Goal: Information Seeking & Learning: Find specific page/section

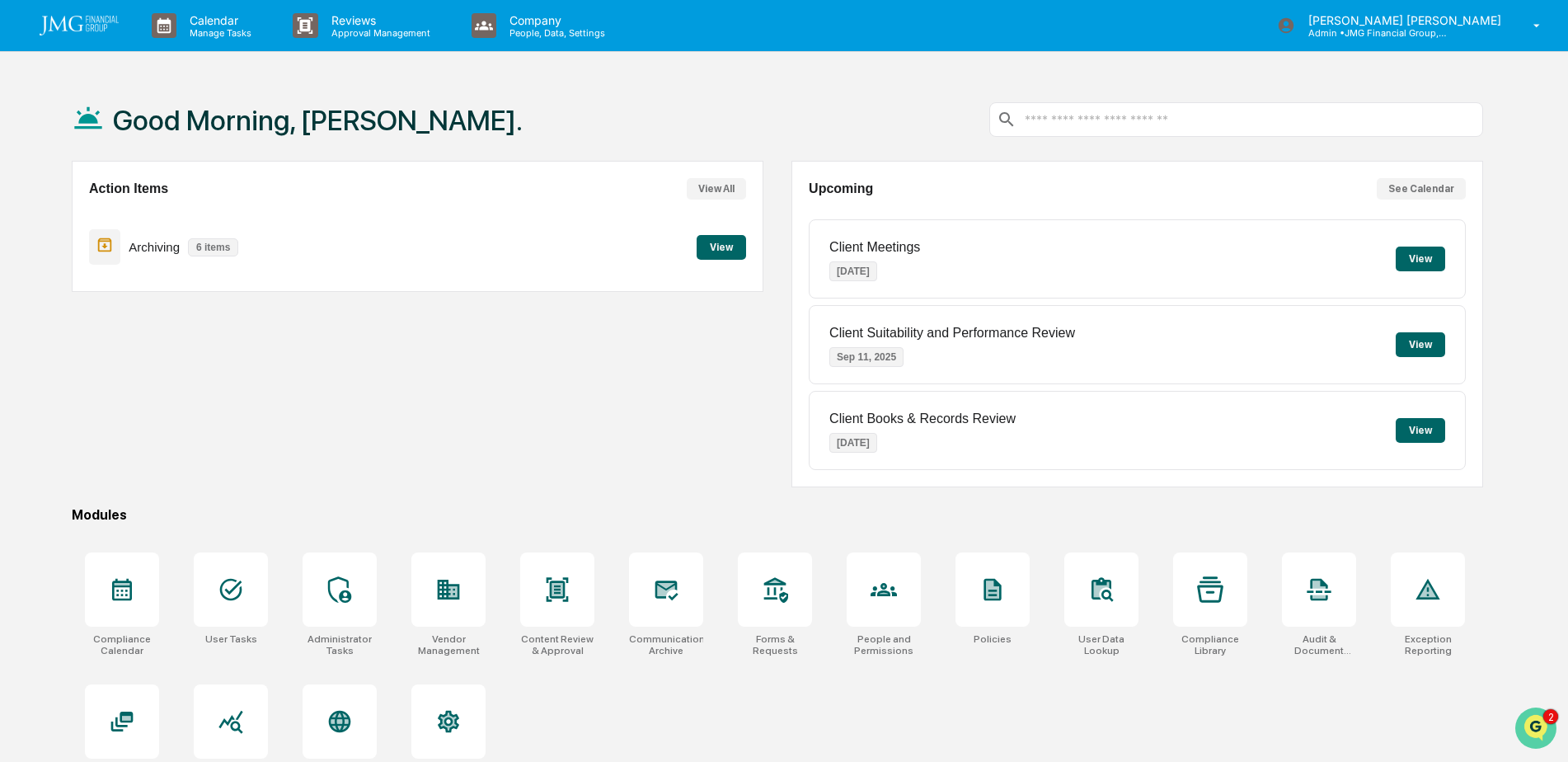
click at [1520, 727] on img "Open customer support" at bounding box center [1535, 727] width 41 height 33
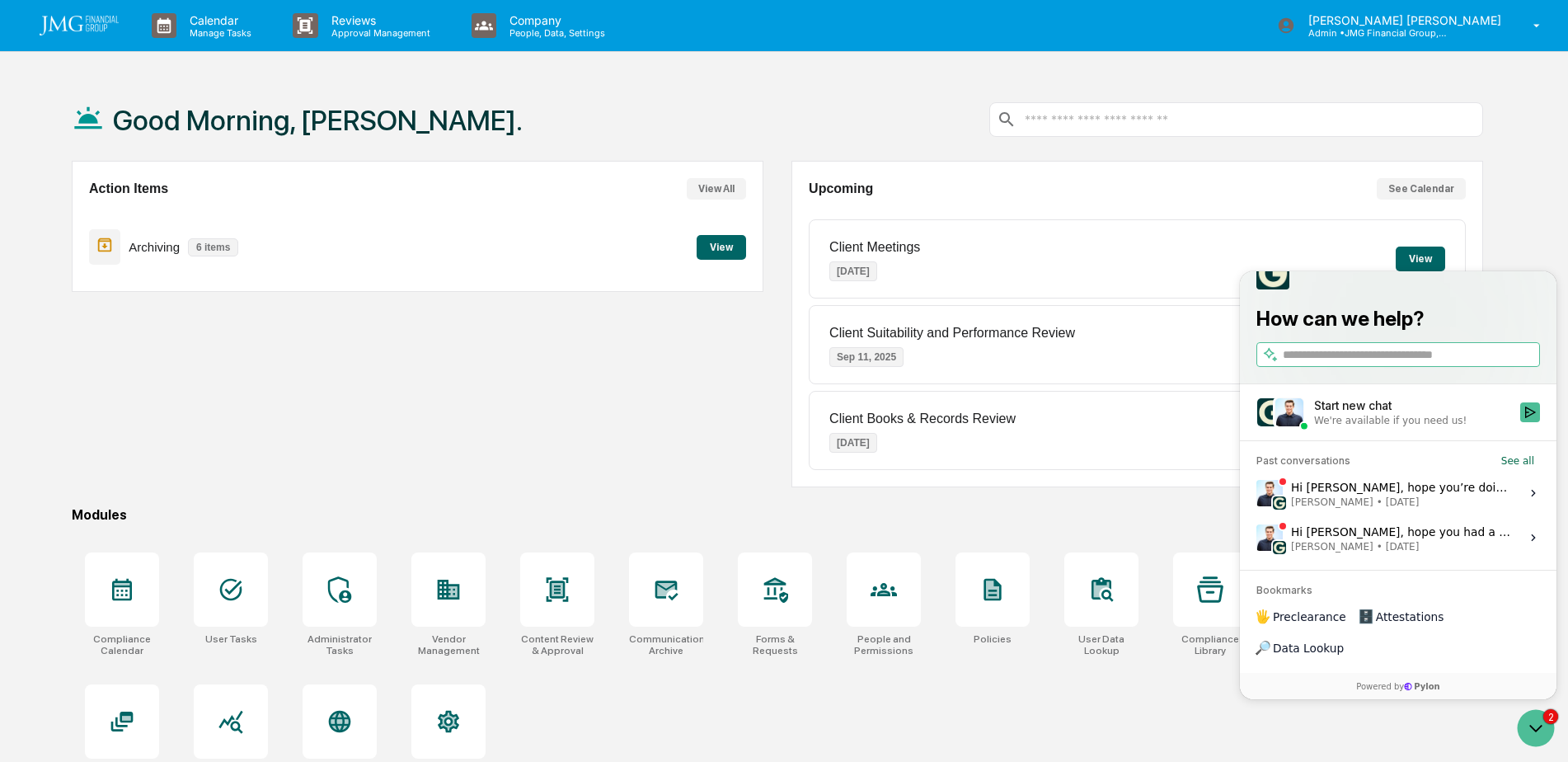
click at [1413, 509] on span "Jack Rasmussen • Sep 8" at bounding box center [1400, 502] width 219 height 13
click at [1257, 494] on button "View issue" at bounding box center [1256, 493] width 1 height 1
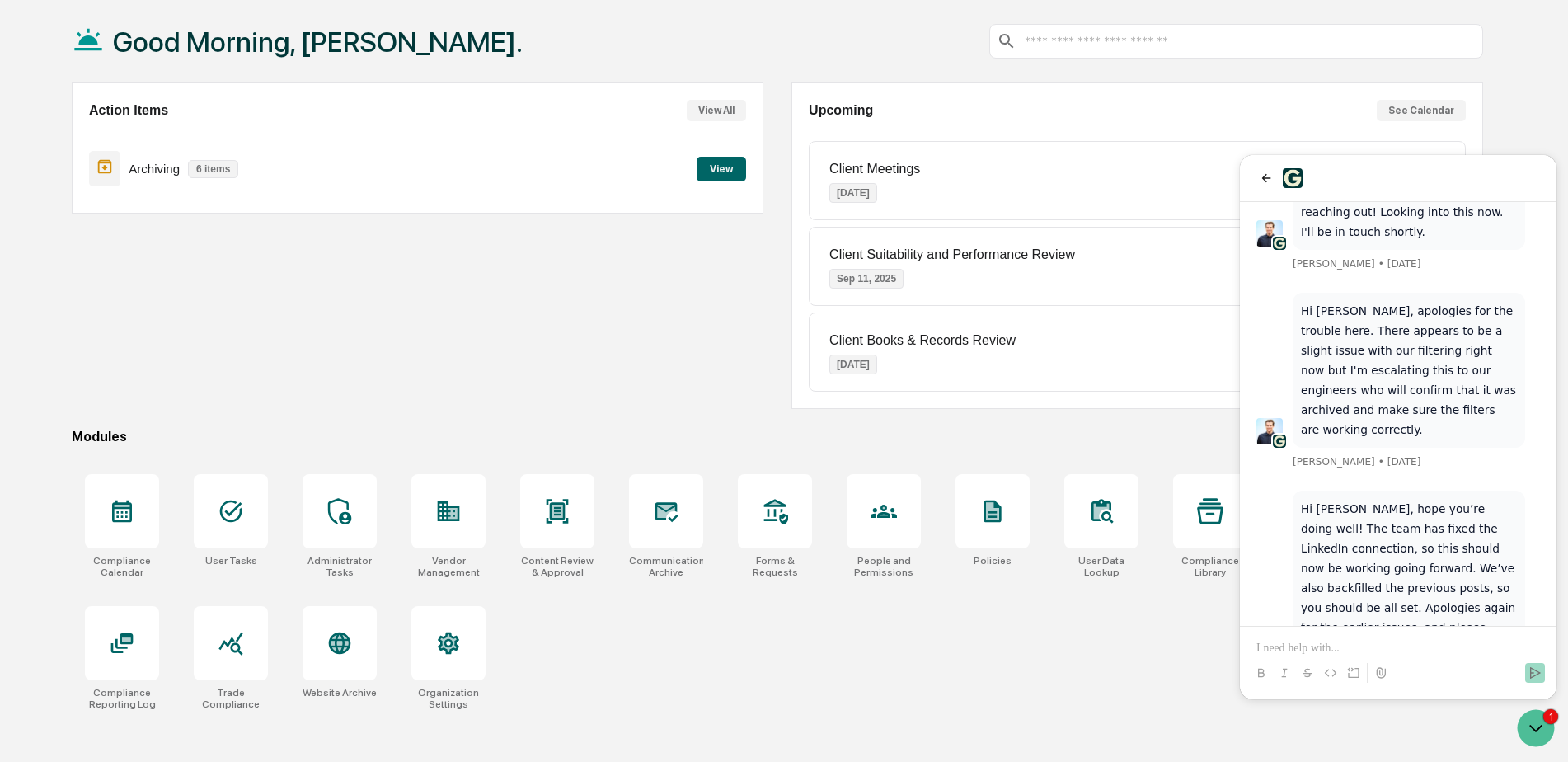
scroll to position [174, 0]
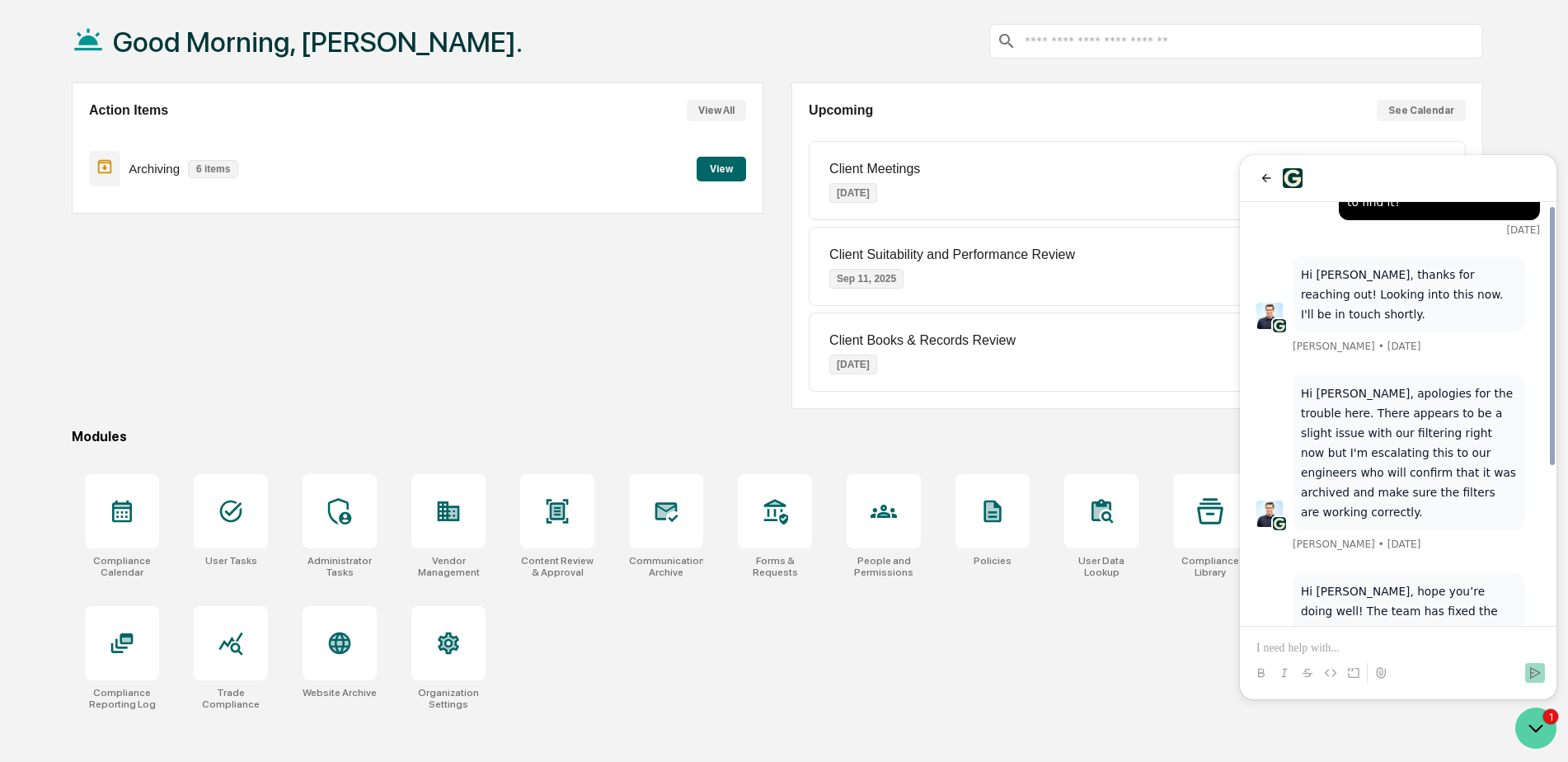
click at [1544, 726] on icon "Open customer support" at bounding box center [1535, 727] width 41 height 41
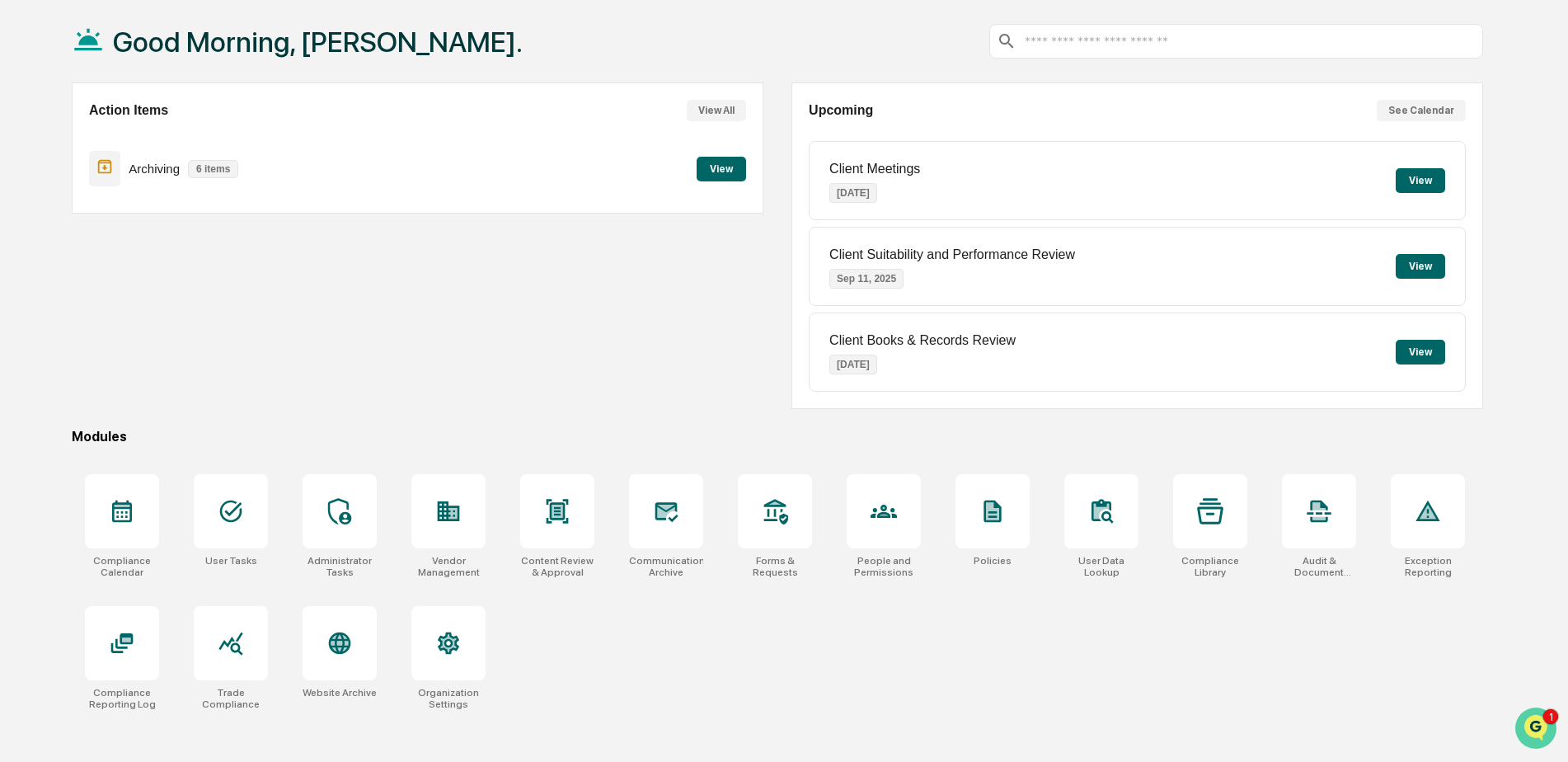
click at [1526, 725] on img "Open customer support" at bounding box center [1535, 727] width 41 height 33
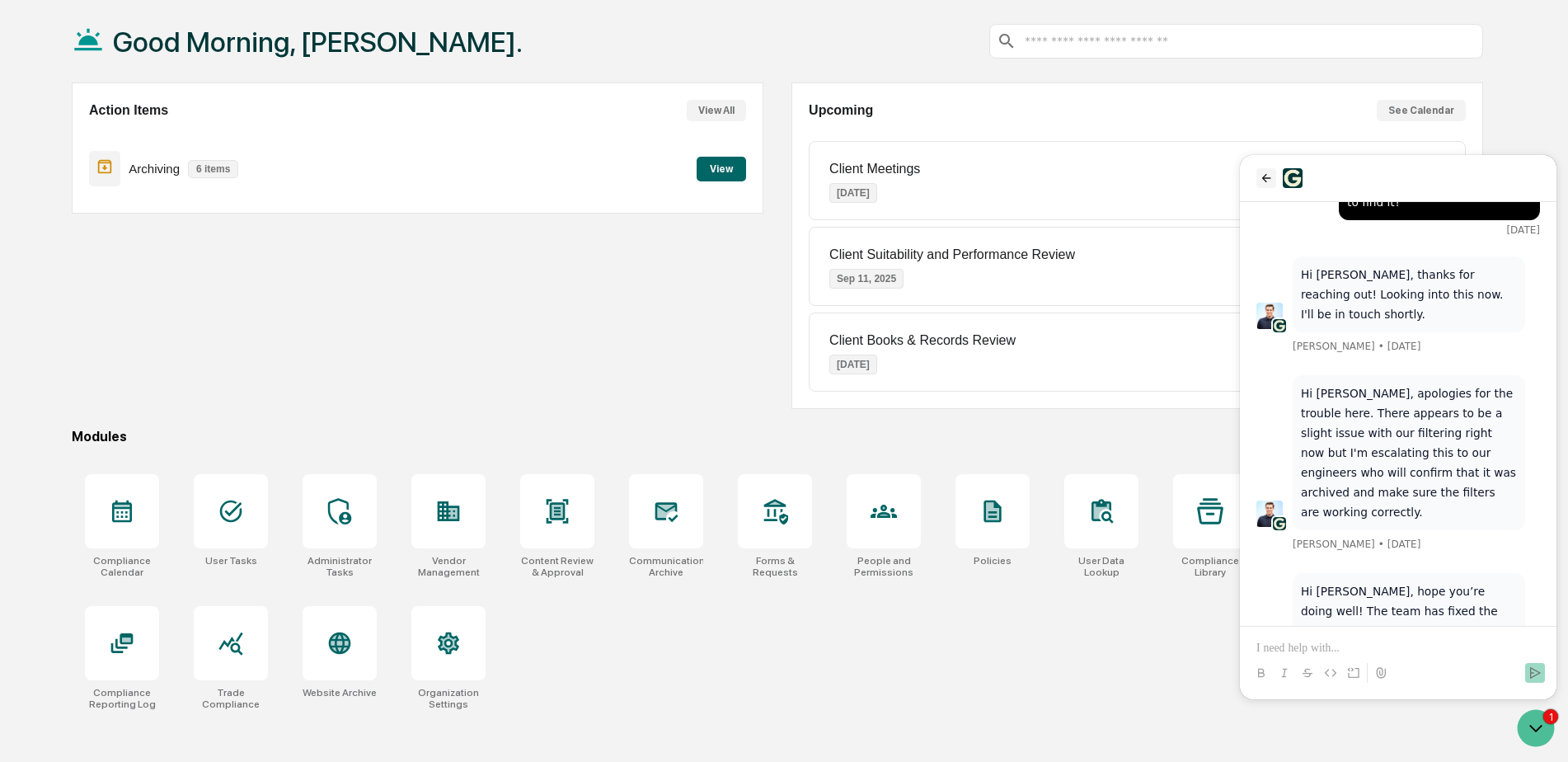
click at [1266, 188] on button "back" at bounding box center [1267, 179] width 20 height 20
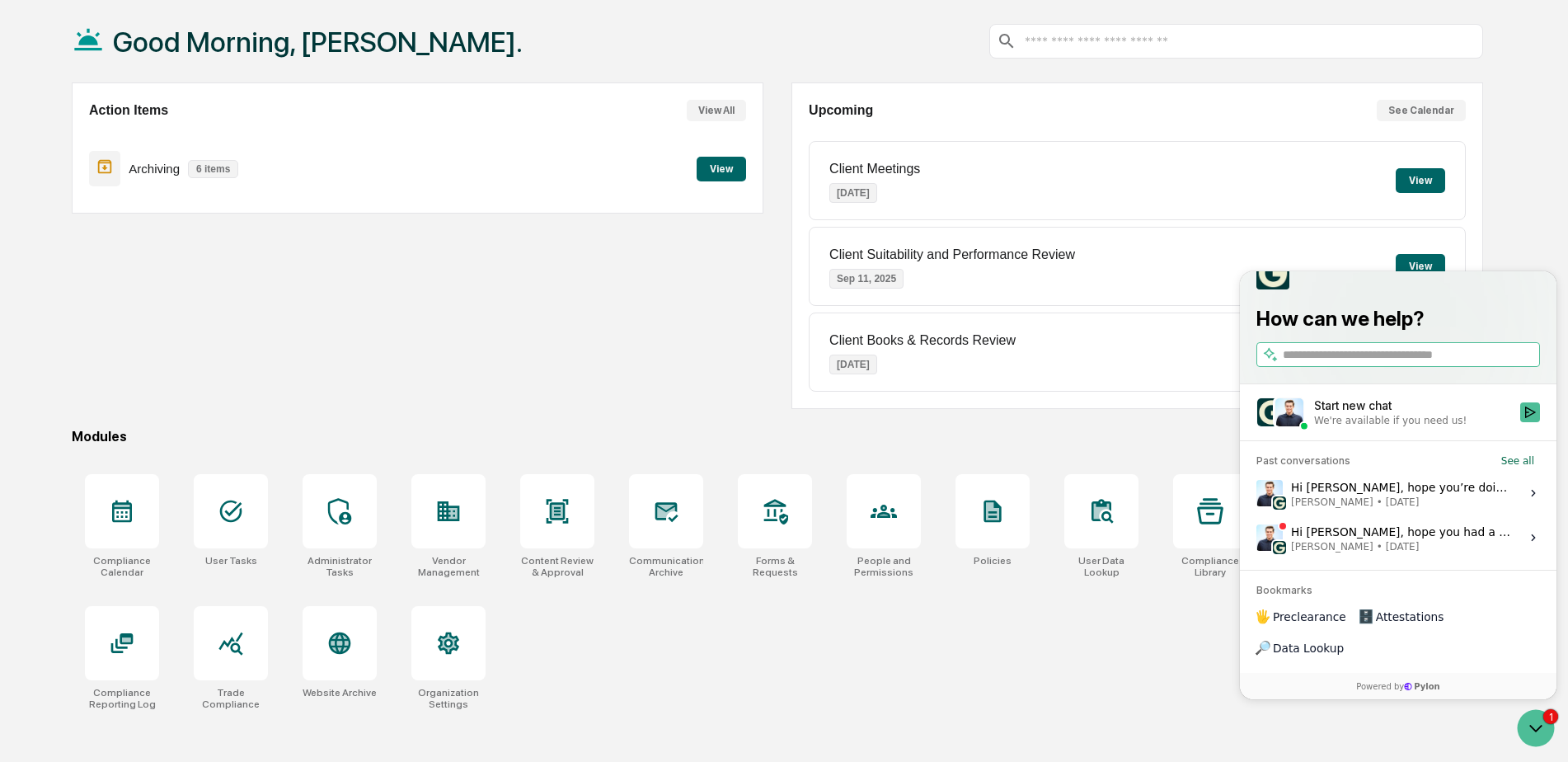
click at [1353, 554] on span "[PERSON_NAME]" at bounding box center [1332, 546] width 83 height 13
click at [1257, 539] on button "View issue" at bounding box center [1256, 538] width 1 height 1
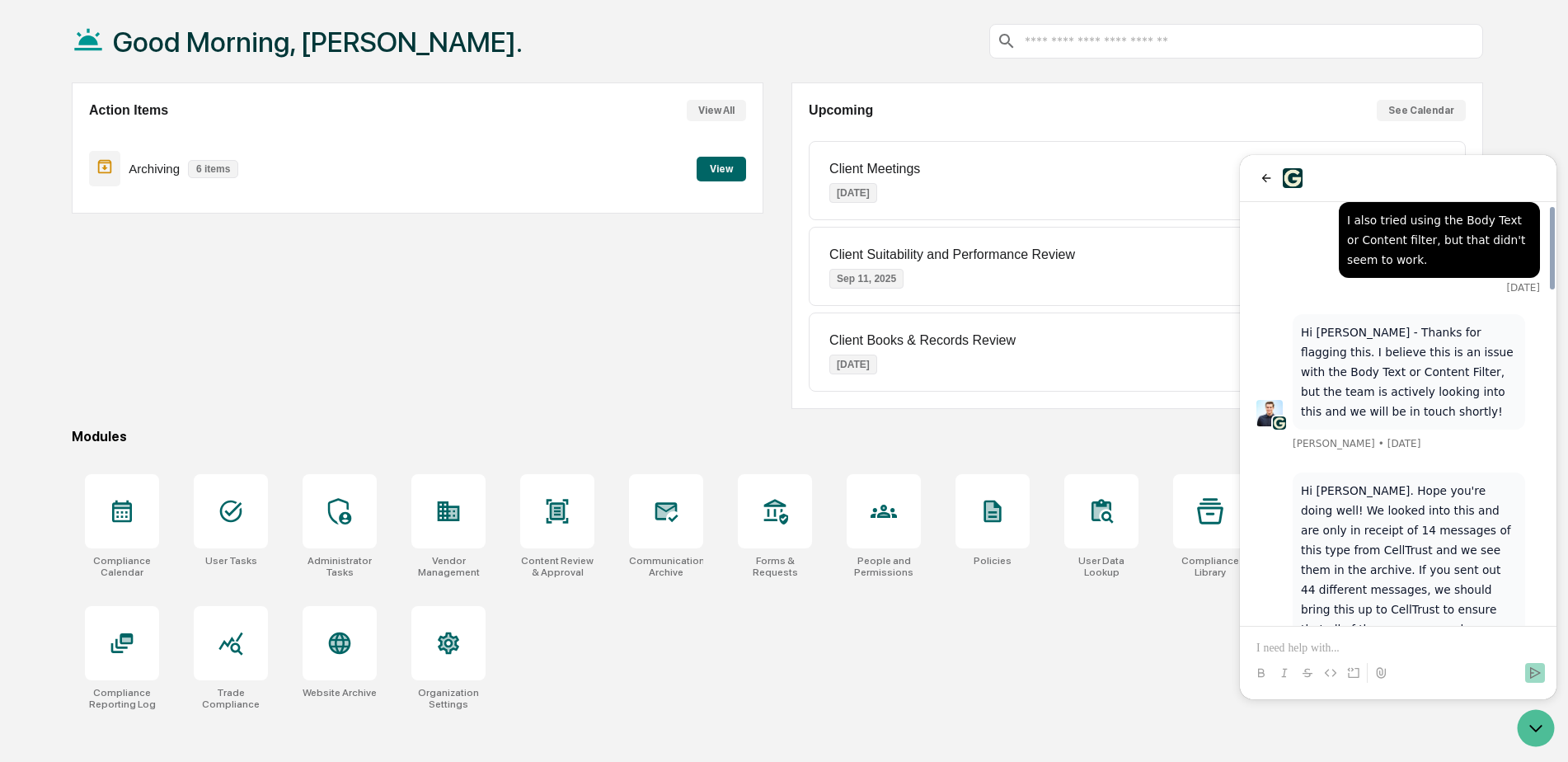
scroll to position [1676, 0]
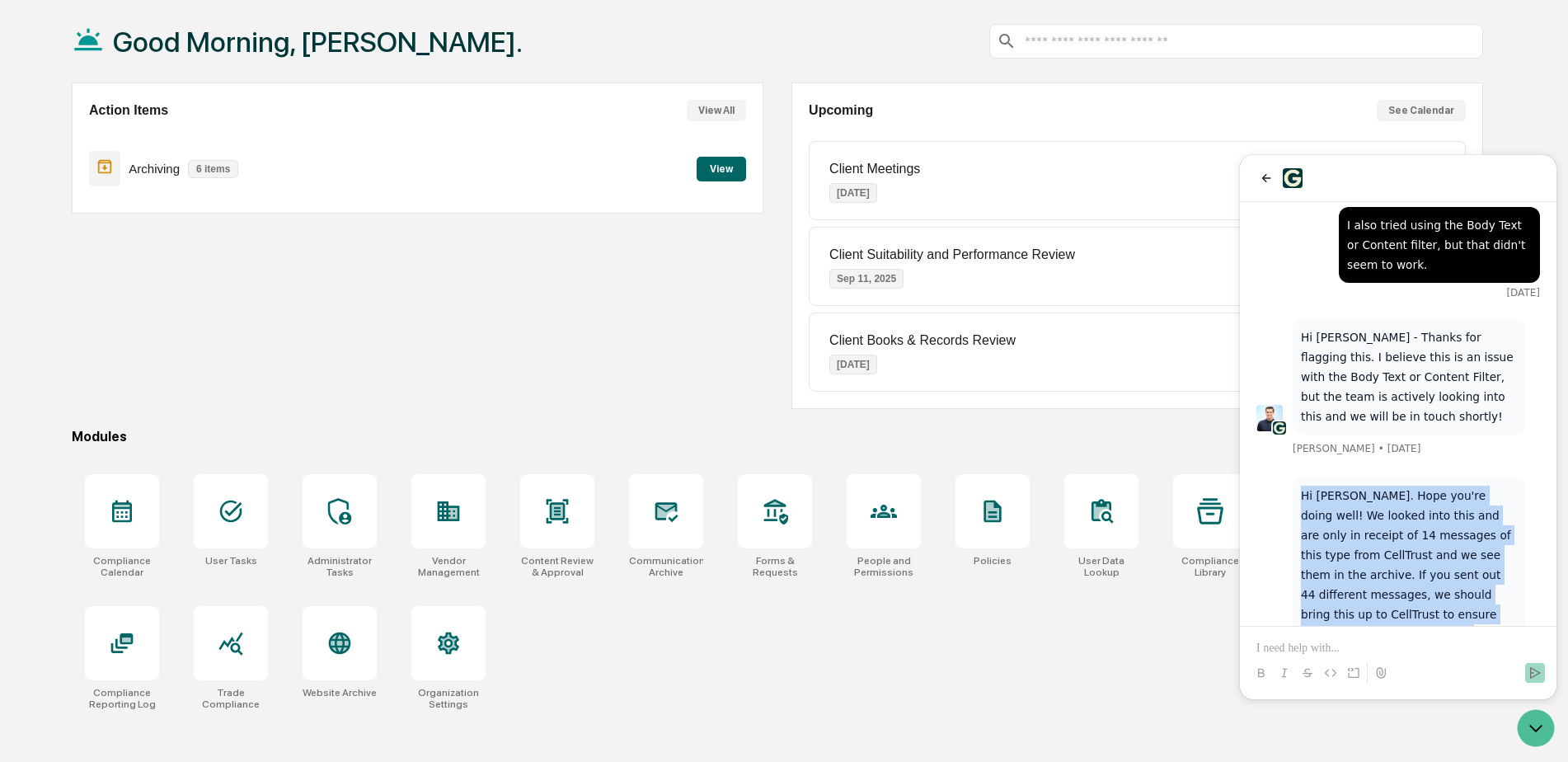
drag, startPoint x: 1332, startPoint y: 322, endPoint x: 1515, endPoint y: 451, distance: 223.9
click at [1515, 486] on p "Hi Steve. Hope you're doing well! We looked into this and are only in receipt o…" at bounding box center [1408, 584] width 216 height 197
drag, startPoint x: 1515, startPoint y: 451, endPoint x: 1448, endPoint y: 411, distance: 78.0
copy p "Hi Steve. Hope you're doing well! We looked into this and are only in receipt o…"
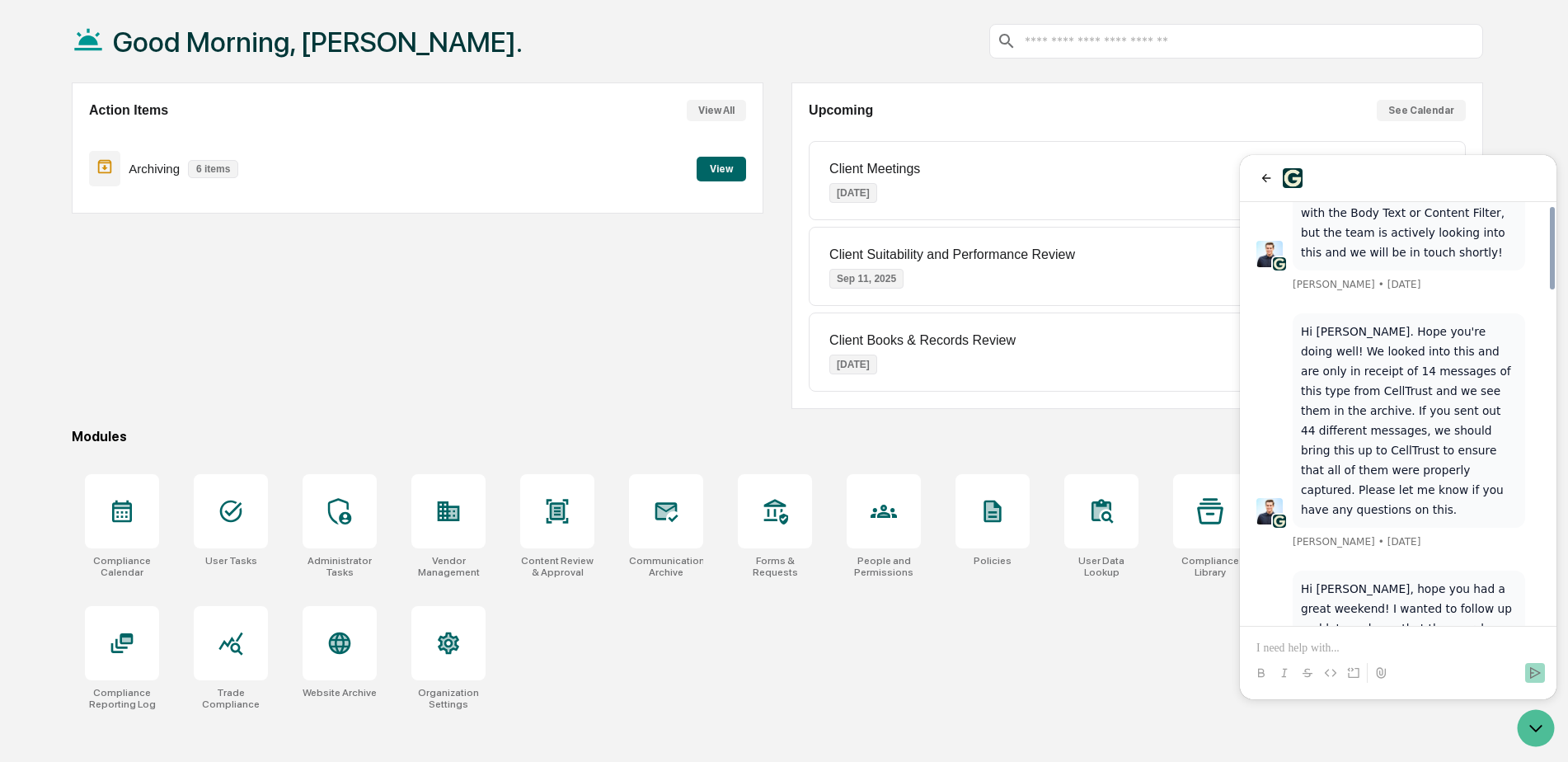
scroll to position [1840, 0]
drag, startPoint x: 1302, startPoint y: 368, endPoint x: 1440, endPoint y: 581, distance: 253.8
click at [1440, 581] on div "Hi [PERSON_NAME], hope you had a great weekend! I wanted to follow up and let y…" at bounding box center [1408, 706] width 232 height 273
copy p "Hi [PERSON_NAME], hope you had a great weekend! I wanted to follow up and let y…"
click at [984, 667] on div "Compliance Calendar User Tasks Administrator Tasks Vendor Management Content Re…" at bounding box center [777, 591] width 1411 height 255
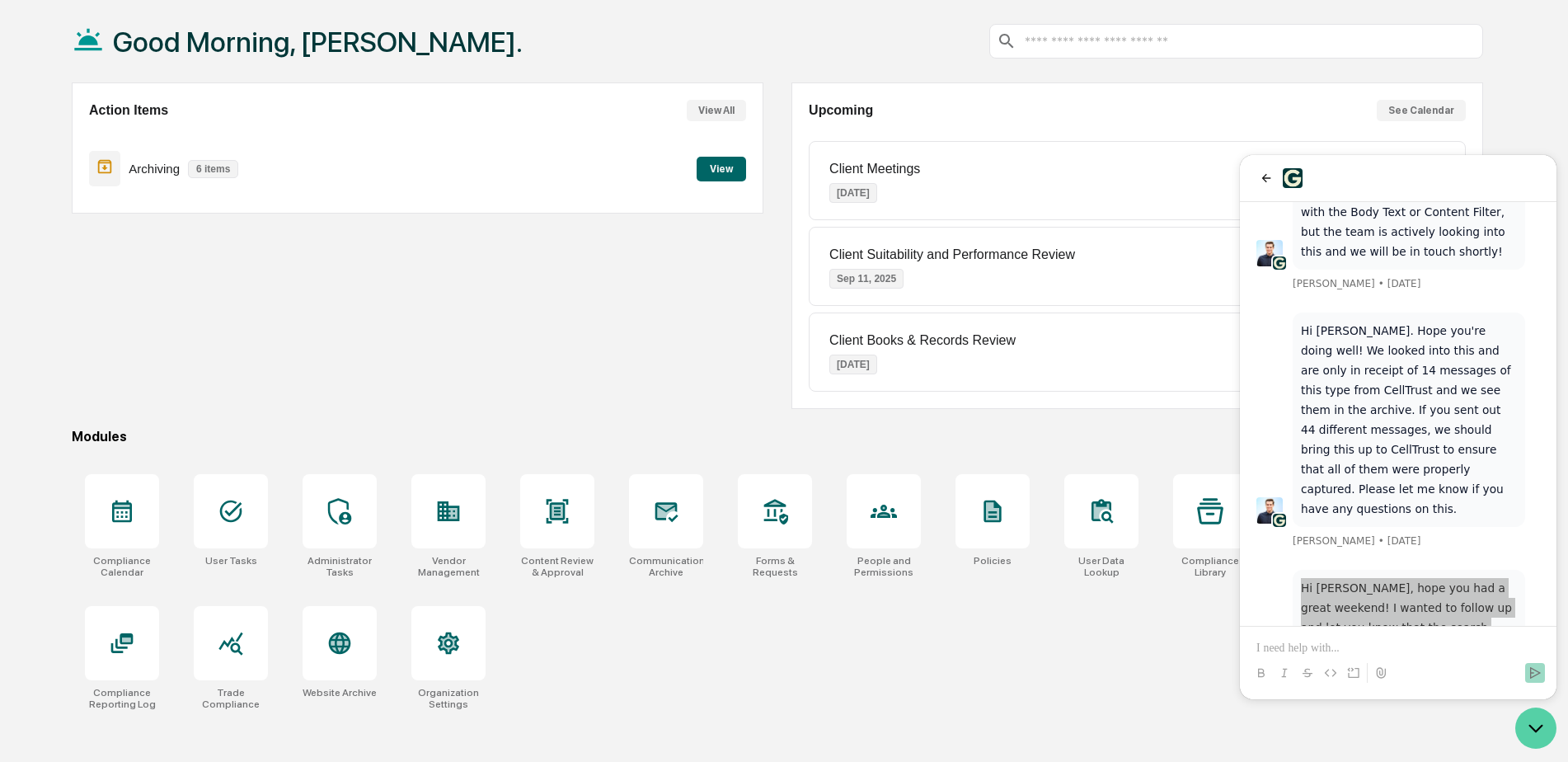
click at [1539, 725] on icon "Open customer support" at bounding box center [1535, 727] width 41 height 41
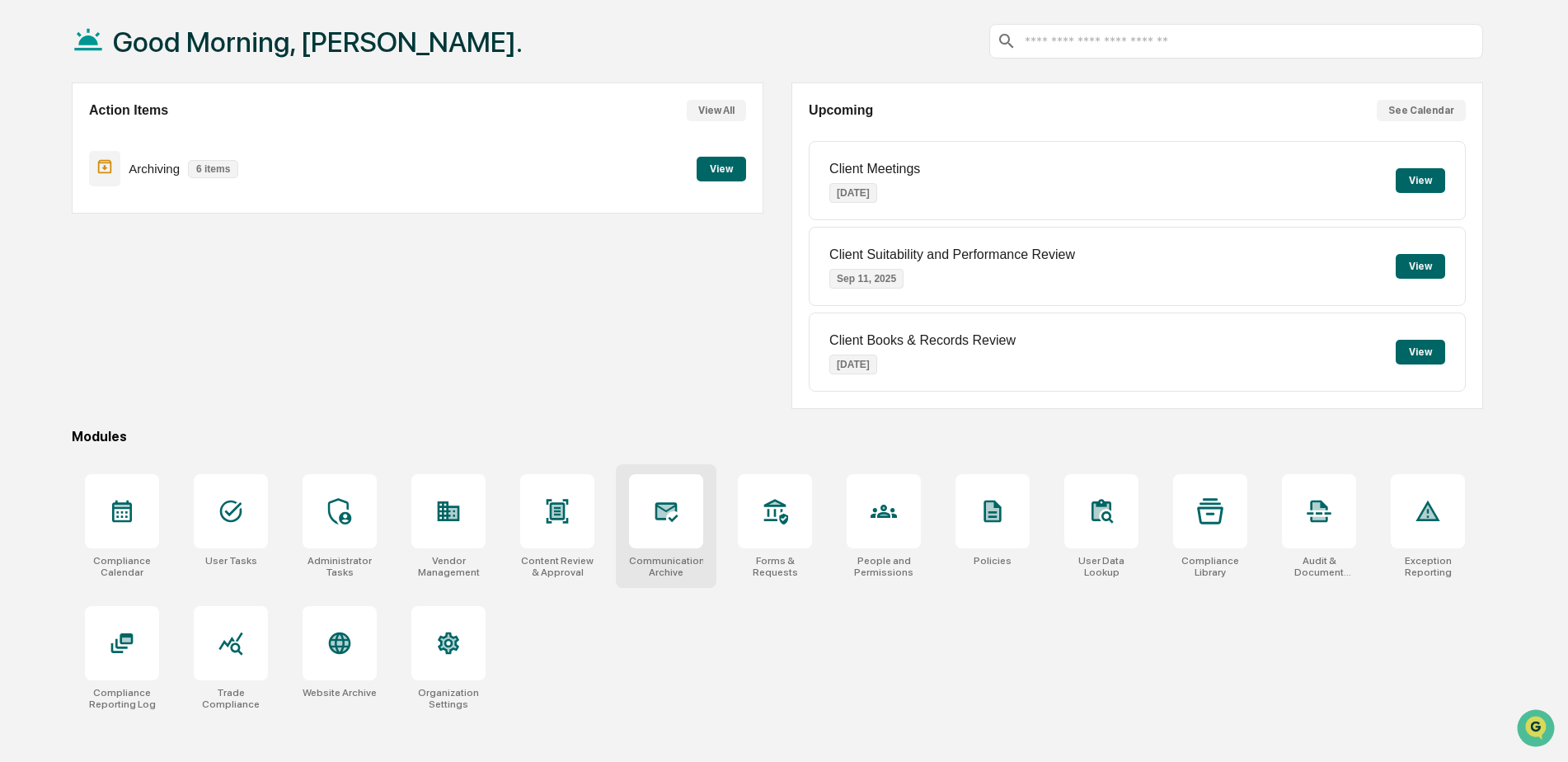
click at [686, 529] on div at bounding box center [666, 511] width 74 height 74
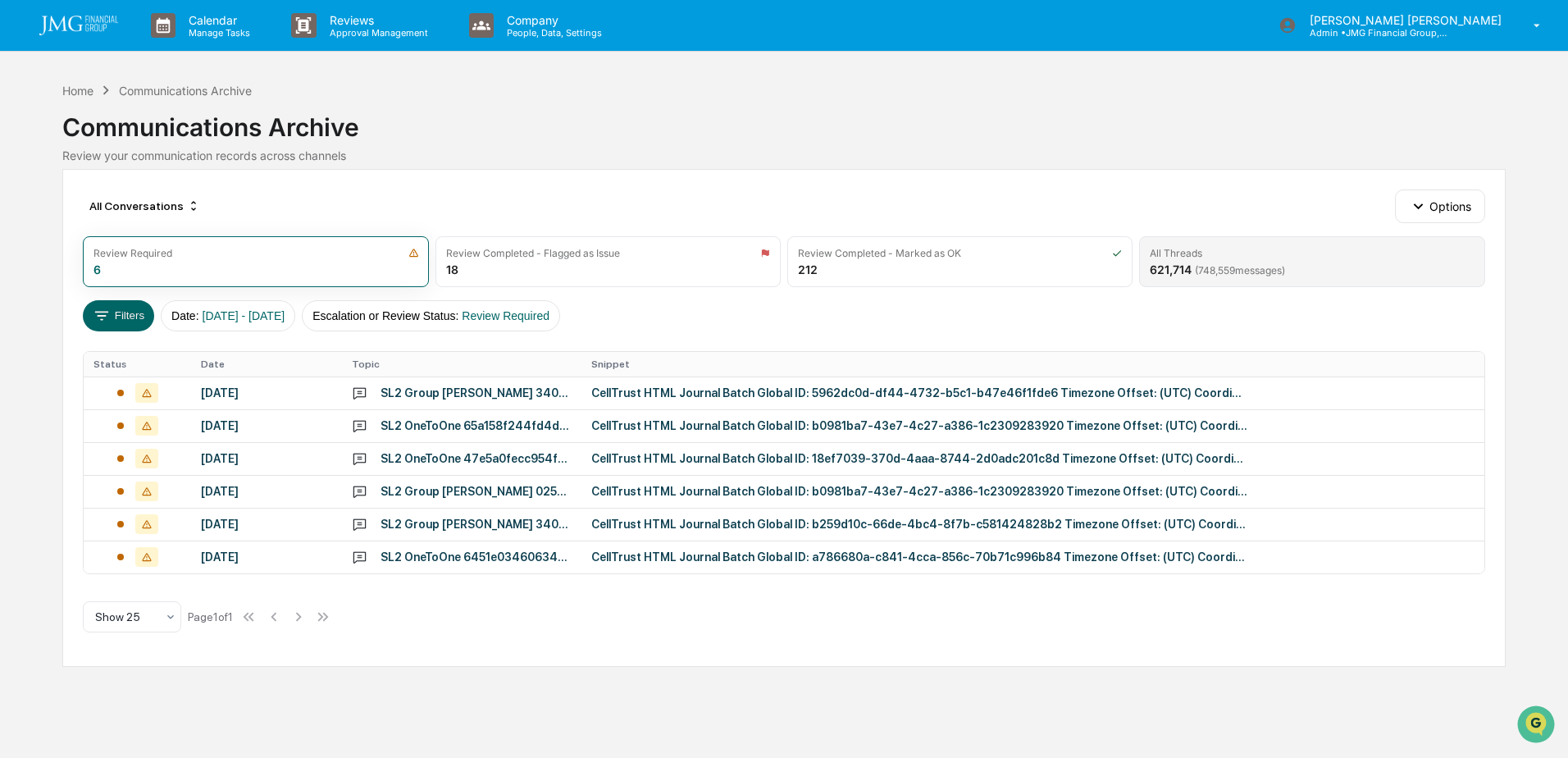
click at [1270, 252] on div "All Threads" at bounding box center [1312, 253] width 324 height 12
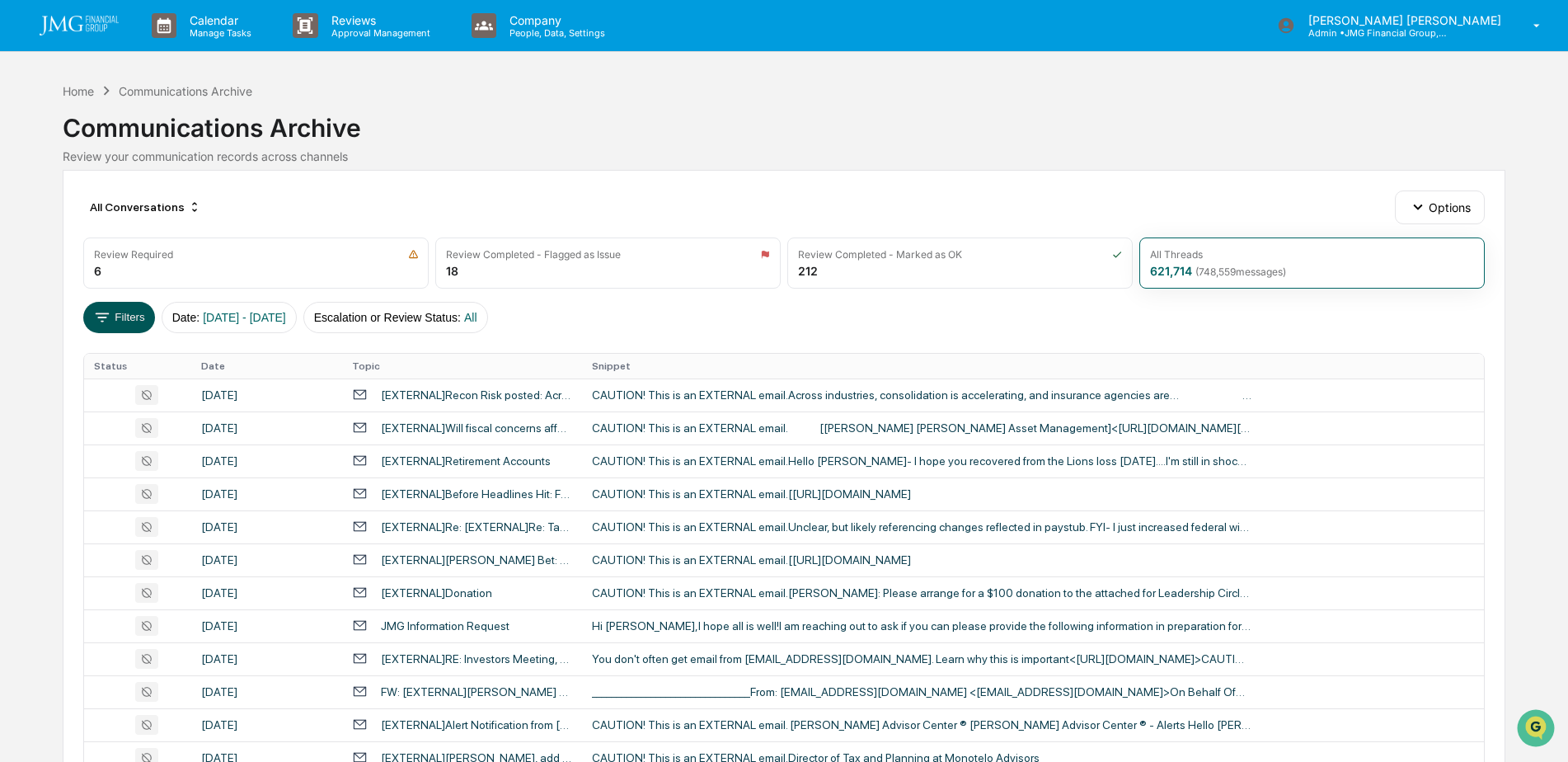
click at [122, 320] on button "Filters" at bounding box center [119, 316] width 72 height 31
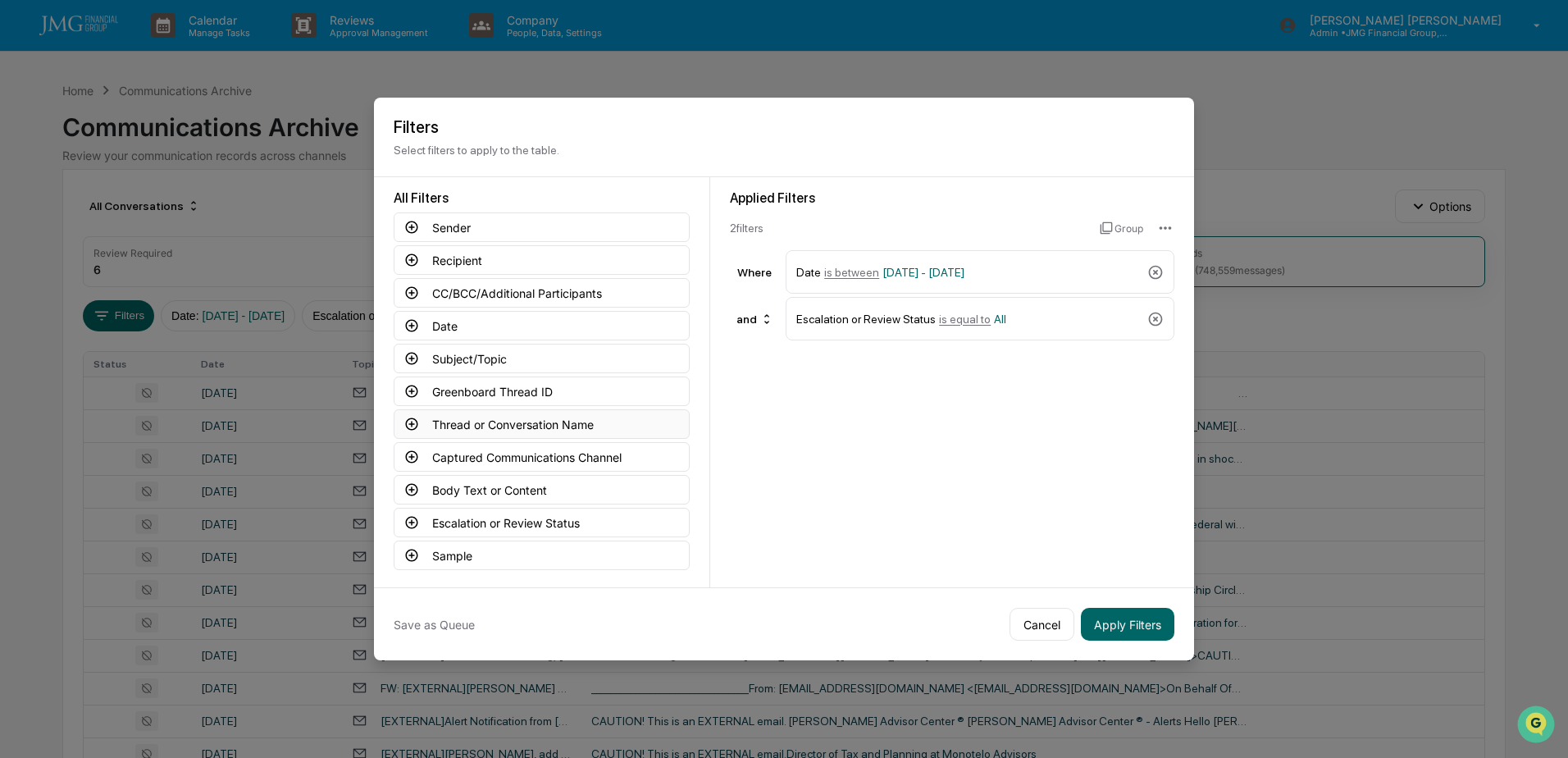
click at [528, 426] on button "Thread or Conversation Name" at bounding box center [542, 424] width 296 height 30
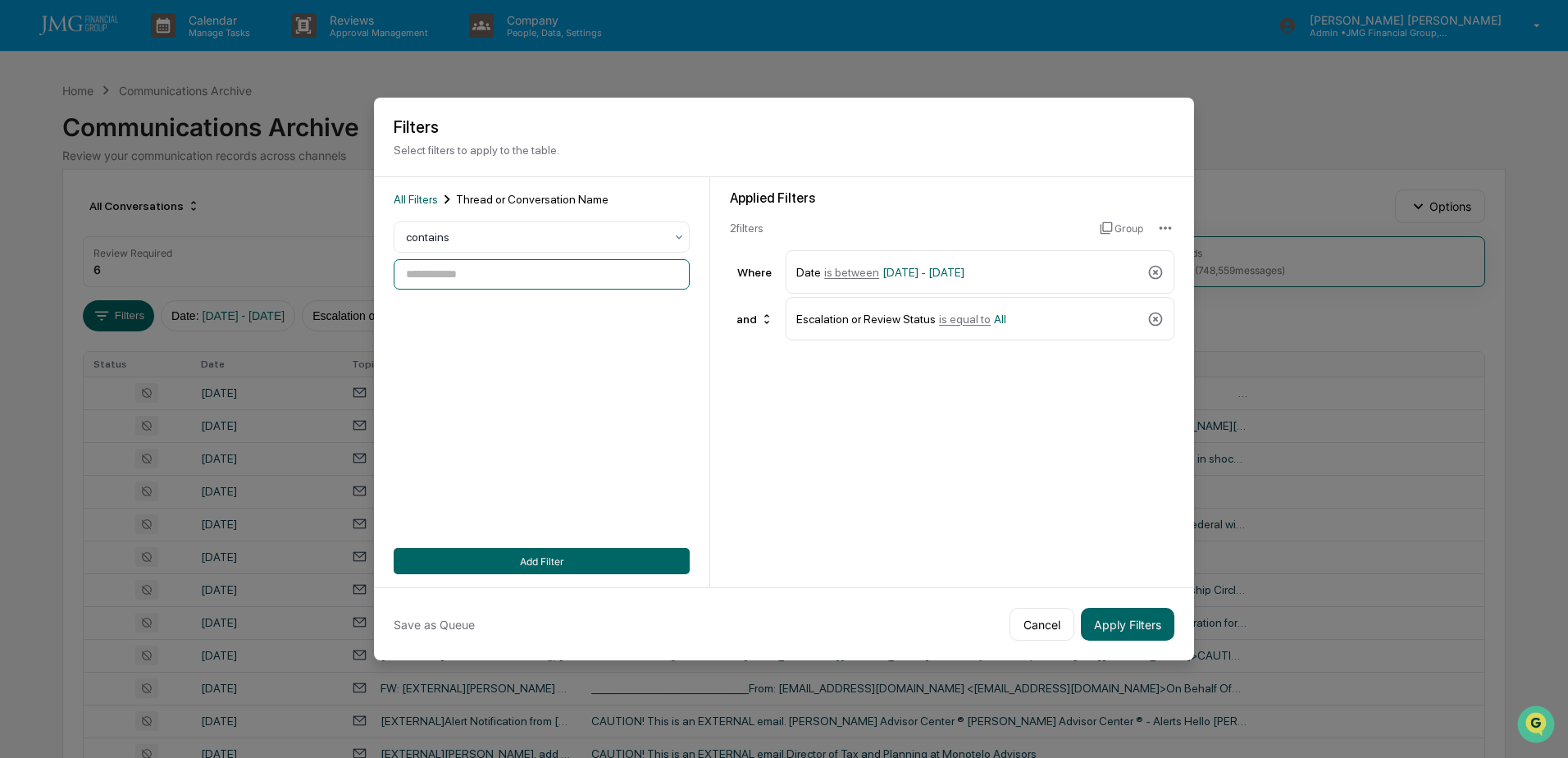
click at [582, 278] on input at bounding box center [542, 274] width 296 height 31
click at [443, 283] on input at bounding box center [542, 274] width 296 height 31
paste input "**********"
type input "**********"
click at [936, 273] on span "[DATE] - [DATE]" at bounding box center [923, 272] width 82 height 13
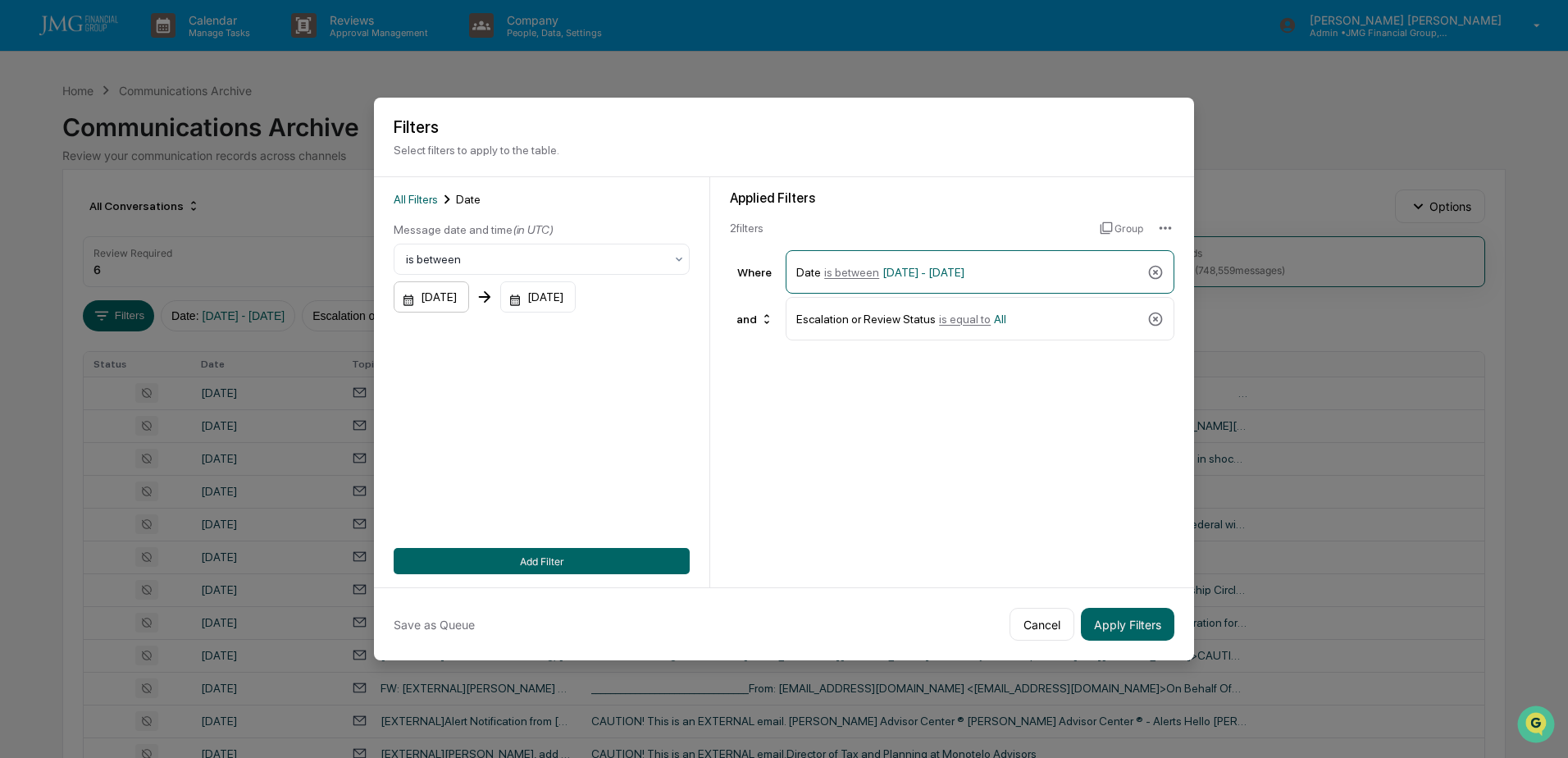
click at [469, 296] on div "[DATE]" at bounding box center [432, 296] width 75 height 31
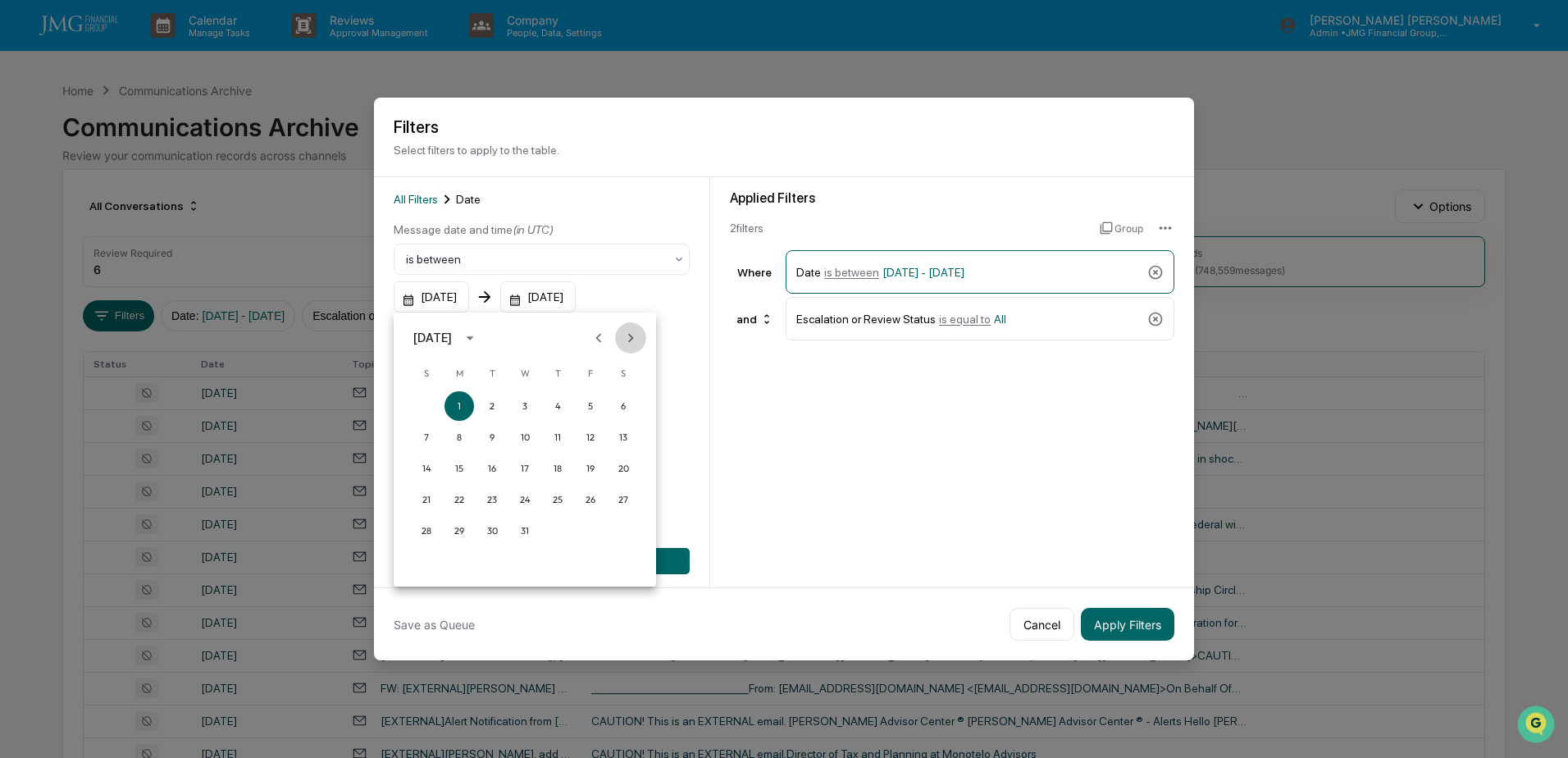
click at [632, 339] on icon "Next month" at bounding box center [630, 337] width 18 height 18
click at [632, 338] on icon "Next month" at bounding box center [630, 337] width 18 height 18
click at [632, 338] on icon "Next month" at bounding box center [631, 337] width 6 height 9
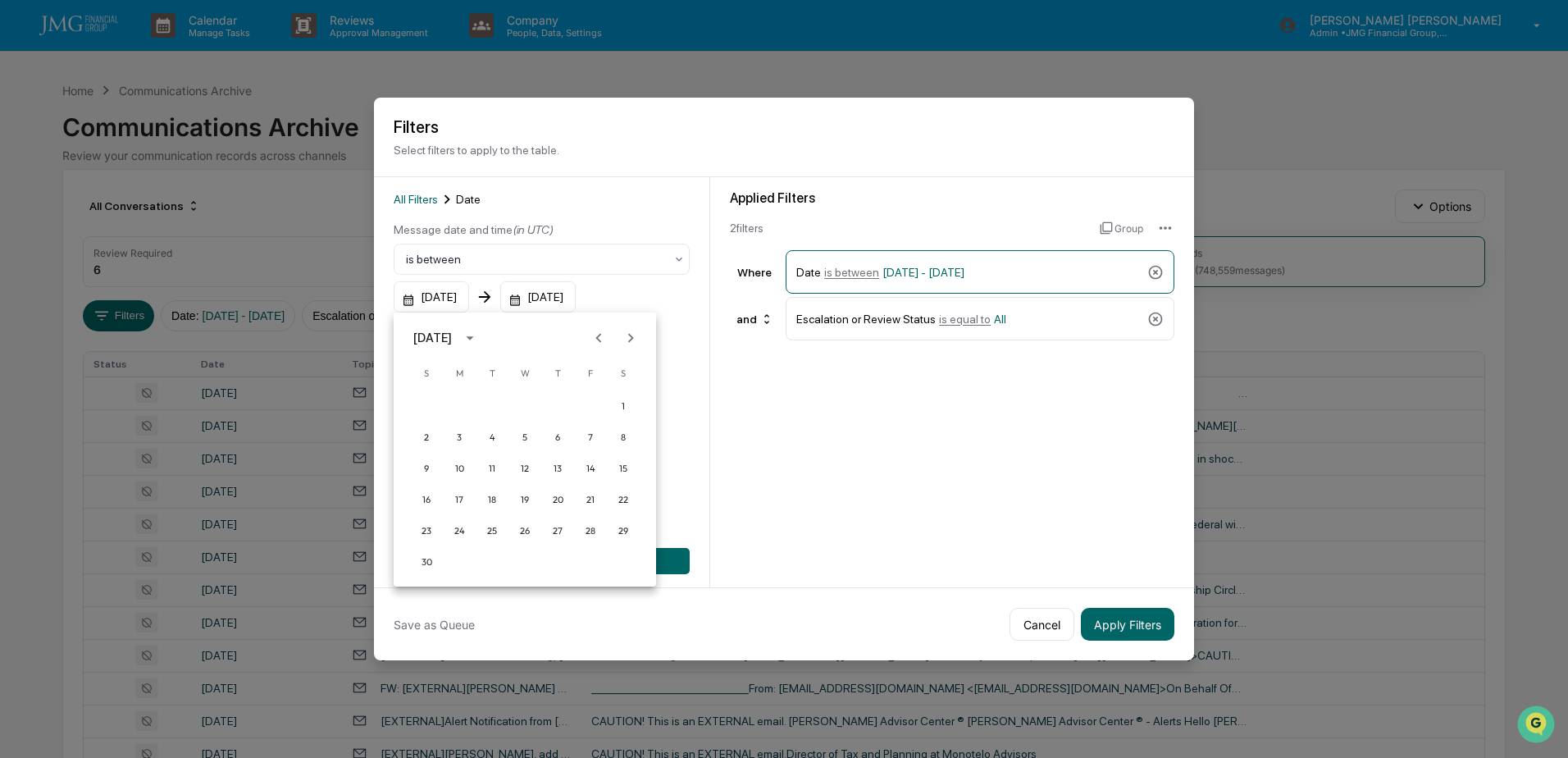
click at [632, 338] on icon "Next month" at bounding box center [631, 337] width 6 height 9
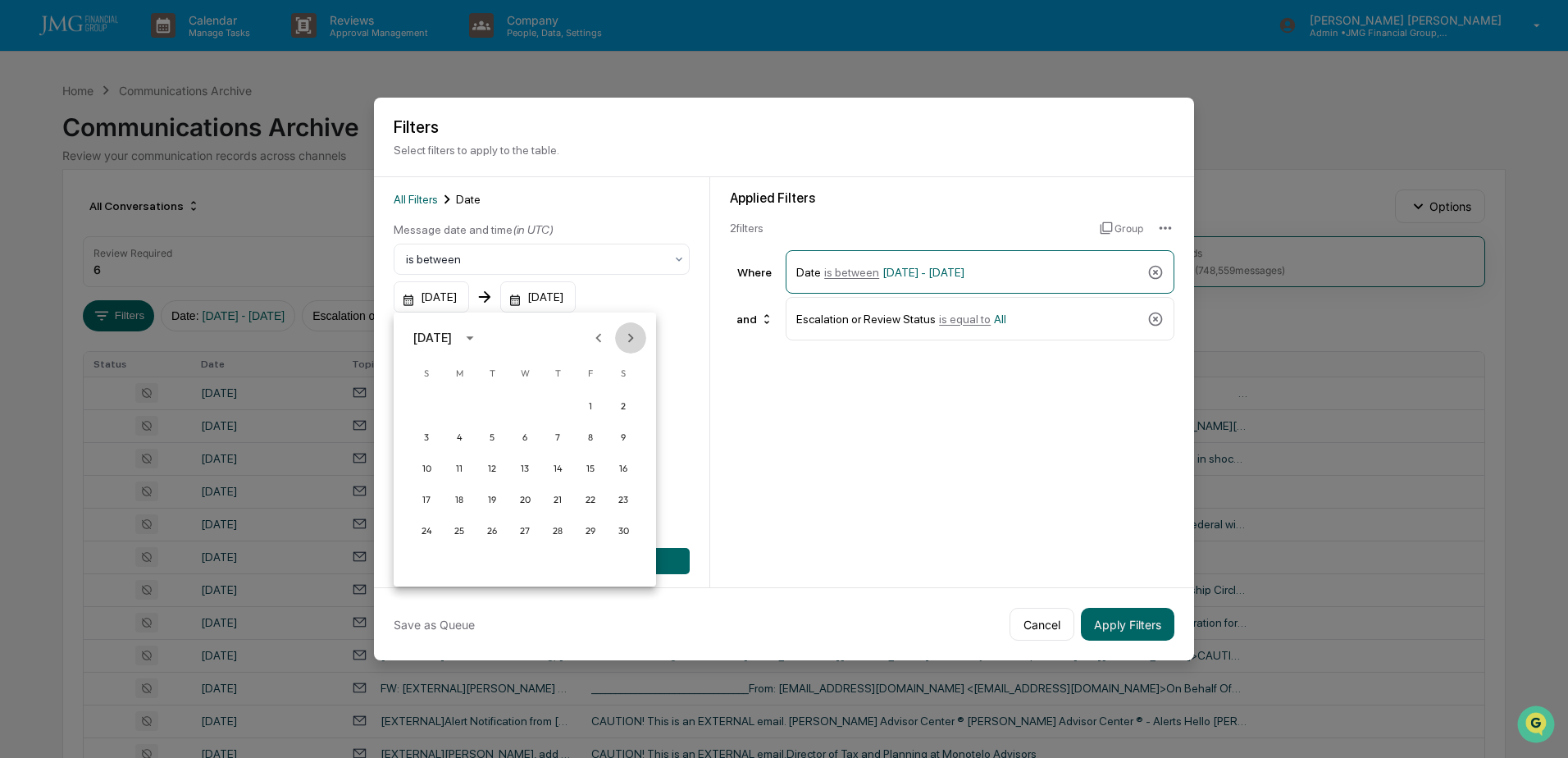
click at [632, 338] on icon "Next month" at bounding box center [631, 337] width 6 height 9
click at [632, 338] on icon "Next month" at bounding box center [630, 337] width 18 height 18
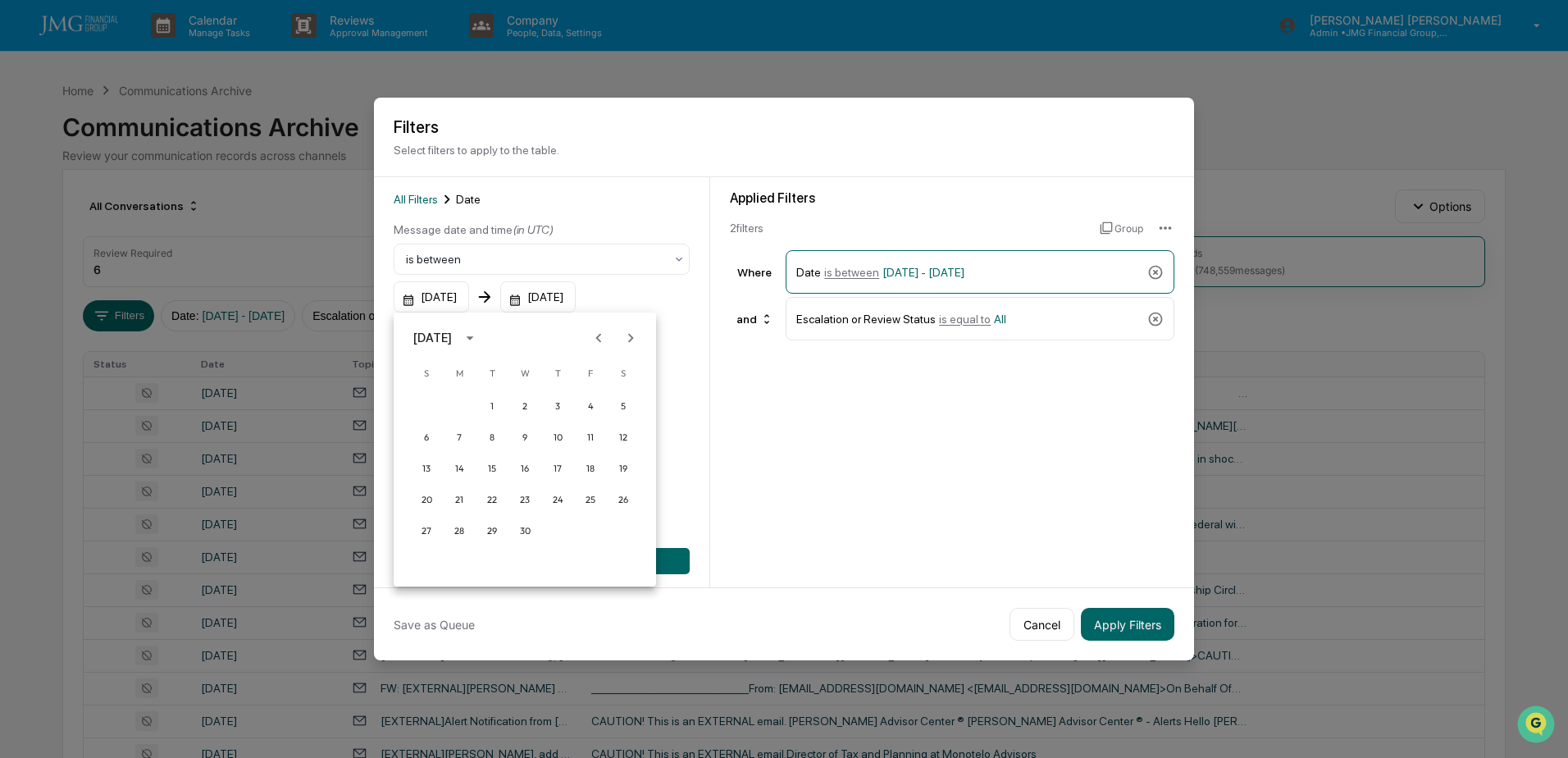
click at [632, 338] on icon "Next month" at bounding box center [630, 337] width 18 height 18
click at [632, 339] on icon "Next month" at bounding box center [630, 337] width 18 height 18
click at [632, 340] on icon "Next month" at bounding box center [630, 337] width 18 height 18
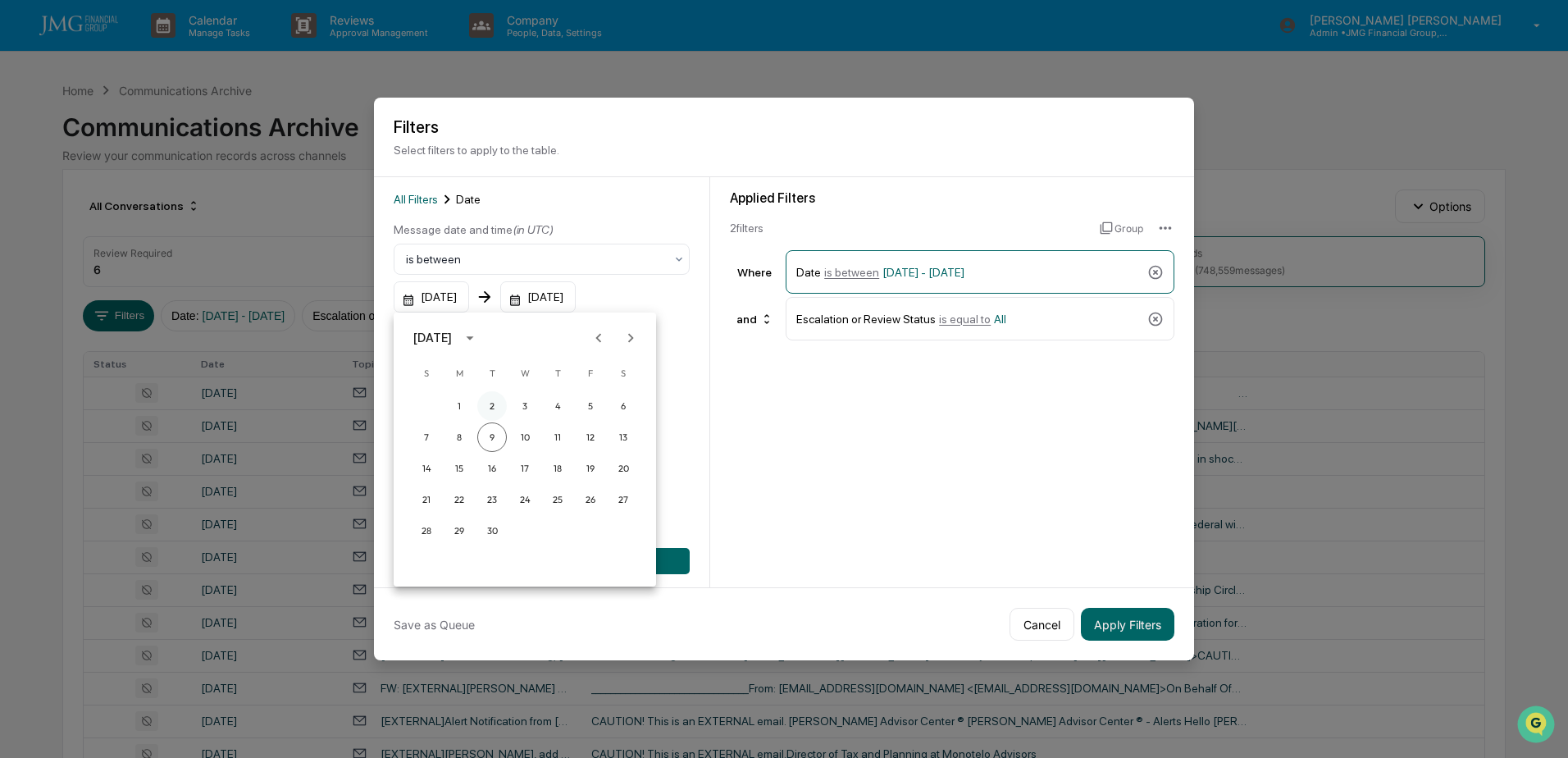
click at [488, 404] on button "2" at bounding box center [492, 406] width 30 height 30
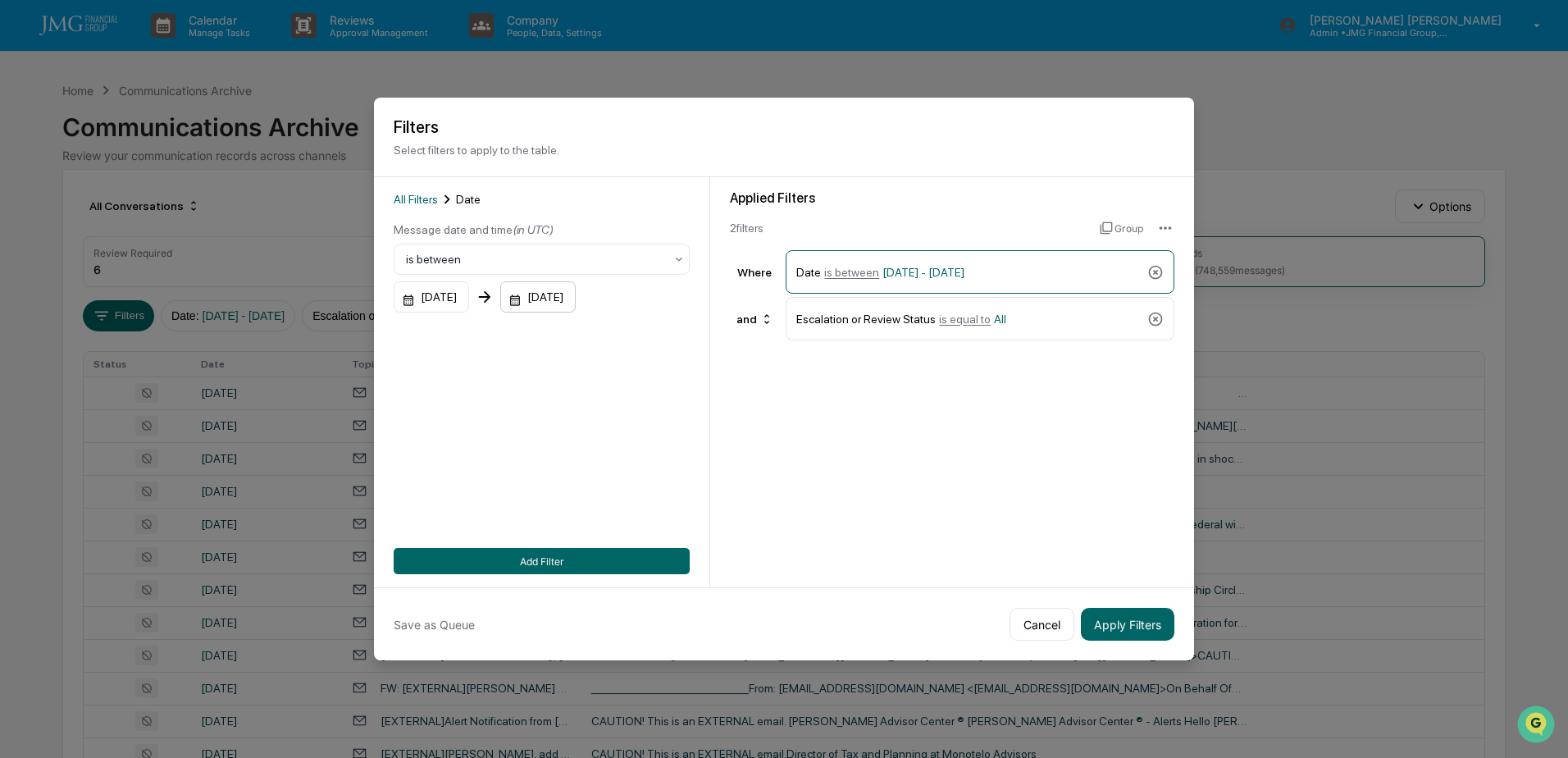
click at [576, 303] on div "[DATE]" at bounding box center [538, 296] width 75 height 31
click at [735, 332] on icon "Previous month" at bounding box center [730, 337] width 18 height 18
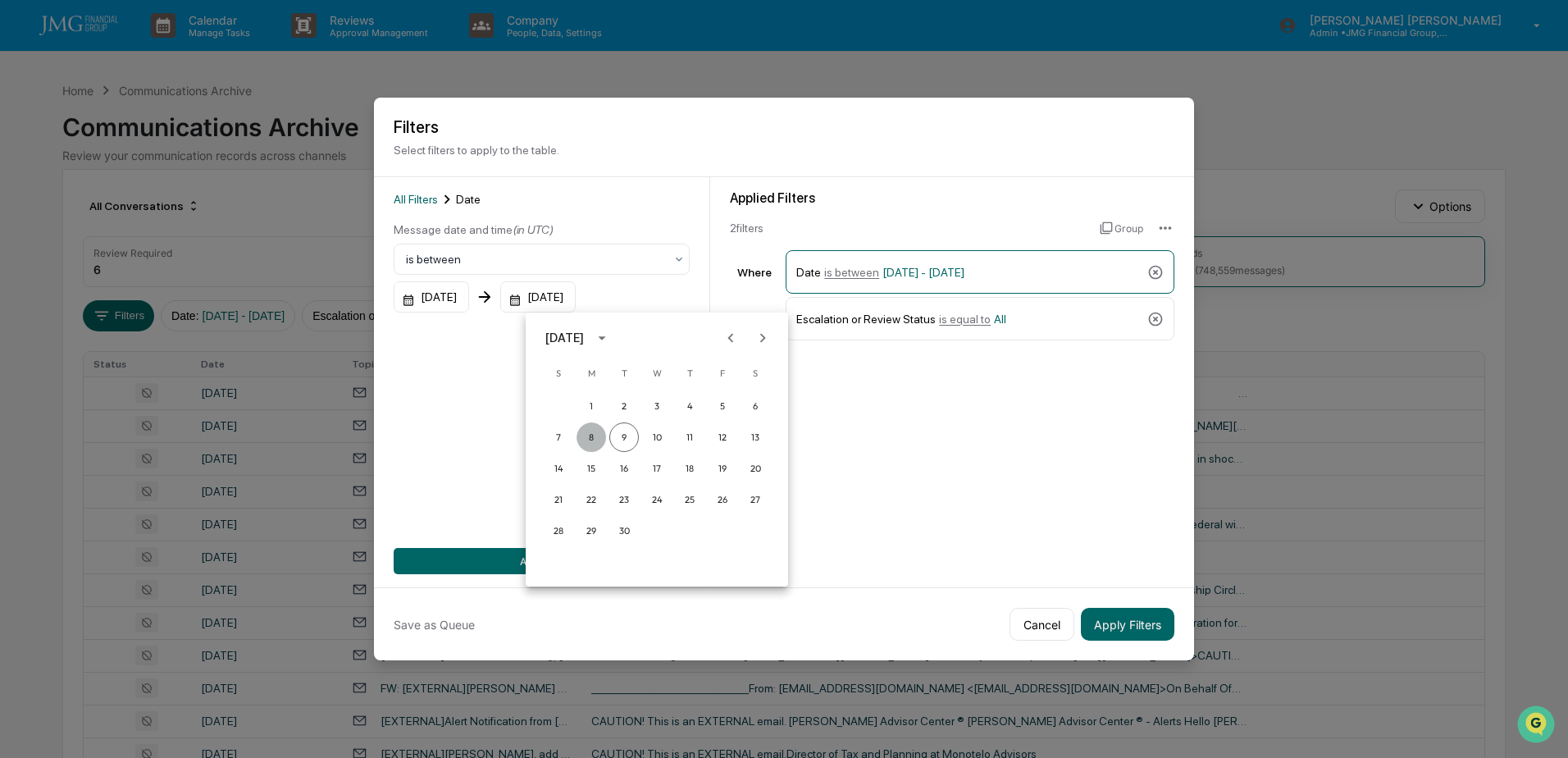
click at [603, 437] on button "8" at bounding box center [591, 438] width 30 height 30
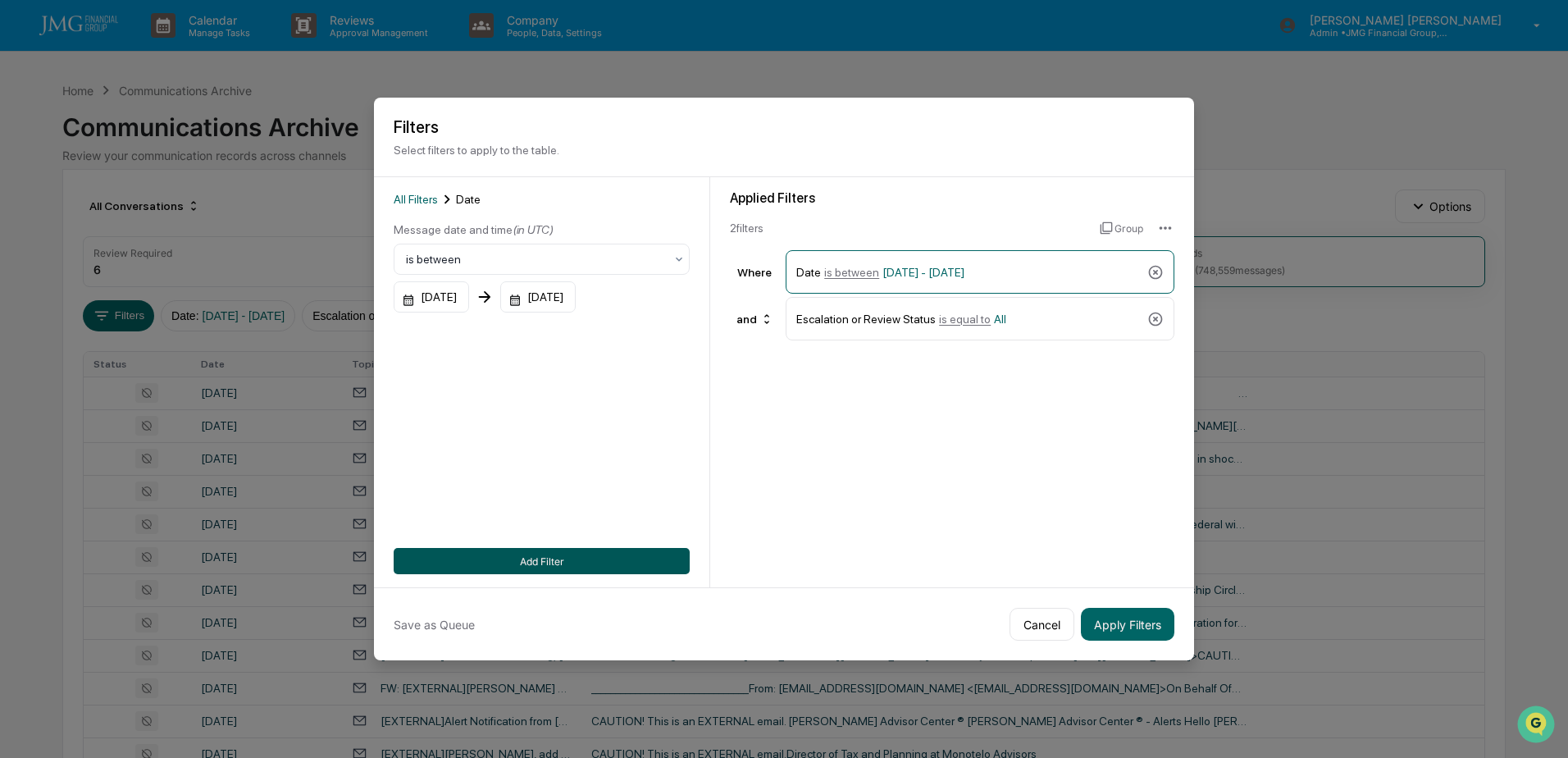
click at [574, 562] on button "Add Filter" at bounding box center [542, 561] width 296 height 26
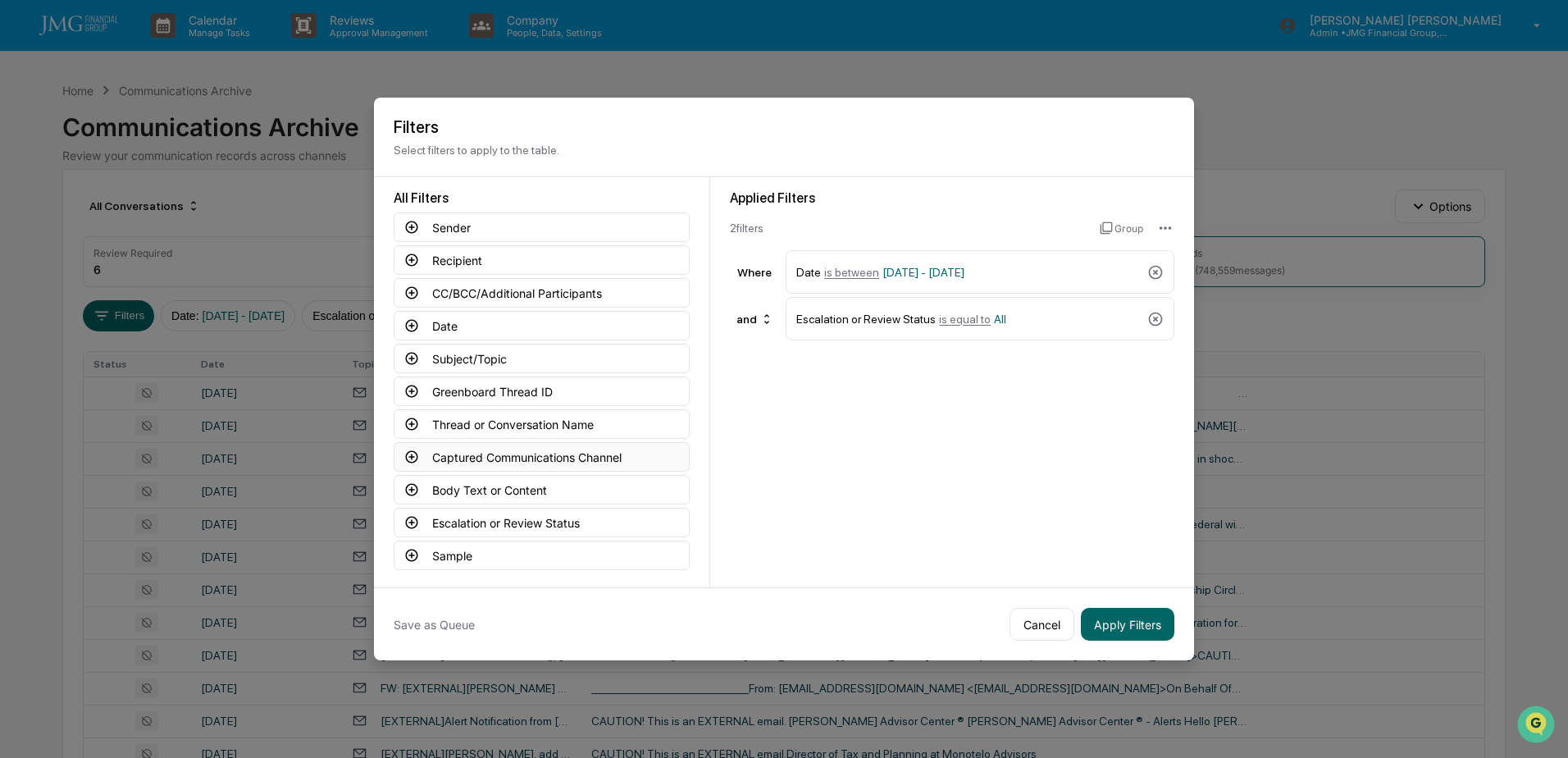
click at [568, 464] on button "Captured Communications Channel" at bounding box center [542, 456] width 296 height 30
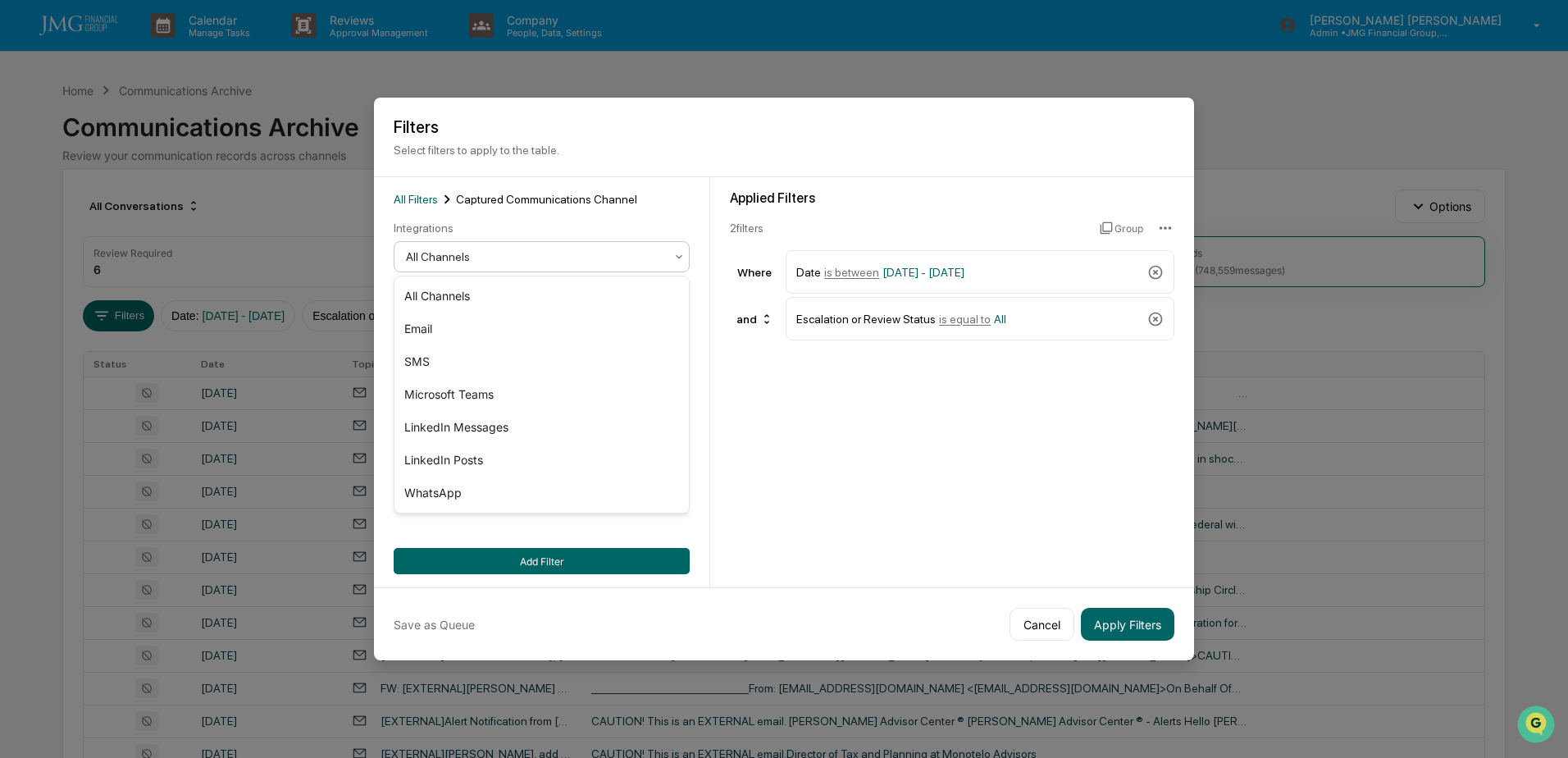
click at [617, 261] on div at bounding box center [535, 256] width 258 height 17
click at [485, 357] on div "SMS" at bounding box center [542, 361] width 295 height 33
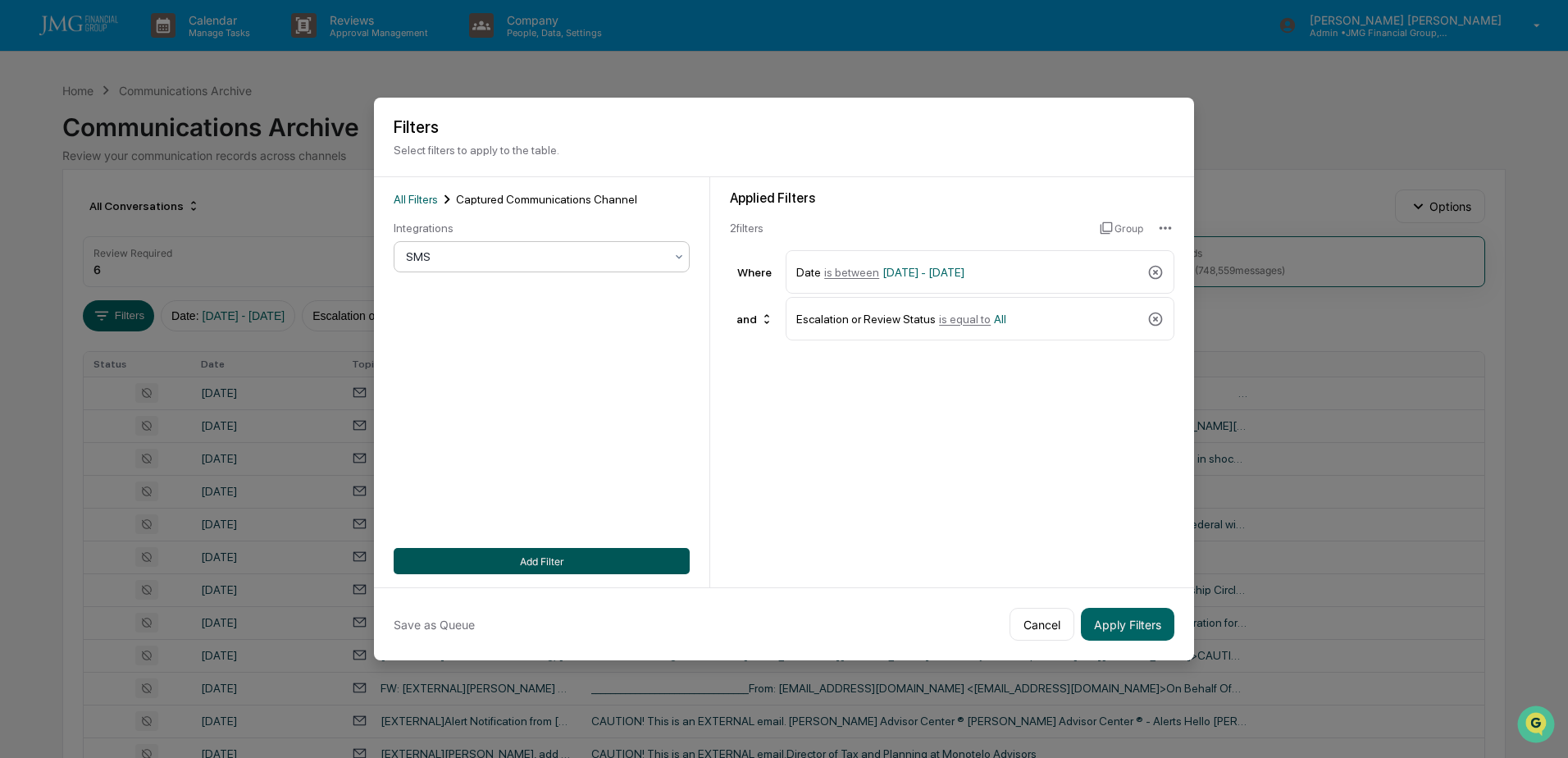
click at [566, 557] on button "Add Filter" at bounding box center [542, 561] width 296 height 26
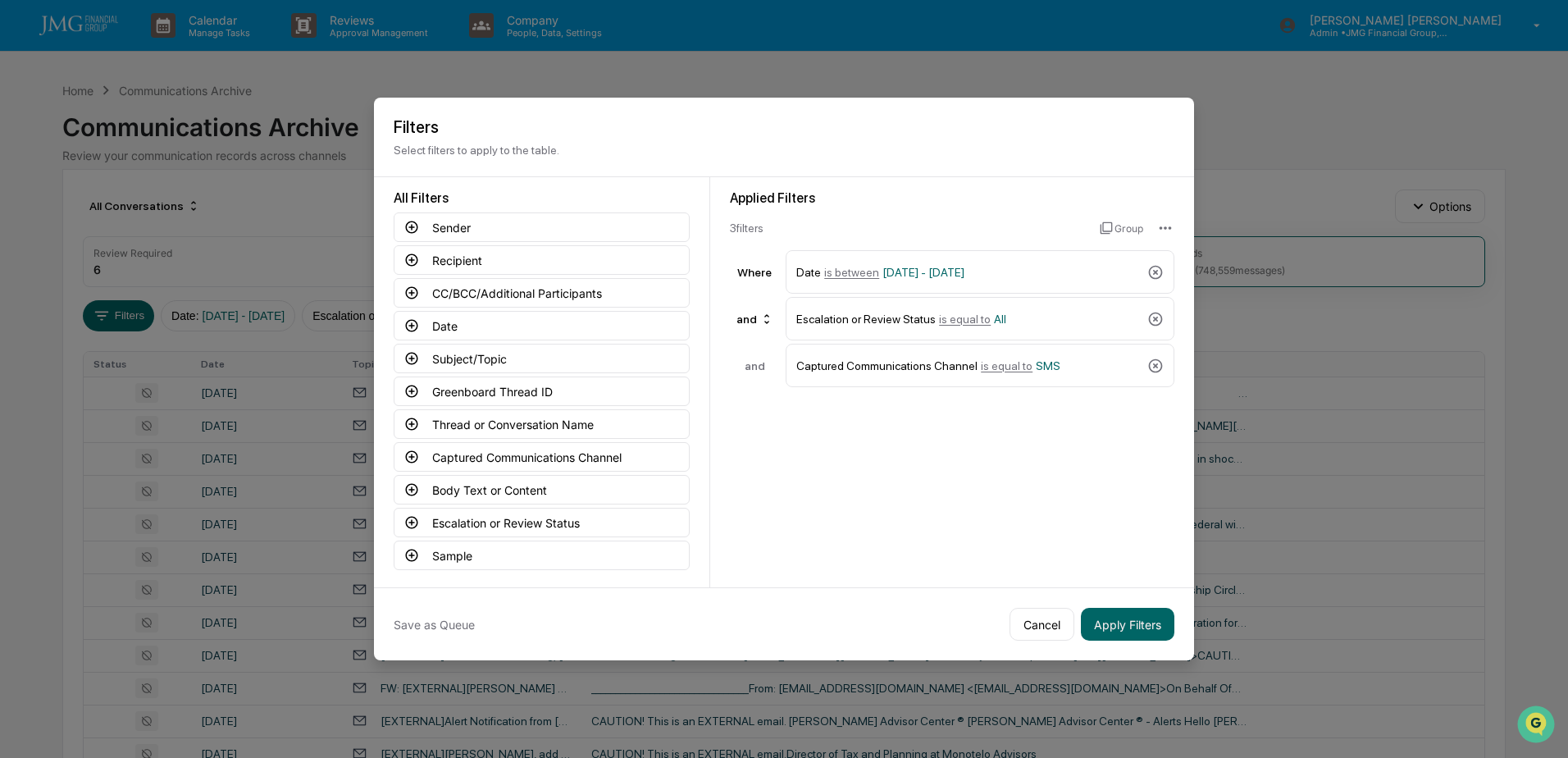
click at [888, 565] on div "Applied Filters 3 filter s Group Where Date is between 09/02/2025 - 09/08/2025 …" at bounding box center [953, 382] width 484 height 410
click at [1113, 624] on button "Apply Filters" at bounding box center [1127, 623] width 93 height 33
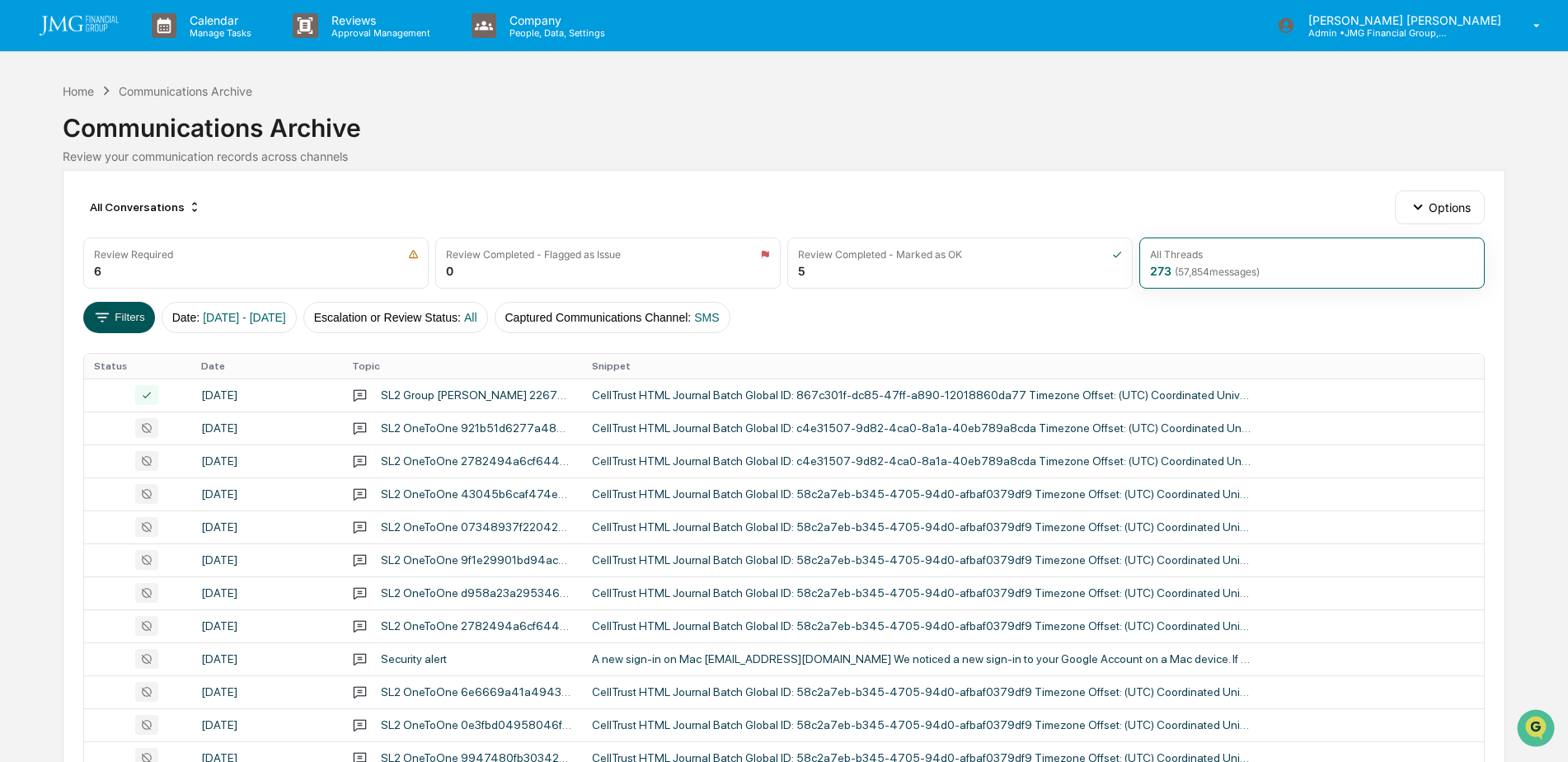
click at [120, 318] on button "Filters" at bounding box center [119, 316] width 72 height 31
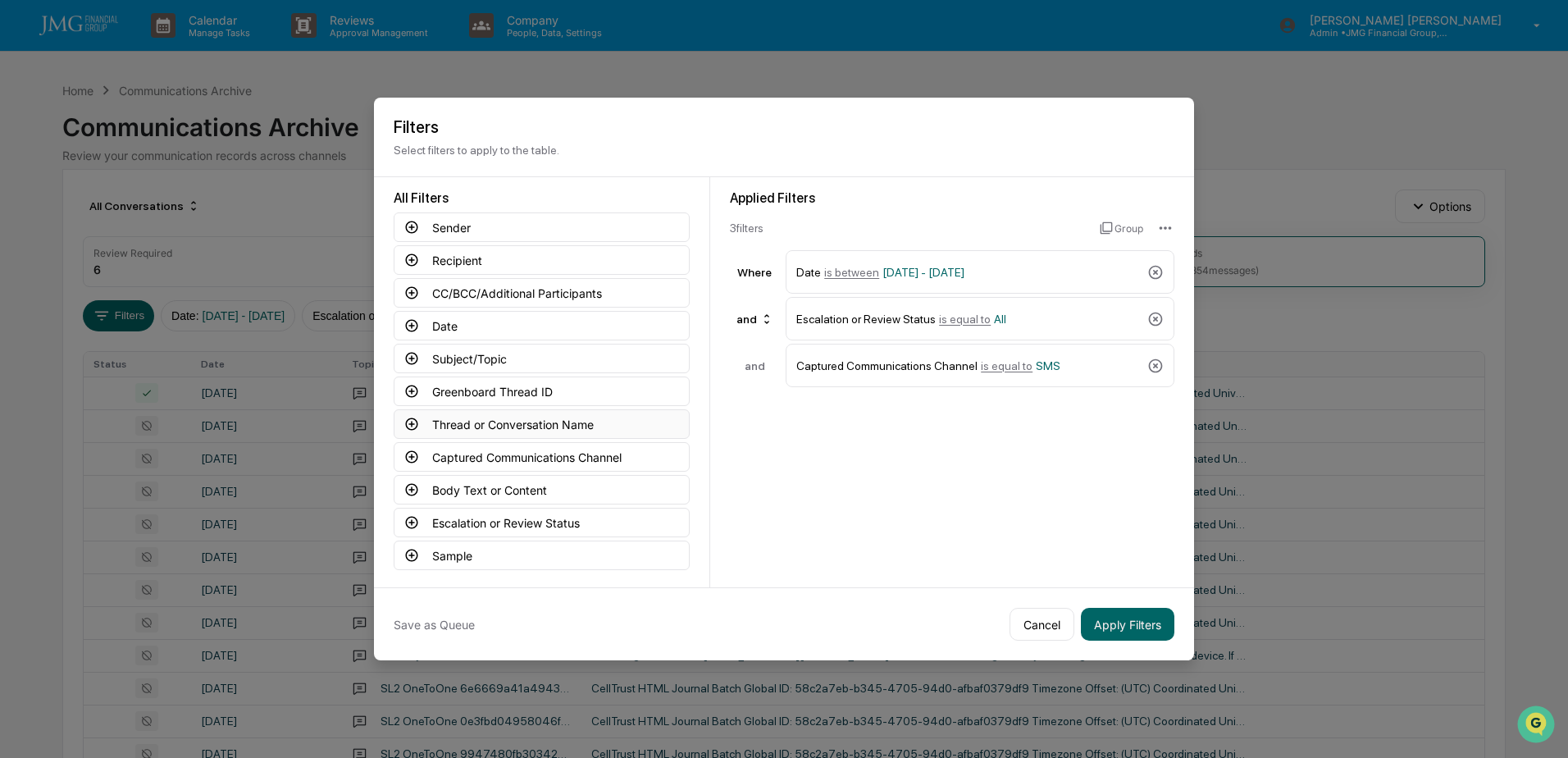
click at [547, 418] on button "Thread or Conversation Name" at bounding box center [542, 424] width 296 height 30
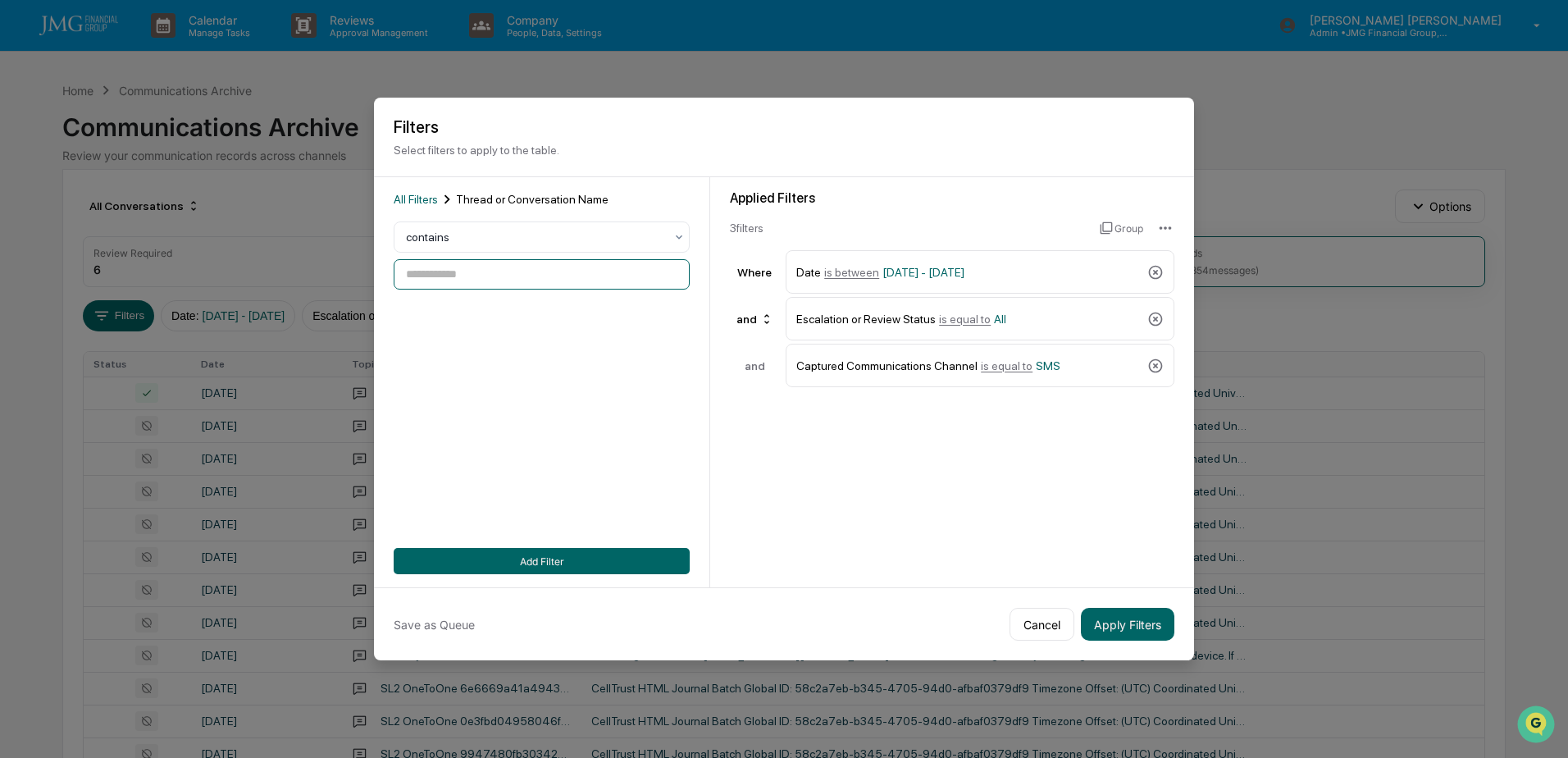
click at [502, 280] on input at bounding box center [542, 274] width 296 height 31
paste input "**********"
type input "**********"
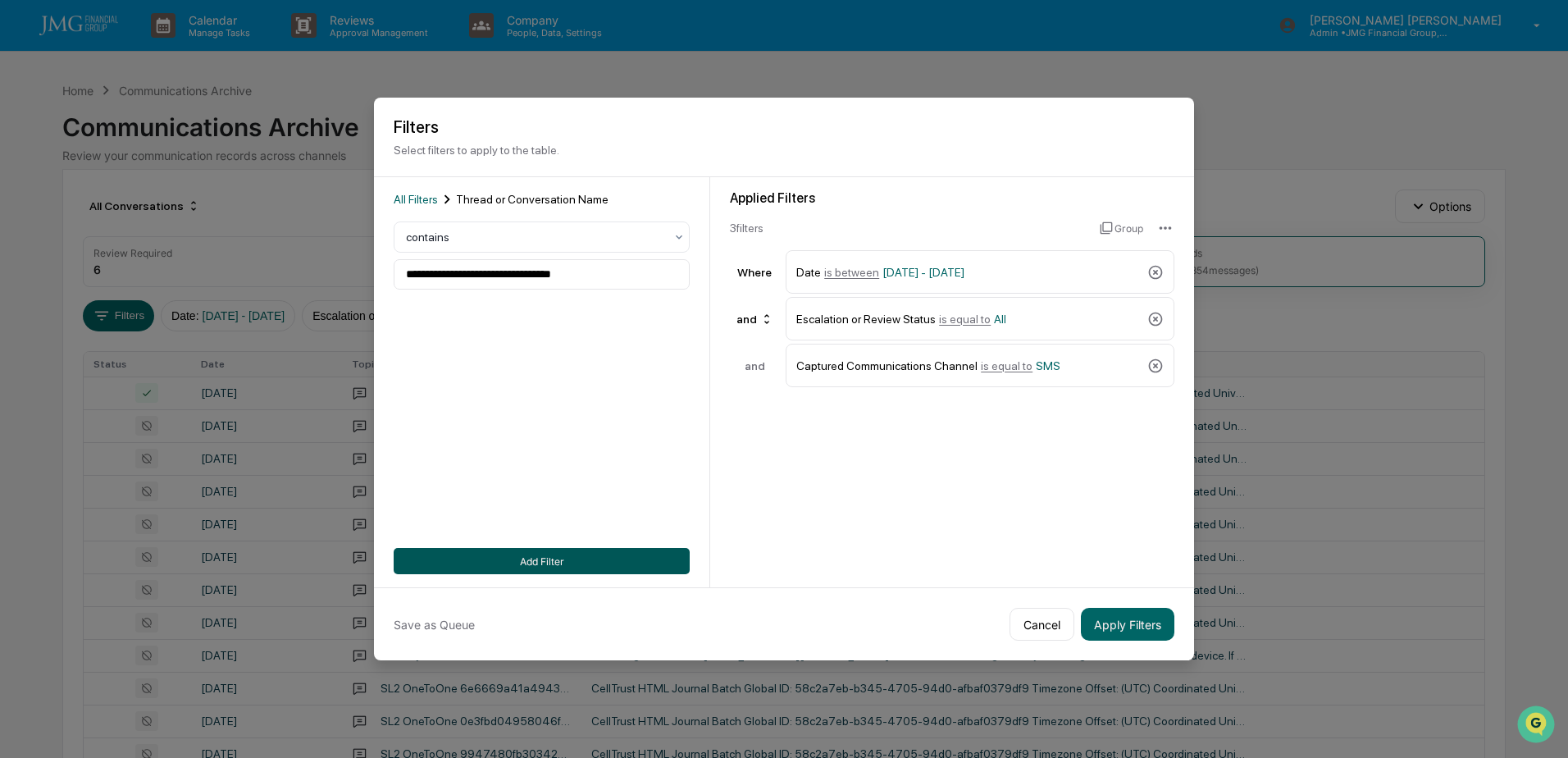
click at [564, 556] on button "Add Filter" at bounding box center [542, 561] width 296 height 26
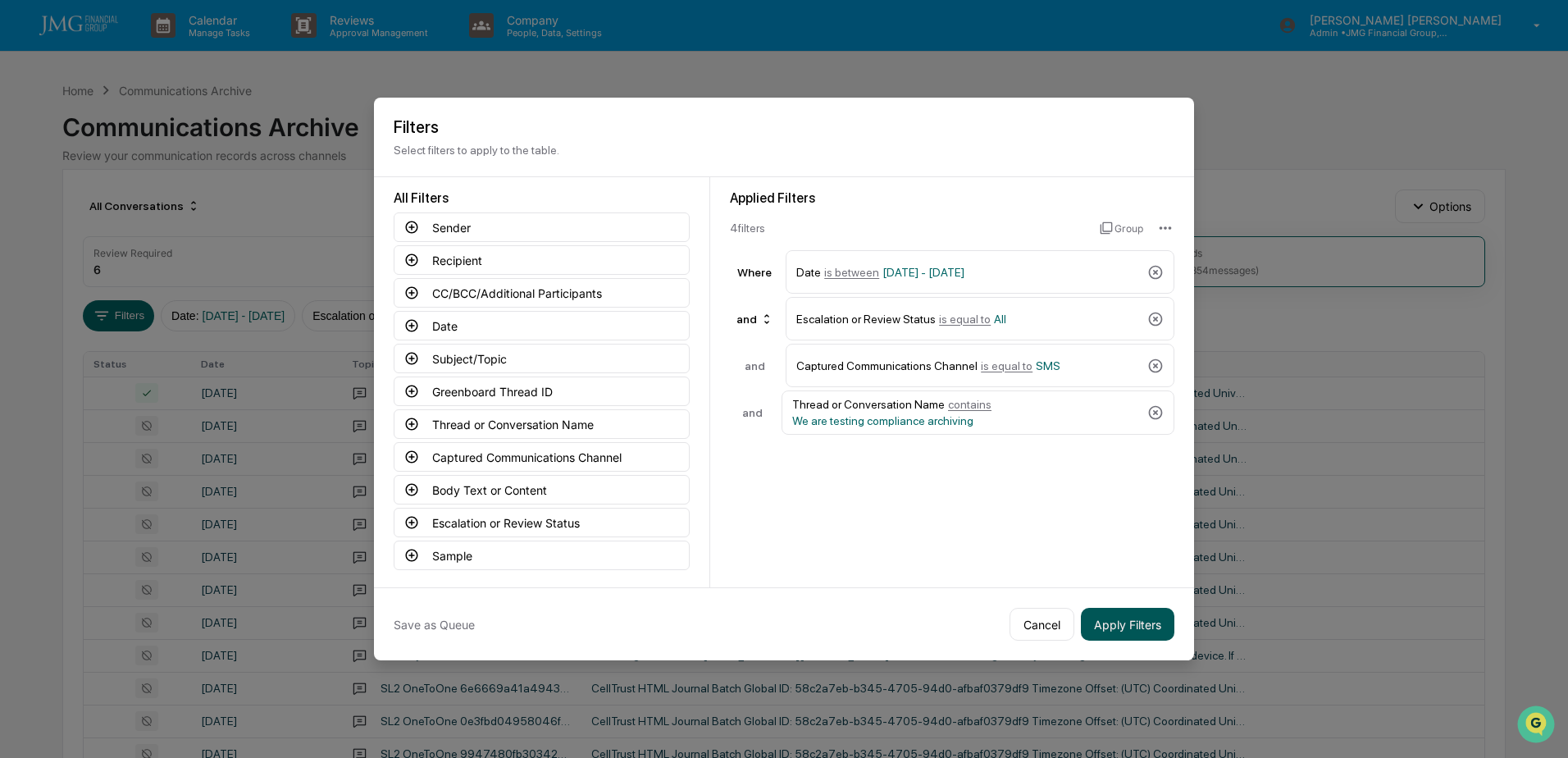
click at [1141, 622] on button "Apply Filters" at bounding box center [1127, 623] width 93 height 33
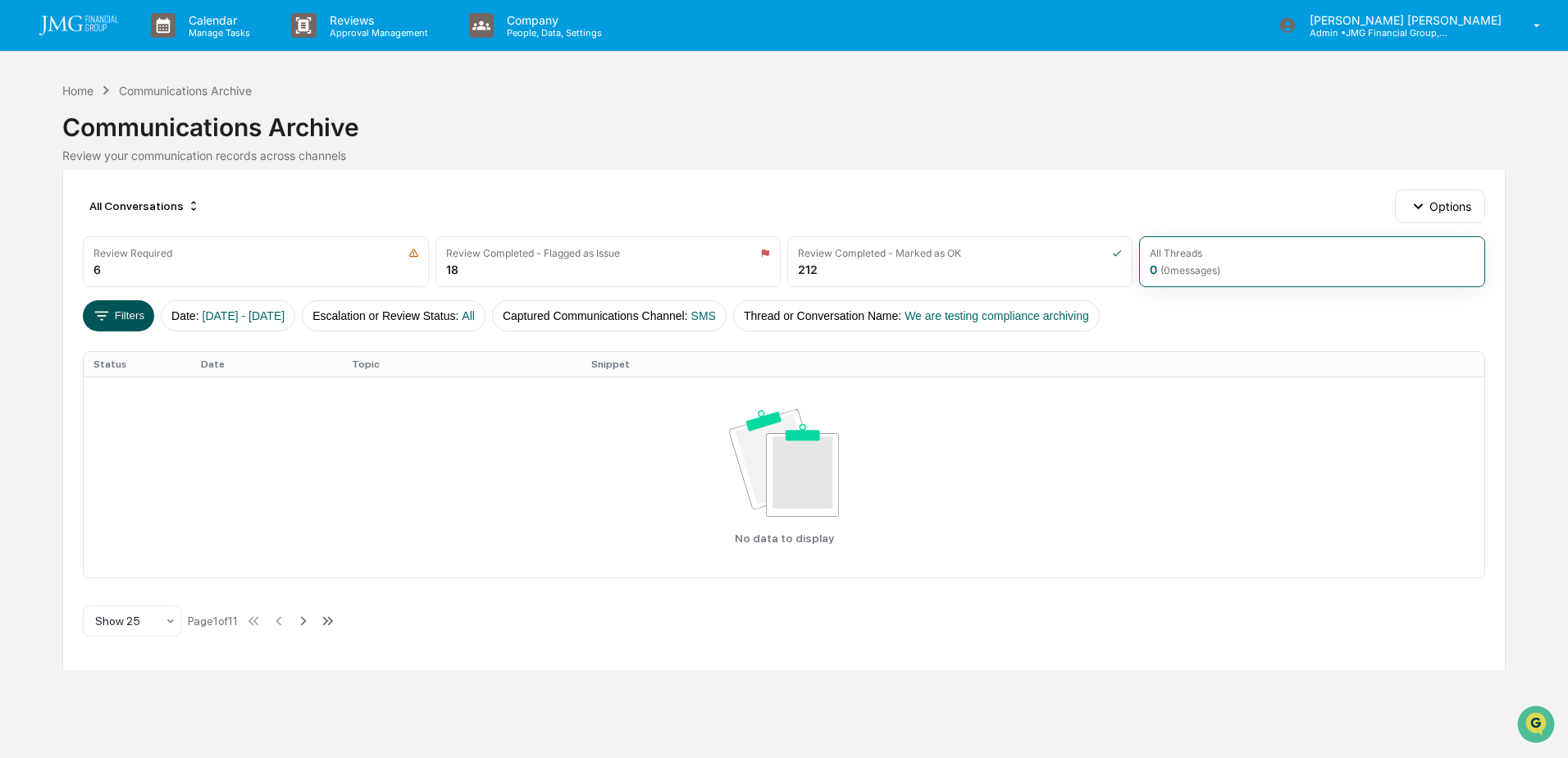
click at [110, 321] on icon at bounding box center [101, 316] width 18 height 18
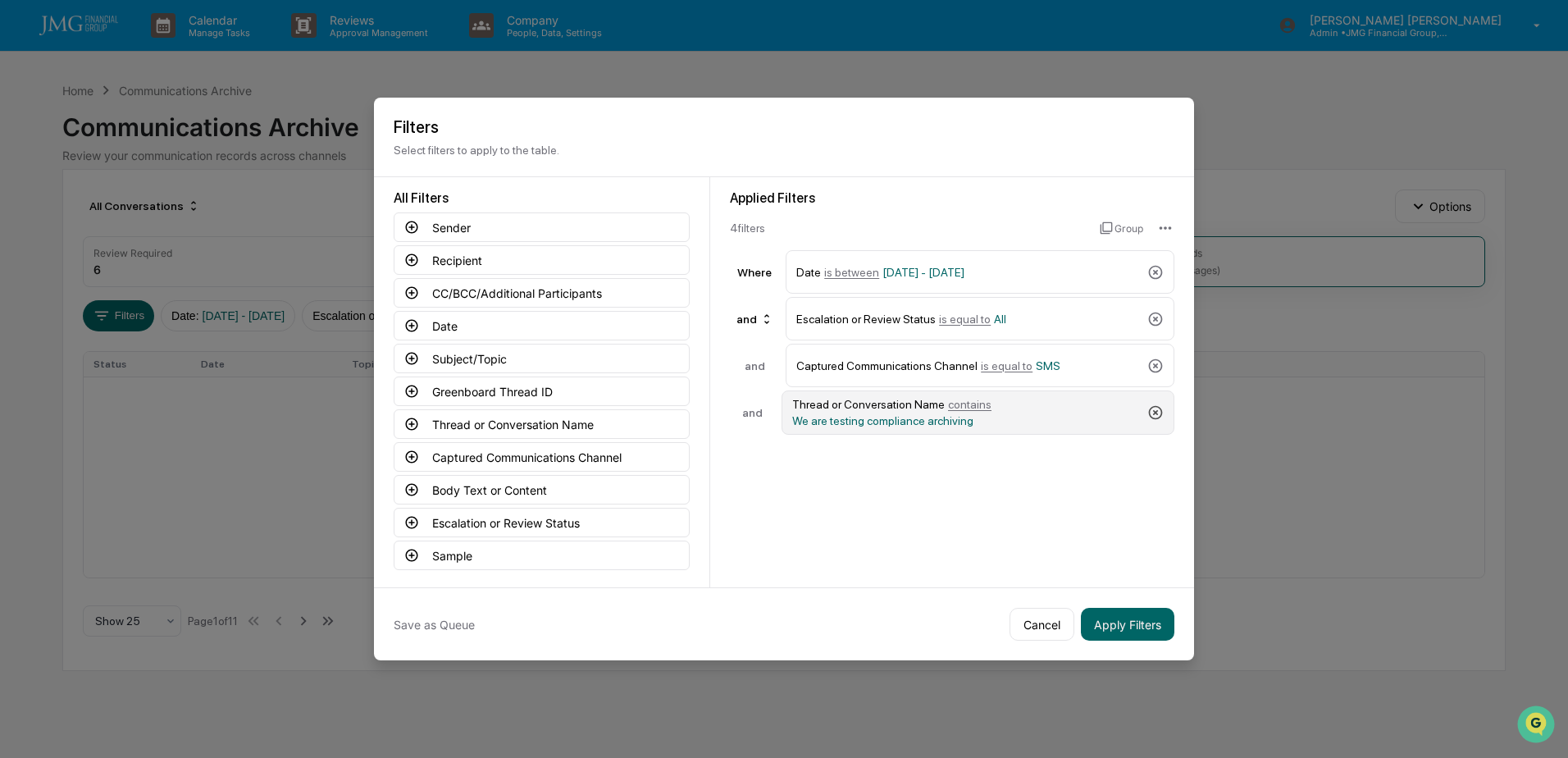
click at [1155, 415] on icon at bounding box center [1155, 412] width 17 height 17
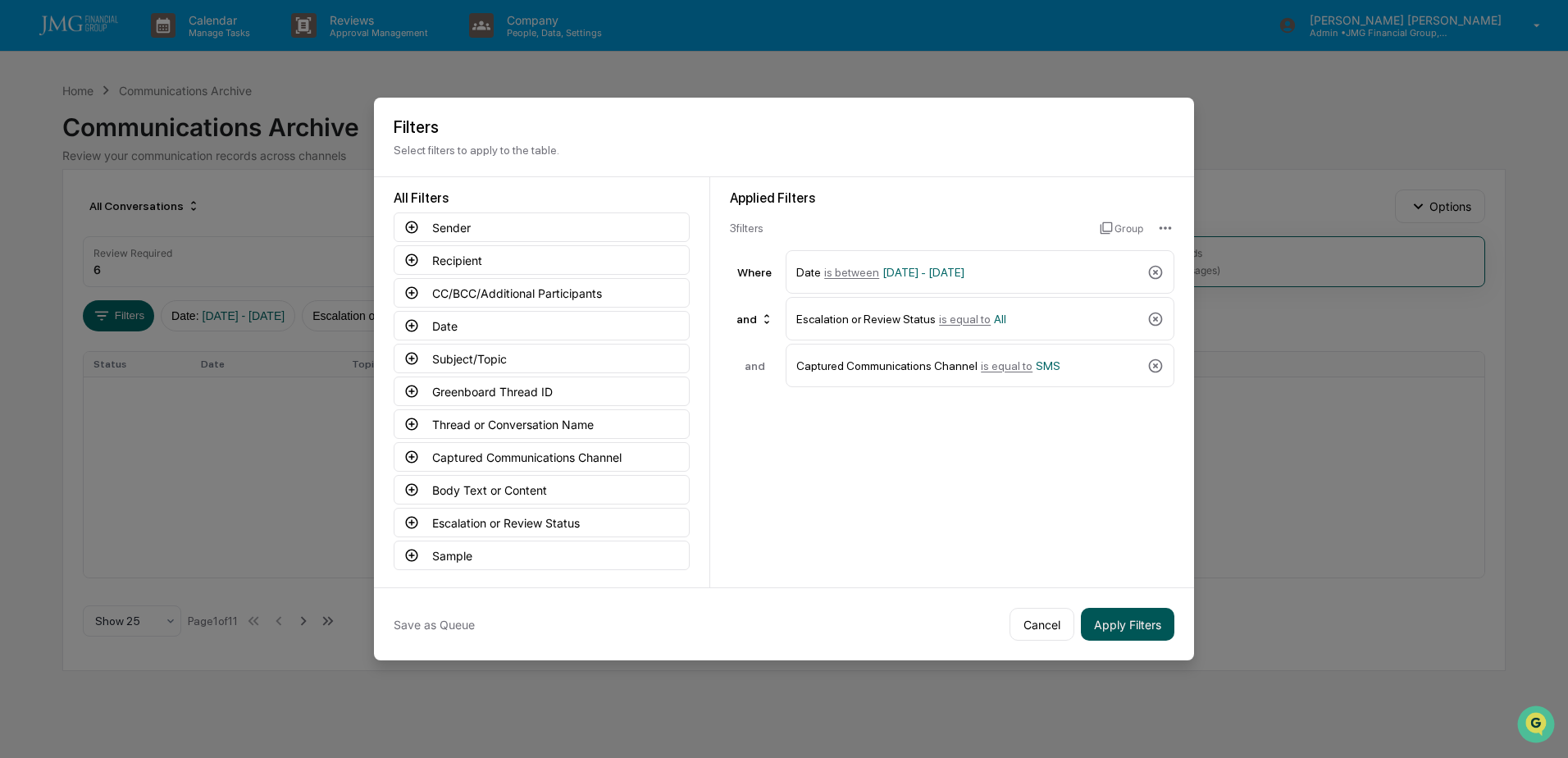
click at [1125, 615] on button "Apply Filters" at bounding box center [1127, 623] width 93 height 33
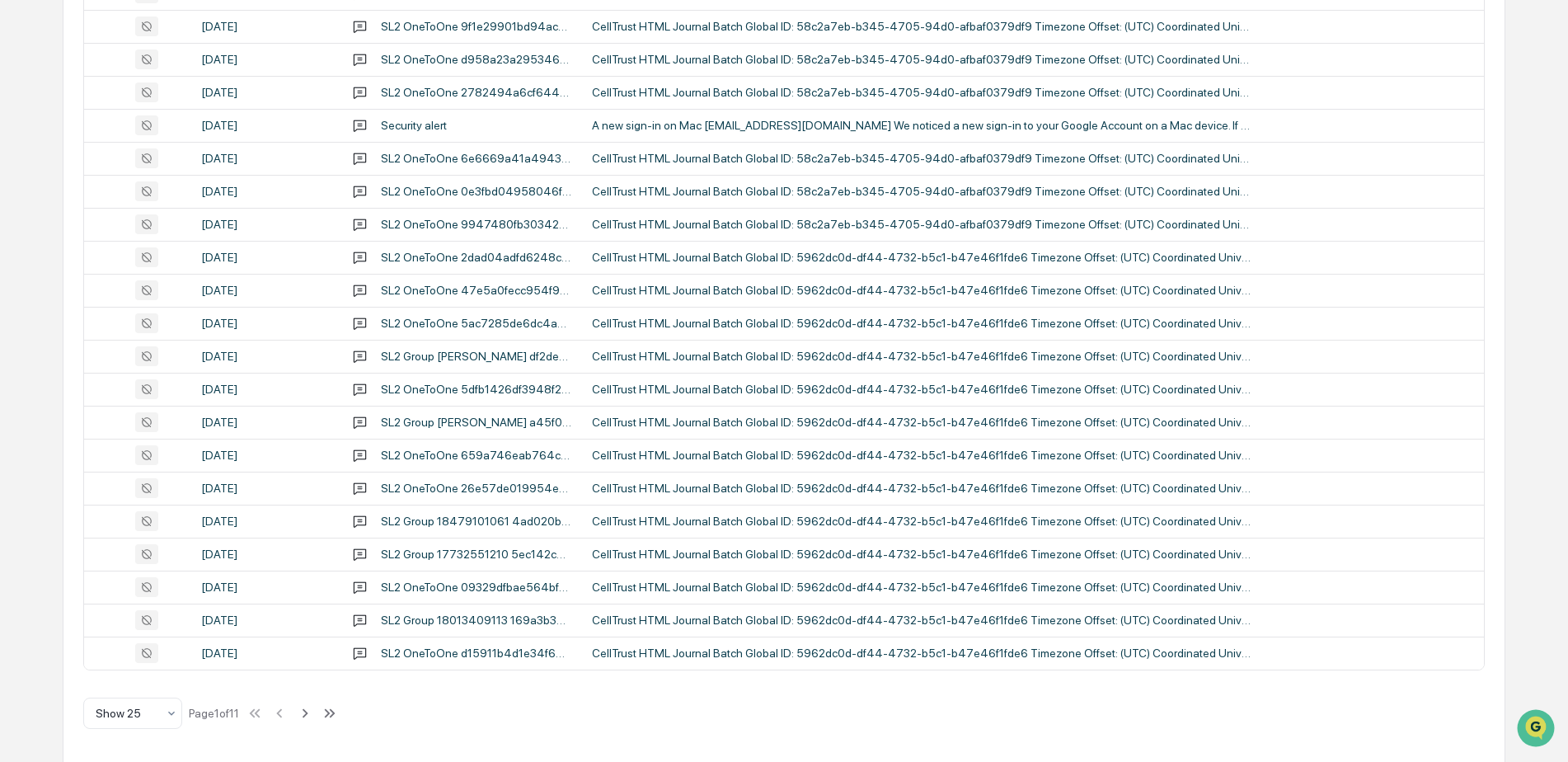
scroll to position [535, 0]
click at [330, 710] on icon at bounding box center [329, 711] width 18 height 18
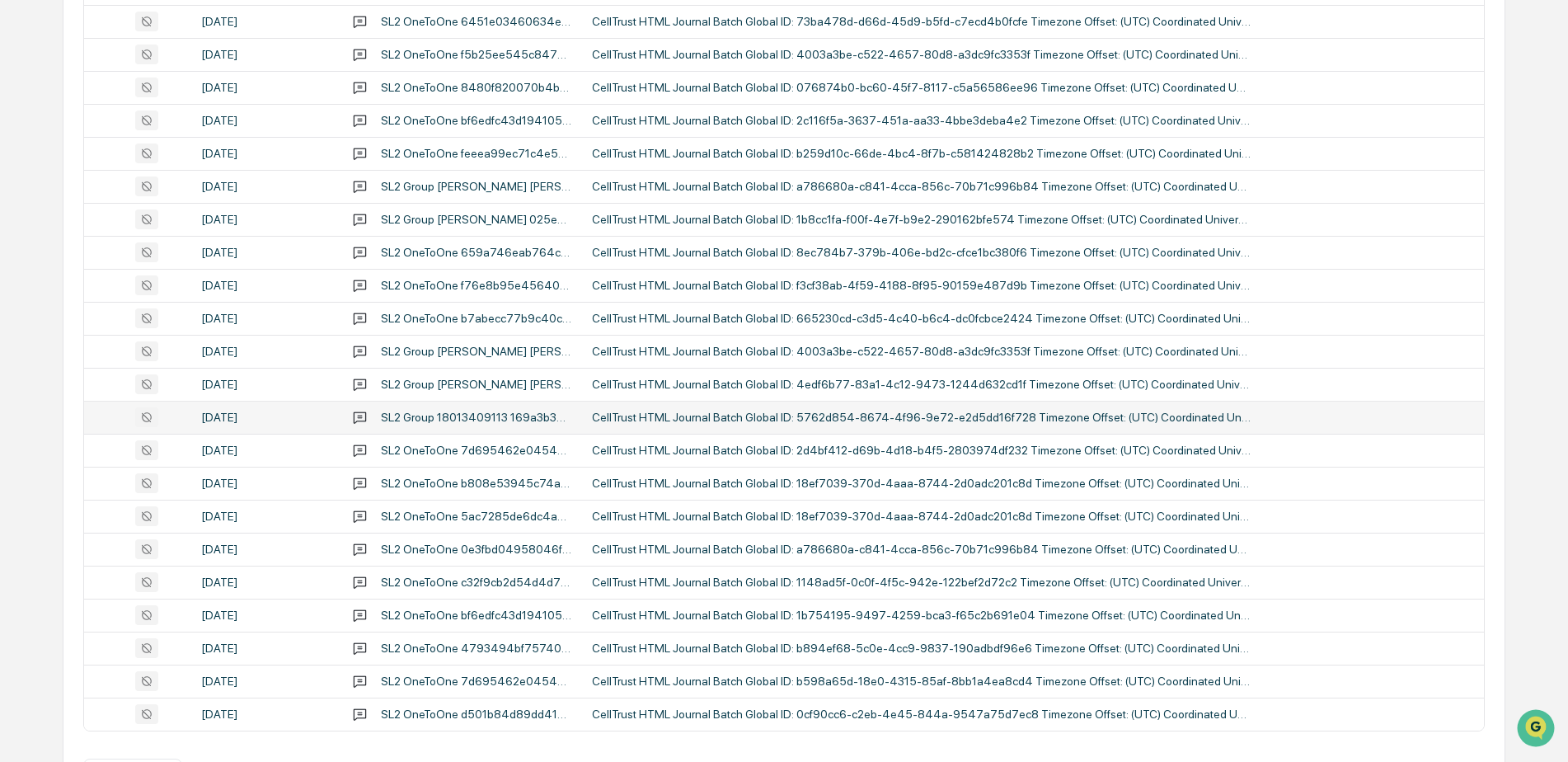
scroll to position [469, 0]
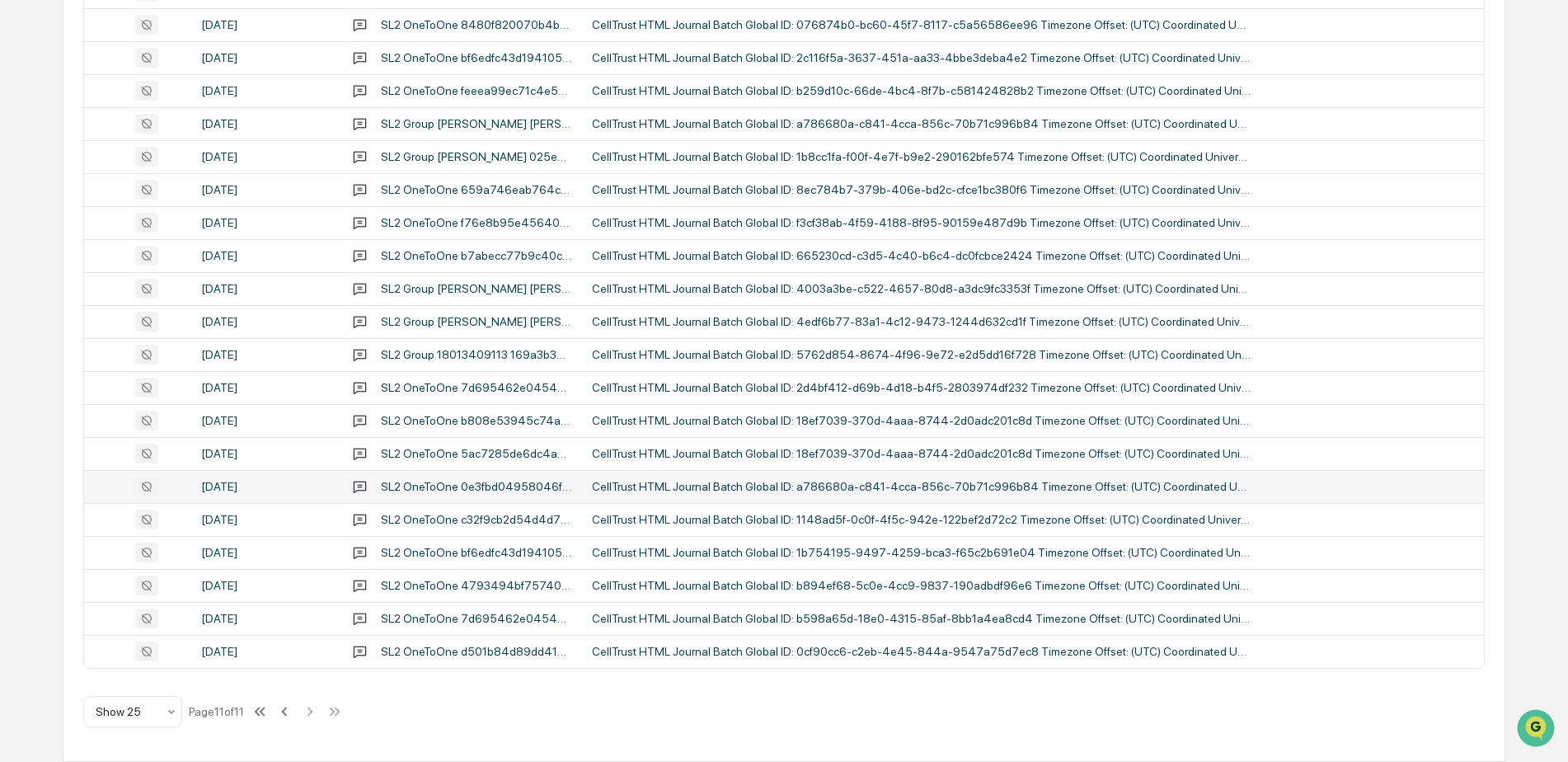
click at [885, 483] on div "CellTrust HTML Journal Batch Global ID: a786680a-c841-4cca-856c-70b71c996b84 Ti…" at bounding box center [921, 486] width 659 height 13
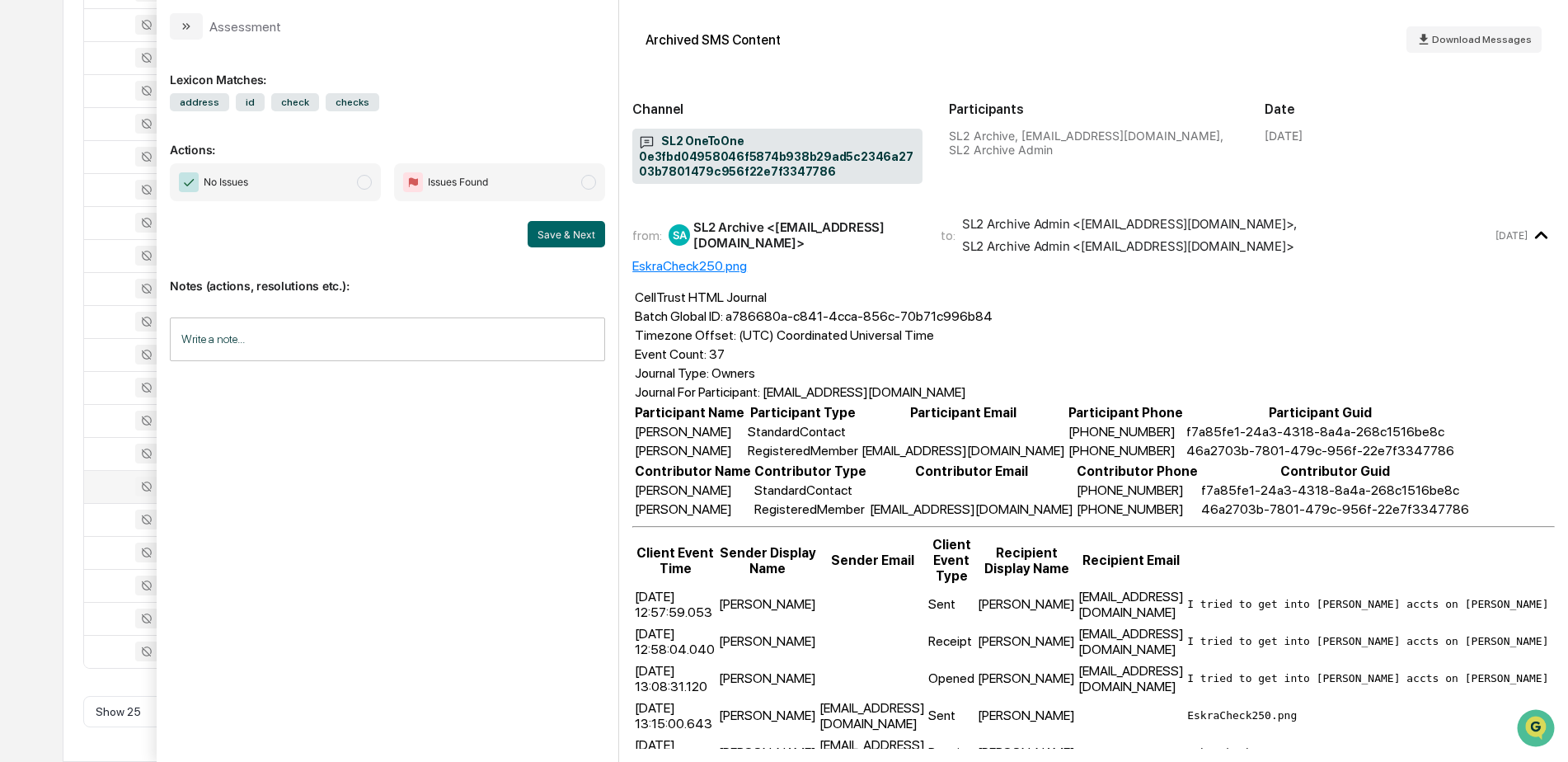
click at [59, 95] on div "Calendar Manage Tasks Reviews Approval Management Company People, Data, Setting…" at bounding box center [784, 147] width 1568 height 1231
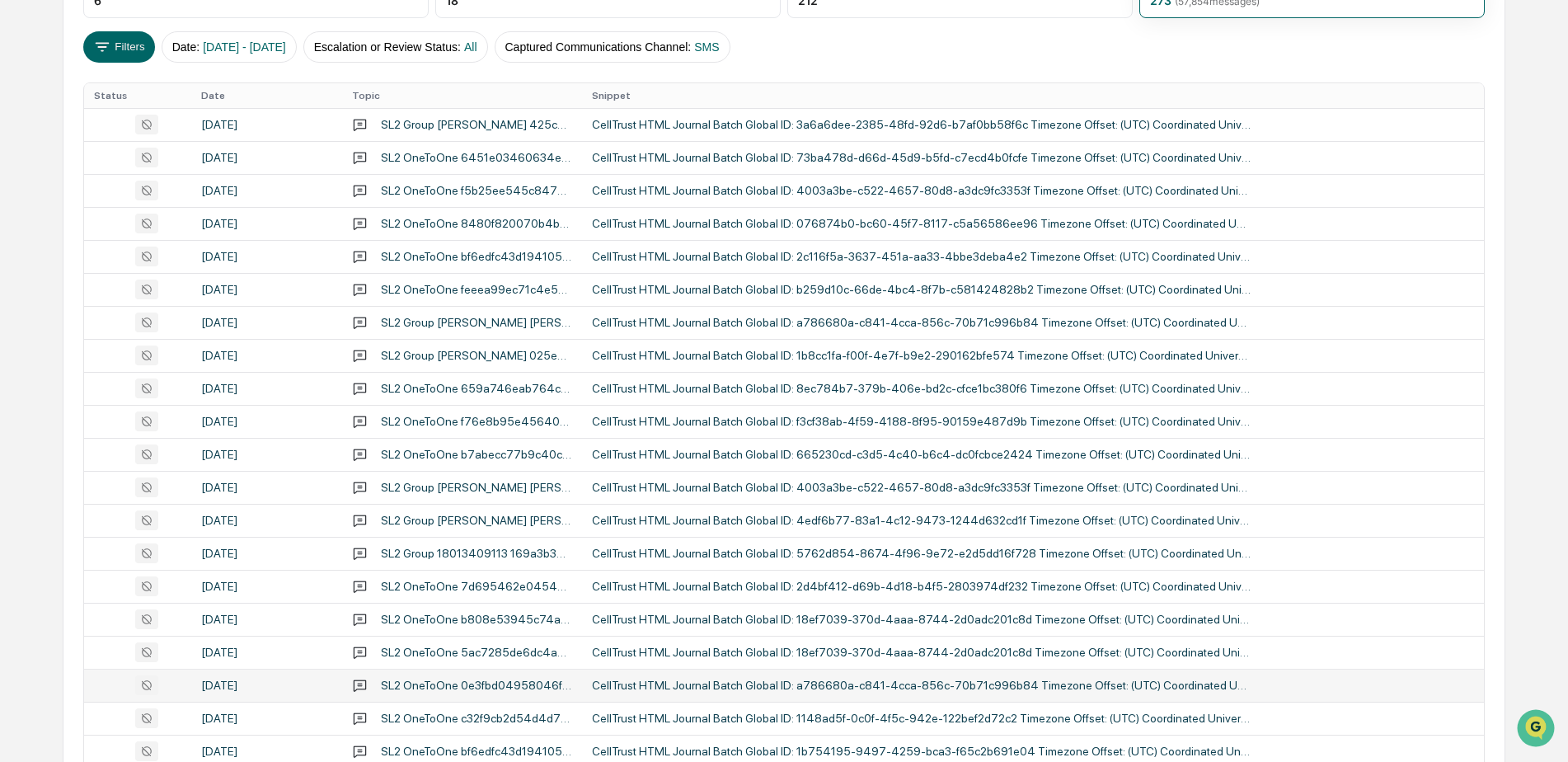
scroll to position [221, 0]
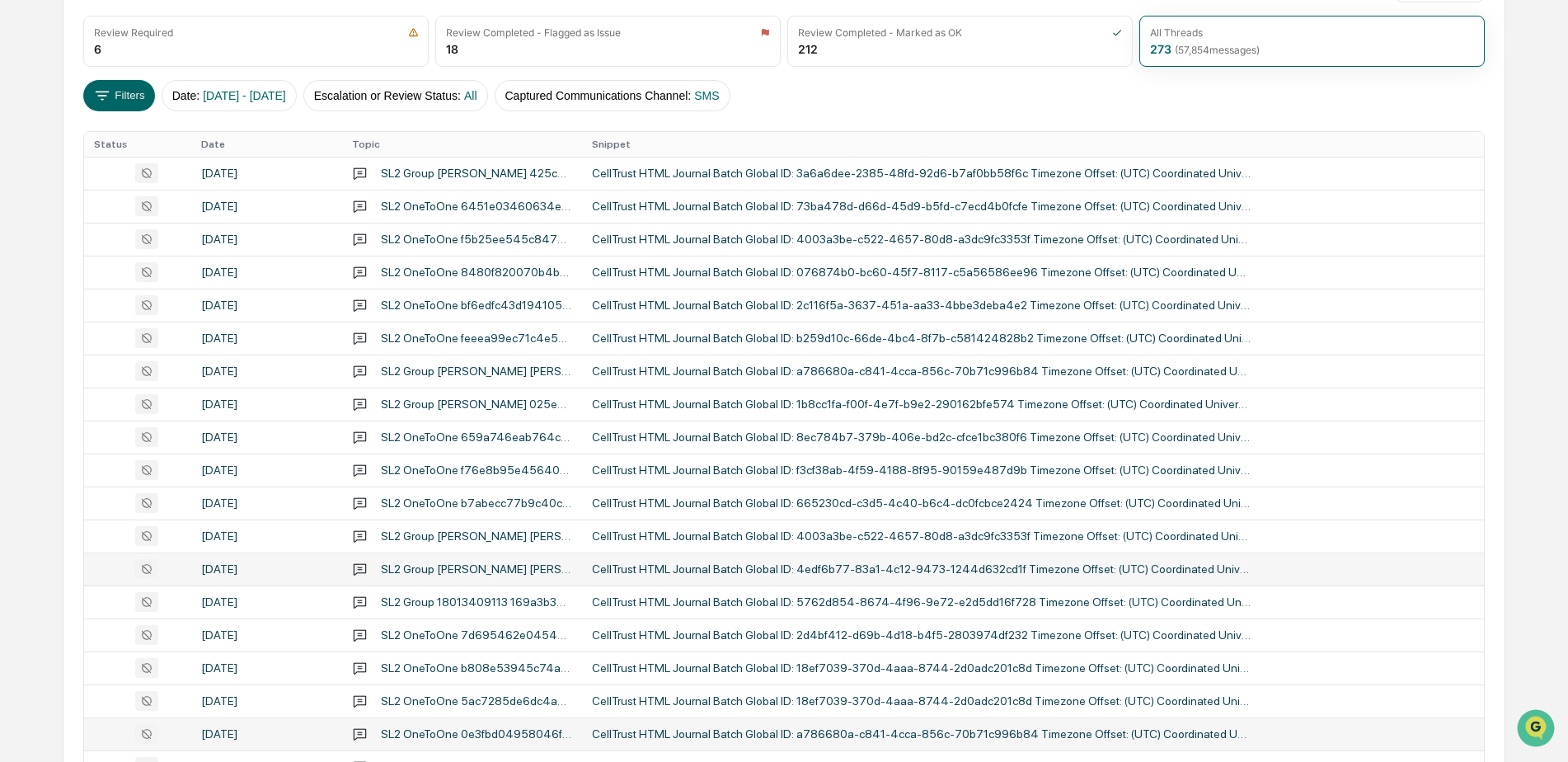
click at [672, 566] on div "CellTrust HTML Journal Batch Global ID: 4edf6b77-83a1-4c12-9473-1244d632cd1f Ti…" at bounding box center [921, 569] width 659 height 13
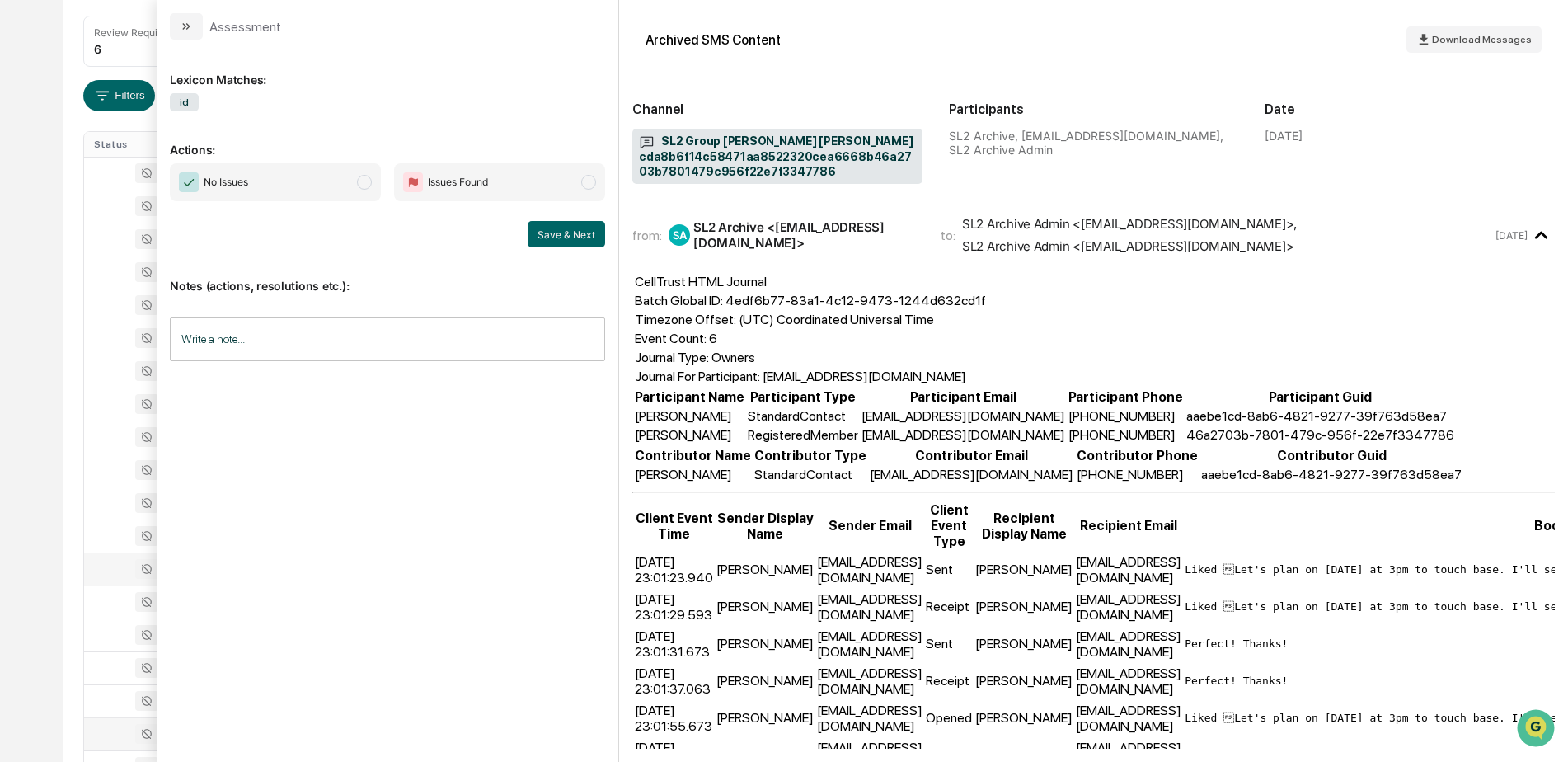
click at [36, 192] on div "Calendar Manage Tasks Reviews Approval Management Company People, Data, Setting…" at bounding box center [784, 394] width 1568 height 1231
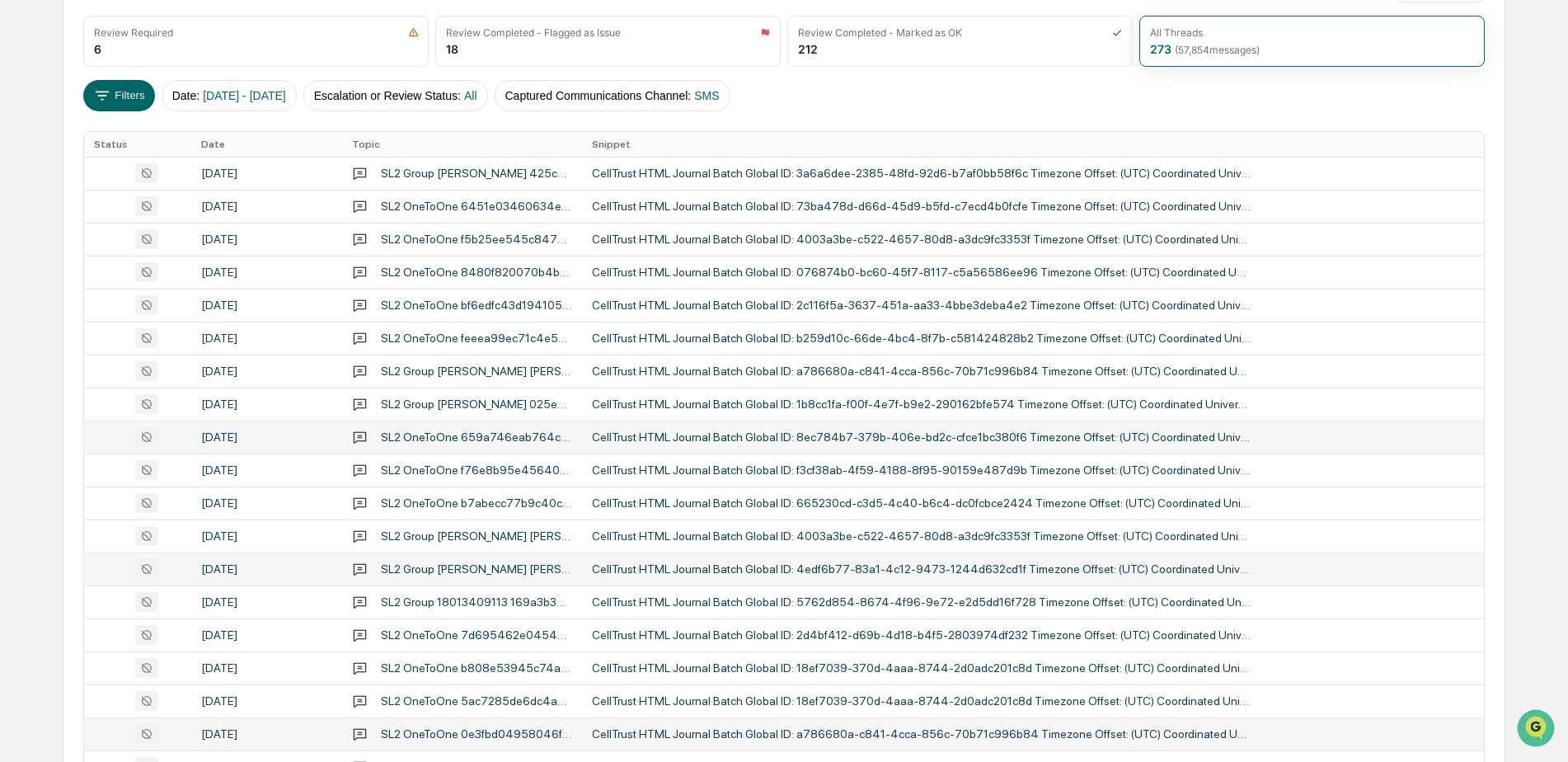
click at [709, 430] on div "CellTrust HTML Journal Batch Global ID: 8ec784b7-379b-406e-bd2c-cfce1bc380f6 Ti…" at bounding box center [921, 436] width 659 height 13
click at [25, 165] on div "Calendar Manage Tasks Reviews Approval Management Company People, Data, Setting…" at bounding box center [784, 394] width 1568 height 1231
click at [728, 225] on td "CellTrust HTML Journal Batch Global ID: 4003a3be-c522-4657-80d8-a3dc9fc3353f Ti…" at bounding box center [1032, 238] width 902 height 33
click at [31, 172] on div "Calendar Manage Tasks Reviews Approval Management Company People, Data, Setting…" at bounding box center [784, 394] width 1568 height 1231
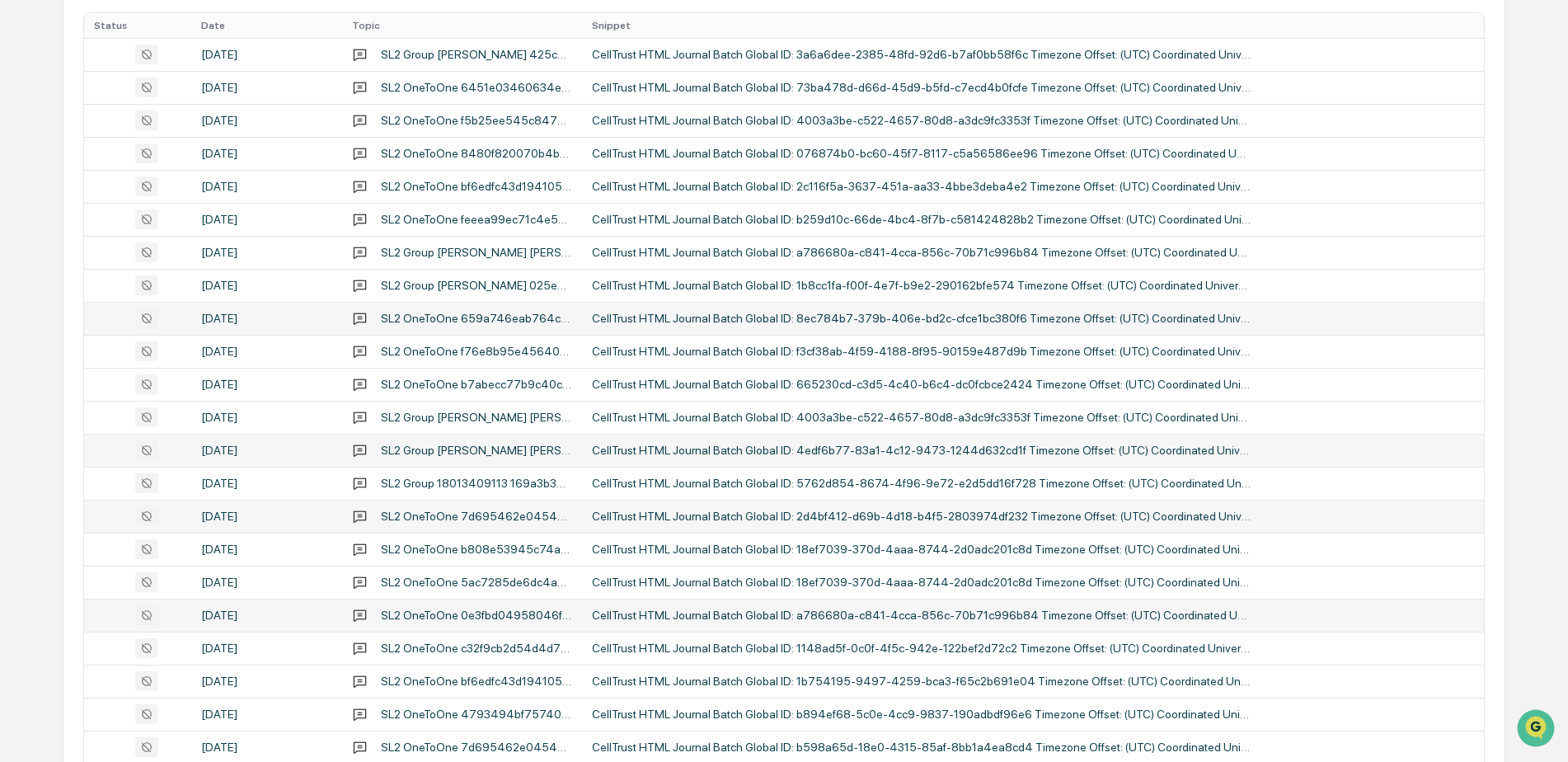
scroll to position [469, 0]
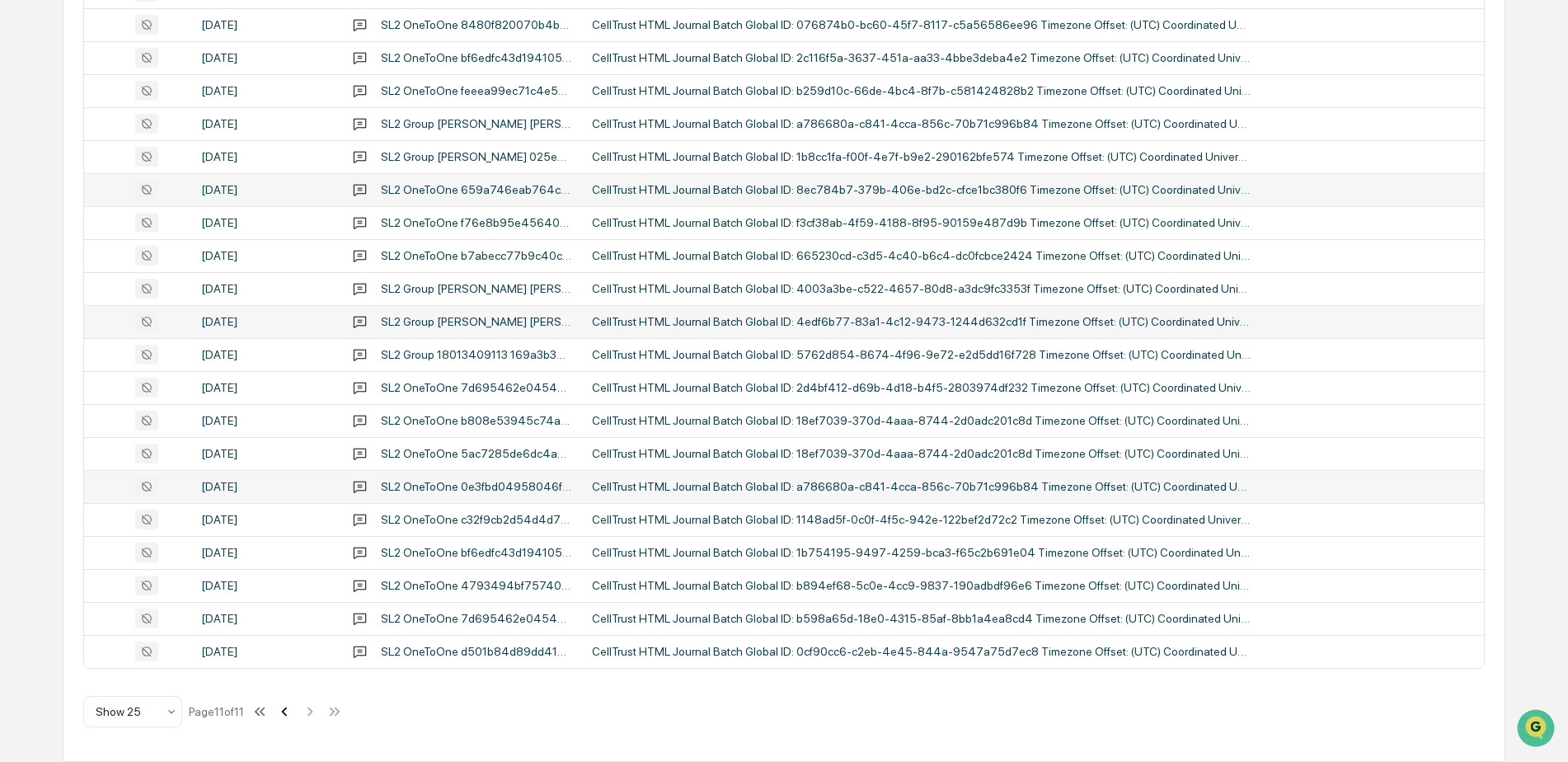
click at [287, 709] on icon at bounding box center [284, 711] width 18 height 18
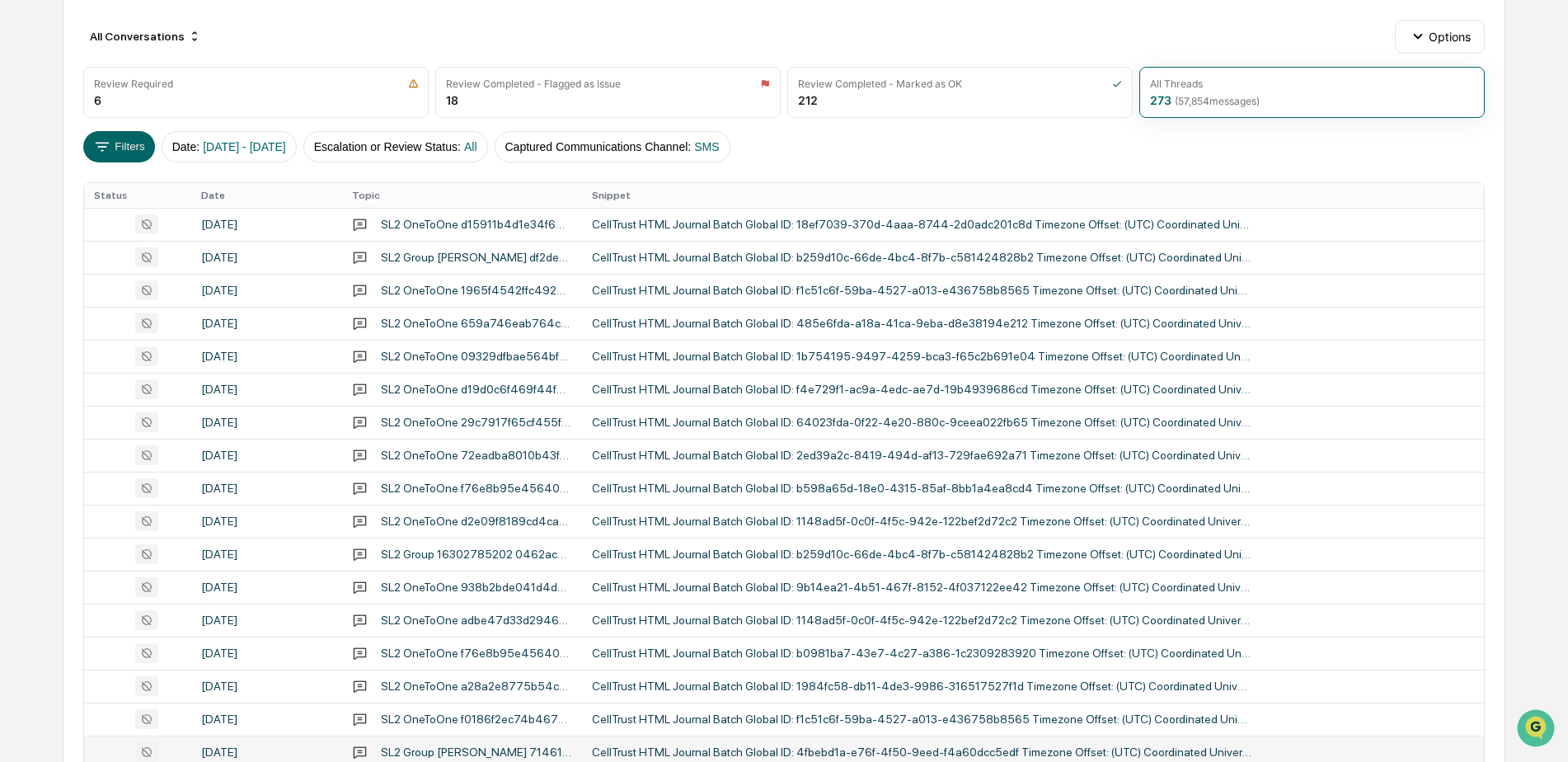
scroll to position [123, 0]
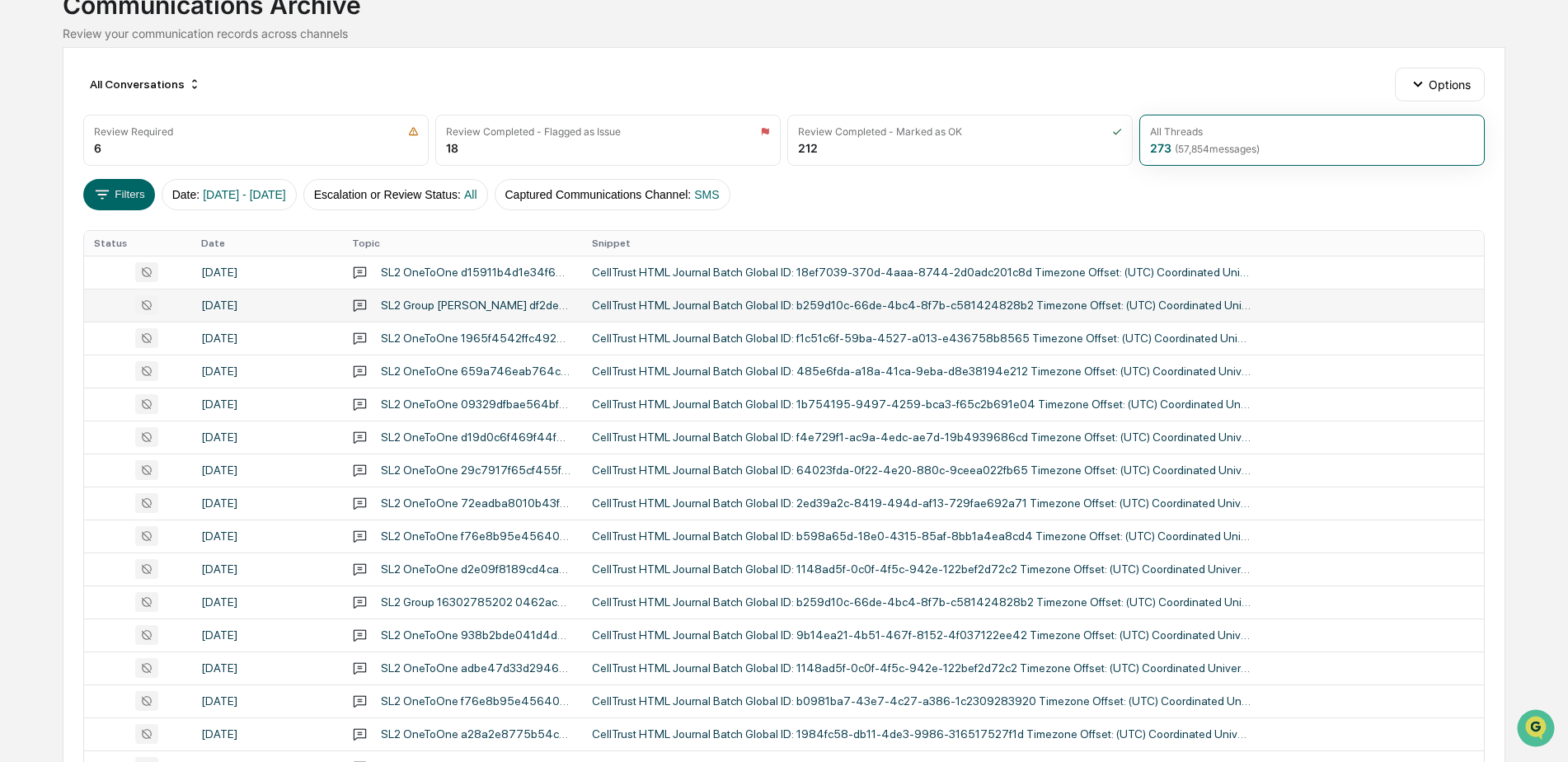
click at [711, 302] on div "CellTrust HTML Journal Batch Global ID: b259d10c-66de-4bc4-8f7b-c581424828b2 Ti…" at bounding box center [921, 304] width 659 height 13
click at [42, 175] on div "Calendar Manage Tasks Reviews Approval Management Company People, Data, Setting…" at bounding box center [784, 526] width 1568 height 1297
click at [677, 477] on td "CellTrust HTML Journal Batch Global ID: 64023fda-0f22-4e20-880c-9ceea022fb65 Ti…" at bounding box center [1032, 470] width 902 height 33
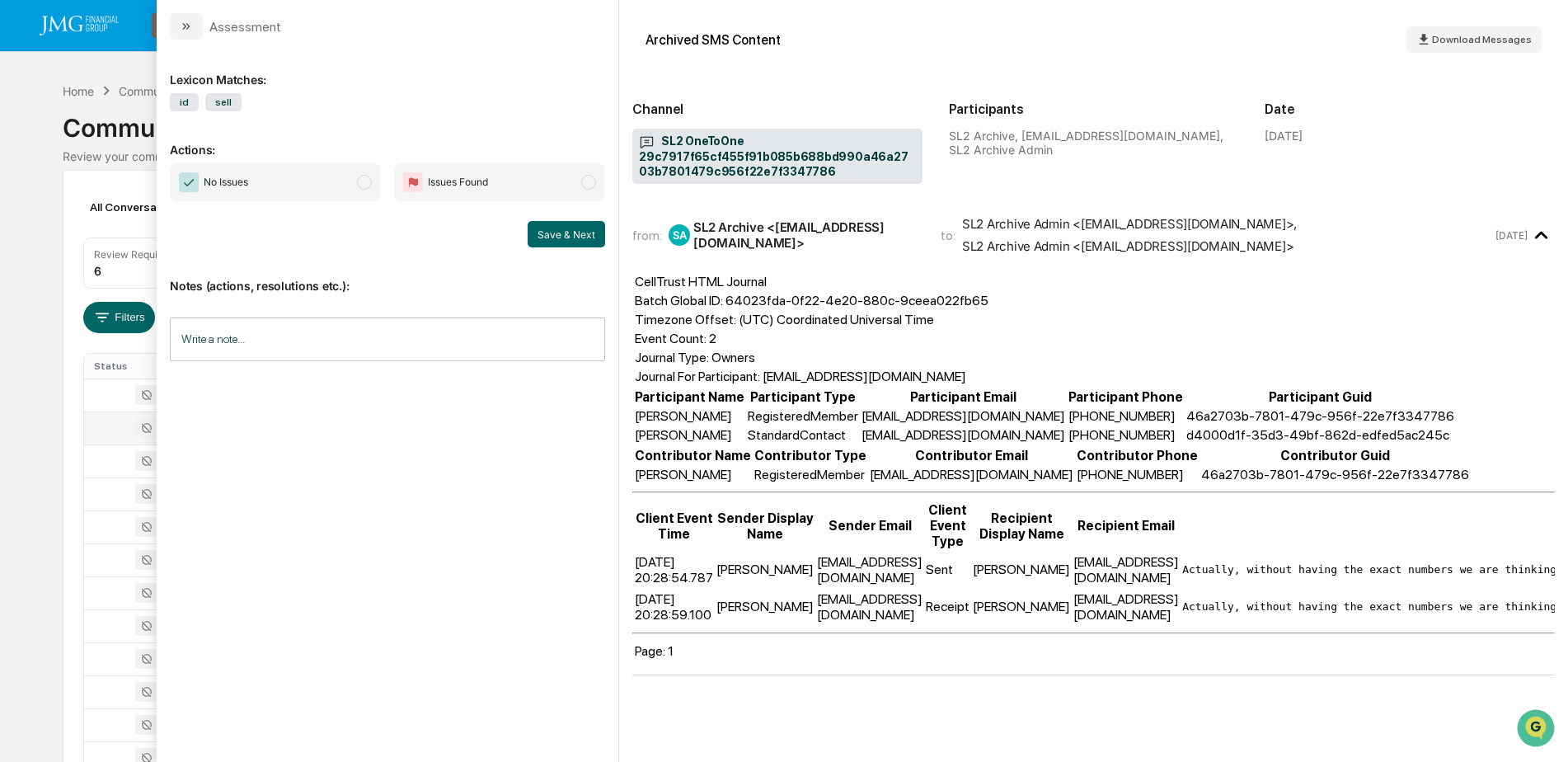
click at [35, 293] on div "Calendar Manage Tasks Reviews Approval Management Company People, Data, Setting…" at bounding box center [784, 648] width 1568 height 1297
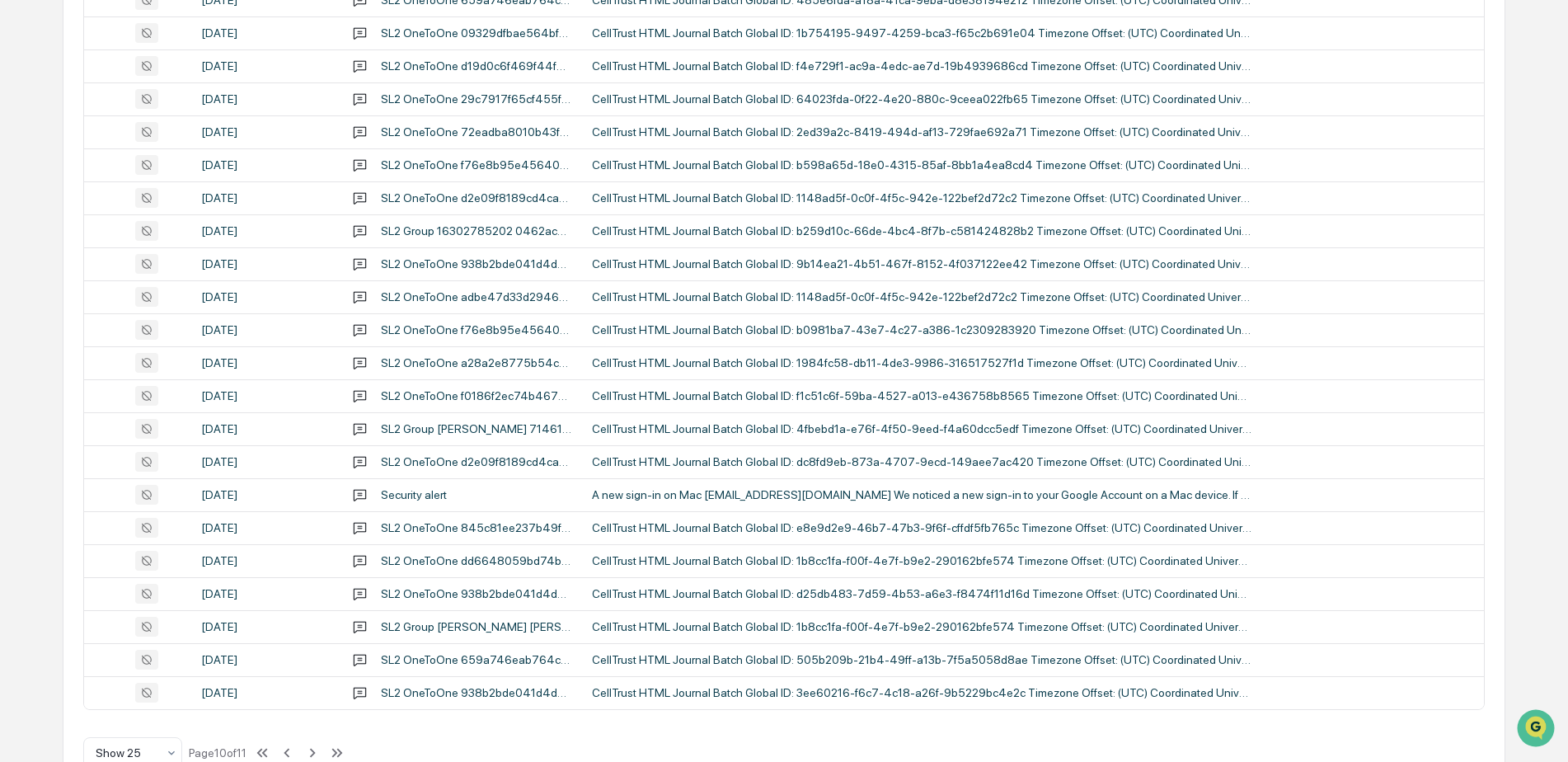
scroll to position [535, 0]
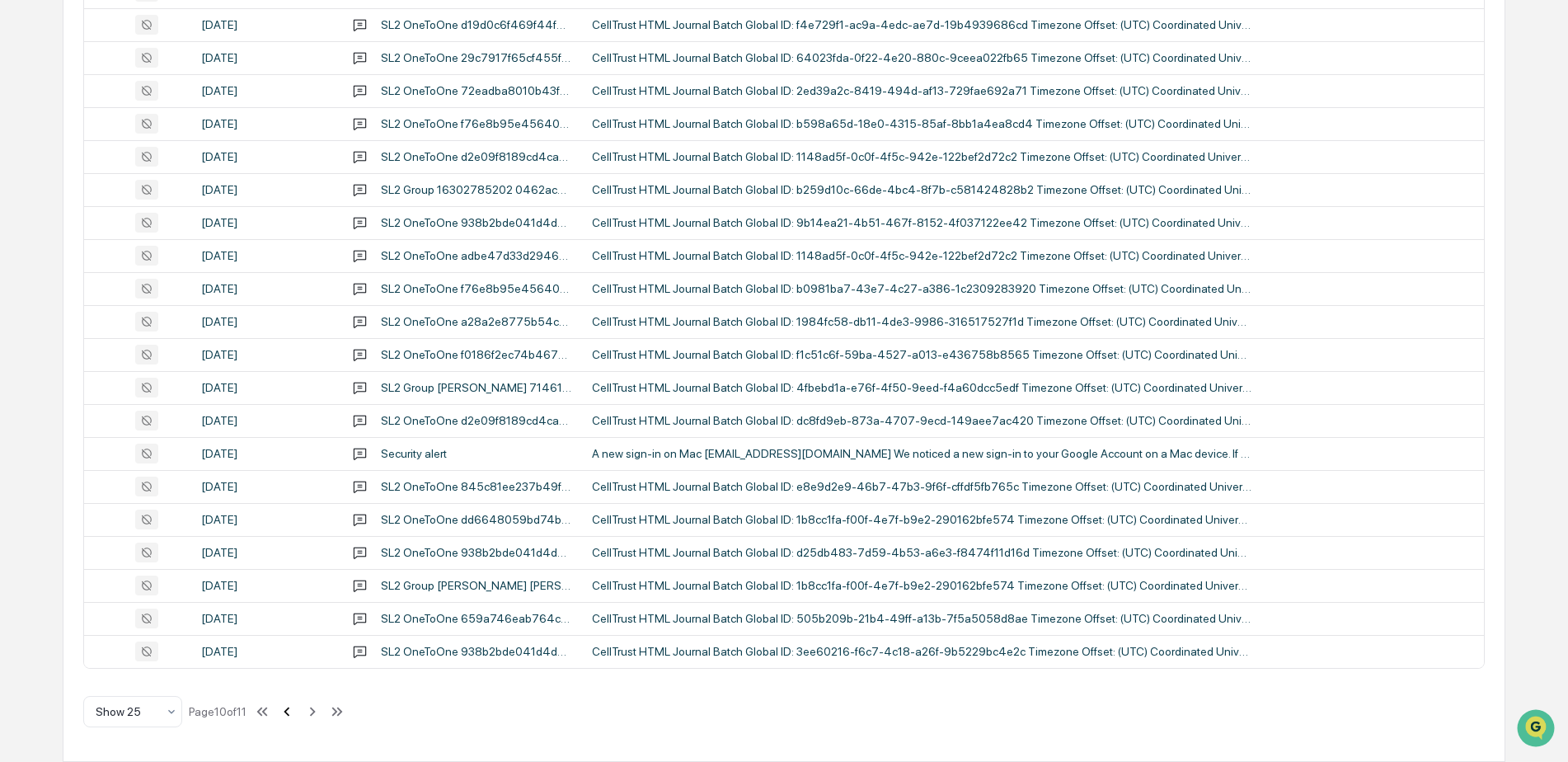
click at [287, 710] on icon at bounding box center [287, 711] width 18 height 18
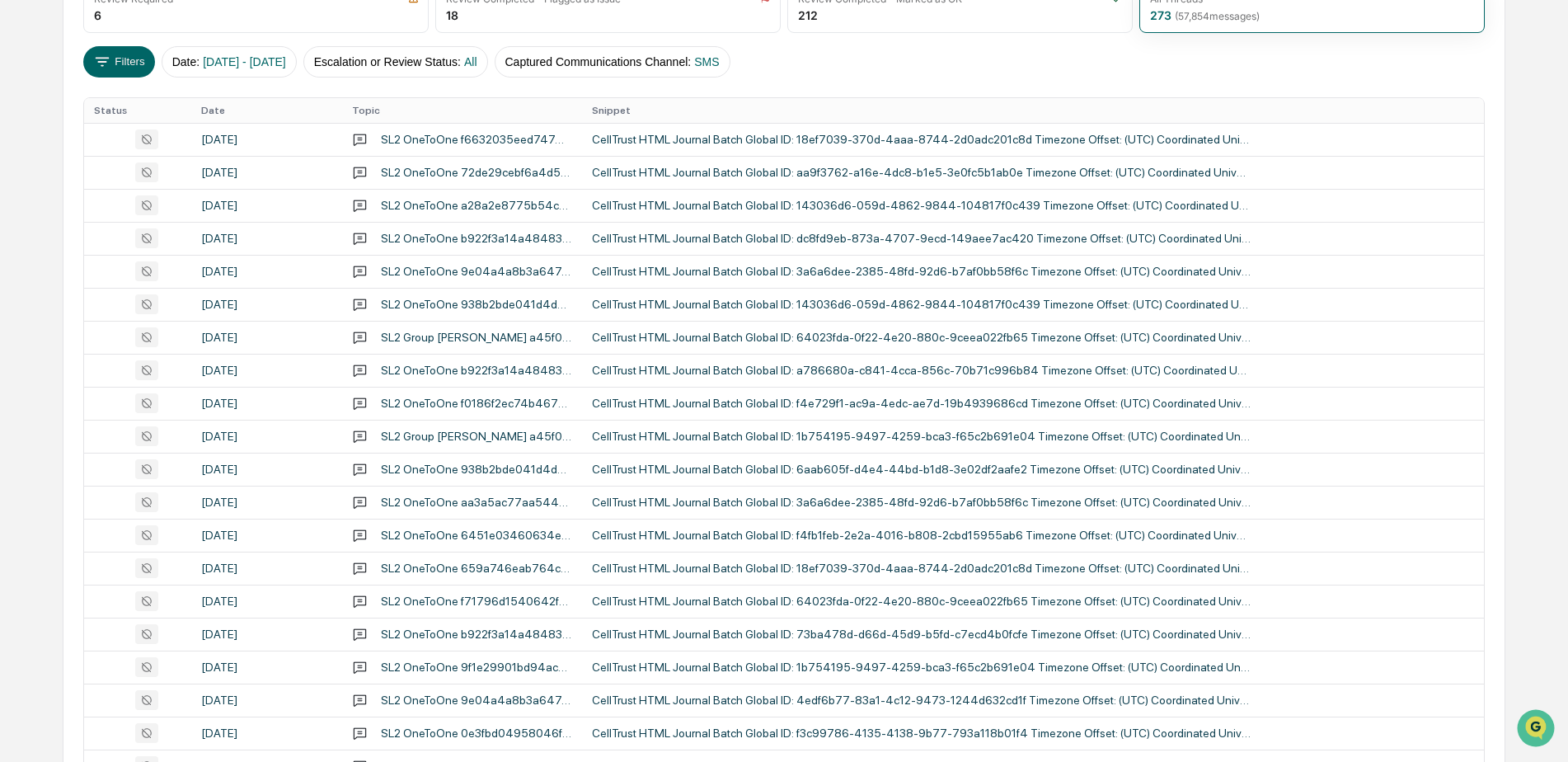
scroll to position [205, 0]
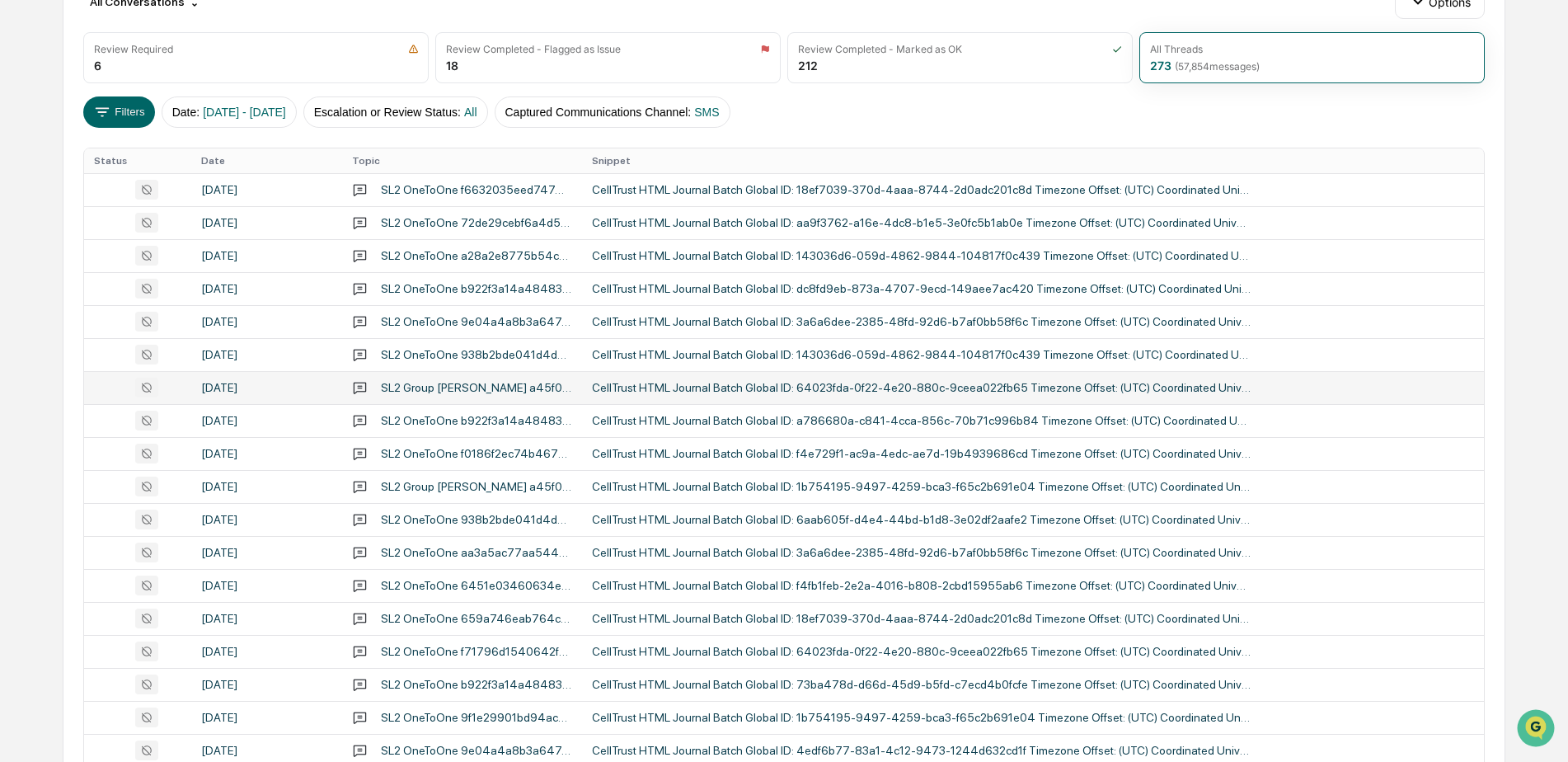
click at [700, 392] on div "CellTrust HTML Journal Batch Global ID: 64023fda-0f22-4e20-880c-9ceea022fb65 Ti…" at bounding box center [921, 387] width 659 height 13
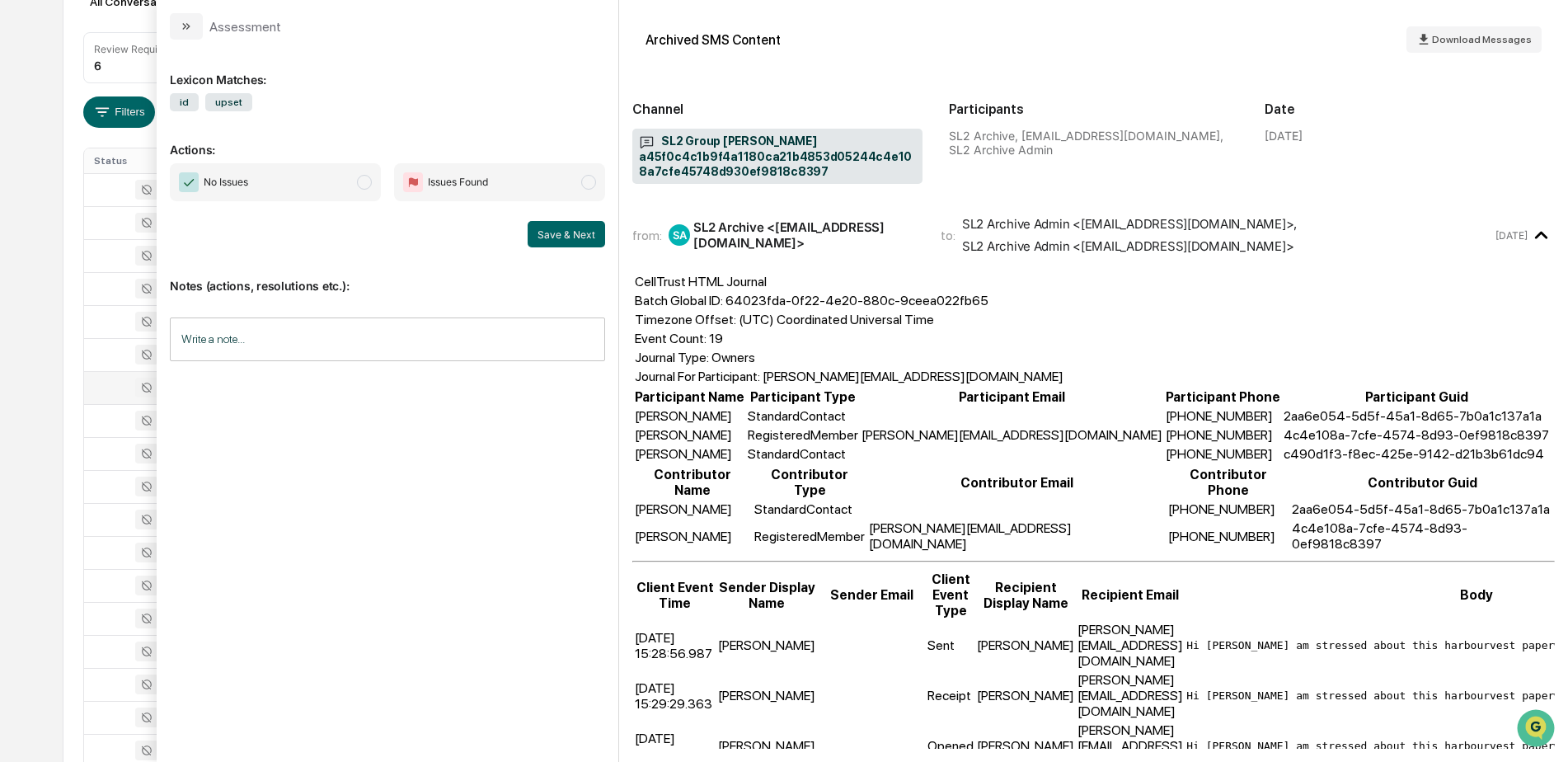
click at [47, 272] on div "Calendar Manage Tasks Reviews Approval Management Company People, Data, Setting…" at bounding box center [784, 443] width 1568 height 1297
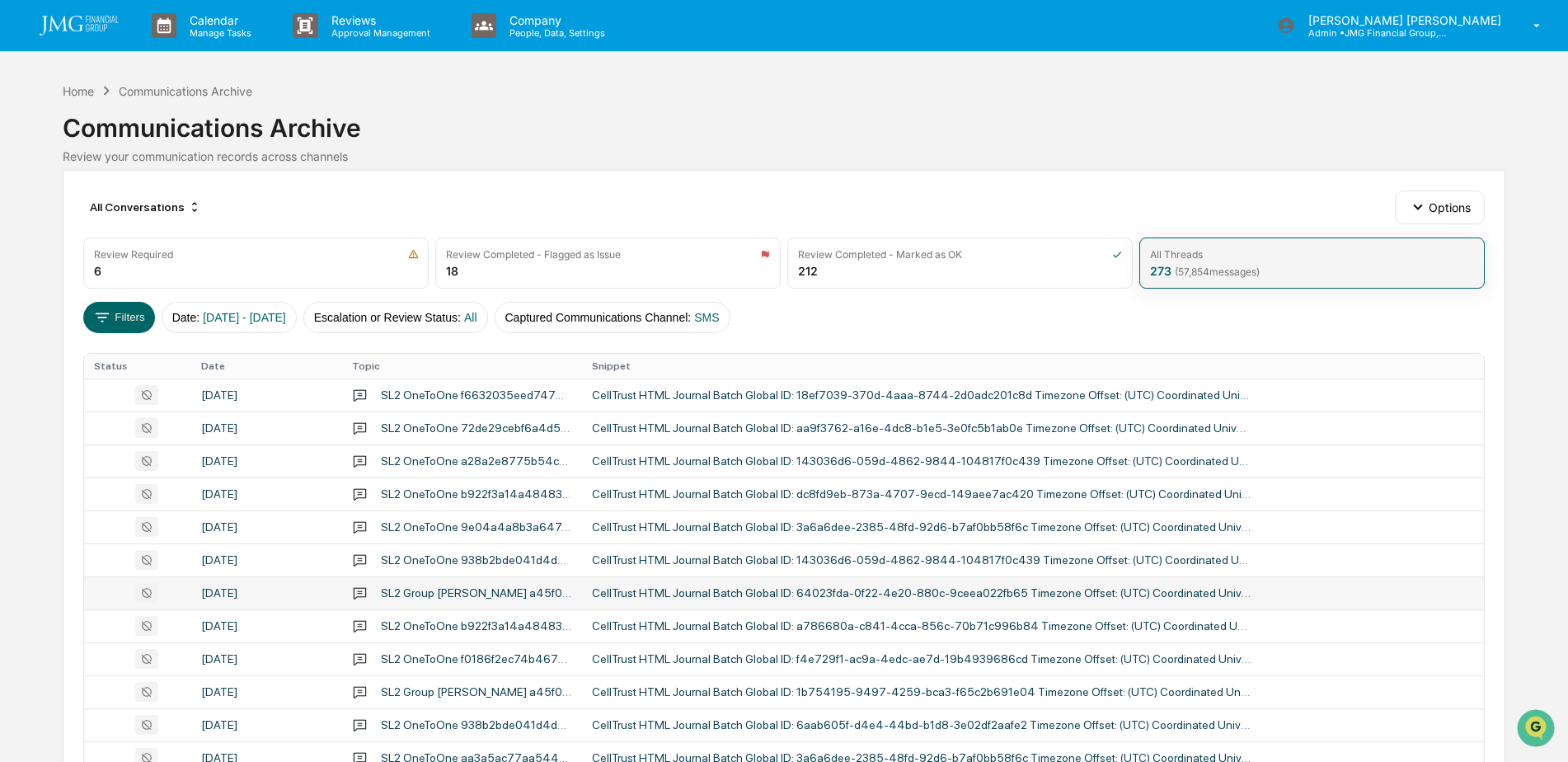
click at [1237, 268] on span "( 57,854 messages)" at bounding box center [1217, 271] width 85 height 12
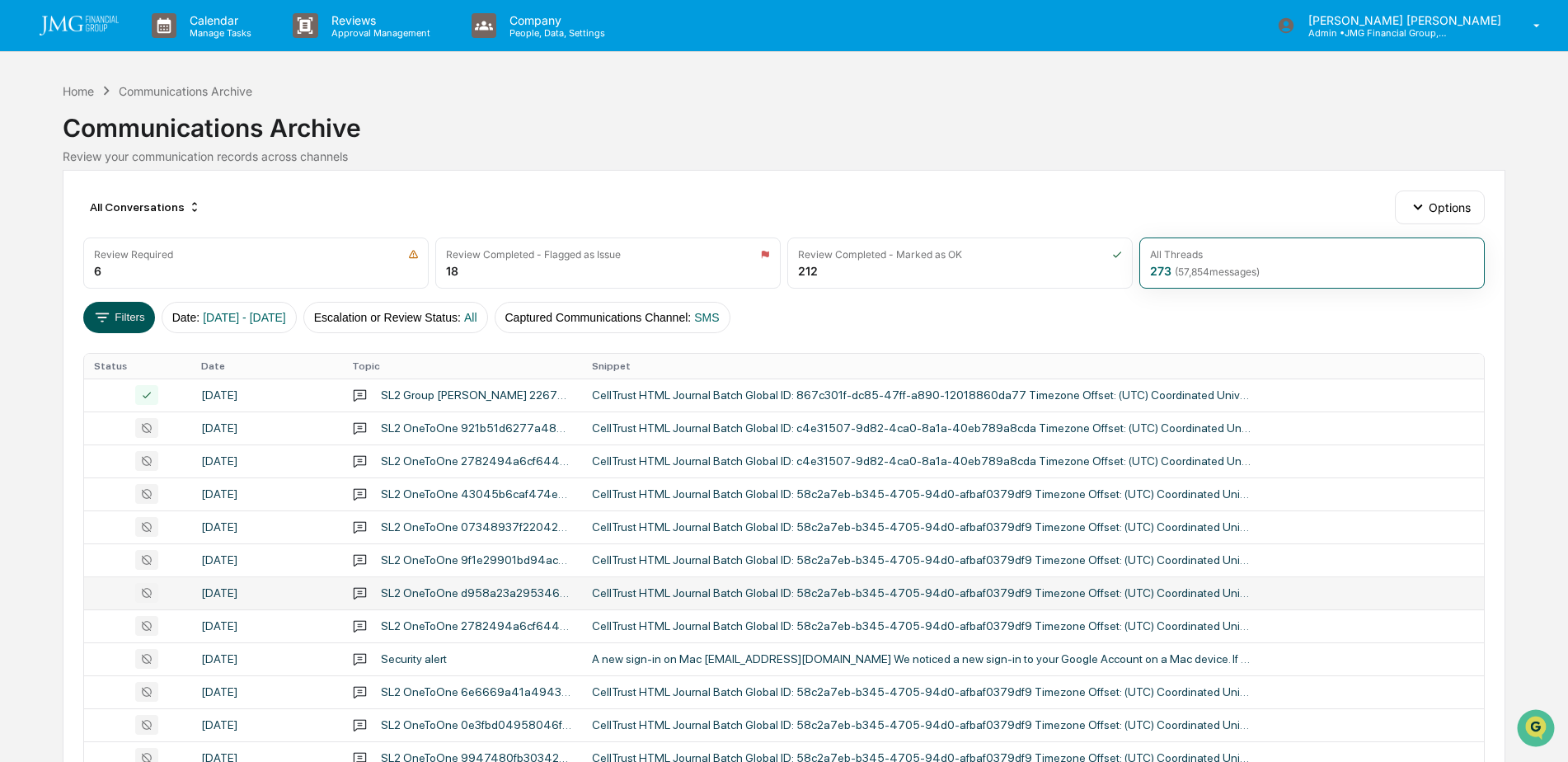
click at [136, 318] on button "Filters" at bounding box center [119, 316] width 72 height 31
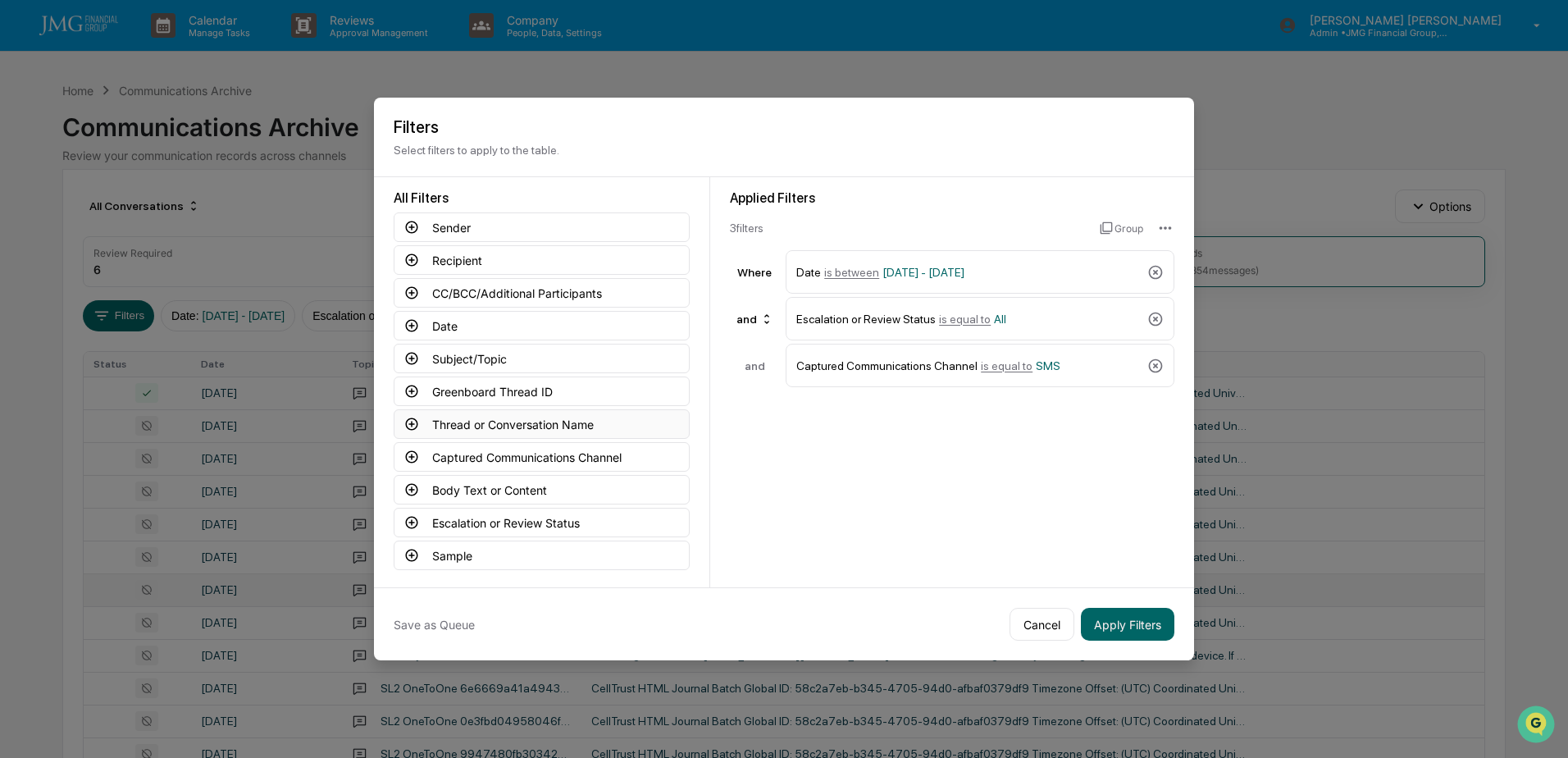
click at [591, 422] on button "Thread or Conversation Name" at bounding box center [542, 424] width 296 height 30
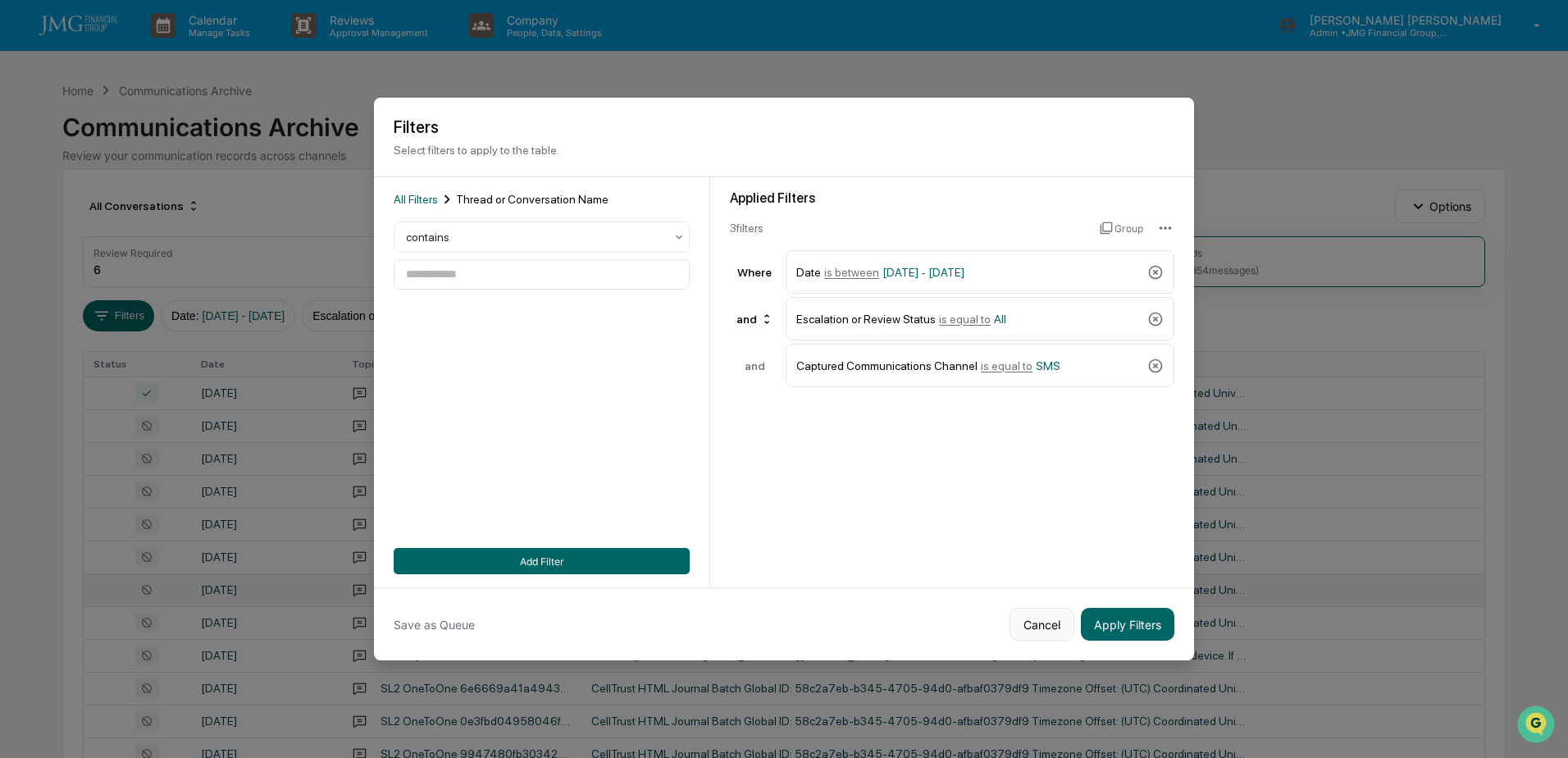
click at [1026, 628] on button "Cancel" at bounding box center [1041, 623] width 65 height 33
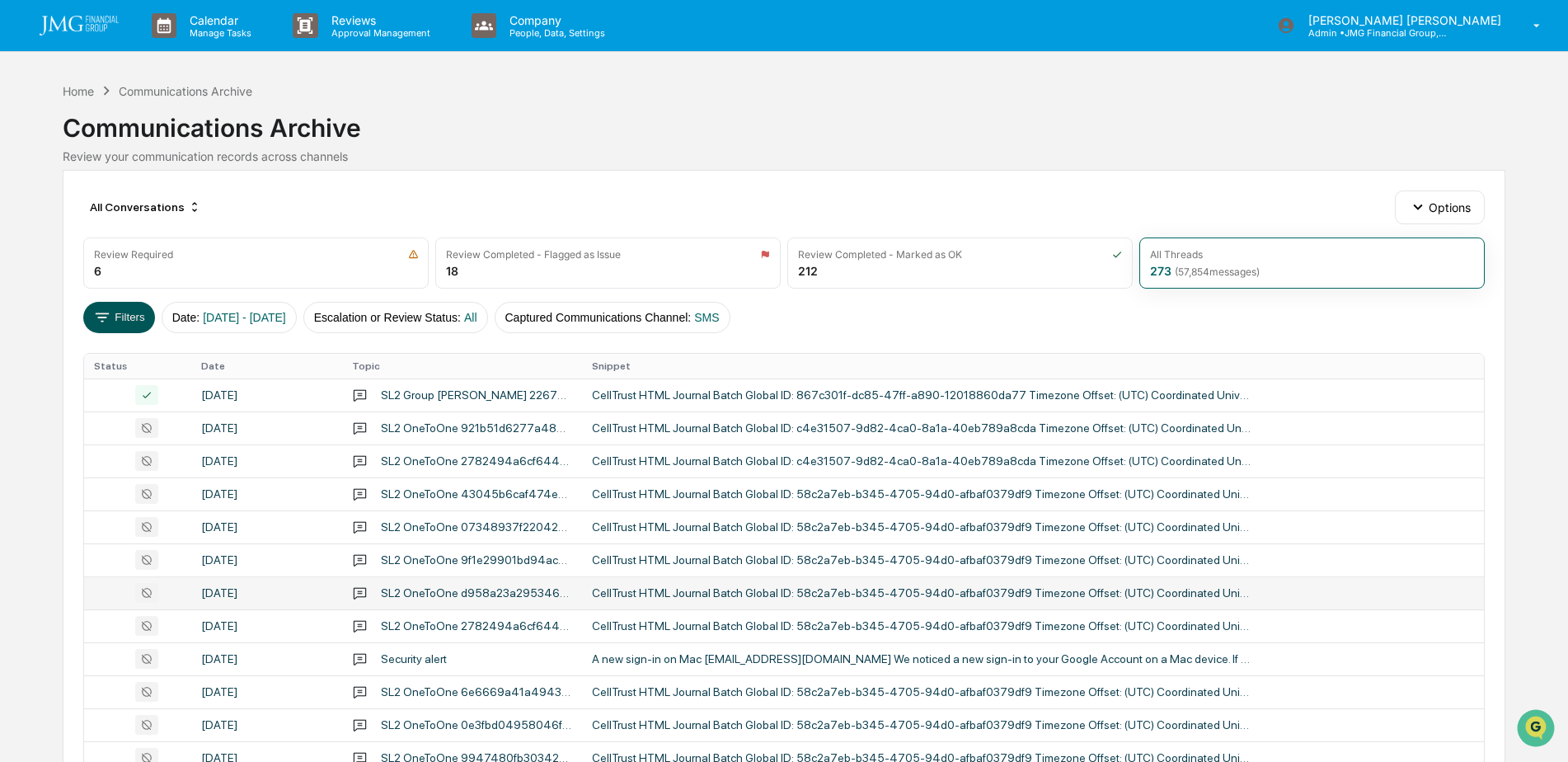
click at [131, 316] on button "Filters" at bounding box center [119, 316] width 72 height 31
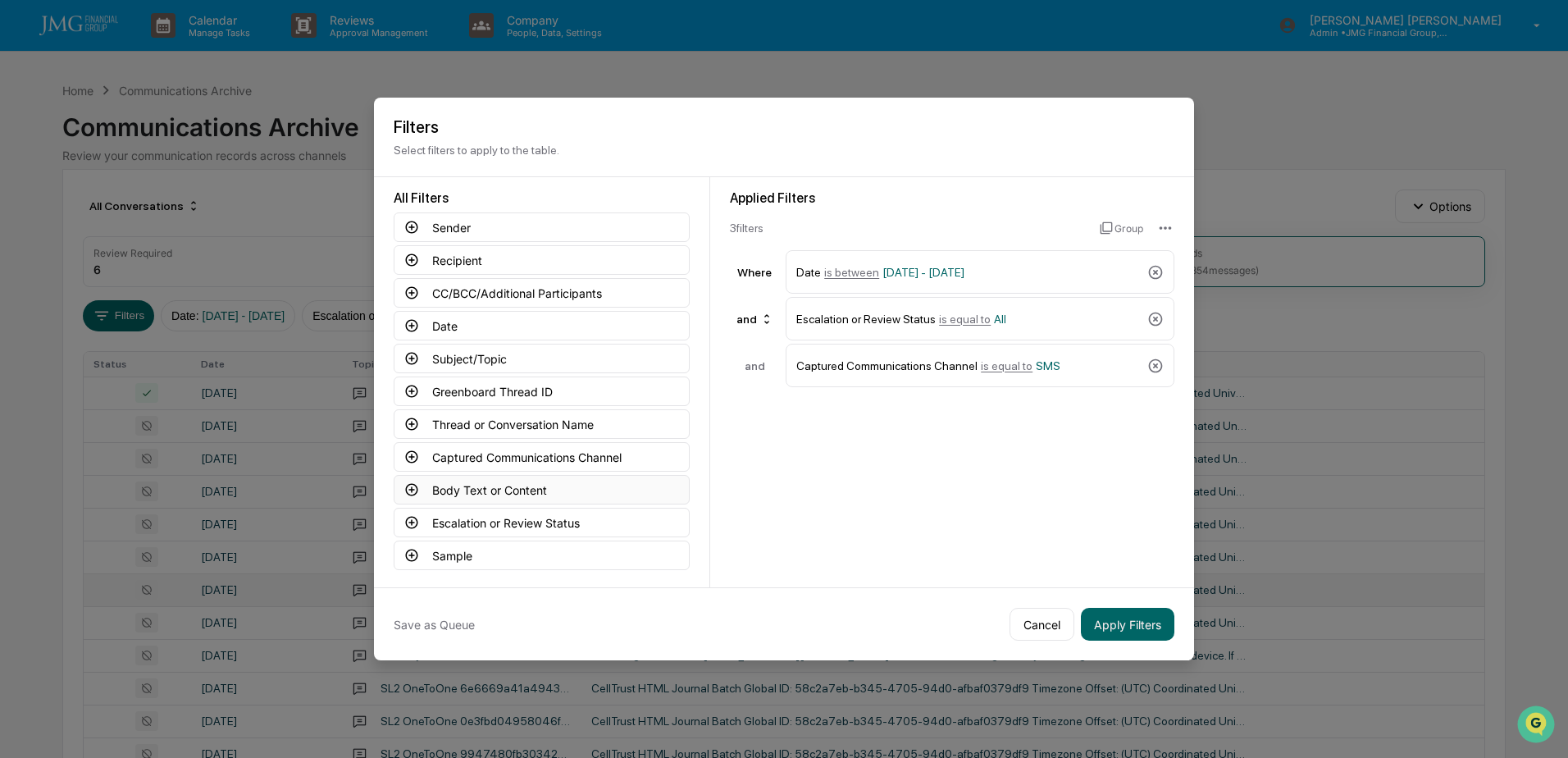
click at [530, 492] on button "Body Text or Content" at bounding box center [542, 490] width 296 height 30
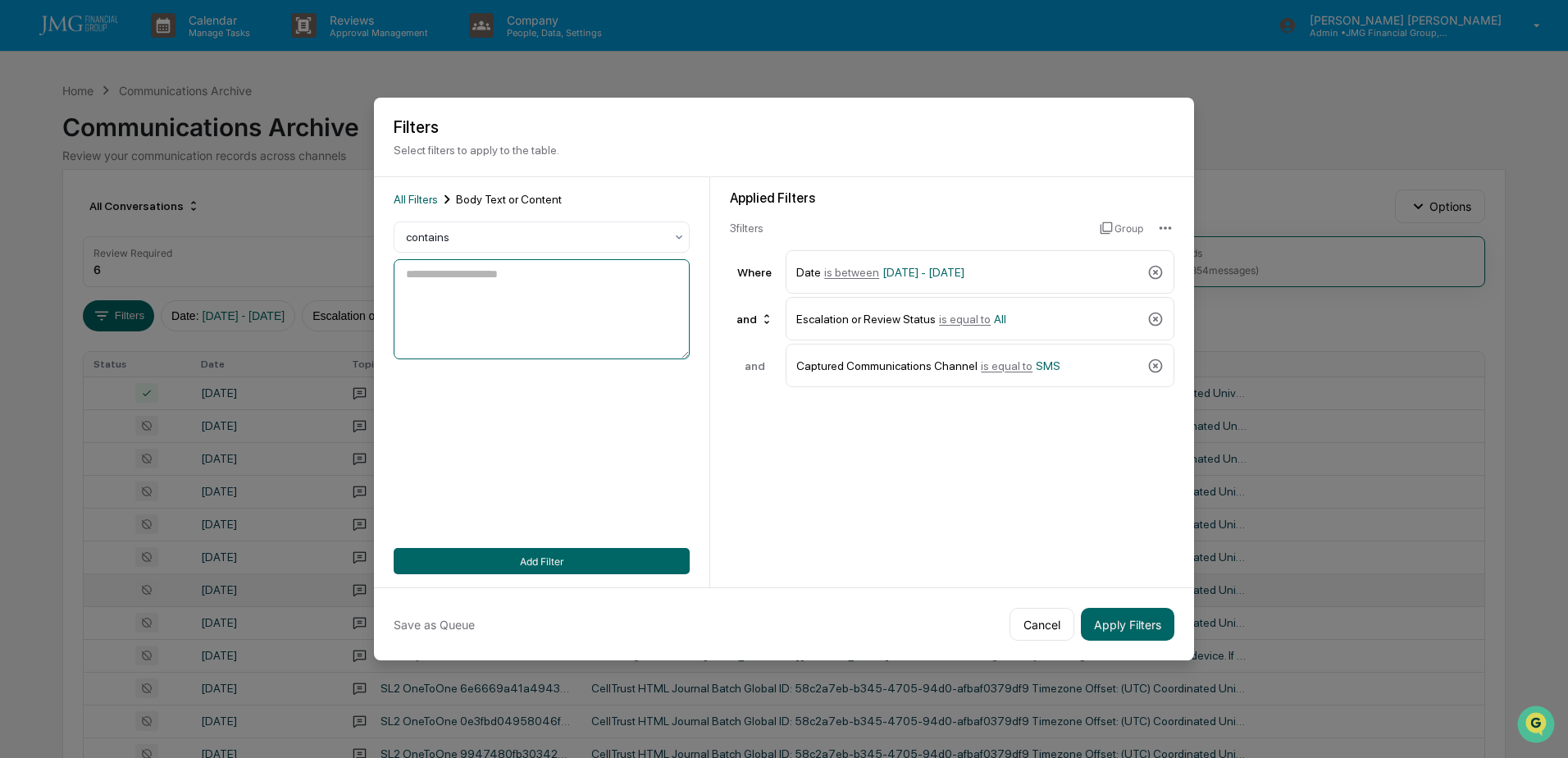
click at [488, 311] on textarea at bounding box center [542, 309] width 296 height 100
type textarea "**********"
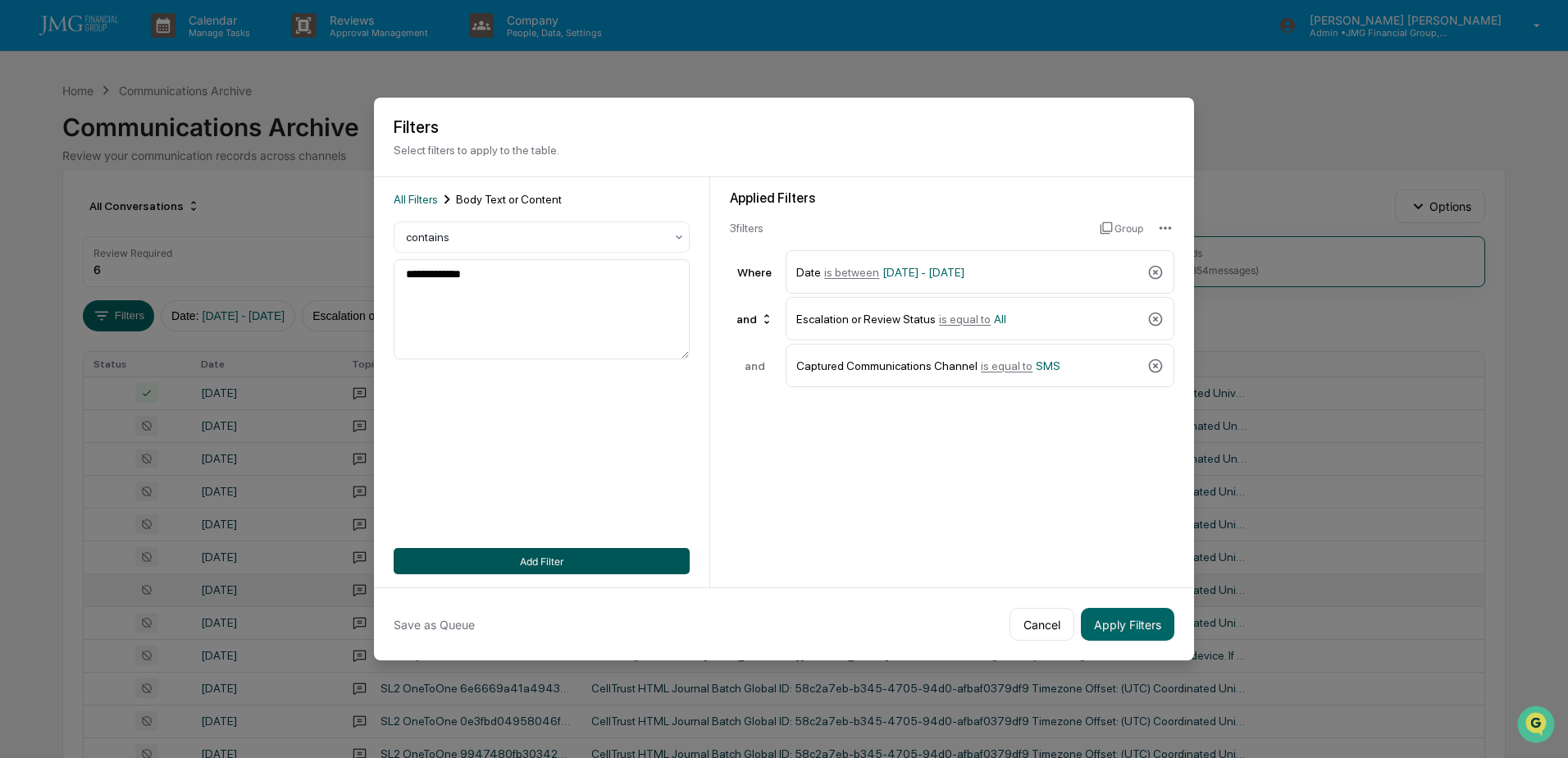
click at [554, 555] on button "Add Filter" at bounding box center [542, 561] width 296 height 26
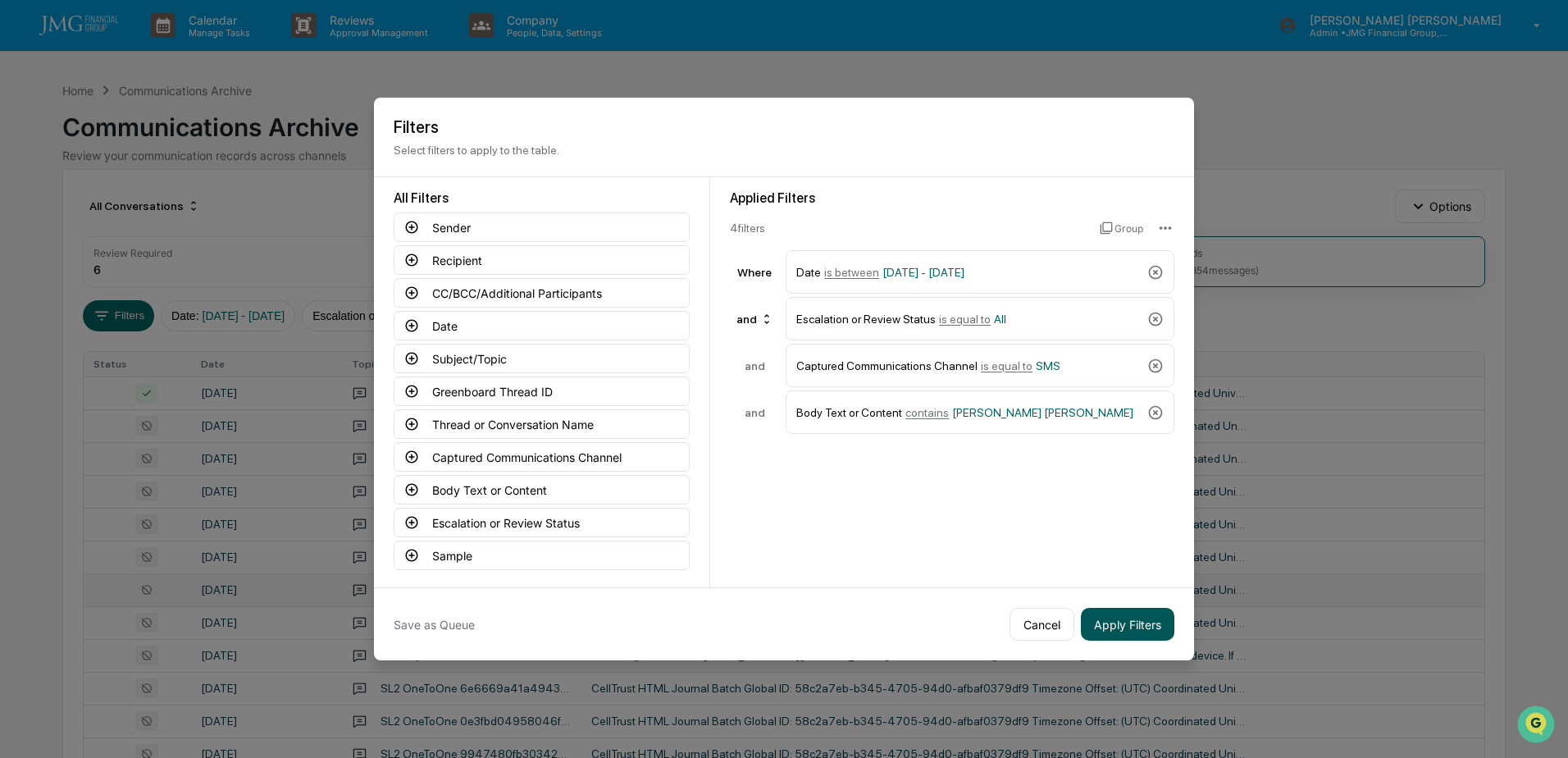
click at [1146, 621] on button "Apply Filters" at bounding box center [1127, 623] width 93 height 33
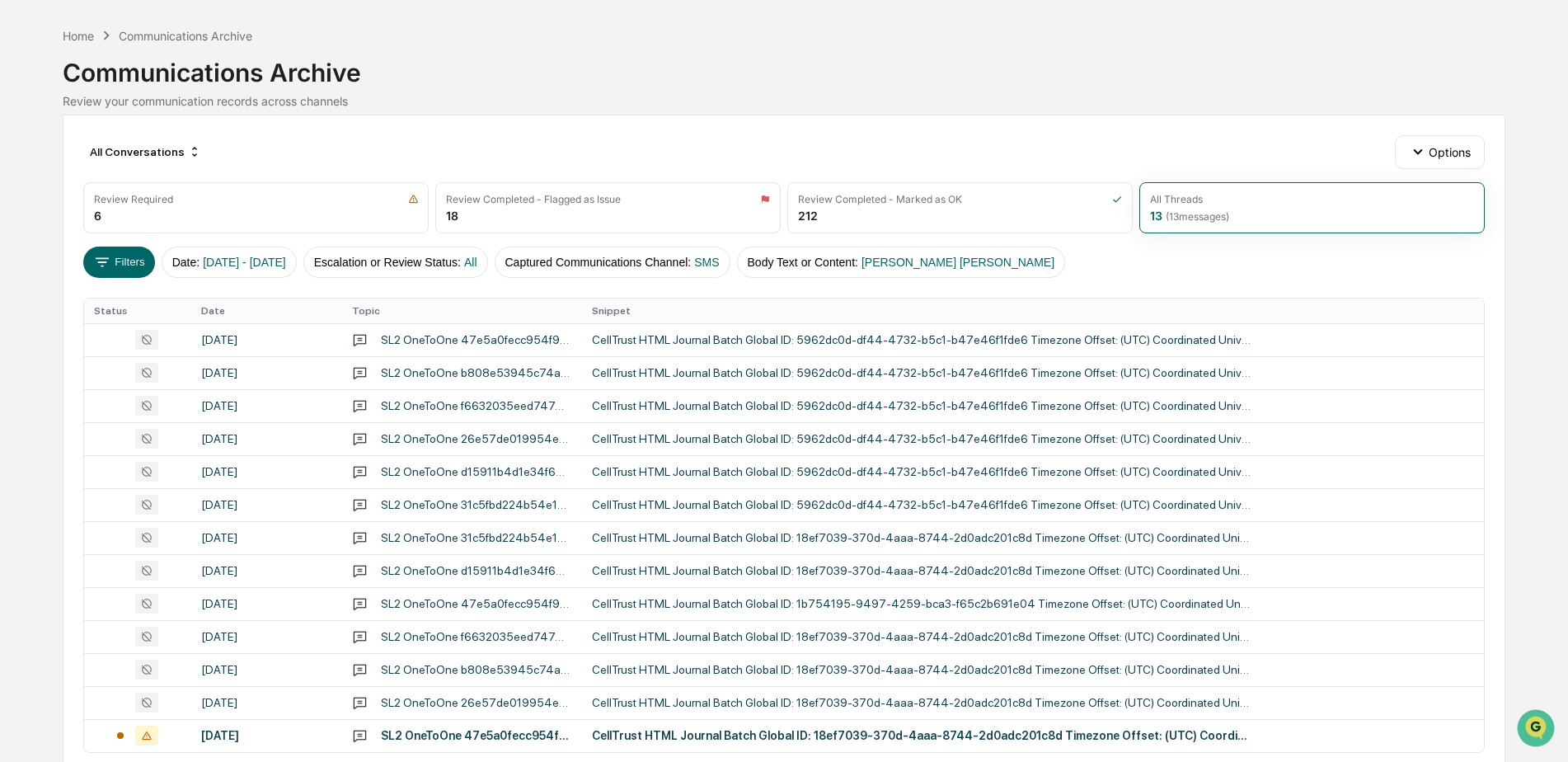
scroll to position [140, 0]
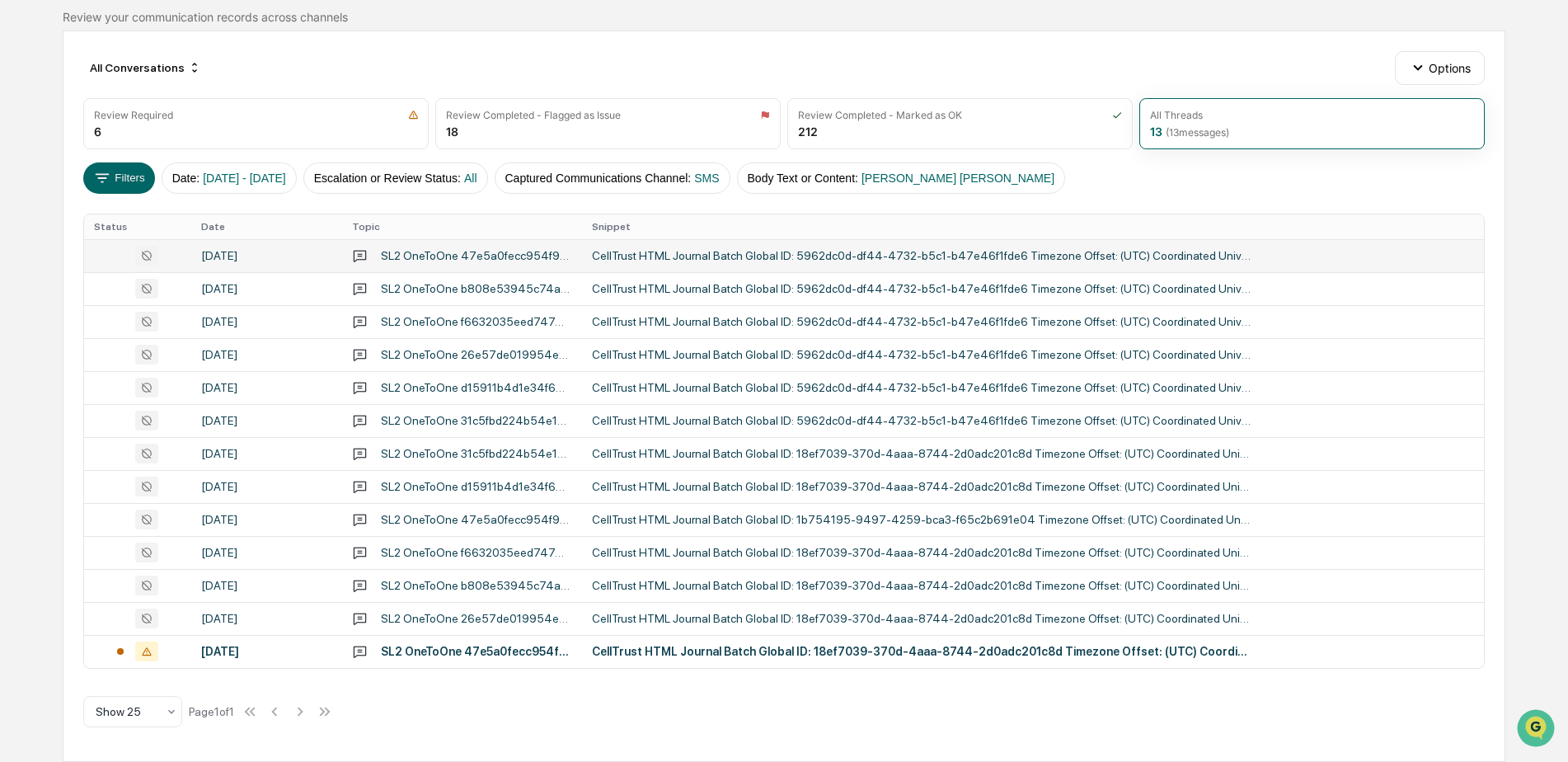
click at [732, 259] on div "CellTrust HTML Journal Batch Global ID: 5962dc0d-df44-4732-b5c1-b47e46f1fde6 Ti…" at bounding box center [921, 255] width 659 height 13
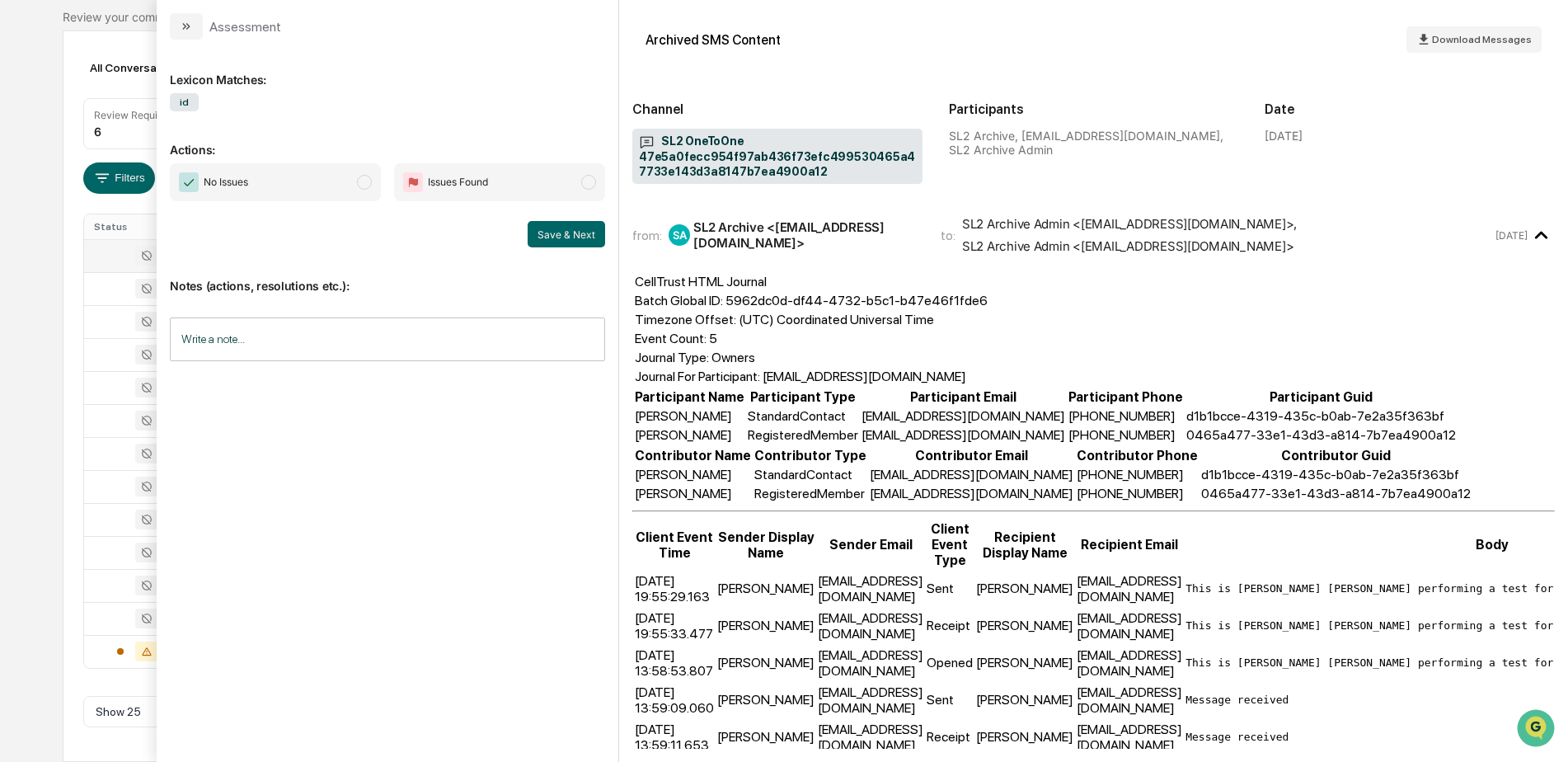
scroll to position [79, 0]
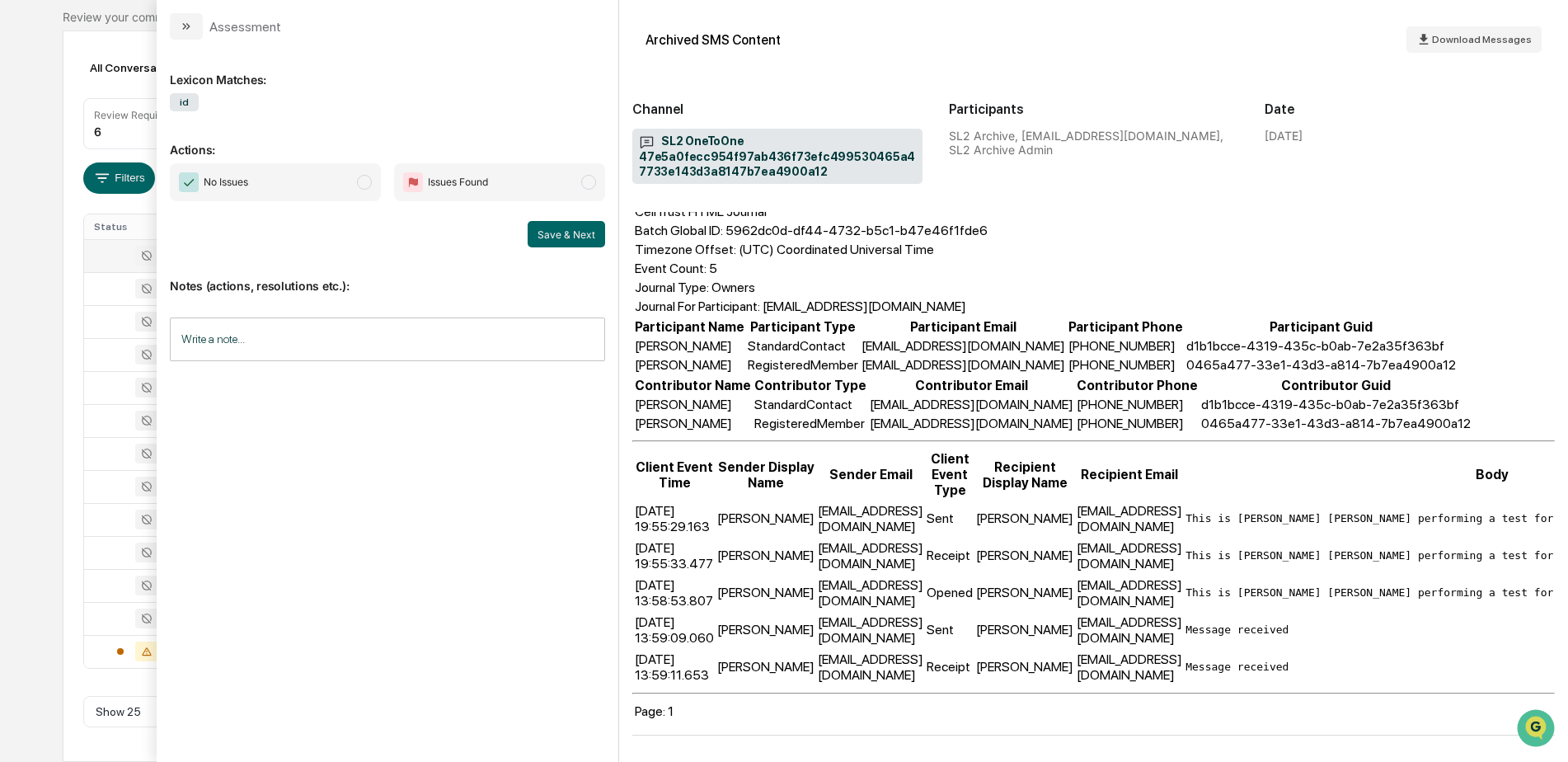
click at [53, 100] on div "Calendar Manage Tasks Reviews Approval Management Company People, Data, Setting…" at bounding box center [784, 310] width 1568 height 901
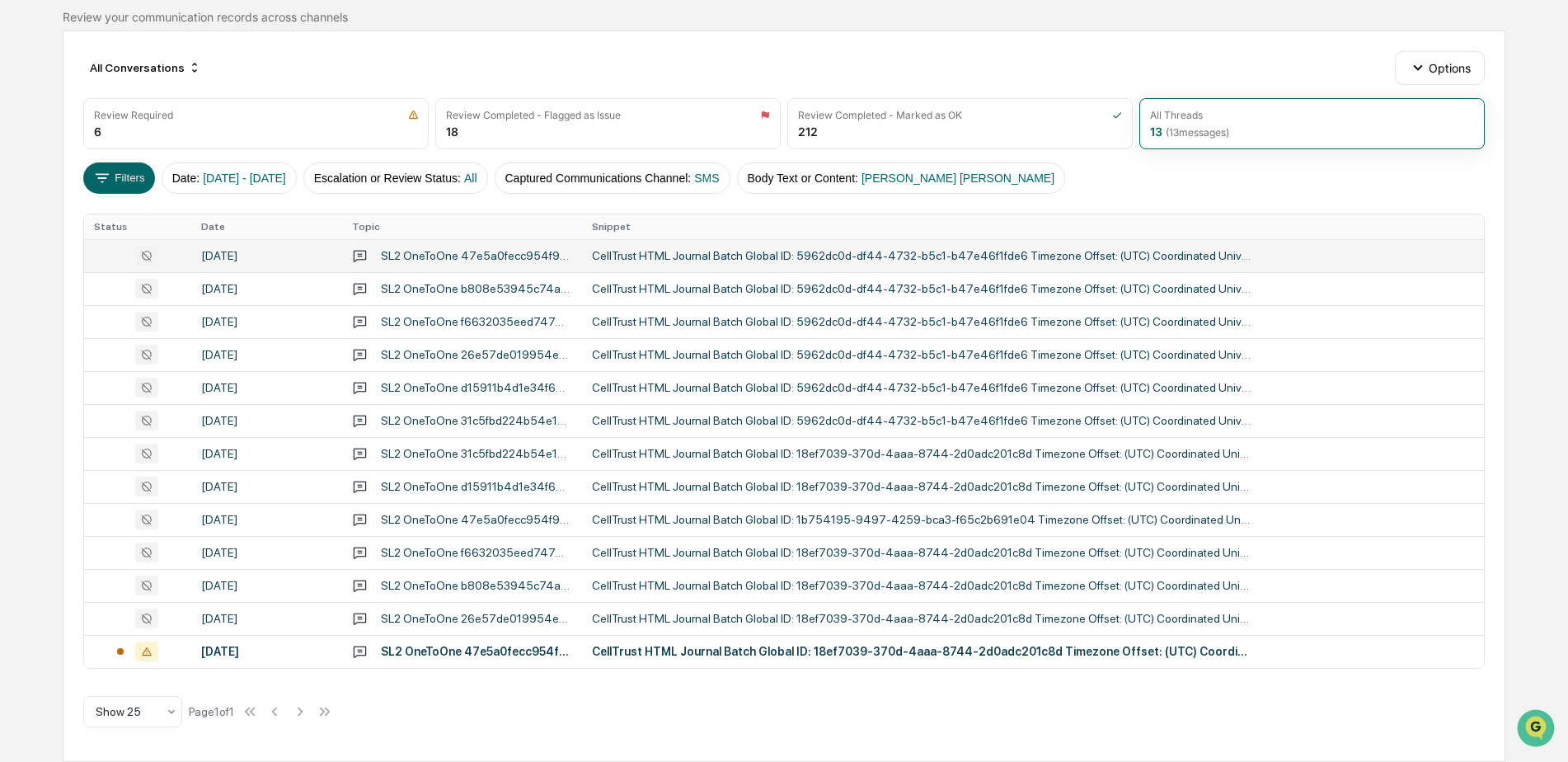
click at [762, 253] on div "CellTrust HTML Journal Batch Global ID: 5962dc0d-df44-4732-b5c1-b47e46f1fde6 Ti…" at bounding box center [921, 255] width 659 height 13
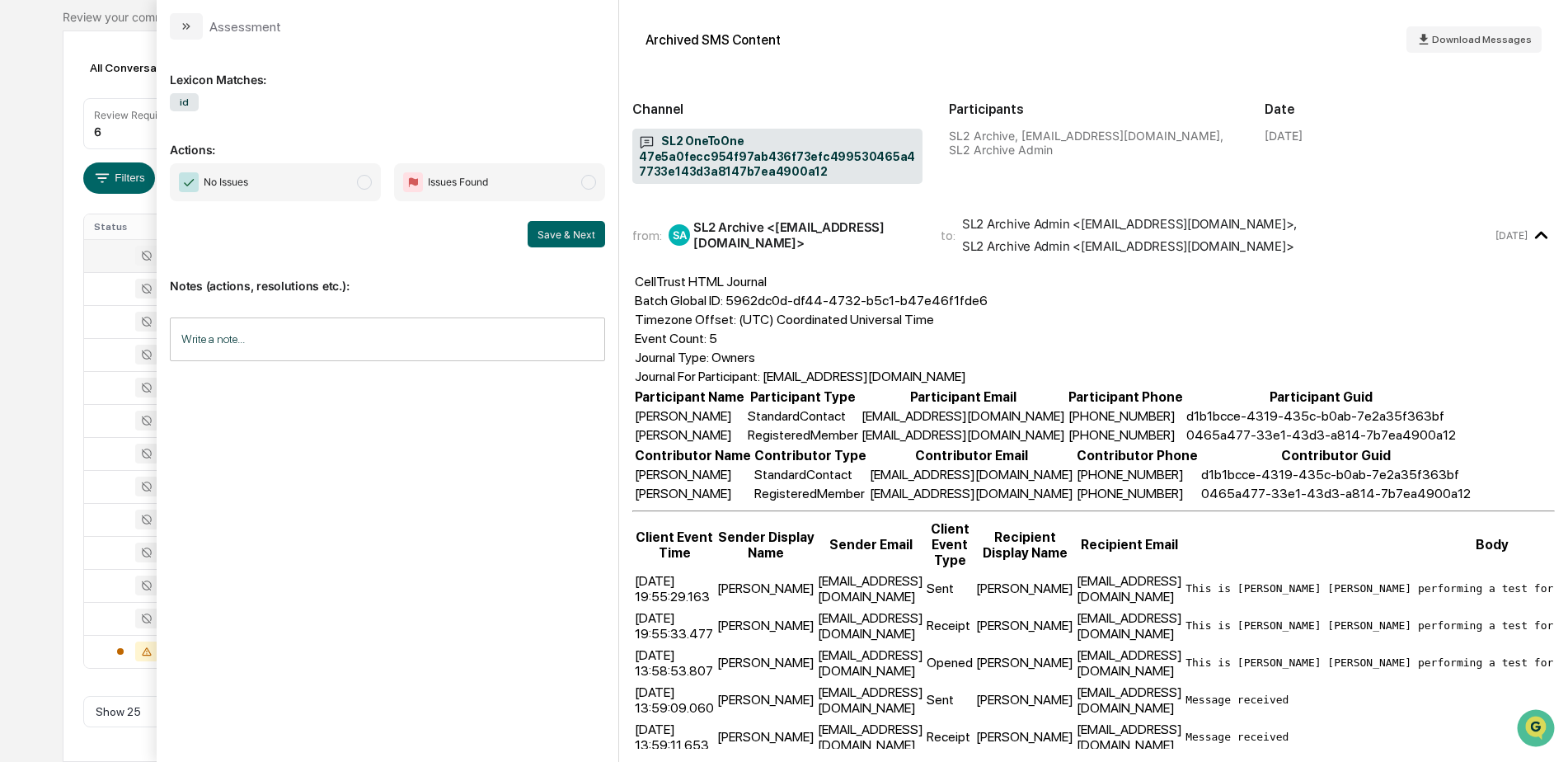
click at [24, 321] on div "Calendar Manage Tasks Reviews Approval Management Company People, Data, Setting…" at bounding box center [784, 310] width 1568 height 901
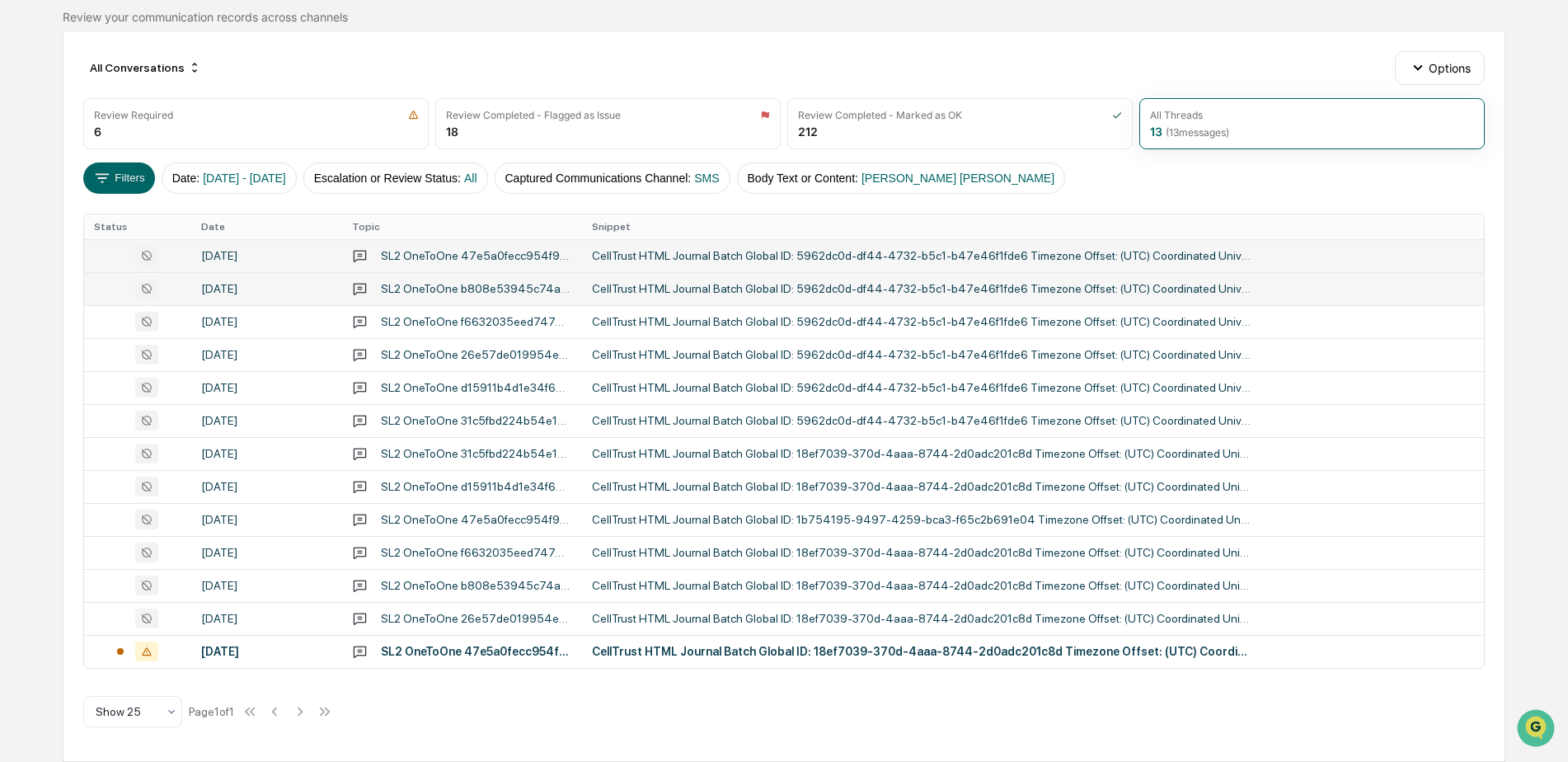
click at [638, 294] on div "CellTrust HTML Journal Batch Global ID: 5962dc0d-df44-4732-b5c1-b47e46f1fde6 Ti…" at bounding box center [921, 288] width 659 height 13
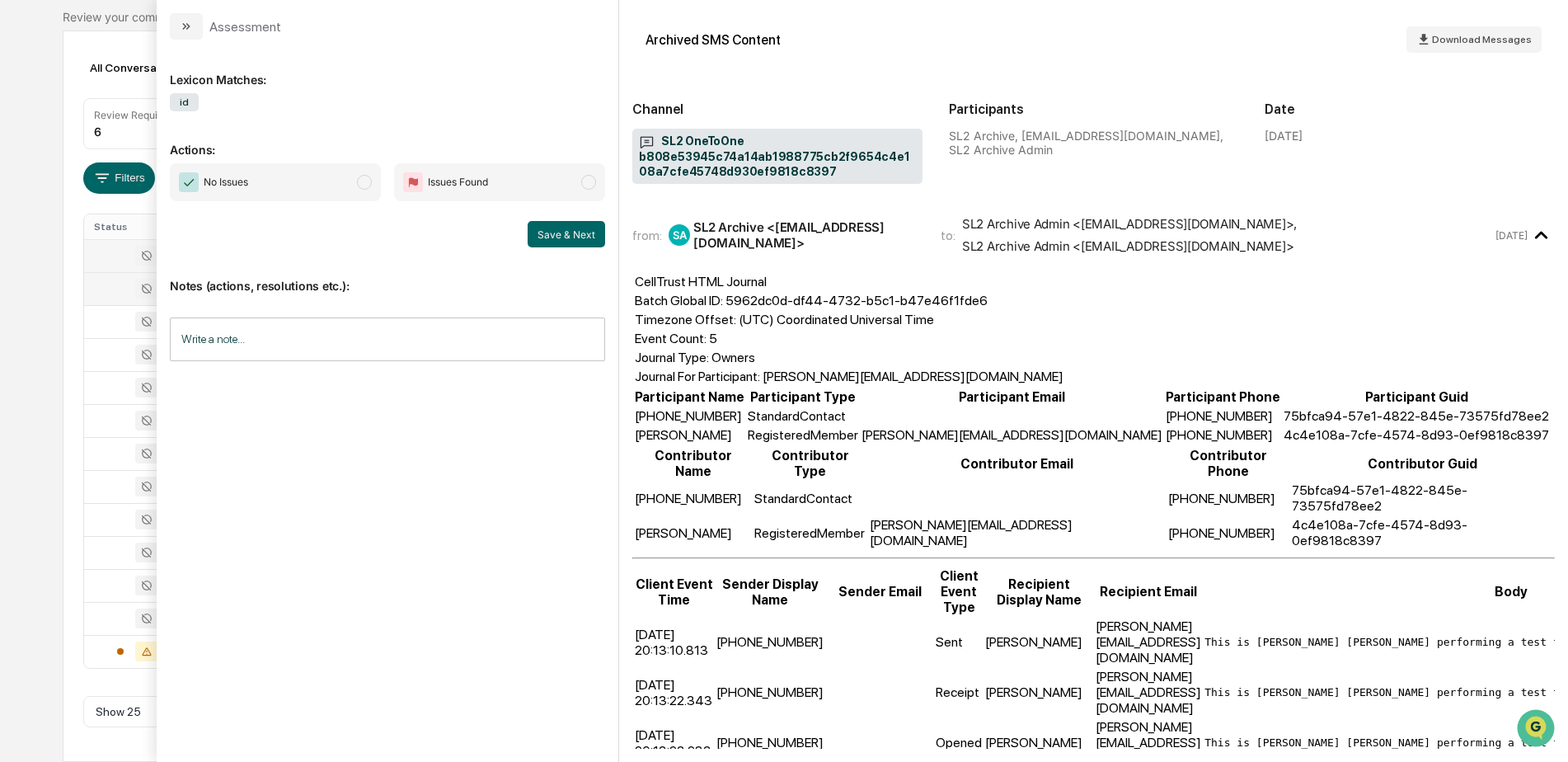
click at [17, 182] on div "Calendar Manage Tasks Reviews Approval Management Company People, Data, Setting…" at bounding box center [784, 310] width 1568 height 901
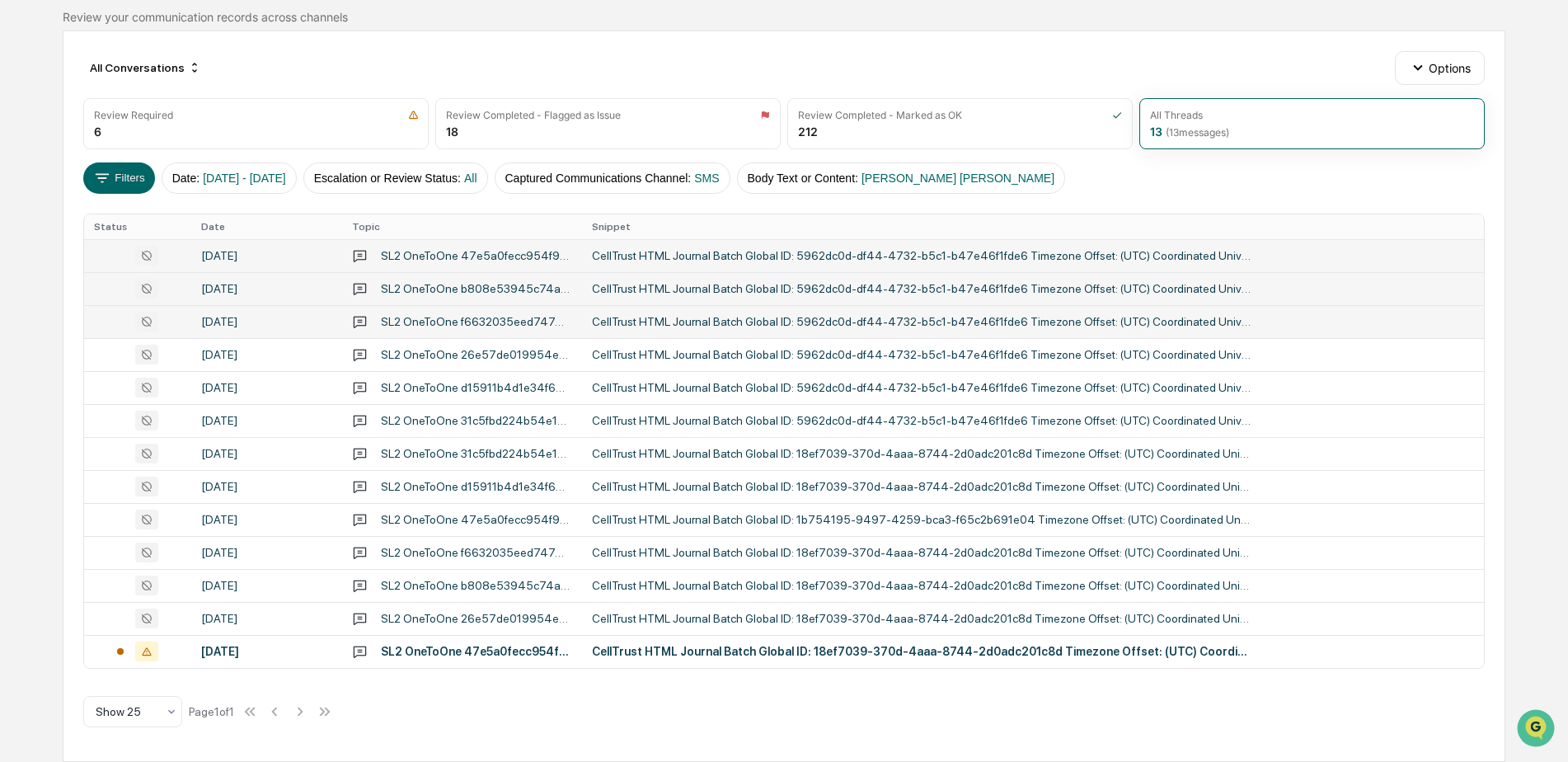
click at [640, 321] on div "CellTrust HTML Journal Batch Global ID: 5962dc0d-df44-4732-b5c1-b47e46f1fde6 Ti…" at bounding box center [921, 321] width 659 height 13
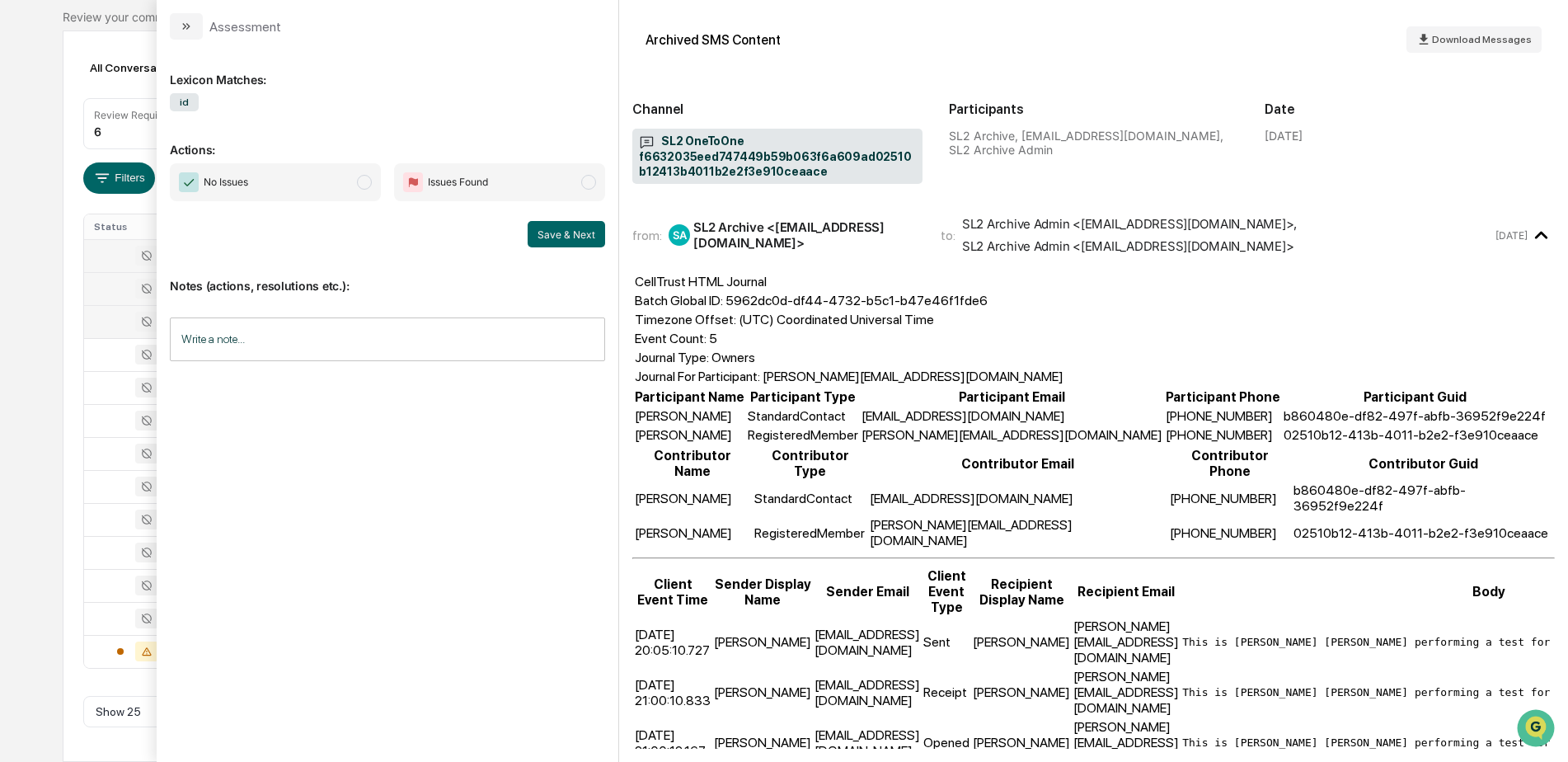
click at [56, 271] on div "Calendar Manage Tasks Reviews Approval Management Company People, Data, Setting…" at bounding box center [784, 310] width 1568 height 901
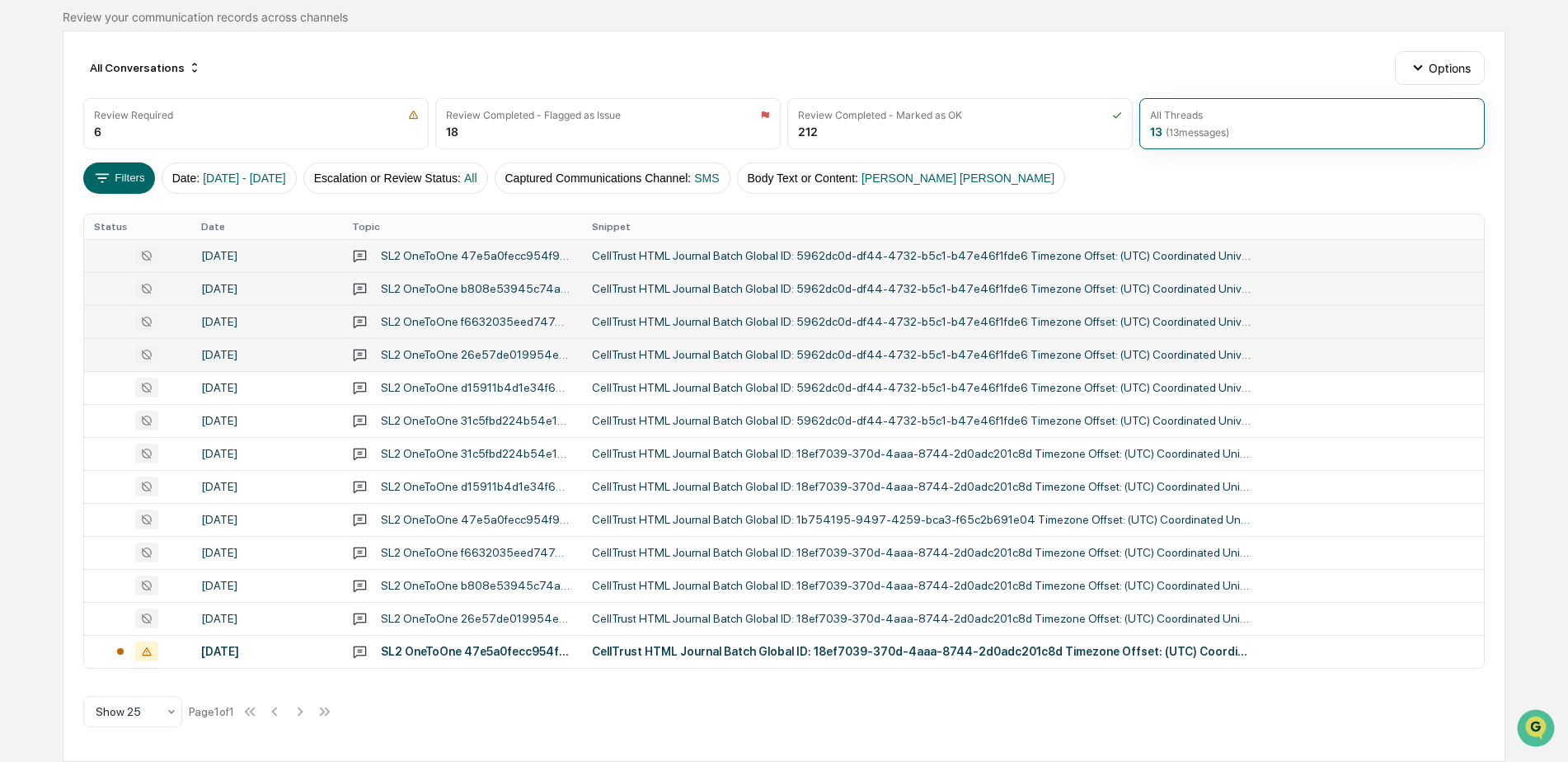
click at [650, 354] on div "CellTrust HTML Journal Batch Global ID: 5962dc0d-df44-4732-b5c1-b47e46f1fde6 Ti…" at bounding box center [921, 354] width 659 height 13
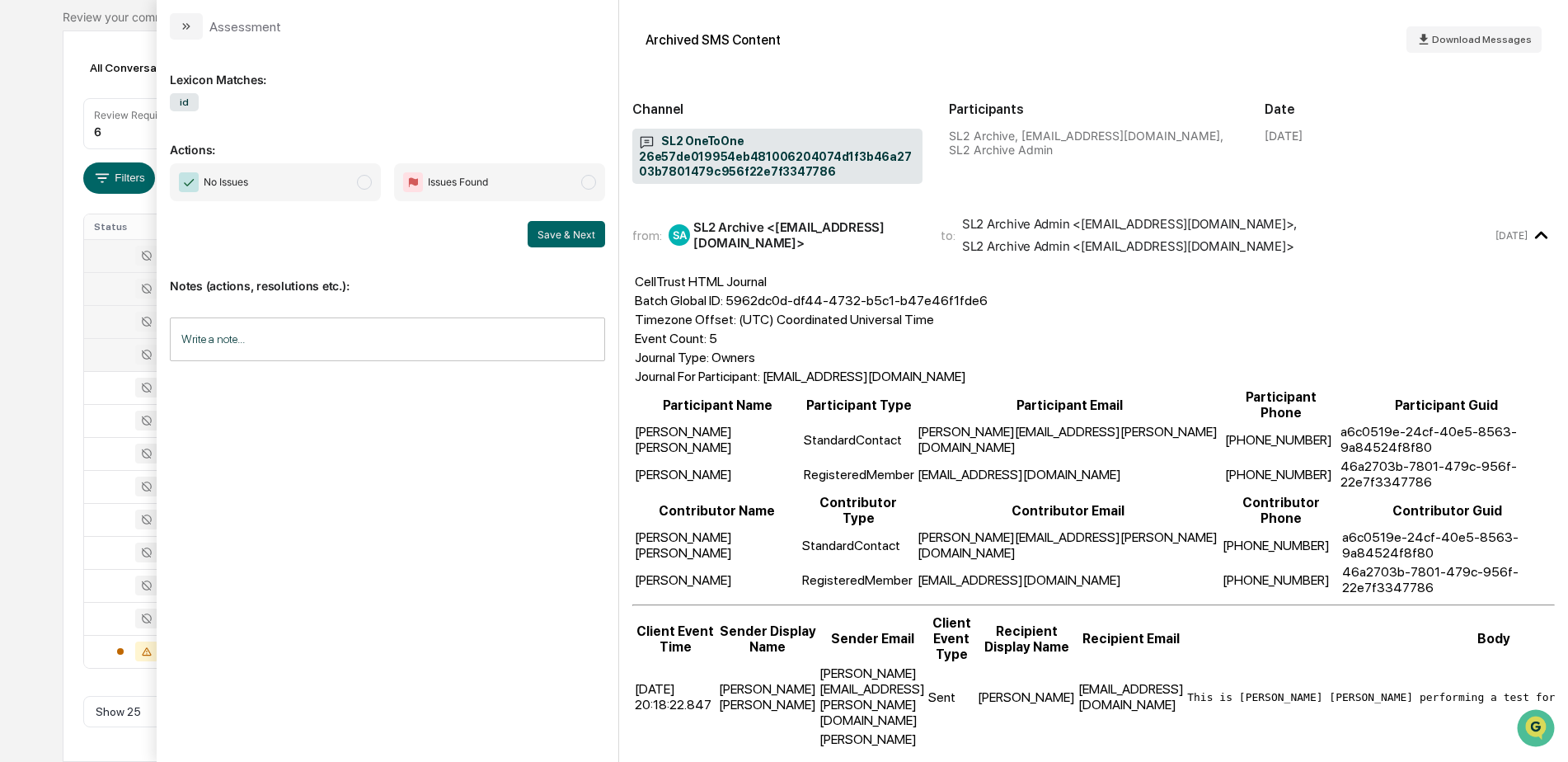
click at [70, 354] on div "All Conversations Options Review Required 6 Review Completed - Flagged as Issue…" at bounding box center [784, 396] width 1442 height 731
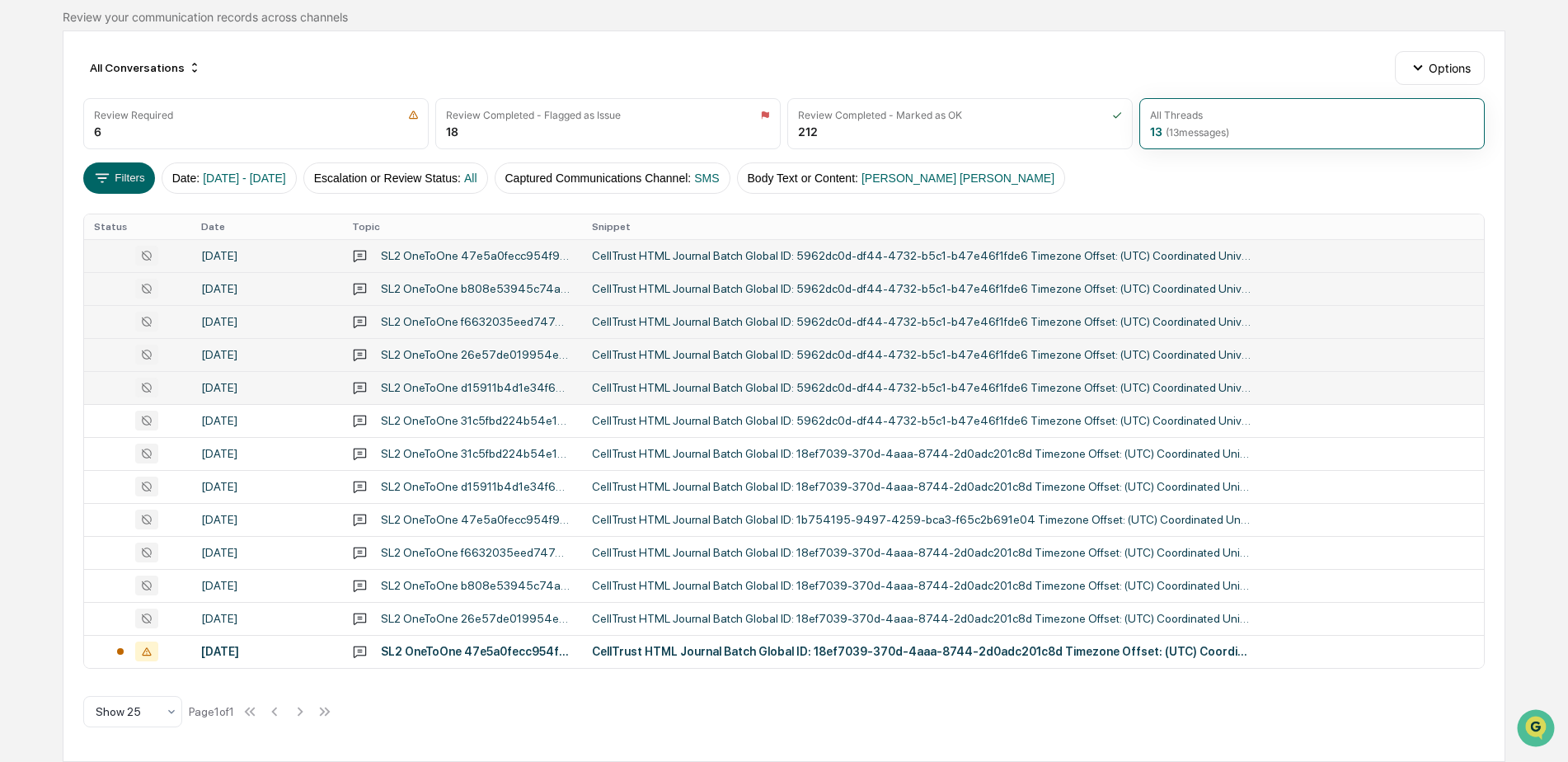
click at [732, 392] on div "CellTrust HTML Journal Batch Global ID: 5962dc0d-df44-4732-b5c1-b47e46f1fde6 Ti…" at bounding box center [921, 387] width 659 height 13
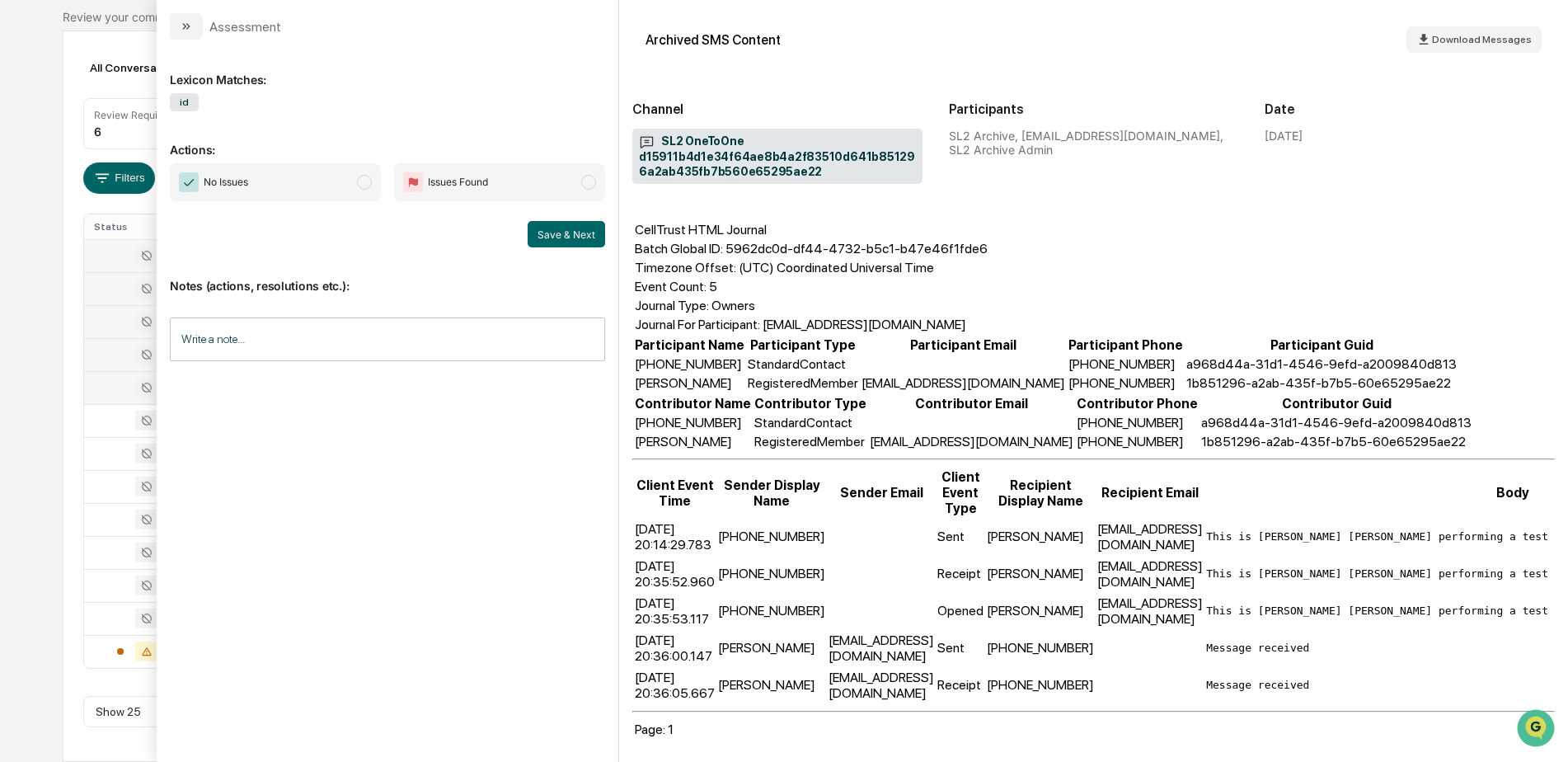
scroll to position [79, 0]
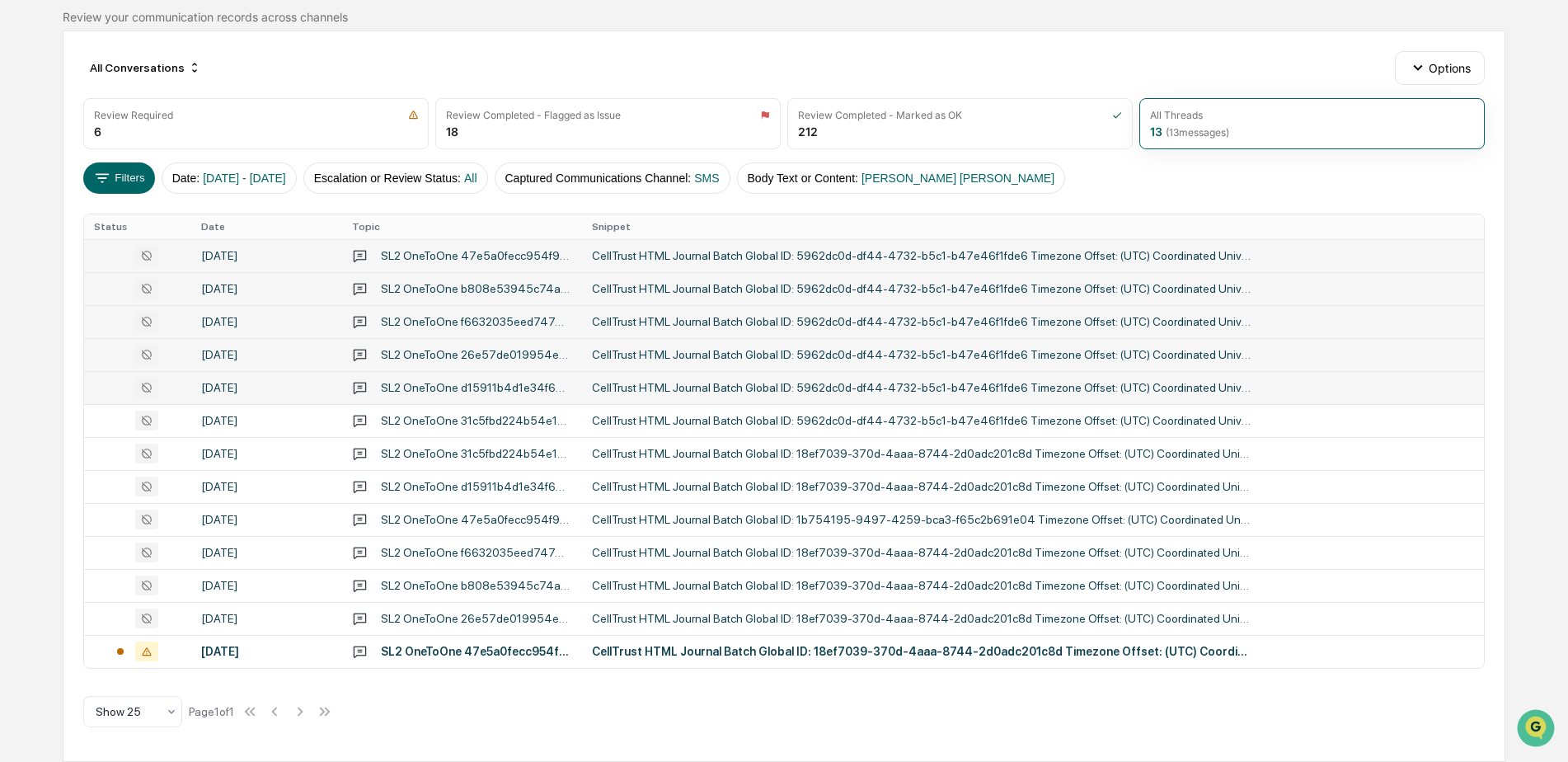
click at [17, 361] on div "Calendar Manage Tasks Reviews Approval Management Company People, Data, Setting…" at bounding box center [784, 310] width 1568 height 901
click at [653, 417] on div "CellTrust HTML Journal Batch Global ID: 5962dc0d-df44-4732-b5c1-b47e46f1fde6 Ti…" at bounding box center [921, 420] width 659 height 13
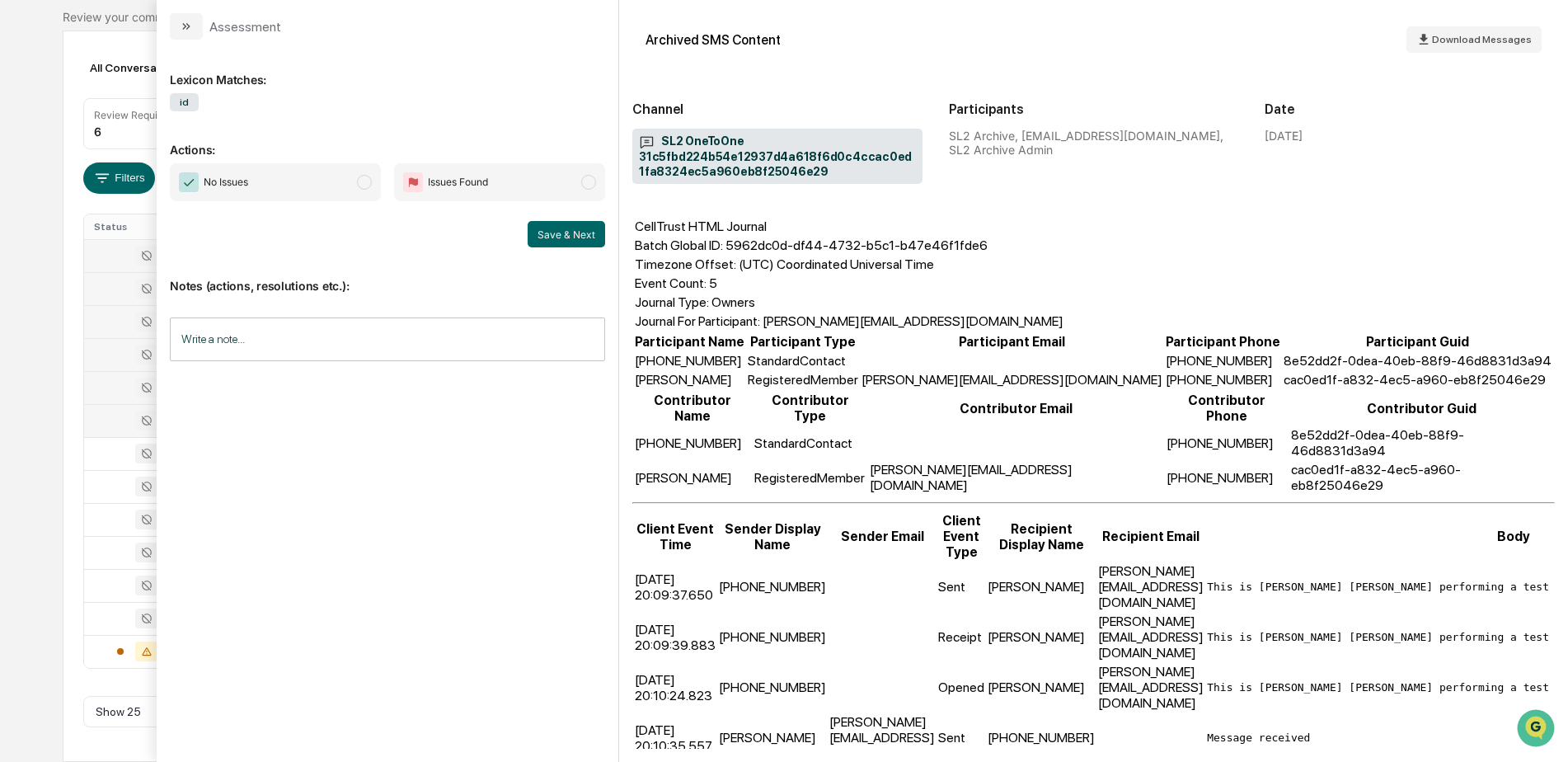
scroll to position [79, 0]
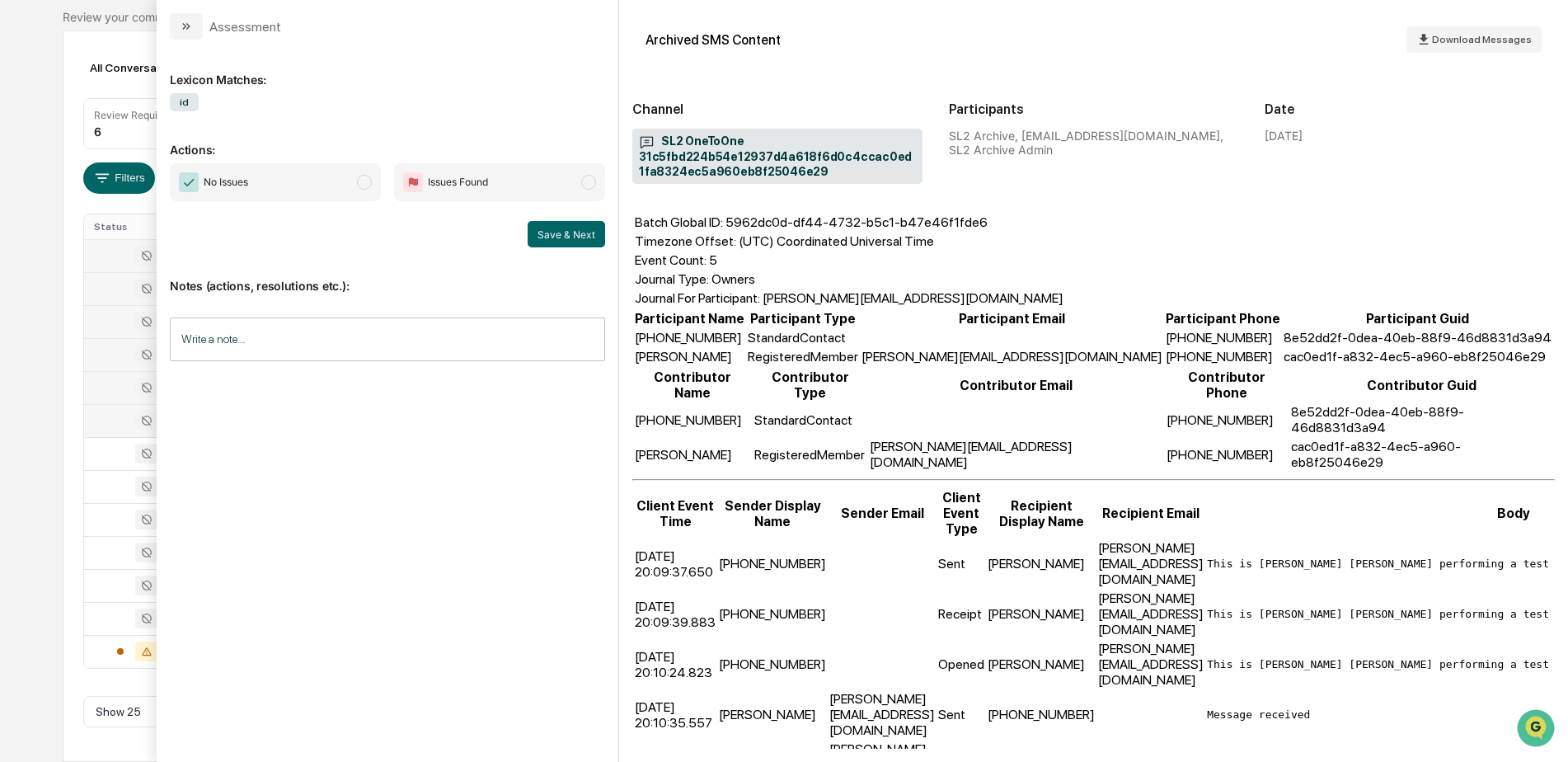
click at [45, 287] on div "Calendar Manage Tasks Reviews Approval Management Company People, Data, Setting…" at bounding box center [784, 310] width 1568 height 901
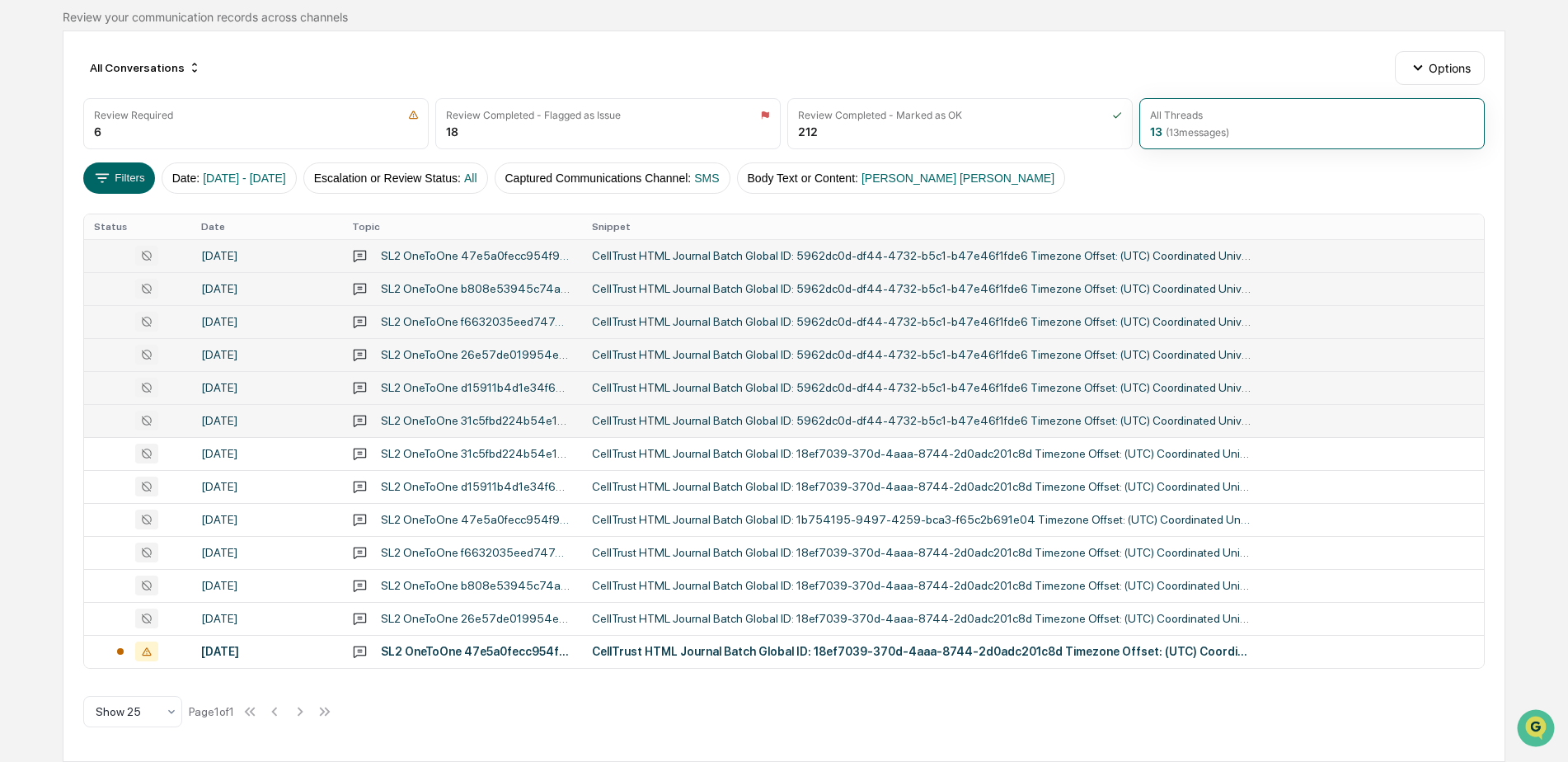
click at [563, 422] on div "SL2 OneToOne 31c5fbd224b54e12937d4a618f6d0c4ccac0ed1fa8324ec5a960eb8f25046e29" at bounding box center [477, 420] width 192 height 13
click at [52, 387] on div "Calendar Manage Tasks Reviews Approval Management Company People, Data, Setting…" at bounding box center [784, 310] width 1568 height 901
click at [554, 454] on div "SL2 OneToOne 31c5fbd224b54e12937d4a618f6d0c4ccac0ed1fa8324ec5a960eb8f25046e29" at bounding box center [477, 453] width 192 height 13
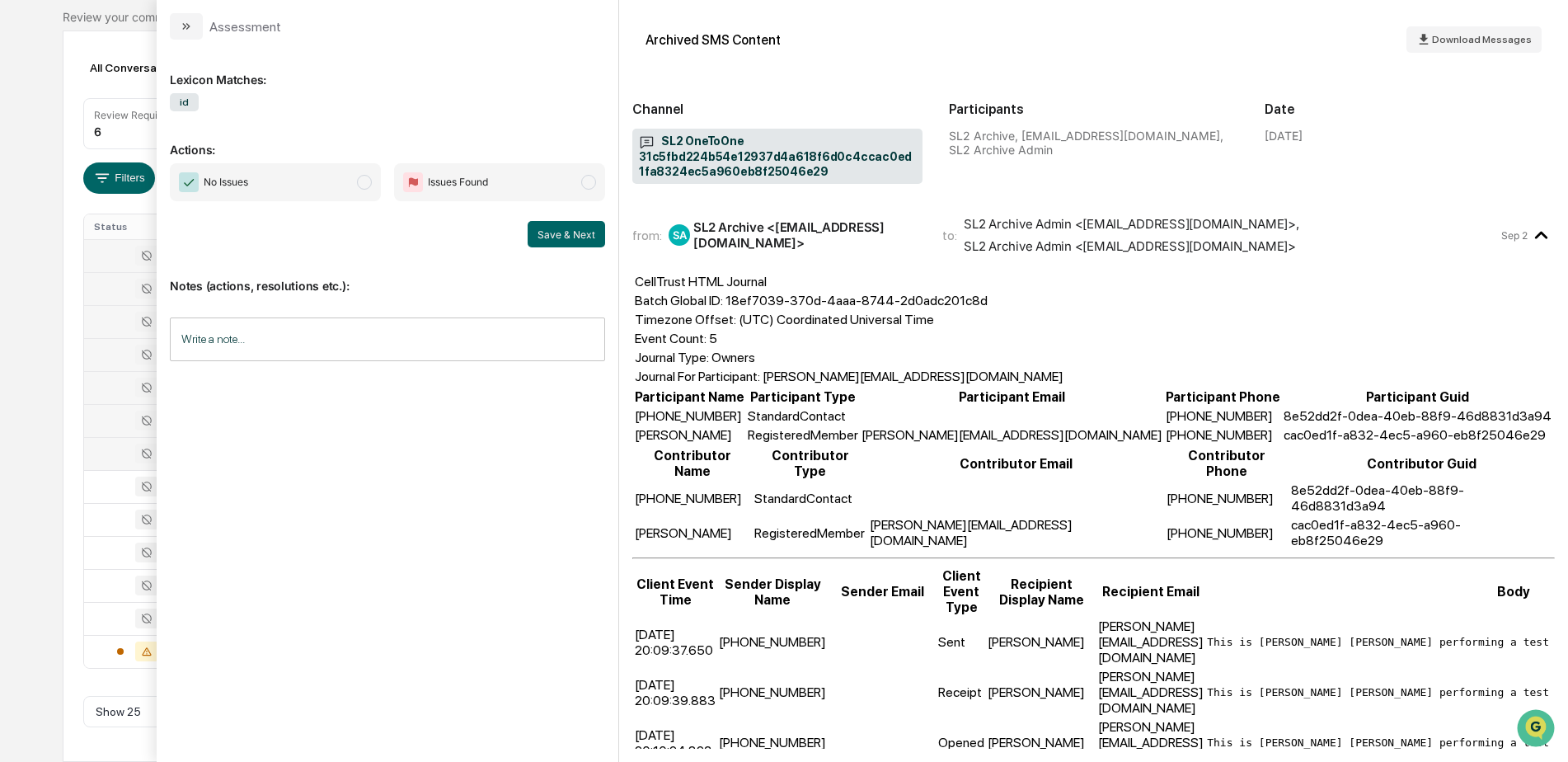
click at [39, 378] on div "Calendar Manage Tasks Reviews Approval Management Company People, Data, Setting…" at bounding box center [784, 310] width 1568 height 901
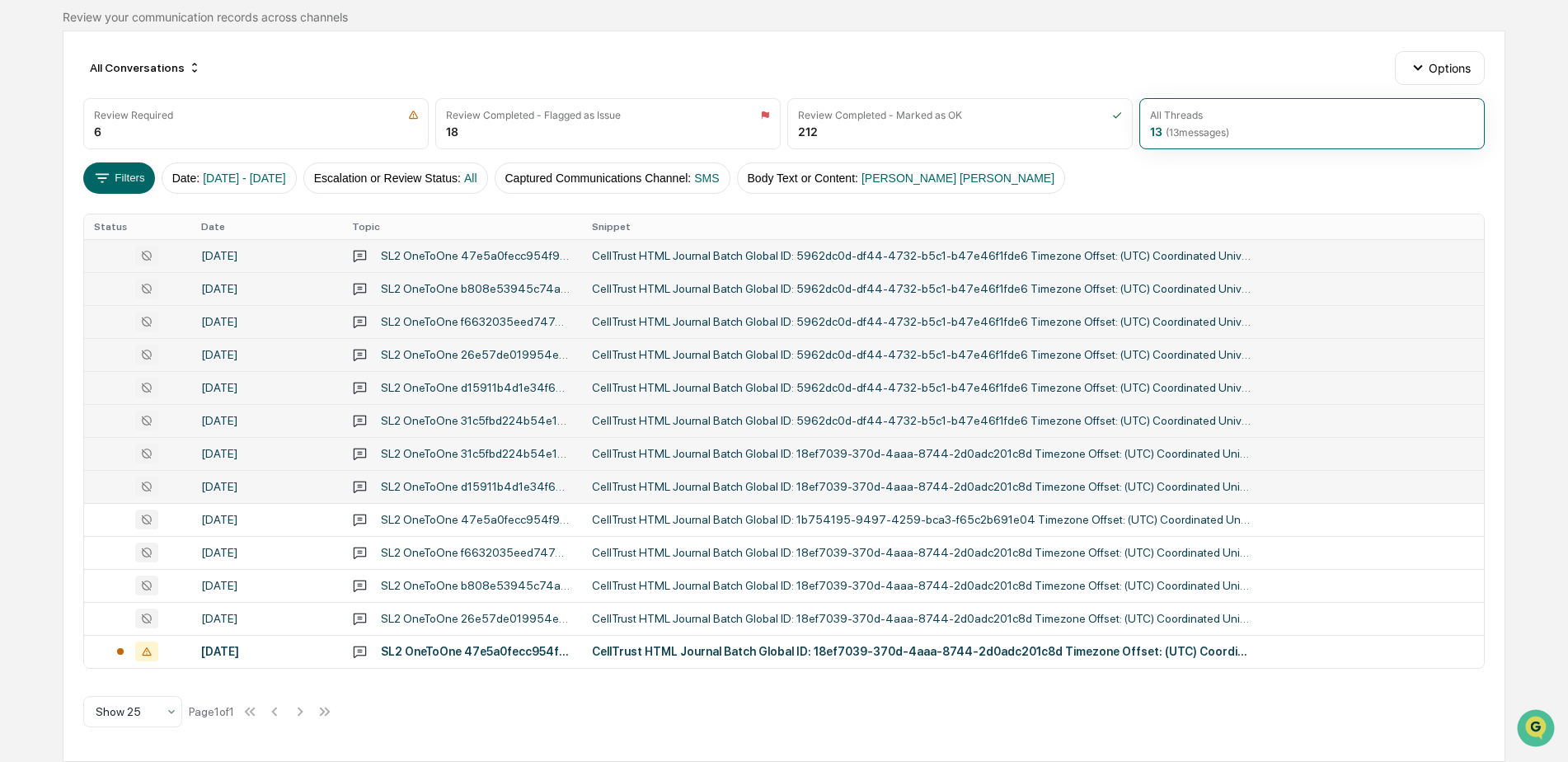
click at [438, 488] on div "SL2 OneToOne d15911b4d1e34f64ae8b4a2f83510d641b851296a2ab435fb7b560e65295ae22" at bounding box center [477, 486] width 192 height 13
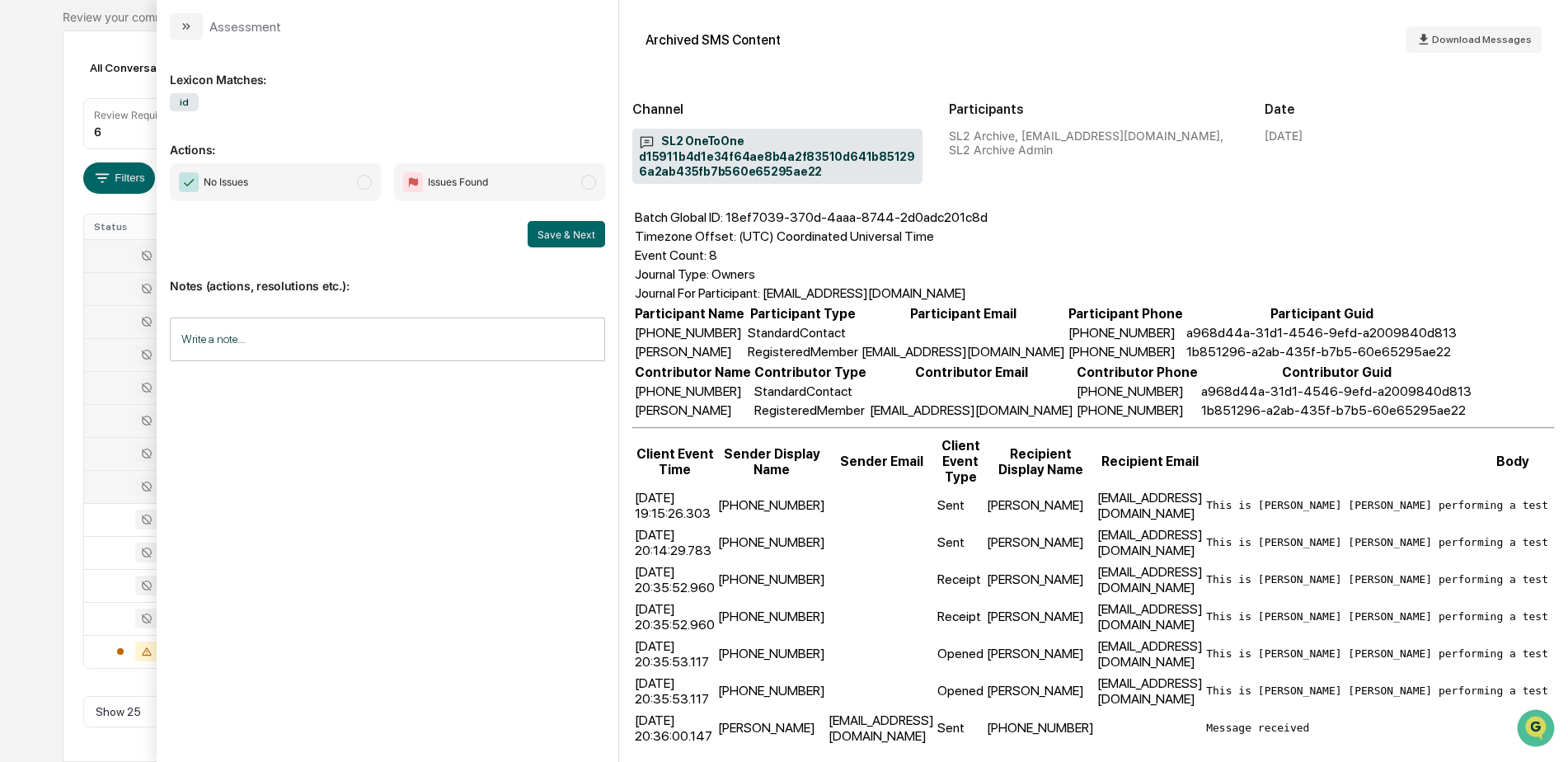
scroll to position [165, 0]
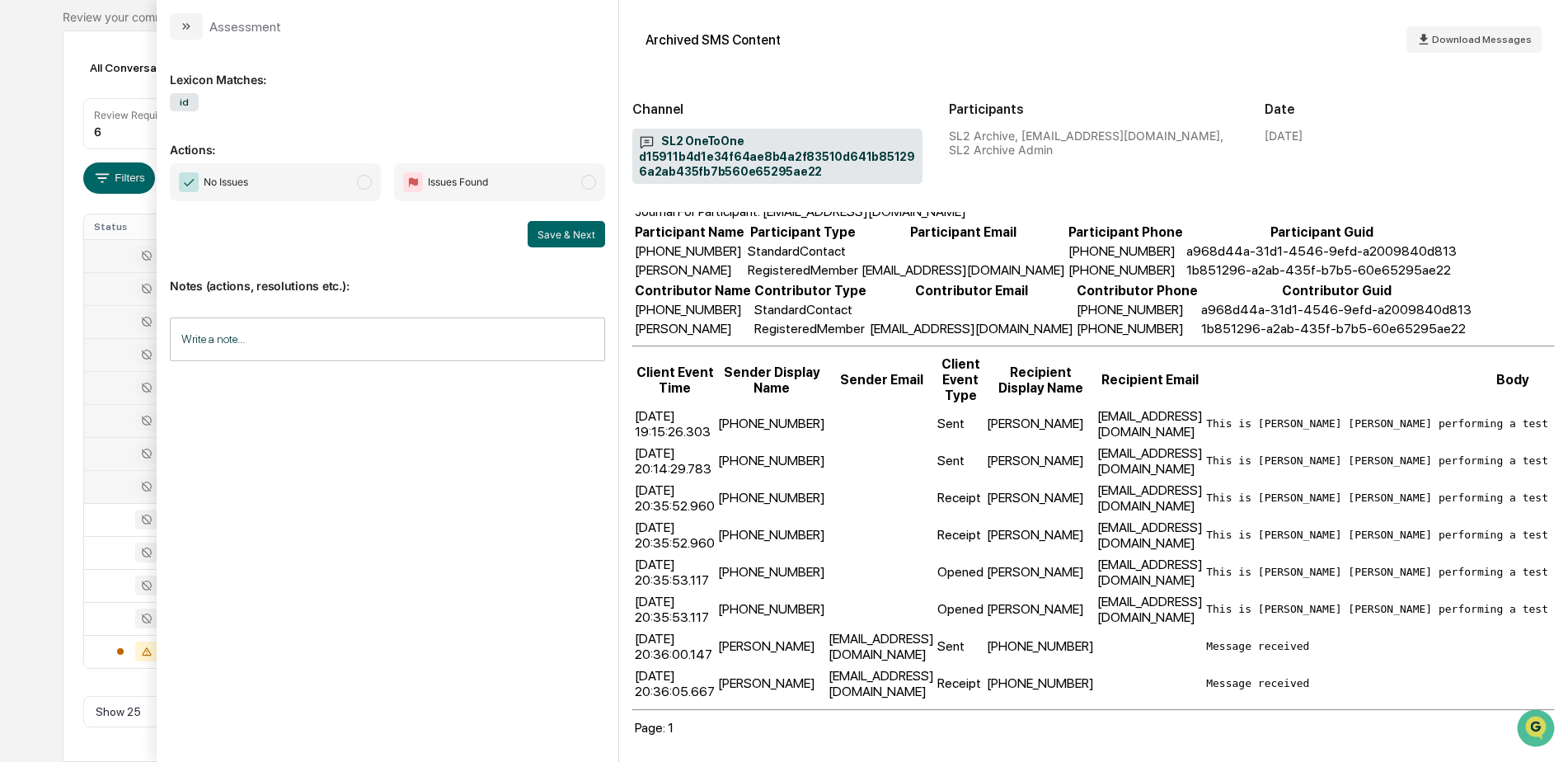
click at [34, 79] on div "Calendar Manage Tasks Reviews Approval Management Company People, Data, Setting…" at bounding box center [784, 310] width 1568 height 901
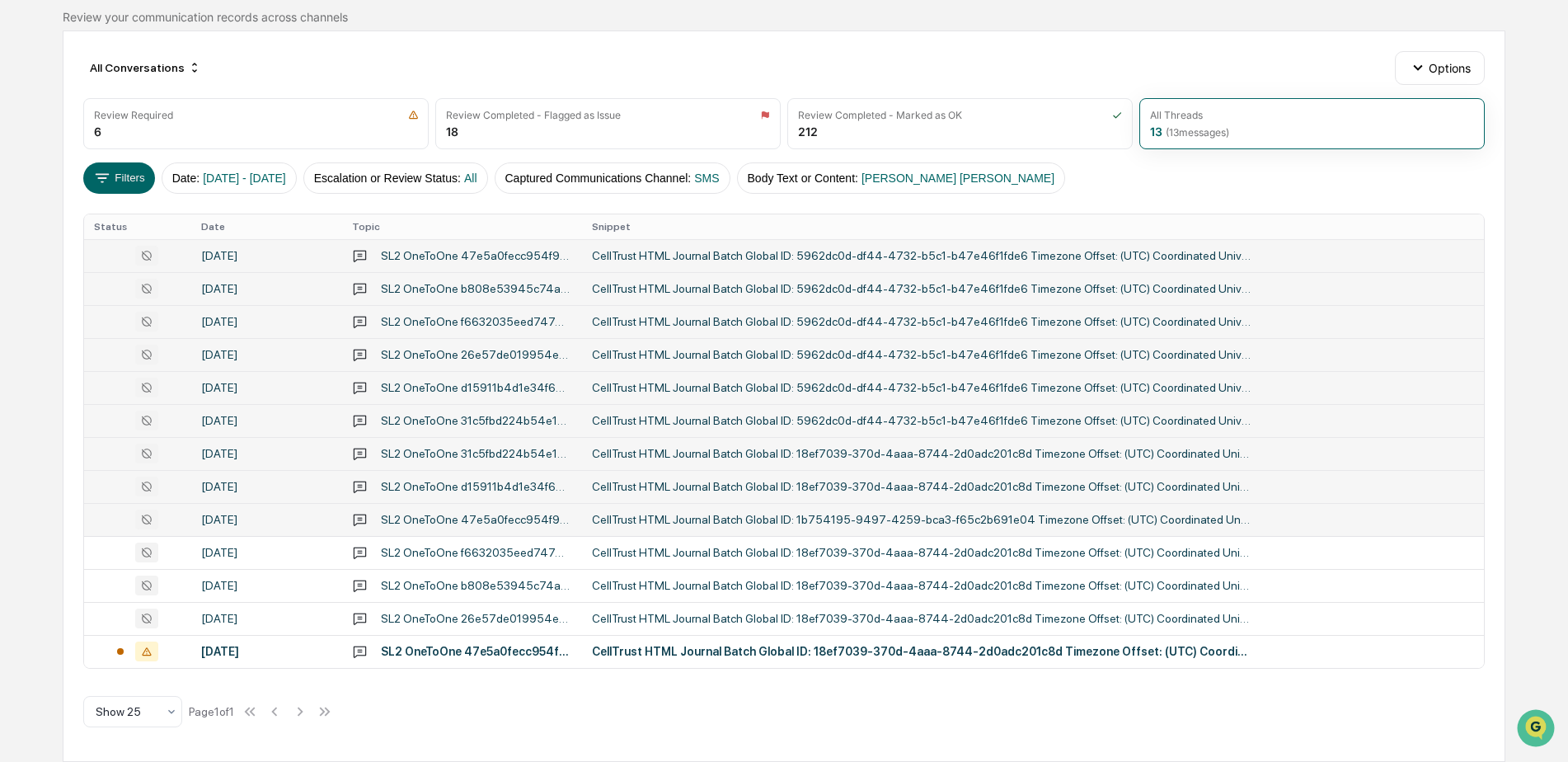
click at [479, 525] on div "SL2 OneToOne 47e5a0fecc954f97ab436f73efc499530465a47733e143d3a8147b7ea4900a12" at bounding box center [477, 519] width 192 height 13
click at [36, 77] on div "Calendar Manage Tasks Reviews Approval Management Company People, Data, Setting…" at bounding box center [784, 310] width 1568 height 901
click at [884, 616] on div "CellTrust HTML Journal Batch Global ID: 18ef7039-370d-4aaa-8744-2d0adc201c8d Ti…" at bounding box center [921, 617] width 659 height 13
click at [19, 131] on div "Calendar Manage Tasks Reviews Approval Management Company People, Data, Setting…" at bounding box center [784, 310] width 1568 height 901
click at [769, 556] on div "CellTrust HTML Journal Batch Global ID: 18ef7039-370d-4aaa-8744-2d0adc201c8d Ti…" at bounding box center [921, 552] width 659 height 13
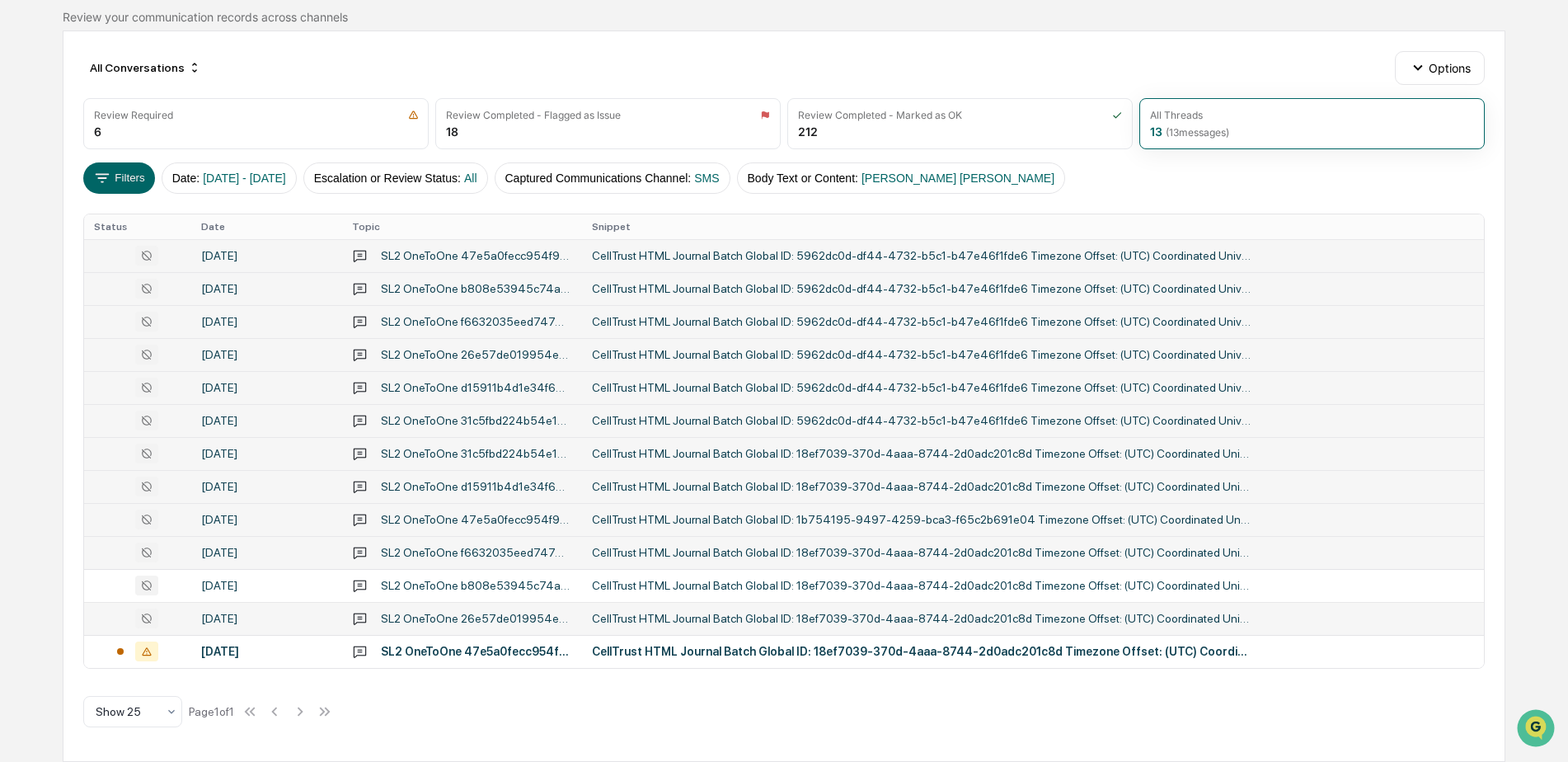
click at [47, 322] on div "Calendar Manage Tasks Reviews Approval Management Company People, Data, Setting…" at bounding box center [784, 310] width 1568 height 901
click at [745, 447] on div "CellTrust HTML Journal Batch Global ID: 18ef7039-370d-4aaa-8744-2d0adc201c8d Ti…" at bounding box center [921, 453] width 659 height 13
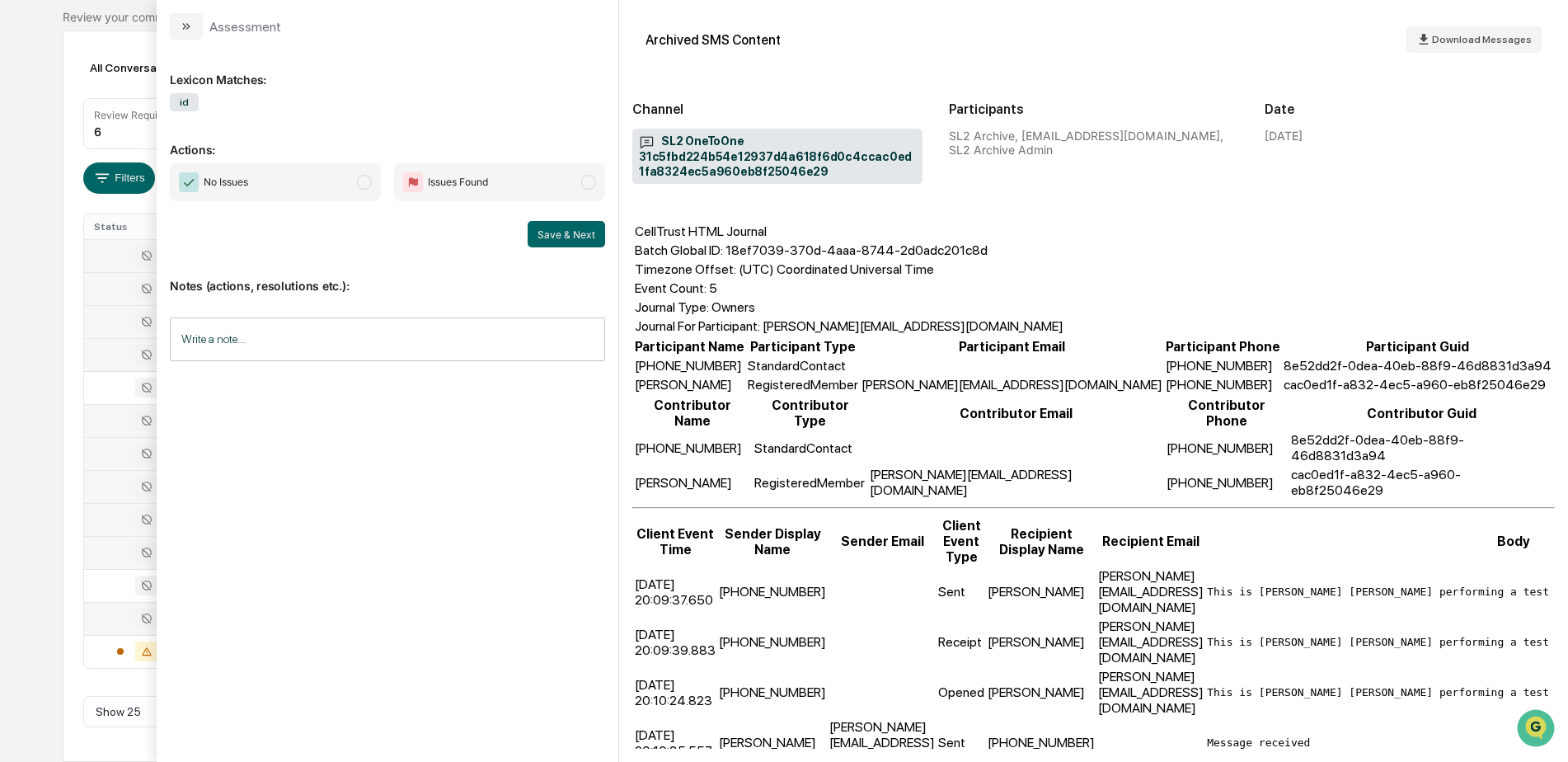
scroll to position [79, 0]
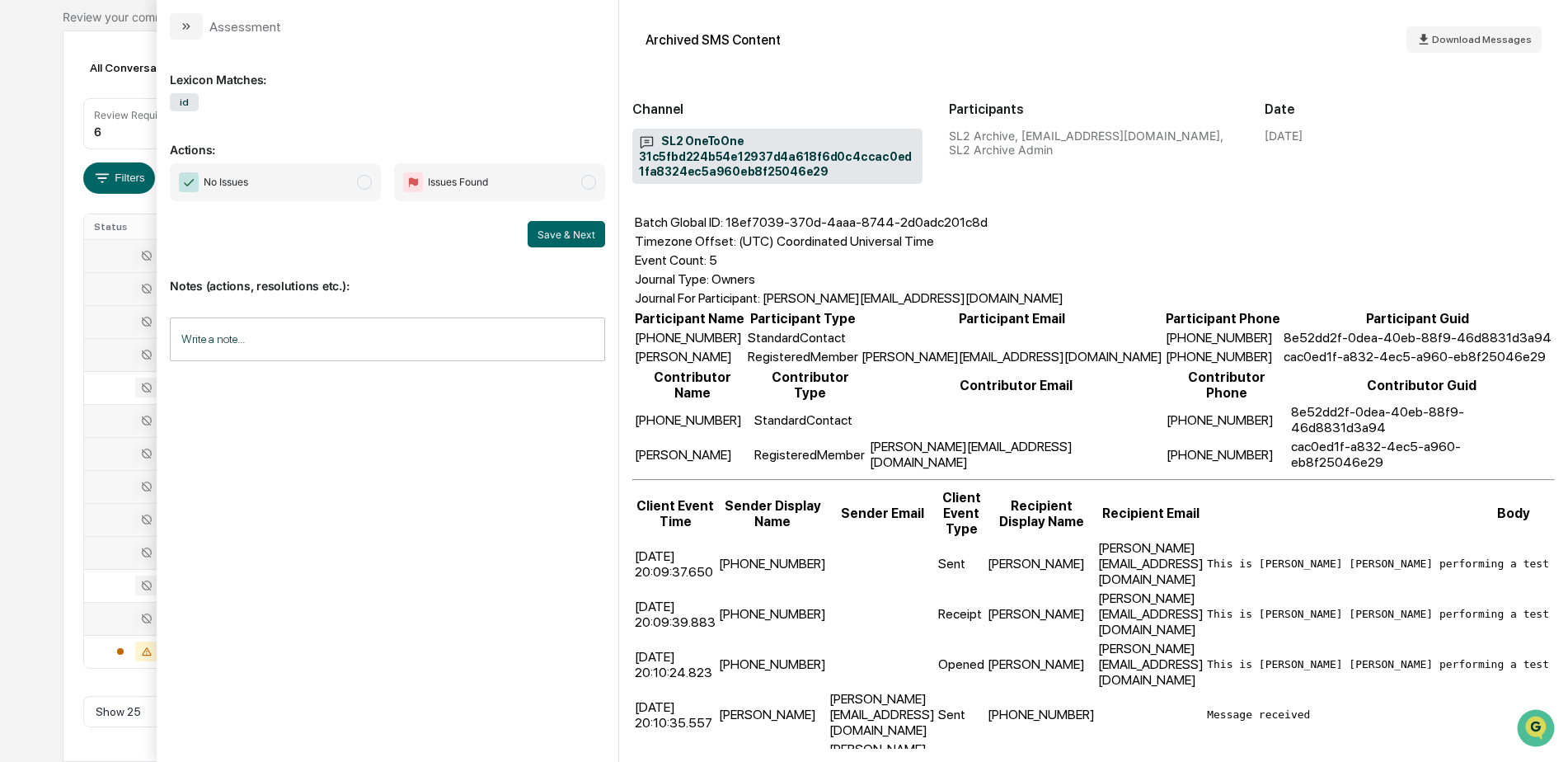
click at [51, 133] on div "Calendar Manage Tasks Reviews Approval Management Company People, Data, Setting…" at bounding box center [784, 310] width 1568 height 901
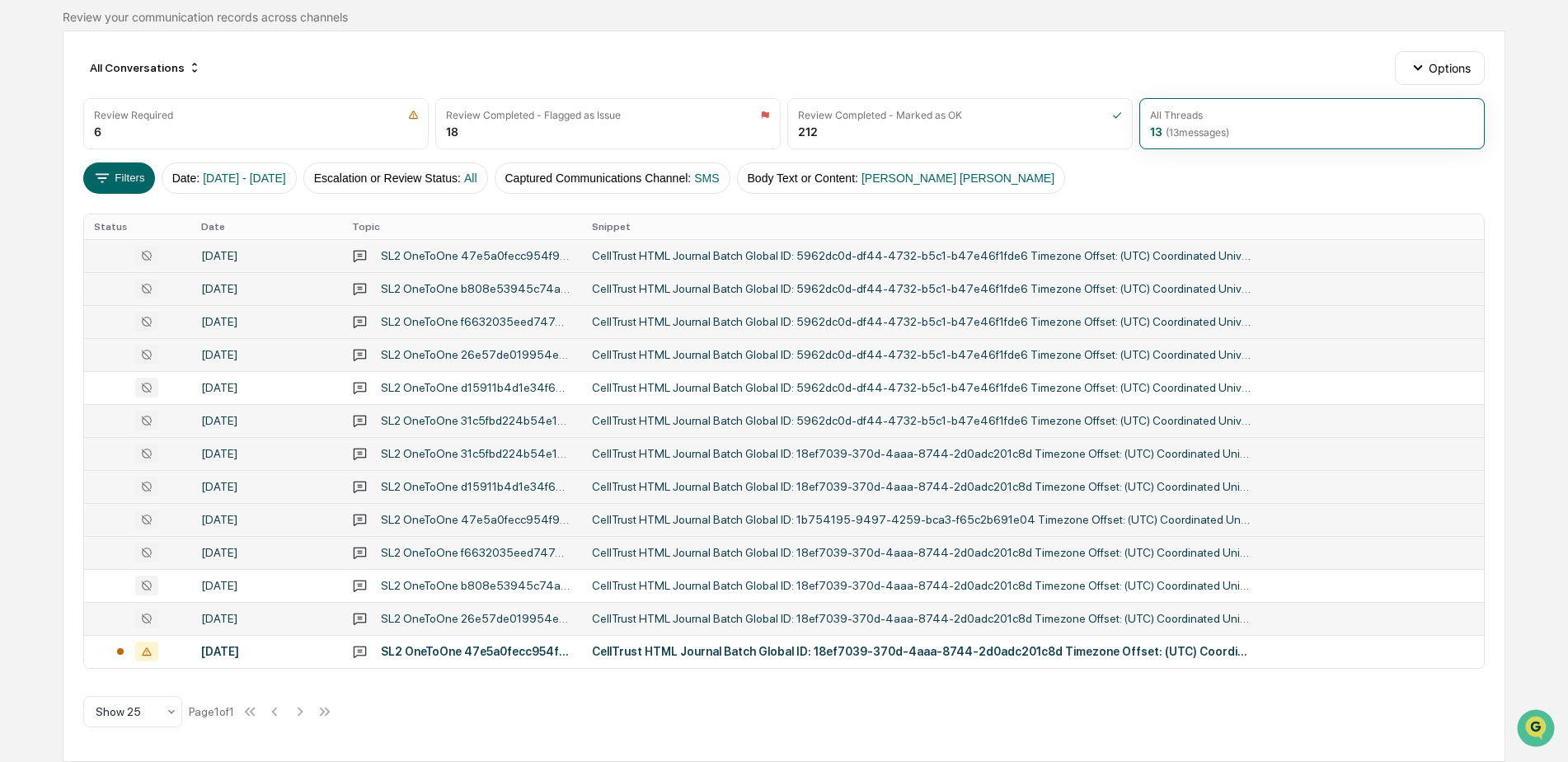
click at [677, 480] on div "CellTrust HTML Journal Batch Global ID: 18ef7039-370d-4aaa-8744-2d0adc201c8d Ti…" at bounding box center [921, 486] width 659 height 13
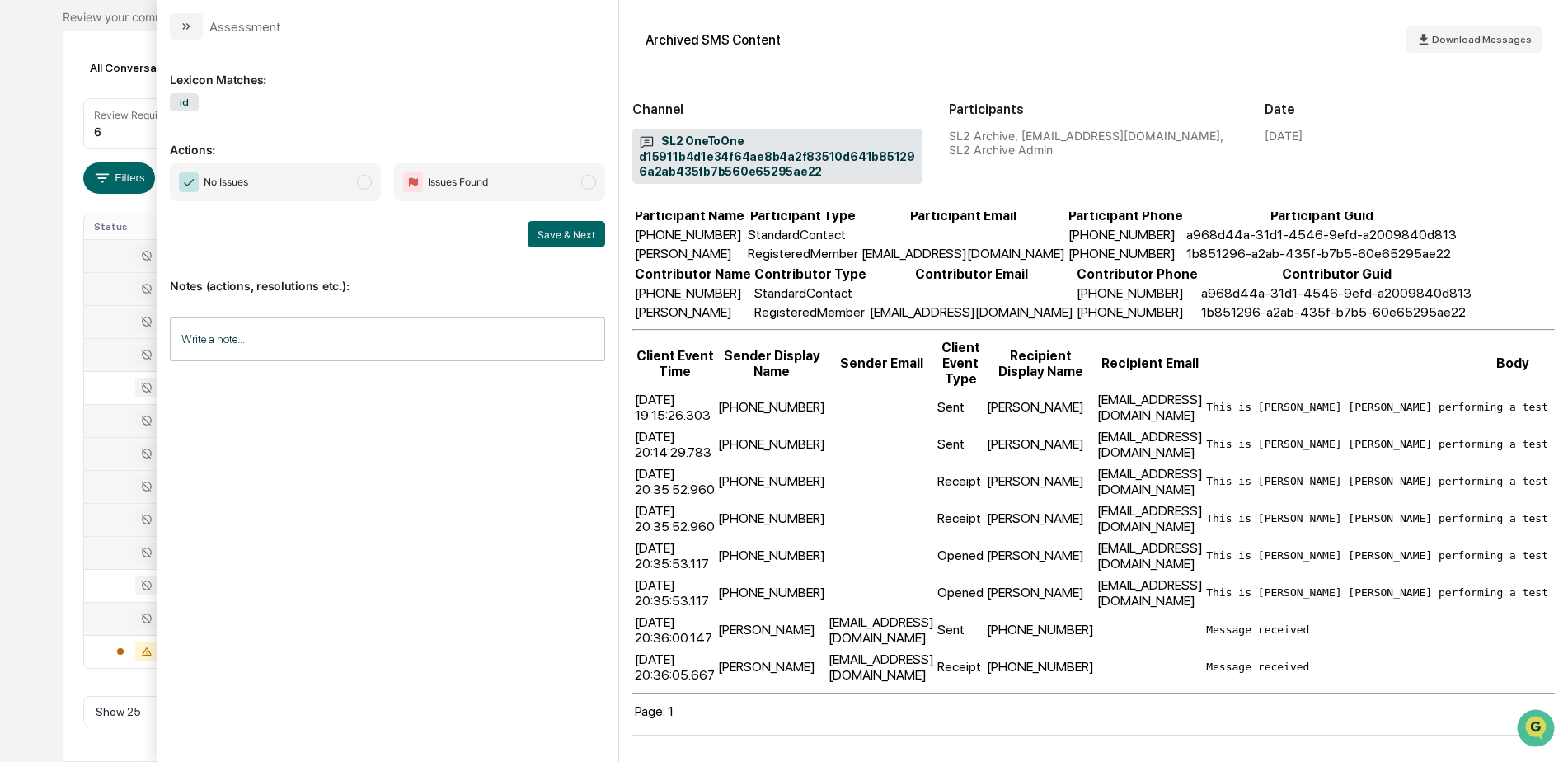
scroll to position [190, 0]
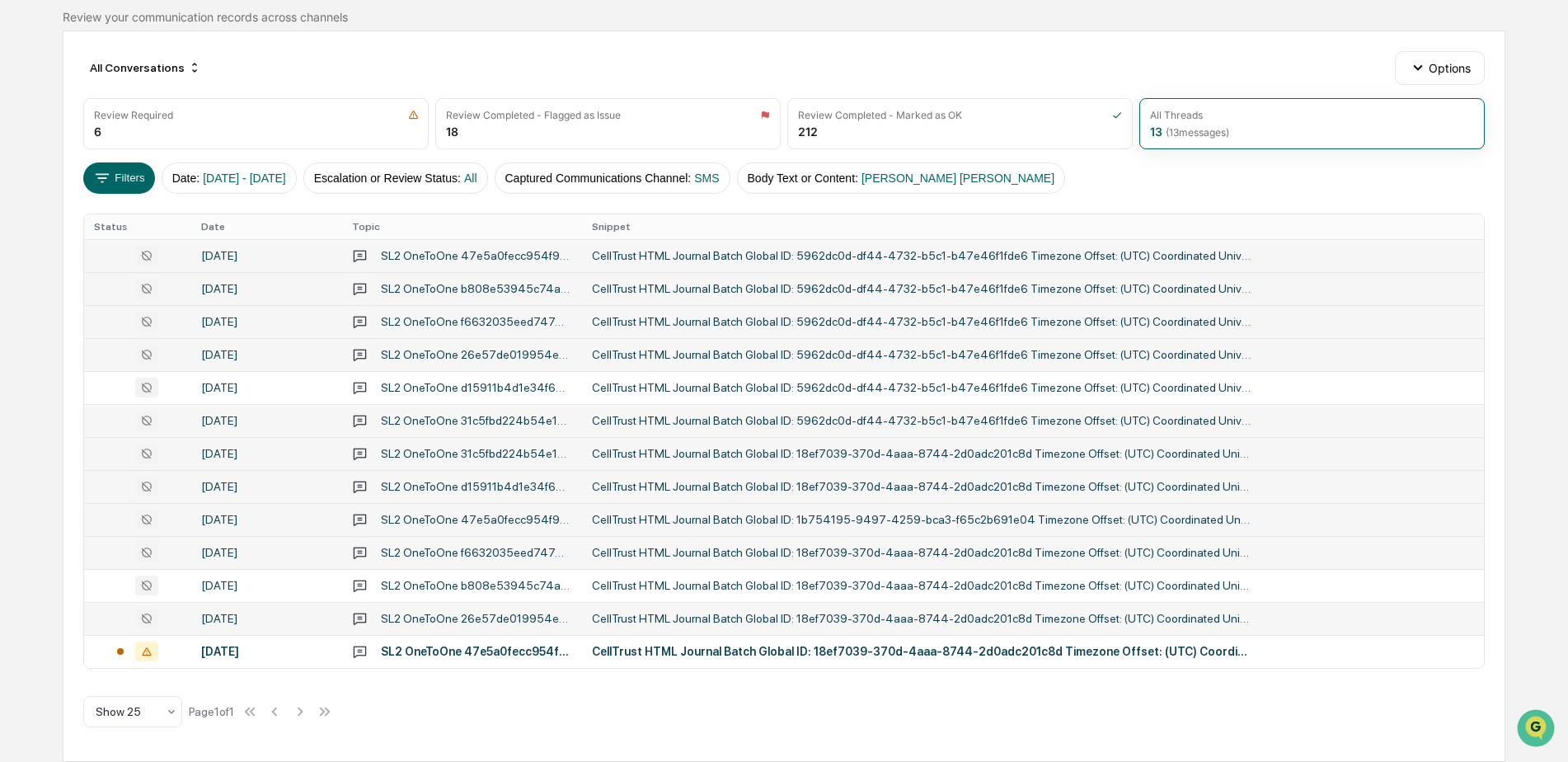
click at [21, 302] on div "Calendar Manage Tasks Reviews Approval Management Company People, Data, Setting…" at bounding box center [784, 310] width 1568 height 901
click at [707, 591] on div "CellTrust HTML Journal Batch Global ID: 18ef7039-370d-4aaa-8744-2d0adc201c8d Ti…" at bounding box center [921, 584] width 659 height 13
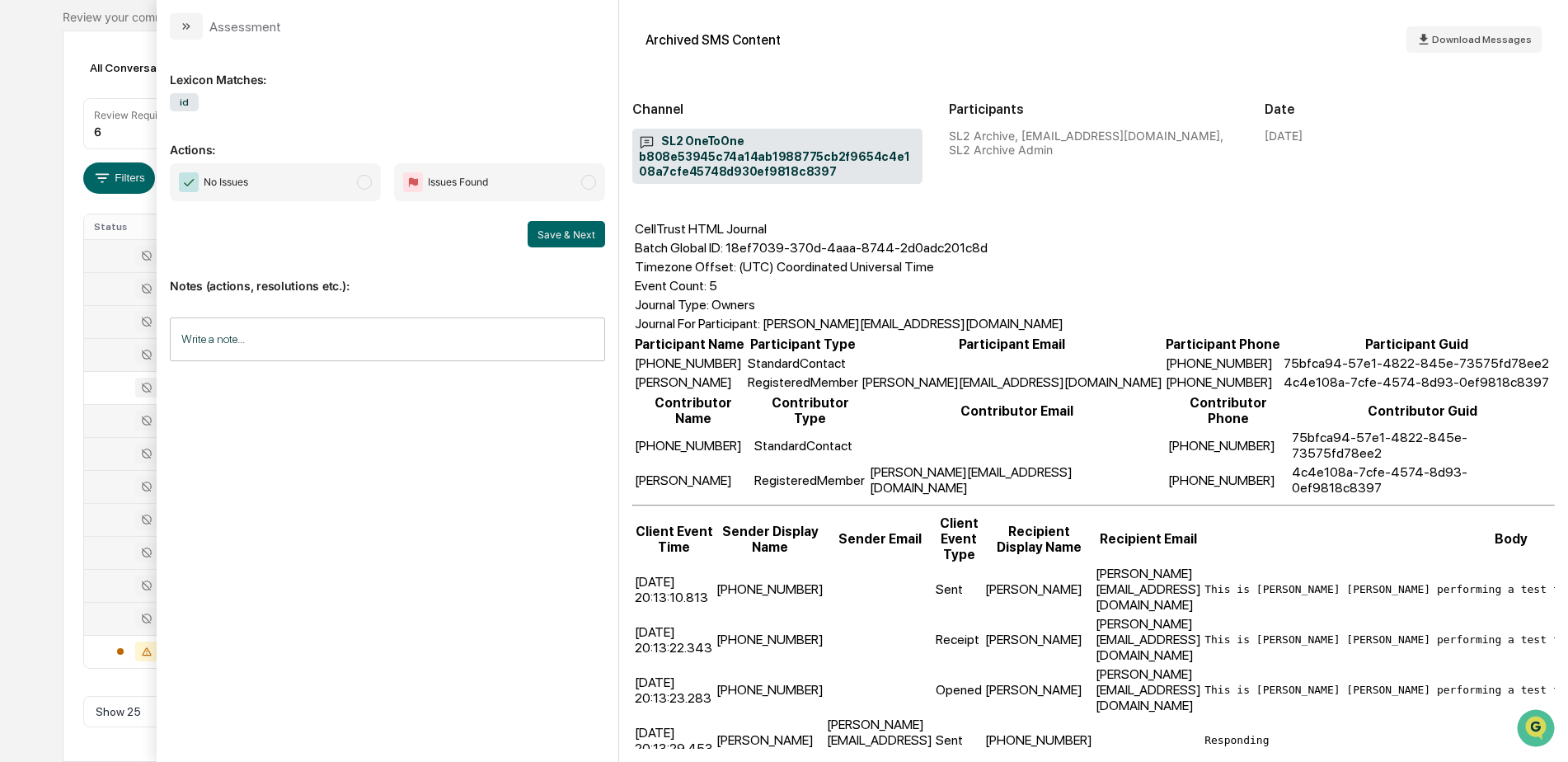
scroll to position [79, 0]
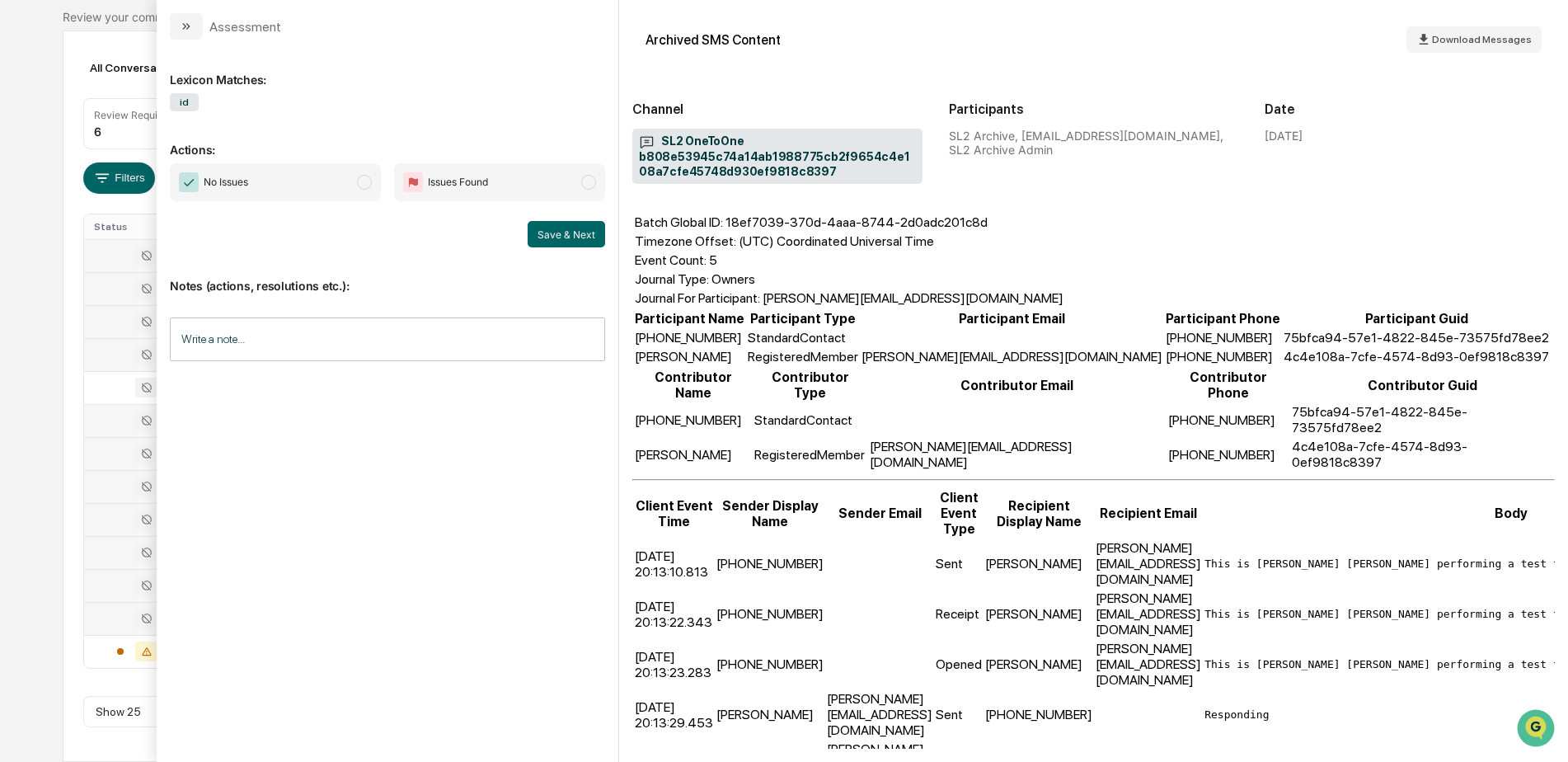
click at [50, 463] on div "Calendar Manage Tasks Reviews Approval Management Company People, Data, Setting…" at bounding box center [784, 310] width 1568 height 901
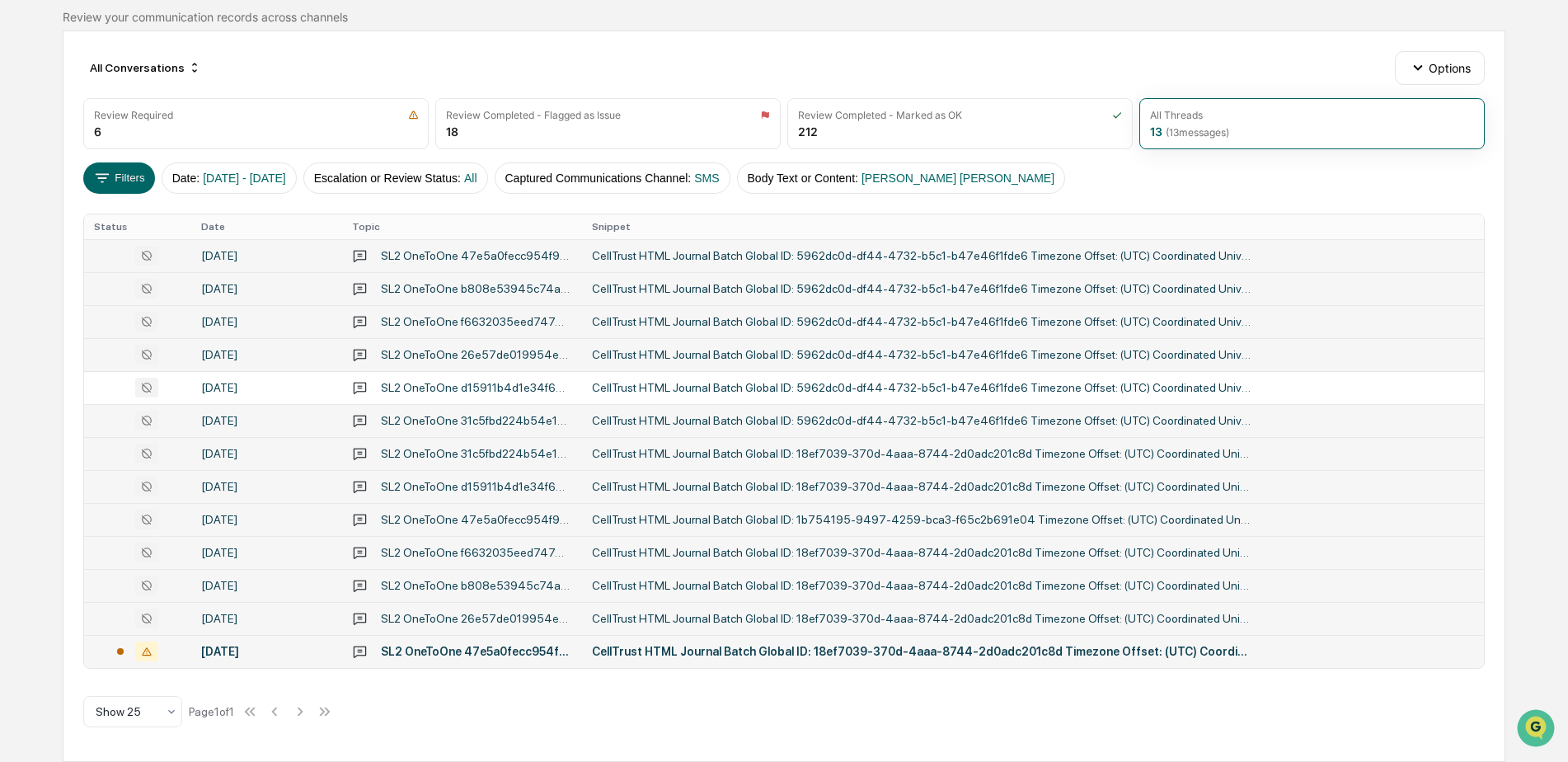
click at [727, 648] on div "CellTrust HTML Journal Batch Global ID: 18ef7039-370d-4aaa-8744-2d0adc201c8d Ti…" at bounding box center [921, 650] width 659 height 13
click at [58, 301] on div "Calendar Manage Tasks Reviews Approval Management Company People, Data, Setting…" at bounding box center [784, 310] width 1568 height 901
click at [838, 254] on div "CellTrust HTML Journal Batch Global ID: 5962dc0d-df44-4732-b5c1-b47e46f1fde6 Ti…" at bounding box center [921, 255] width 659 height 13
click at [49, 281] on div "Calendar Manage Tasks Reviews Approval Management Company People, Data, Setting…" at bounding box center [784, 310] width 1568 height 901
click at [634, 284] on div "CellTrust HTML Journal Batch Global ID: 5962dc0d-df44-4732-b5c1-b47e46f1fde6 Ti…" at bounding box center [921, 288] width 659 height 13
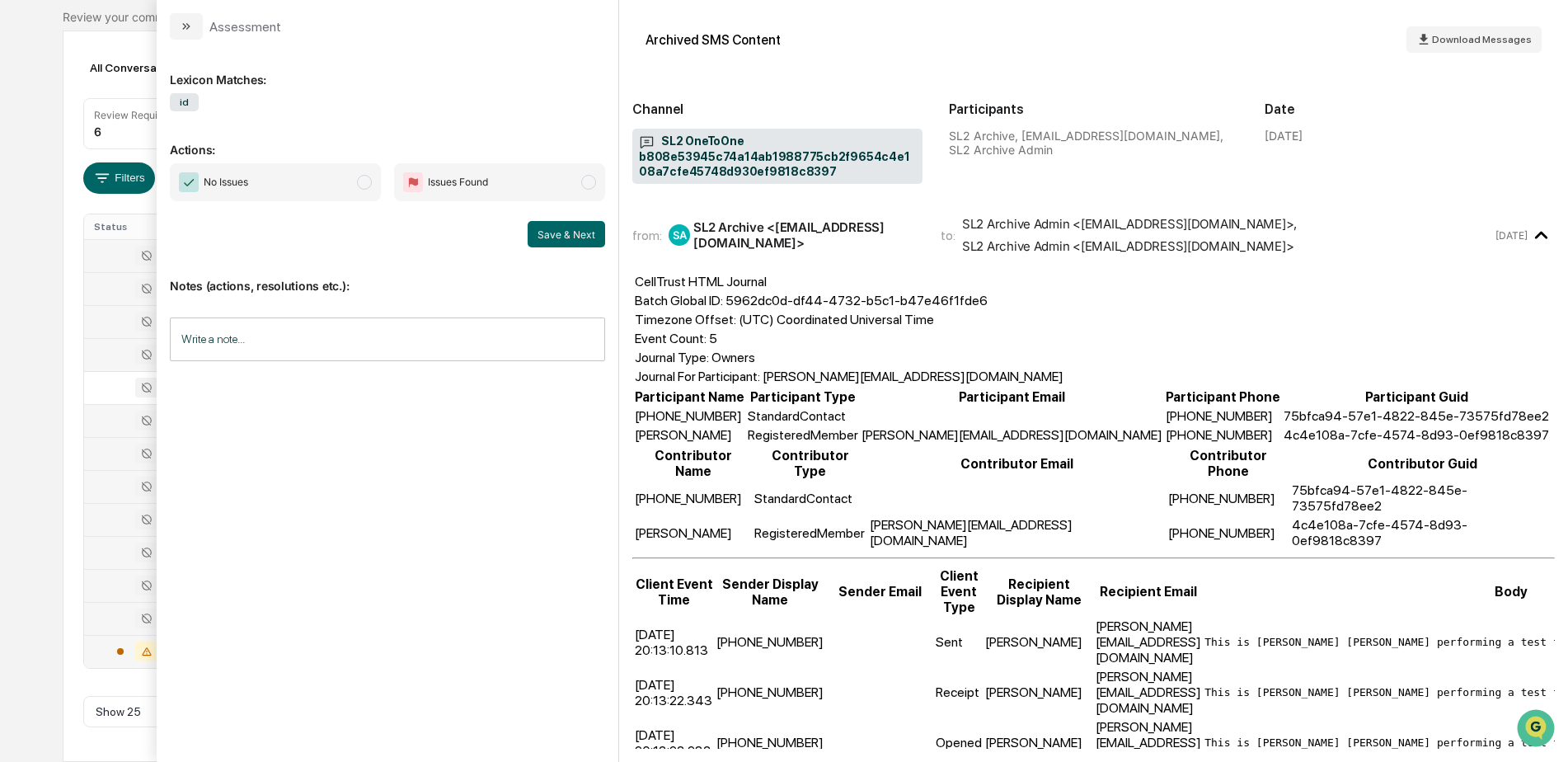
click at [21, 336] on div "Calendar Manage Tasks Reviews Approval Management Company People, Data, Setting…" at bounding box center [784, 310] width 1568 height 901
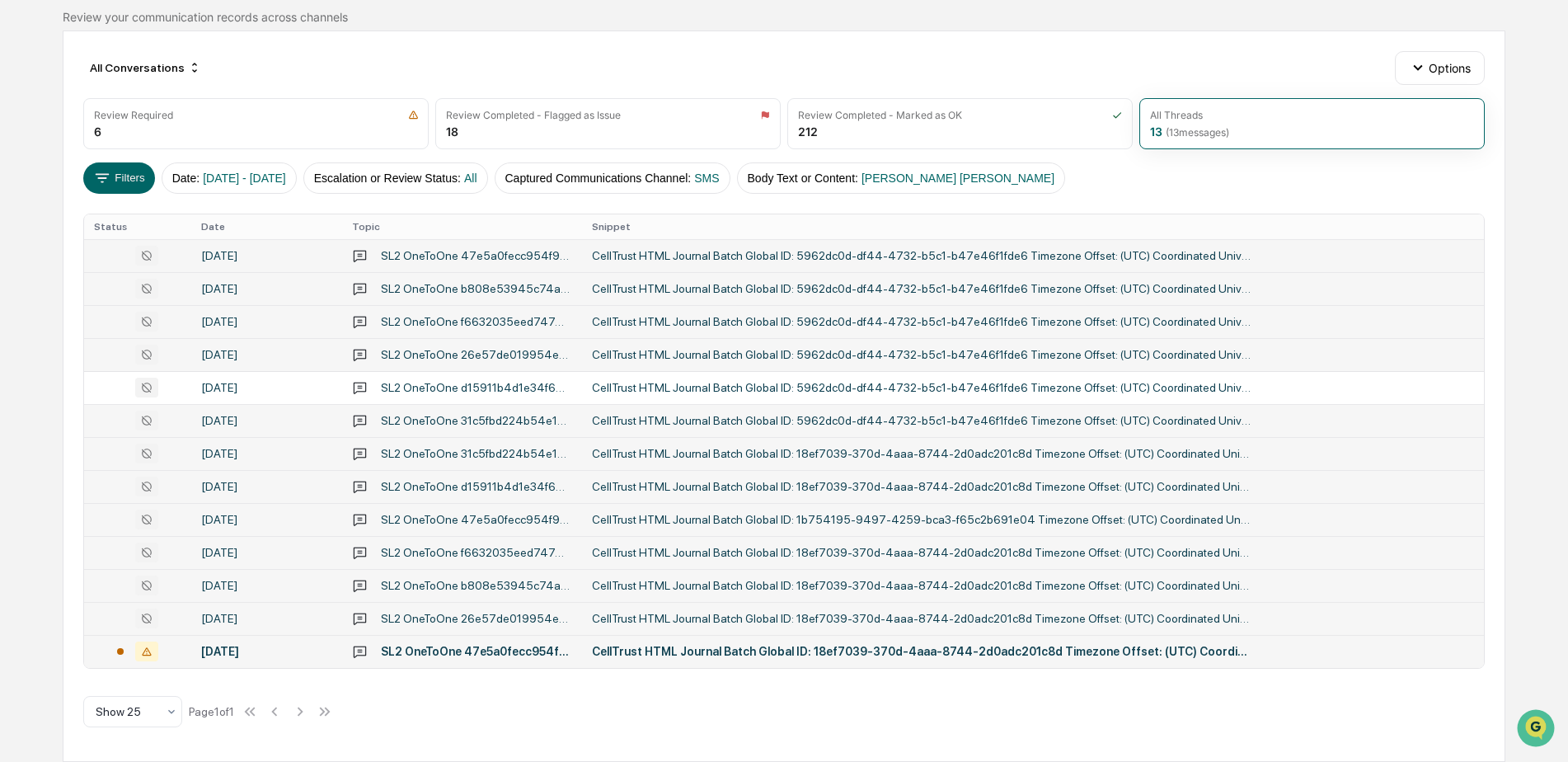
click at [611, 323] on div "CellTrust HTML Journal Batch Global ID: 5962dc0d-df44-4732-b5c1-b47e46f1fde6 Ti…" at bounding box center [921, 321] width 659 height 13
click at [22, 346] on div "Calendar Manage Tasks Reviews Approval Management Company People, Data, Setting…" at bounding box center [784, 310] width 1568 height 901
click at [686, 356] on div "CellTrust HTML Journal Batch Global ID: 5962dc0d-df44-4732-b5c1-b47e46f1fde6 Ti…" at bounding box center [921, 354] width 659 height 13
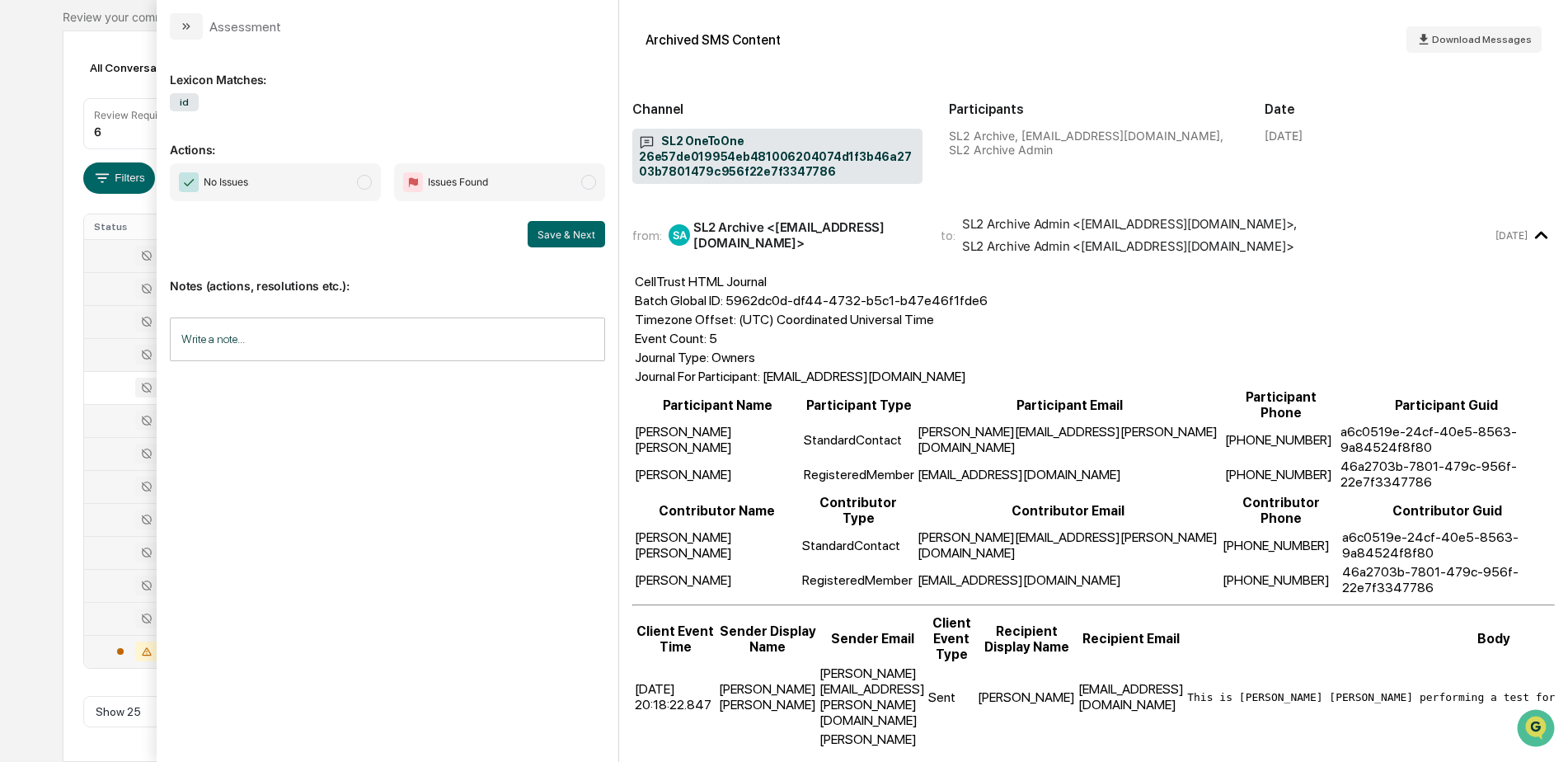
click at [48, 354] on div "Calendar Manage Tasks Reviews Approval Management Company People, Data, Setting…" at bounding box center [784, 310] width 1568 height 901
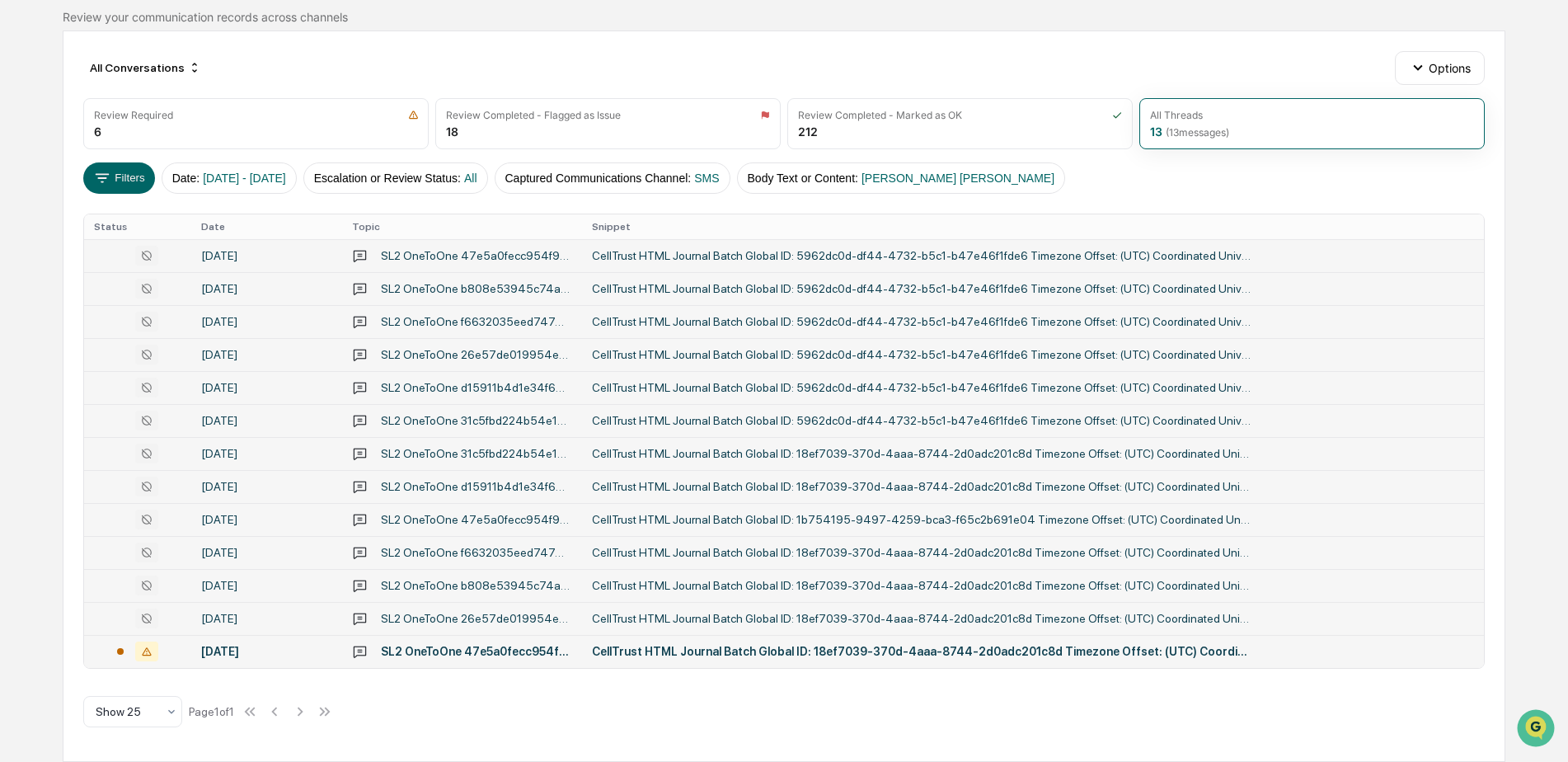
click at [618, 385] on div "CellTrust HTML Journal Batch Global ID: 5962dc0d-df44-4732-b5c1-b47e46f1fde6 Ti…" at bounding box center [921, 387] width 659 height 13
click at [47, 368] on div "Calendar Manage Tasks Reviews Approval Management Company People, Data, Setting…" at bounding box center [784, 310] width 1568 height 901
click at [609, 416] on div "CellTrust HTML Journal Batch Global ID: 5962dc0d-df44-4732-b5c1-b47e46f1fde6 Ti…" at bounding box center [921, 420] width 659 height 13
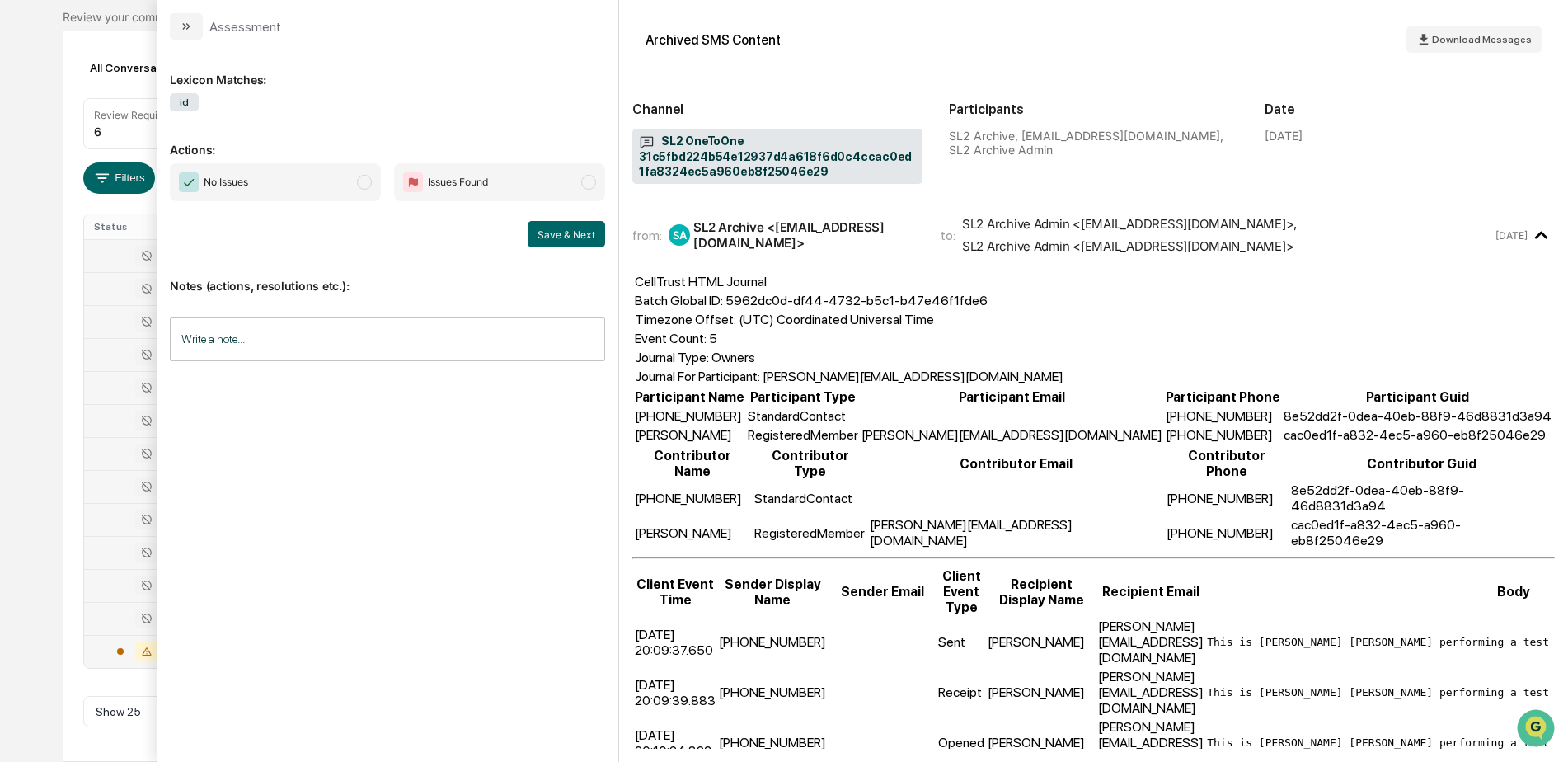
click at [124, 454] on div at bounding box center [138, 454] width 88 height 20
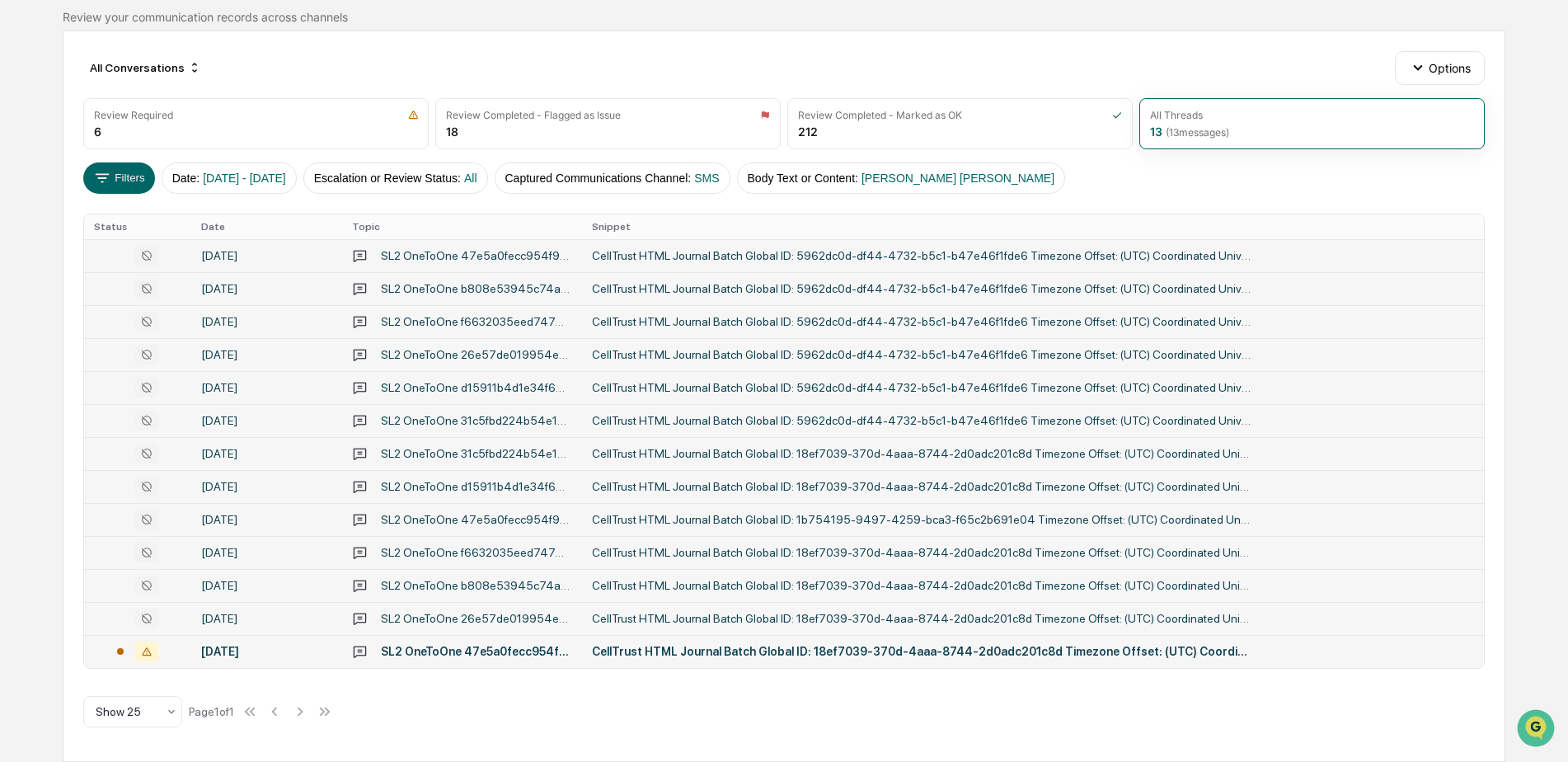
click at [45, 446] on div "Calendar Manage Tasks Reviews Approval Management Company People, Data, Setting…" at bounding box center [784, 310] width 1568 height 901
click at [599, 454] on div "CellTrust HTML Journal Batch Global ID: 18ef7039-370d-4aaa-8744-2d0adc201c8d Ti…" at bounding box center [921, 453] width 659 height 13
click at [45, 476] on div "Calendar Manage Tasks Reviews Approval Management Company People, Data, Setting…" at bounding box center [784, 310] width 1568 height 901
click at [626, 486] on div "CellTrust HTML Journal Batch Global ID: 18ef7039-370d-4aaa-8744-2d0adc201c8d Ti…" at bounding box center [921, 486] width 659 height 13
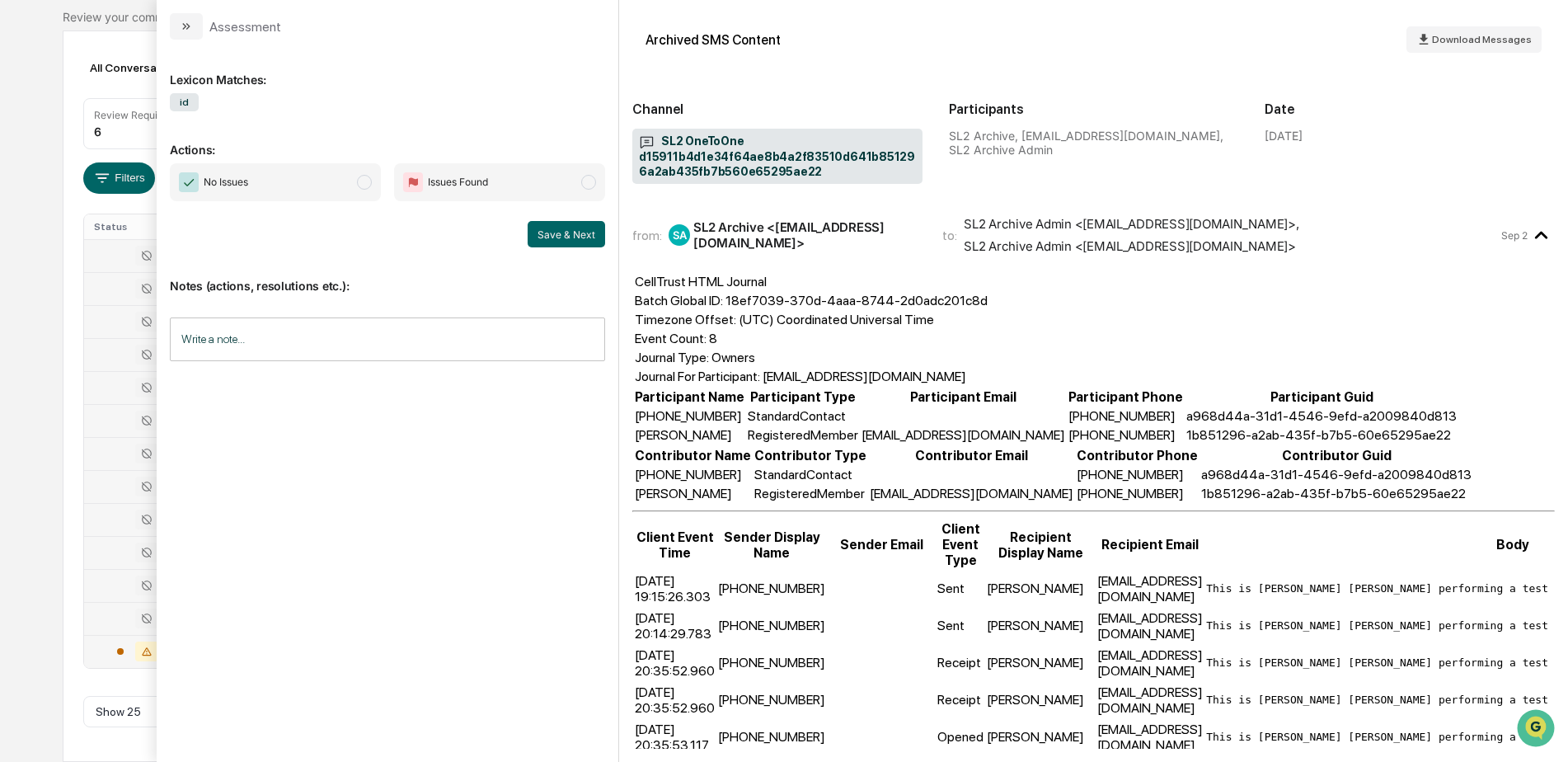
click at [53, 511] on div "Calendar Manage Tasks Reviews Approval Management Company People, Data, Setting…" at bounding box center [784, 310] width 1568 height 901
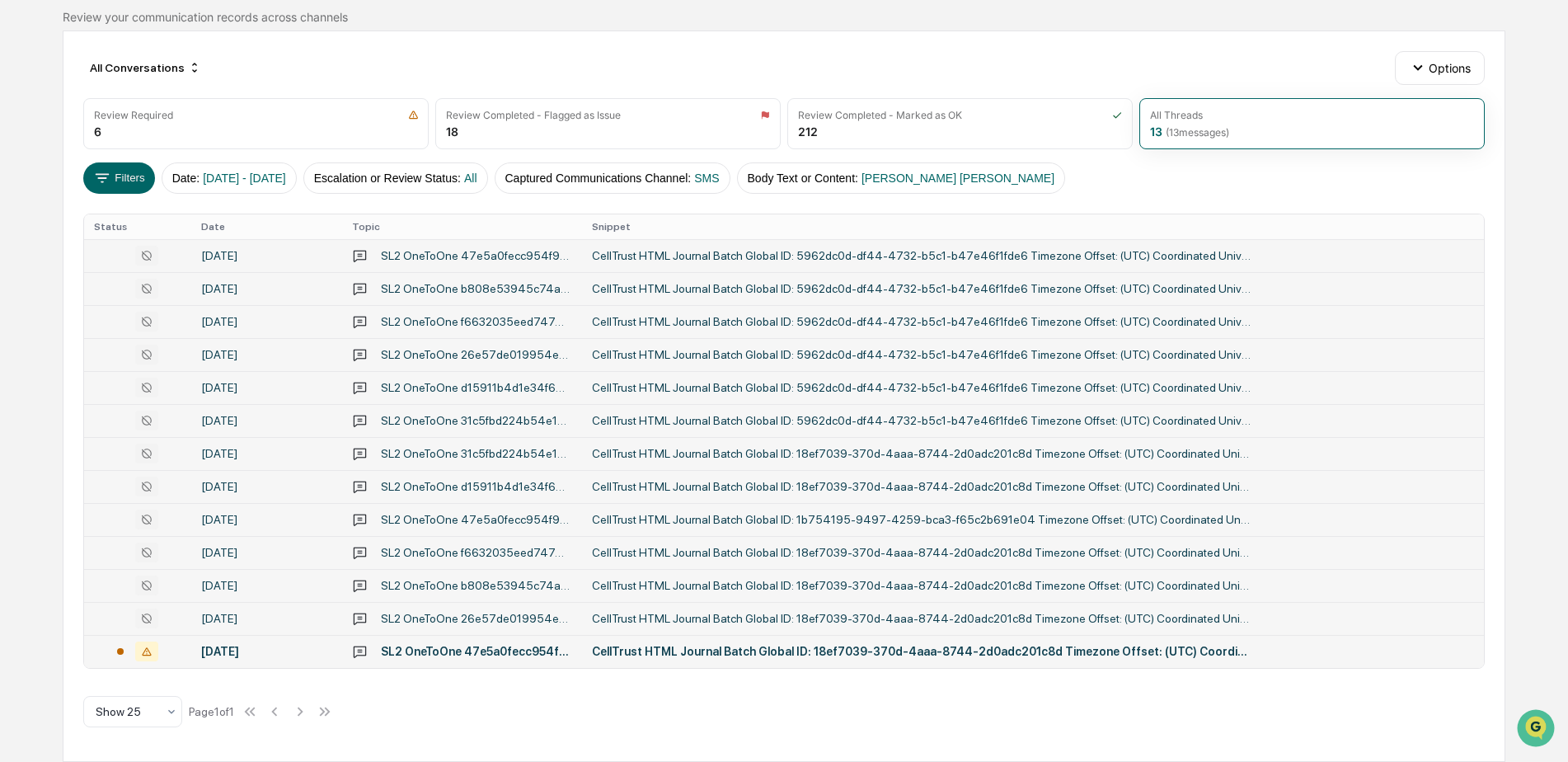
click at [647, 519] on div "CellTrust HTML Journal Batch Global ID: 1b754195-9497-4259-bca3-f65c2b691e04 Ti…" at bounding box center [921, 519] width 659 height 13
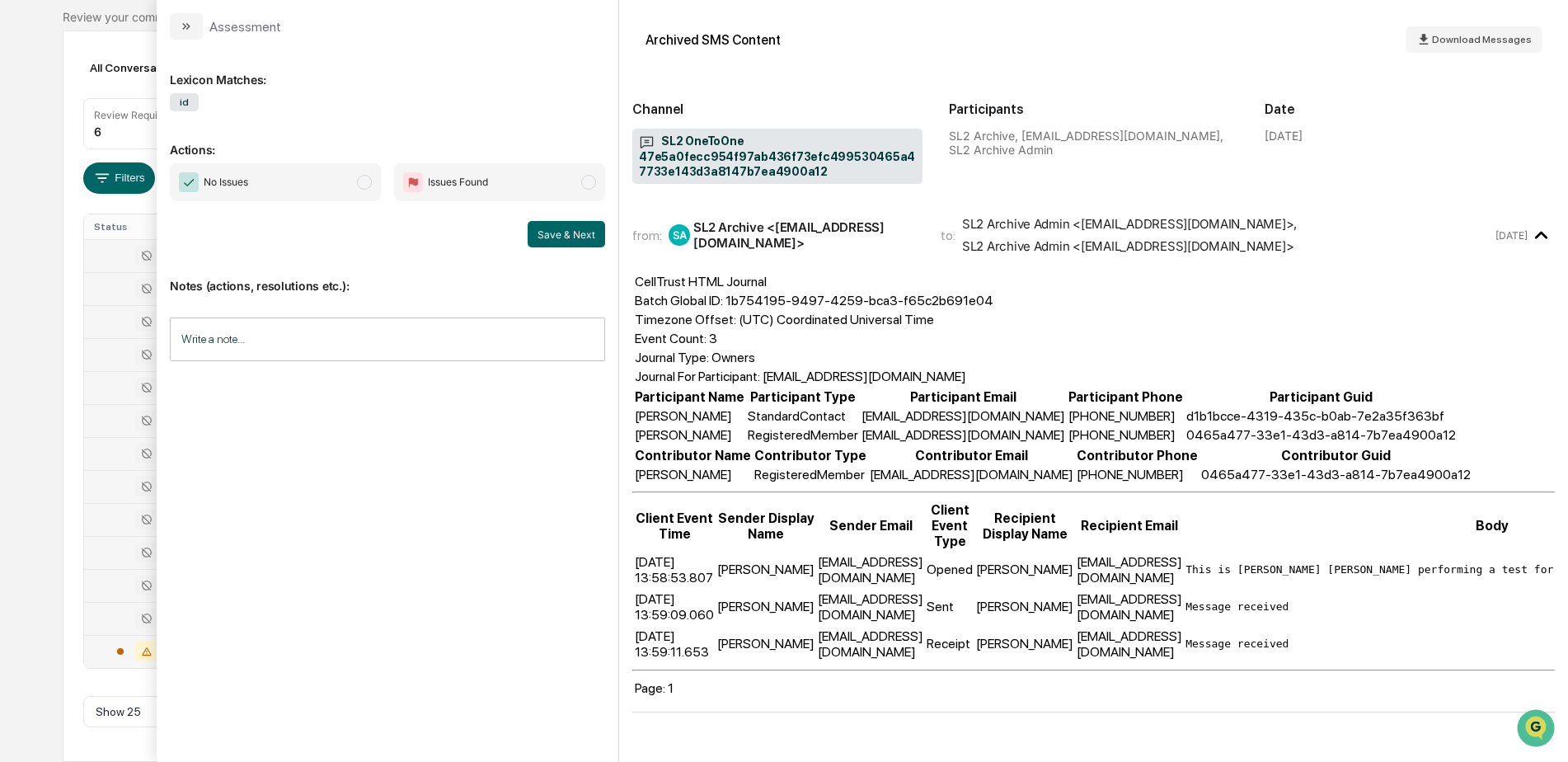
click at [42, 520] on div "Calendar Manage Tasks Reviews Approval Management Company People, Data, Setting…" at bounding box center [784, 310] width 1568 height 901
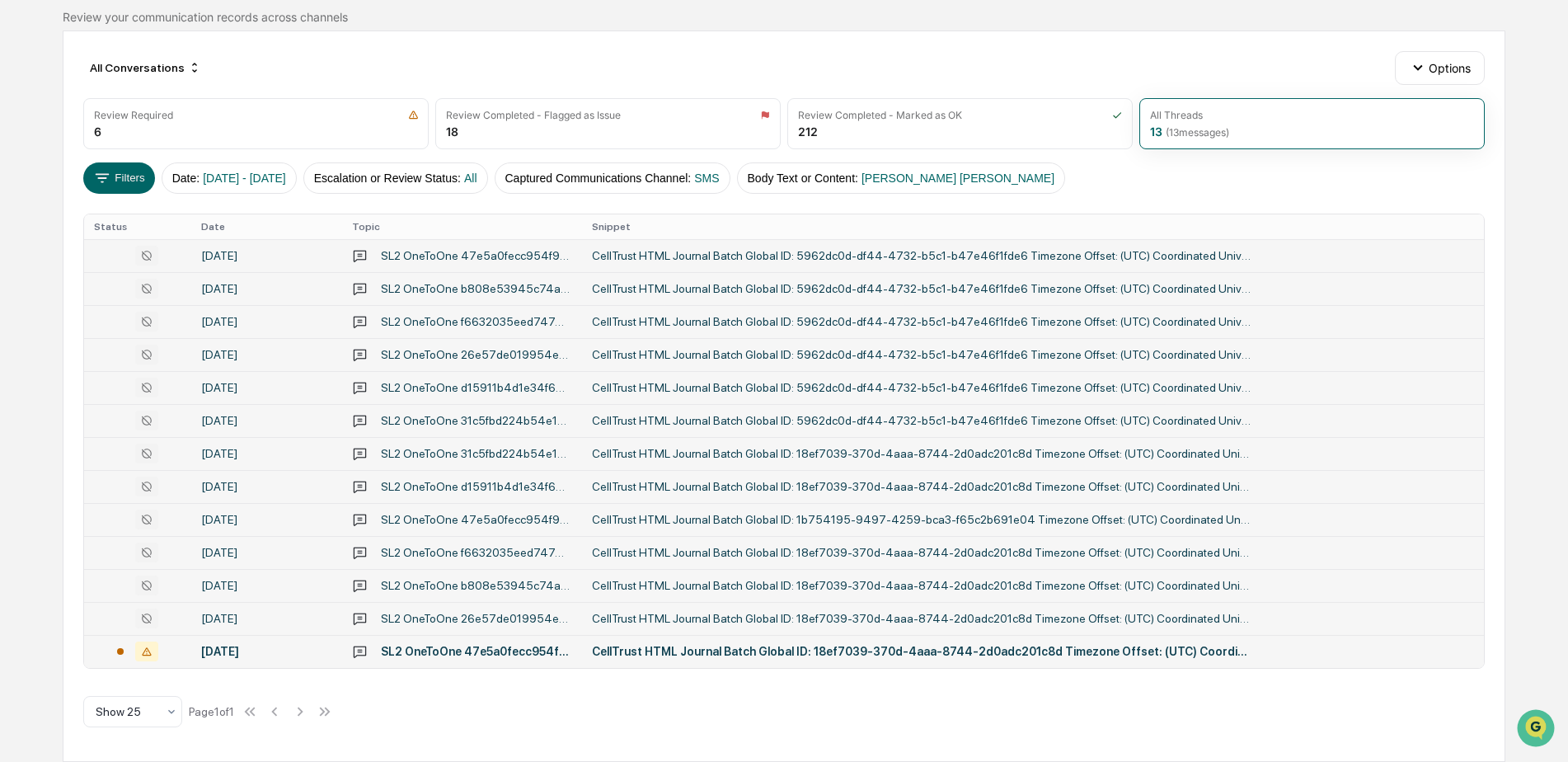
click at [642, 548] on div "CellTrust HTML Journal Batch Global ID: 18ef7039-370d-4aaa-8744-2d0adc201c8d Ti…" at bounding box center [921, 552] width 659 height 13
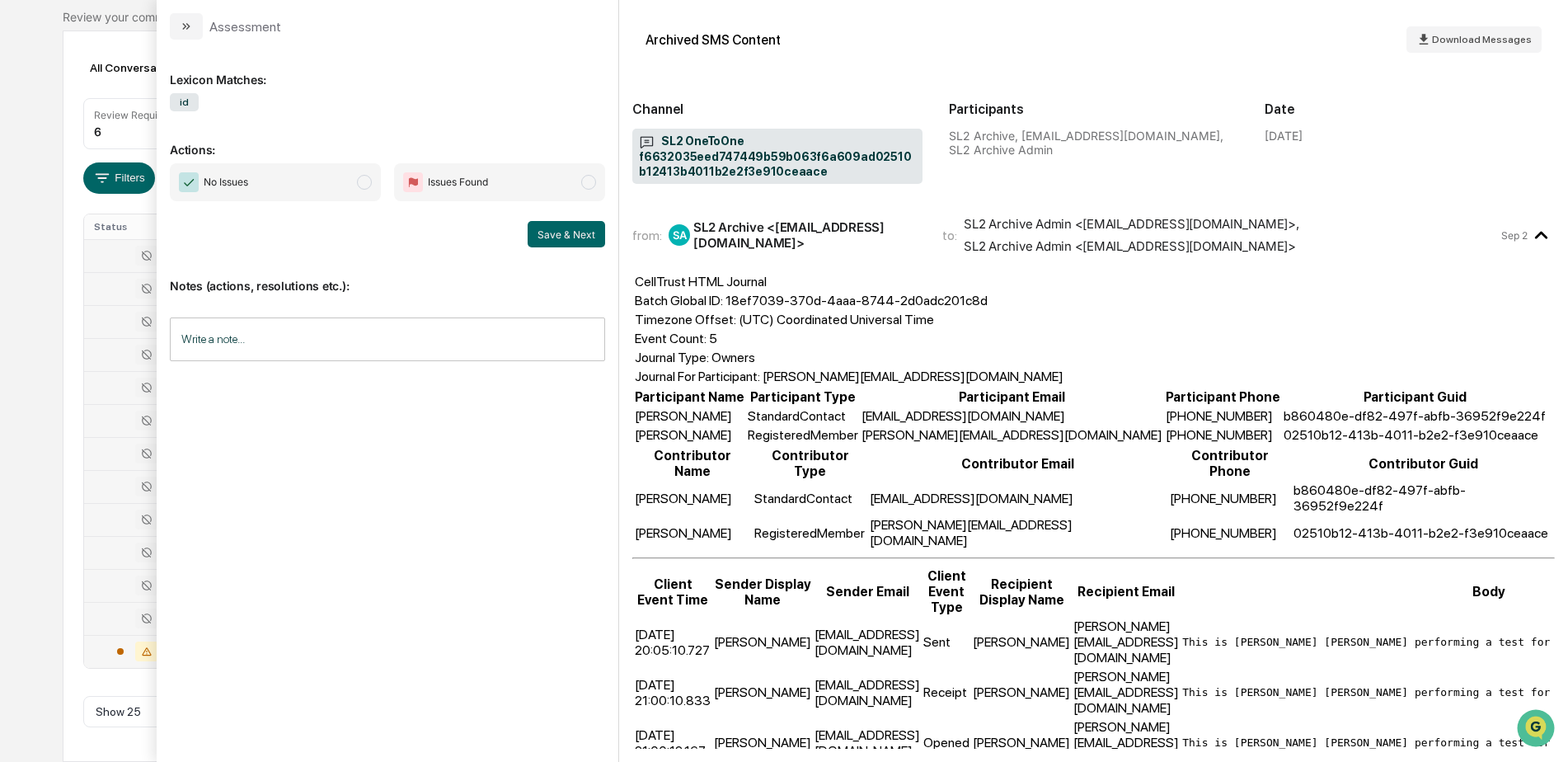
click at [33, 535] on div "Calendar Manage Tasks Reviews Approval Management Company People, Data, Setting…" at bounding box center [784, 310] width 1568 height 901
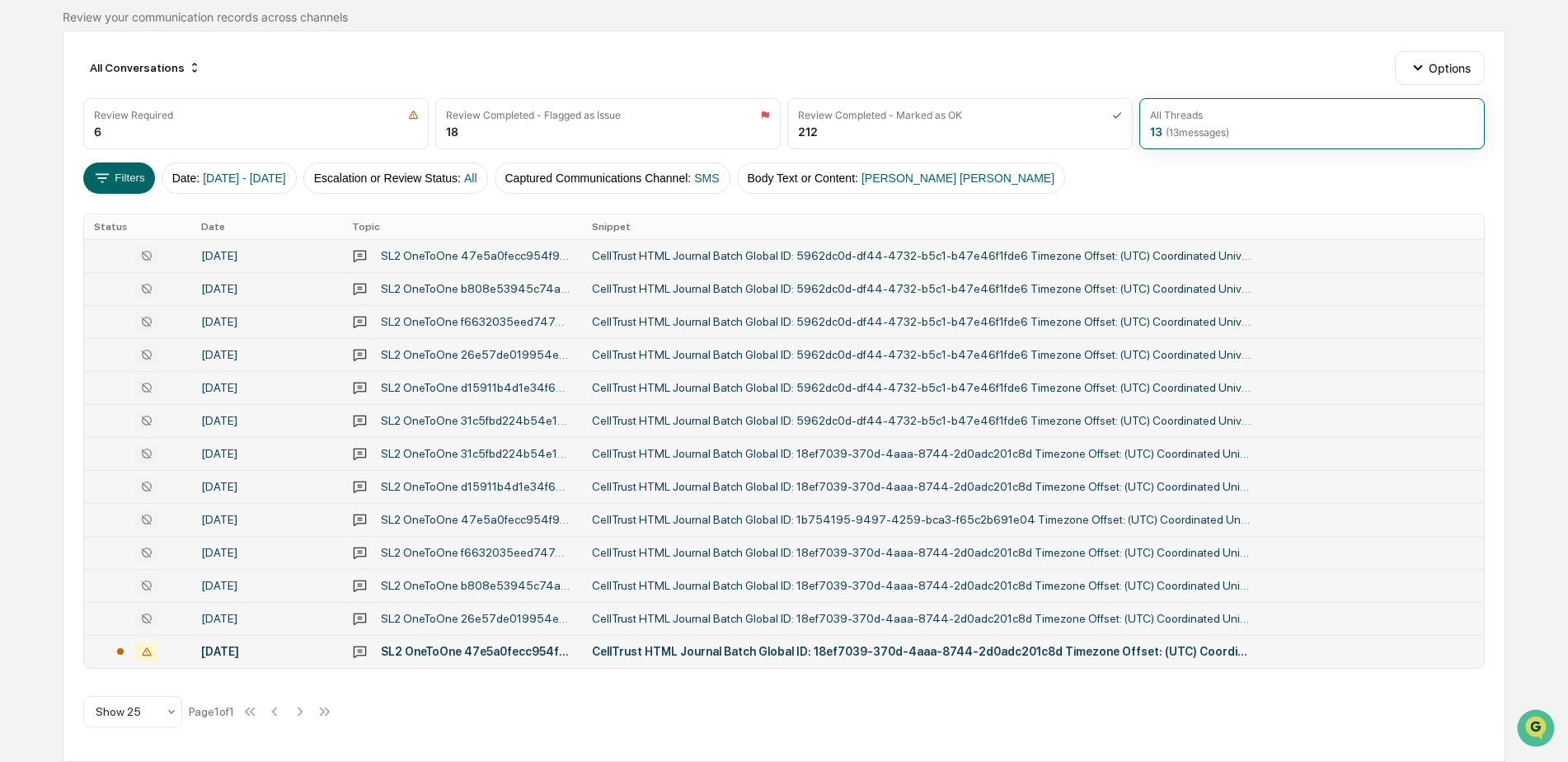
click at [638, 552] on div "CellTrust HTML Journal Batch Global ID: 18ef7039-370d-4aaa-8744-2d0adc201c8d Ti…" at bounding box center [921, 552] width 659 height 13
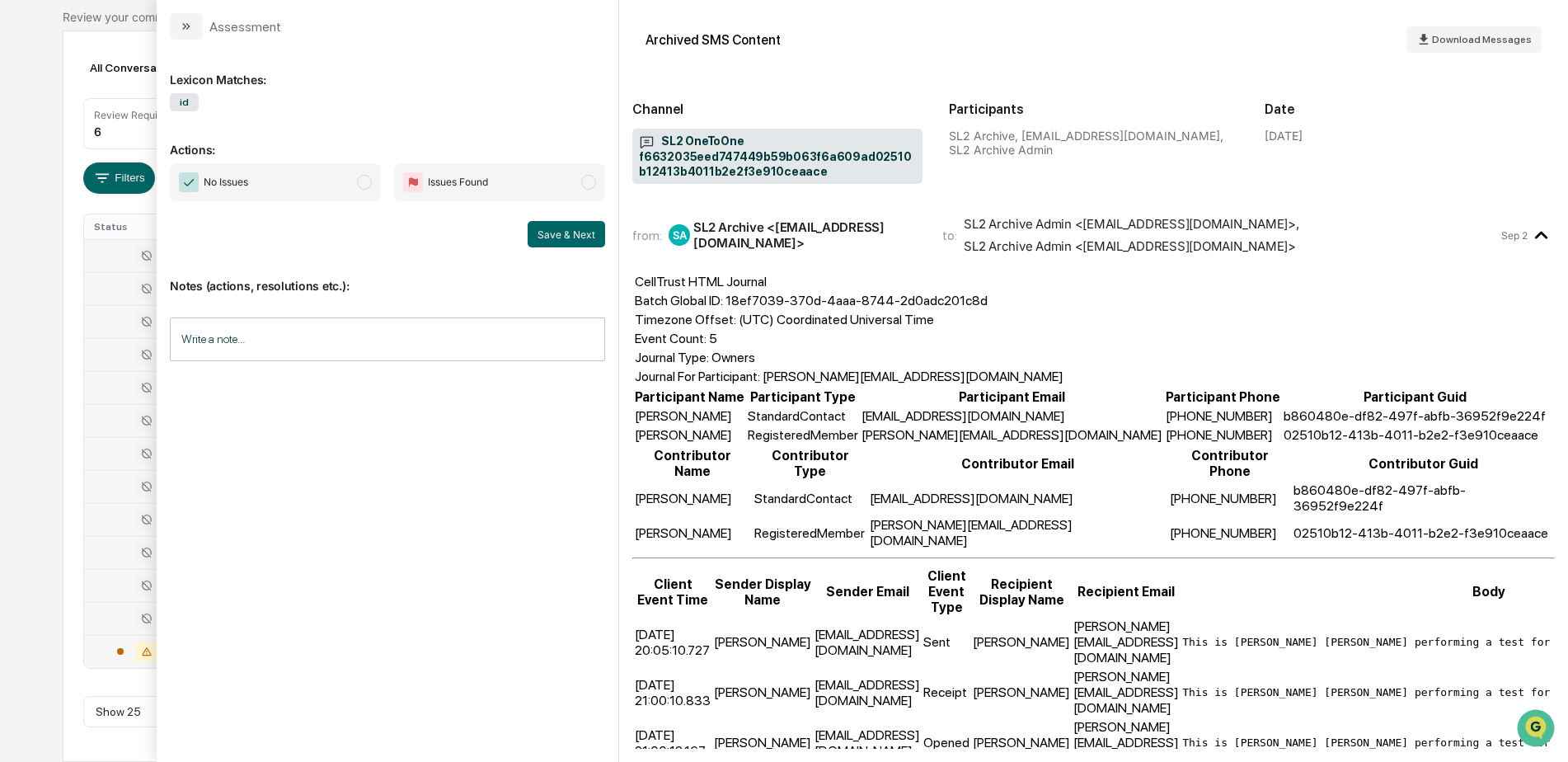
click at [45, 572] on div "Calendar Manage Tasks Reviews Approval Management Company People, Data, Setting…" at bounding box center [784, 310] width 1568 height 901
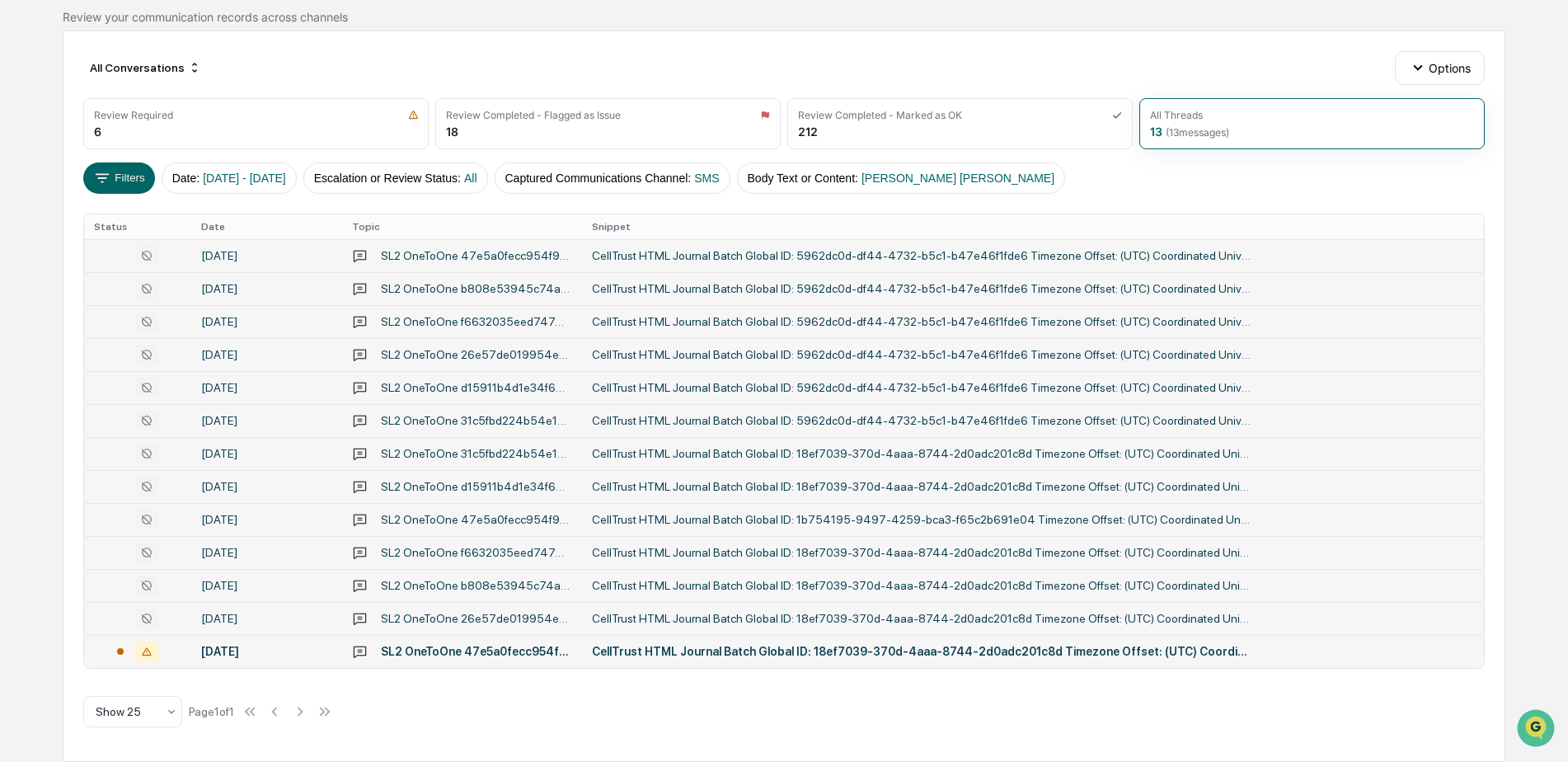
click at [616, 577] on td "CellTrust HTML Journal Batch Global ID: 18ef7039-370d-4aaa-8744-2d0adc201c8d Ti…" at bounding box center [1032, 584] width 902 height 33
click at [39, 574] on div "Calendar Manage Tasks Reviews Approval Management Company People, Data, Setting…" at bounding box center [784, 310] width 1568 height 901
click at [643, 606] on td "CellTrust HTML Journal Batch Global ID: 18ef7039-370d-4aaa-8744-2d0adc201c8d Ti…" at bounding box center [1032, 617] width 902 height 33
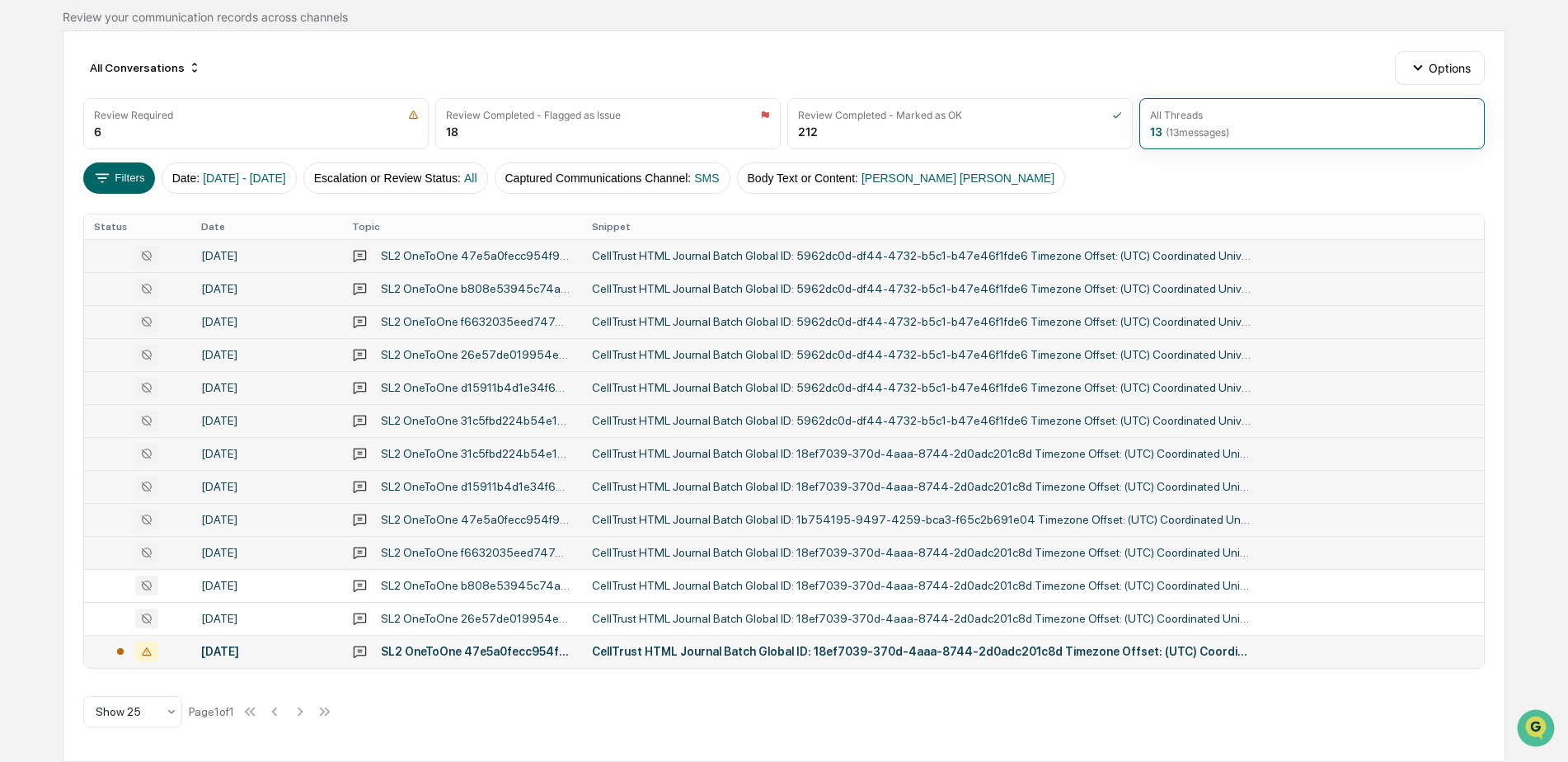
click at [63, 619] on div "All Conversations Options Review Required 6 Review Completed - Flagged as Issue…" at bounding box center [784, 396] width 1442 height 731
click at [676, 648] on div "CellTrust HTML Journal Batch Global ID: 18ef7039-370d-4aaa-8744-2d0adc201c8d Ti…" at bounding box center [921, 650] width 659 height 13
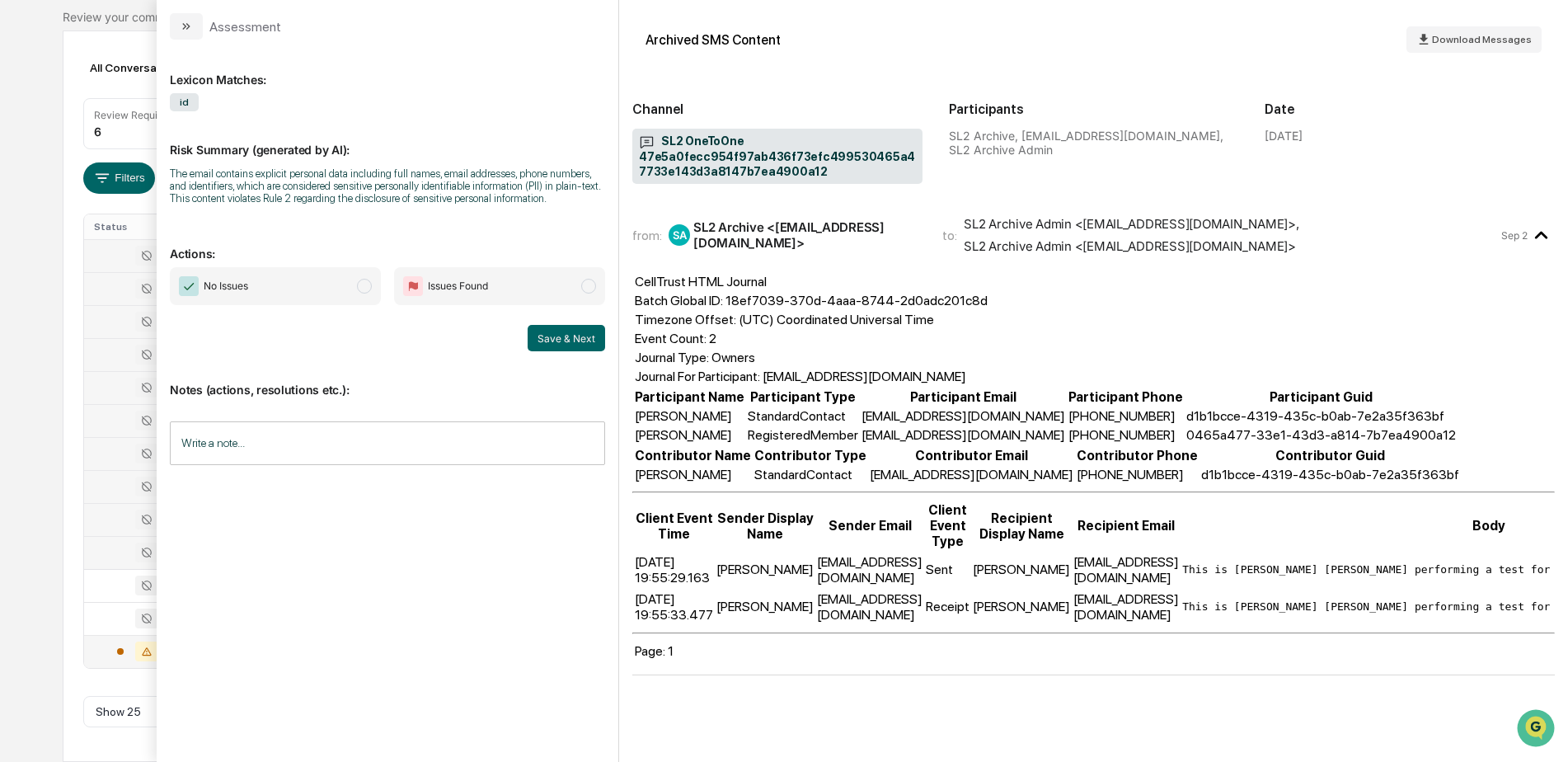
click at [26, 307] on div "Calendar Manage Tasks Reviews Approval Management Company People, Data, Setting…" at bounding box center [784, 310] width 1568 height 901
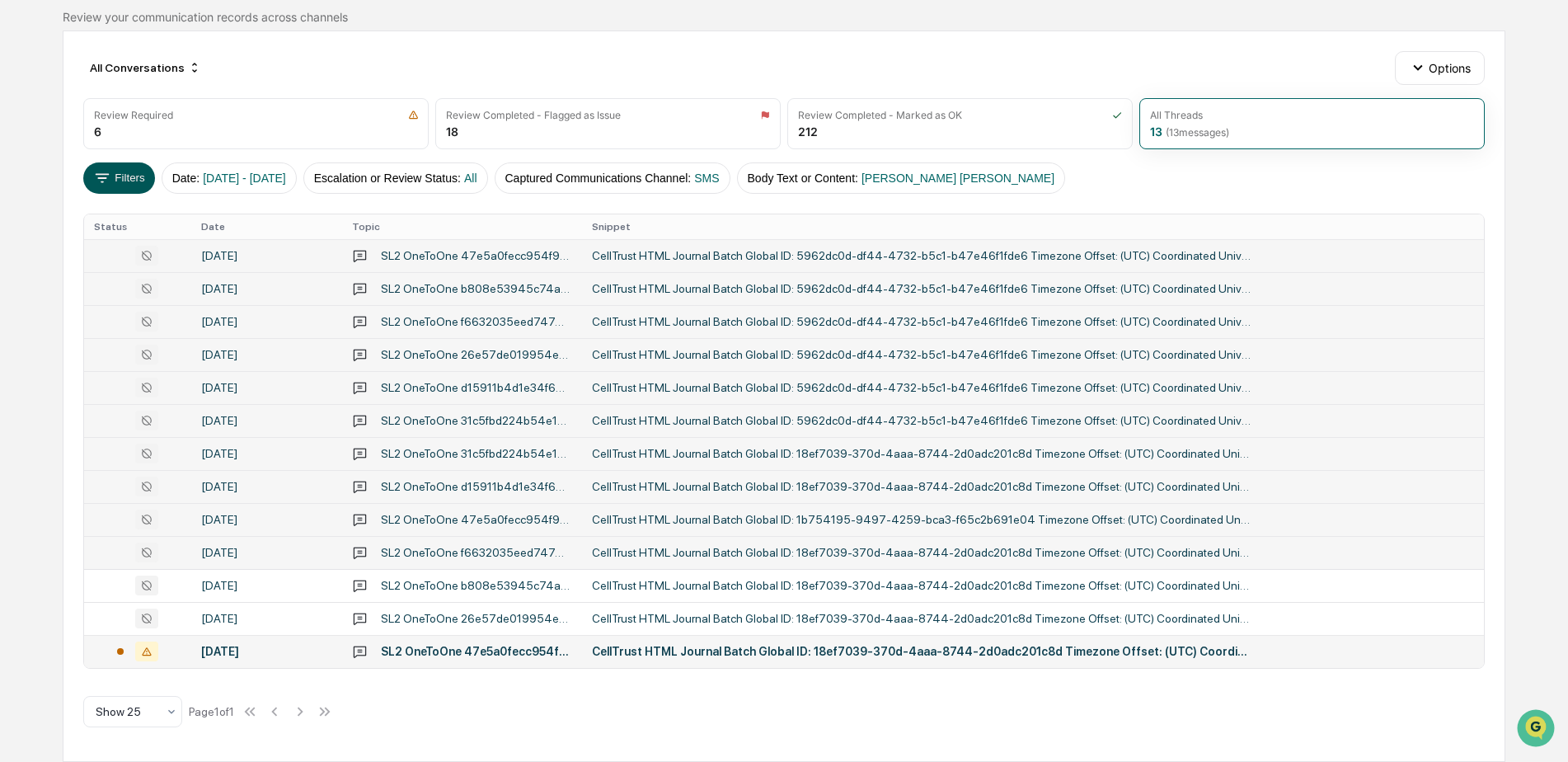
click at [126, 182] on button "Filters" at bounding box center [119, 178] width 72 height 31
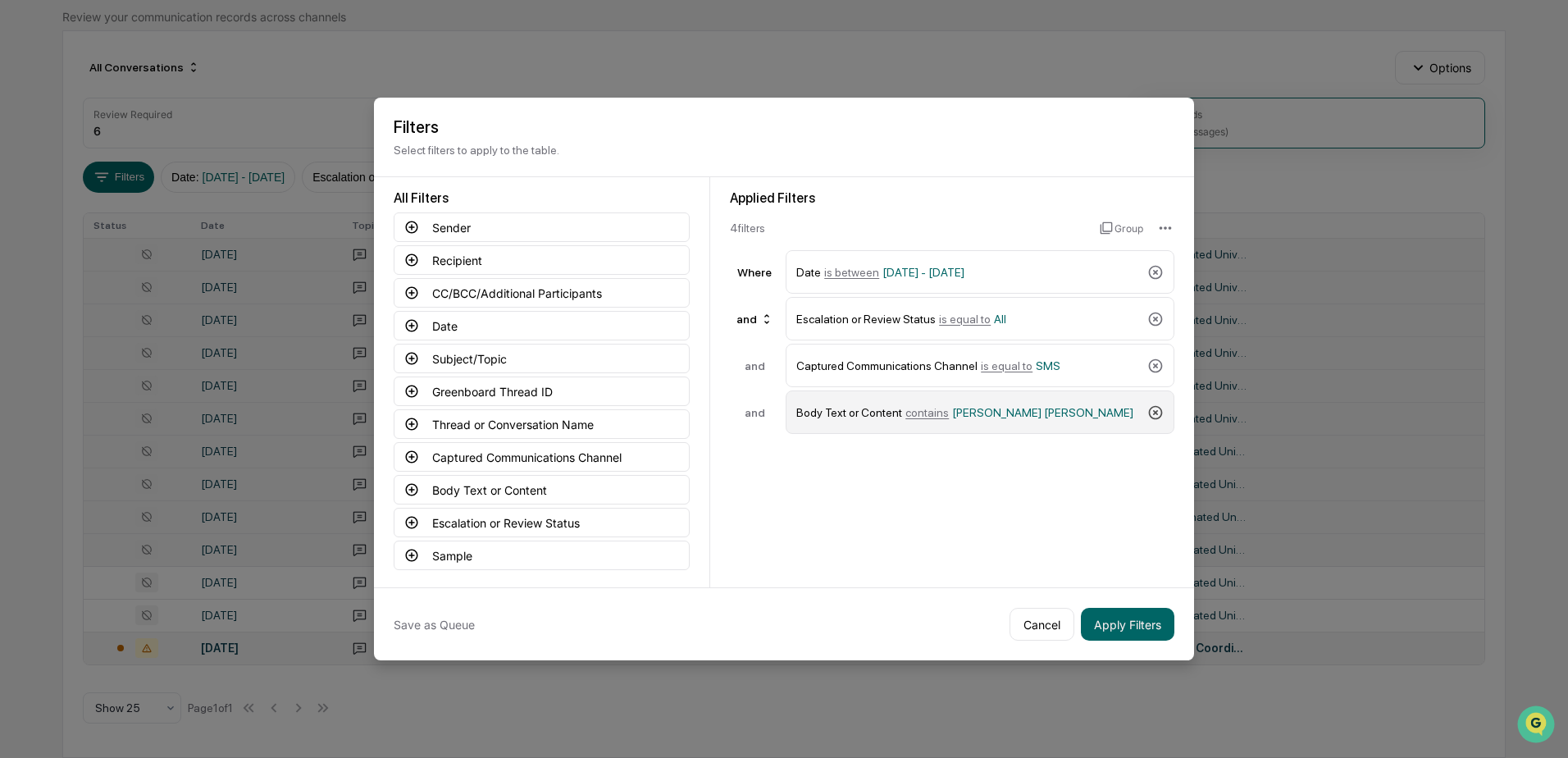
click at [1151, 409] on icon at bounding box center [1155, 412] width 17 height 17
click at [1122, 623] on button "Apply Filters" at bounding box center [1127, 623] width 93 height 33
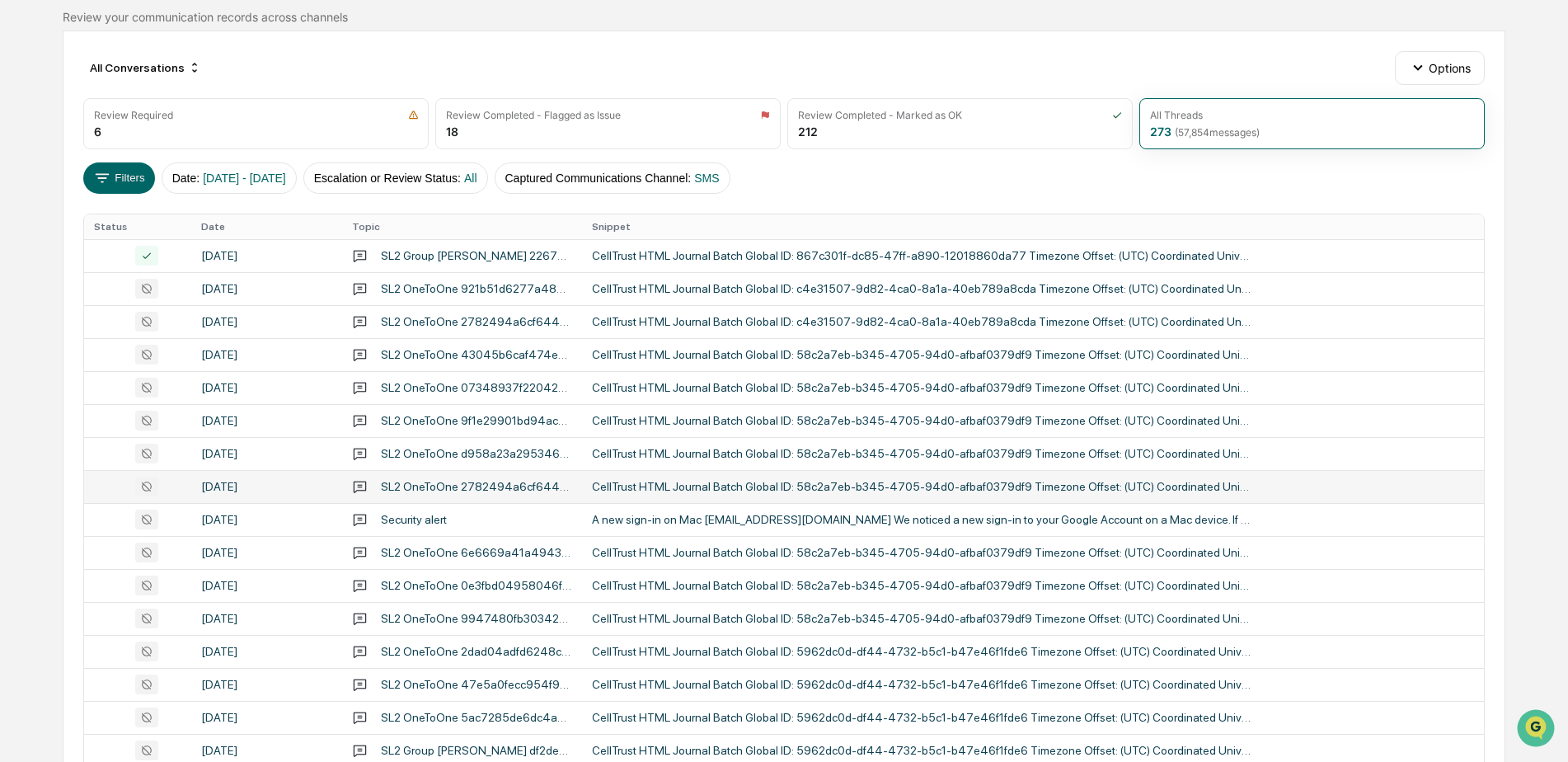
click at [451, 484] on div "SL2 OneToOne 2782494a6cf644e9b1483045c6c0207d4c4e108a7cfe45748d930ef9818c8397" at bounding box center [477, 486] width 192 height 13
click at [26, 497] on div "Calendar Manage Tasks Reviews Approval Management Company People, Data, Setting…" at bounding box center [784, 509] width 1568 height 1297
click at [658, 556] on div "CellTrust HTML Journal Batch Global ID: 58c2a7eb-b345-4705-94d0-afbaf0379df9 Ti…" at bounding box center [921, 552] width 659 height 13
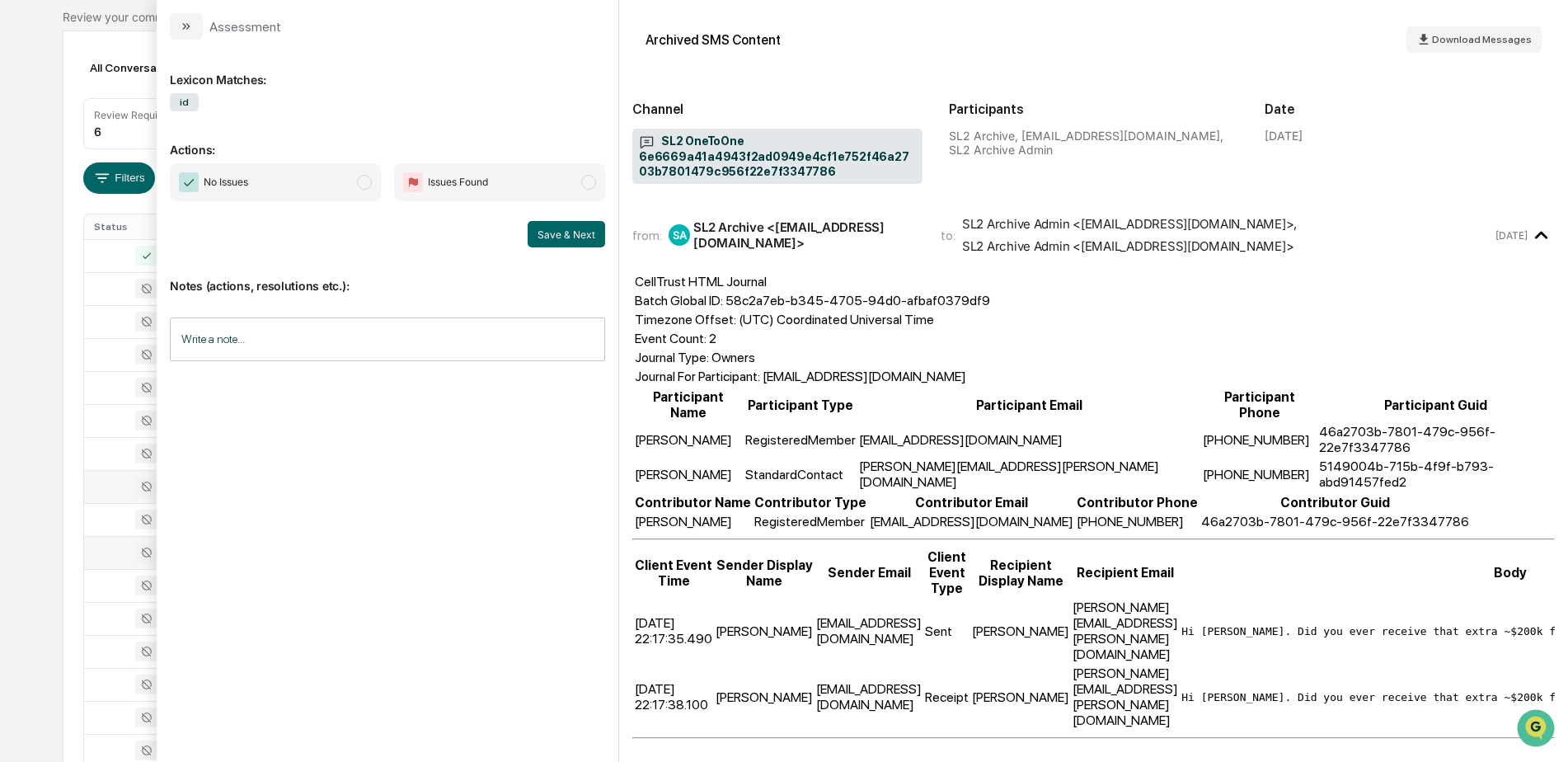
click at [40, 520] on div "Calendar Manage Tasks Reviews Approval Management Company People, Data, Setting…" at bounding box center [784, 509] width 1568 height 1297
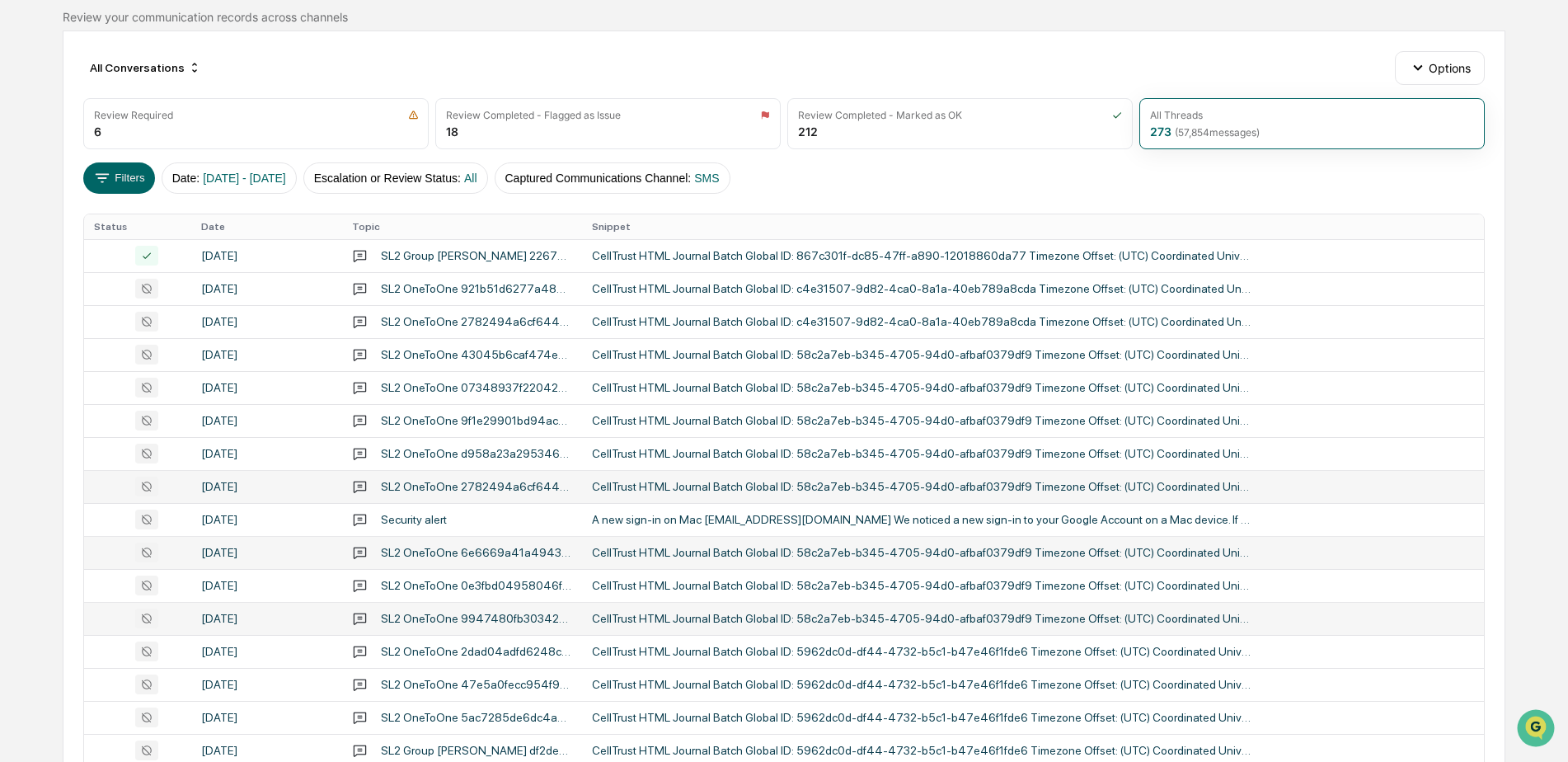
click at [697, 616] on div "CellTrust HTML Journal Batch Global ID: 58c2a7eb-b345-4705-94d0-afbaf0379df9 Ti…" at bounding box center [921, 617] width 659 height 13
click at [43, 607] on div "Calendar Manage Tasks Reviews Approval Management Company People, Data, Setting…" at bounding box center [784, 509] width 1568 height 1297
click at [731, 689] on div "CellTrust HTML Journal Batch Global ID: 5962dc0d-df44-4732-b5c1-b47e46f1fde6 Ti…" at bounding box center [921, 683] width 659 height 13
click at [37, 679] on div "Calendar Manage Tasks Reviews Approval Management Company People, Data, Setting…" at bounding box center [784, 509] width 1568 height 1297
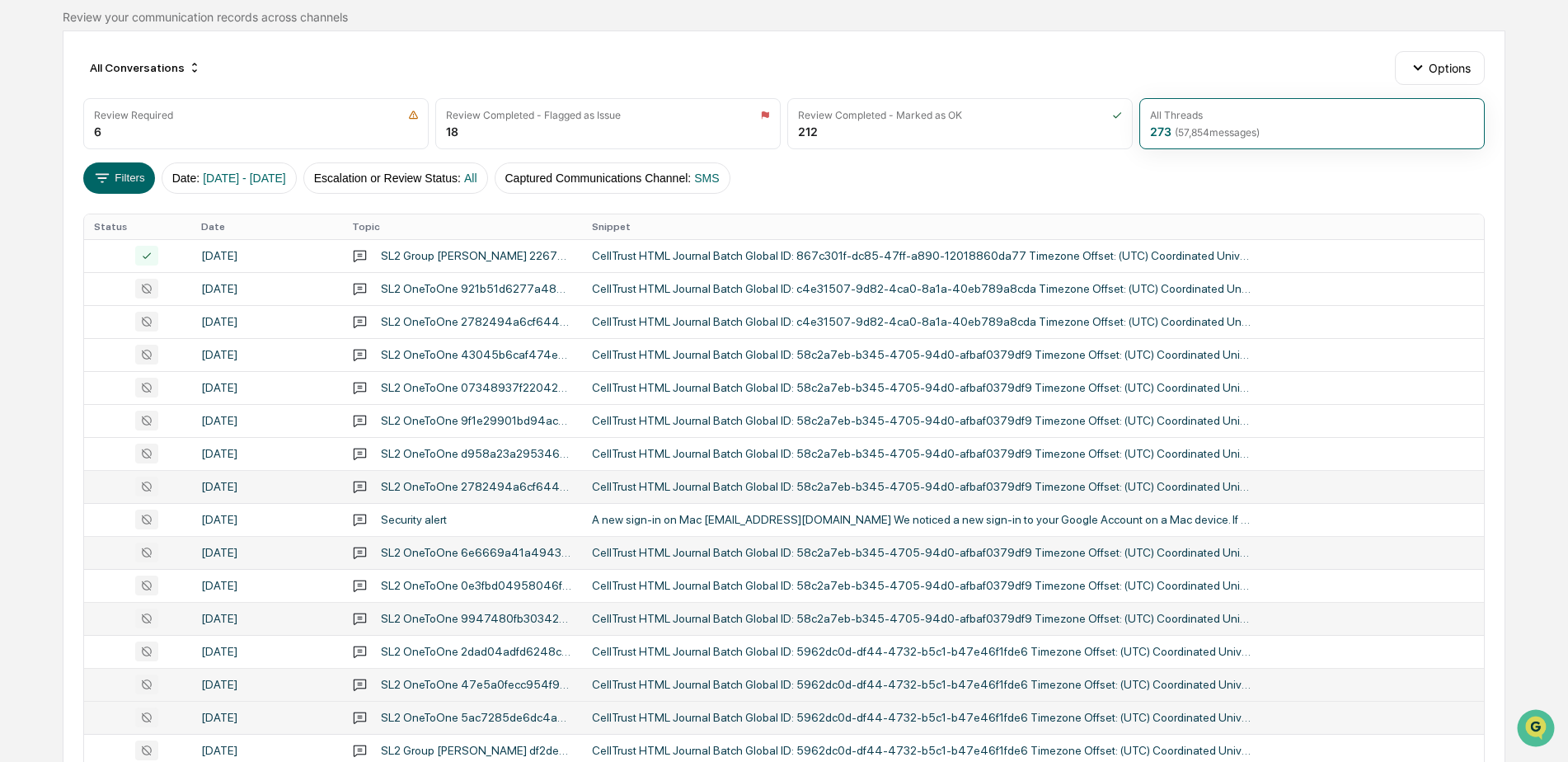
click at [690, 721] on div "CellTrust HTML Journal Batch Global ID: 5962dc0d-df44-4732-b5c1-b47e46f1fde6 Ti…" at bounding box center [921, 716] width 659 height 13
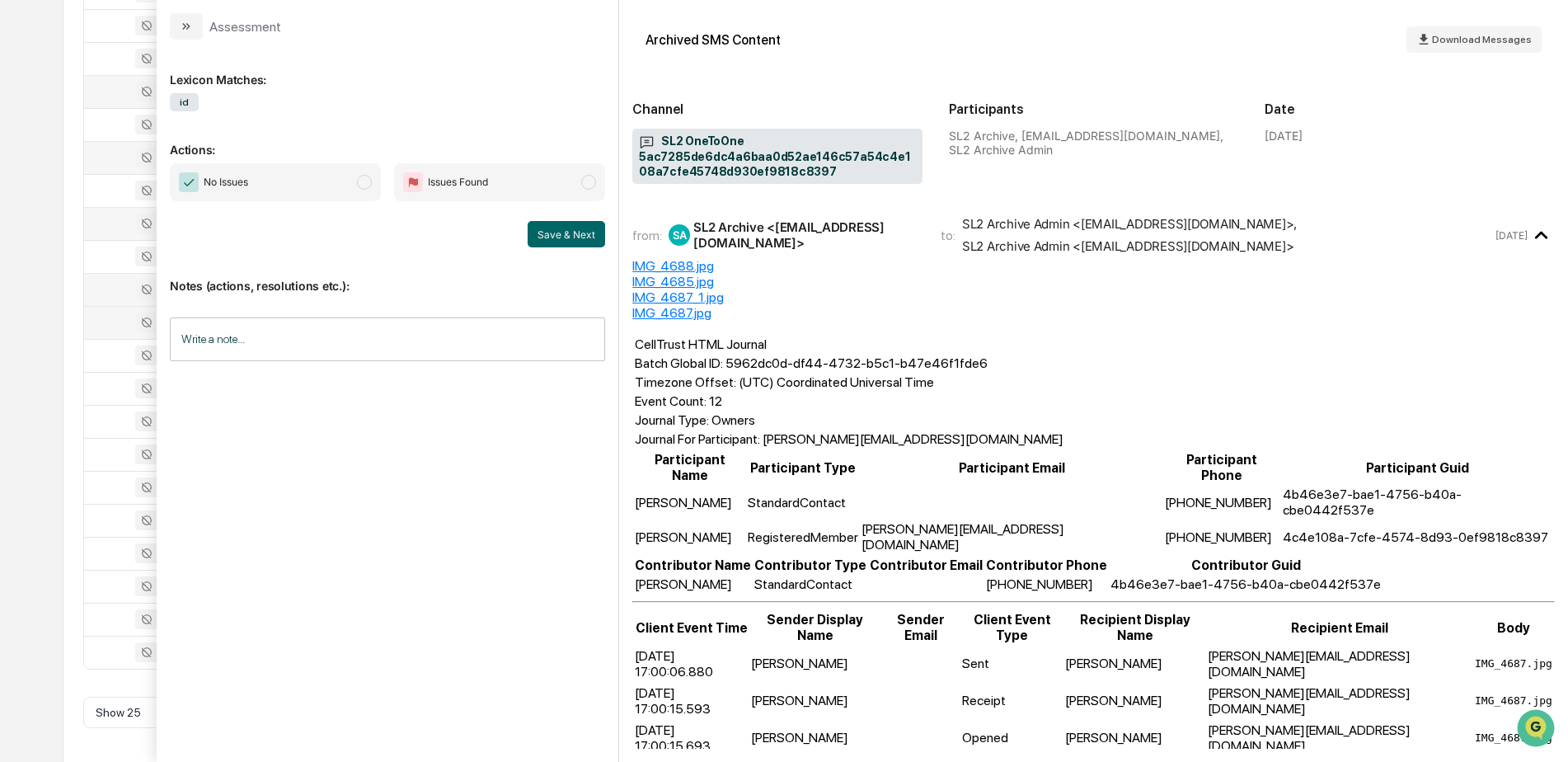
scroll to position [535, 0]
click at [32, 573] on div "Calendar Manage Tasks Reviews Approval Management Company People, Data, Setting…" at bounding box center [784, 114] width 1568 height 1297
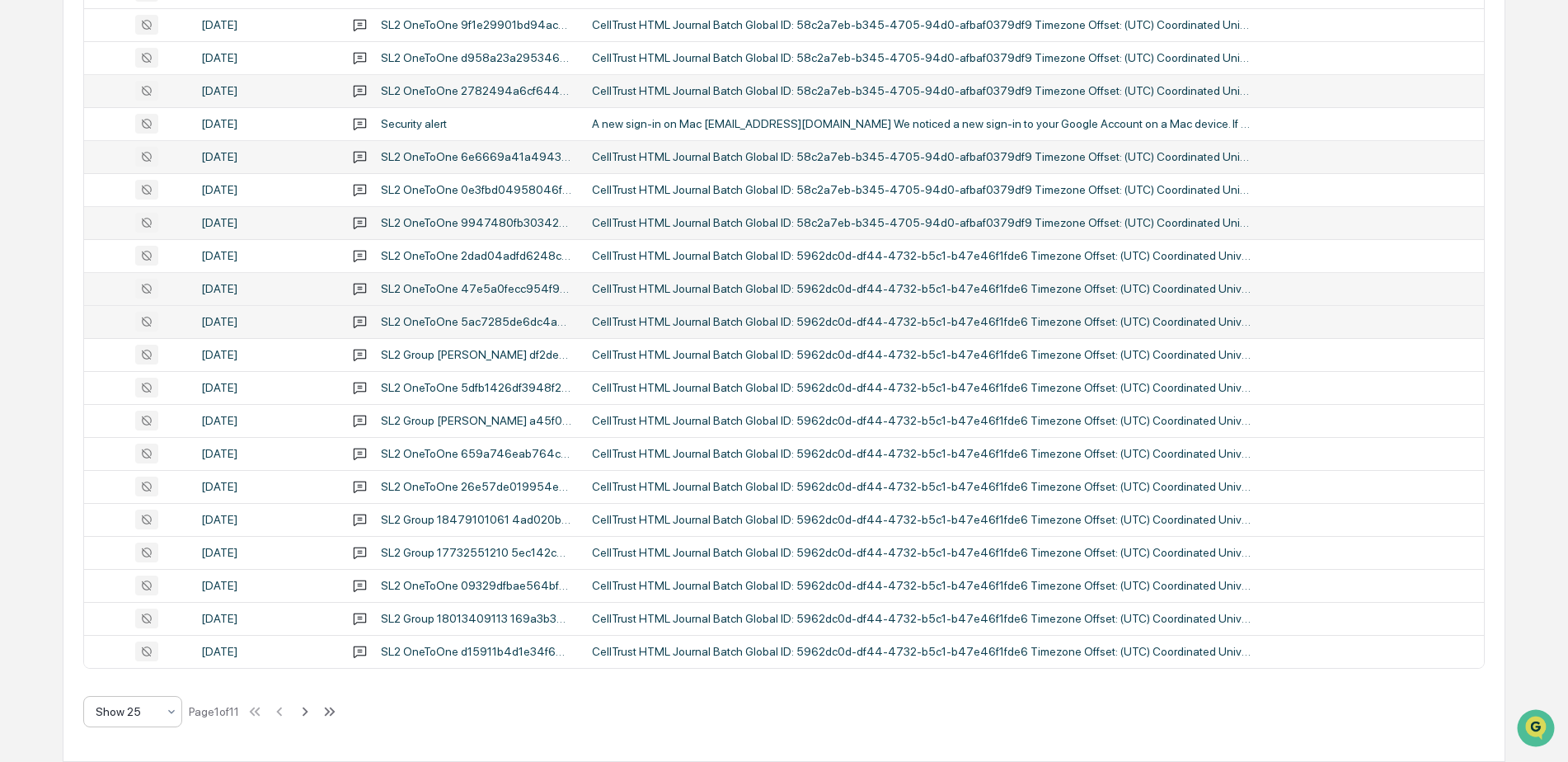
click at [165, 714] on div "Show 25" at bounding box center [127, 711] width 78 height 23
click at [140, 672] on div "Show 100" at bounding box center [133, 668] width 98 height 33
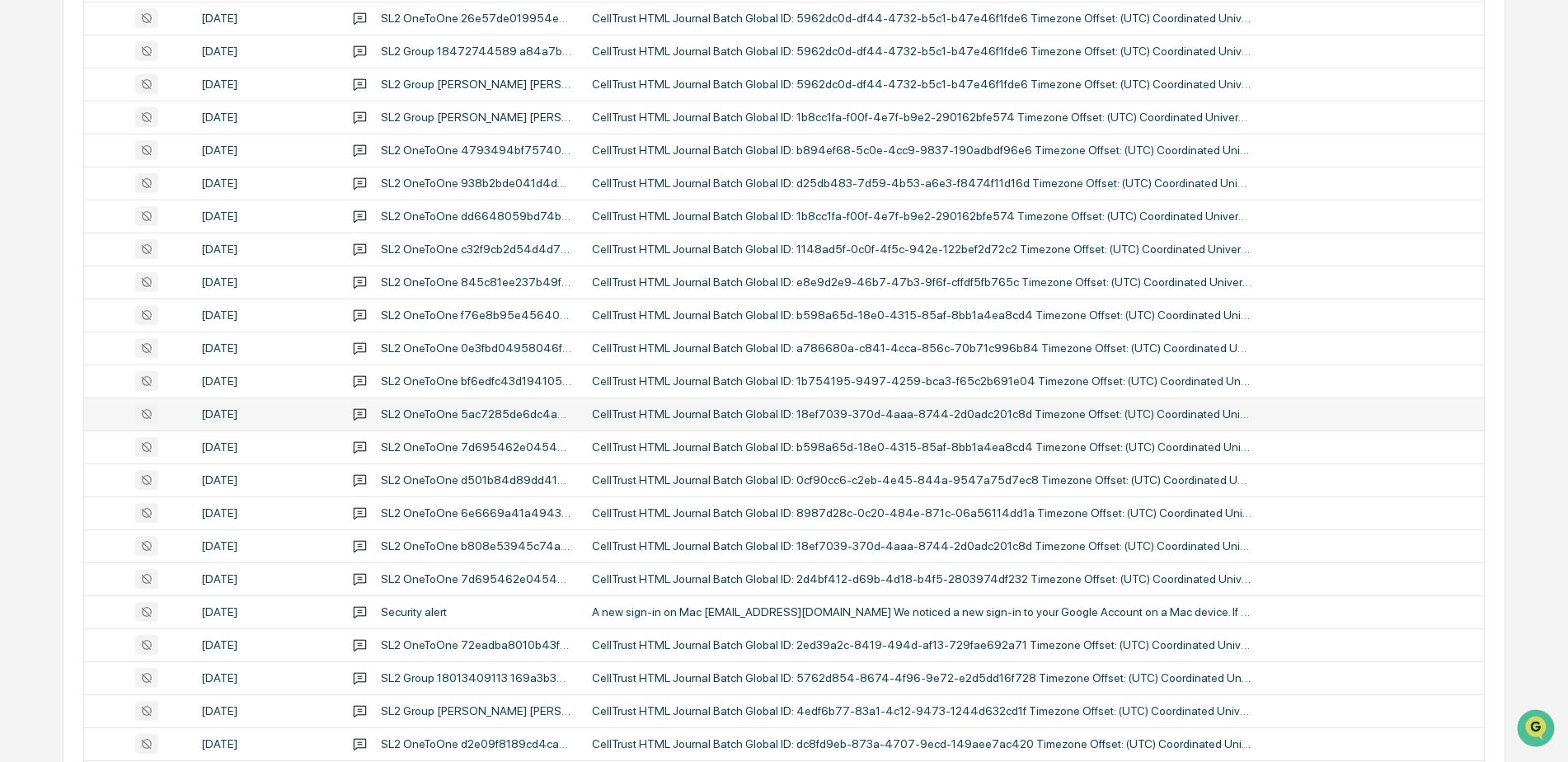
scroll to position [1936, 0]
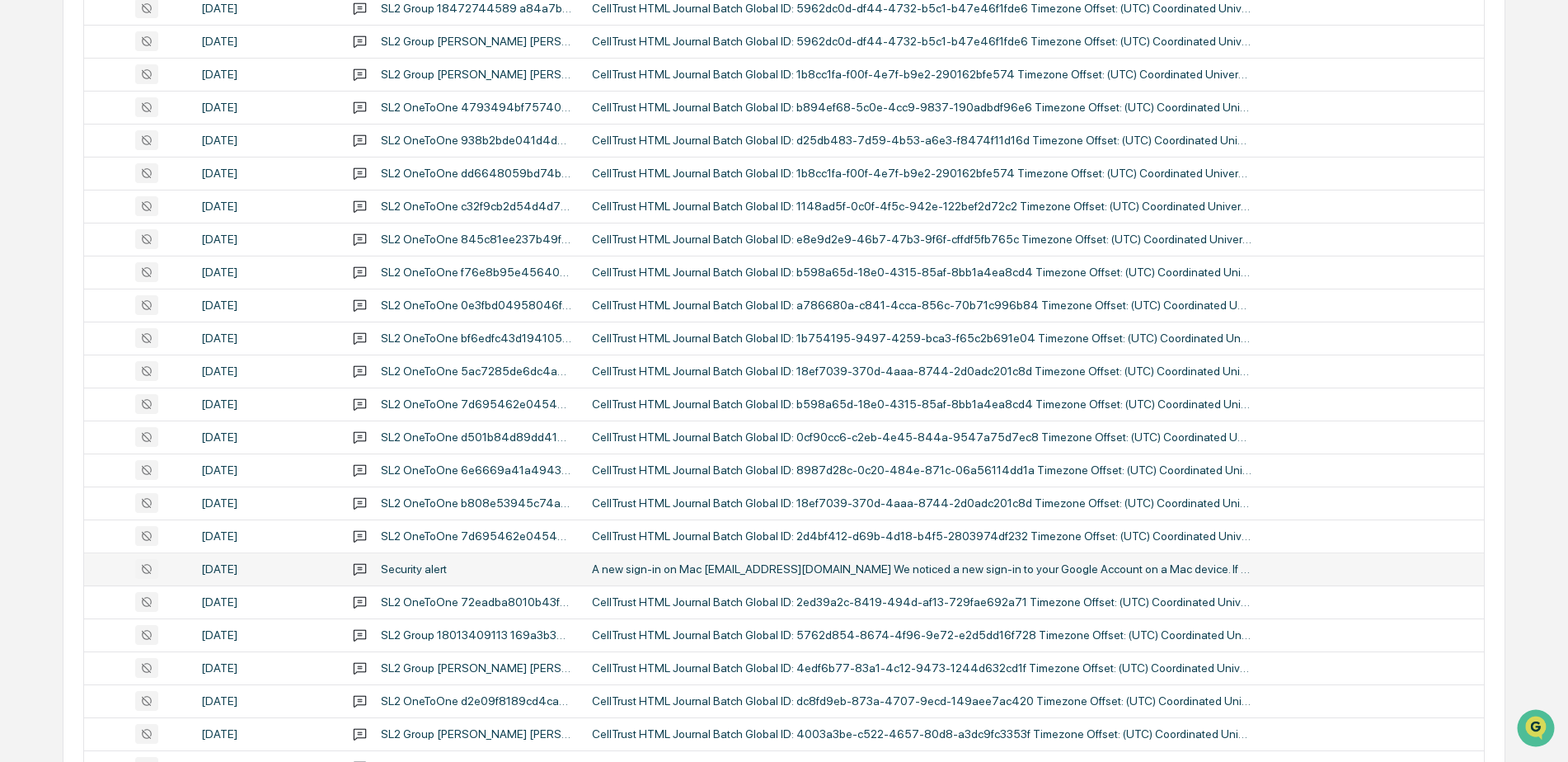
click at [741, 568] on div "A new sign-in on Mac jmg_verizon@greenboard.com We noticed a new sign-in to you…" at bounding box center [921, 569] width 659 height 13
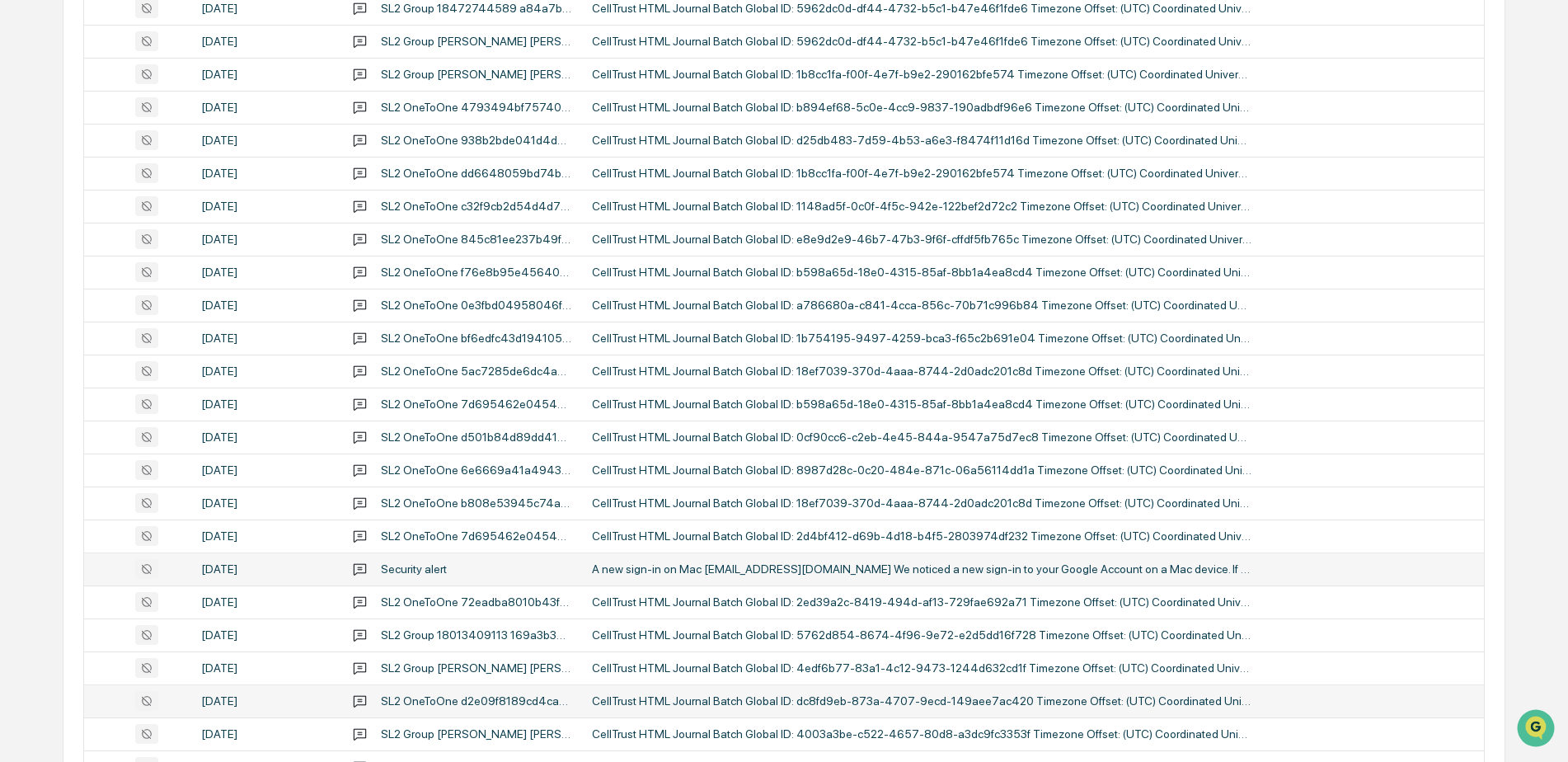
click at [699, 696] on div "CellTrust HTML Journal Batch Global ID: dc8fd9eb-873a-4707-9ecd-149aee7ac420 Ti…" at bounding box center [921, 700] width 659 height 13
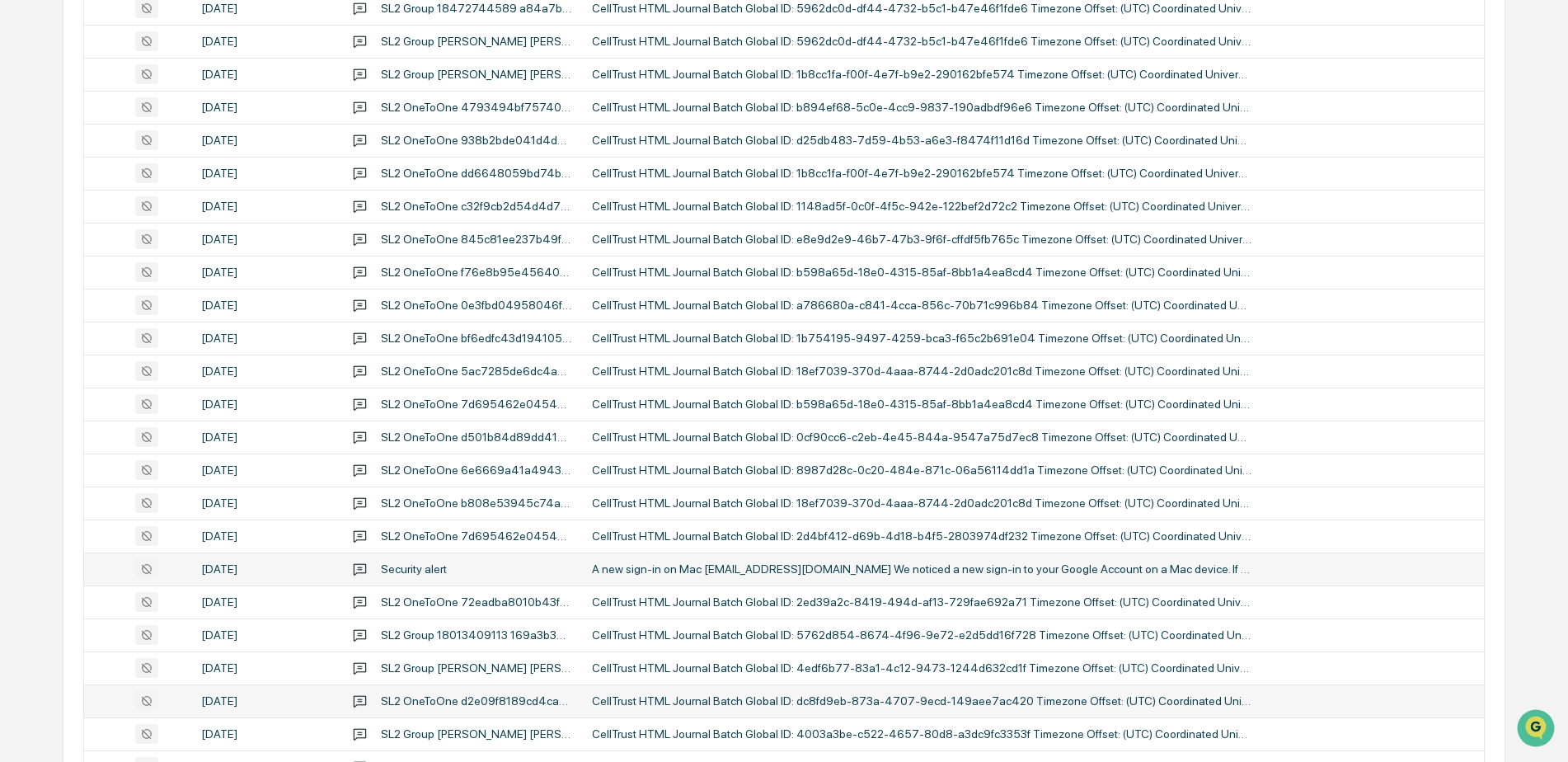
click at [610, 694] on div "CellTrust HTML Journal Batch Global ID: dc8fd9eb-873a-4707-9ecd-149aee7ac420 Ti…" at bounding box center [921, 700] width 659 height 13
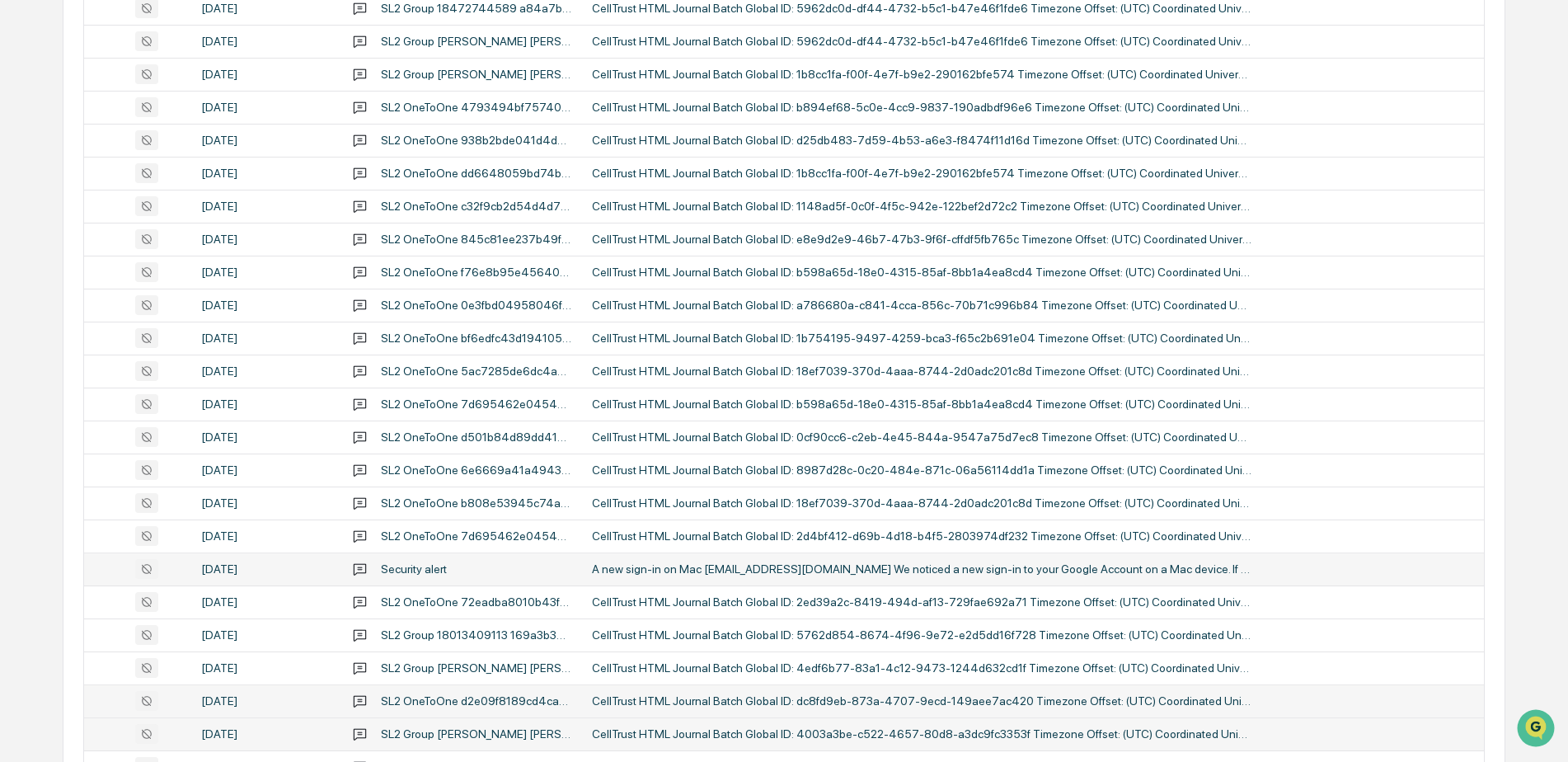
click at [655, 729] on div "CellTrust HTML Journal Batch Global ID: 4003a3be-c522-4657-80d8-a3dc9fc3353f Ti…" at bounding box center [921, 733] width 659 height 13
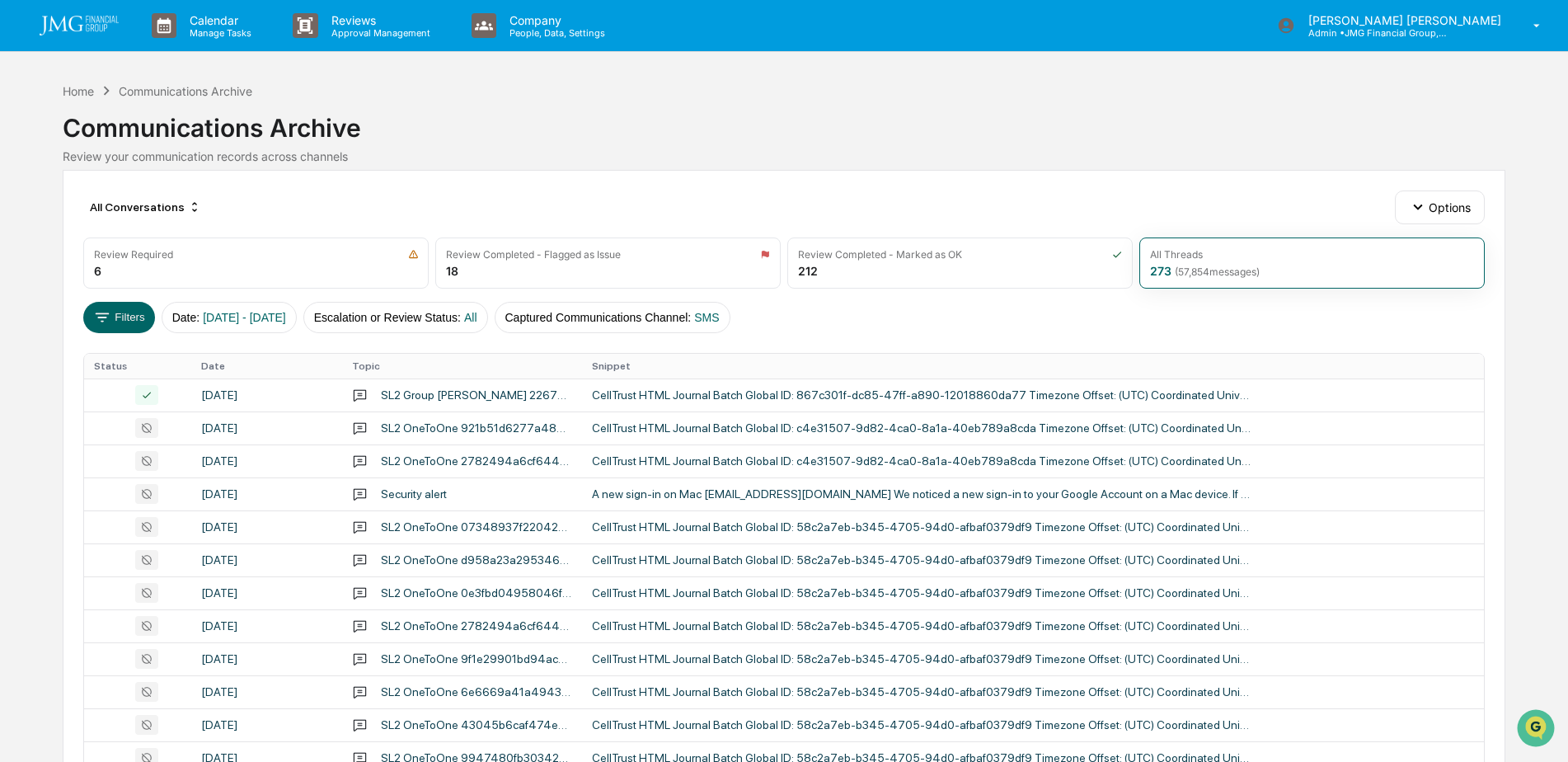
click at [169, 92] on div "Communications Archive" at bounding box center [186, 91] width 134 height 14
click at [75, 95] on div "Home" at bounding box center [78, 91] width 31 height 14
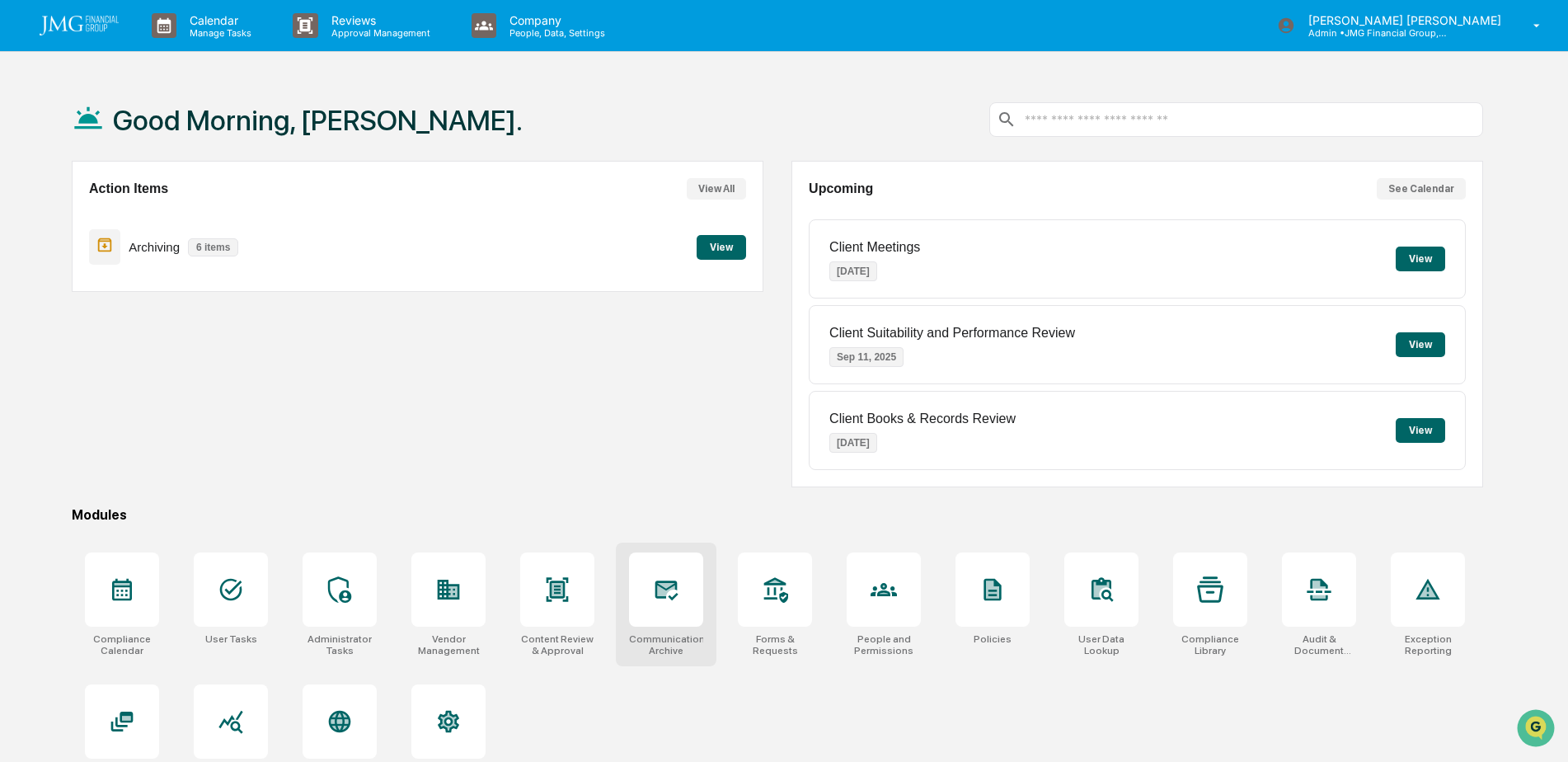
click at [669, 586] on icon at bounding box center [666, 590] width 23 height 20
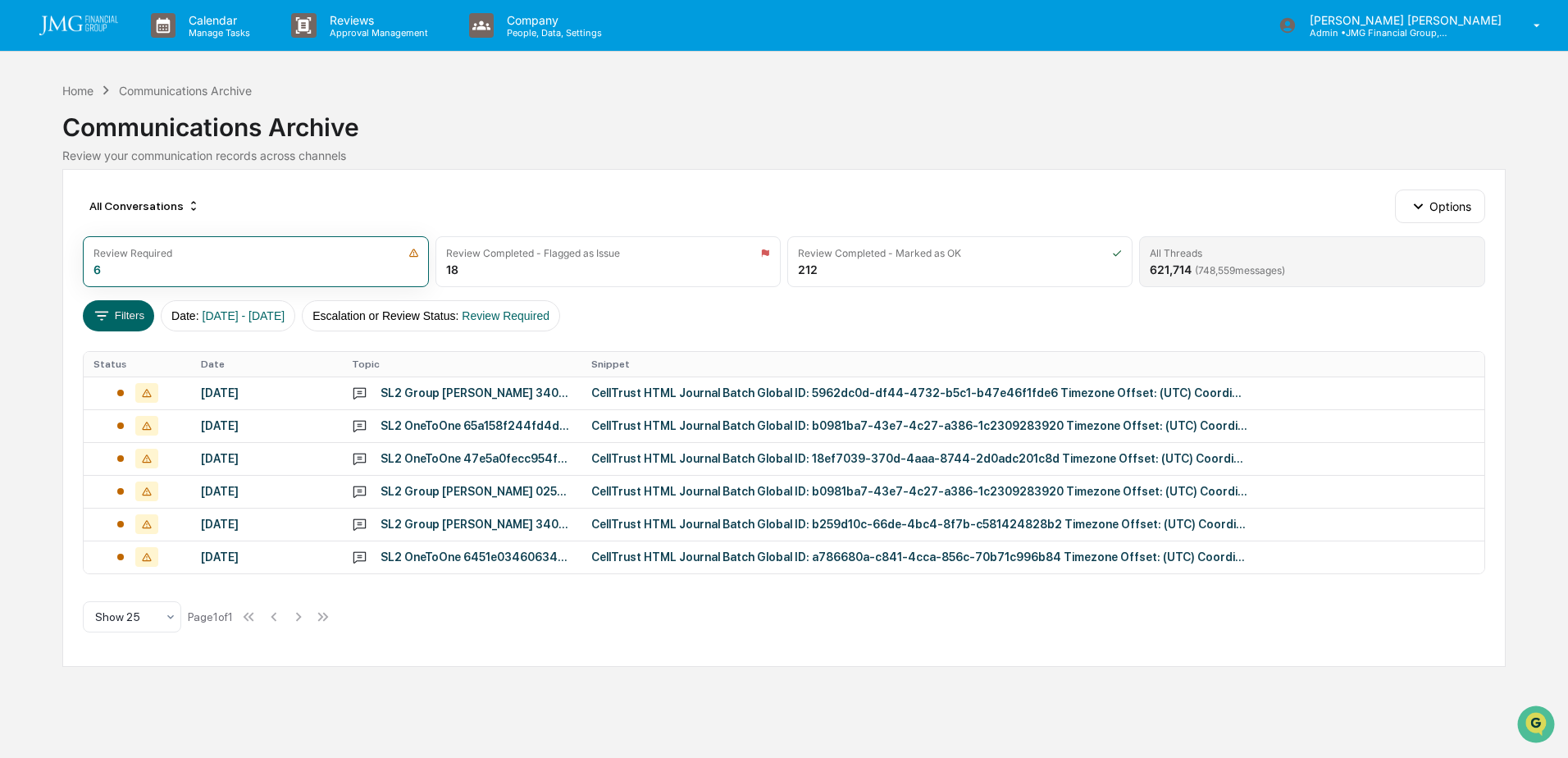
click at [1278, 272] on span "( 748,559 messages)" at bounding box center [1240, 270] width 90 height 12
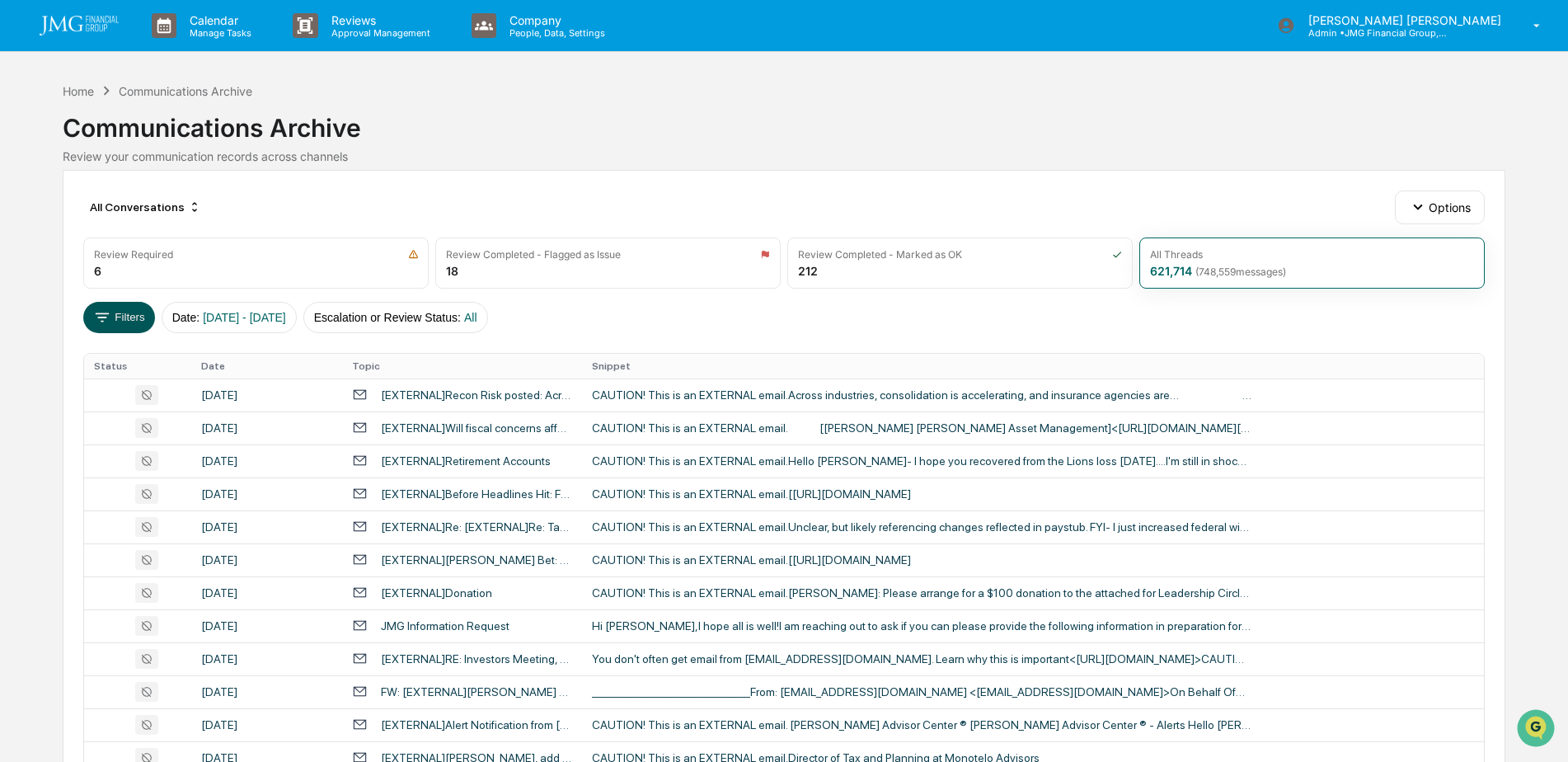
click at [114, 322] on button "Filters" at bounding box center [119, 316] width 72 height 31
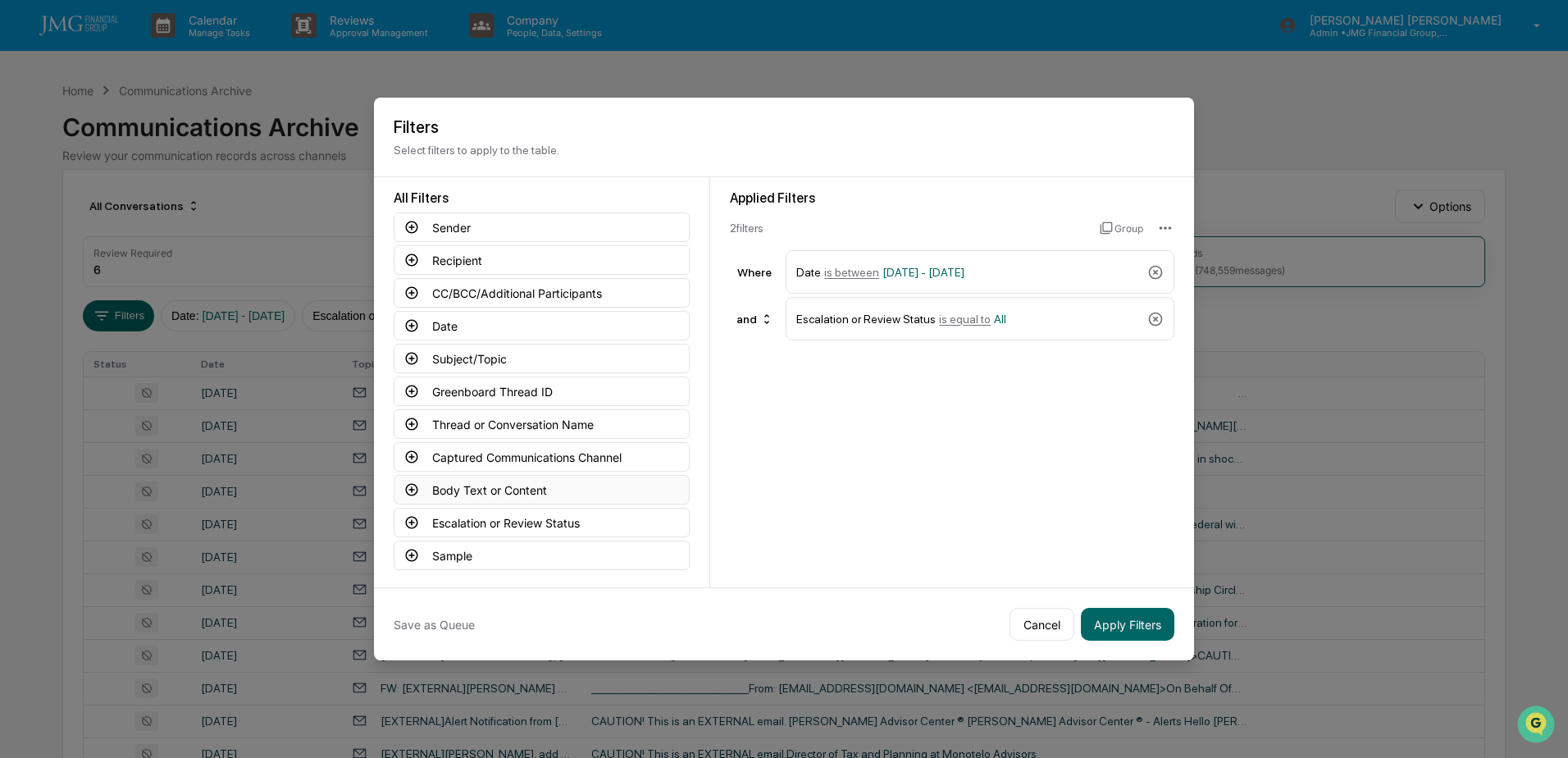
click at [549, 489] on button "Body Text or Content" at bounding box center [542, 490] width 296 height 30
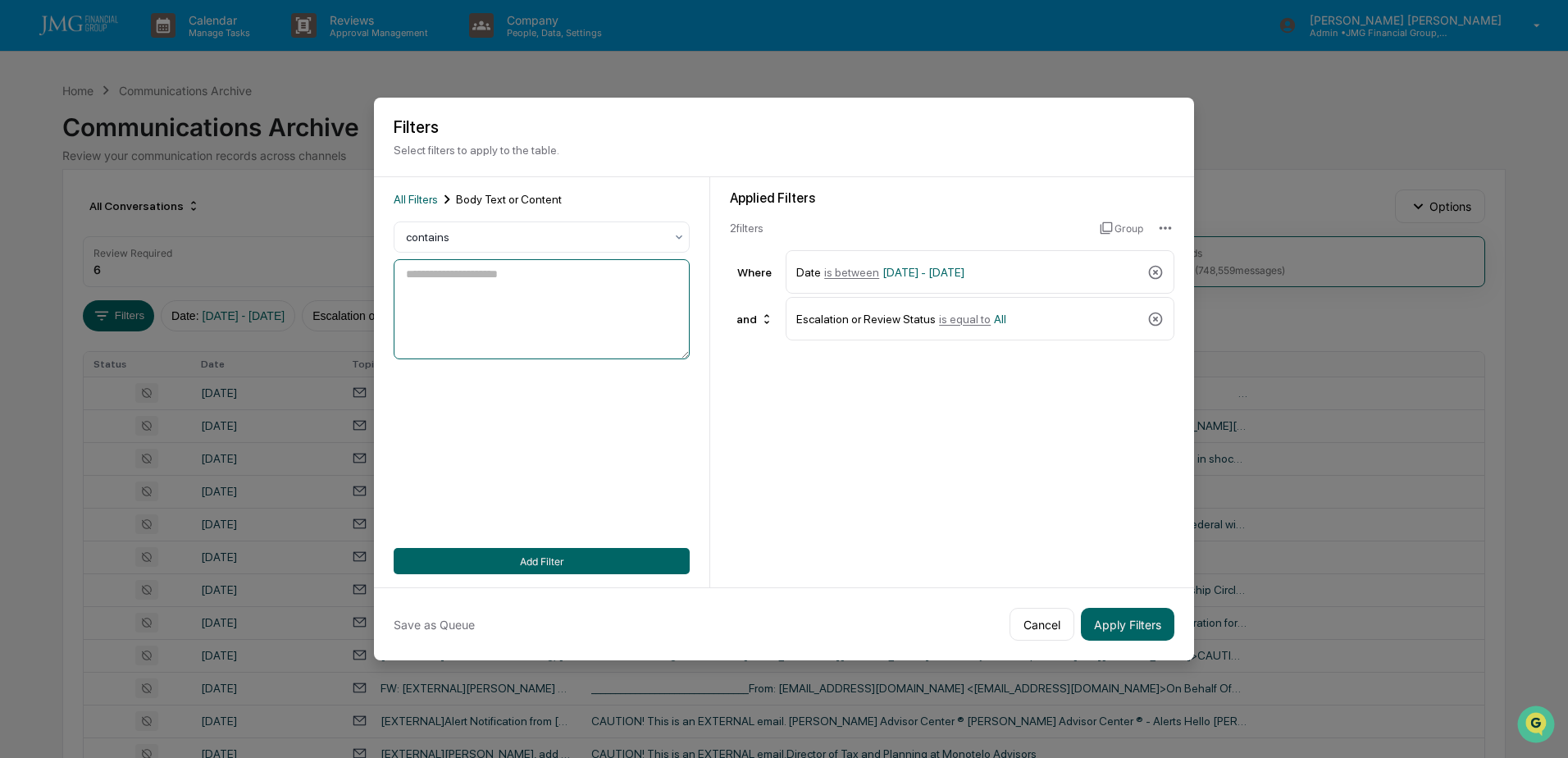
click at [494, 311] on textarea at bounding box center [542, 309] width 296 height 100
paste textarea "**********"
type textarea "**********"
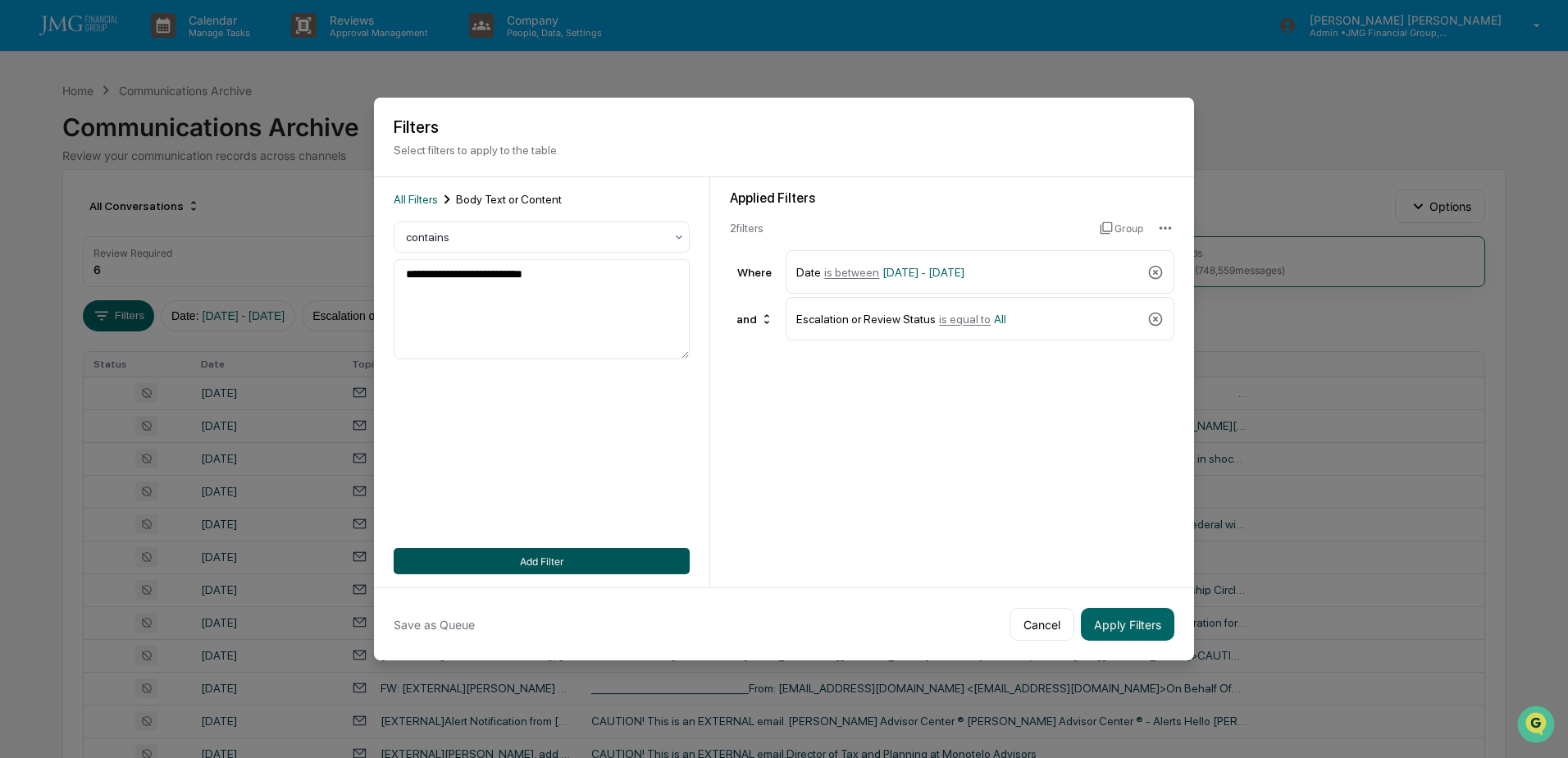
click at [583, 556] on button "Add Filter" at bounding box center [542, 561] width 296 height 26
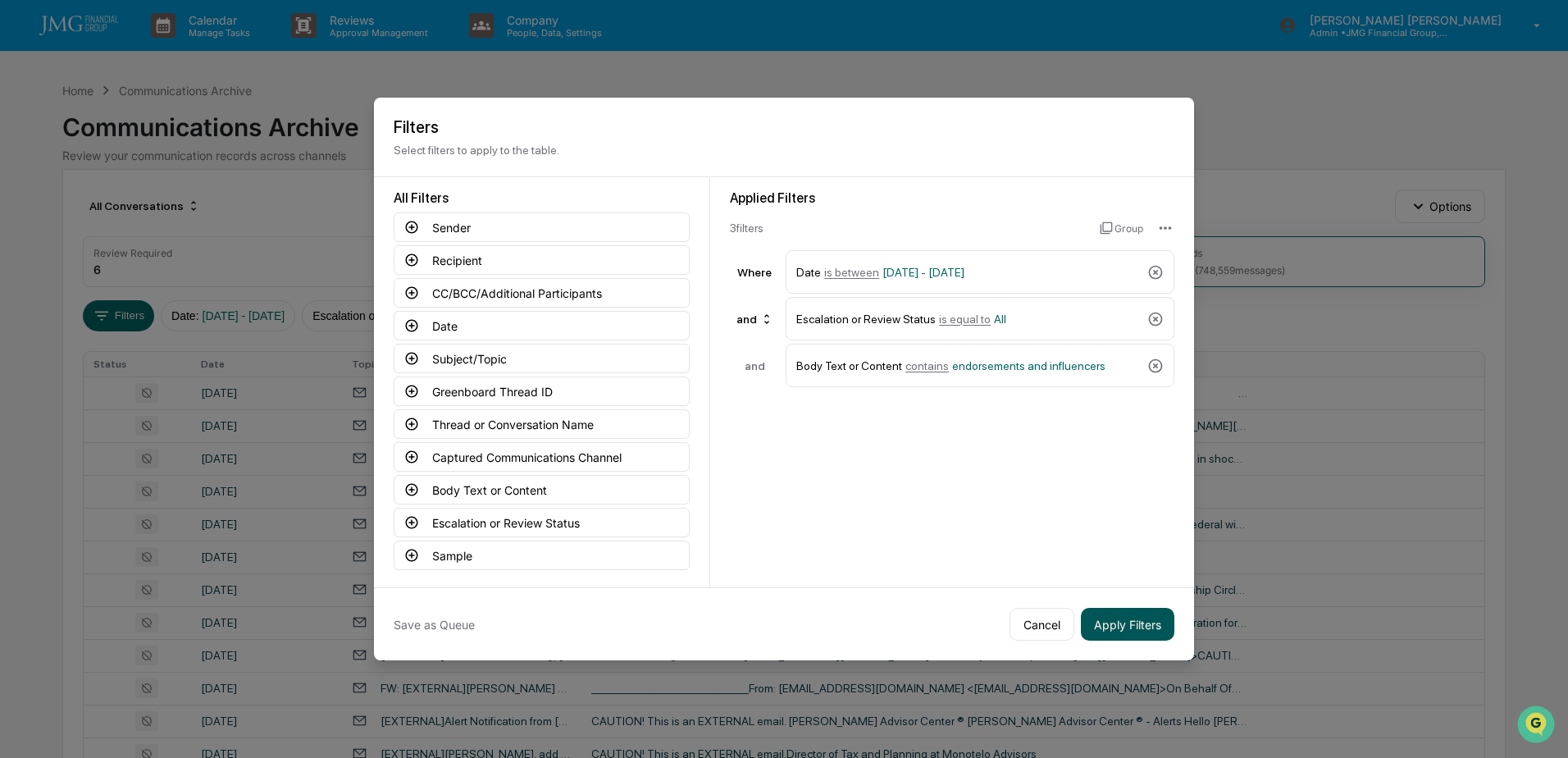
click at [1105, 621] on button "Apply Filters" at bounding box center [1127, 623] width 93 height 33
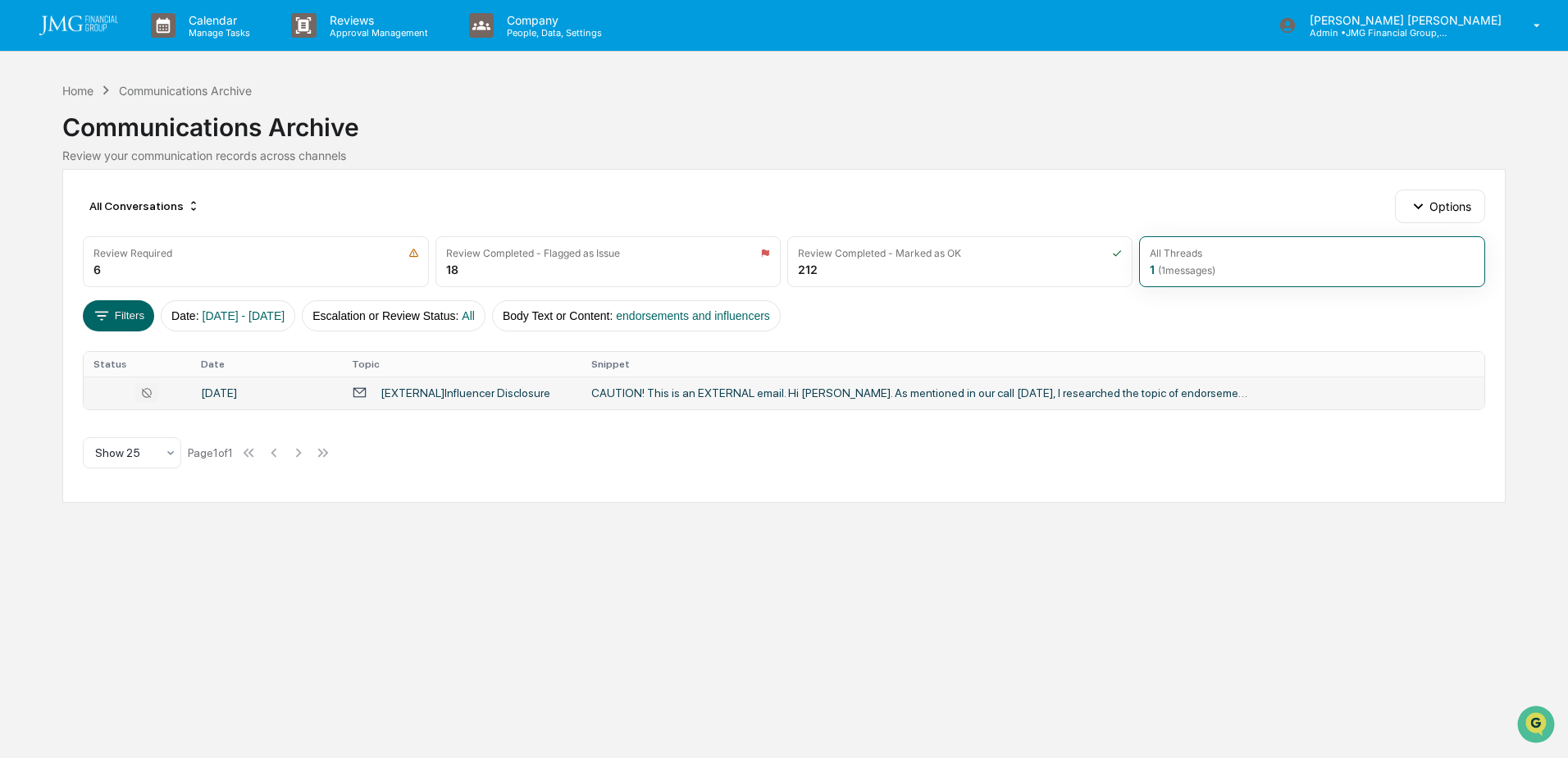
click at [887, 404] on td "CAUTION! This is an EXTERNAL email. Hi Adam. As mentioned in our call on Friday…" at bounding box center [1032, 392] width 902 height 33
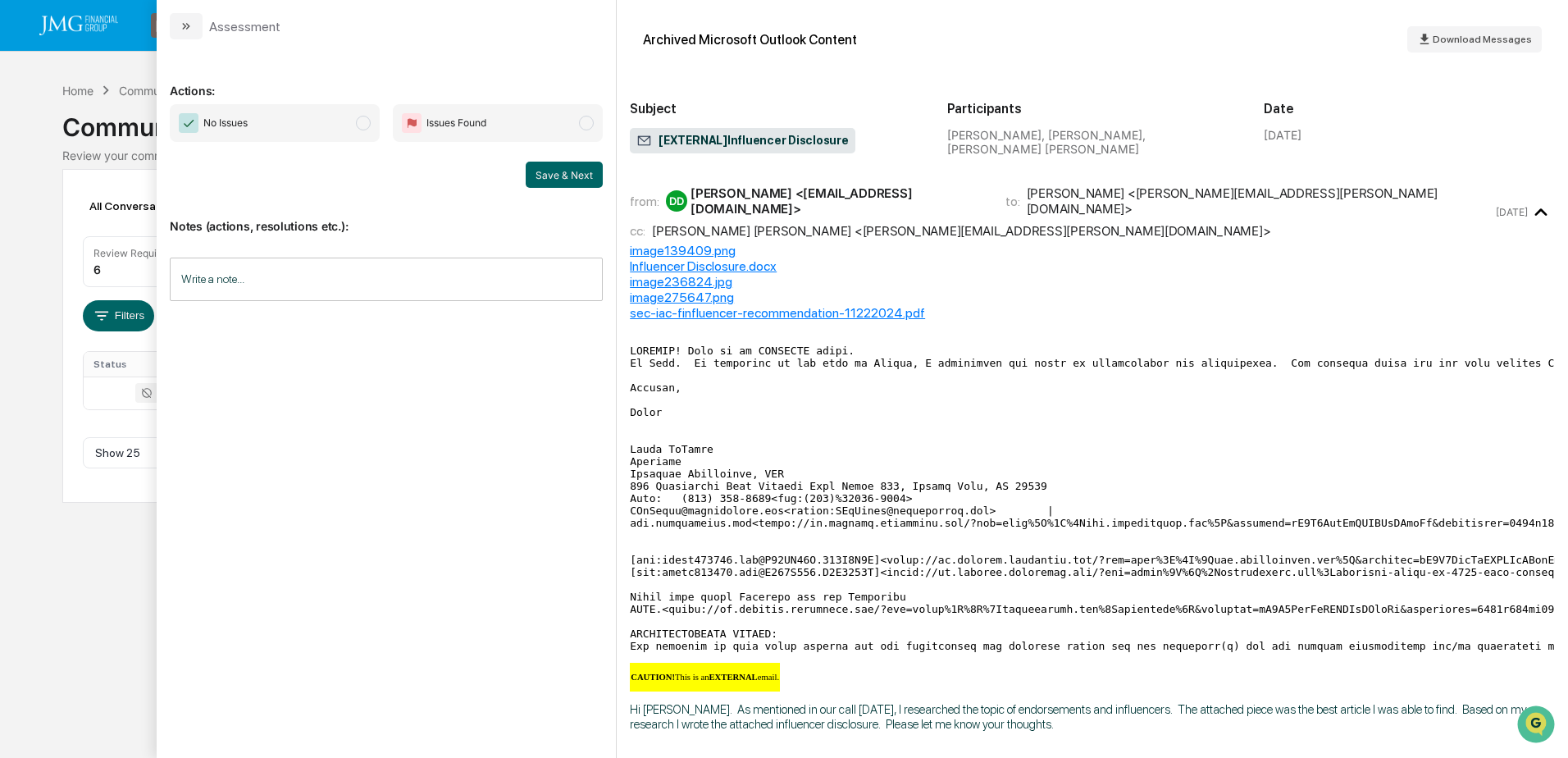
click at [97, 64] on div "Calendar Manage Tasks Reviews Approval Management Company People, Data, Setting…" at bounding box center [784, 379] width 1568 height 758
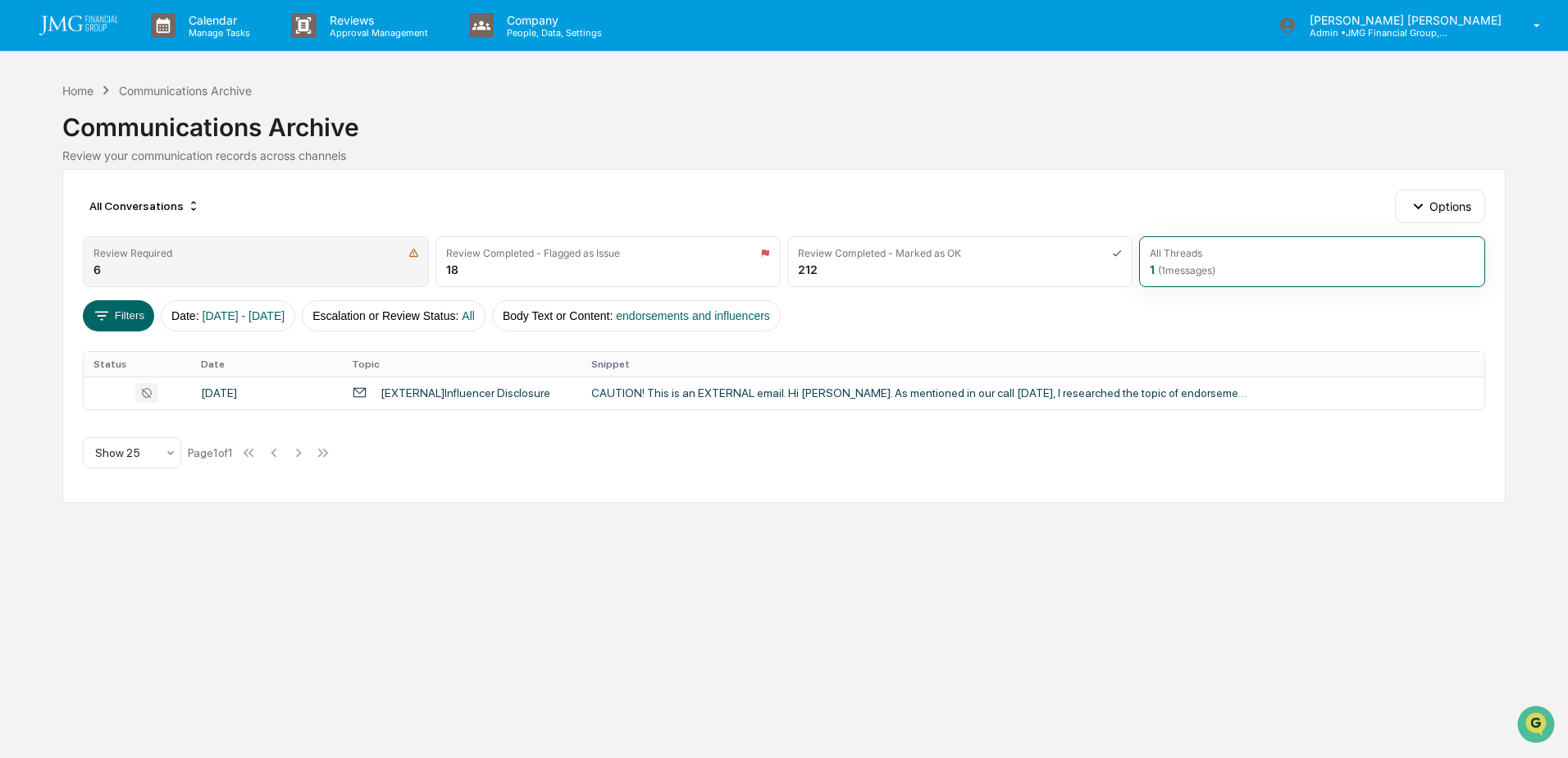
click at [234, 262] on div "Review Required 6" at bounding box center [255, 261] width 345 height 51
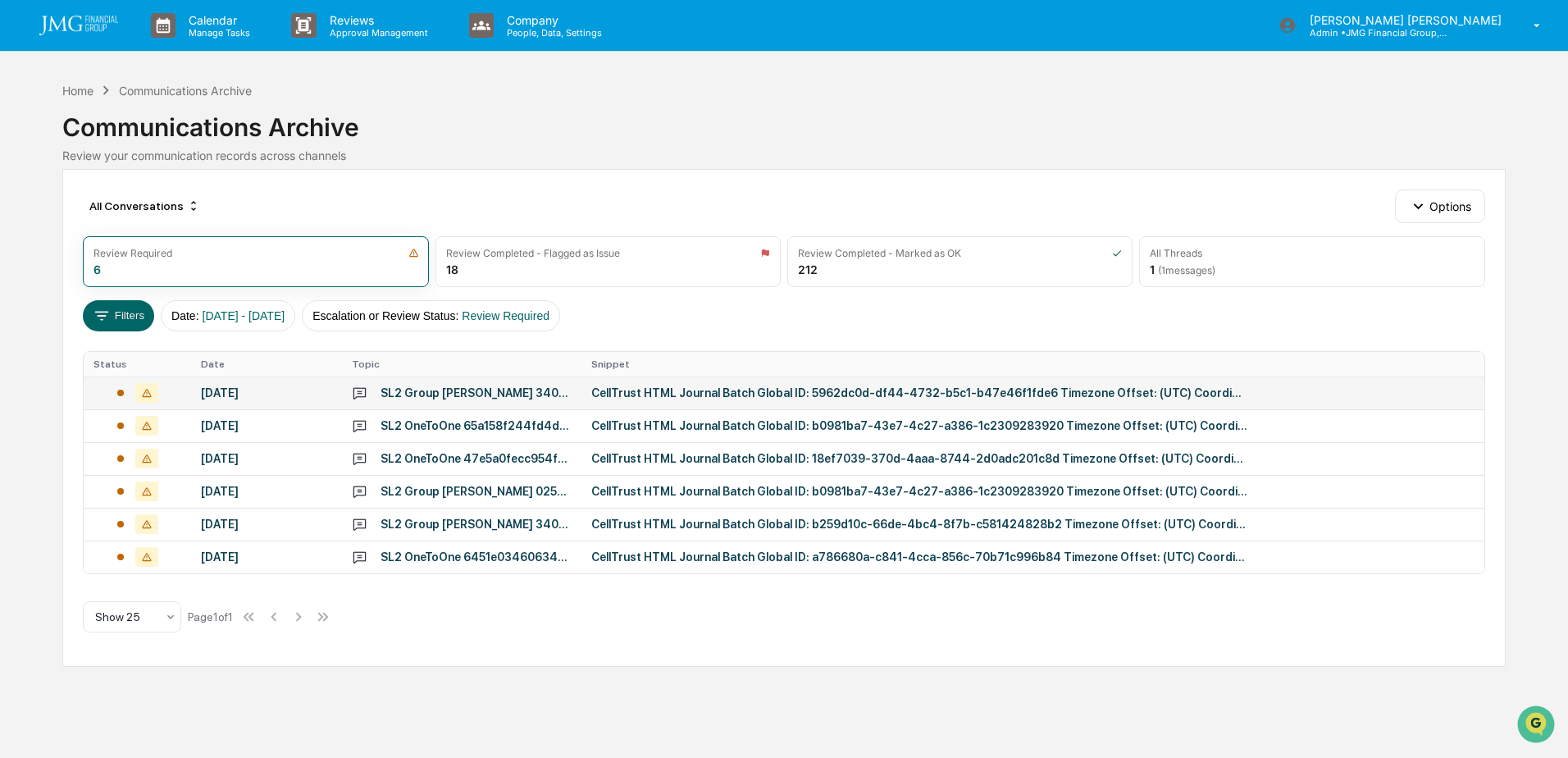
click at [683, 400] on td "CellTrust HTML Journal Batch Global ID: 5962dc0d-df44-4732-b5c1-b47e46f1fde6 Ti…" at bounding box center [1032, 392] width 902 height 33
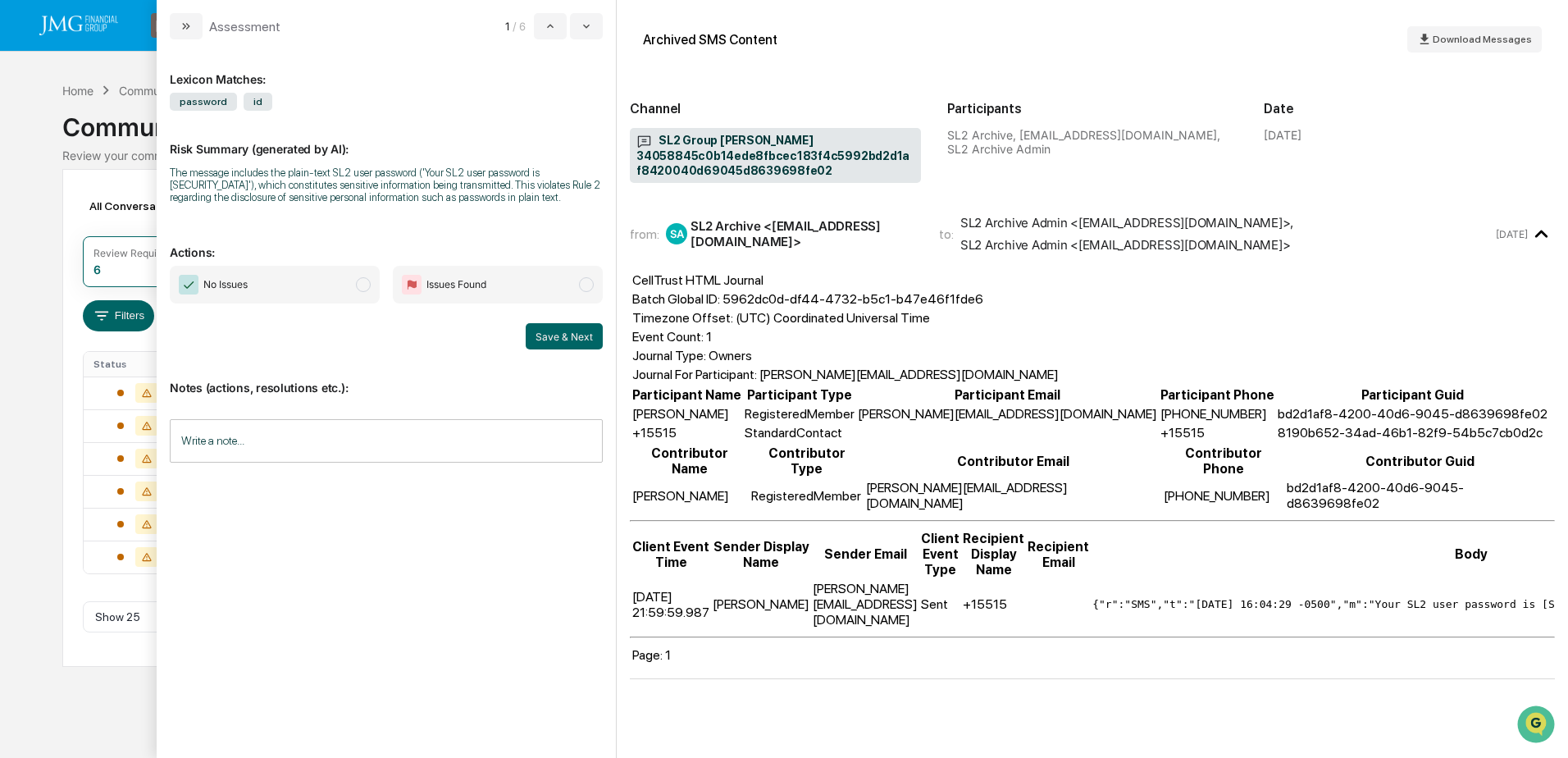
click at [28, 134] on div "Calendar Manage Tasks Reviews Approval Management Company People, Data, Setting…" at bounding box center [784, 379] width 1568 height 758
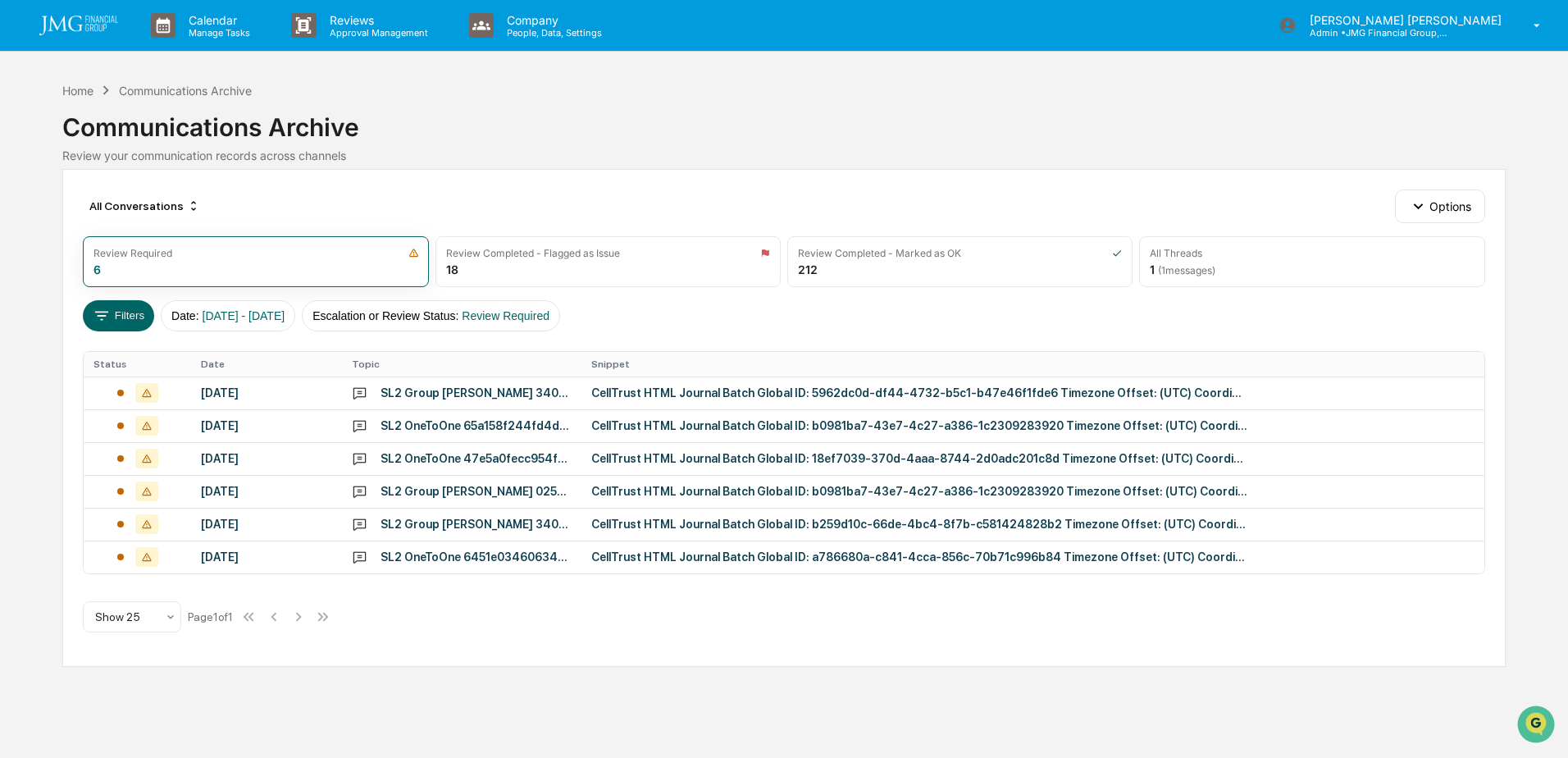
click at [192, 92] on div "Communications Archive" at bounding box center [186, 90] width 133 height 14
click at [1286, 270] on div "All Threads 1 ( 1 messages)" at bounding box center [1312, 261] width 345 height 51
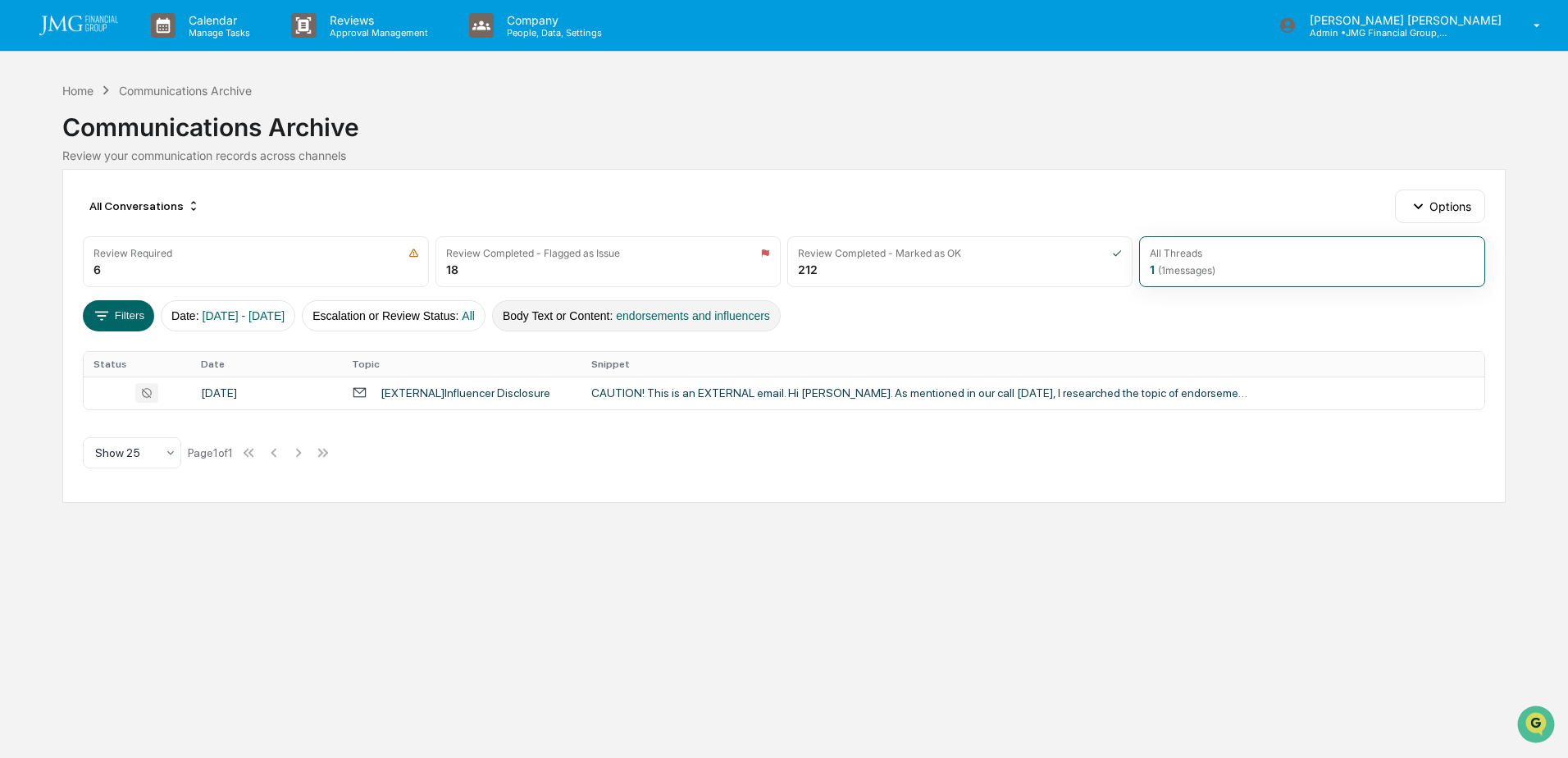
click at [627, 321] on button "Body Text or Content : endorsements and influencers" at bounding box center [636, 315] width 289 height 31
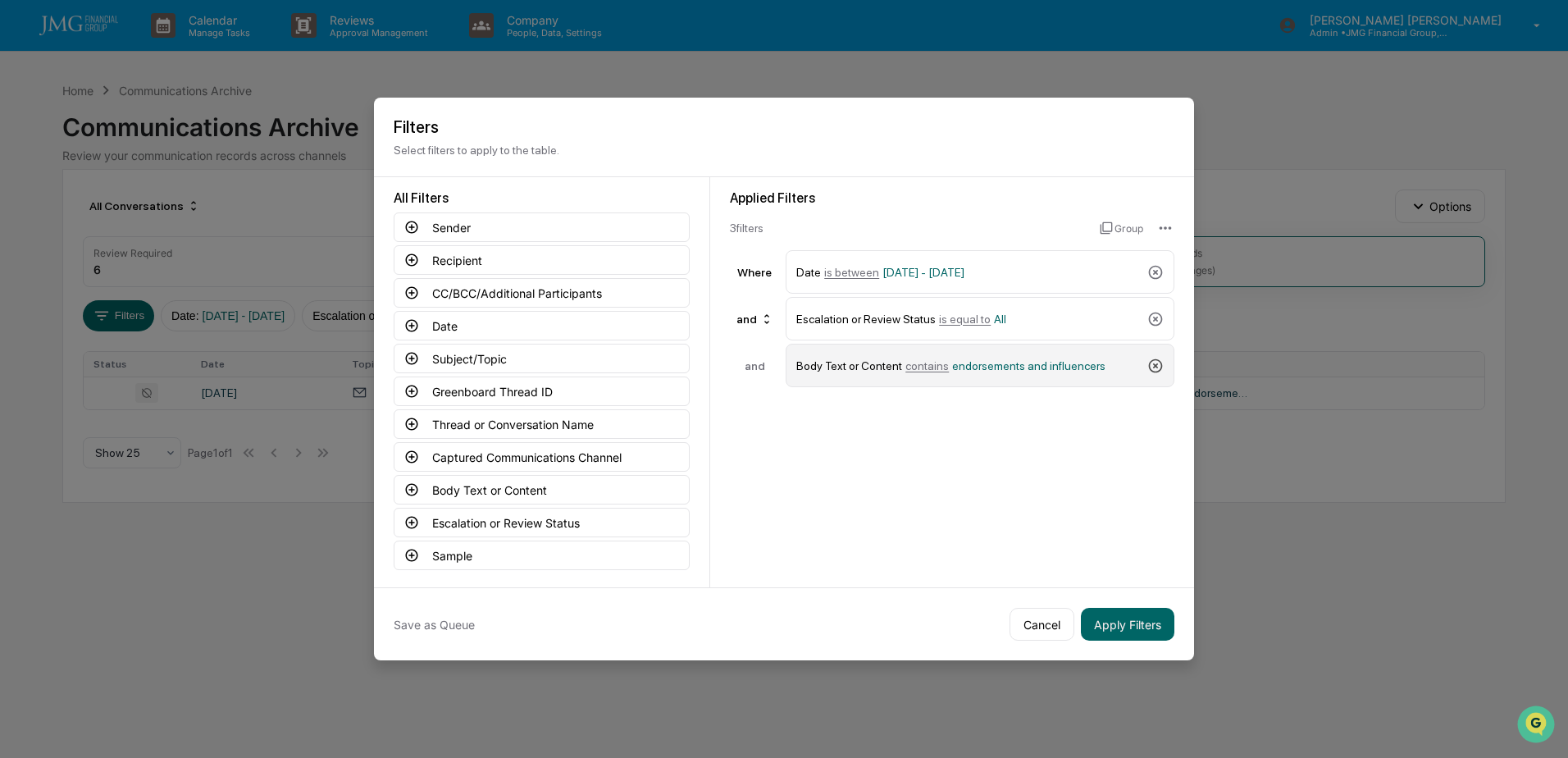
click at [1151, 362] on icon at bounding box center [1155, 365] width 17 height 17
click at [588, 461] on button "Captured Communications Channel" at bounding box center [542, 456] width 296 height 30
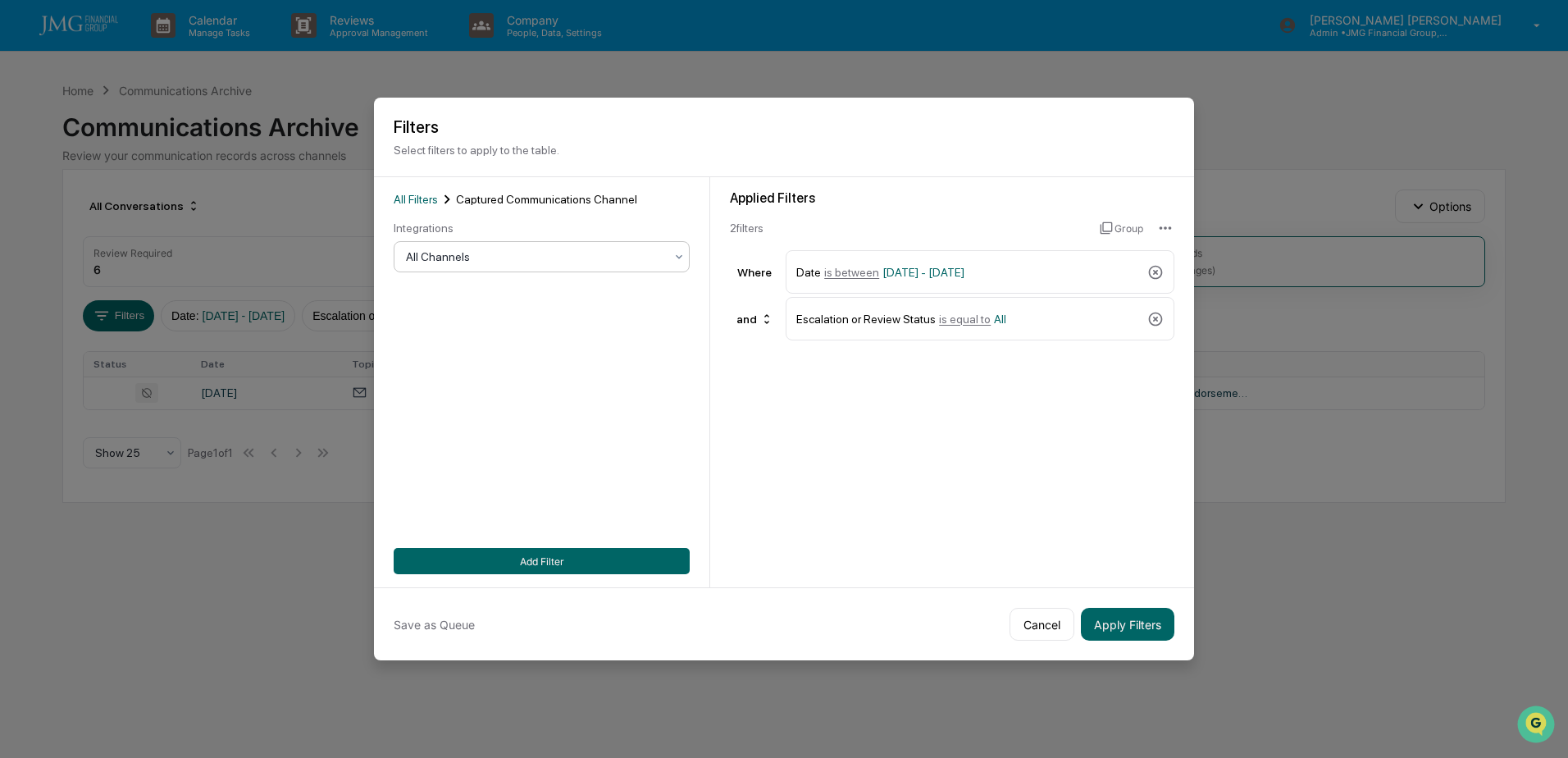
click at [544, 264] on div at bounding box center [535, 256] width 258 height 17
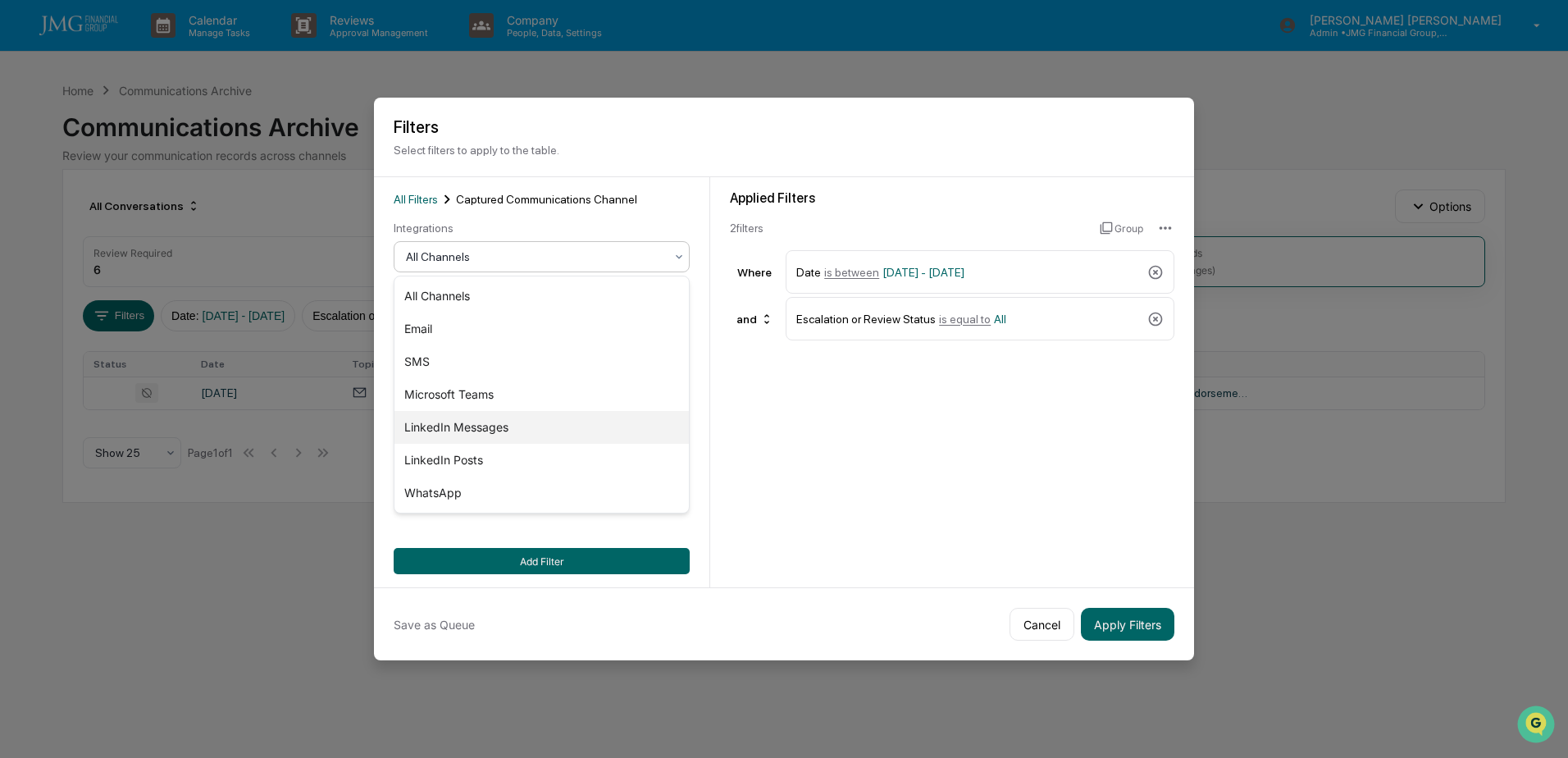
click at [534, 430] on div "LinkedIn Messages" at bounding box center [542, 427] width 295 height 33
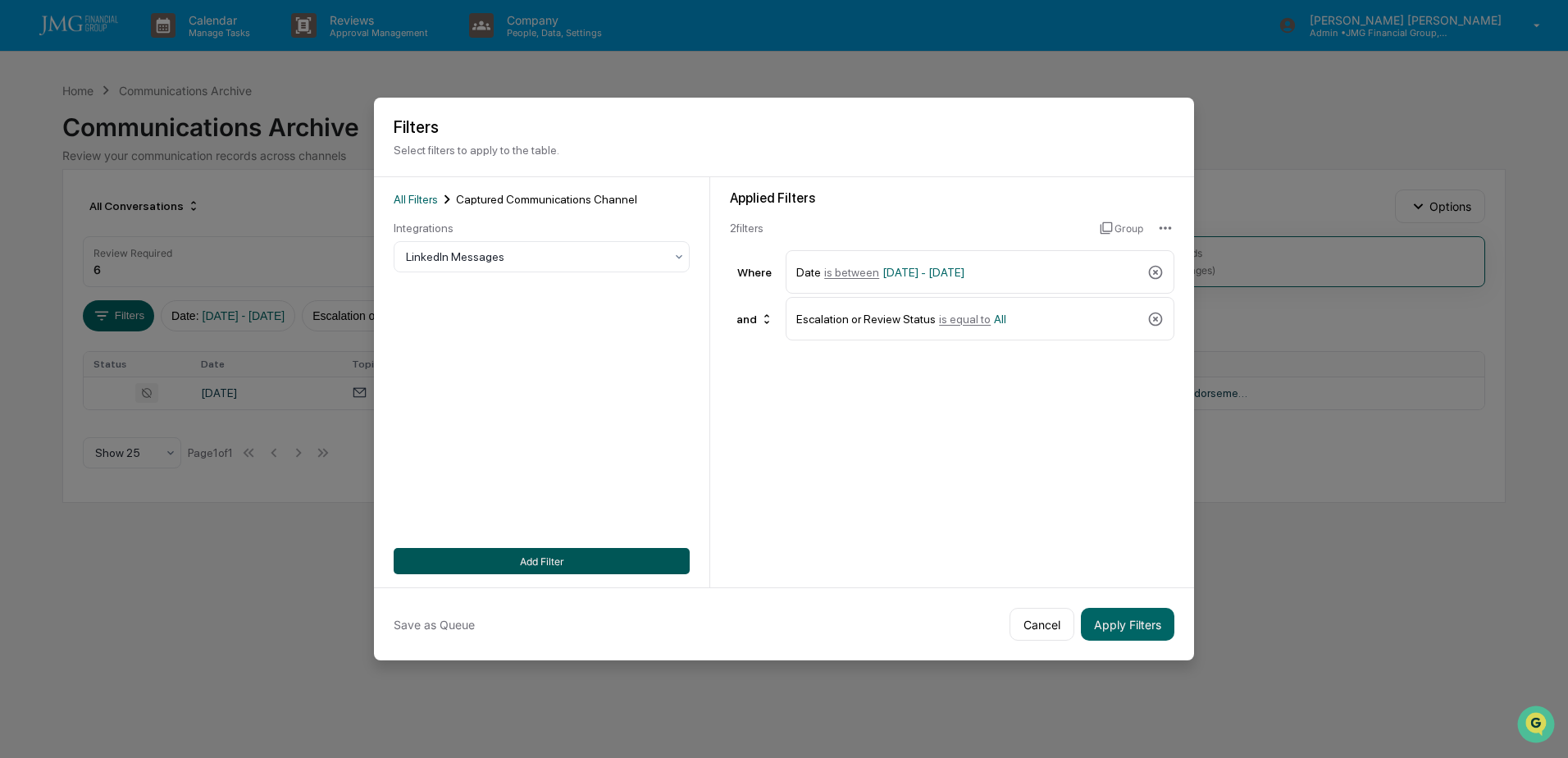
click at [572, 560] on button "Add Filter" at bounding box center [542, 561] width 296 height 26
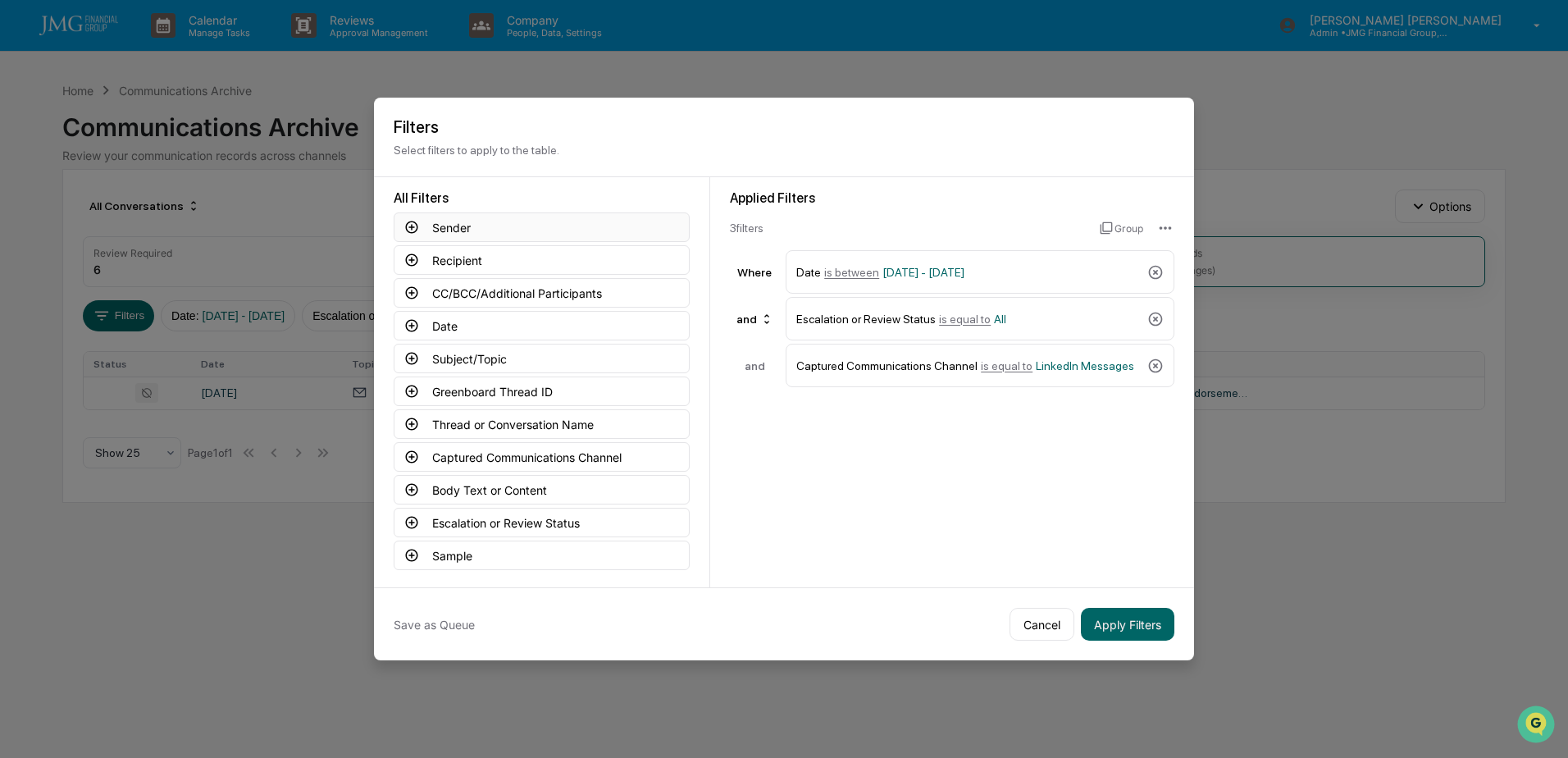
click at [510, 229] on button "Sender" at bounding box center [542, 227] width 296 height 30
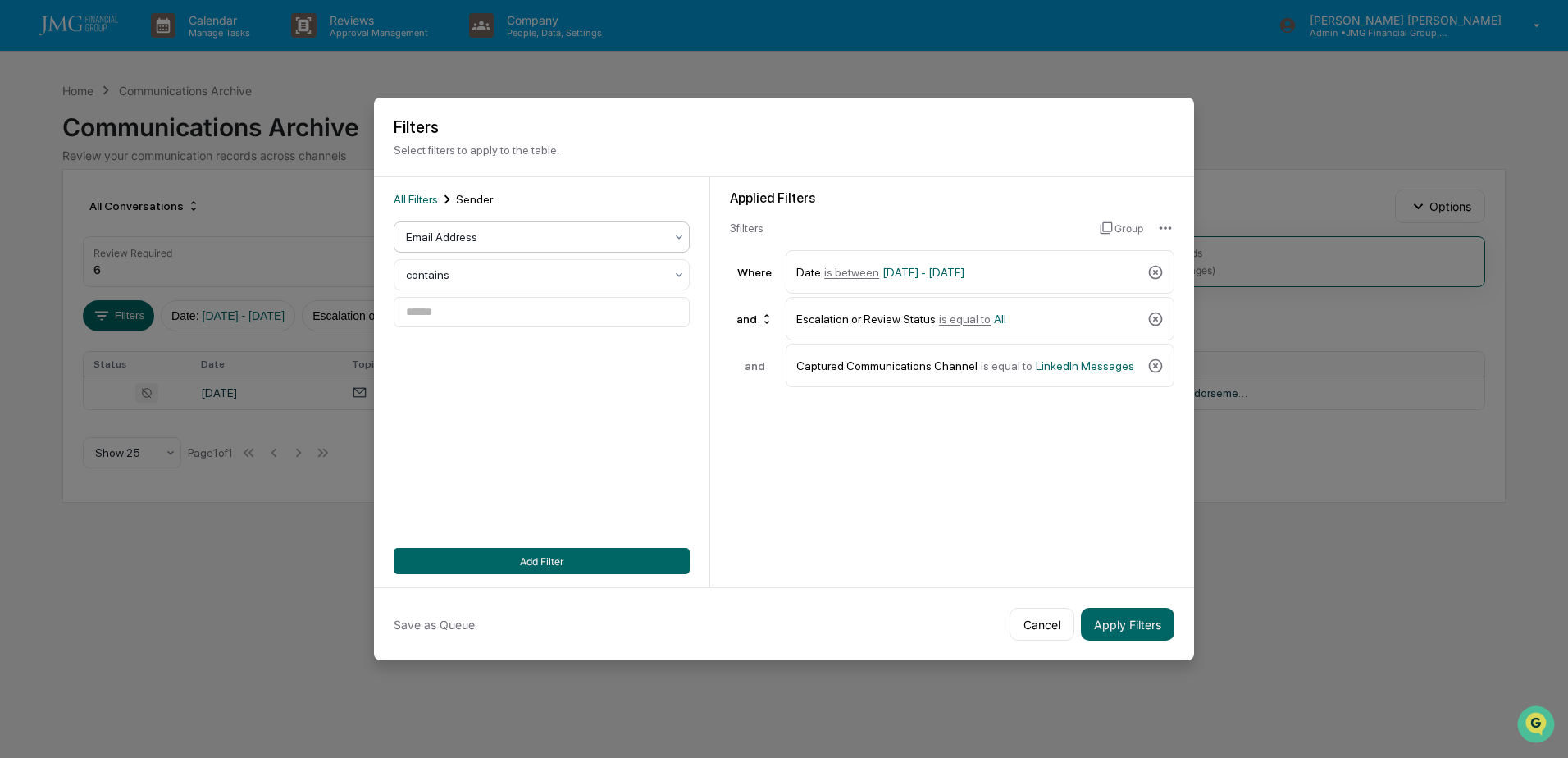
click at [597, 228] on div "Email Address" at bounding box center [535, 236] width 275 height 23
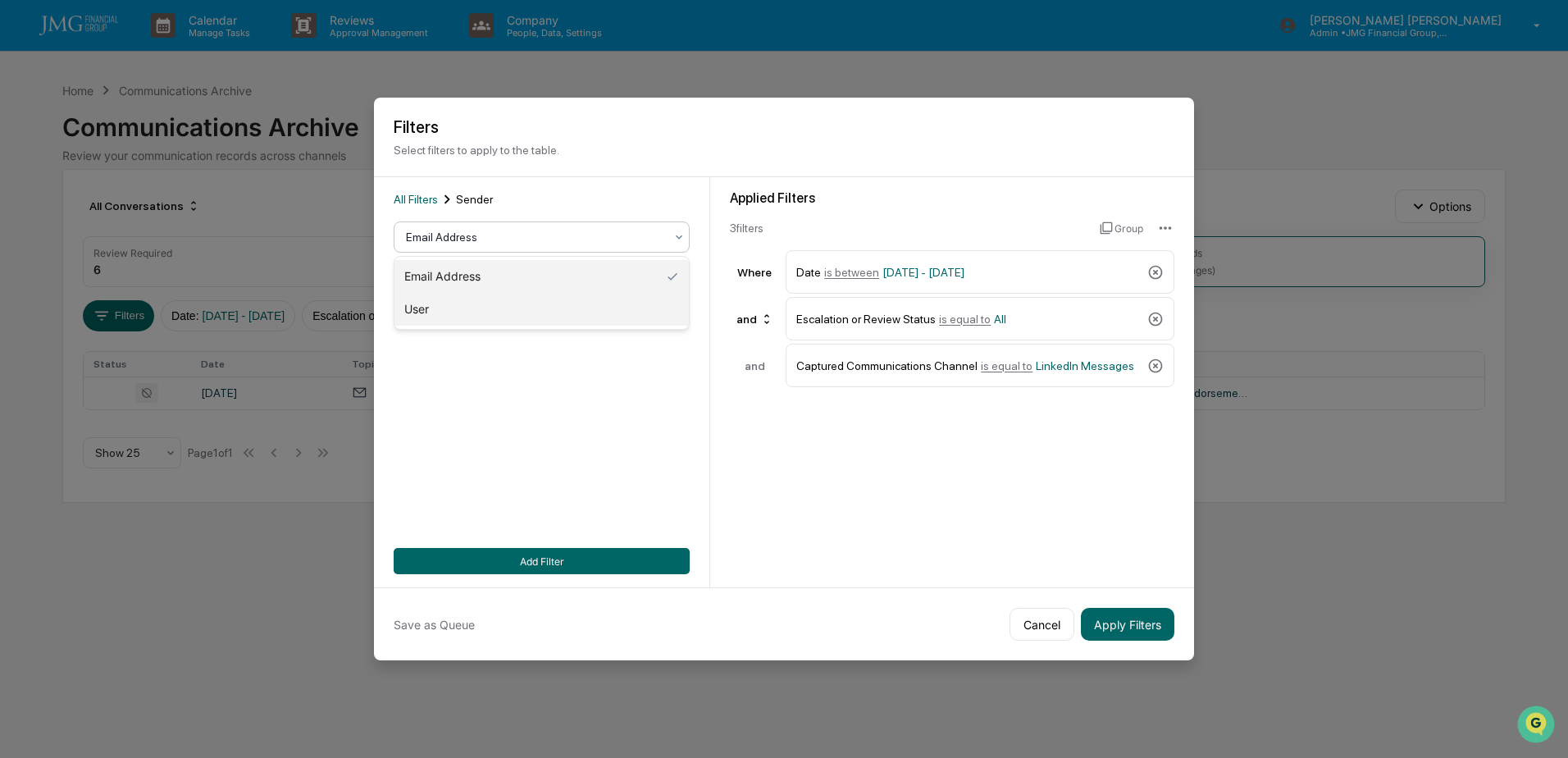
click at [574, 317] on div "User" at bounding box center [542, 309] width 295 height 33
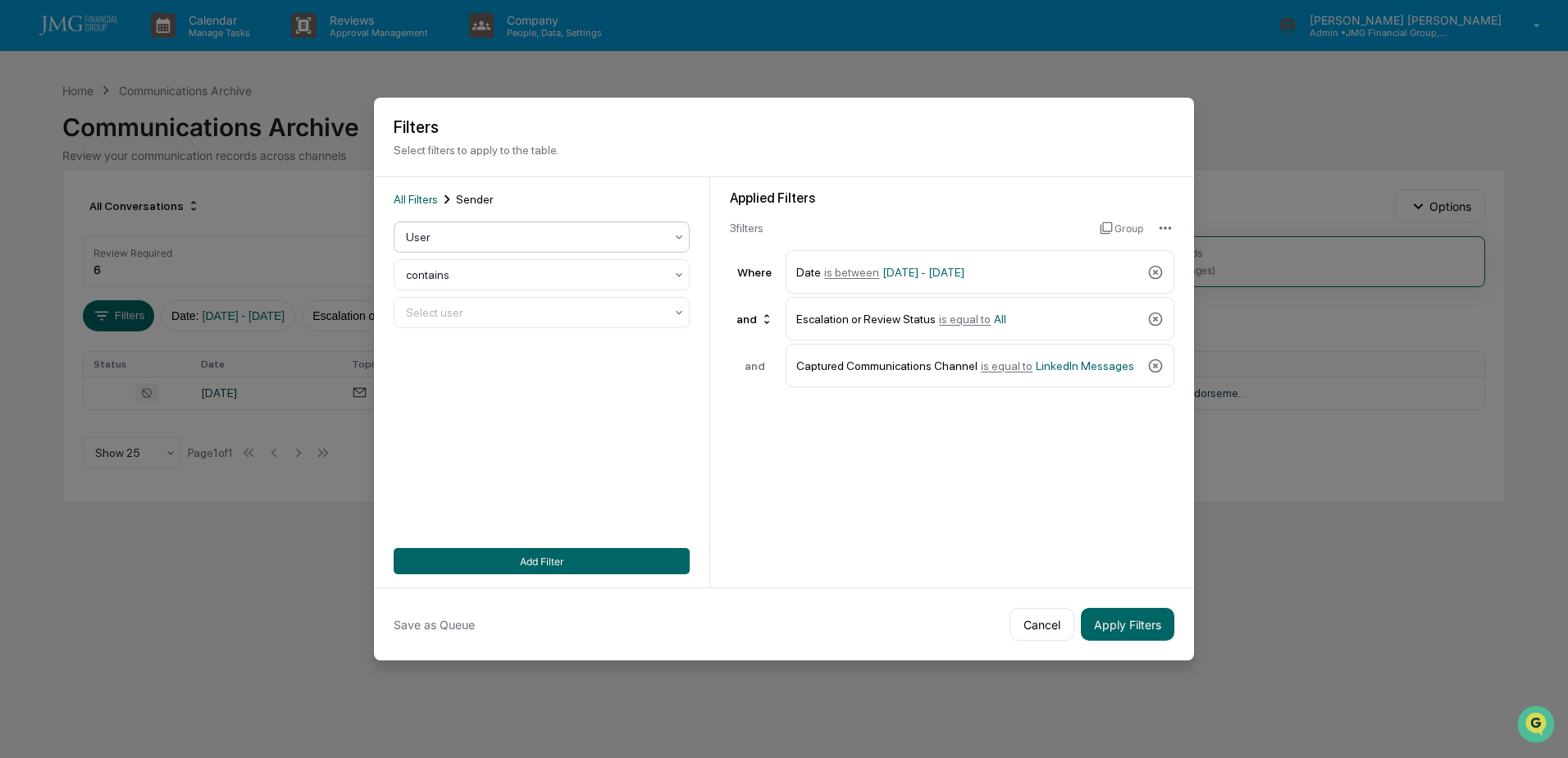
click at [872, 506] on div "Applied Filters 3 filter s Group Where Date is between 01/01/2024 - 12/31/2025 …" at bounding box center [953, 382] width 484 height 410
click at [666, 276] on div "contains" at bounding box center [535, 274] width 275 height 23
click at [837, 466] on div "Applied Filters 3 filter s Group Where Date is between 01/01/2024 - 12/31/2025 …" at bounding box center [953, 382] width 484 height 410
click at [645, 317] on div at bounding box center [535, 313] width 258 height 17
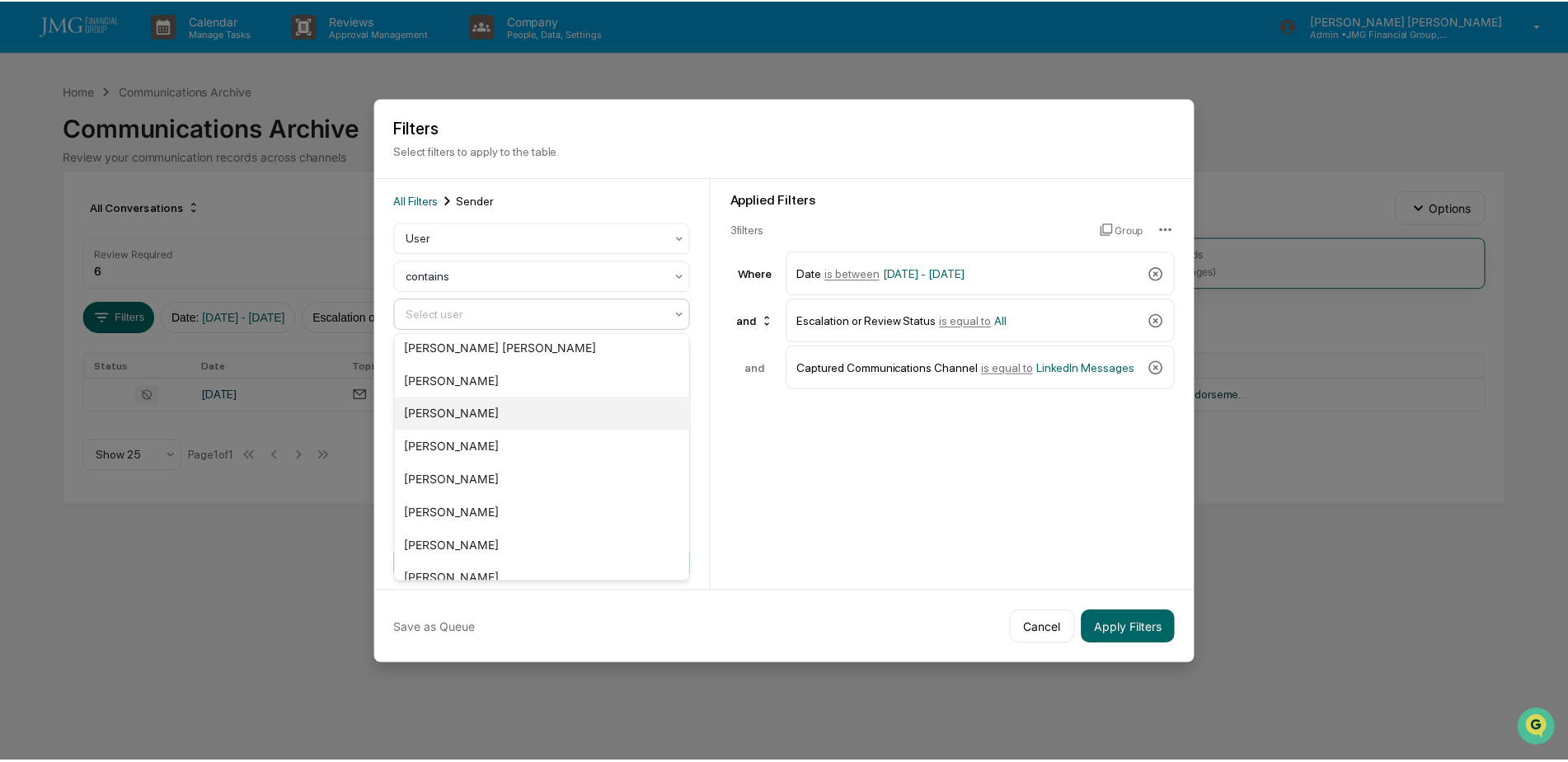
scroll to position [2803, 0]
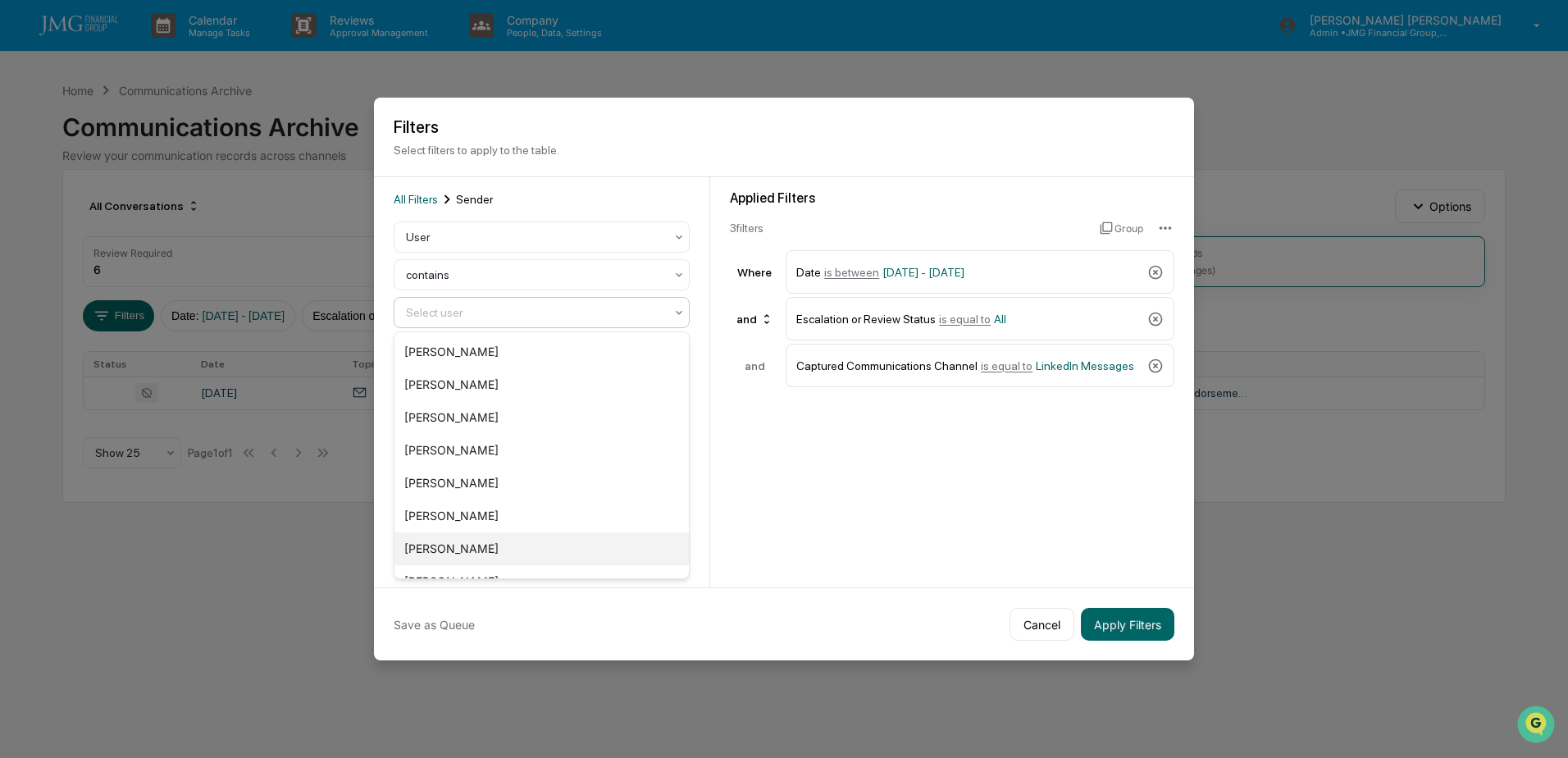
click at [496, 549] on div "Tony Kozaili" at bounding box center [542, 548] width 295 height 33
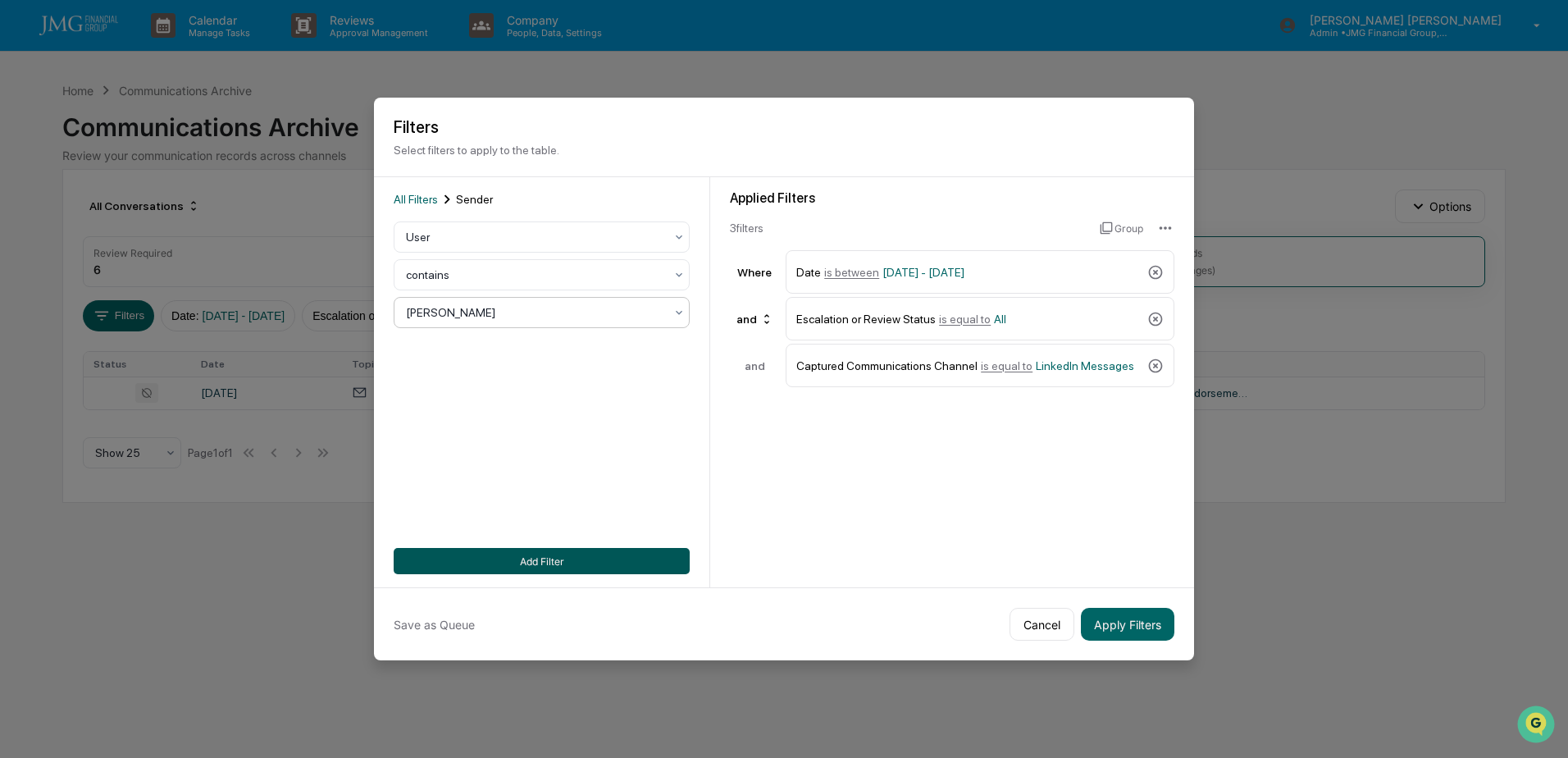
click at [657, 561] on button "Add Filter" at bounding box center [542, 561] width 296 height 26
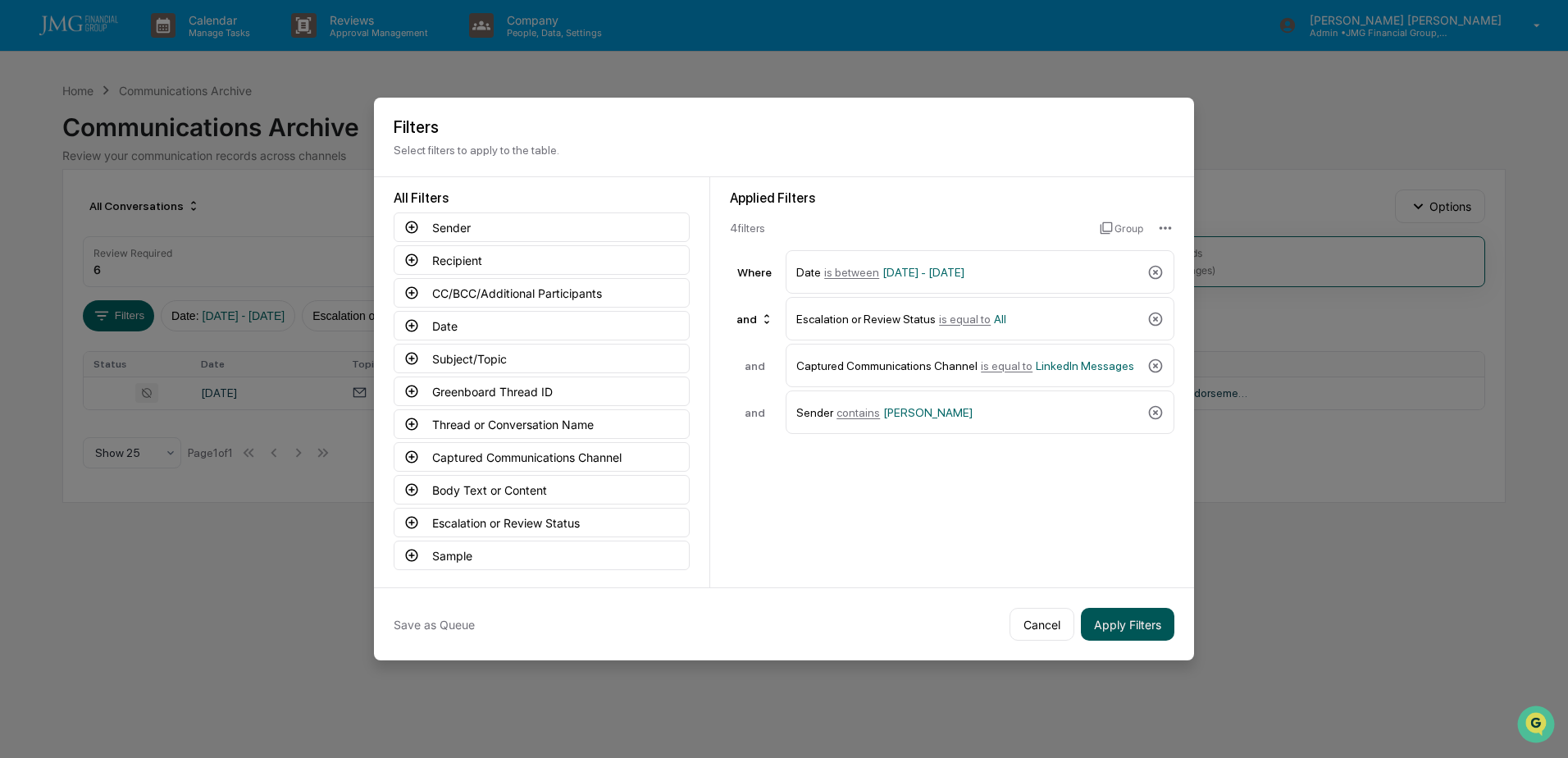
click at [1122, 616] on button "Apply Filters" at bounding box center [1127, 623] width 93 height 33
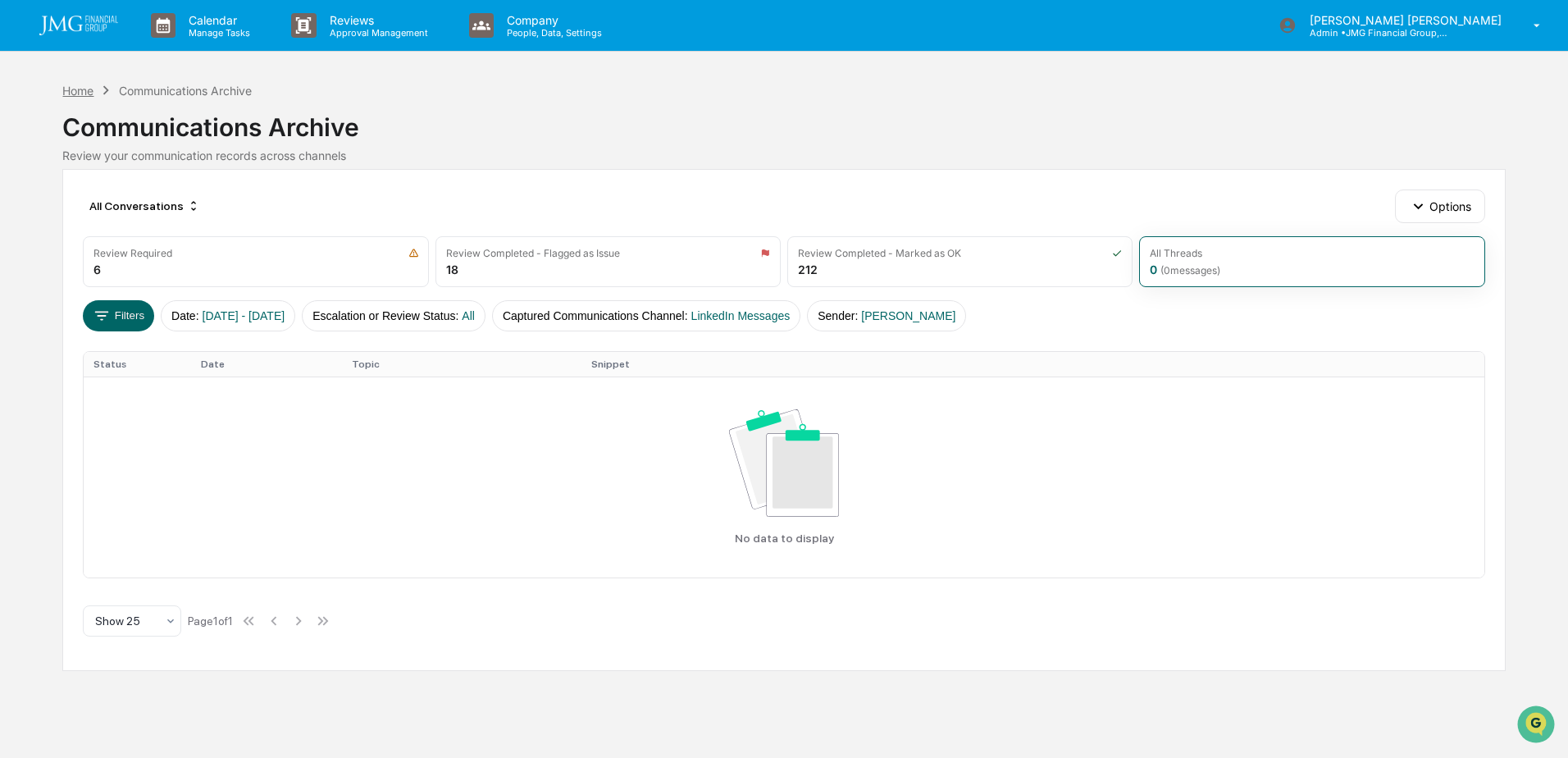
click at [78, 88] on div "Home" at bounding box center [77, 90] width 31 height 14
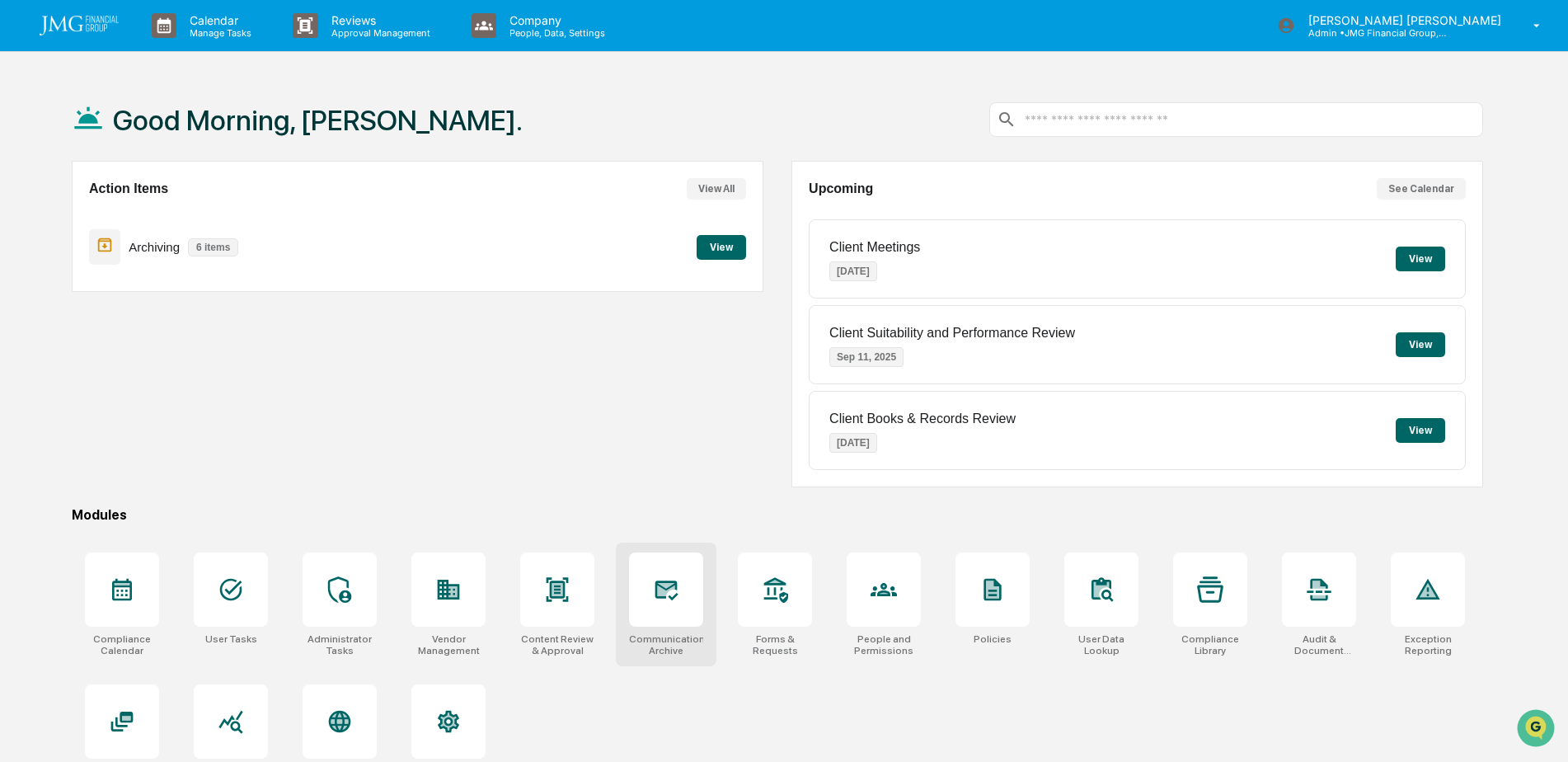
click at [685, 598] on div at bounding box center [666, 589] width 74 height 74
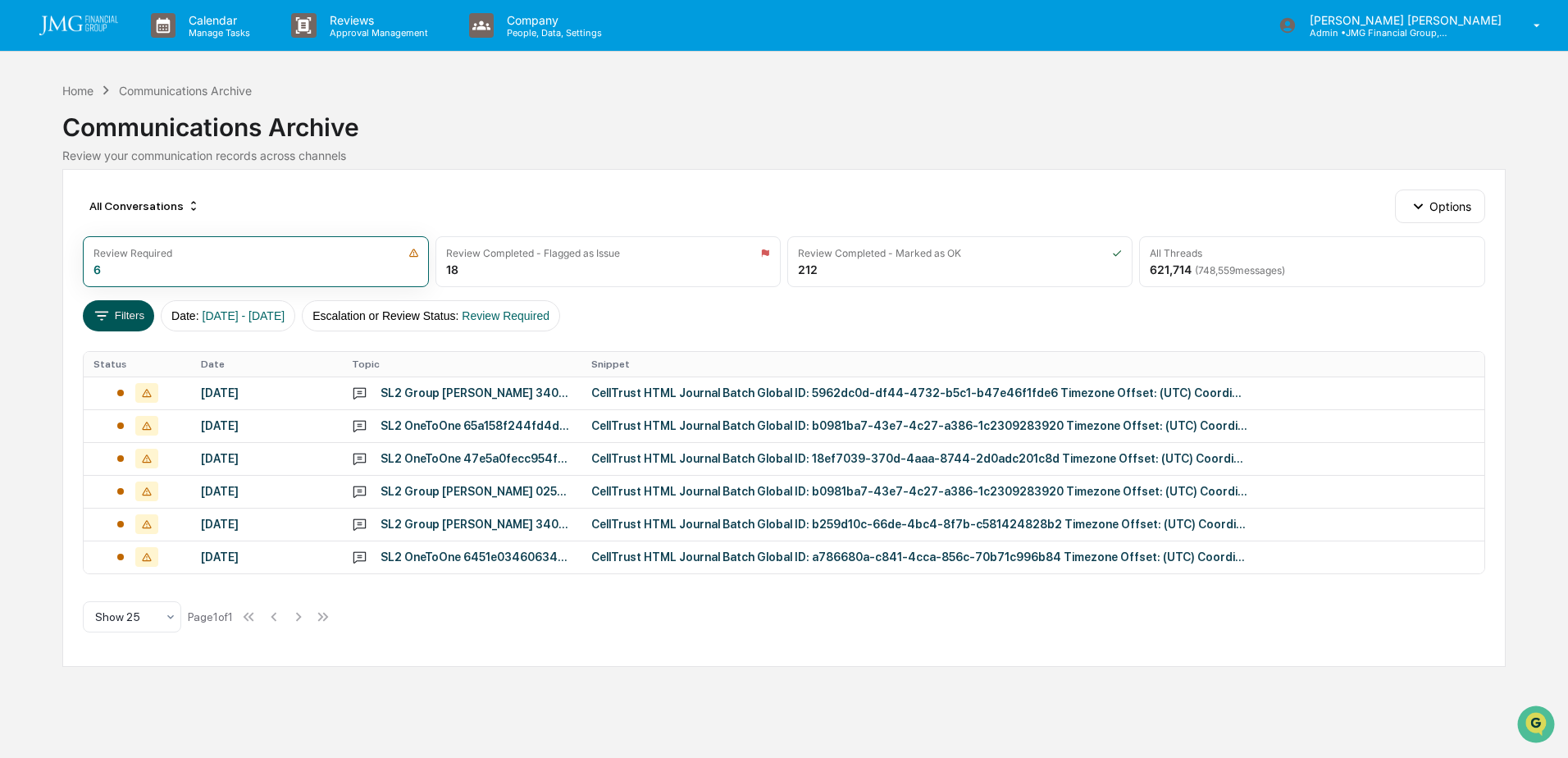
click at [133, 312] on button "Filters" at bounding box center [118, 315] width 71 height 31
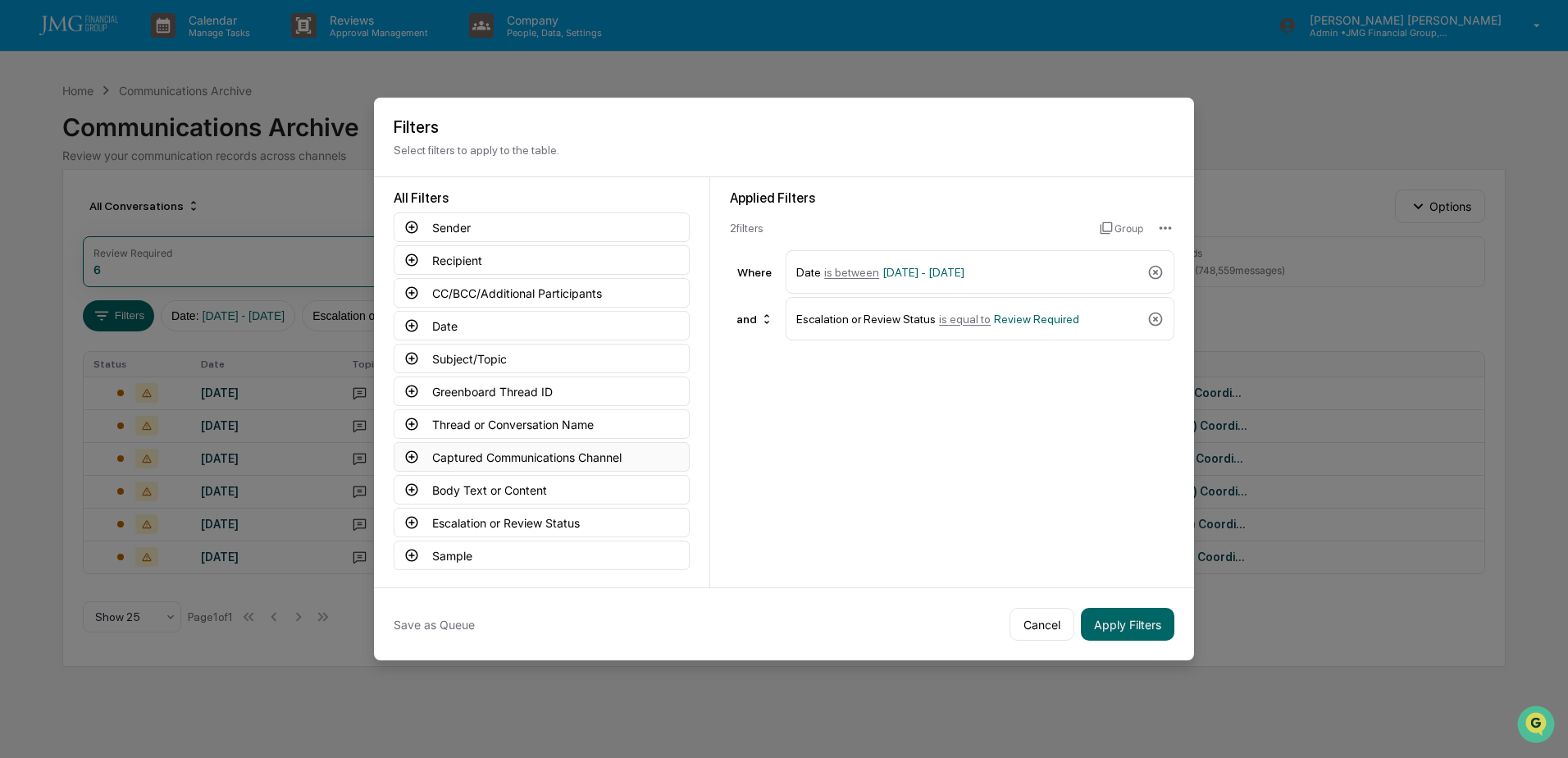
click at [597, 460] on button "Captured Communications Channel" at bounding box center [542, 456] width 296 height 30
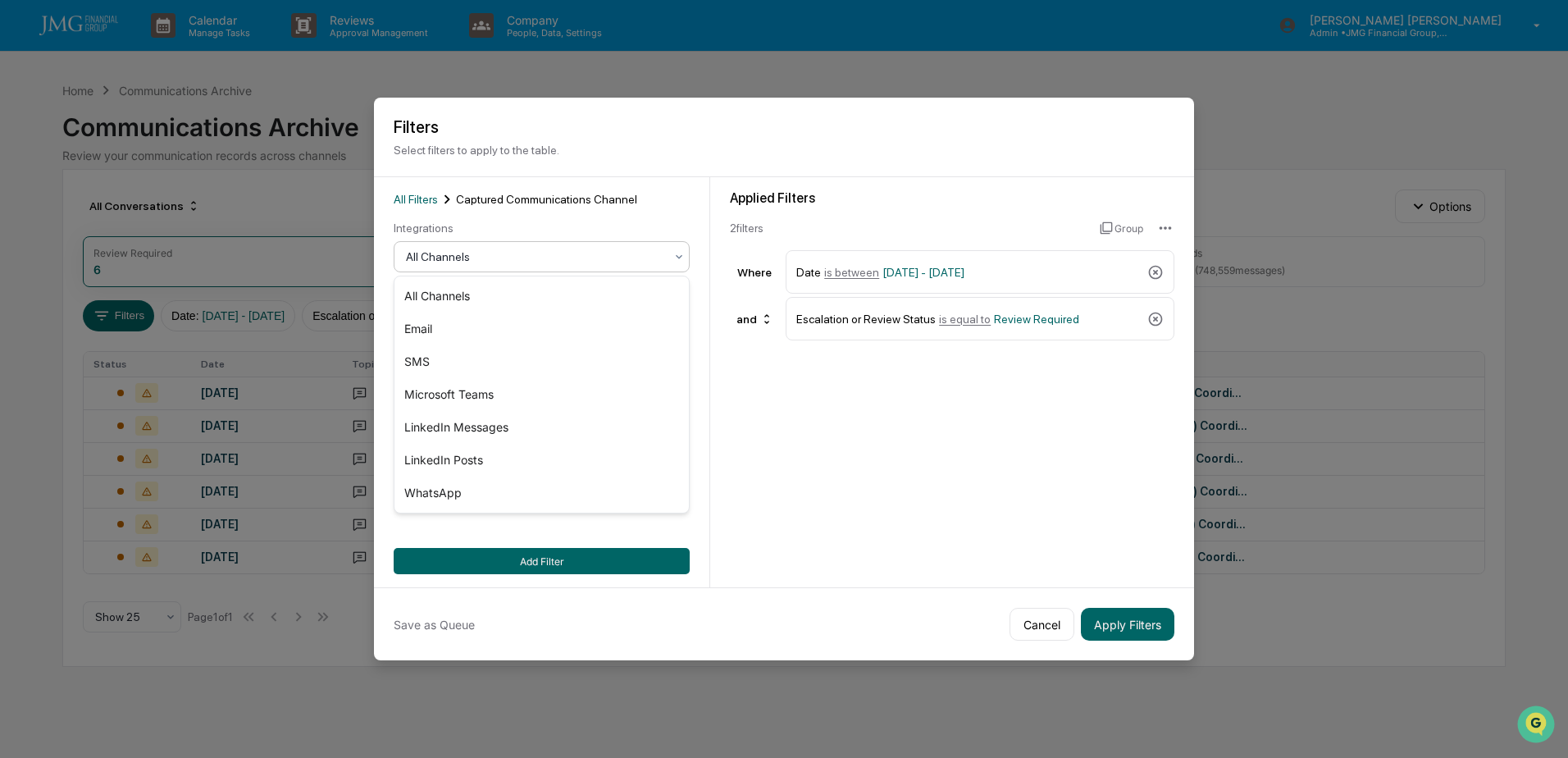
click at [572, 267] on div "All Channels" at bounding box center [535, 256] width 275 height 23
click at [513, 423] on div "LinkedIn Messages" at bounding box center [542, 427] width 295 height 33
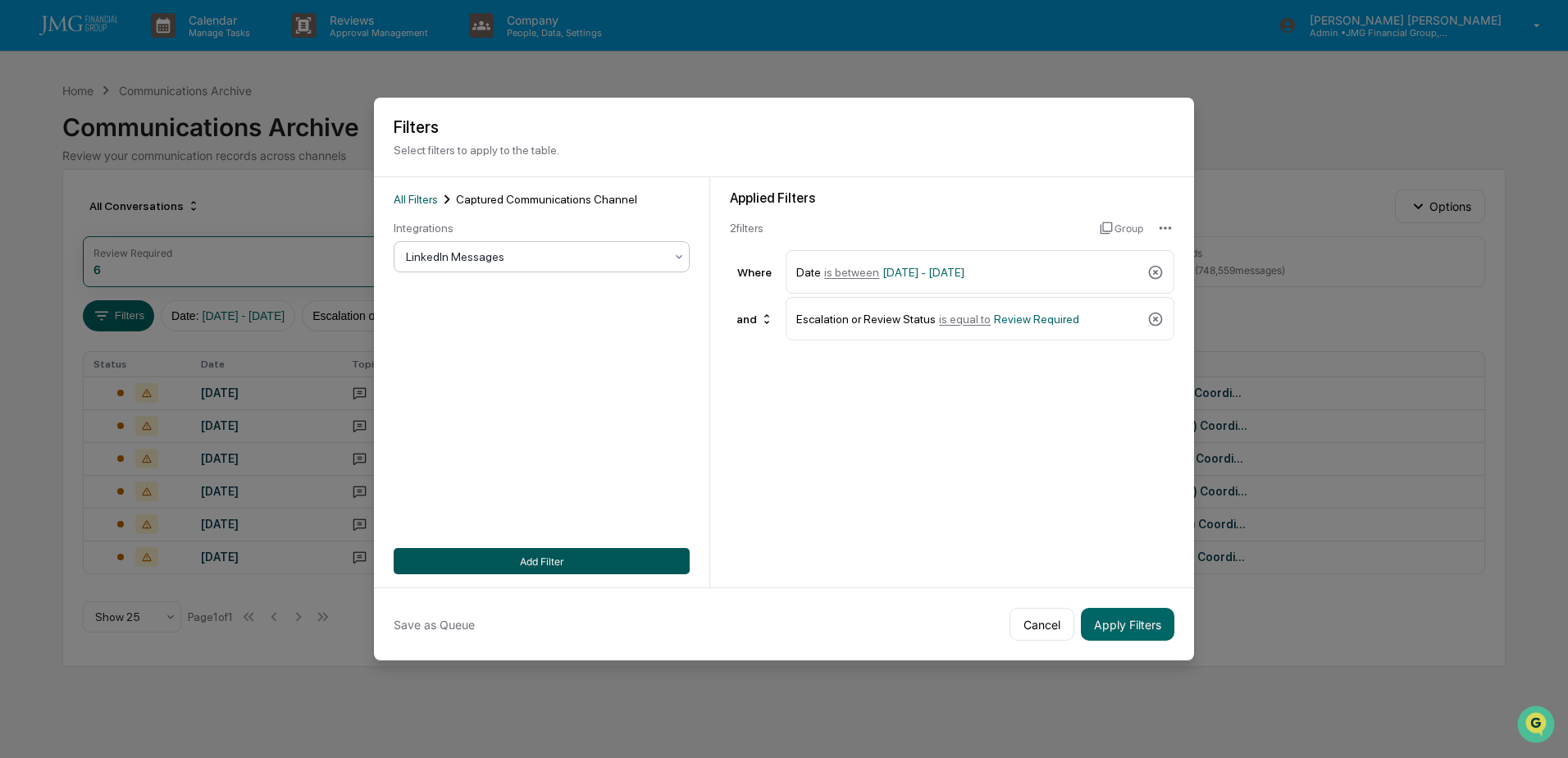
click at [560, 563] on button "Add Filter" at bounding box center [542, 561] width 296 height 26
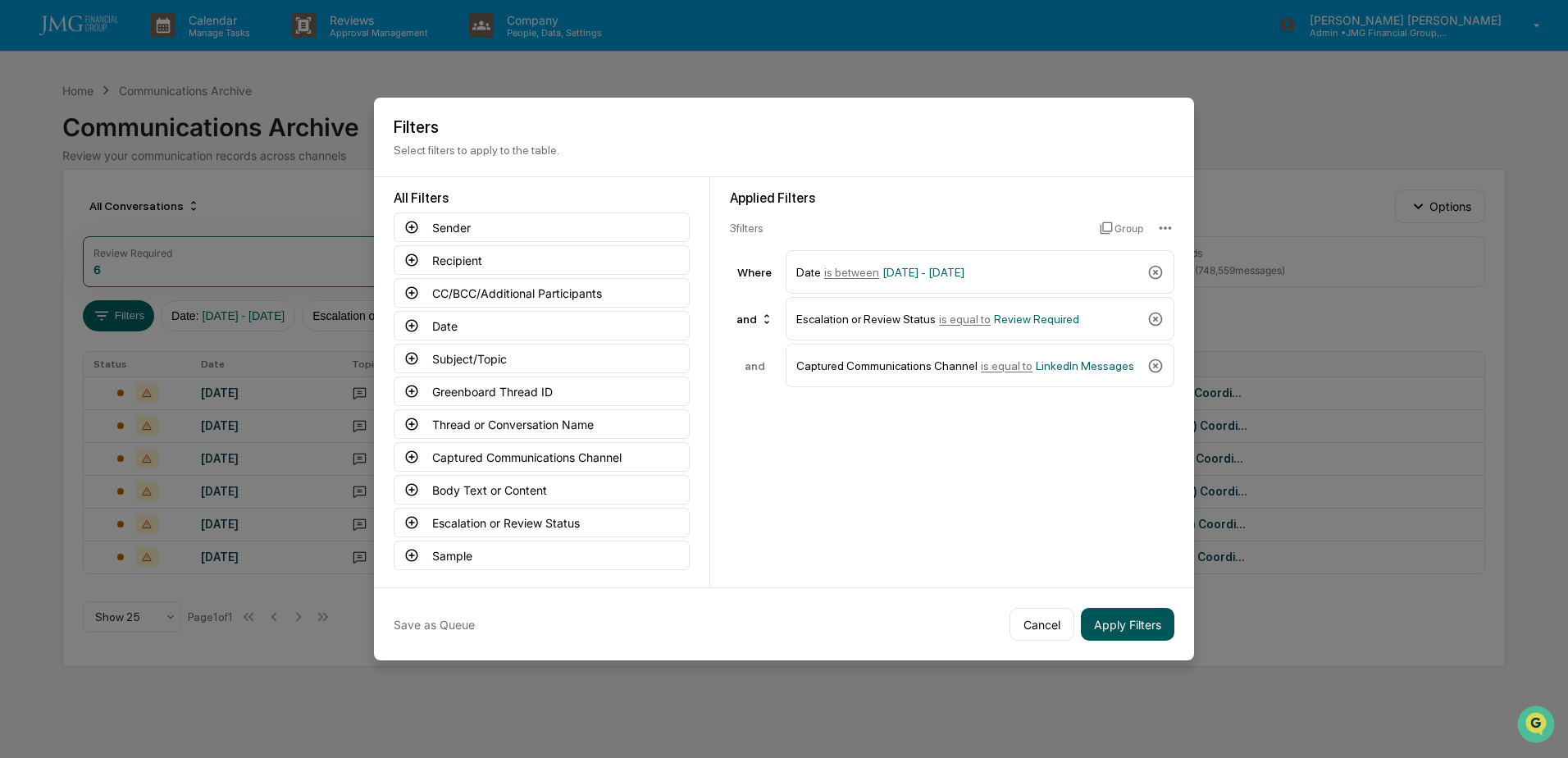
click at [1147, 635] on button "Apply Filters" at bounding box center [1127, 623] width 93 height 33
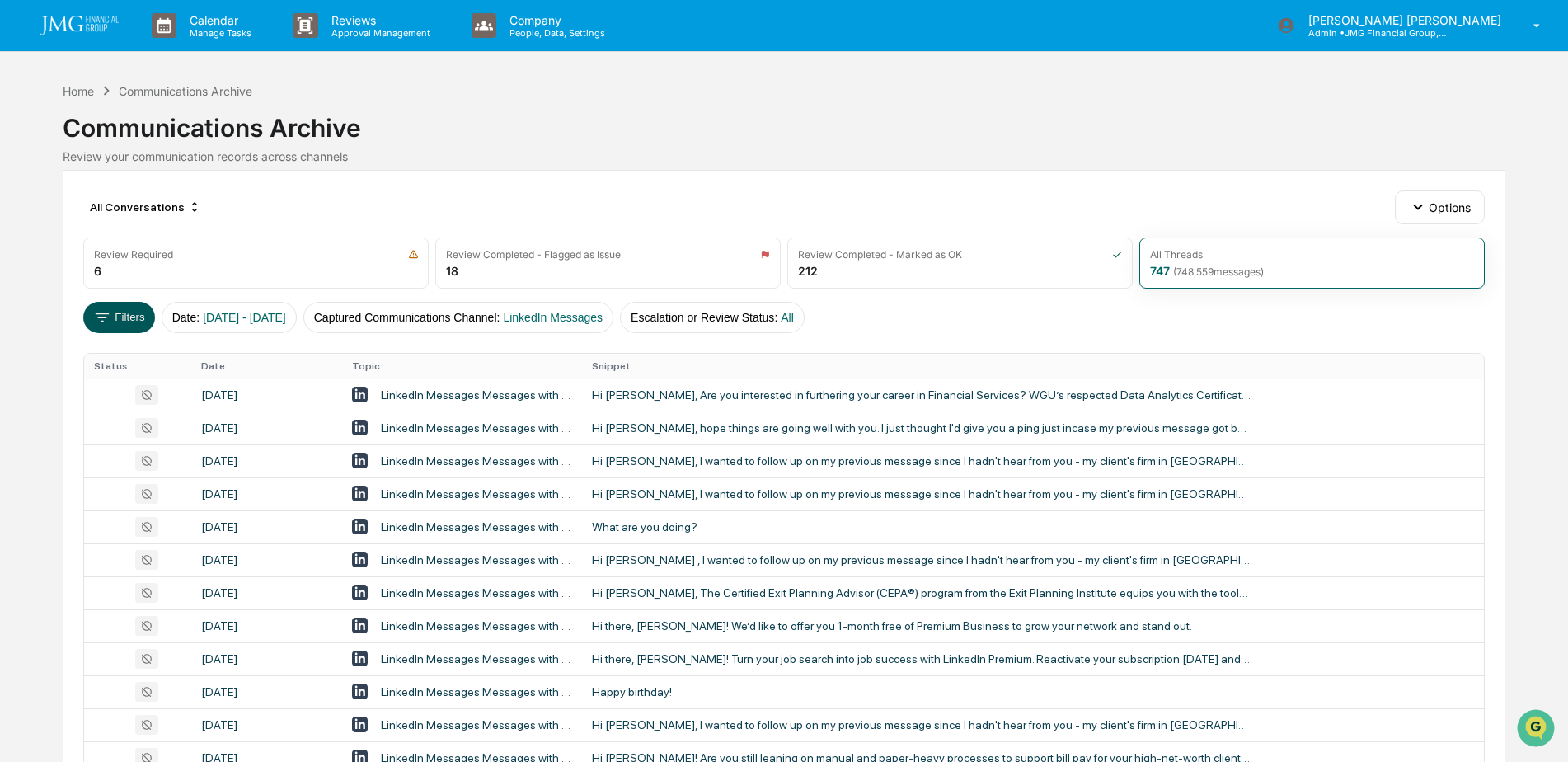
click at [121, 325] on button "Filters" at bounding box center [119, 316] width 72 height 31
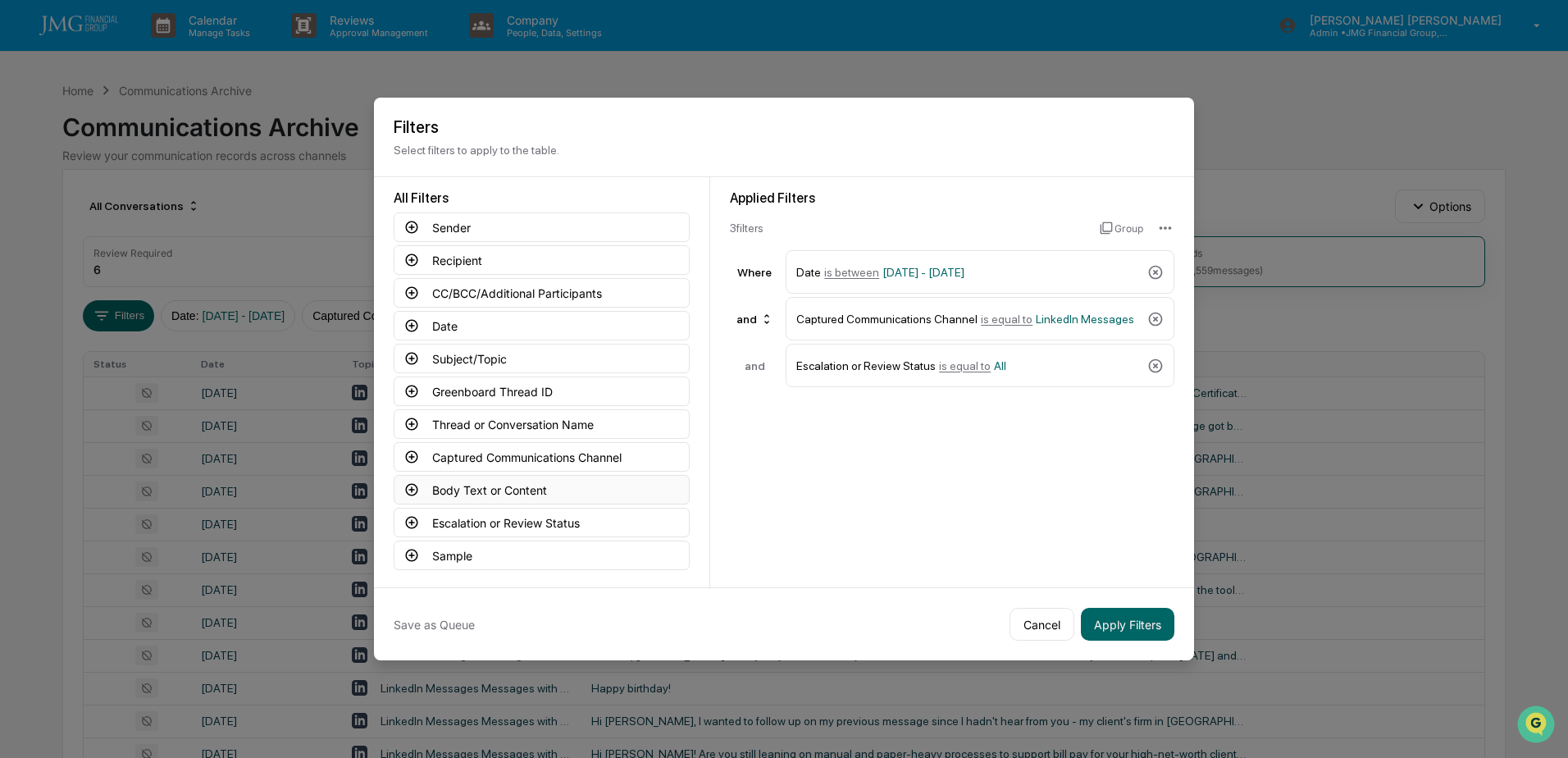
click at [556, 492] on button "Body Text or Content" at bounding box center [542, 490] width 296 height 30
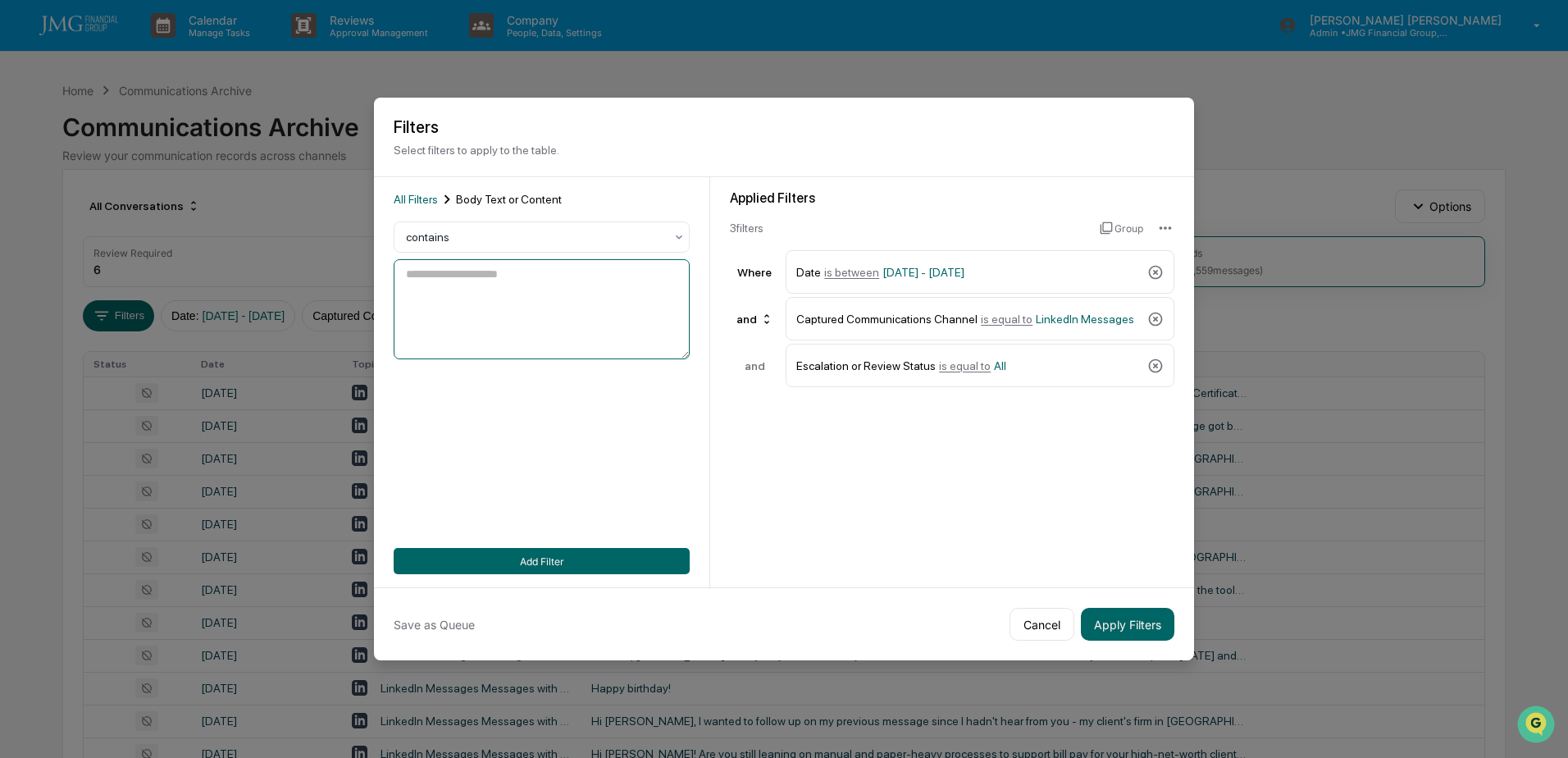
click at [541, 322] on textarea at bounding box center [542, 309] width 296 height 100
type textarea "*******"
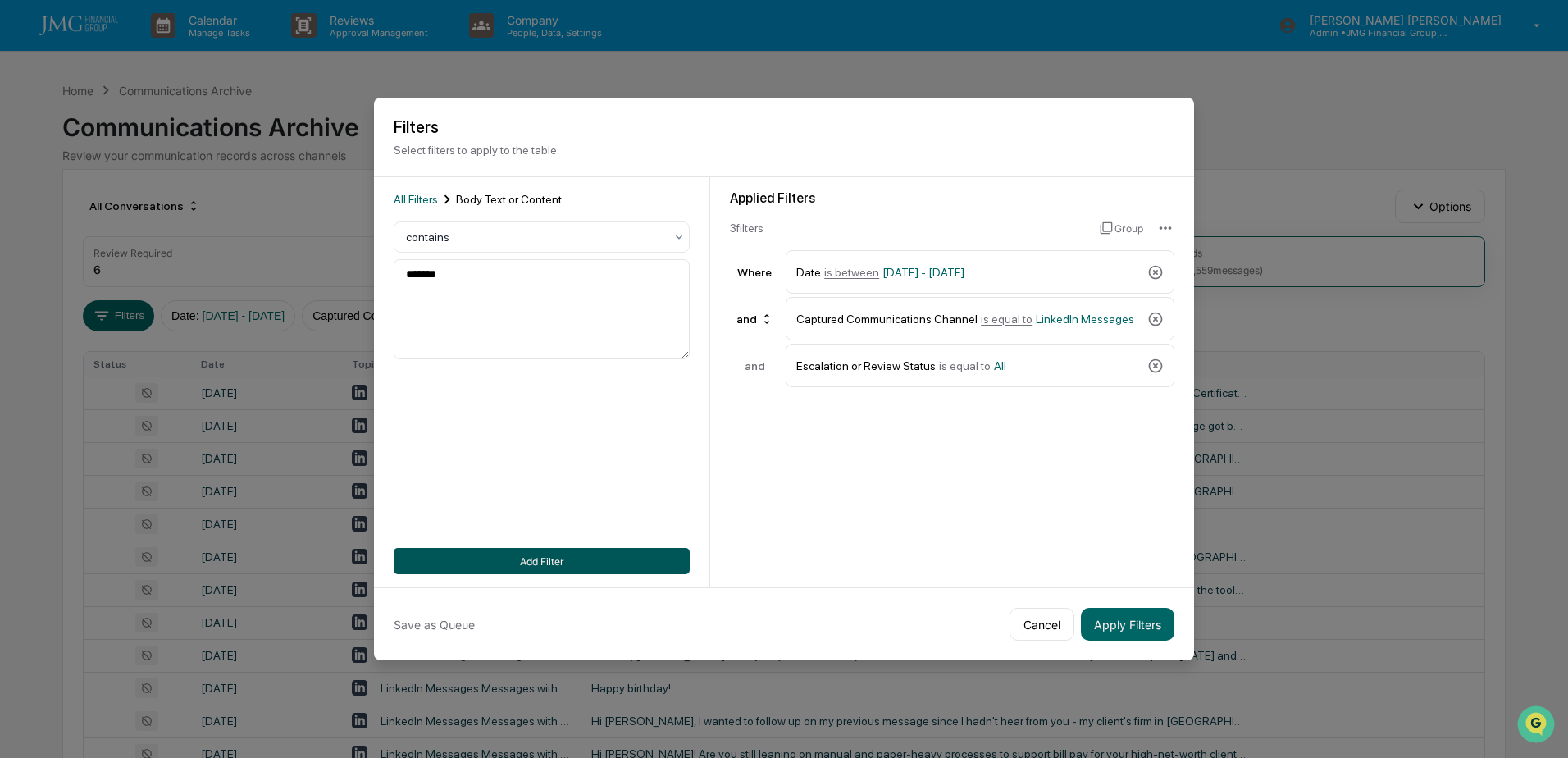
click at [554, 560] on button "Add Filter" at bounding box center [542, 561] width 296 height 26
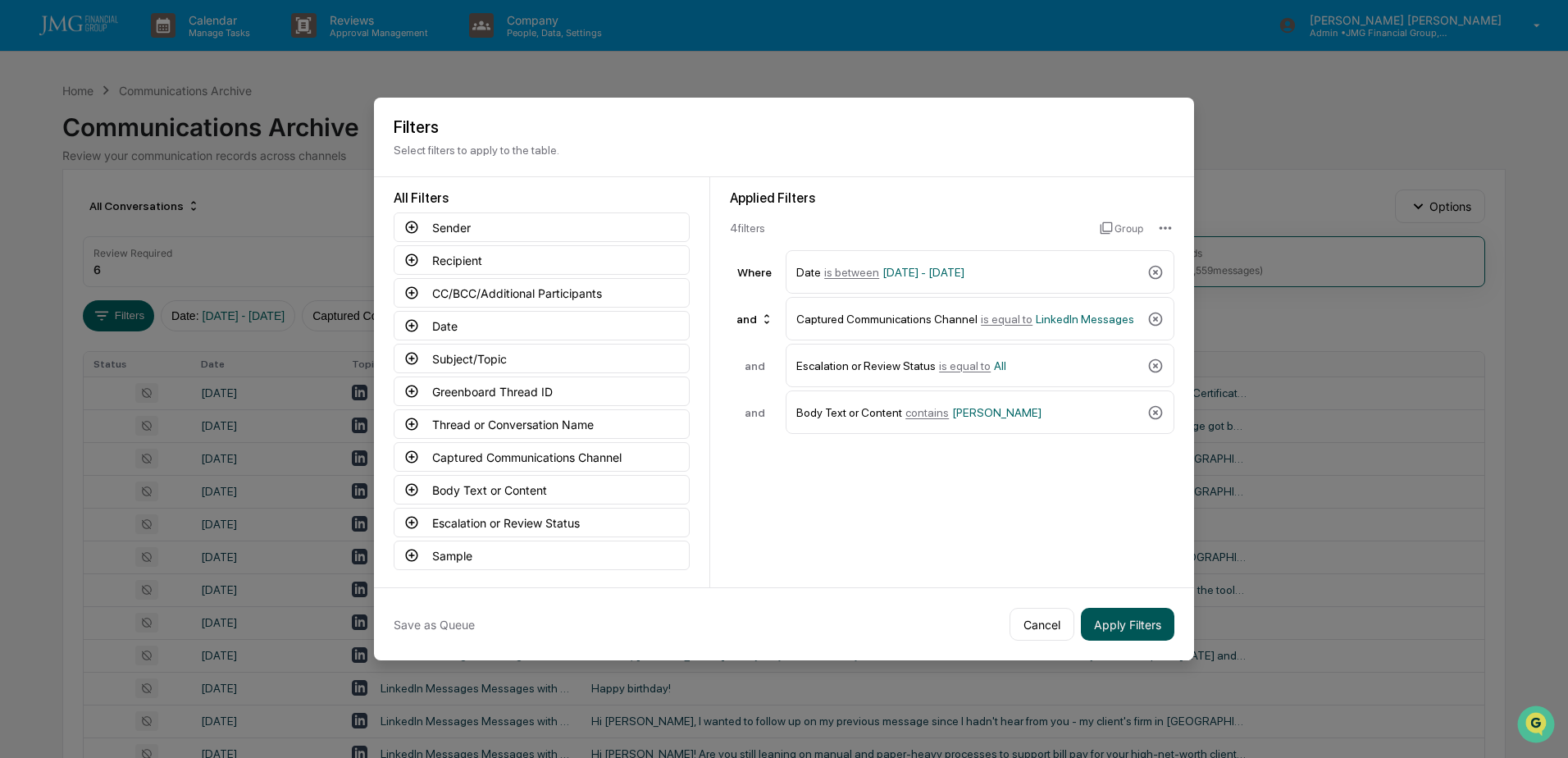
click at [1127, 624] on button "Apply Filters" at bounding box center [1127, 623] width 93 height 33
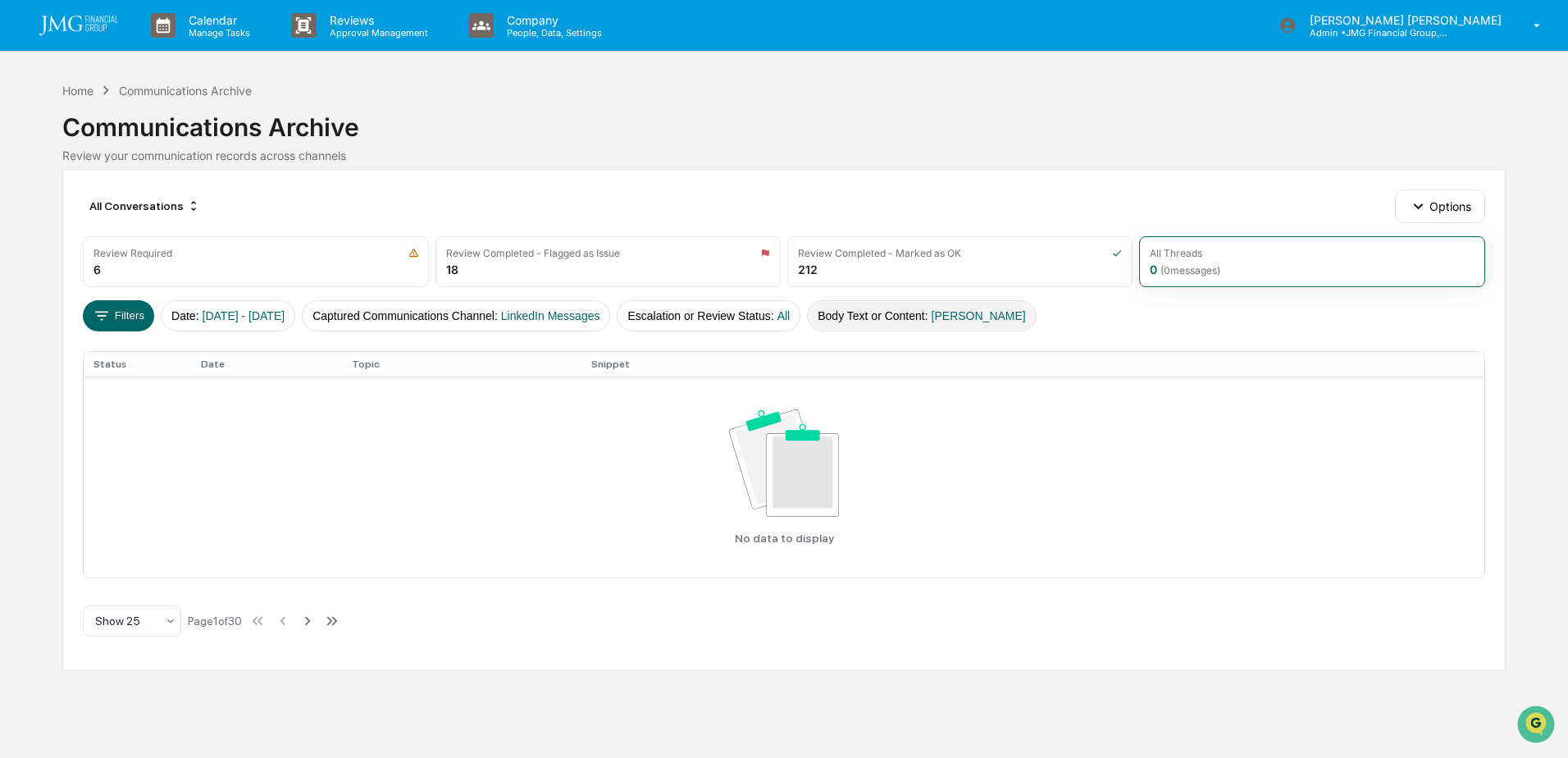
click at [924, 318] on button "Body Text or Content : wharton" at bounding box center [921, 315] width 229 height 31
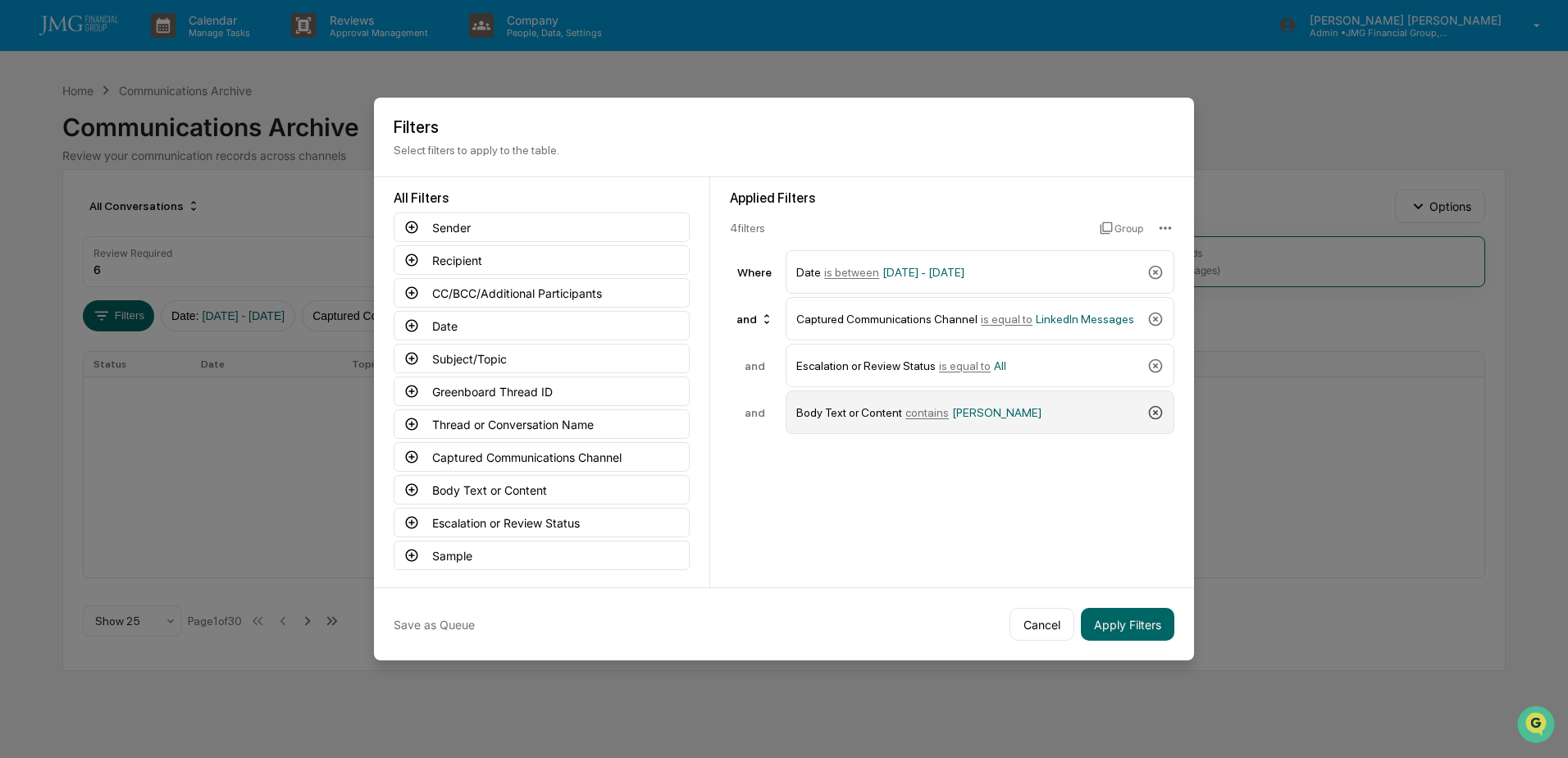
click at [1158, 414] on icon at bounding box center [1155, 412] width 17 height 17
click at [1112, 621] on button "Apply Filters" at bounding box center [1127, 623] width 93 height 33
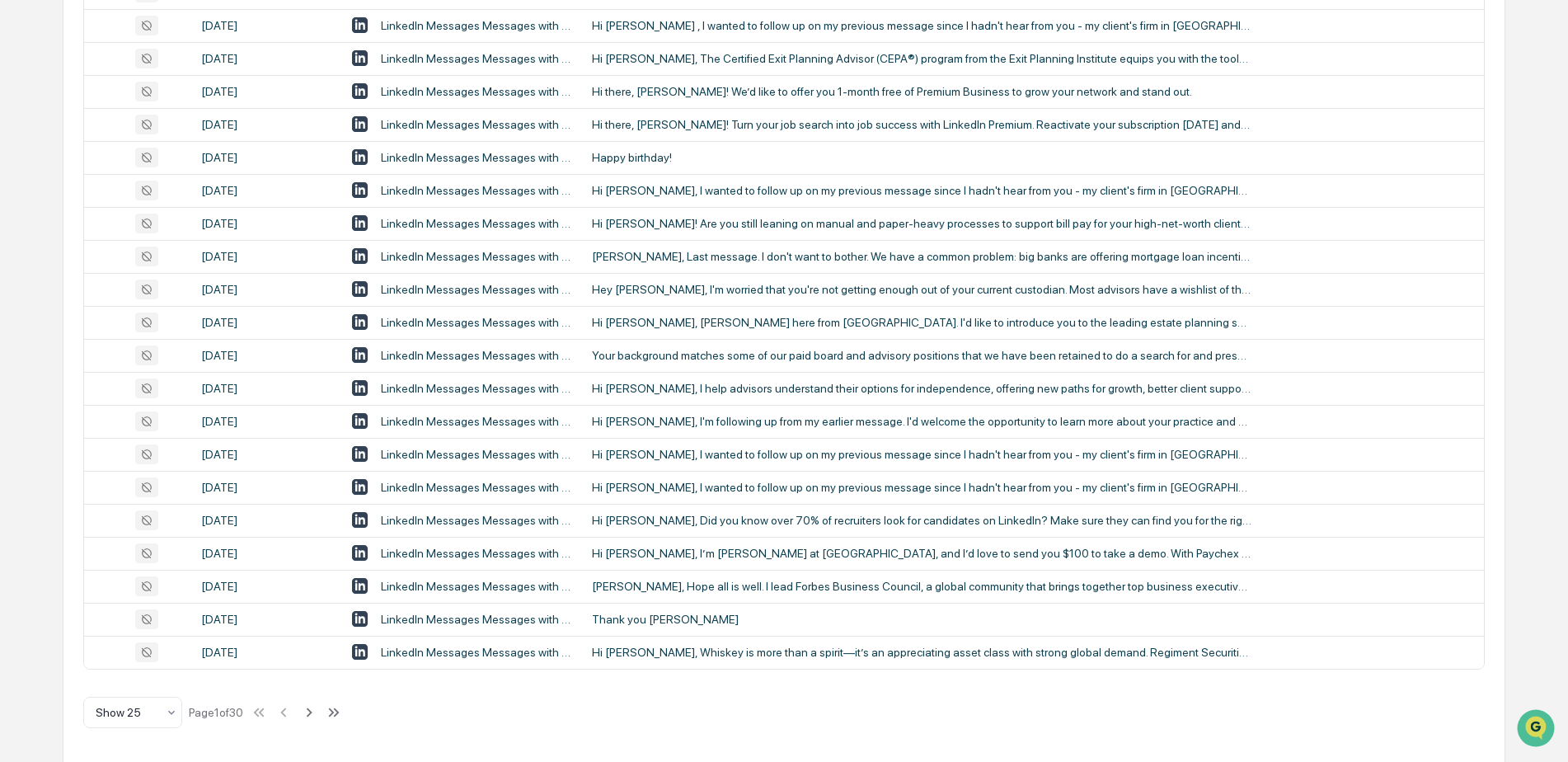
scroll to position [535, 0]
click at [312, 705] on icon at bounding box center [309, 711] width 18 height 18
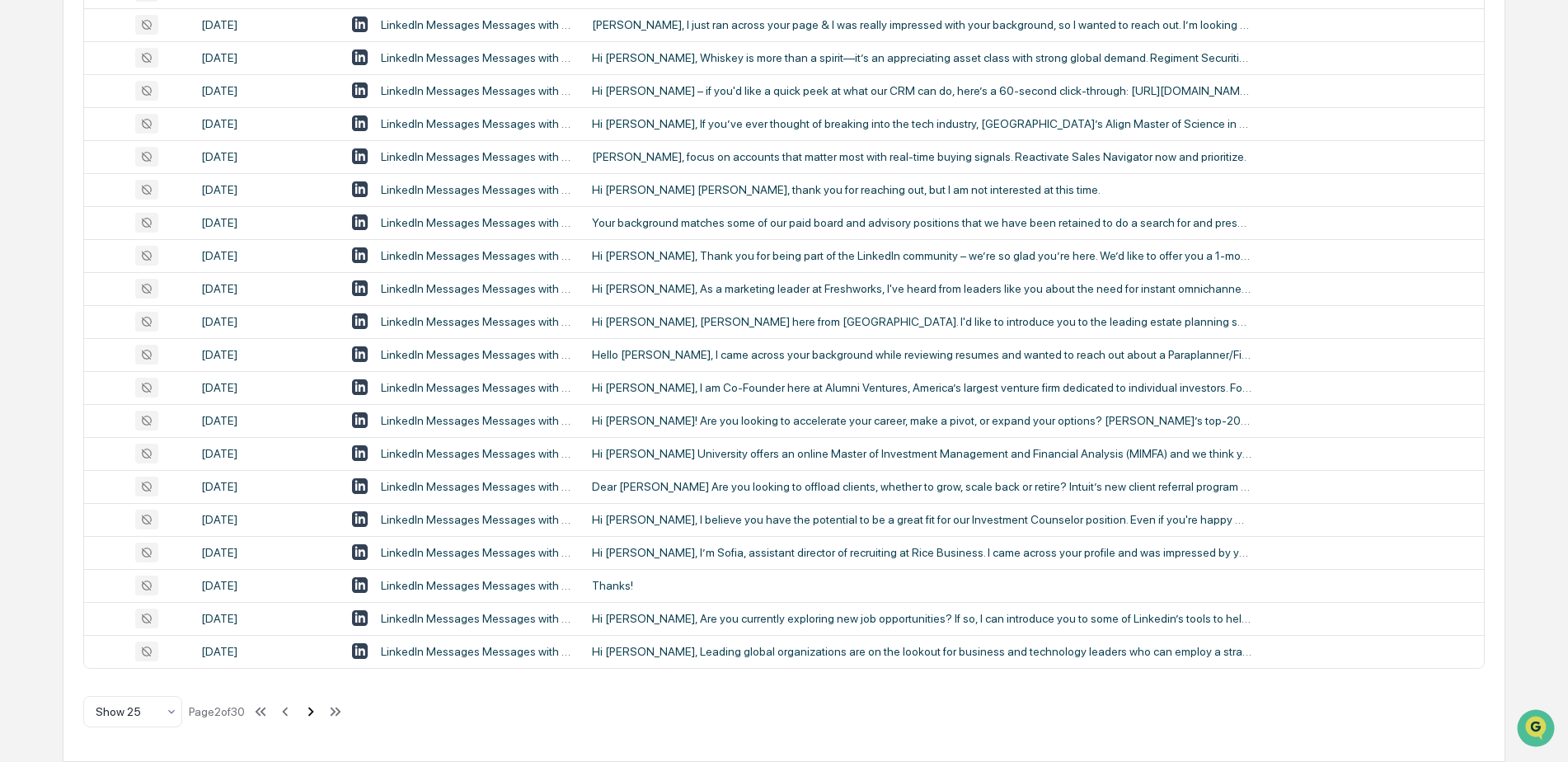
click at [312, 705] on icon at bounding box center [310, 711] width 18 height 18
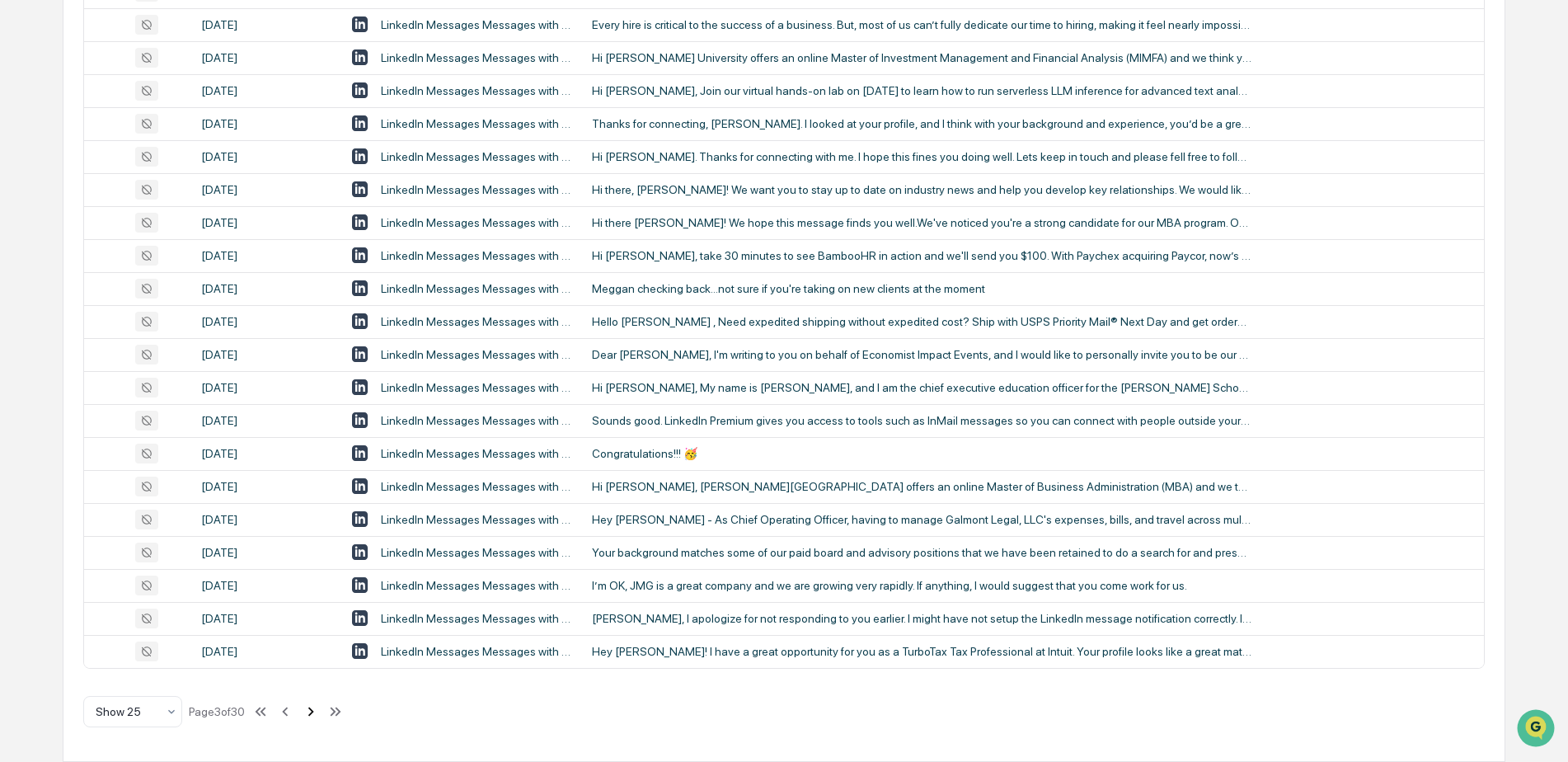
click at [314, 712] on icon at bounding box center [311, 710] width 6 height 9
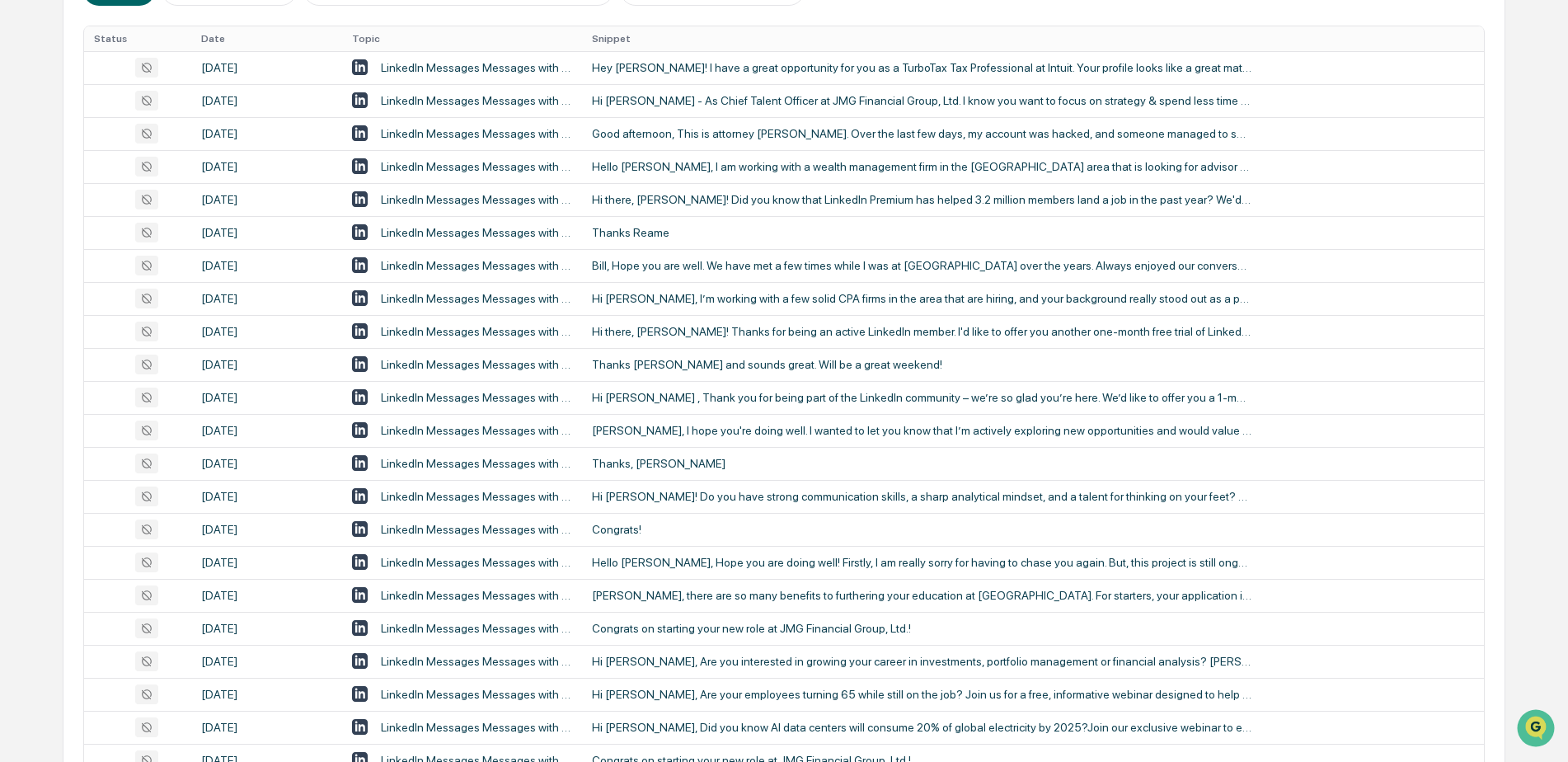
scroll to position [0, 0]
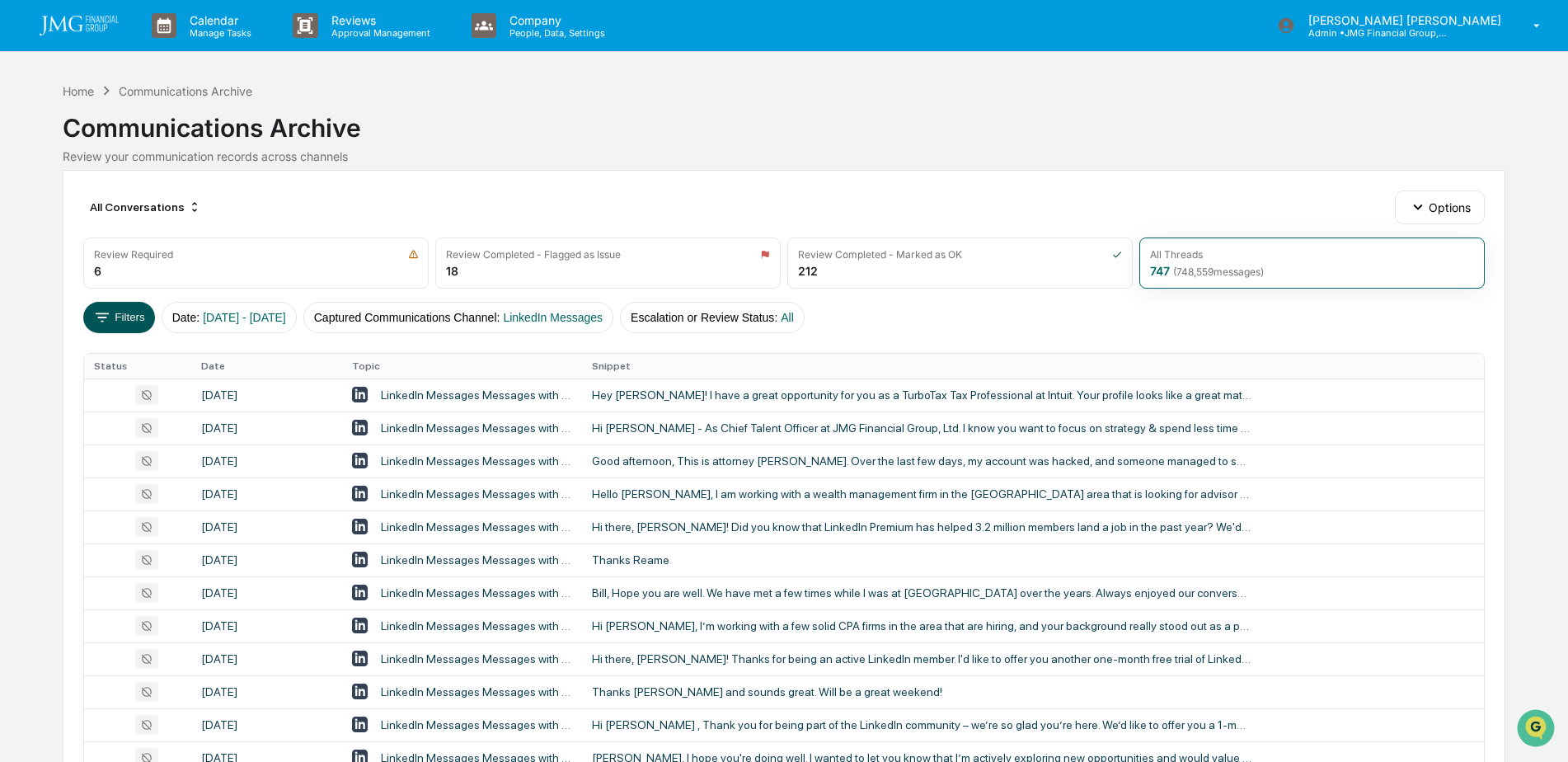
click at [134, 318] on button "Filters" at bounding box center [119, 316] width 72 height 31
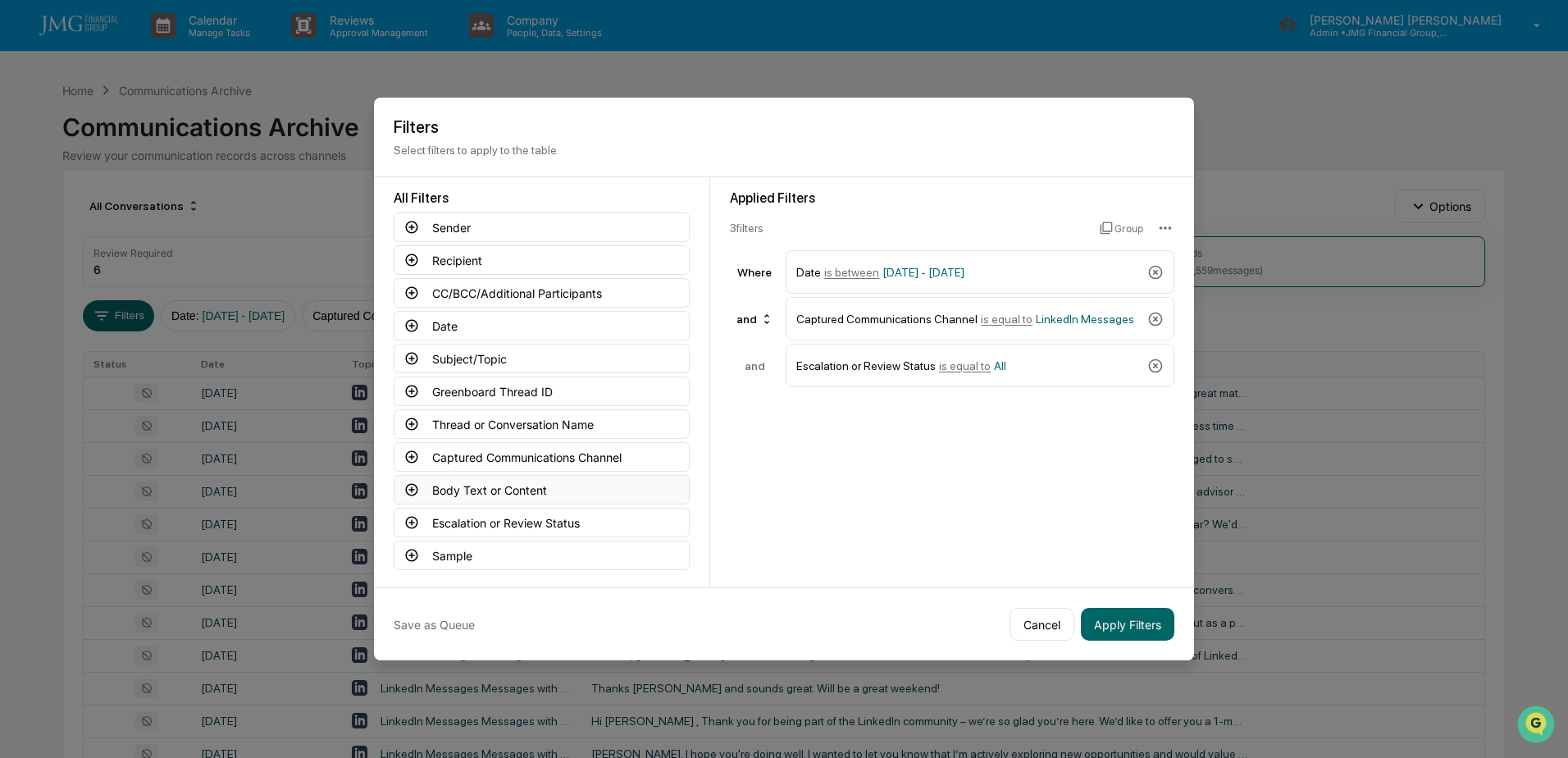
click at [566, 486] on button "Body Text or Content" at bounding box center [542, 490] width 296 height 30
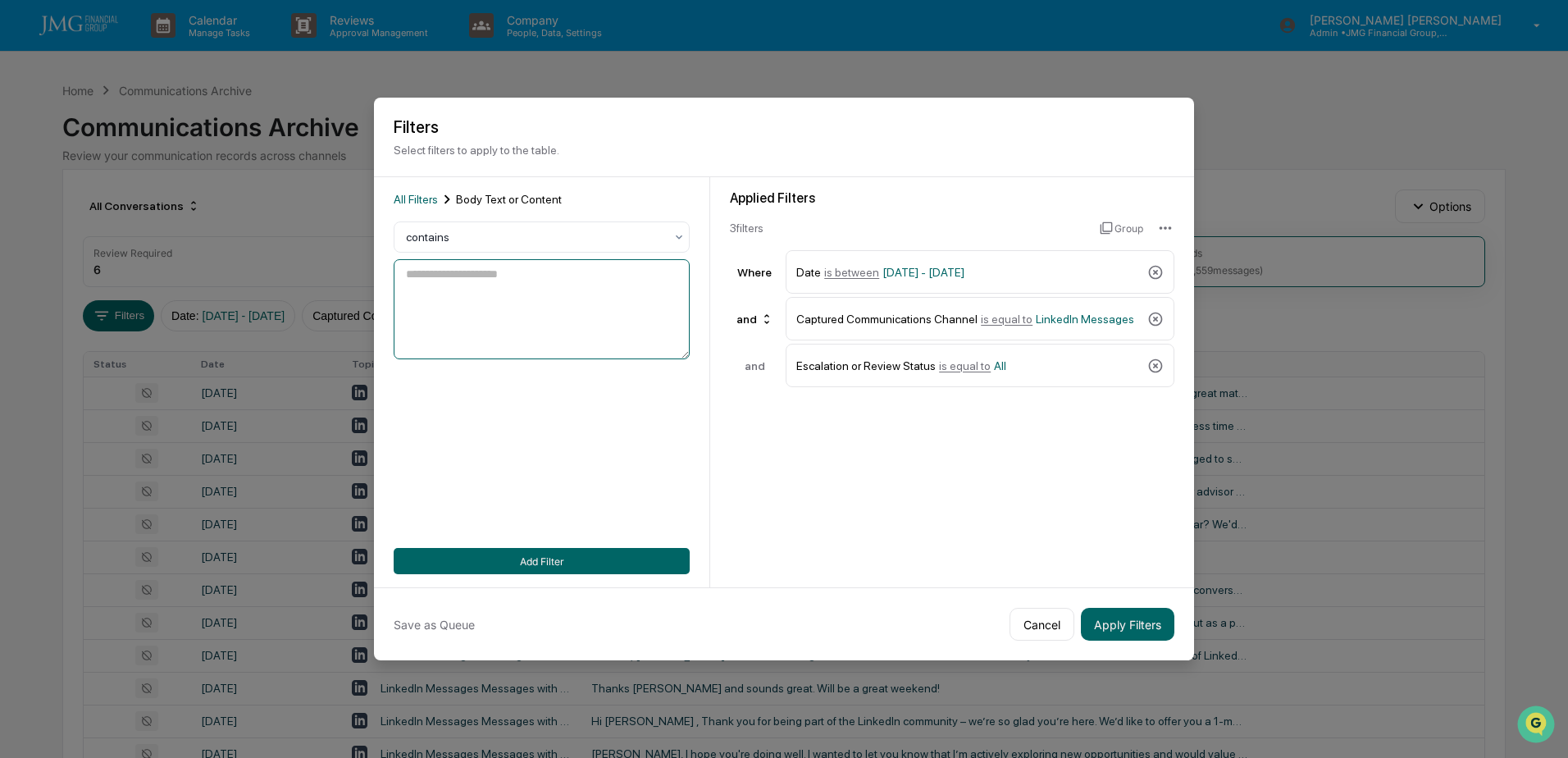
click at [547, 292] on textarea at bounding box center [542, 309] width 296 height 100
type textarea "****"
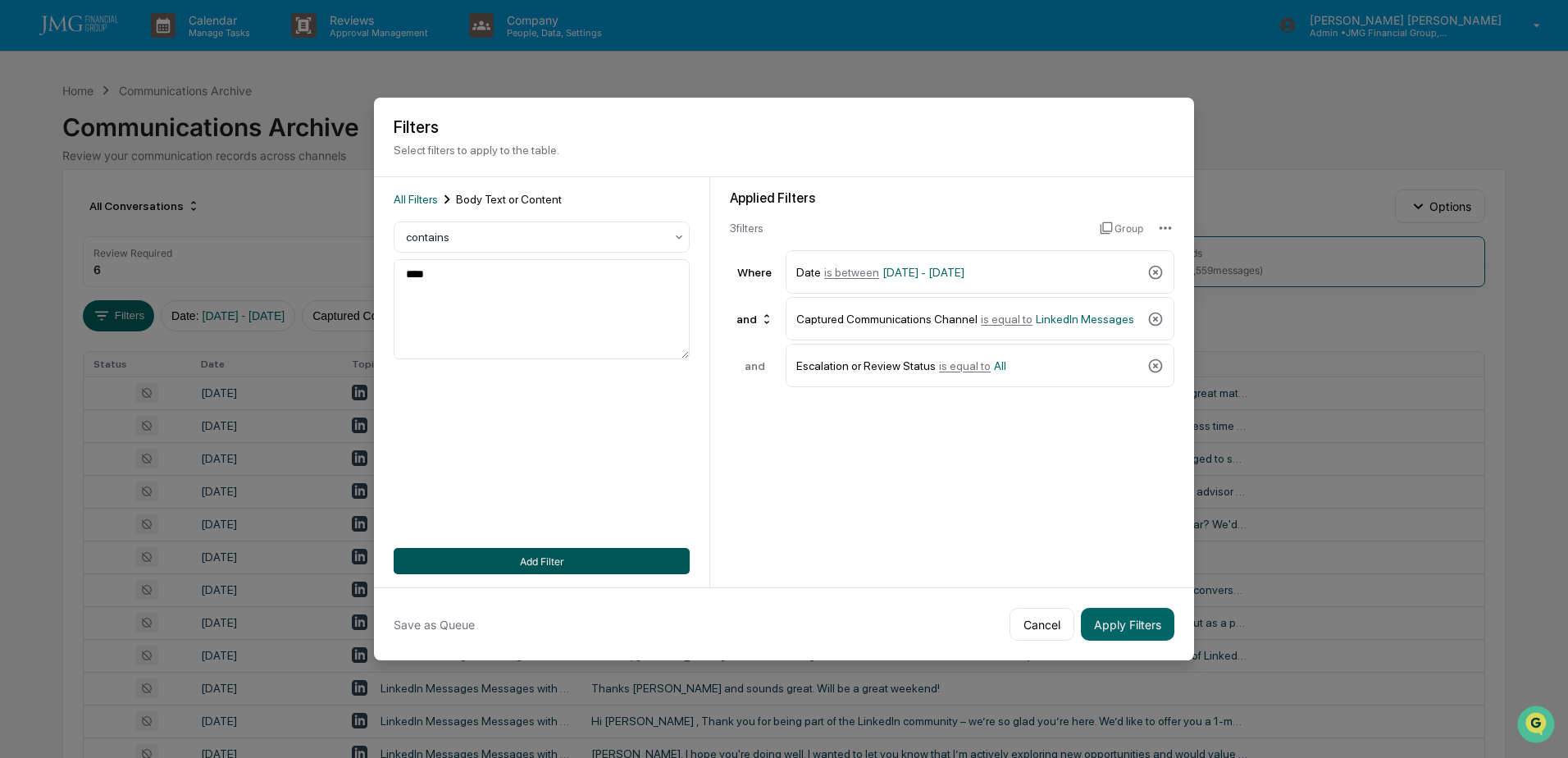
click at [659, 563] on button "Add Filter" at bounding box center [542, 561] width 296 height 26
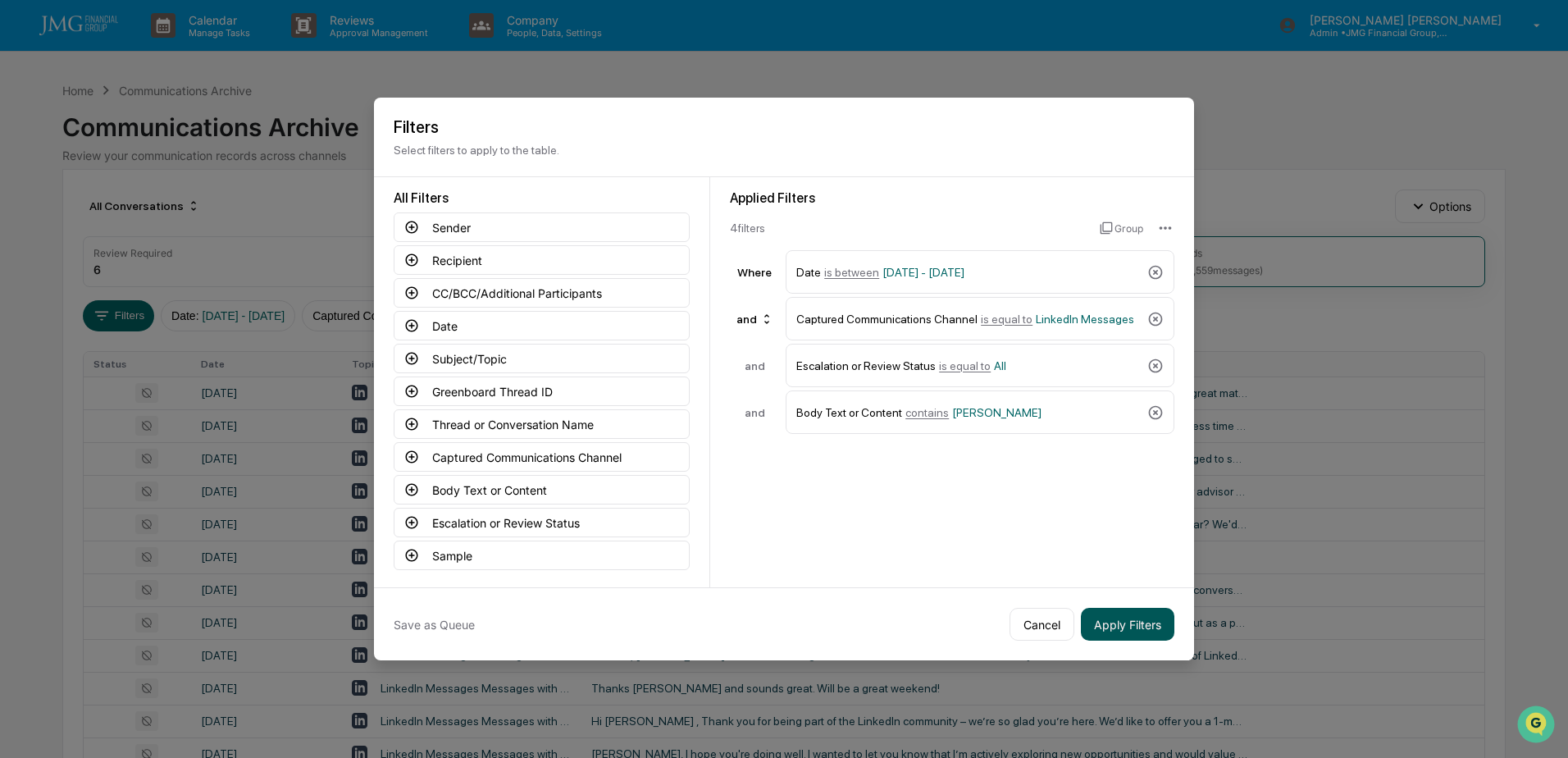
click at [1155, 615] on button "Apply Filters" at bounding box center [1127, 623] width 93 height 33
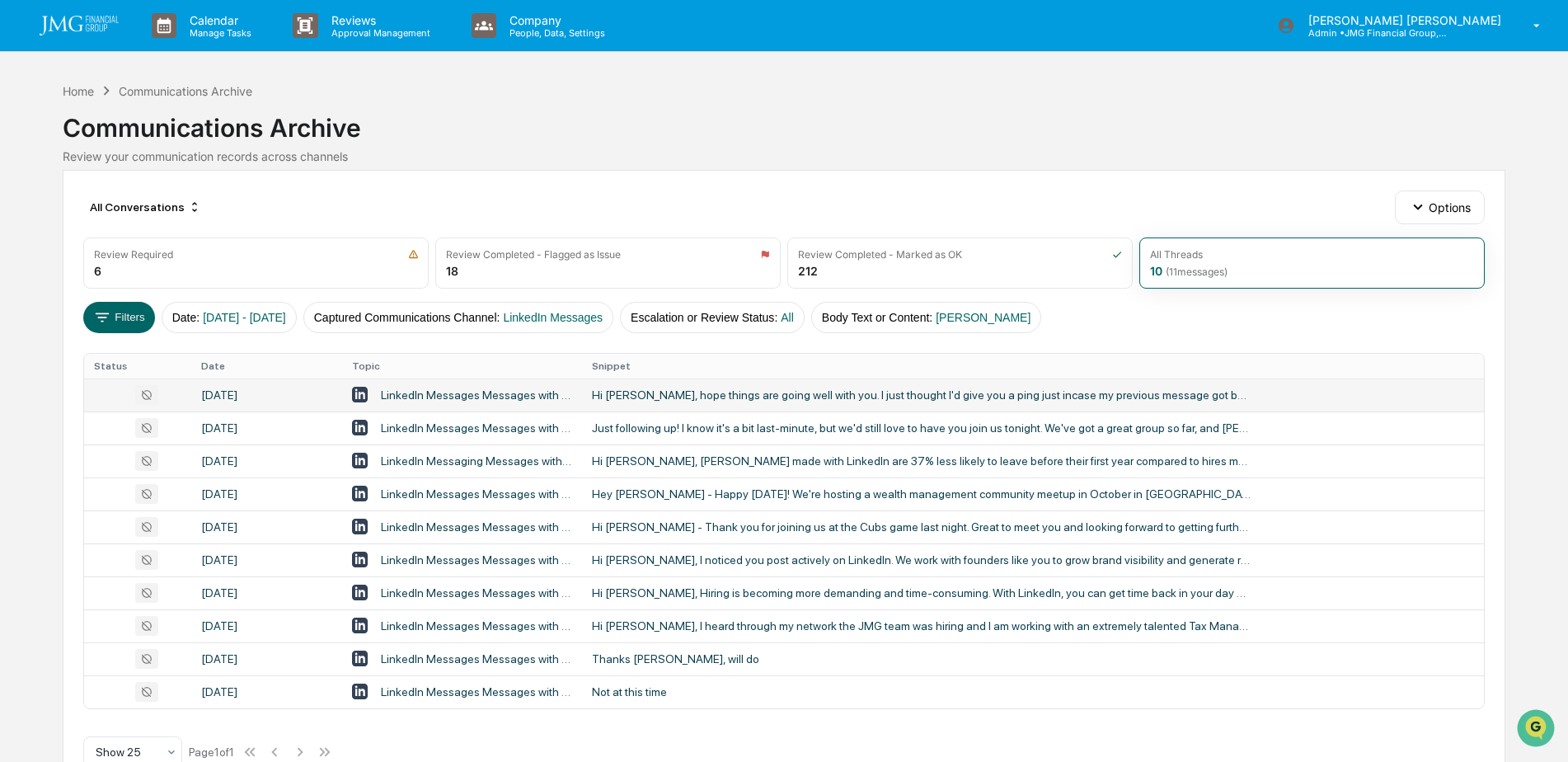
click at [776, 388] on div "Hi Tony, hope things are going well with you. I just thought I'd give you a pin…" at bounding box center [921, 394] width 659 height 13
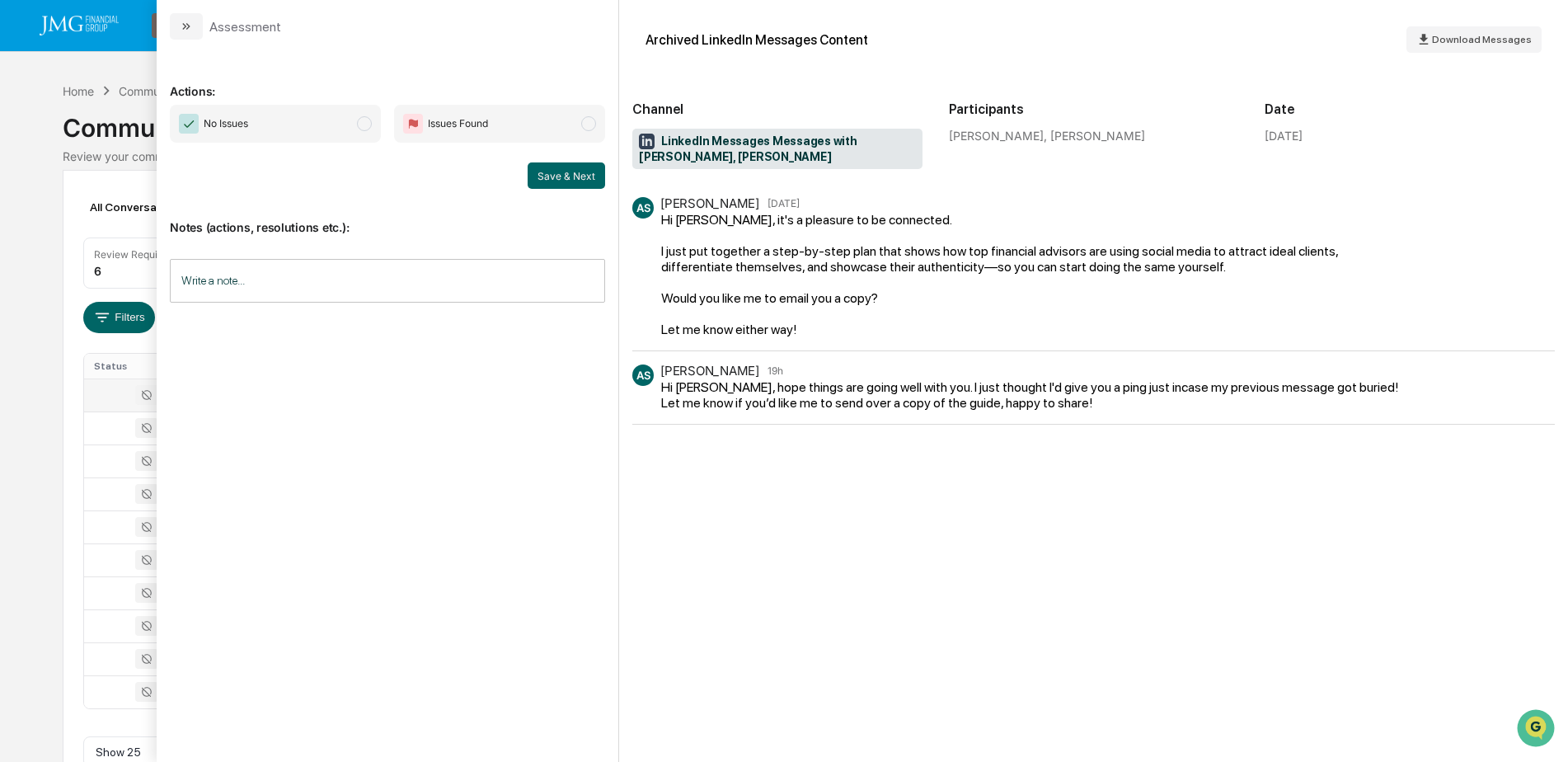
click at [55, 435] on div "Calendar Manage Tasks Reviews Approval Management Company People, Data, Setting…" at bounding box center [784, 401] width 1568 height 802
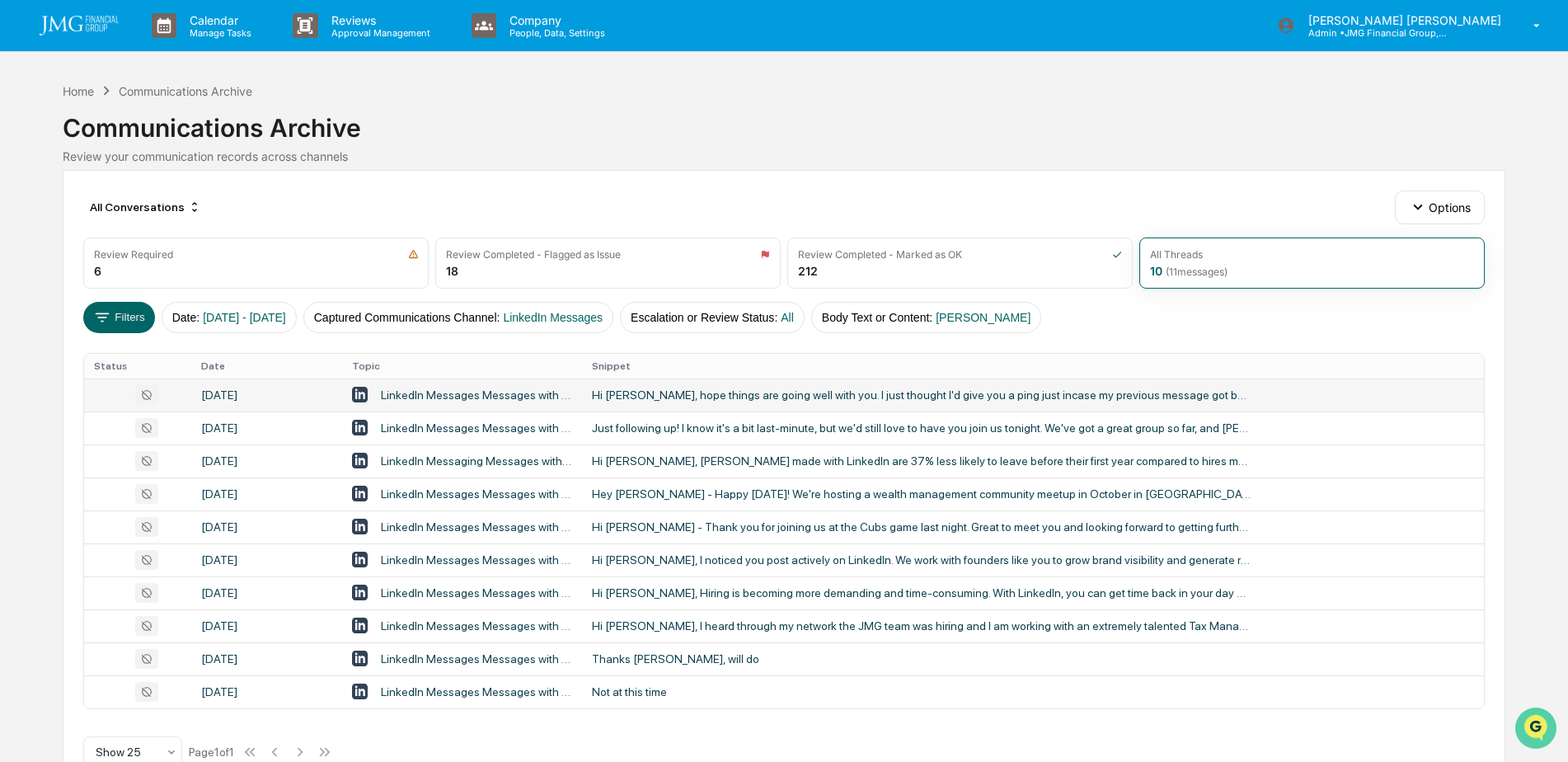
click at [1549, 728] on icon "Open customer support" at bounding box center [1535, 748] width 41 height 41
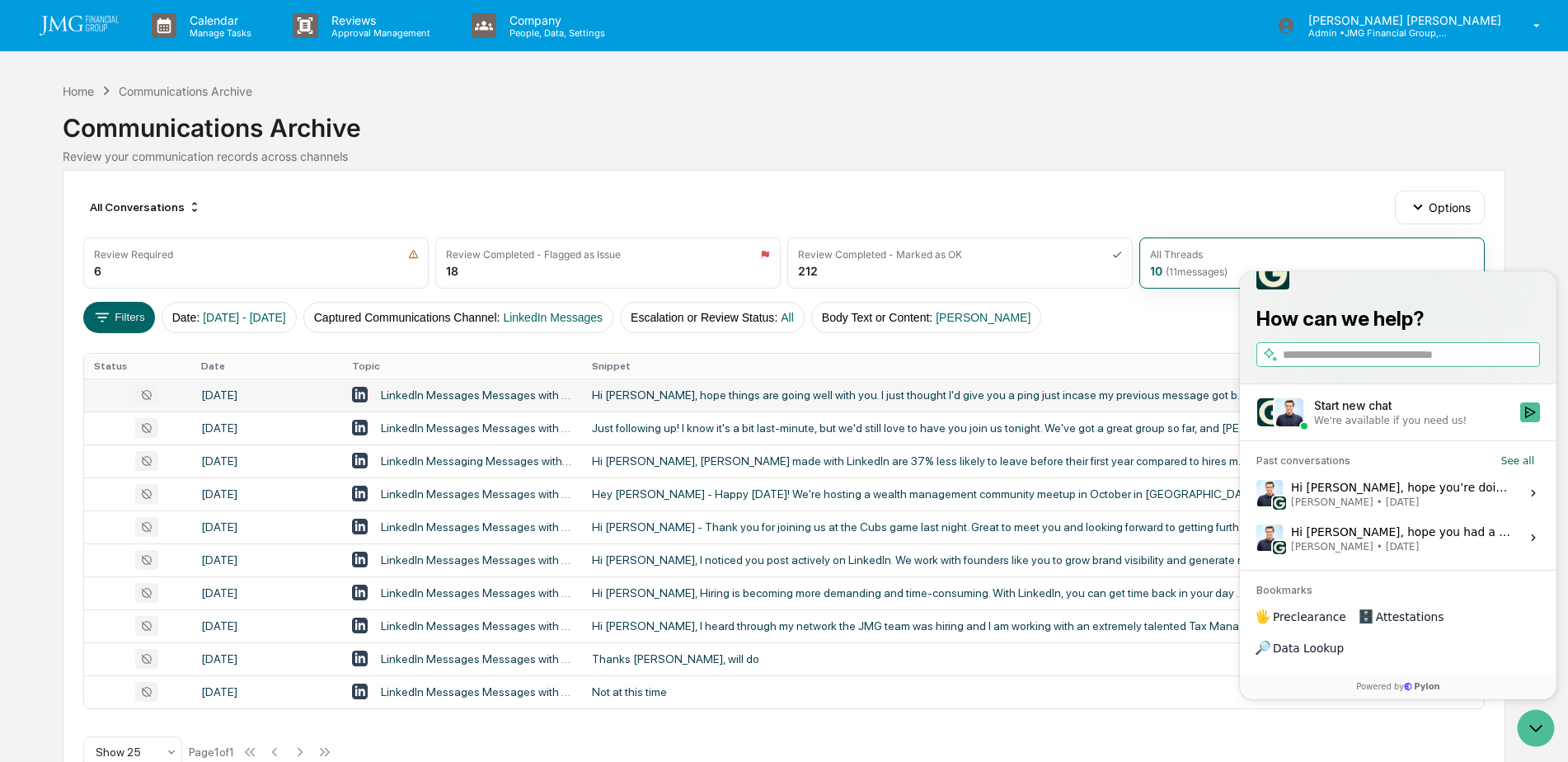
click at [1418, 554] on span "Jack Rasmussen • Sep 8" at bounding box center [1400, 546] width 219 height 13
click at [1257, 539] on button "View issue" at bounding box center [1256, 538] width 1 height 1
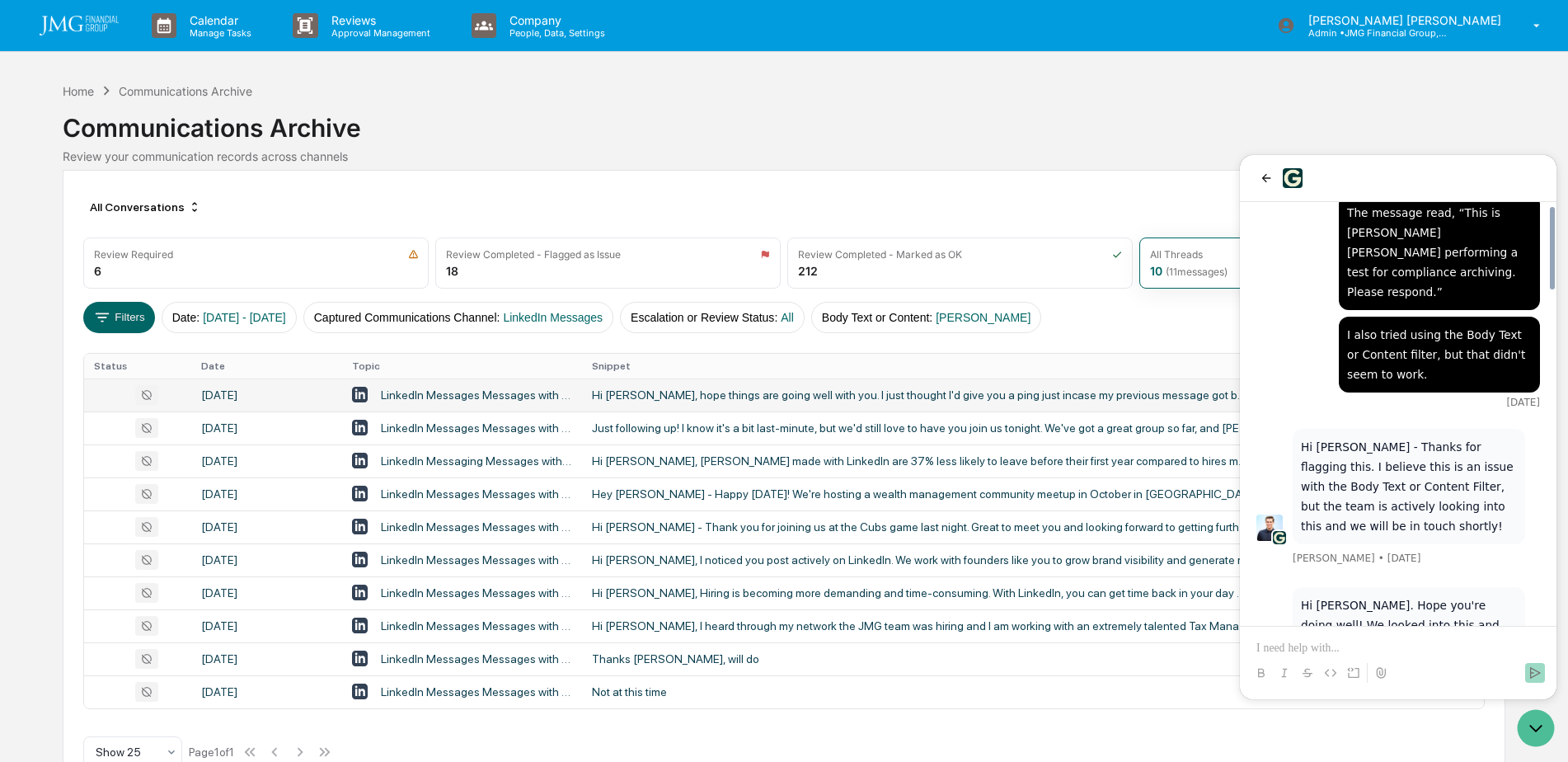
scroll to position [1840, 0]
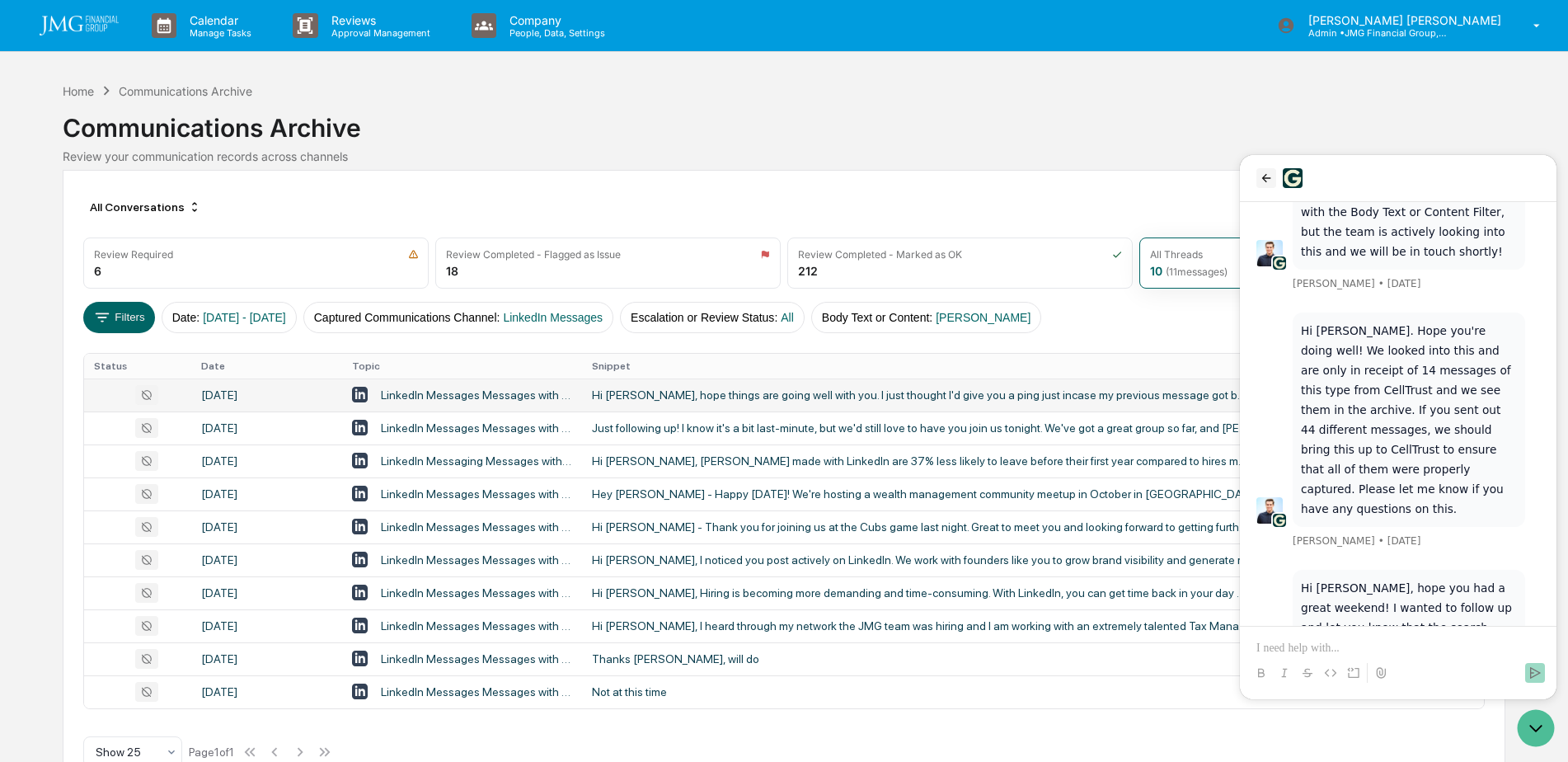
click at [1266, 183] on icon "back" at bounding box center [1266, 178] width 9 height 8
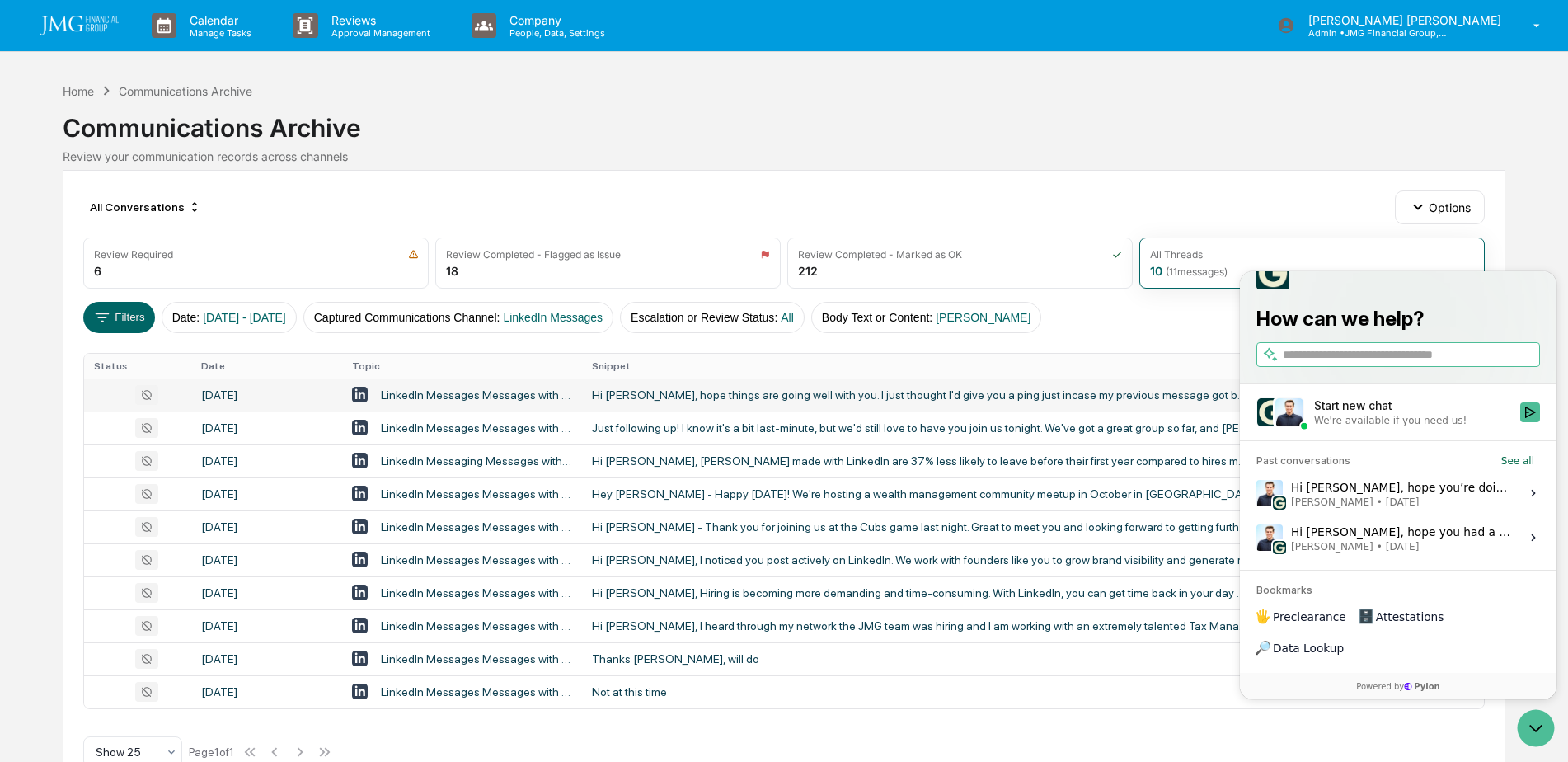
click at [1440, 554] on div "Hi Steve, hope you had a great weekend! I wanted to follow up and let you know …" at bounding box center [1400, 537] width 219 height 31
click at [1257, 539] on button "View issue" at bounding box center [1256, 538] width 1 height 1
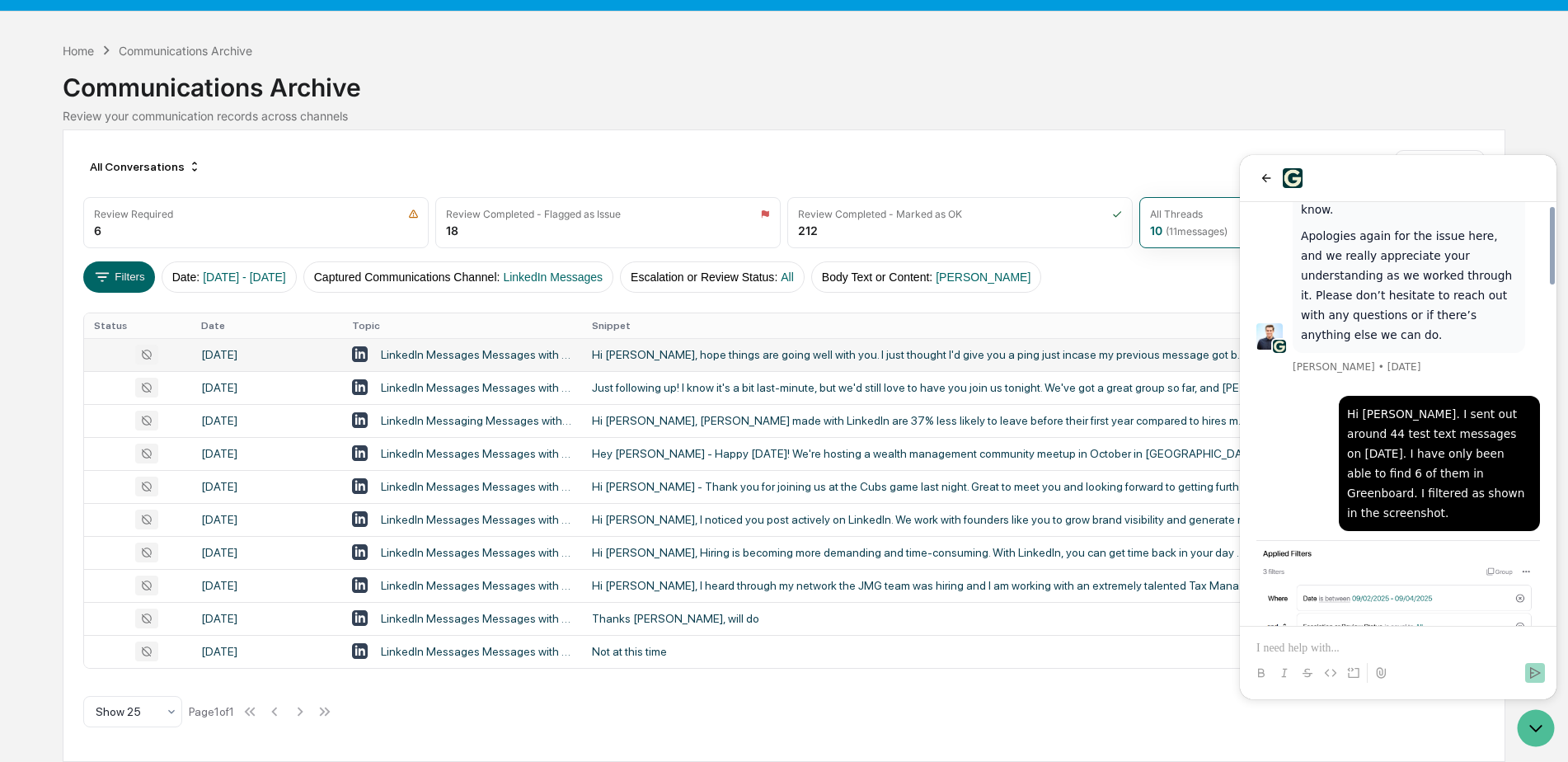
scroll to position [1016, 0]
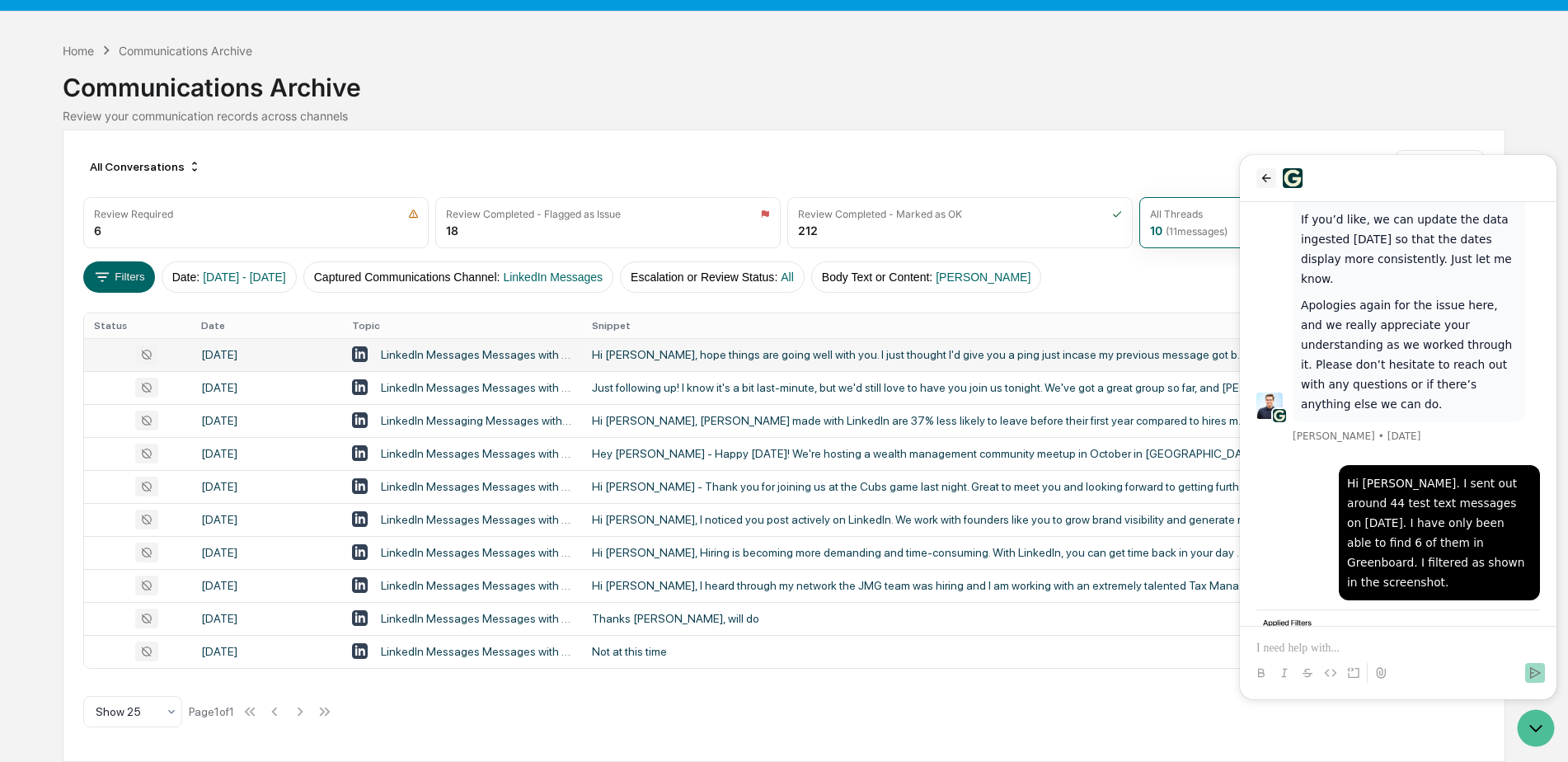
click at [1264, 183] on icon "back" at bounding box center [1266, 178] width 13 height 13
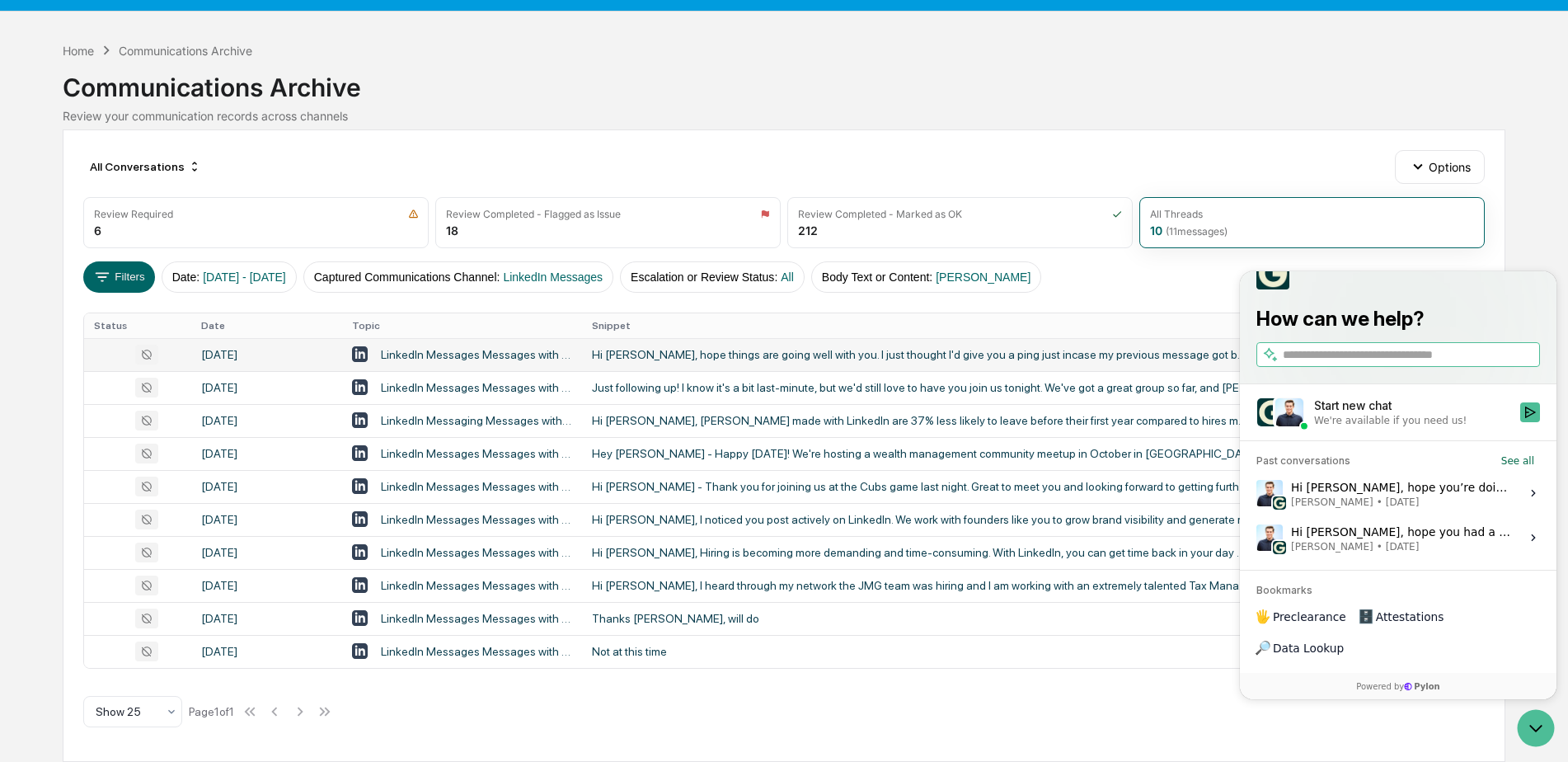
click at [1423, 509] on div "Hi Steve, hope you’re doing well! The team has fixed the LinkedIn connection, s…" at bounding box center [1400, 493] width 219 height 31
click at [1257, 494] on button "View issue" at bounding box center [1256, 493] width 1 height 1
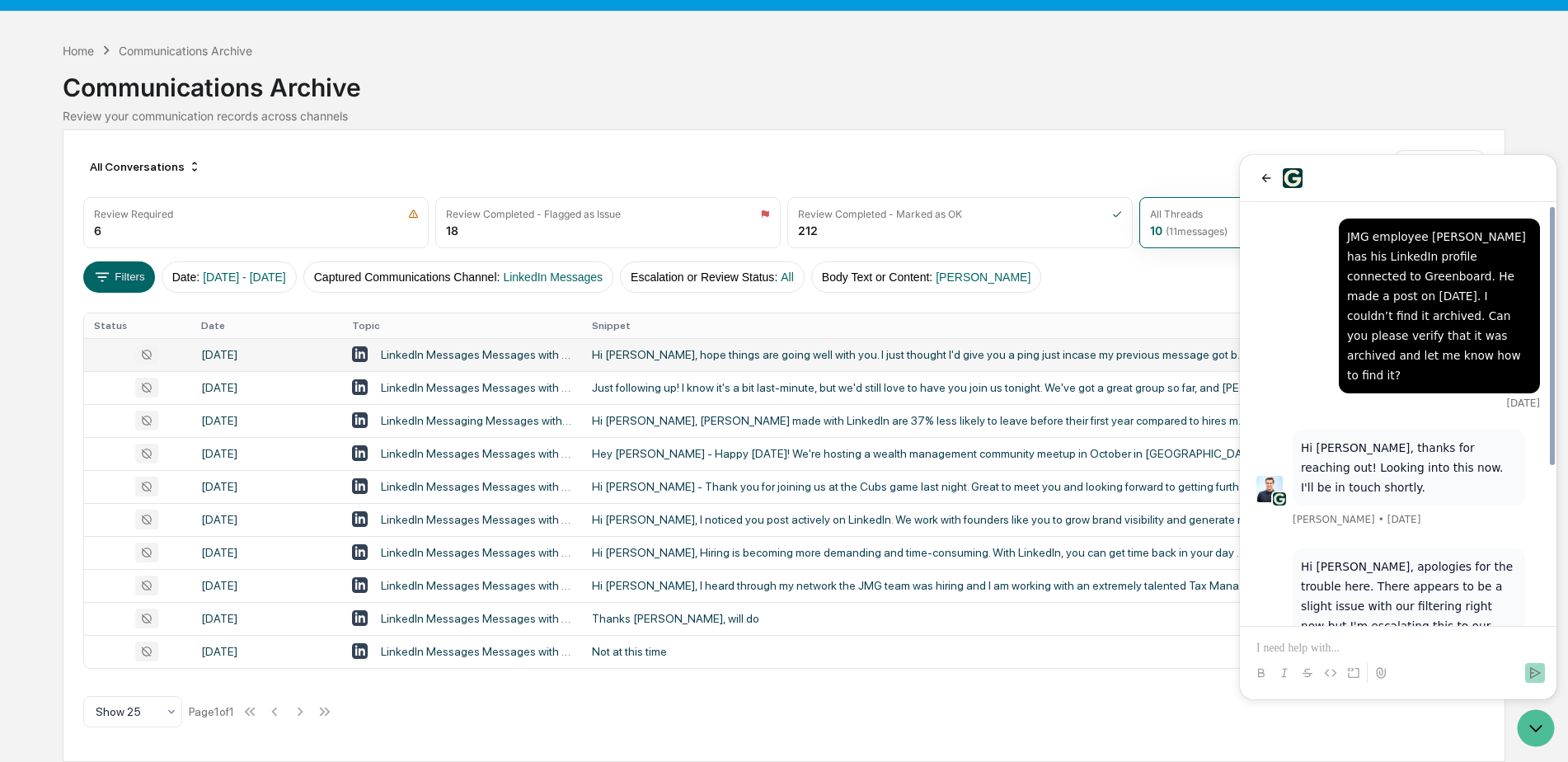
scroll to position [255, 0]
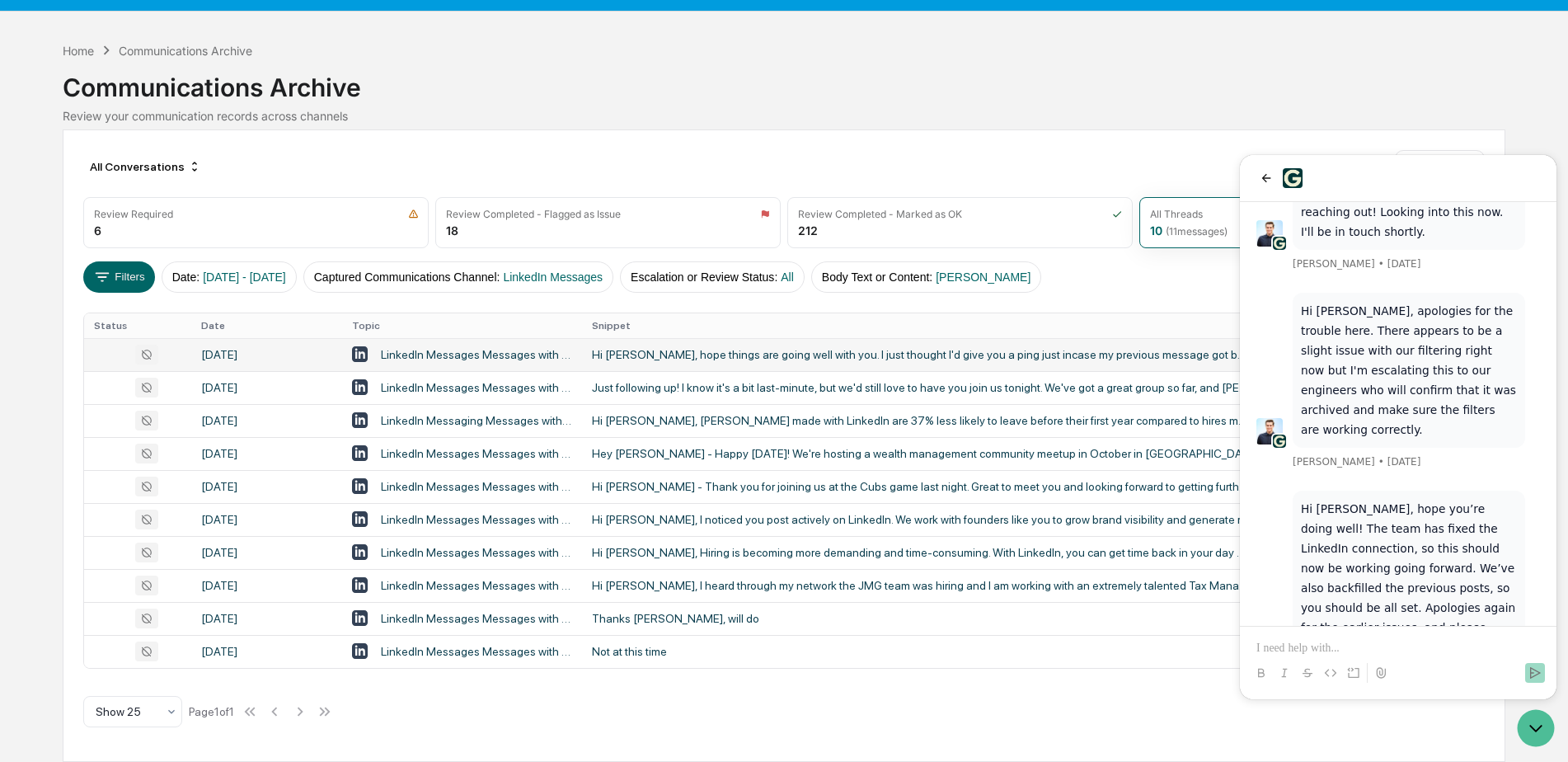
click at [1335, 644] on p at bounding box center [1398, 647] width 283 height 17
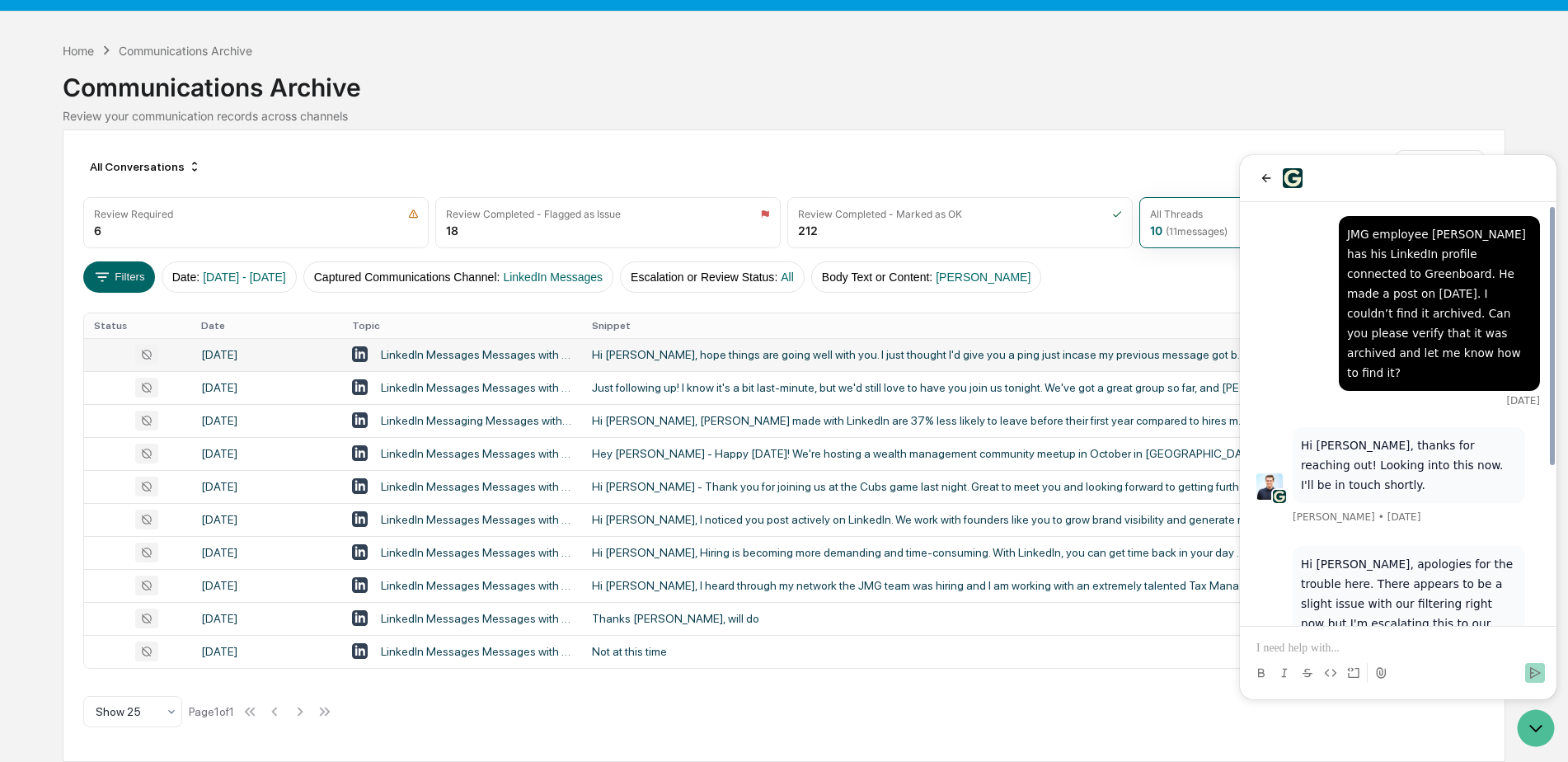
scroll to position [0, 0]
click at [1112, 385] on div "Just following up! I know it's a bit last-minute, but we'd still love to have y…" at bounding box center [921, 387] width 659 height 13
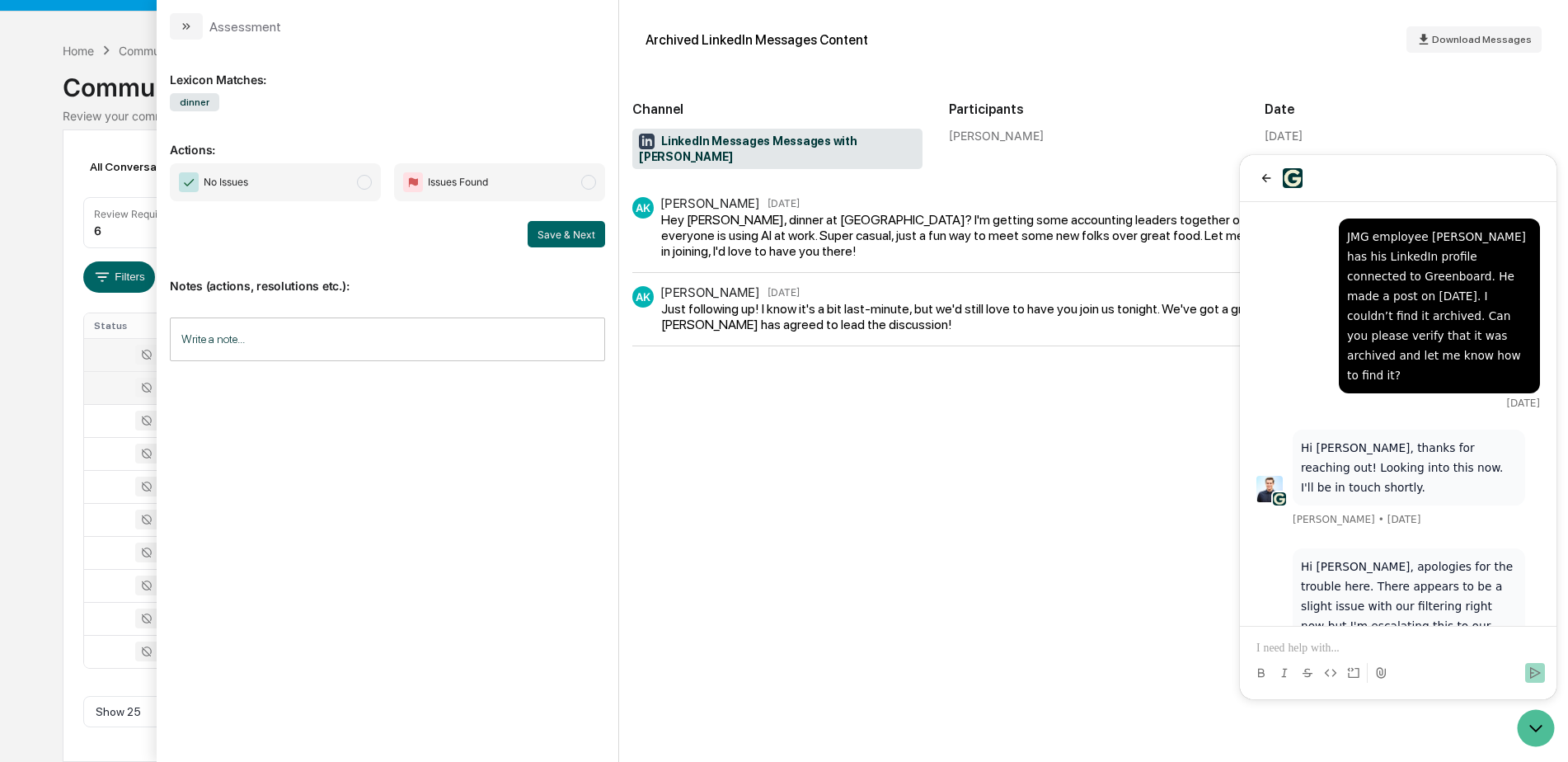
click at [36, 172] on div "Calendar Manage Tasks Reviews Approval Management Company People, Data, Setting…" at bounding box center [784, 361] width 1568 height 802
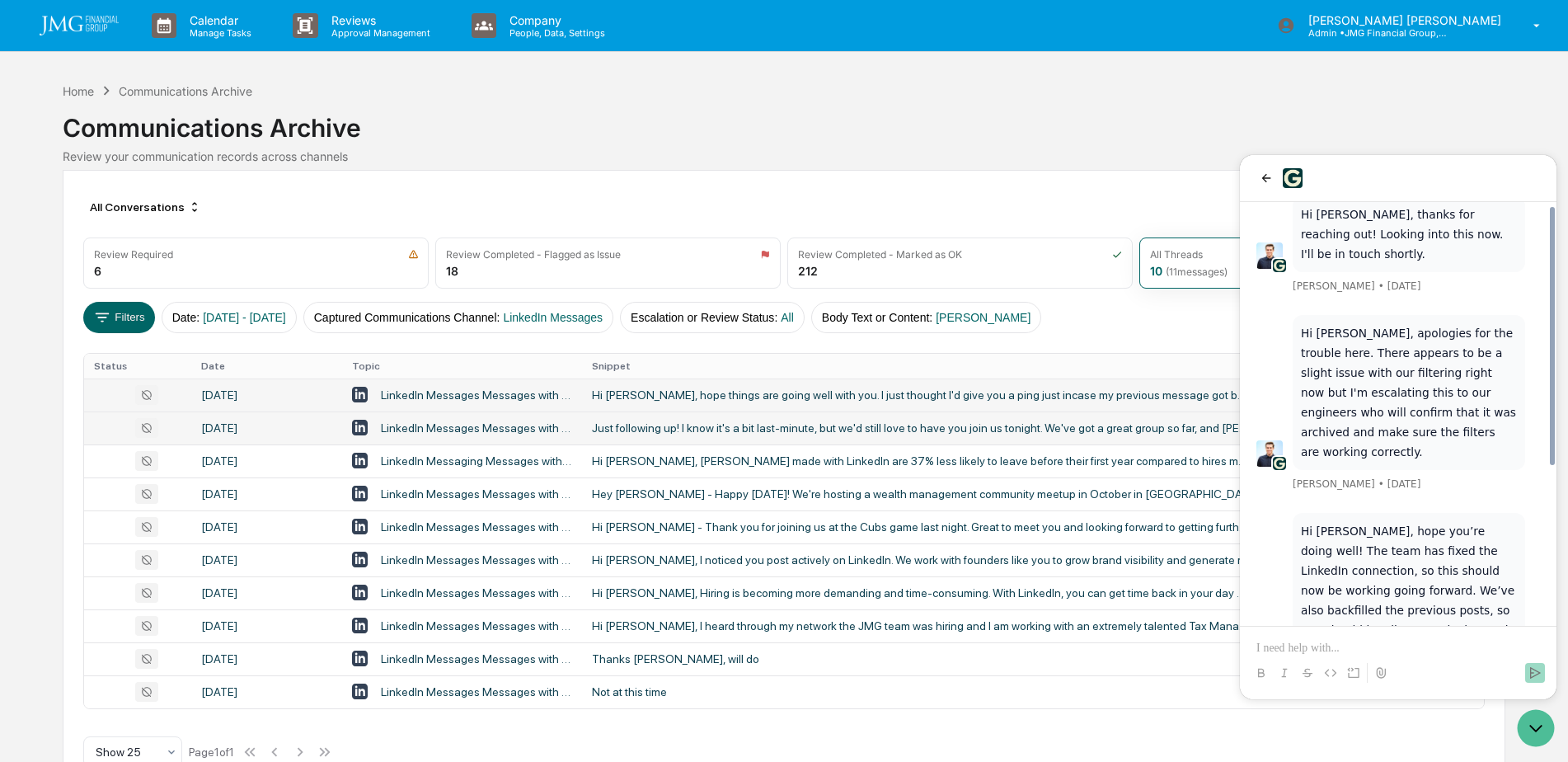
scroll to position [255, 0]
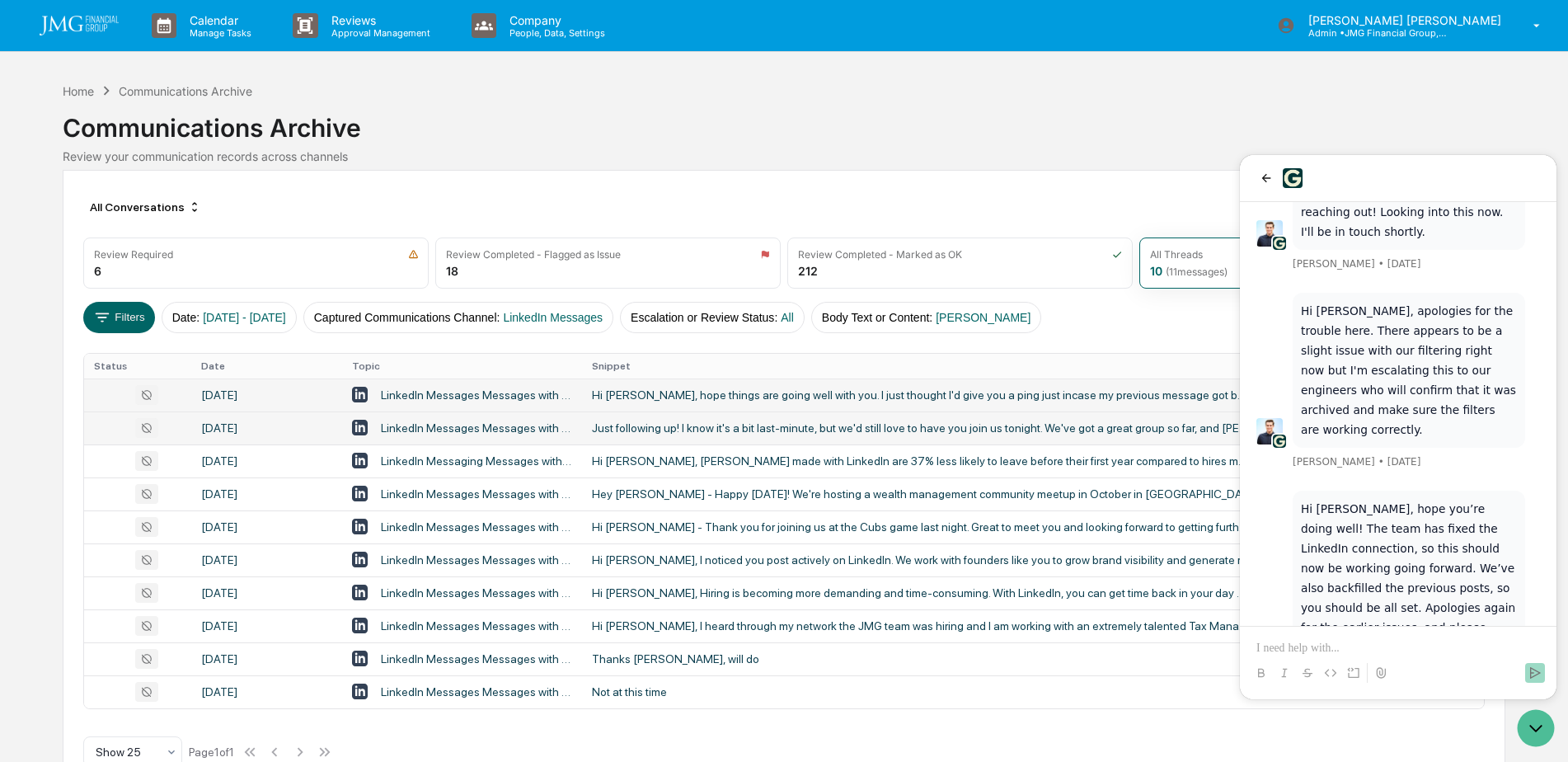
click at [1312, 638] on div at bounding box center [1398, 657] width 303 height 63
click at [1299, 646] on p at bounding box center [1398, 647] width 283 height 17
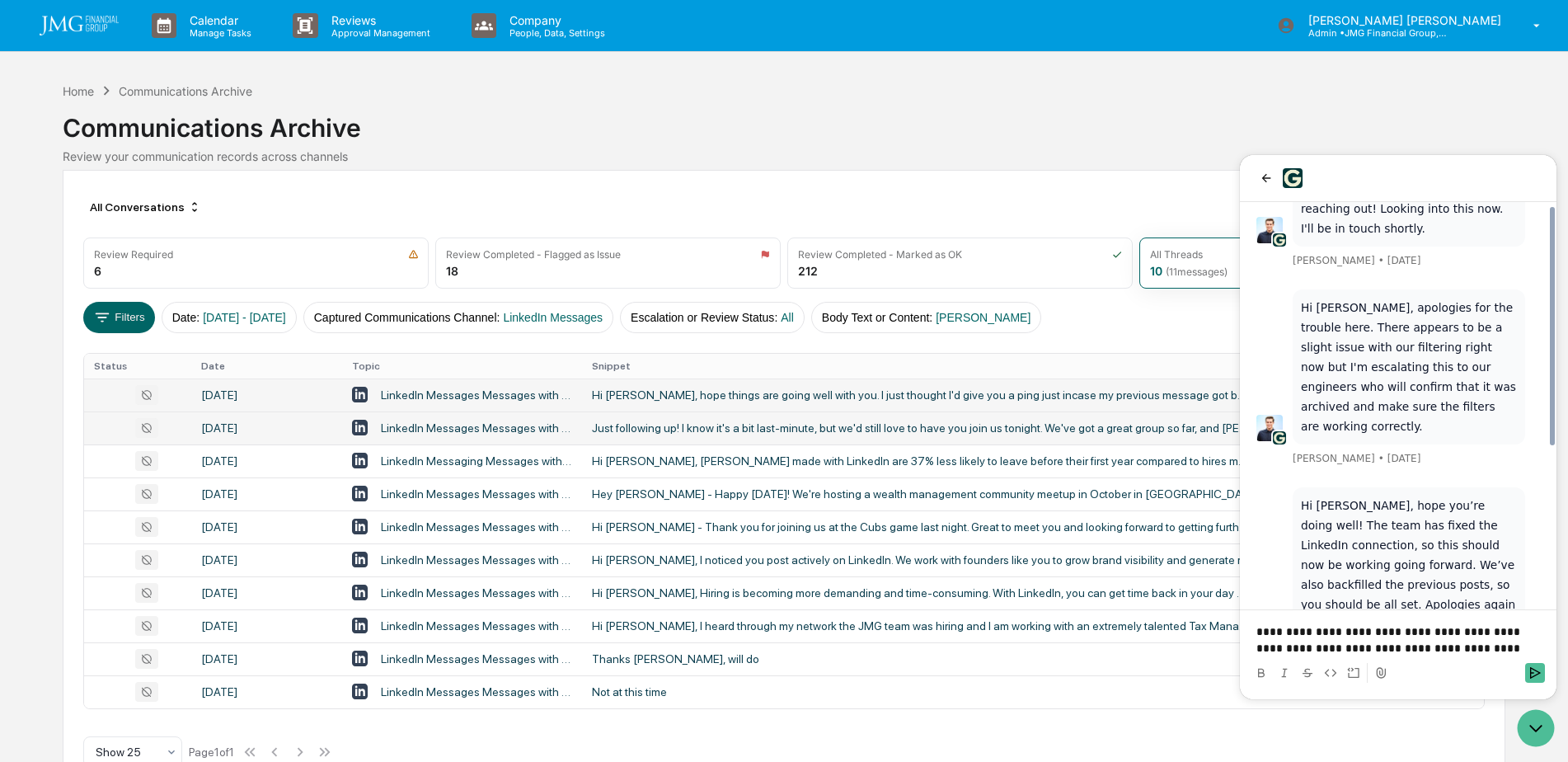
scroll to position [272, 0]
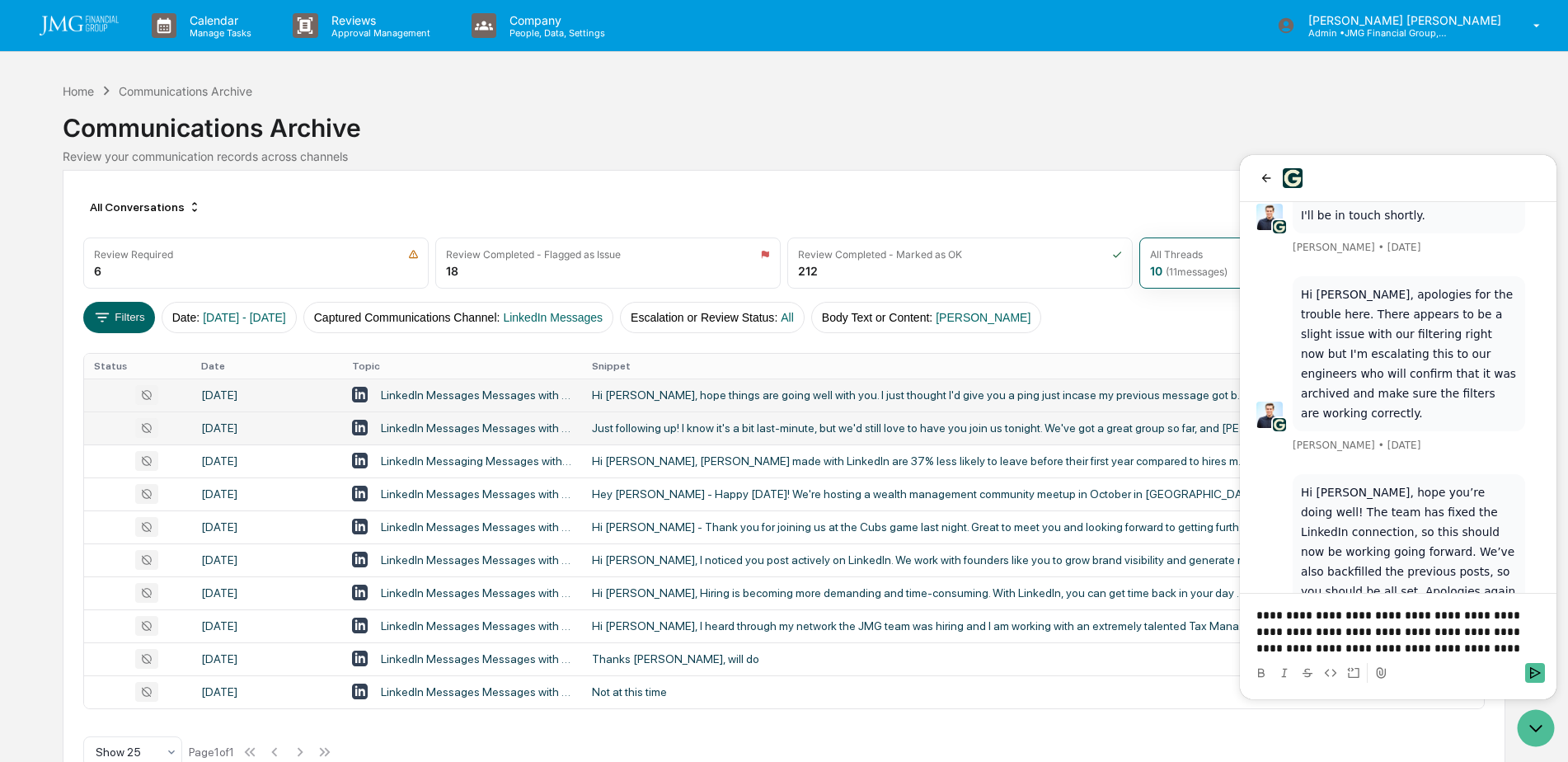
click at [1322, 653] on p "**********" at bounding box center [1398, 631] width 283 height 50
click at [1487, 648] on p "**********" at bounding box center [1398, 631] width 283 height 50
click at [1538, 667] on icon "Send" at bounding box center [1534, 672] width 13 height 13
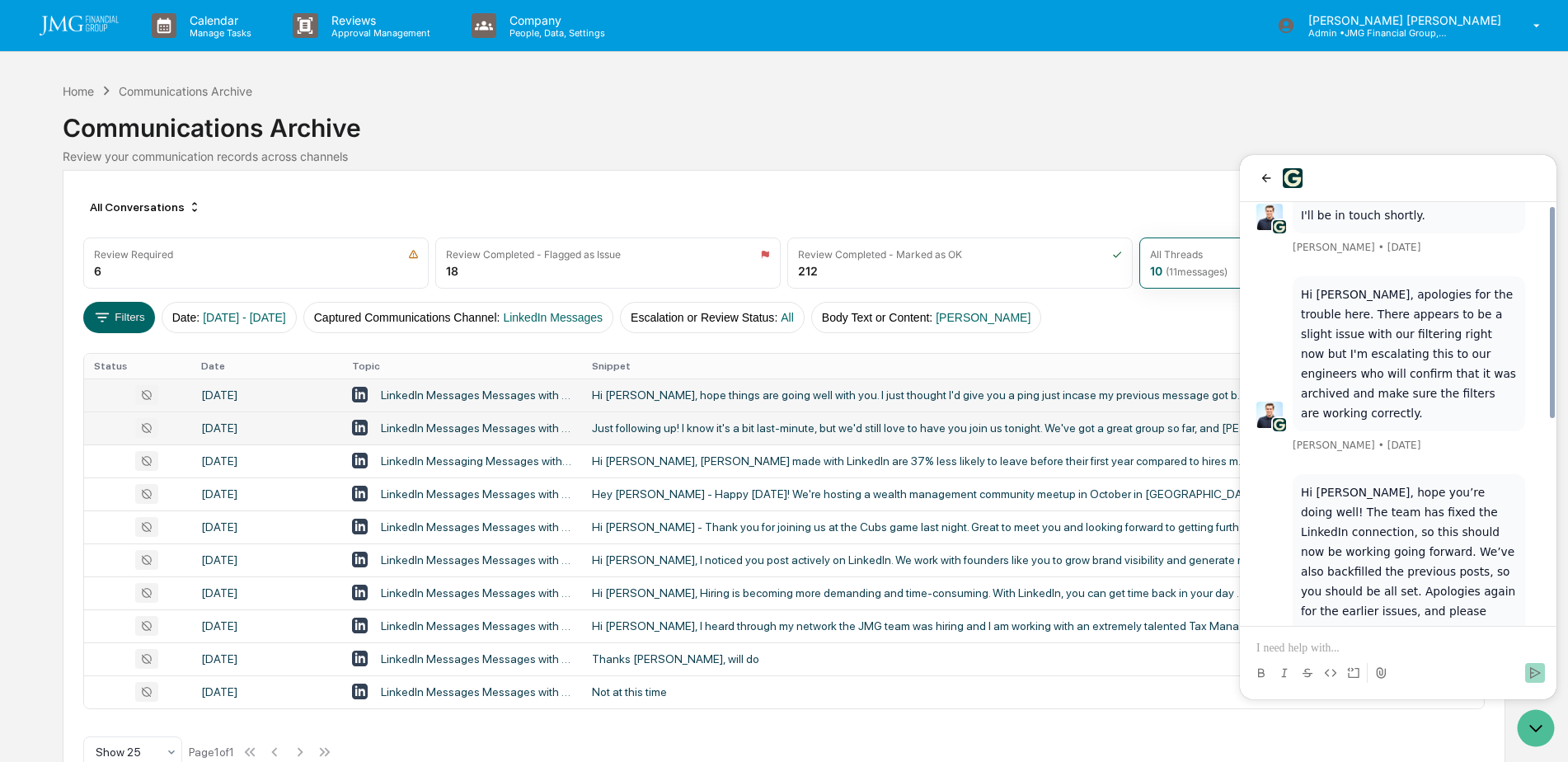
scroll to position [407, 0]
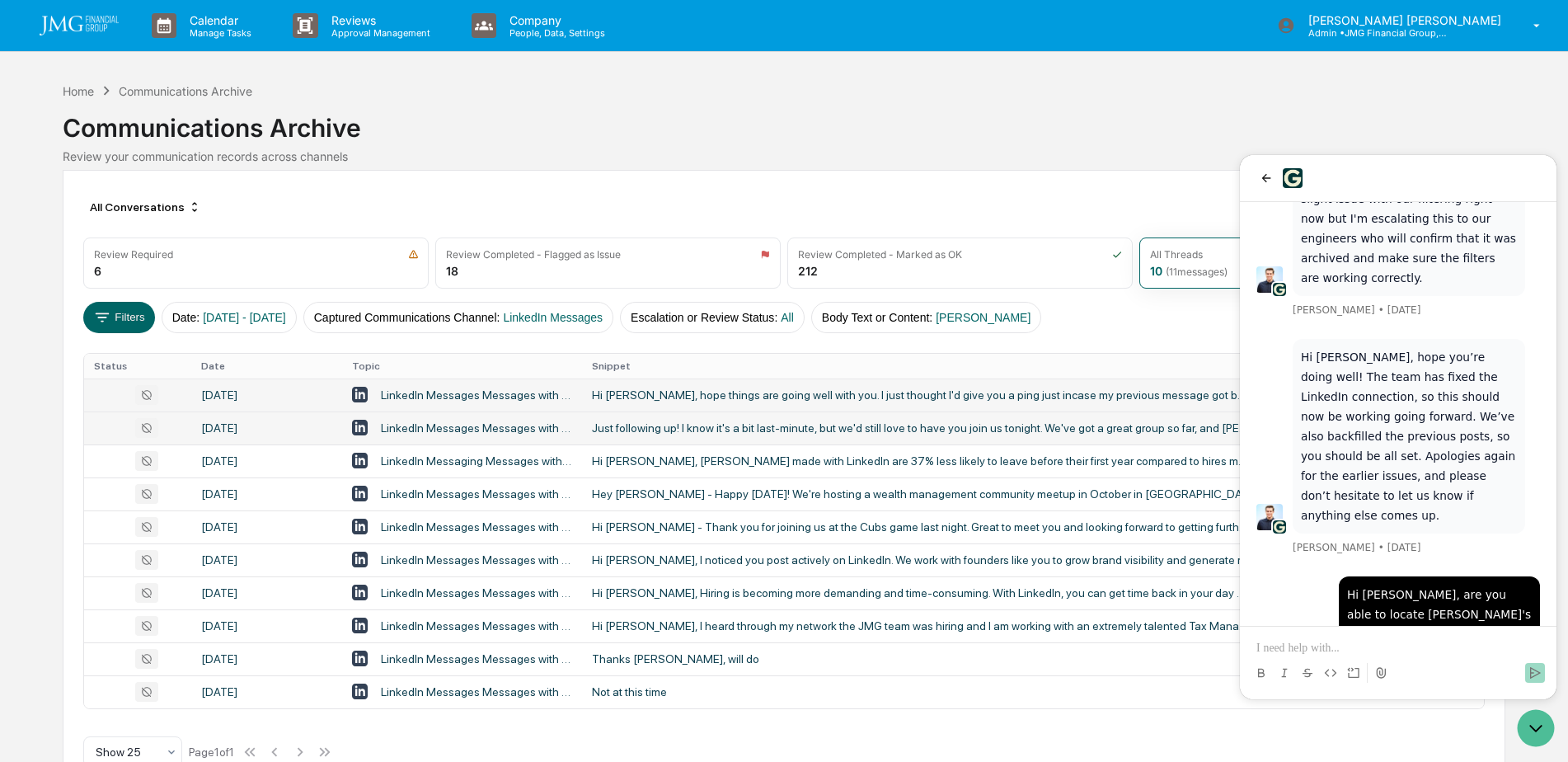
click at [975, 197] on div "All Conversations Options" at bounding box center [783, 206] width 1401 height 33
click at [1527, 728] on icon "Open customer support" at bounding box center [1535, 727] width 41 height 41
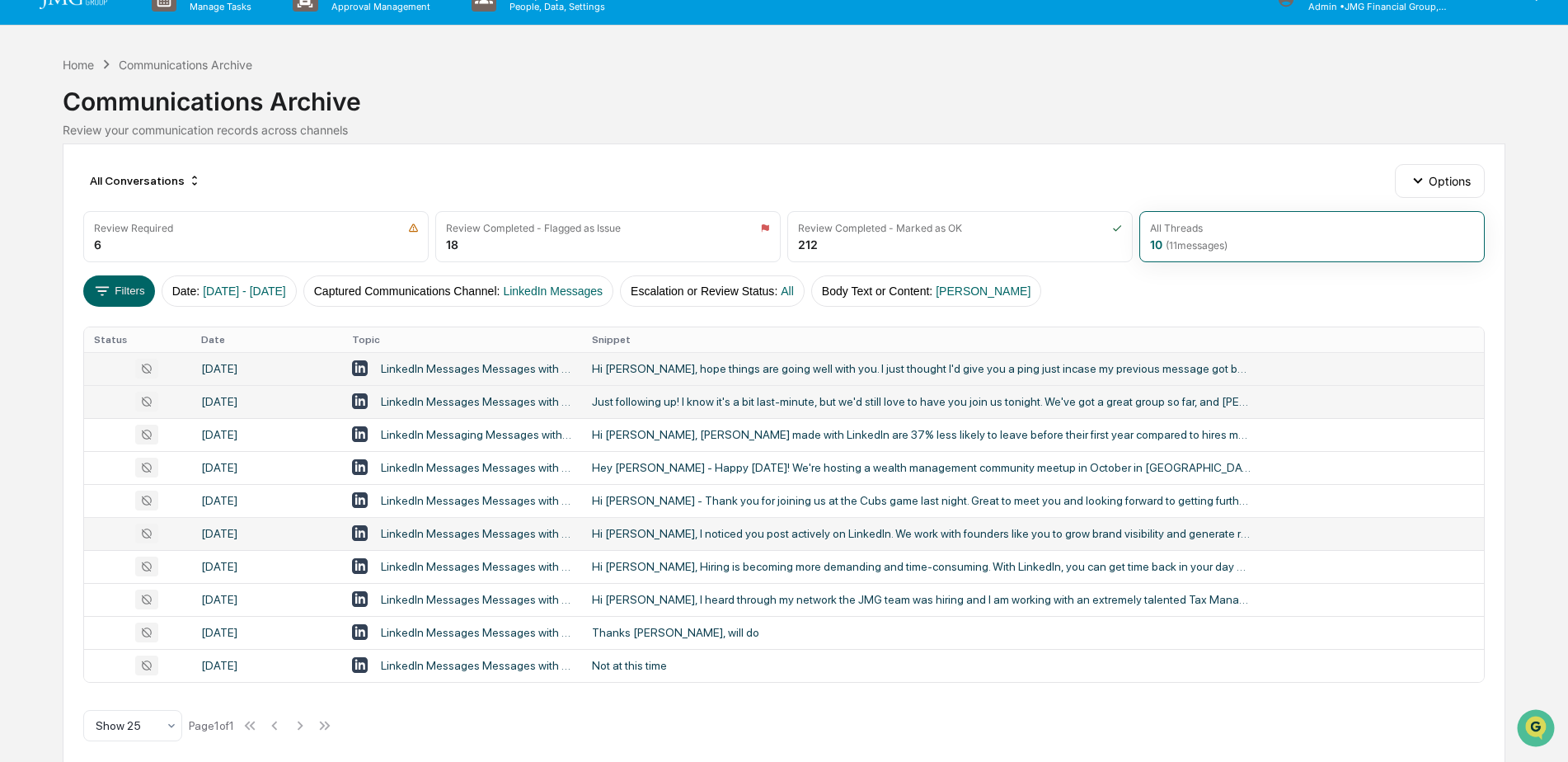
scroll to position [40, 0]
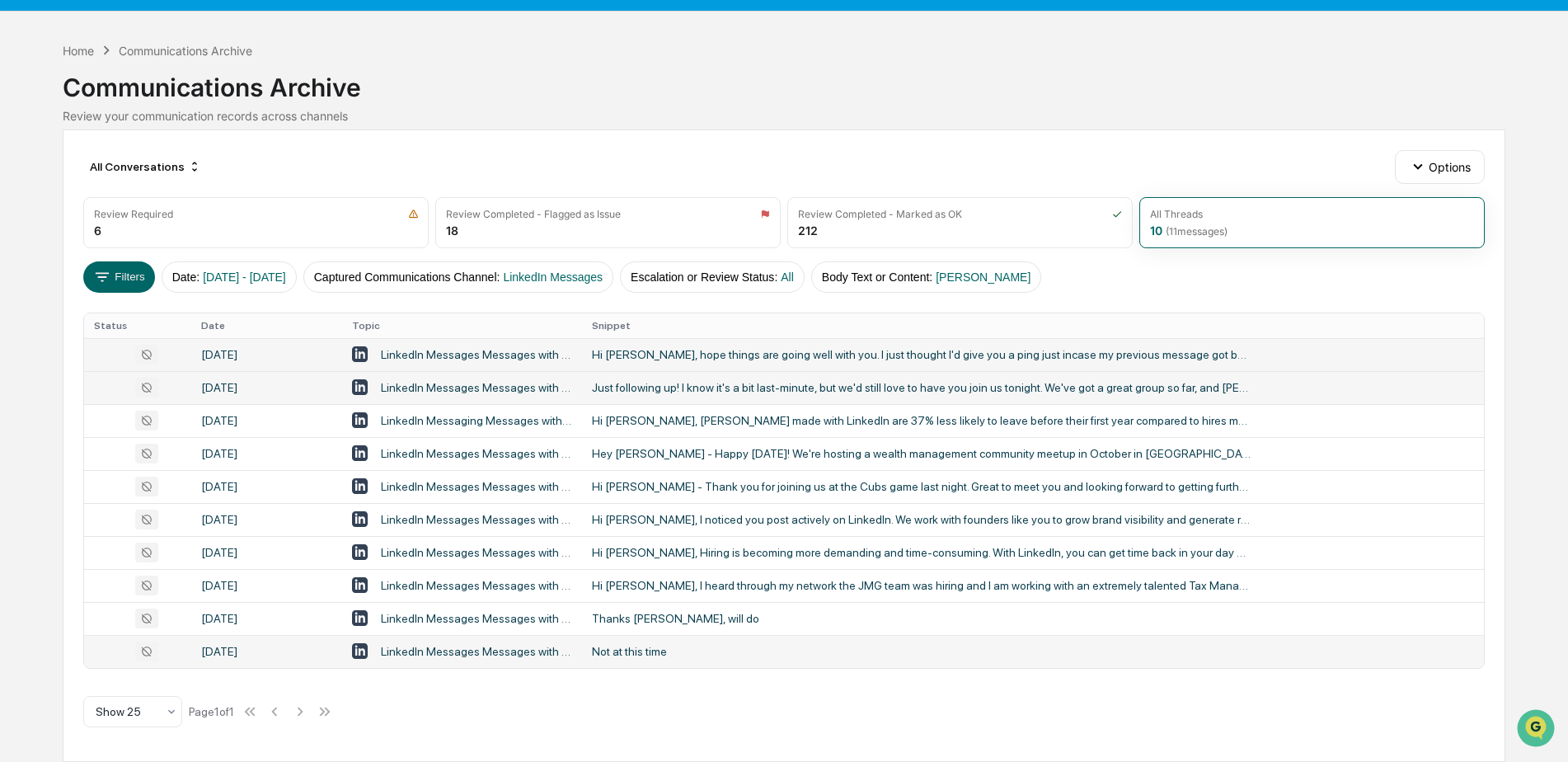
click at [691, 647] on div "Not at this time" at bounding box center [921, 650] width 659 height 13
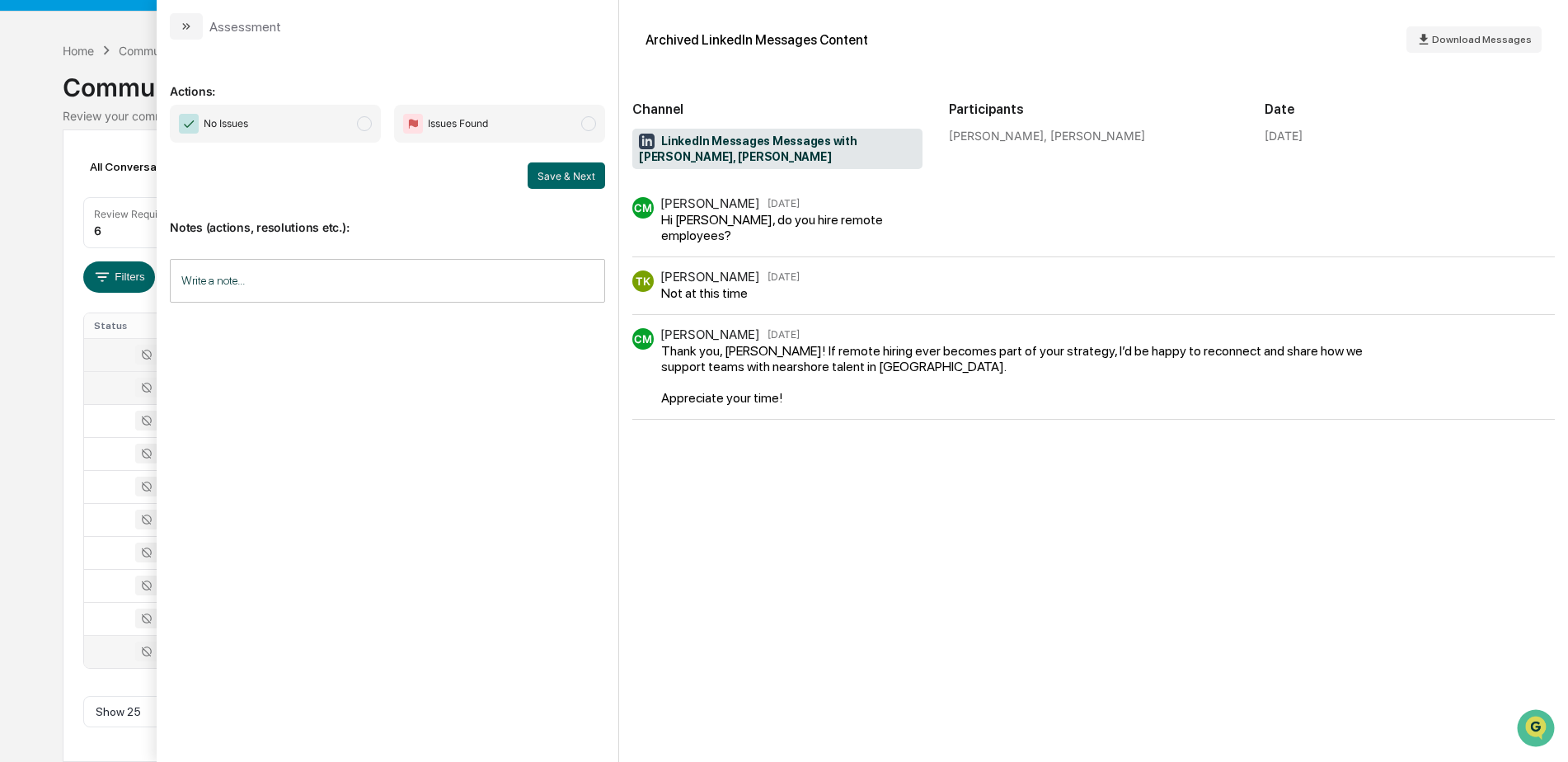
click at [7, 98] on div "Calendar Manage Tasks Reviews Approval Management Company People, Data, Setting…" at bounding box center [784, 361] width 1568 height 802
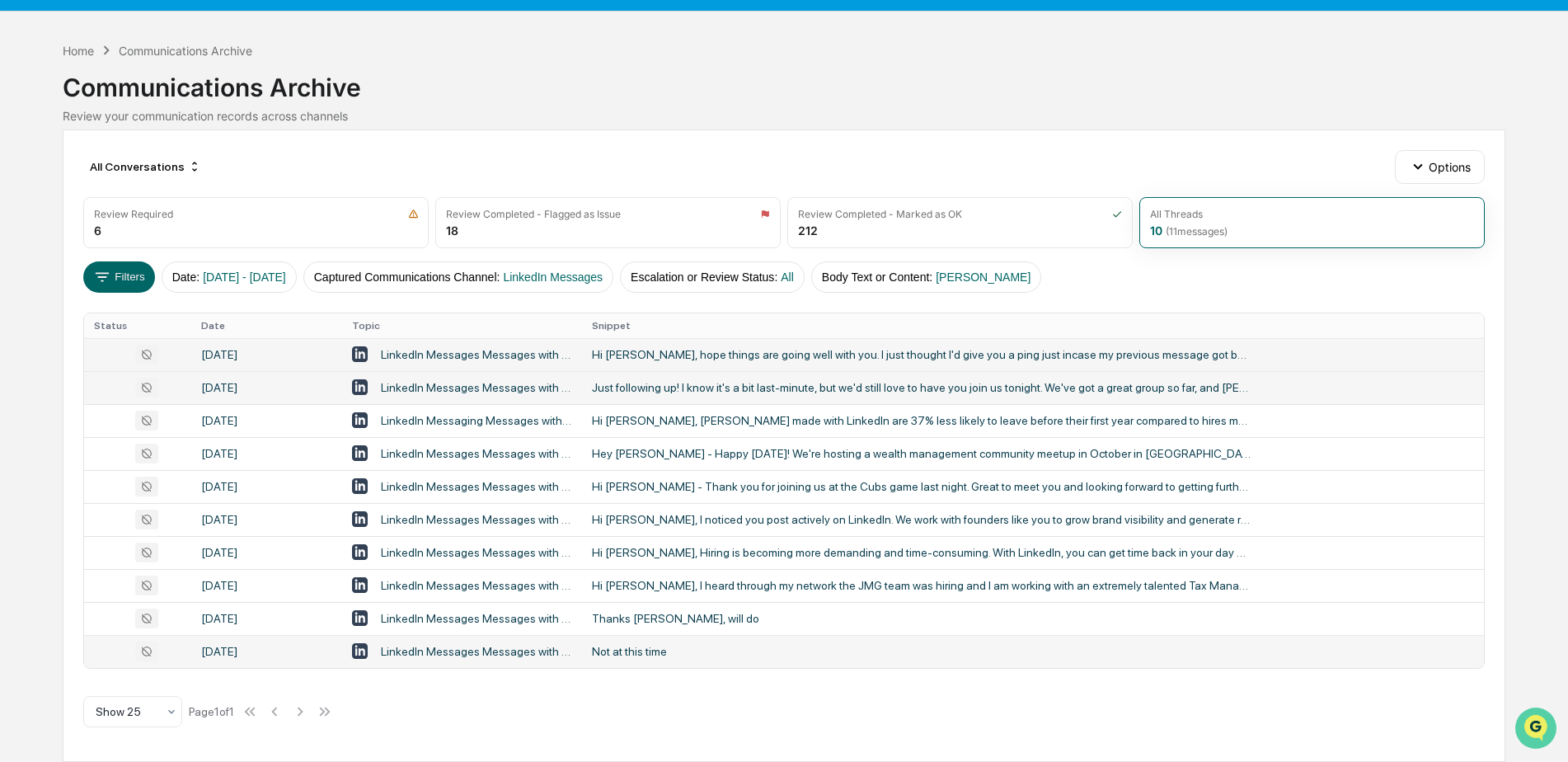
click at [1545, 728] on icon "Open customer support" at bounding box center [1535, 748] width 41 height 41
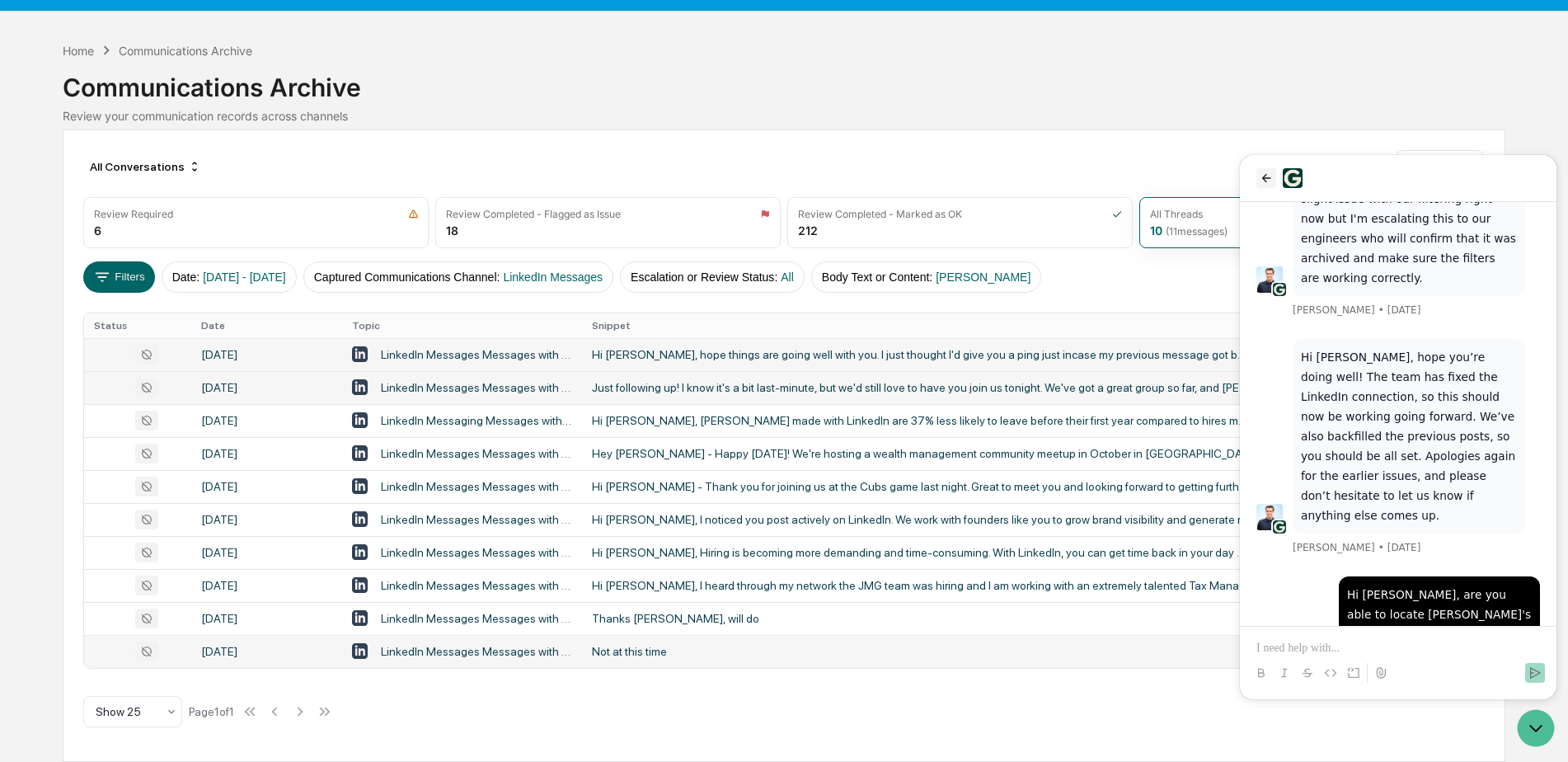
click at [1264, 181] on icon "back" at bounding box center [1266, 178] width 13 height 13
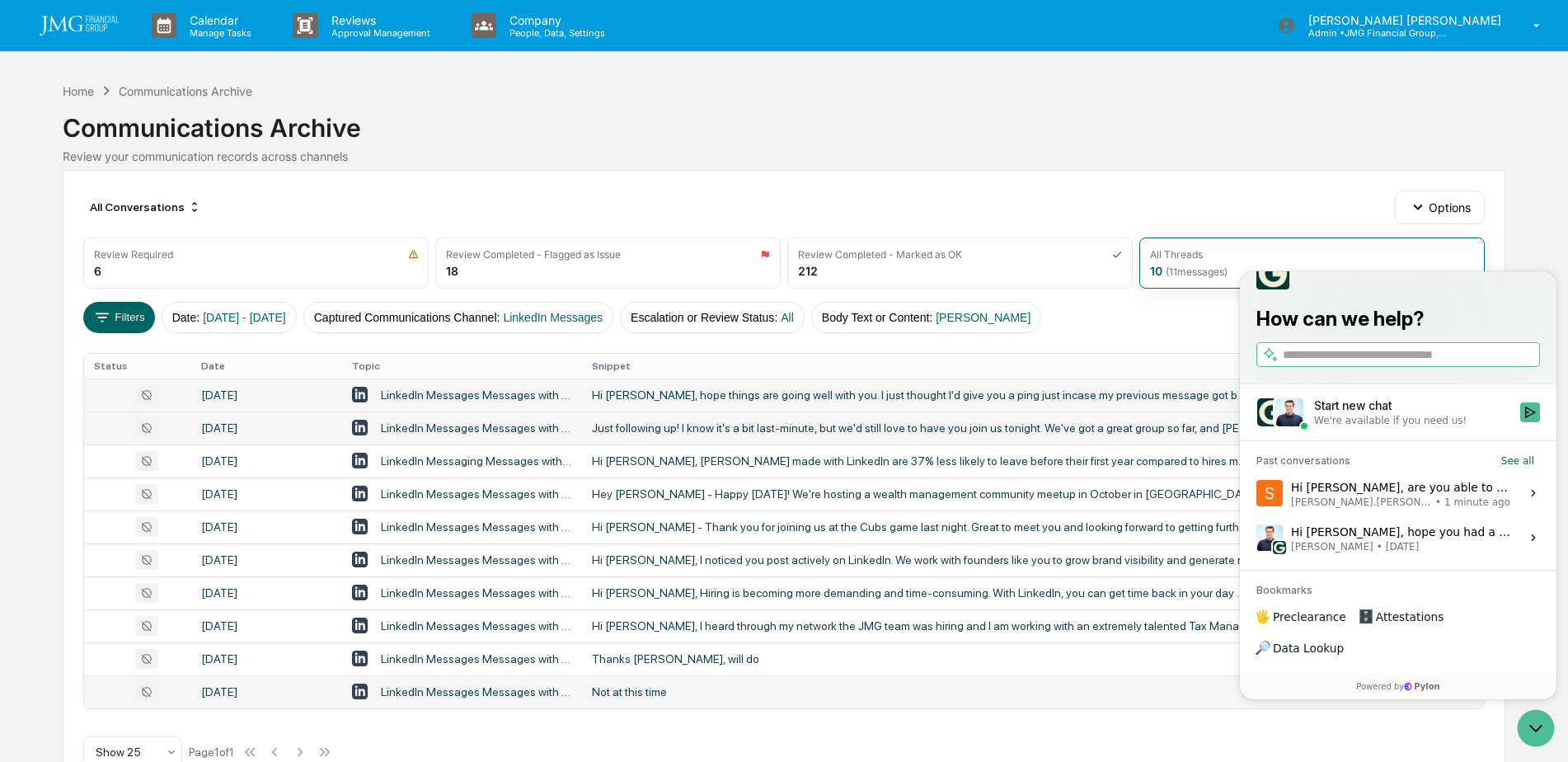
click at [1415, 554] on div "Hi Steve, hope you had a great weekend! I wanted to follow up and let you know …" at bounding box center [1400, 537] width 219 height 31
click at [1257, 539] on button "View issue" at bounding box center [1256, 538] width 1 height 1
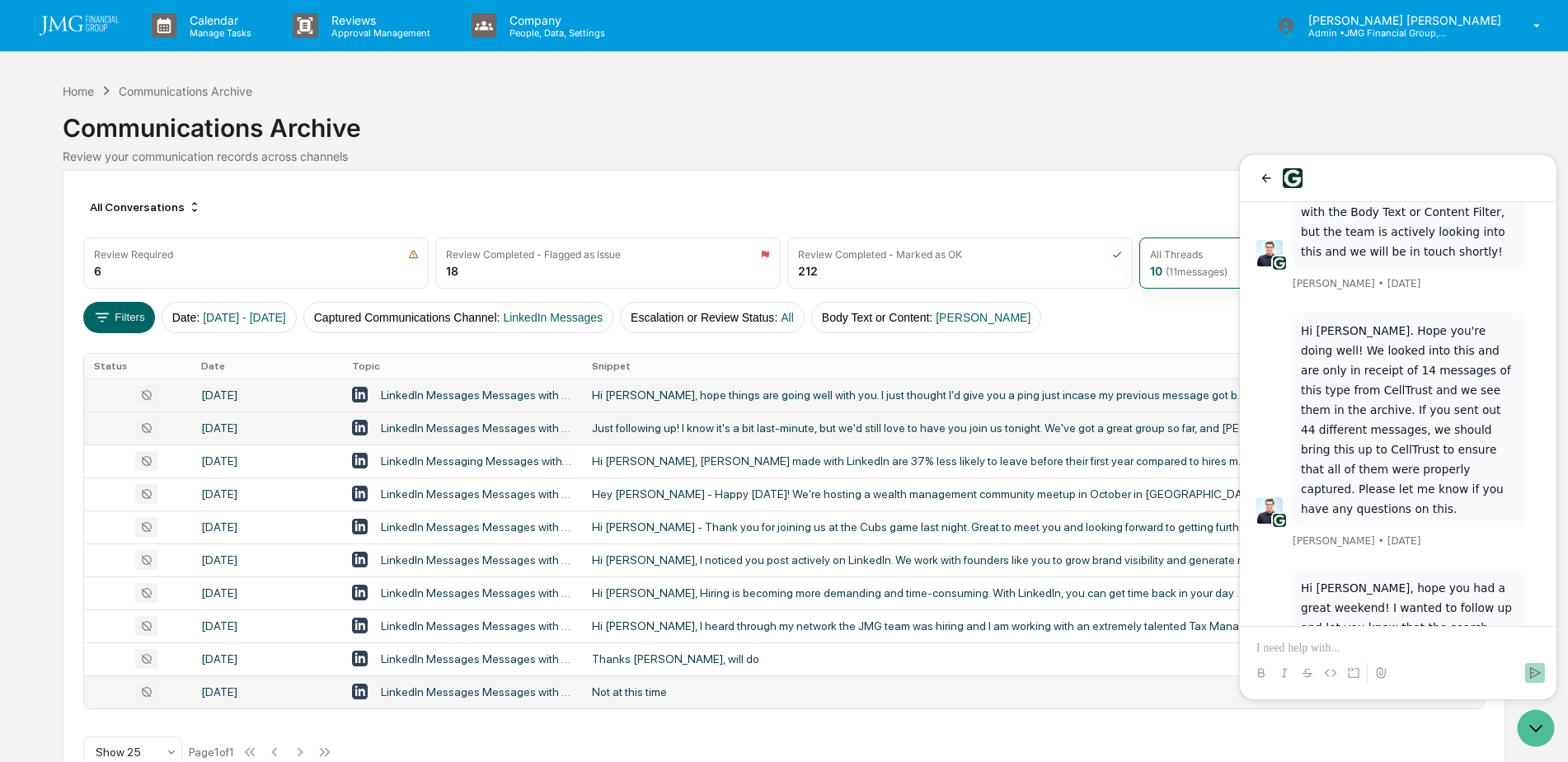
scroll to position [40, 0]
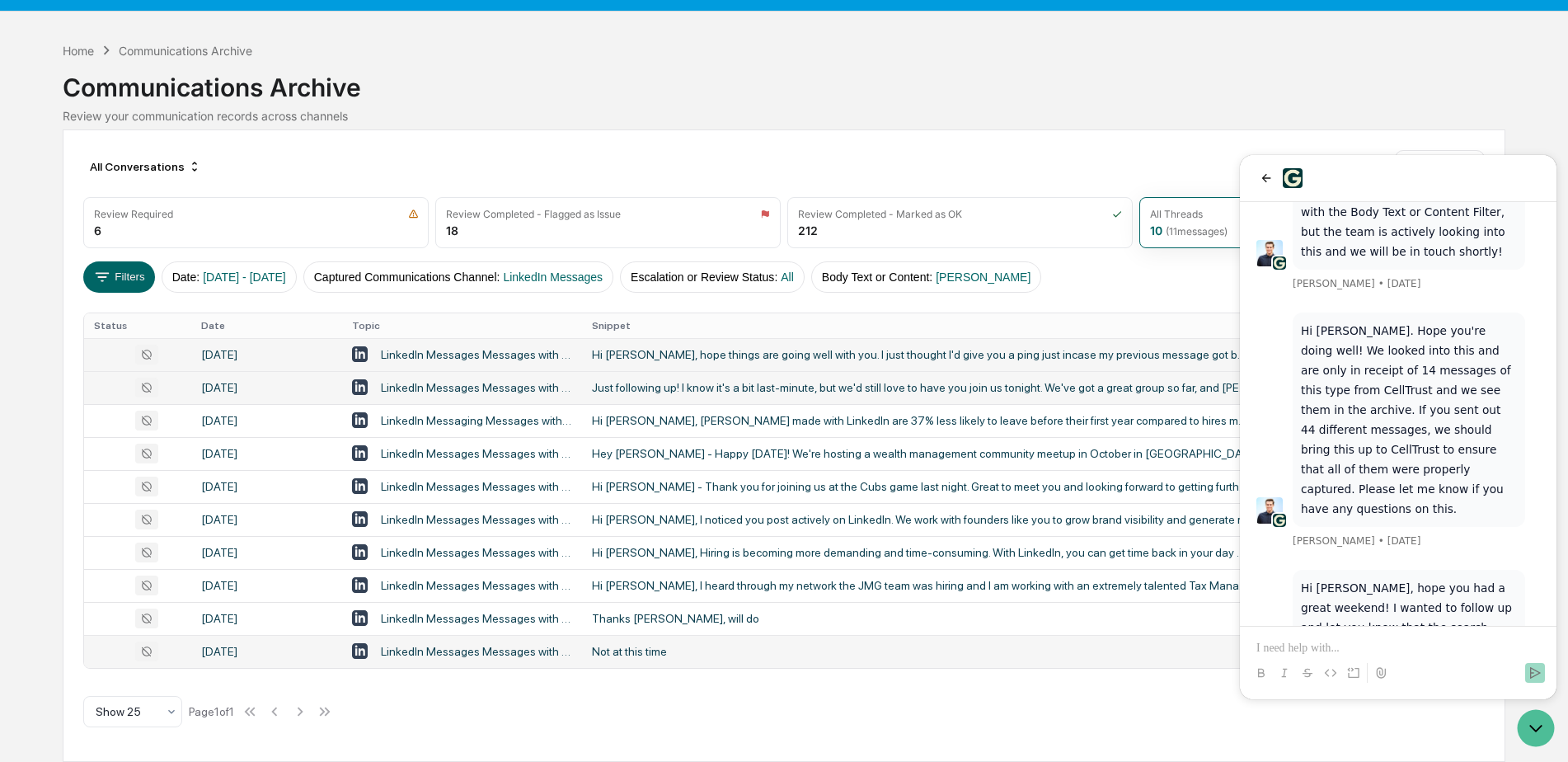
click at [1327, 651] on p at bounding box center [1398, 647] width 283 height 17
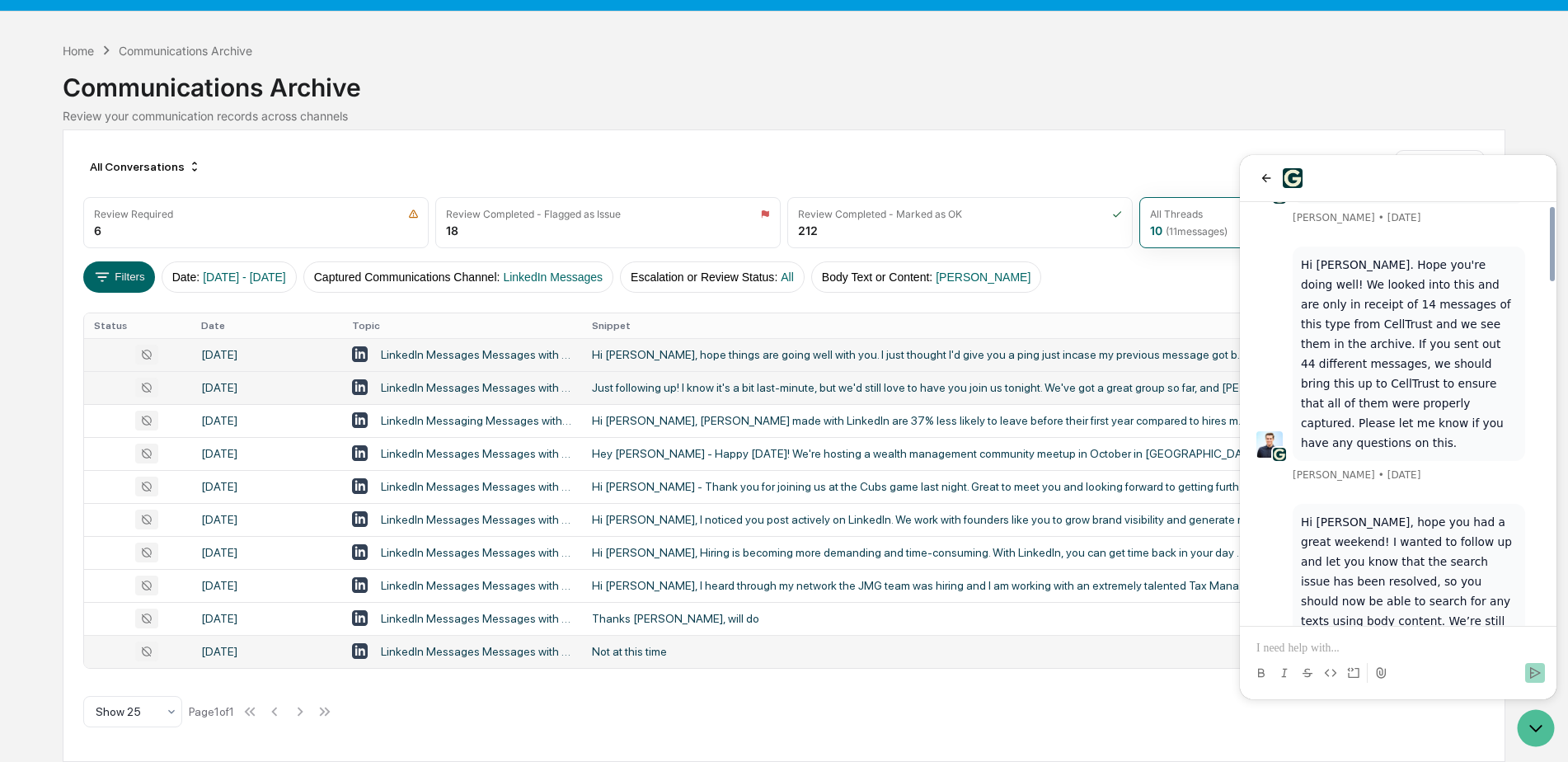
scroll to position [1953, 0]
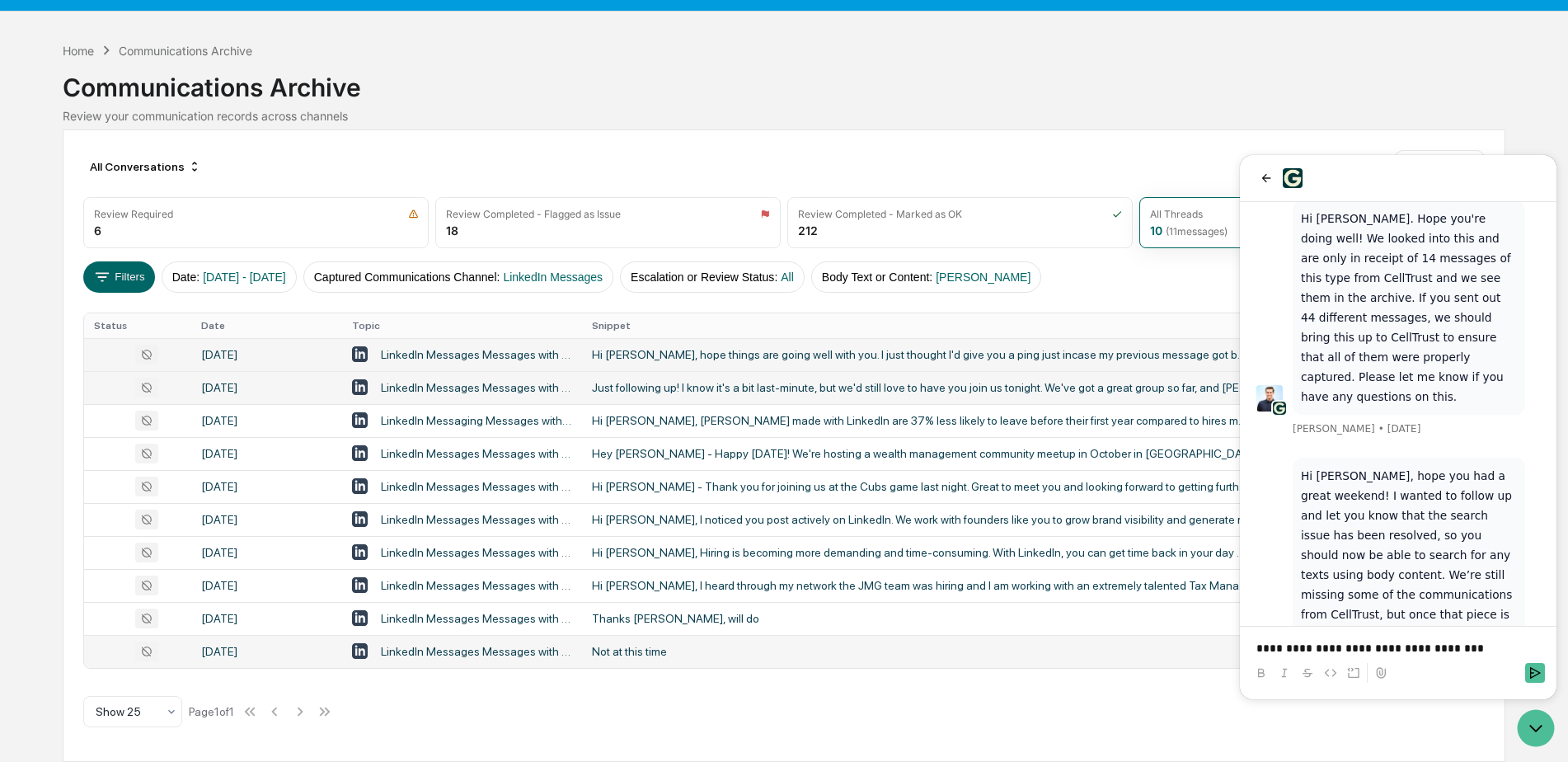
click at [1449, 650] on p "**********" at bounding box center [1398, 647] width 283 height 17
click at [1424, 648] on p "**********" at bounding box center [1398, 647] width 283 height 17
click at [1387, 645] on p "**********" at bounding box center [1398, 639] width 283 height 33
click at [1538, 673] on icon "Send" at bounding box center [1535, 673] width 11 height 12
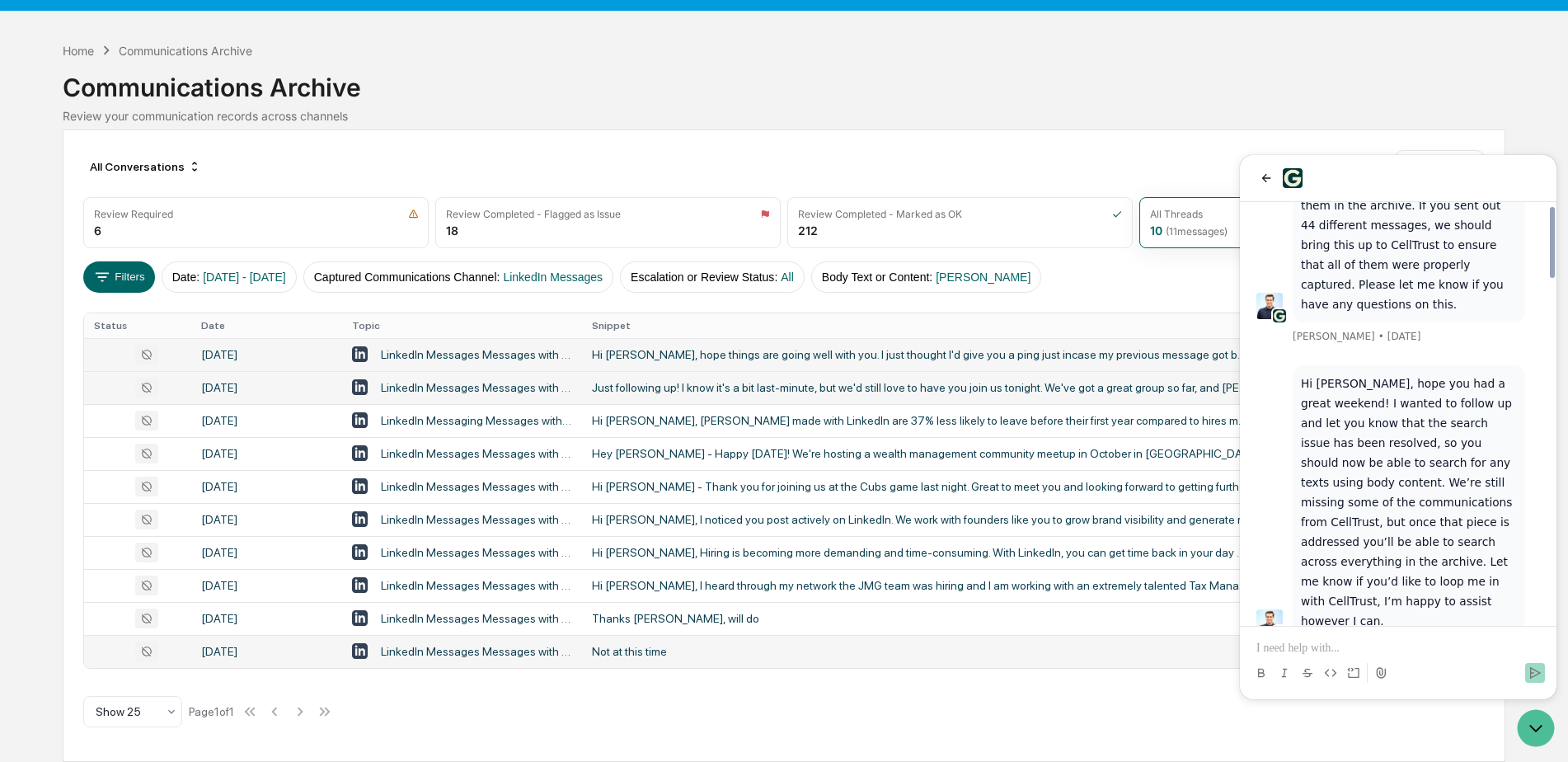
scroll to position [2016, 0]
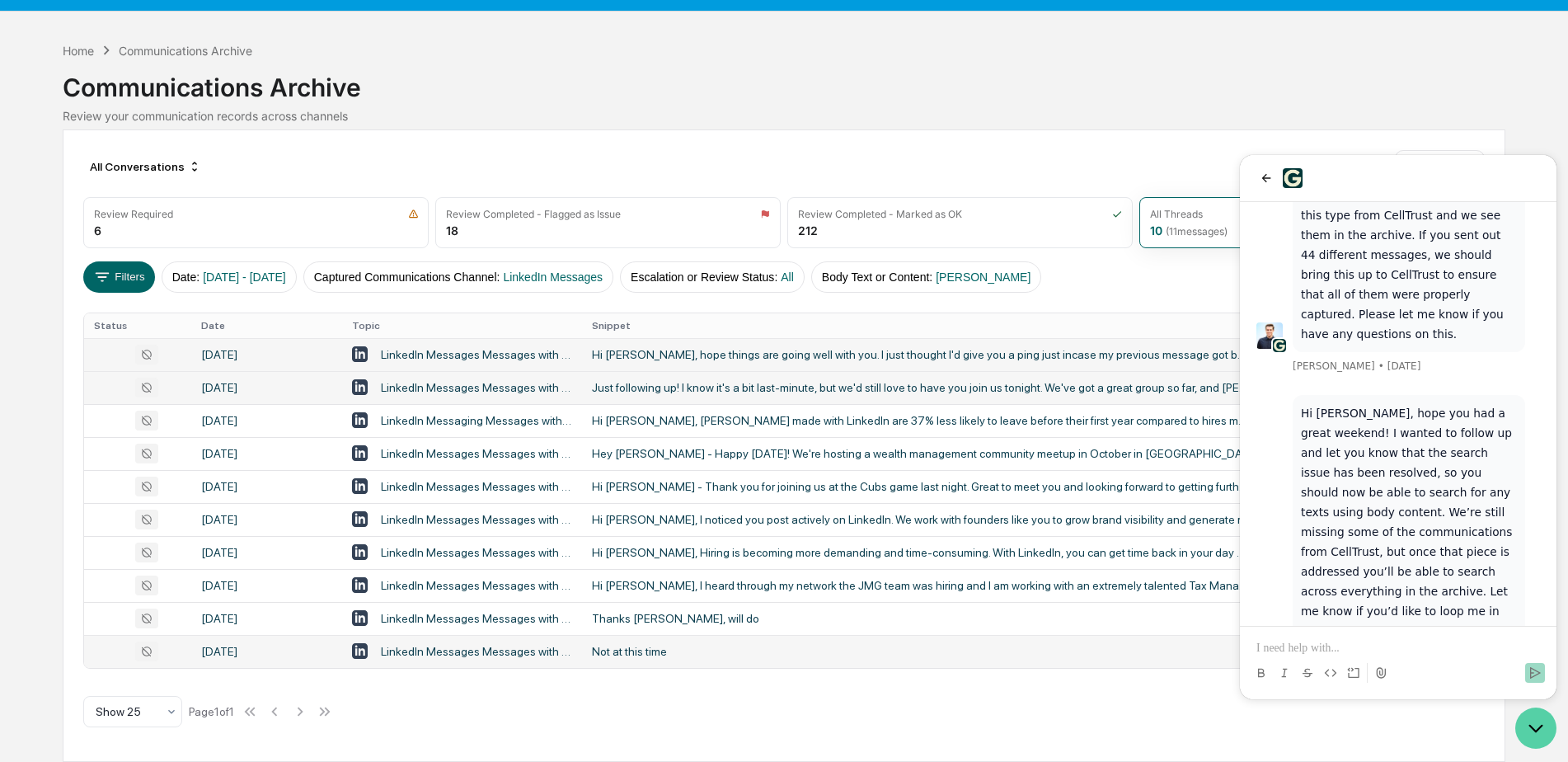
click at [1538, 730] on icon "Open customer support" at bounding box center [1535, 727] width 41 height 41
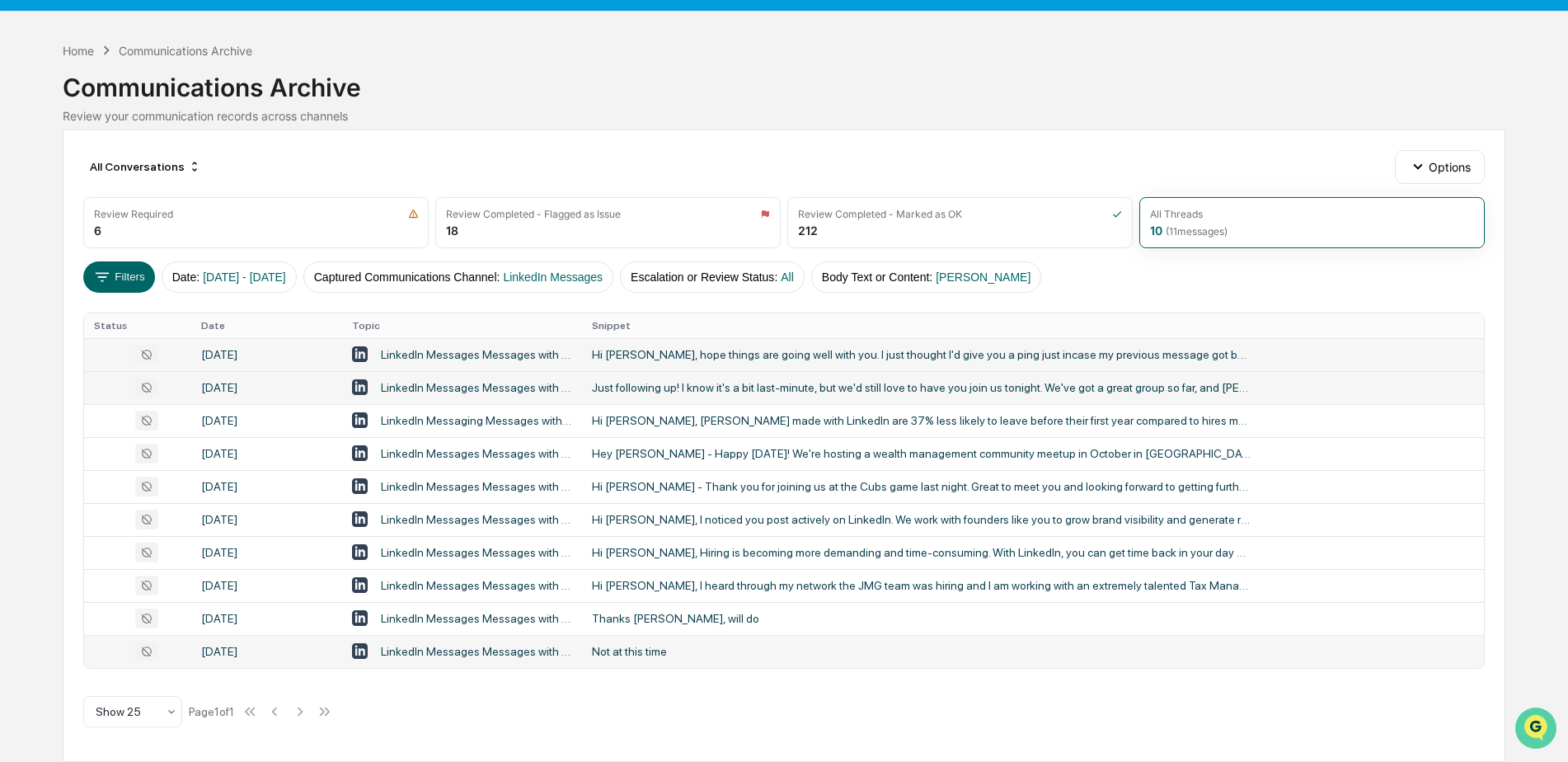
click at [1530, 720] on img "Open customer support" at bounding box center [1535, 727] width 41 height 33
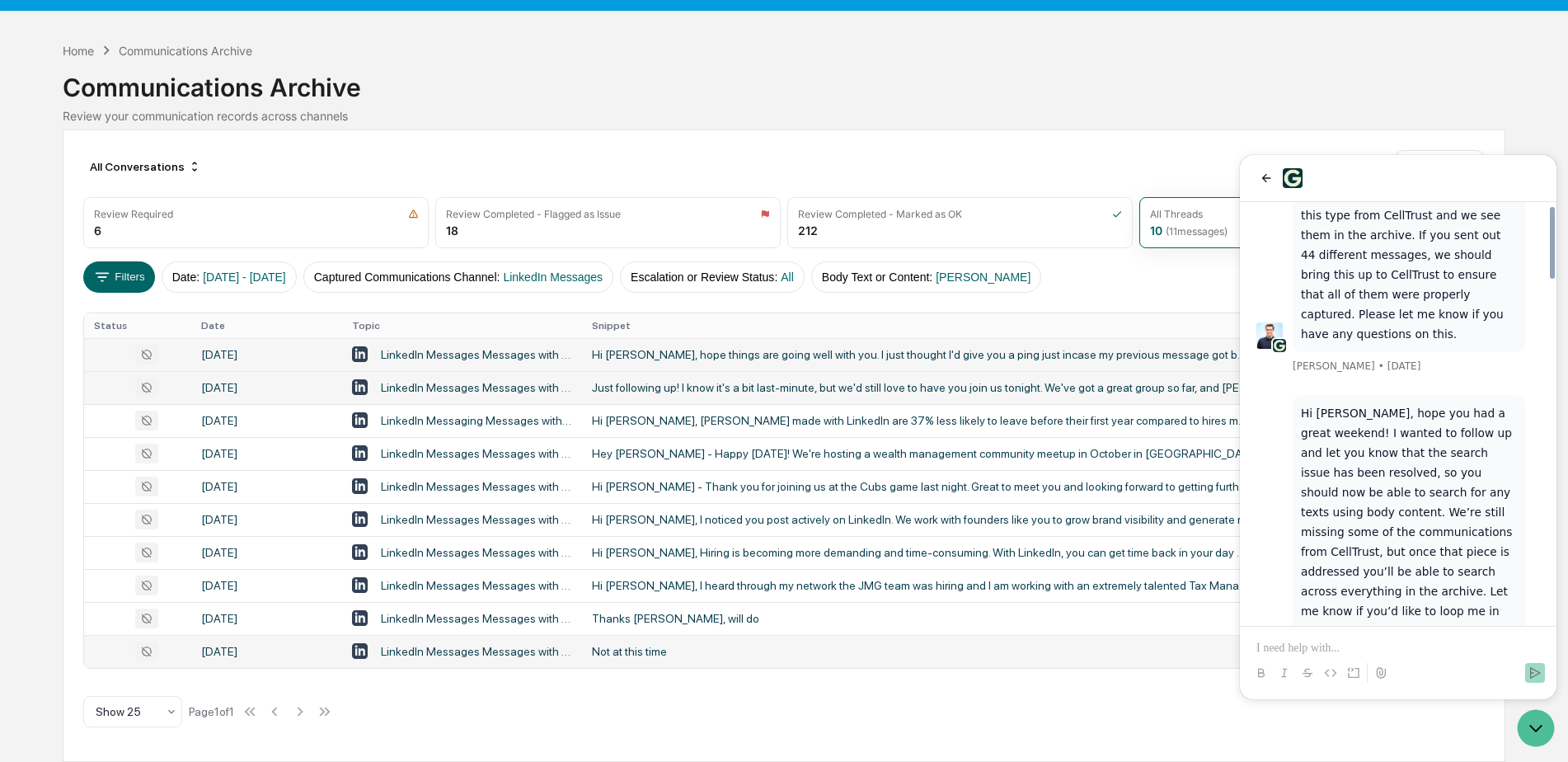
scroll to position [1768, 0]
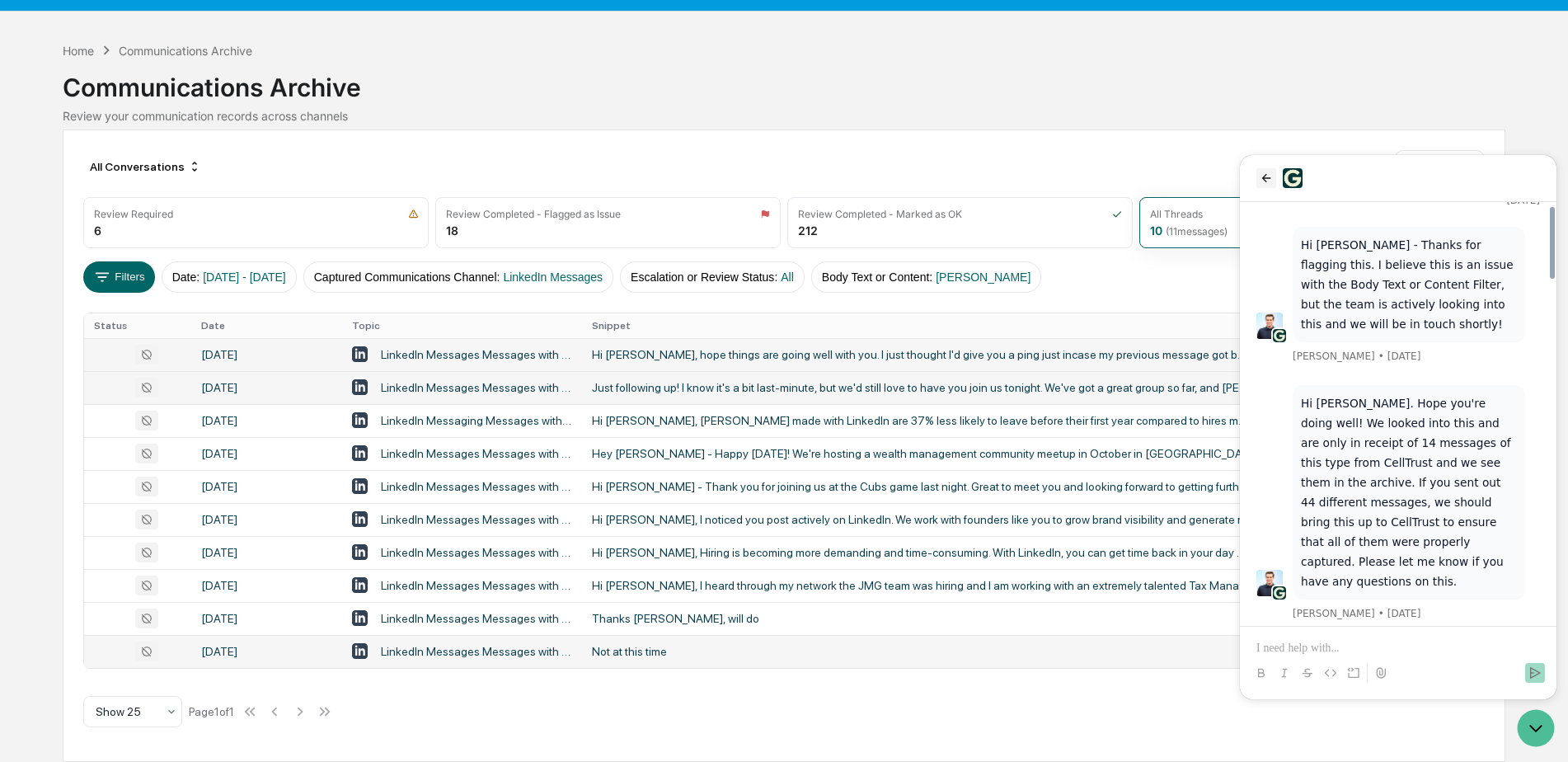
click at [1263, 184] on icon "back" at bounding box center [1266, 178] width 13 height 13
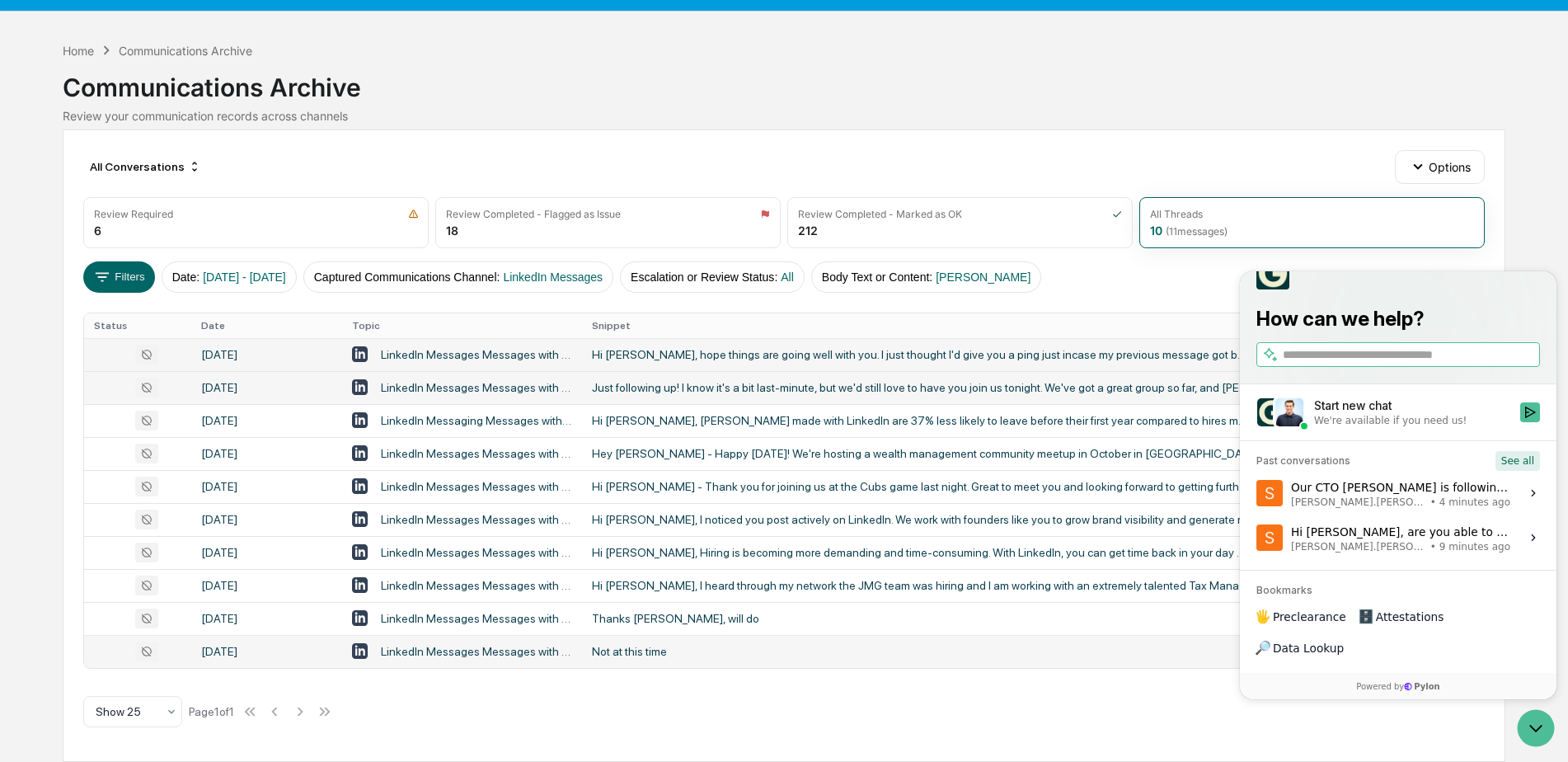
click at [1518, 471] on button "See all" at bounding box center [1517, 461] width 45 height 20
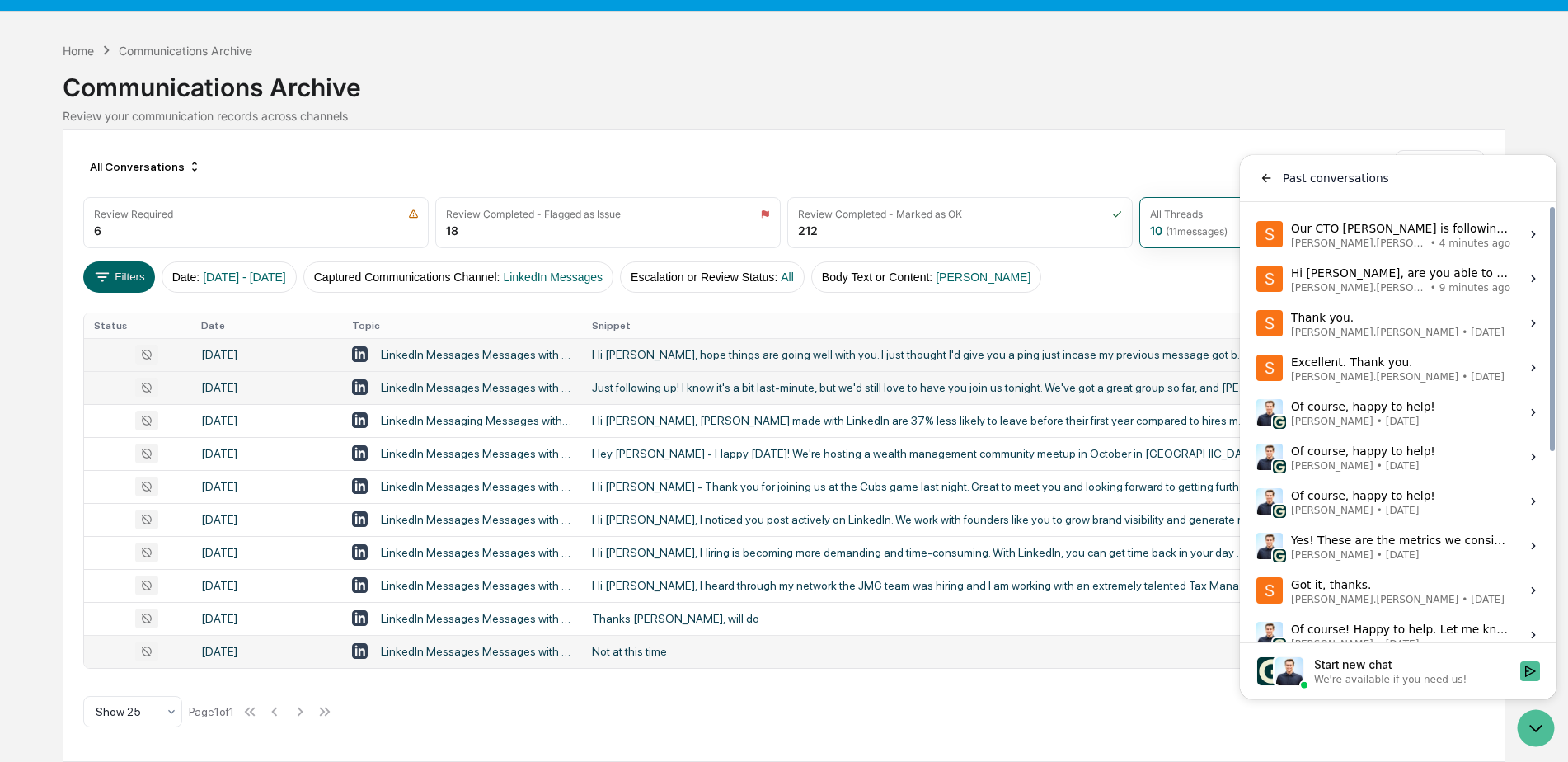
click at [1417, 329] on label "Thank you. Steve.Lennart • Sep 3 View issue" at bounding box center [1398, 323] width 297 height 45
click at [1257, 324] on button "View issue" at bounding box center [1256, 323] width 1 height 1
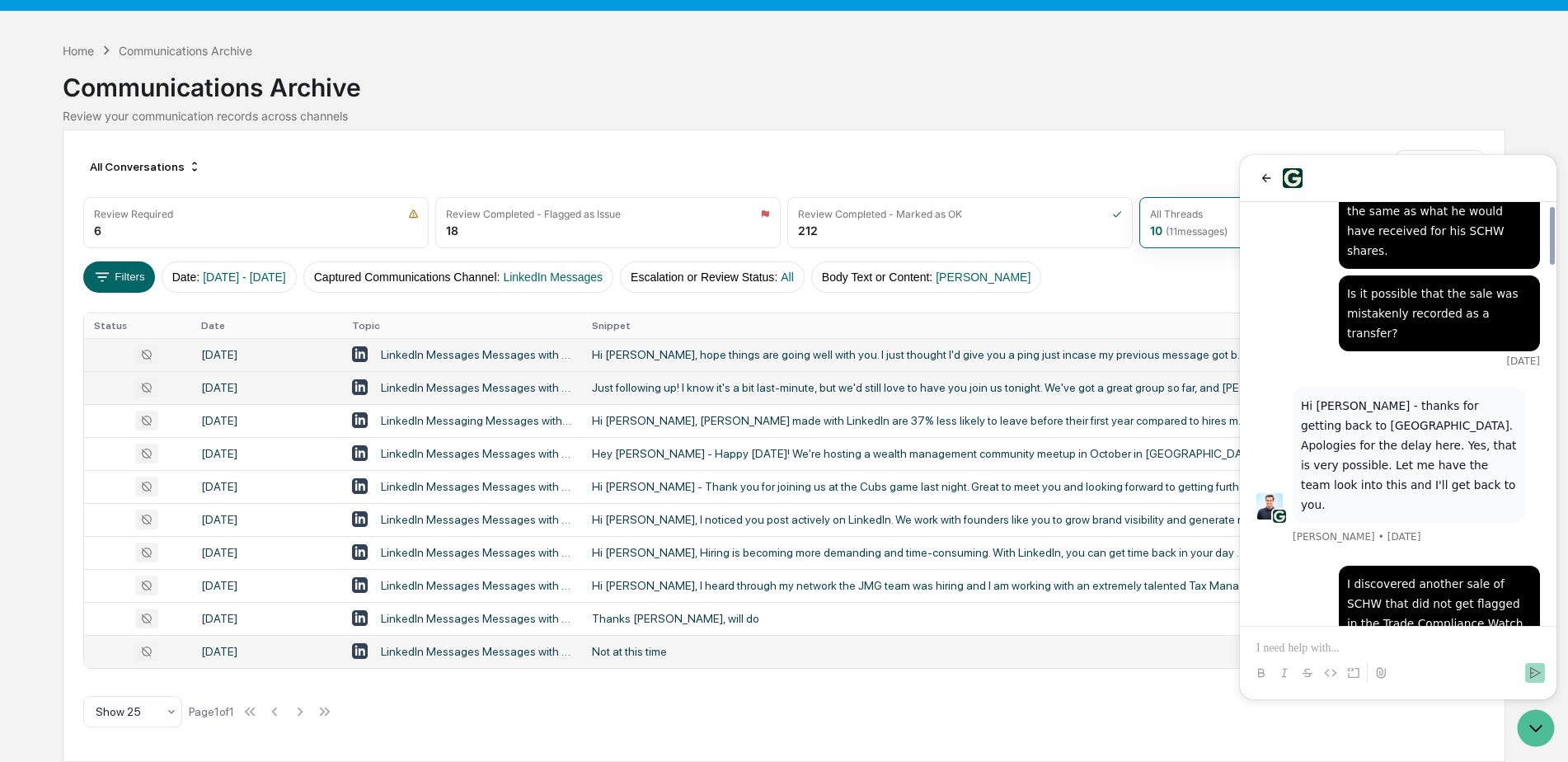
scroll to position [2629, 0]
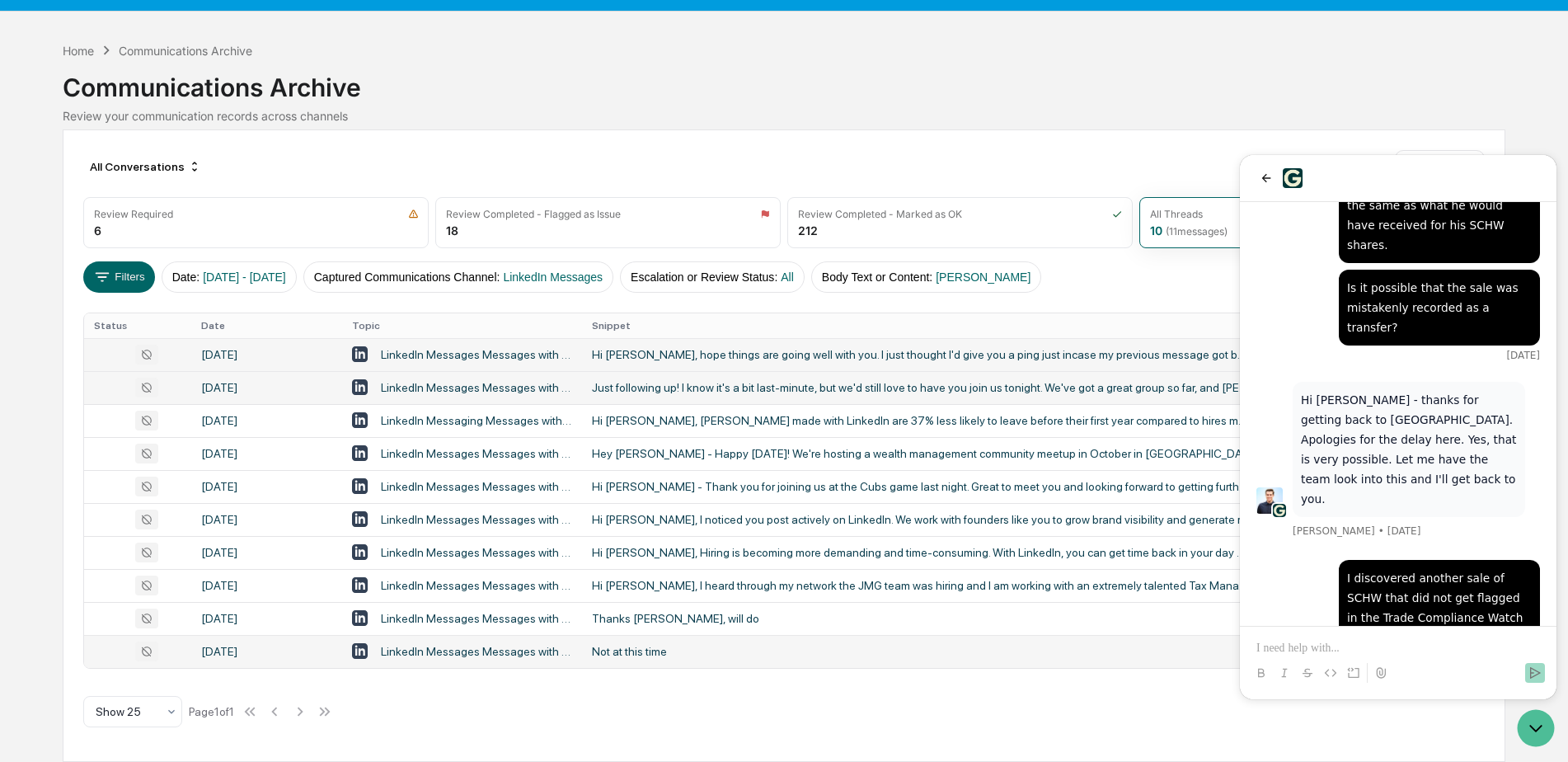
click at [1339, 648] on p at bounding box center [1398, 647] width 283 height 17
click at [1109, 720] on div "All Conversations Options Review Required 6 Review Completed - Flagged as Issue…" at bounding box center [784, 446] width 1442 height 632
click at [1530, 730] on icon "Open customer support" at bounding box center [1535, 727] width 41 height 41
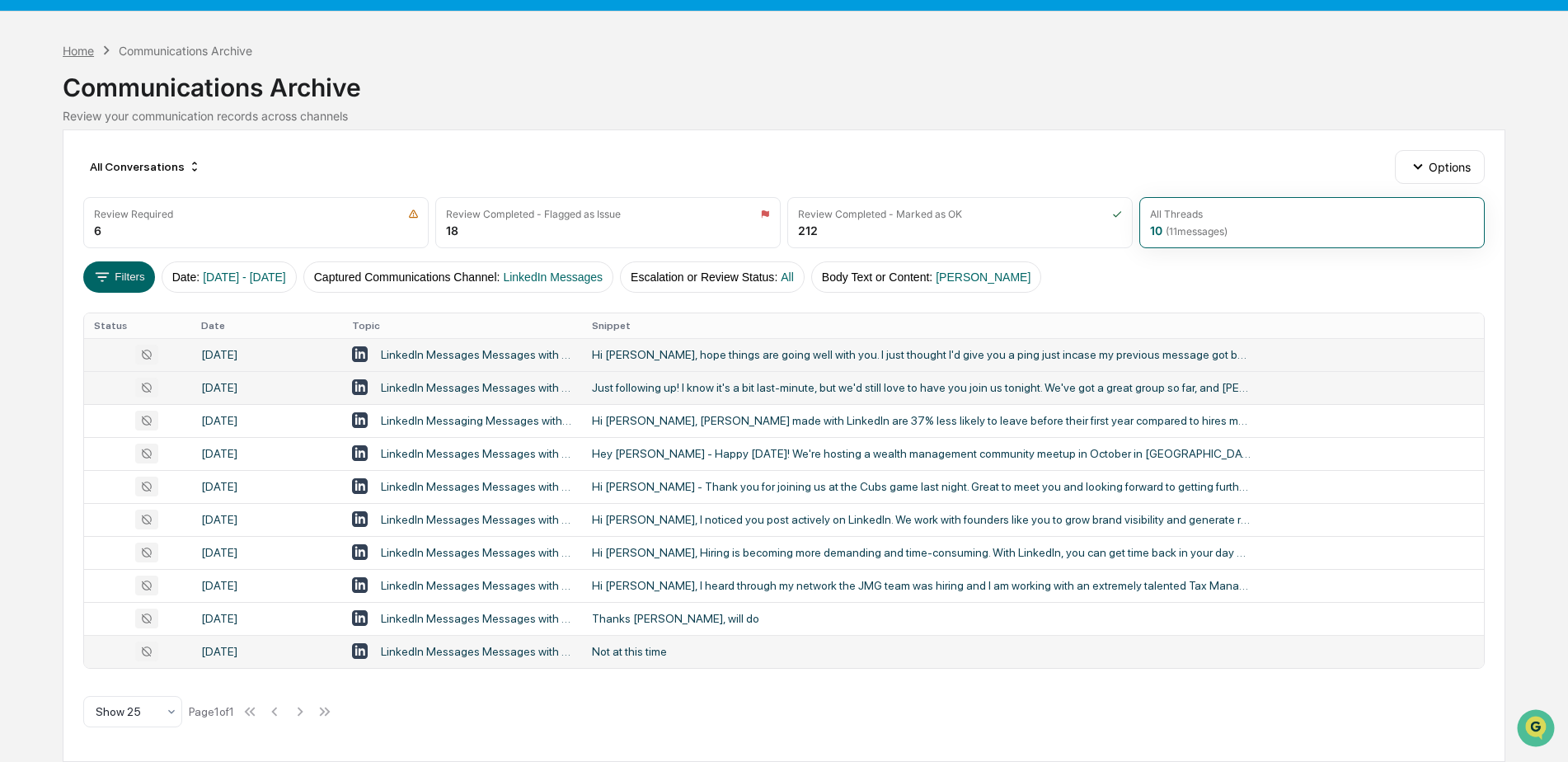
click at [82, 52] on div "Home" at bounding box center [78, 51] width 31 height 14
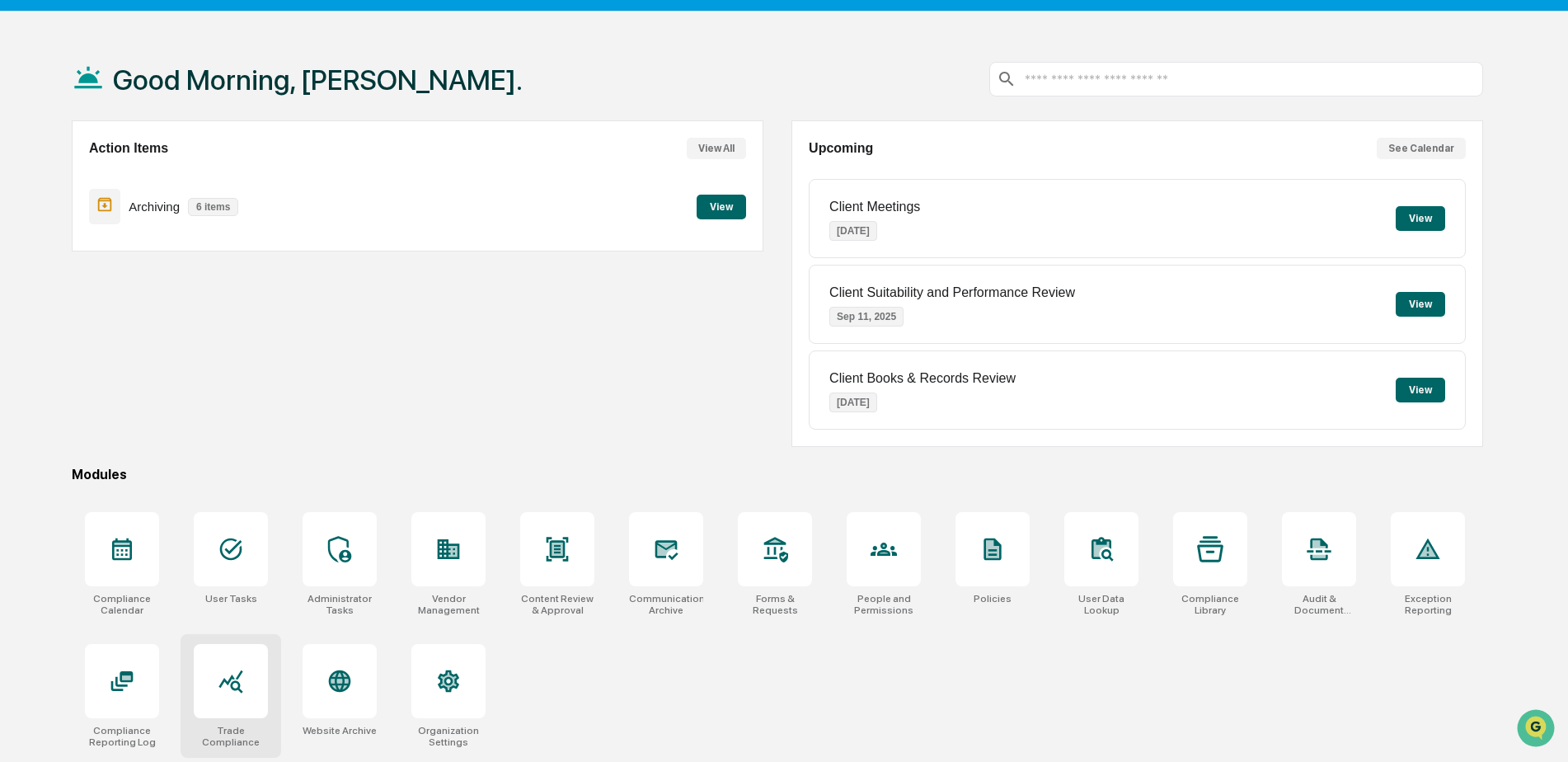
click at [227, 691] on icon at bounding box center [230, 680] width 26 height 26
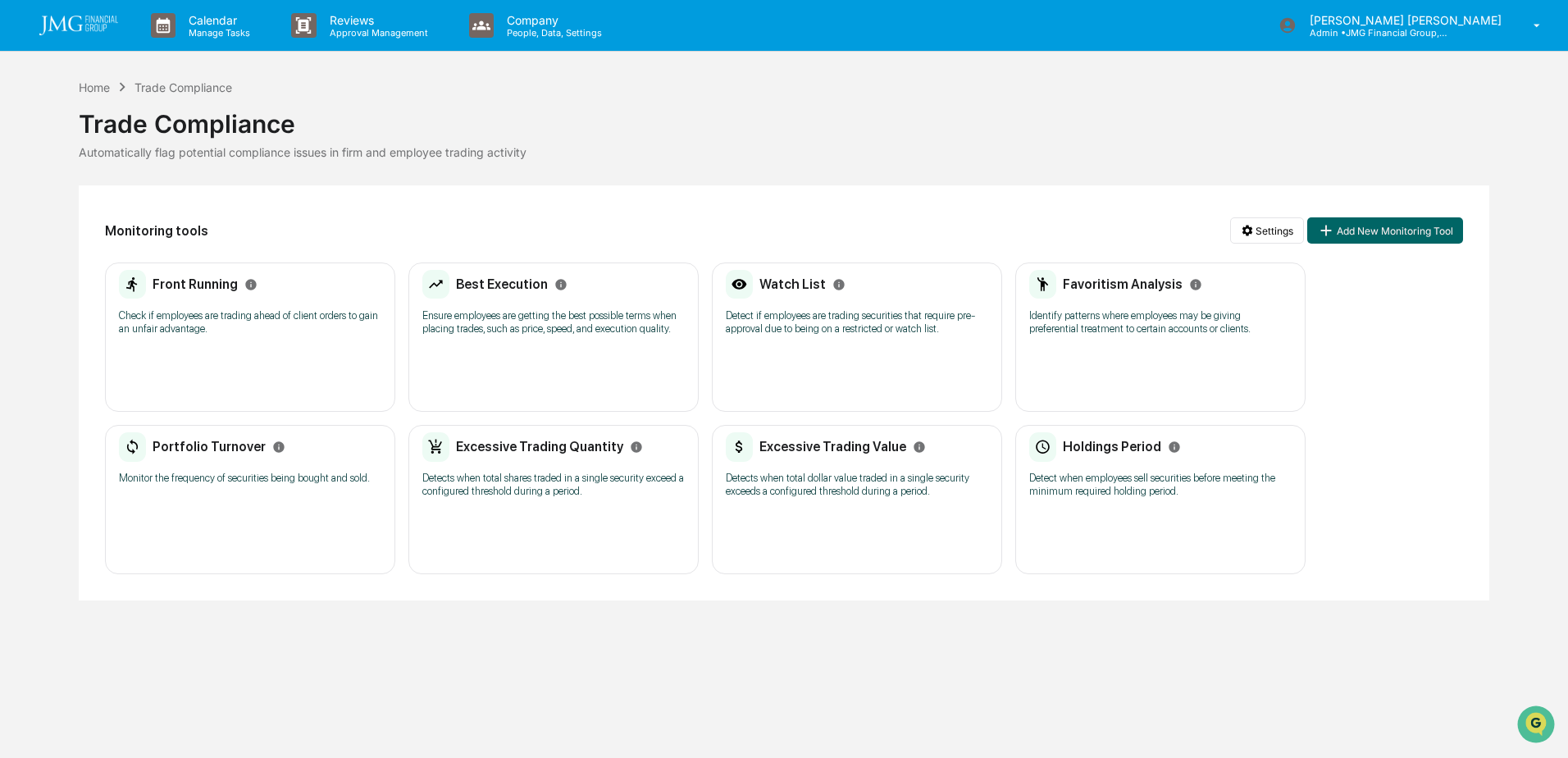
click at [818, 329] on p "Detect if employees are trading securities that require pre-approval due to bei…" at bounding box center [856, 322] width 262 height 26
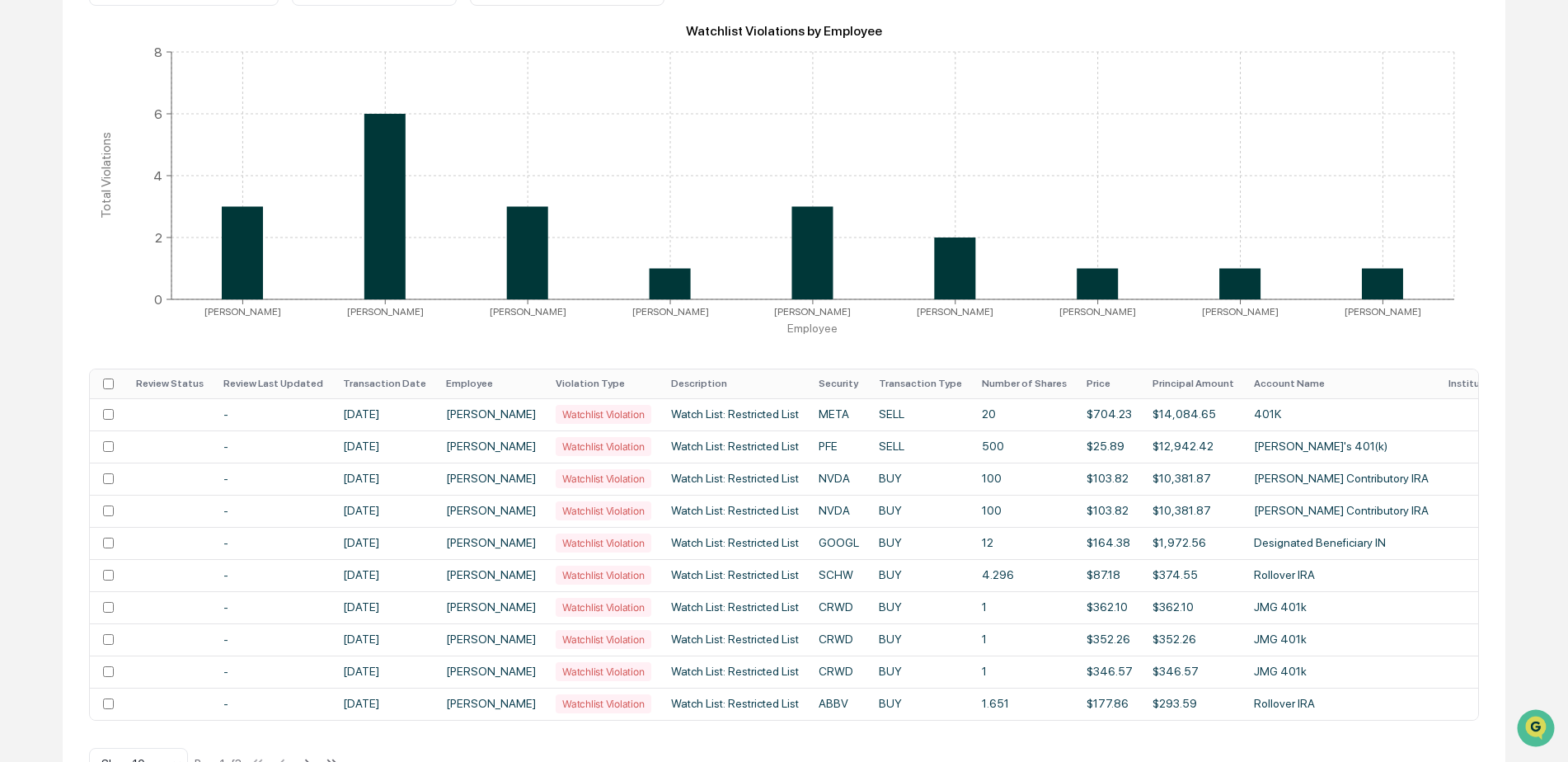
scroll to position [330, 0]
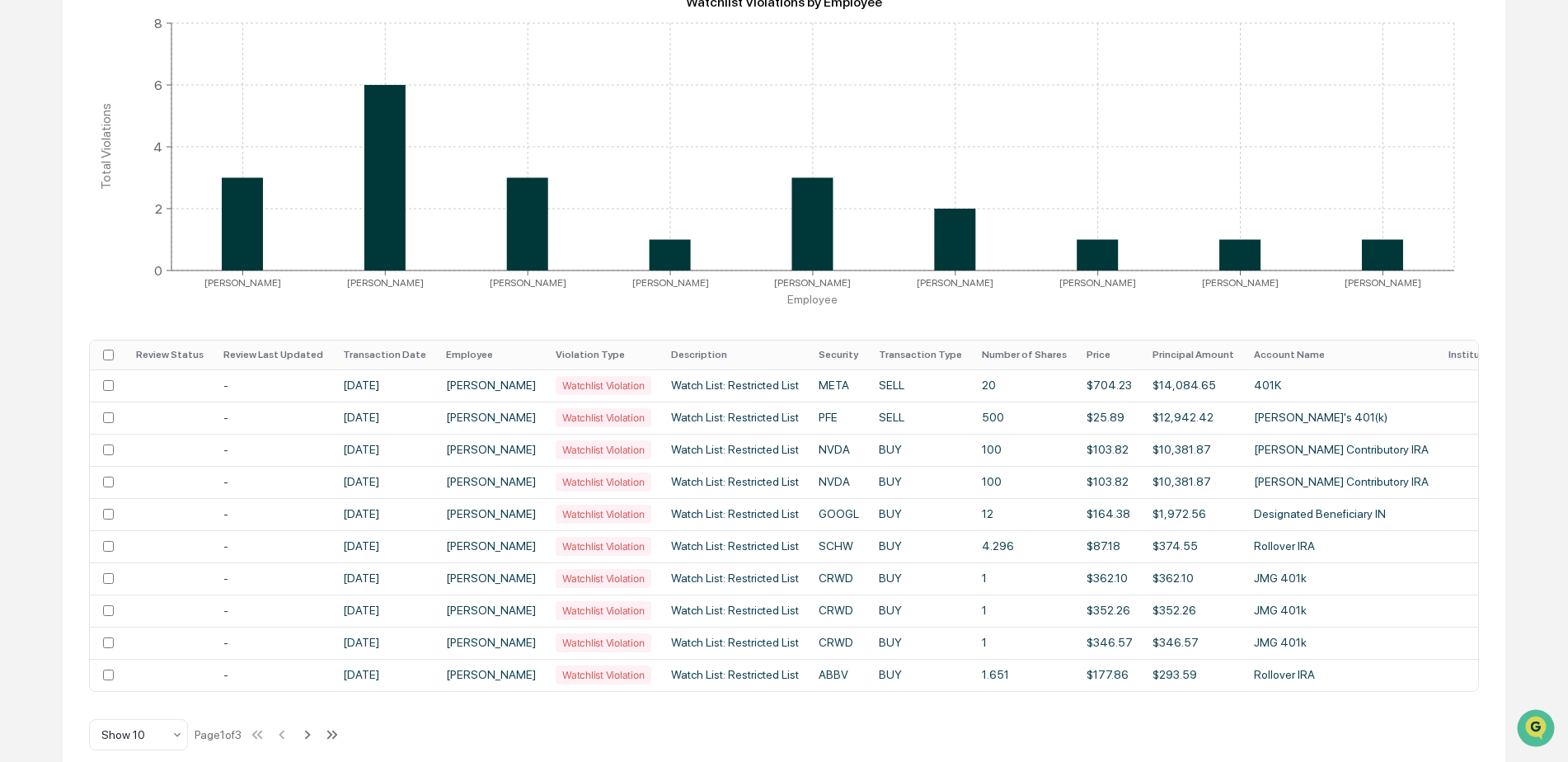
click at [483, 354] on th "Employee" at bounding box center [491, 354] width 110 height 29
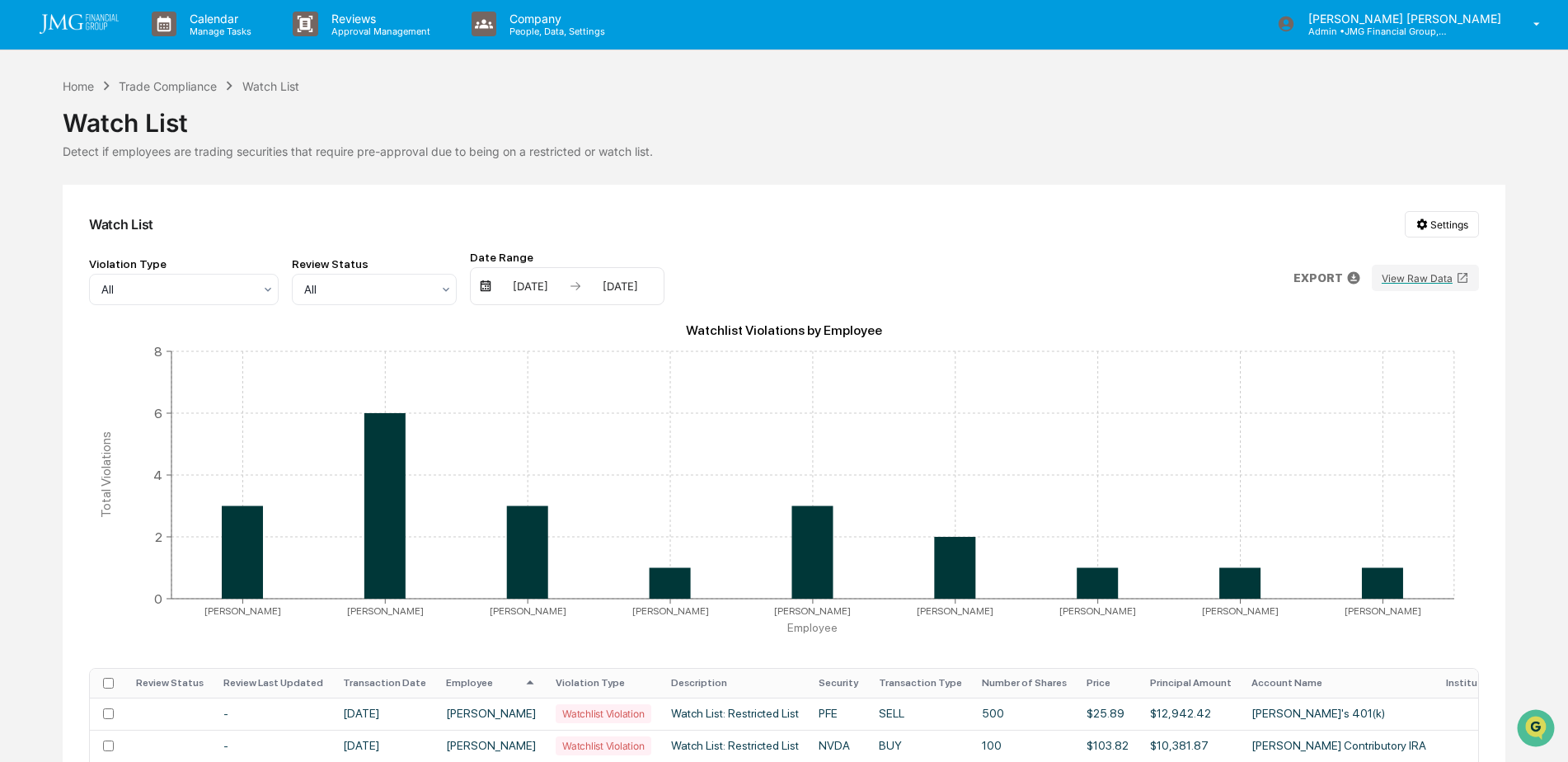
scroll to position [0, 0]
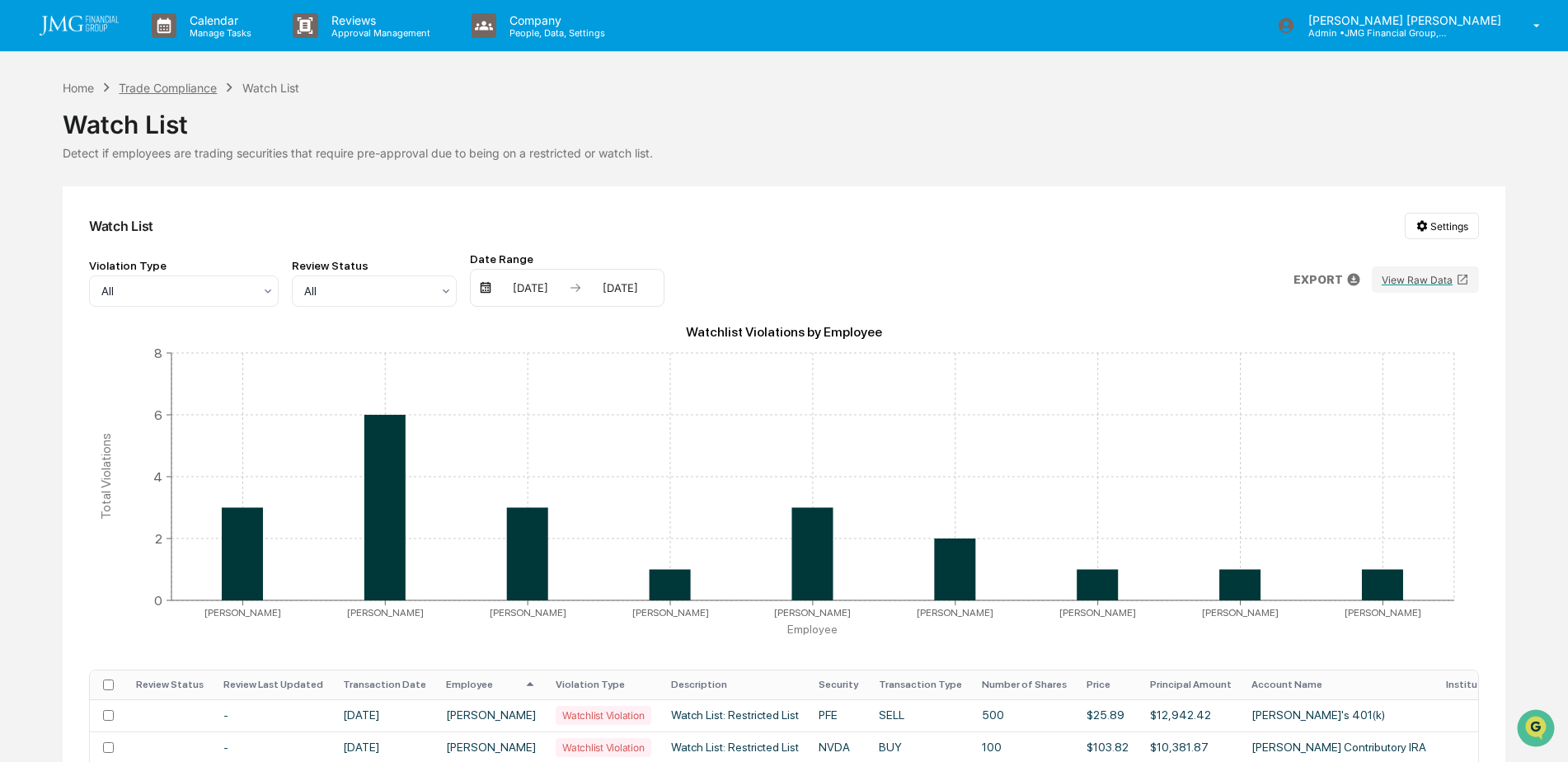
click at [152, 88] on div "Trade Compliance" at bounding box center [168, 88] width 98 height 14
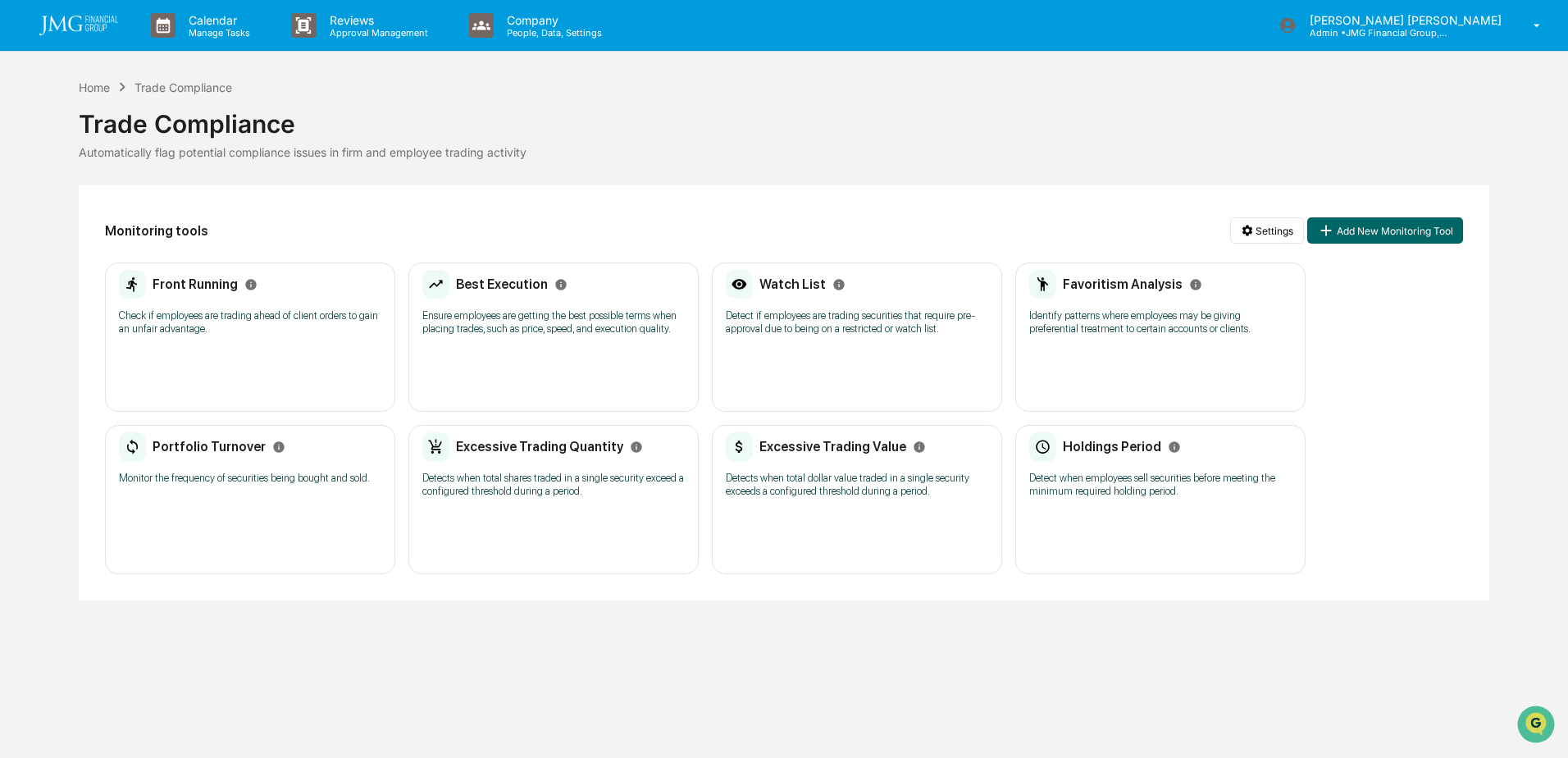
click at [305, 324] on p "Check if employees are trading ahead of client orders to gain an unfair advanta…" at bounding box center [250, 322] width 262 height 26
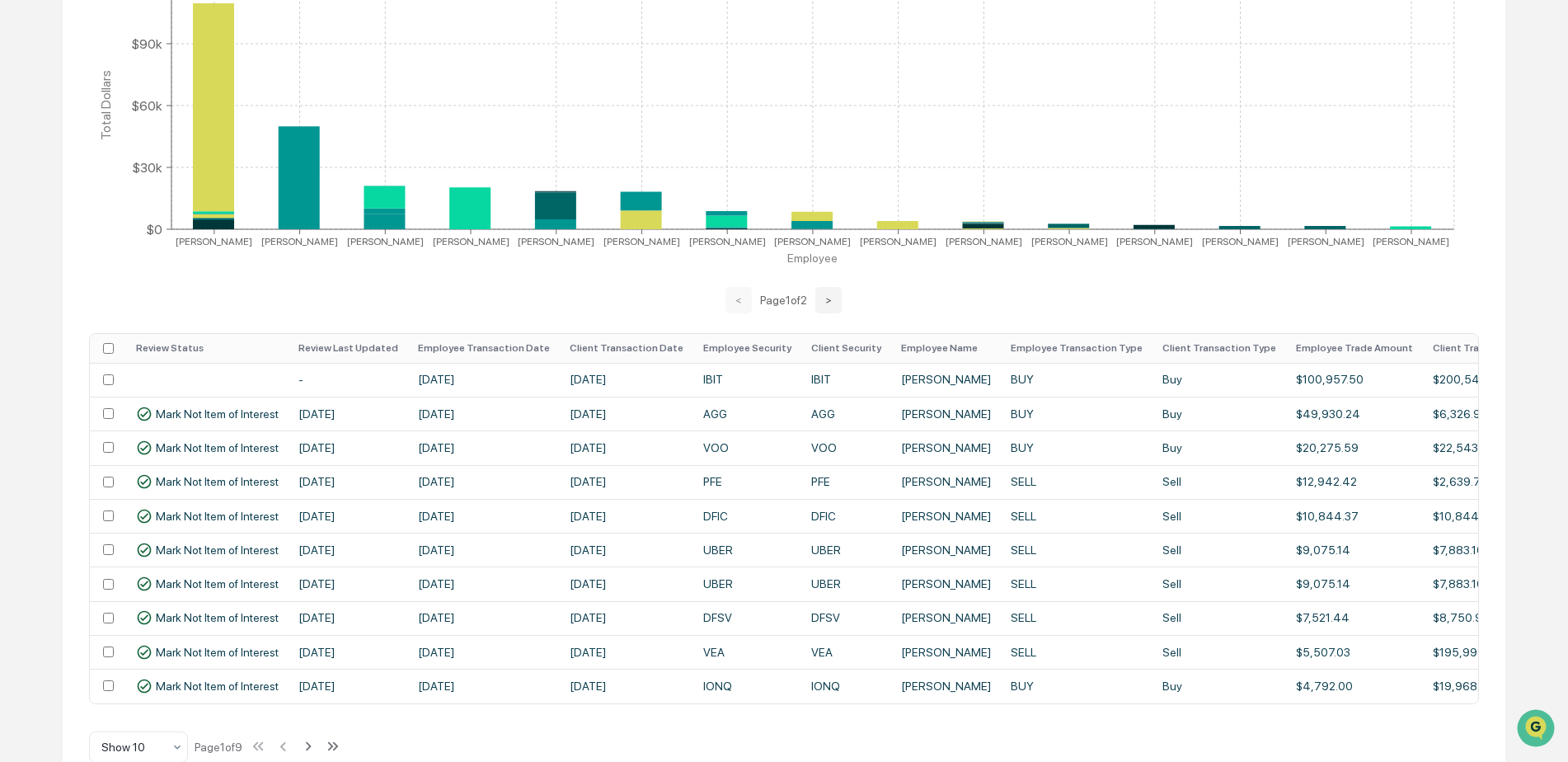
scroll to position [406, 0]
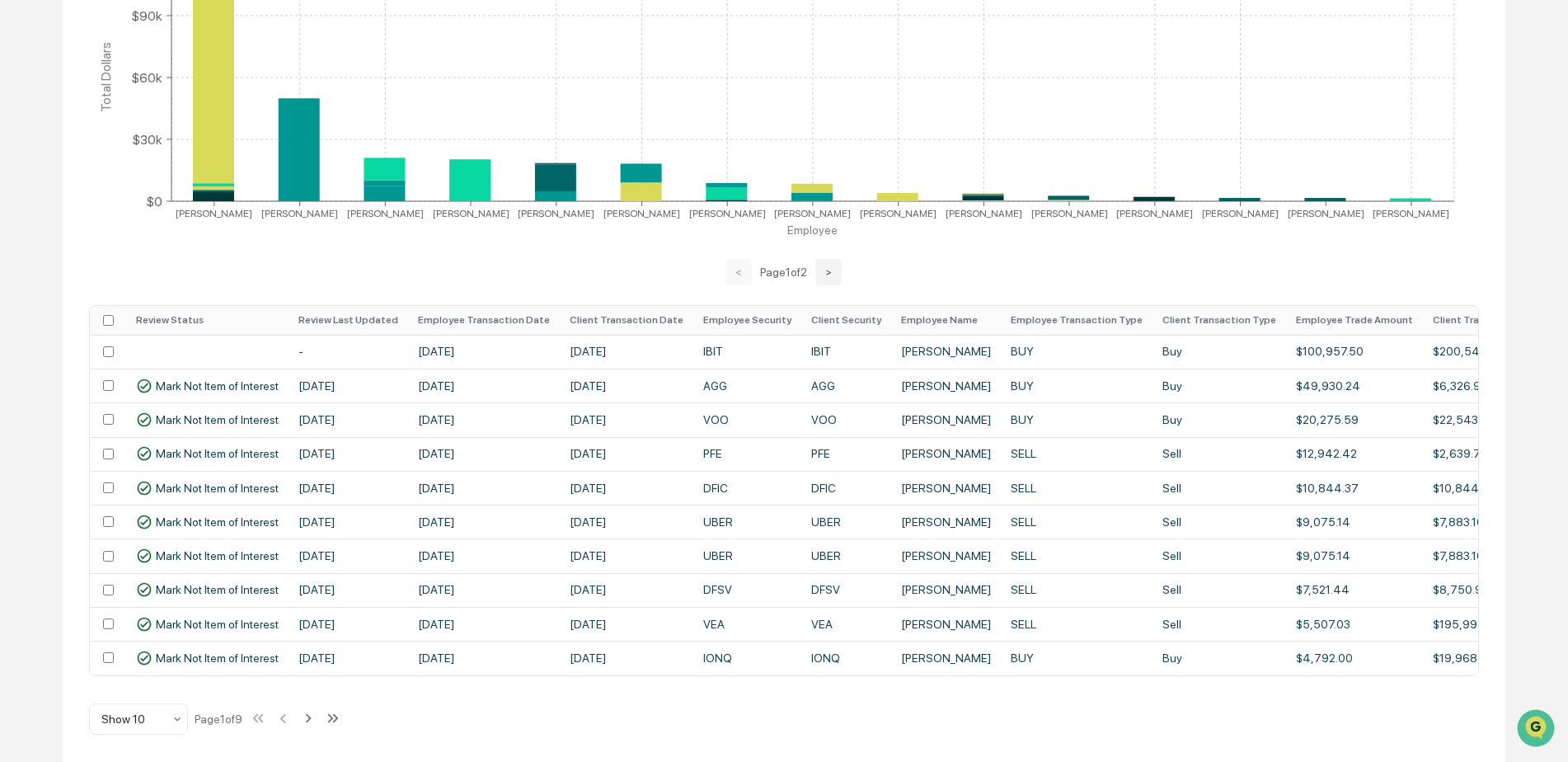
click at [375, 312] on th "Review Last Updated" at bounding box center [348, 320] width 120 height 29
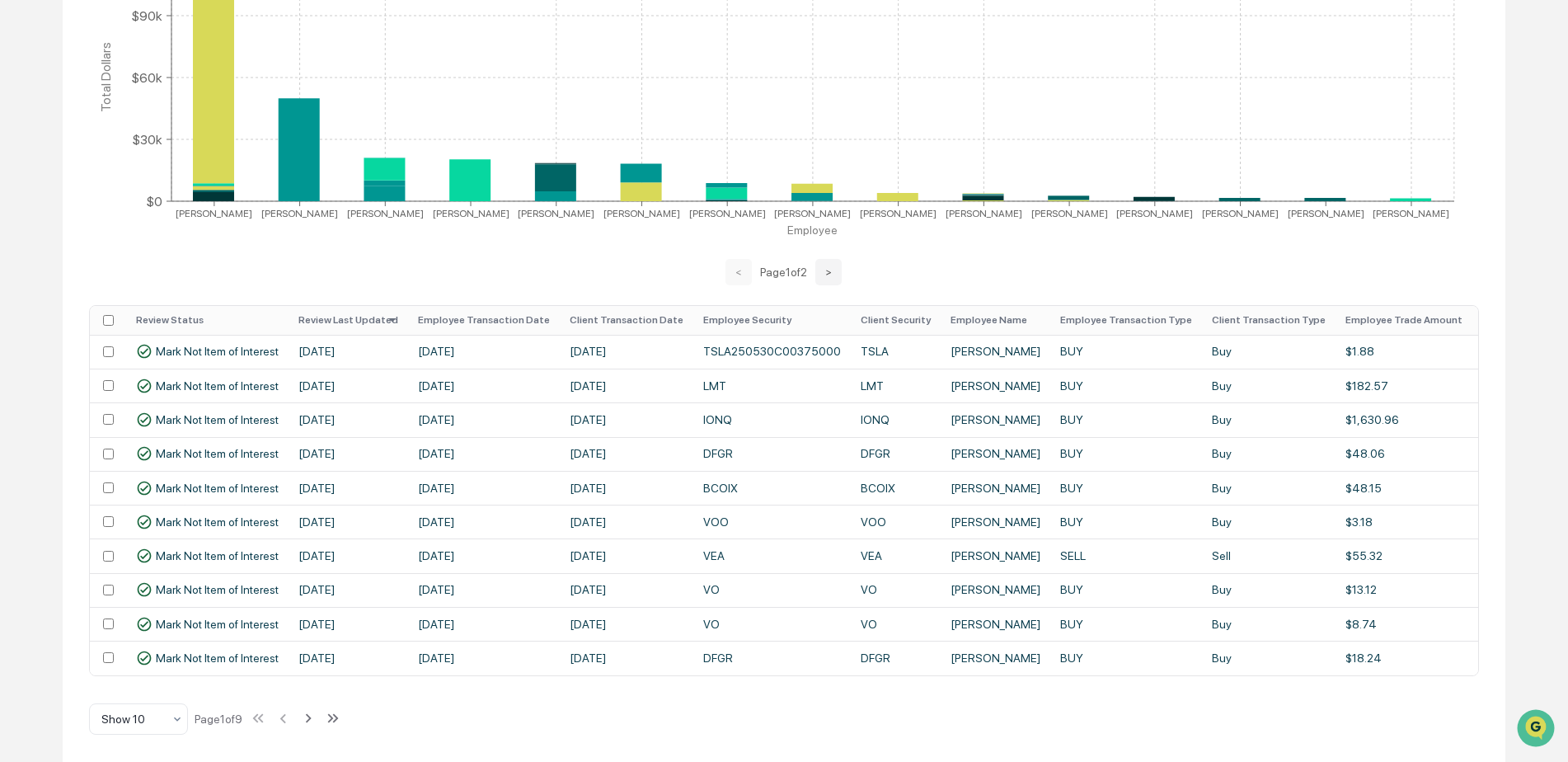
click at [383, 312] on icon at bounding box center [392, 320] width 18 height 18
click at [357, 316] on th "Review Last Updated" at bounding box center [348, 320] width 120 height 29
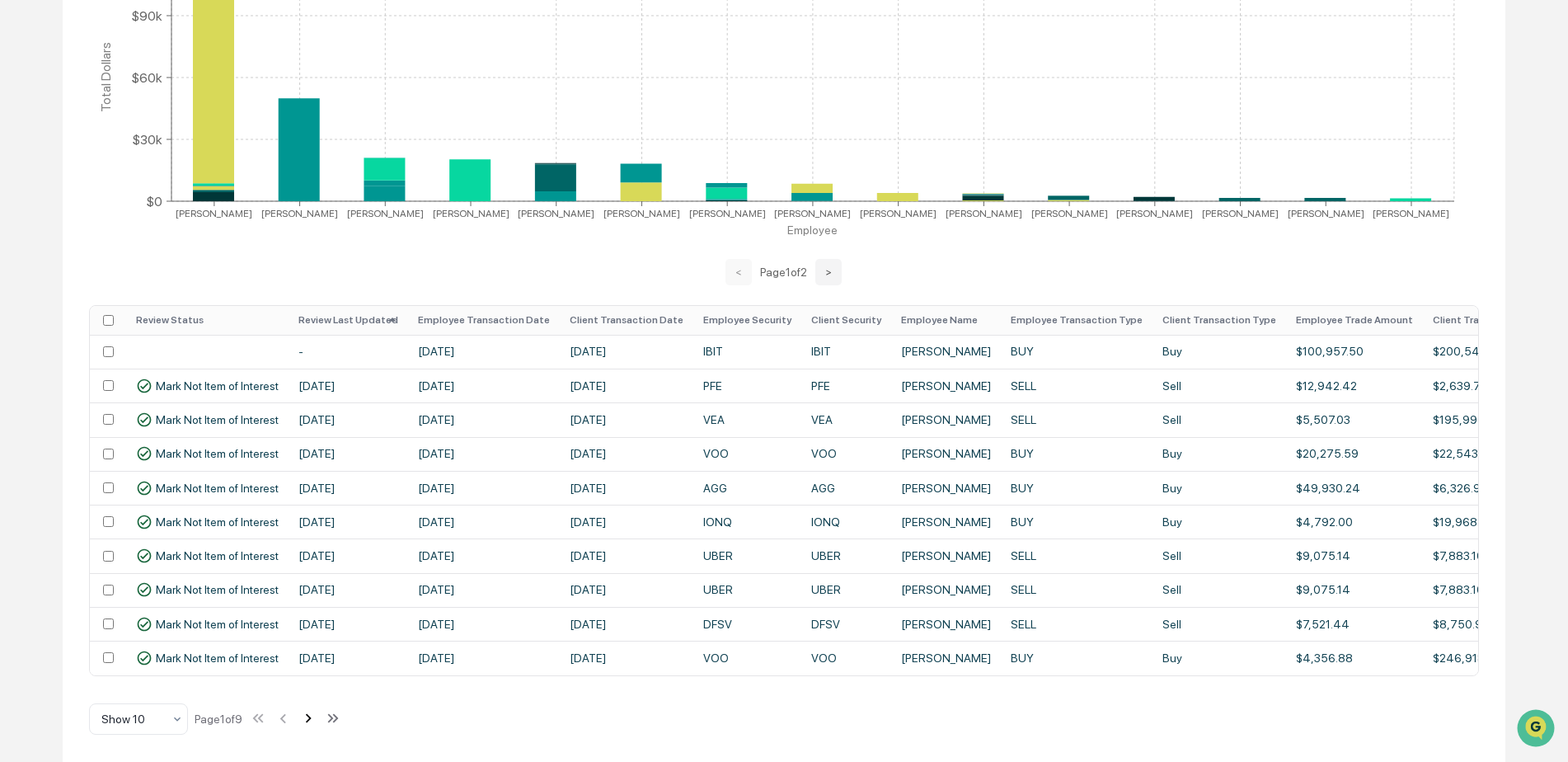
click at [311, 721] on icon at bounding box center [308, 718] width 18 height 18
click at [311, 721] on icon at bounding box center [310, 718] width 18 height 18
click at [317, 711] on icon at bounding box center [310, 718] width 18 height 18
click at [308, 711] on icon at bounding box center [311, 718] width 18 height 18
click at [308, 711] on icon at bounding box center [310, 718] width 18 height 18
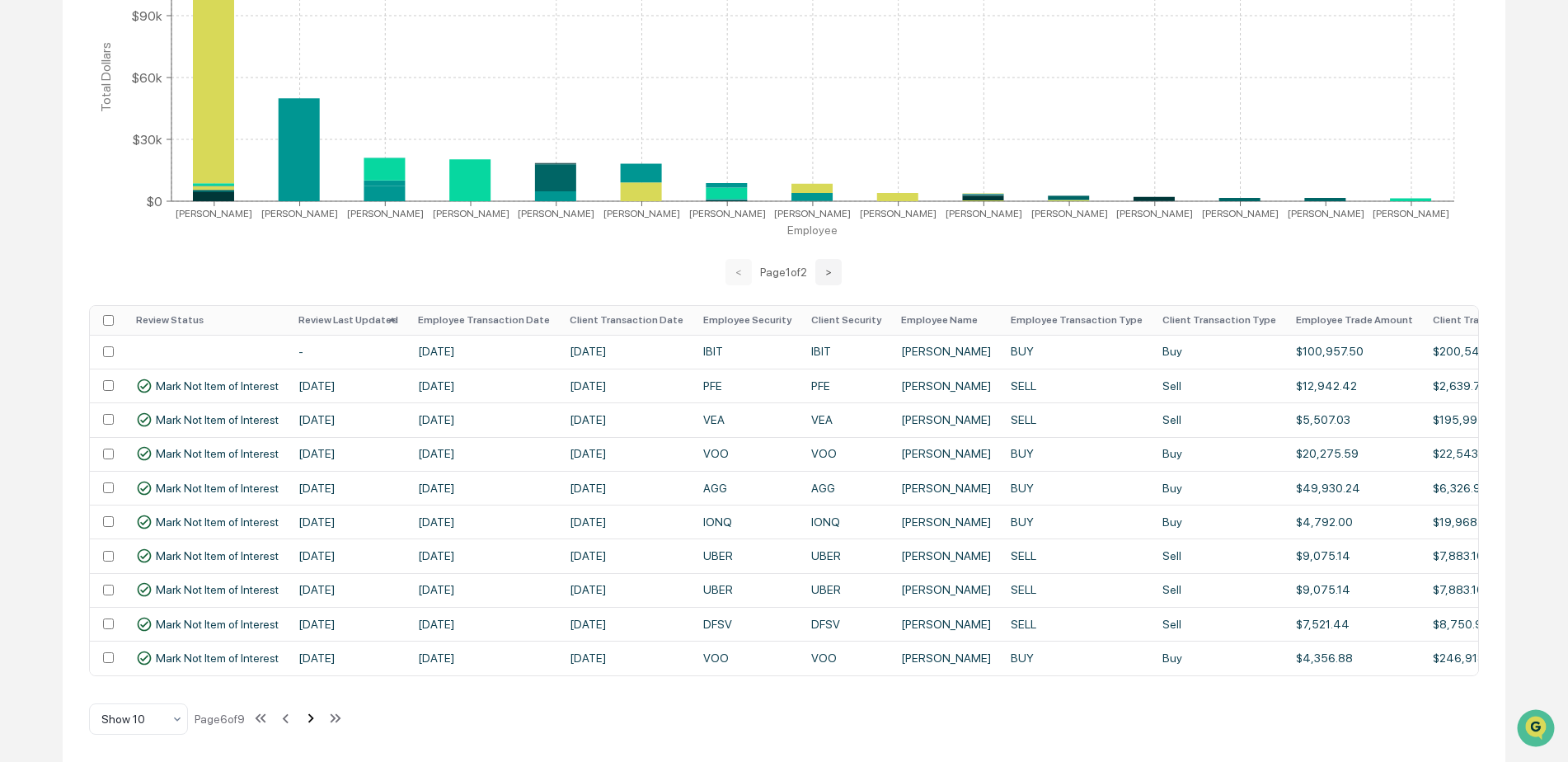
click at [308, 711] on icon at bounding box center [310, 718] width 18 height 18
click at [162, 724] on div at bounding box center [132, 718] width 61 height 17
click at [161, 682] on div "Show 100" at bounding box center [139, 675] width 98 height 33
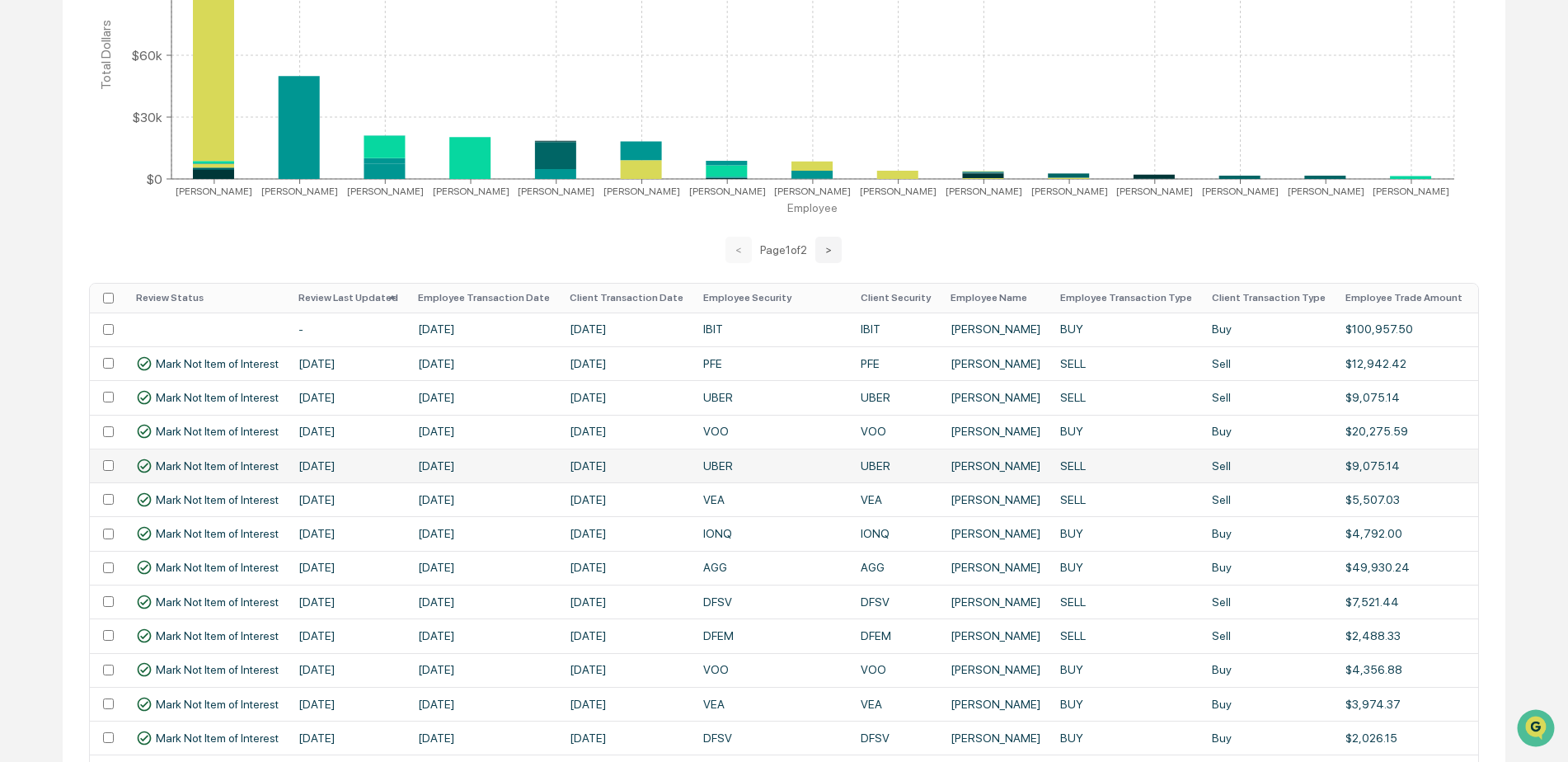
scroll to position [323, 0]
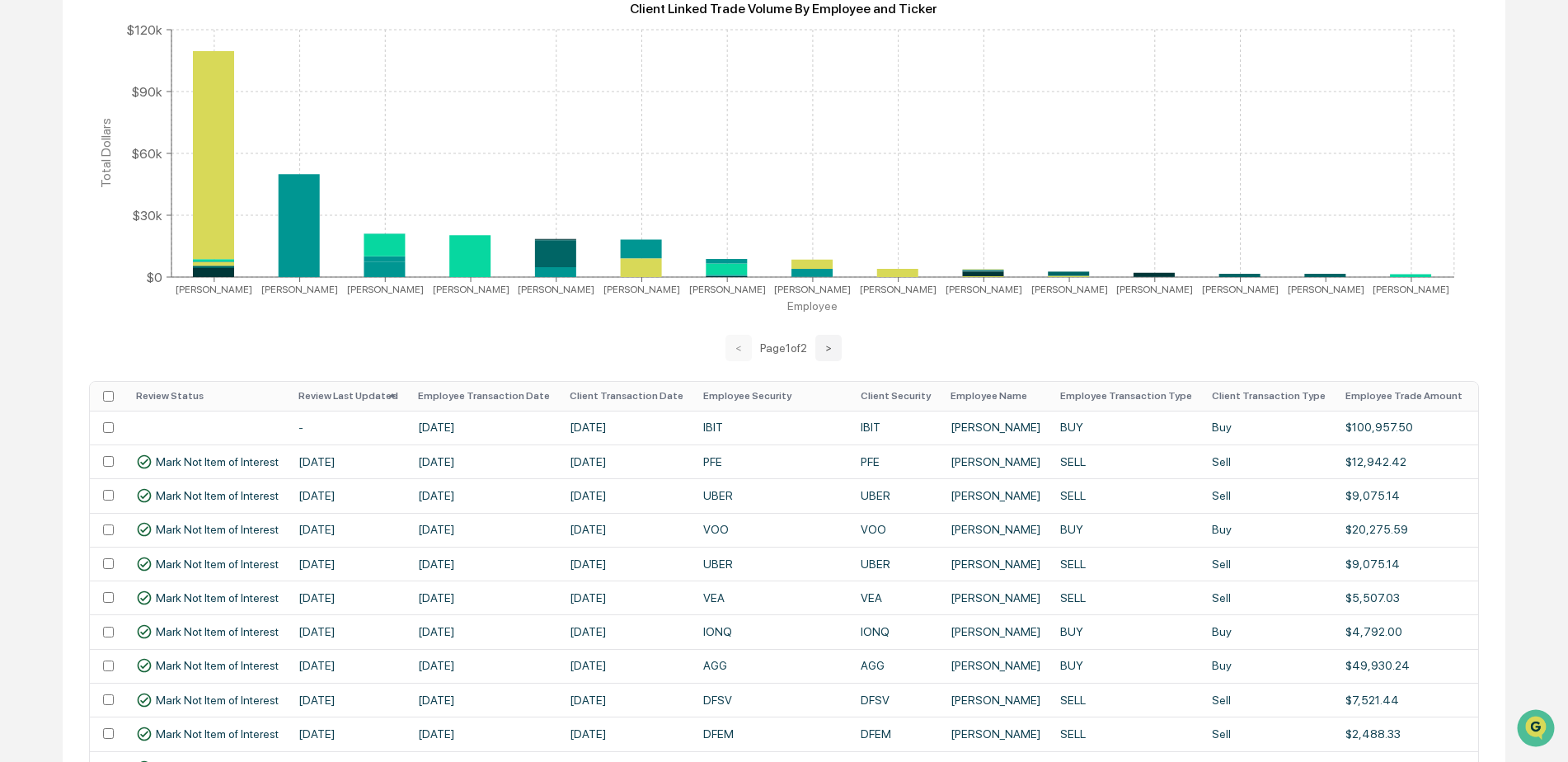
click at [454, 401] on th "Employee Transaction Date" at bounding box center [484, 396] width 152 height 29
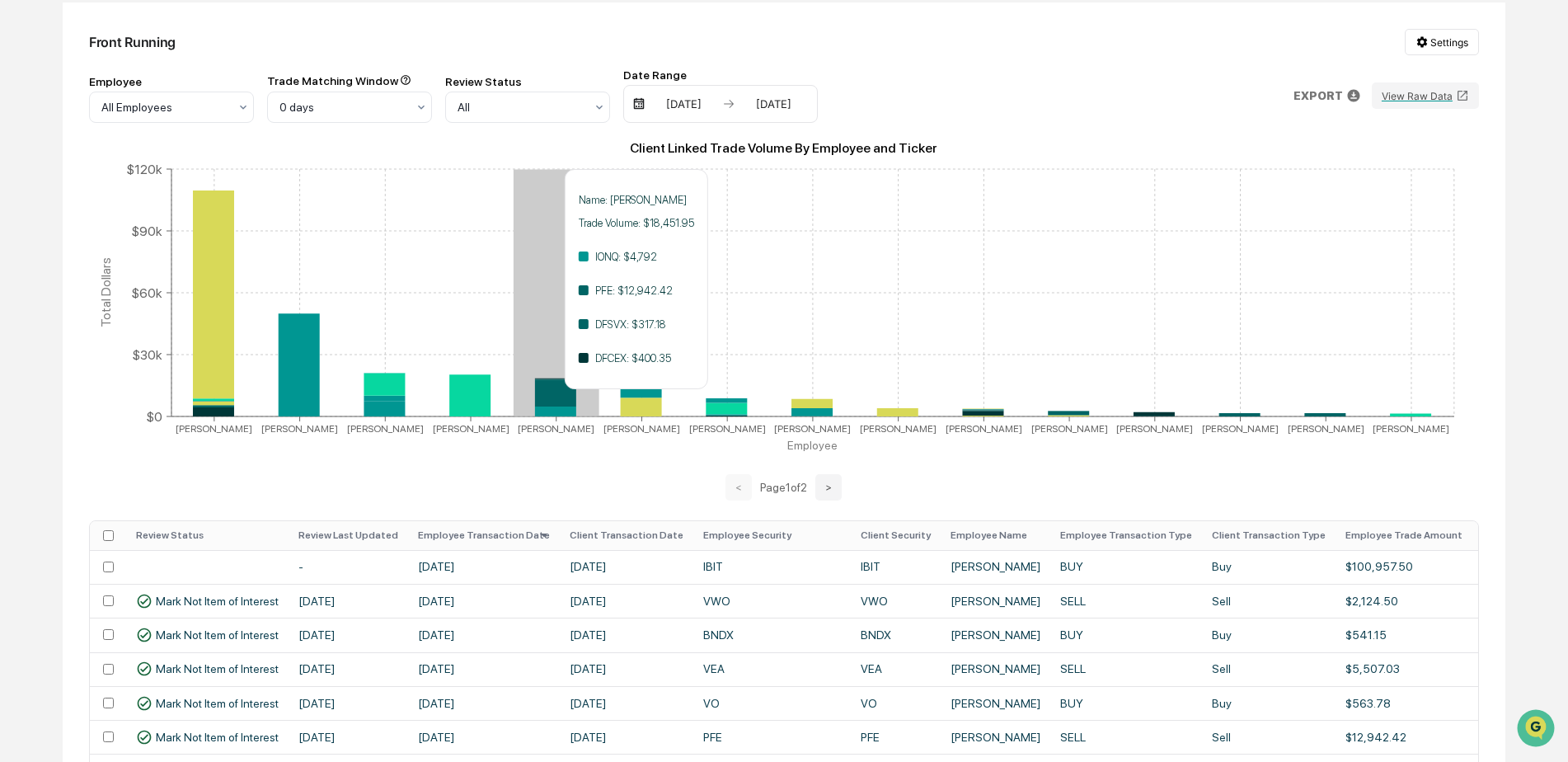
scroll to position [247, 0]
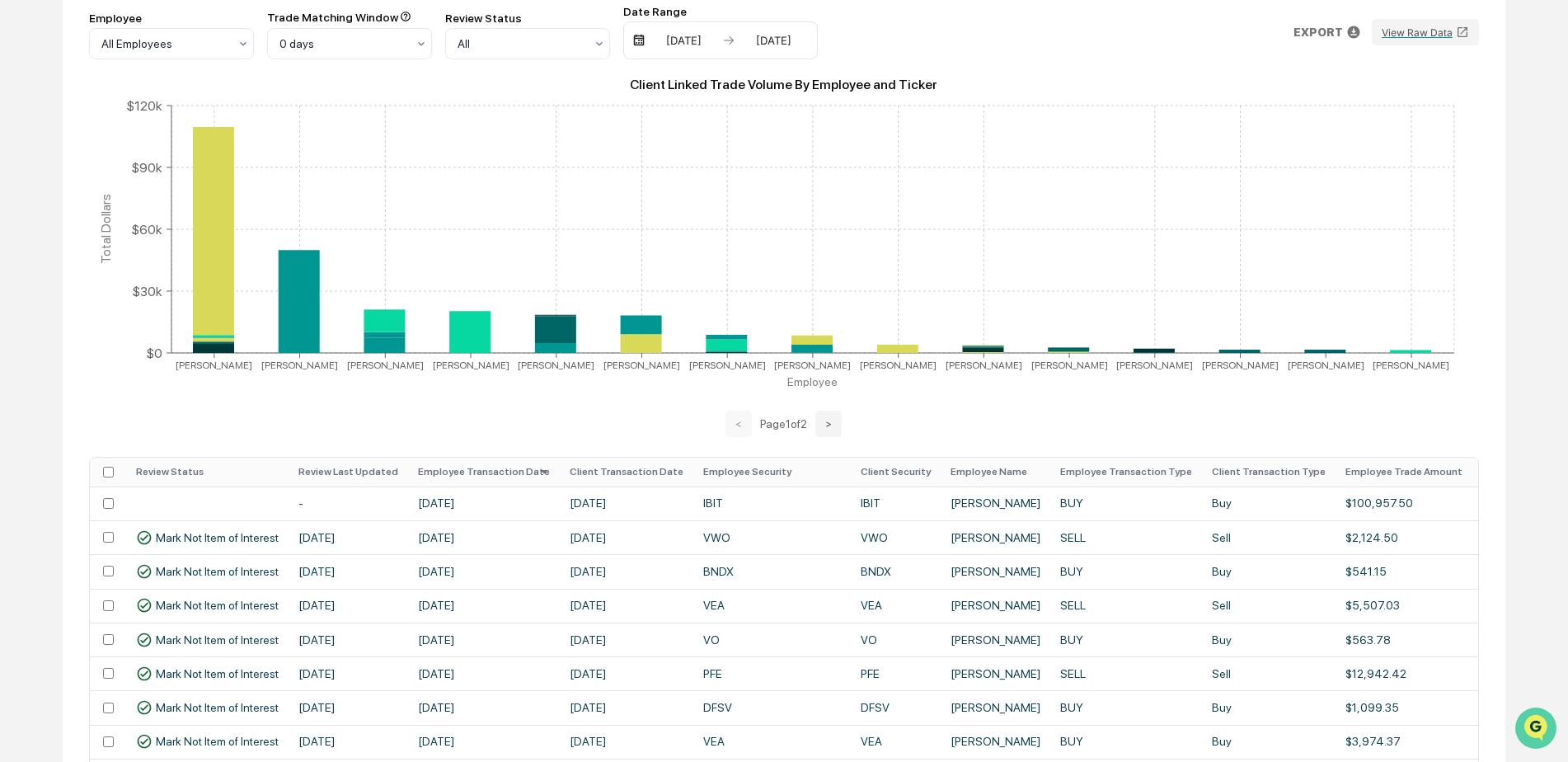
click at [1538, 724] on img "Open customer support" at bounding box center [1535, 727] width 41 height 33
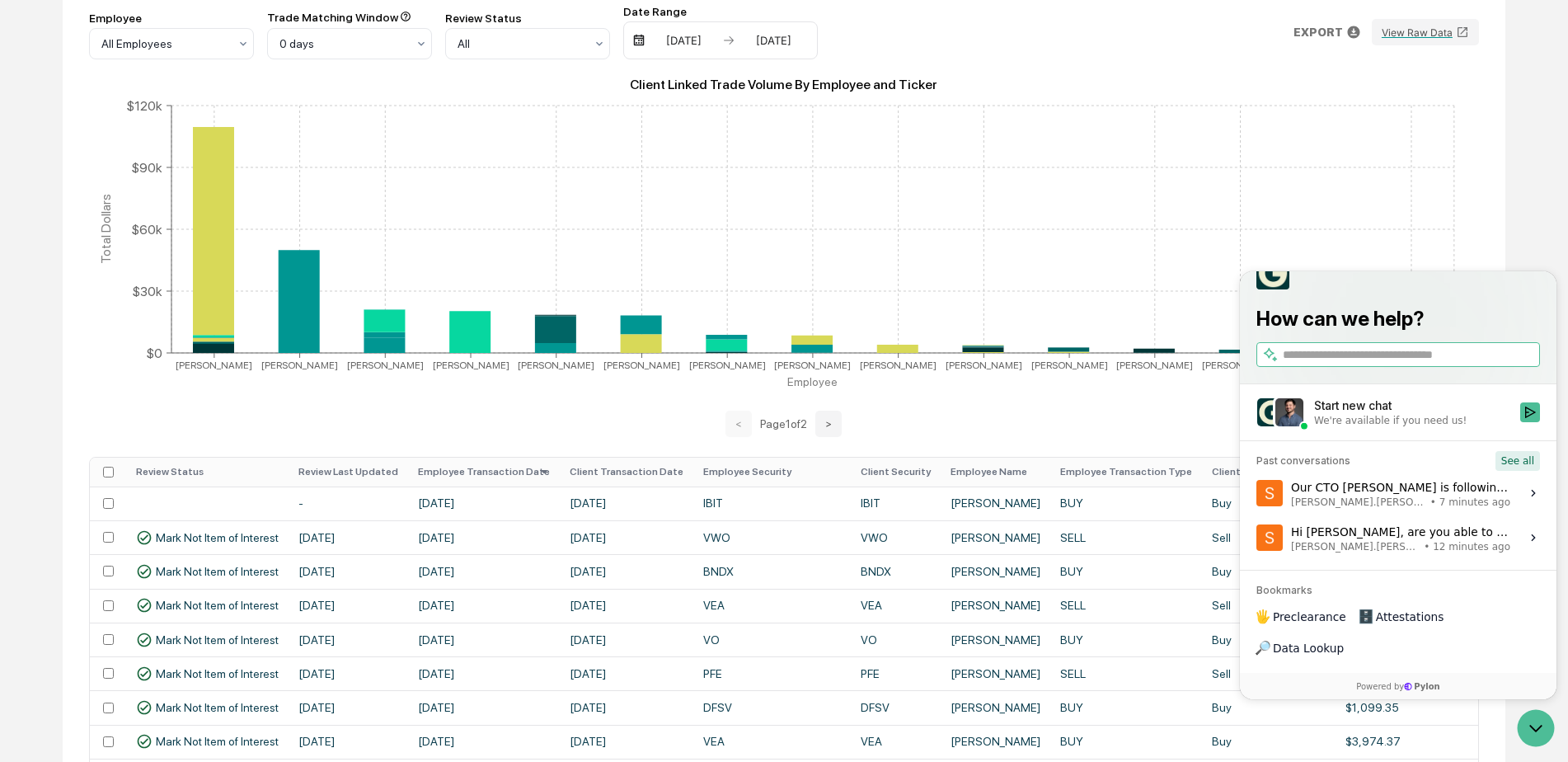
click at [1518, 471] on button "See all" at bounding box center [1517, 461] width 45 height 20
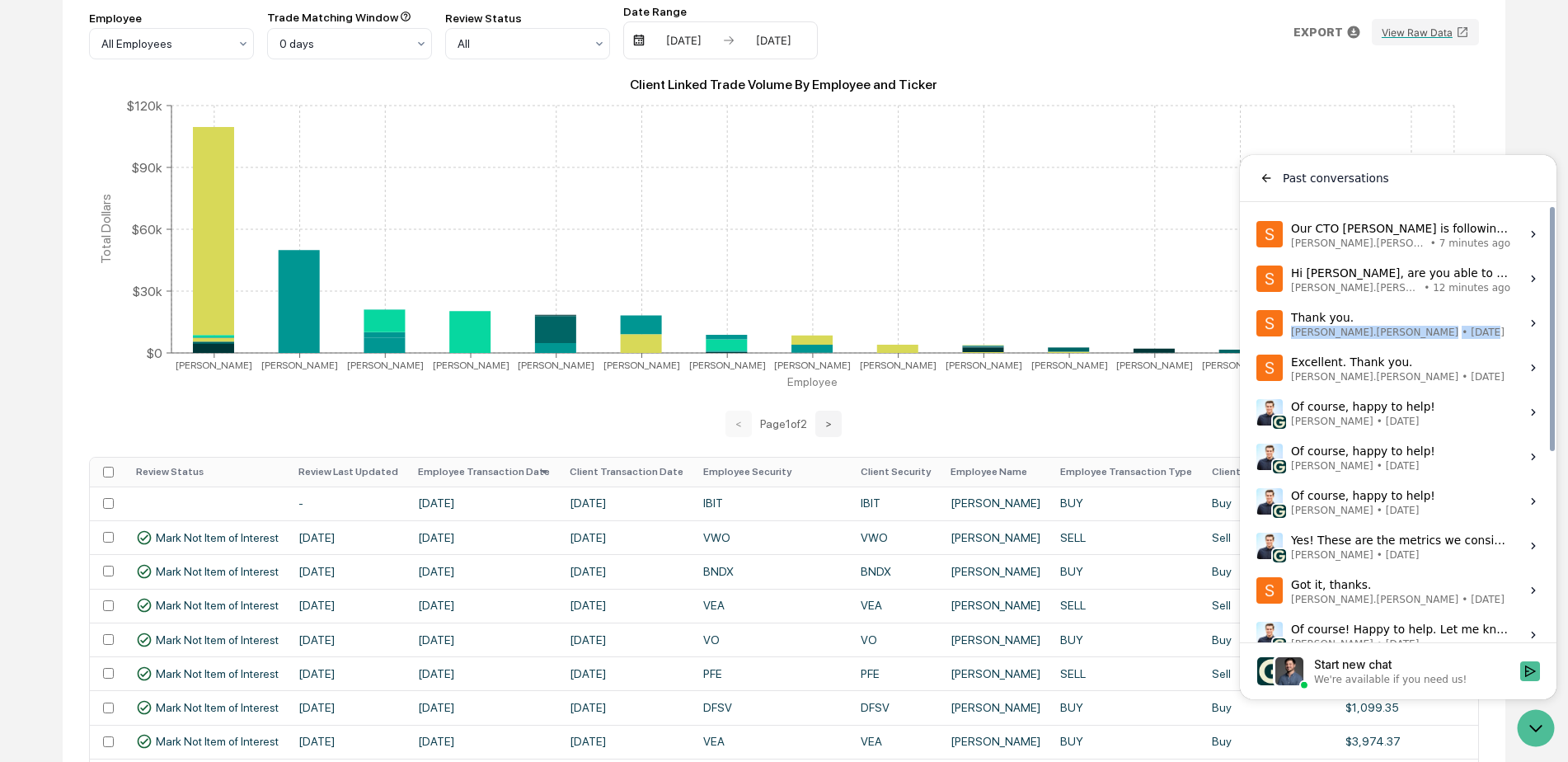
click at [1420, 324] on label "Thank you. Steve.Lennart • Sep 3 View issue" at bounding box center [1398, 323] width 297 height 45
click at [1437, 323] on label "Thank you. Steve.Lennart • Sep 3 View issue" at bounding box center [1398, 323] width 297 height 45
click at [1257, 323] on button "View issue" at bounding box center [1256, 323] width 1 height 1
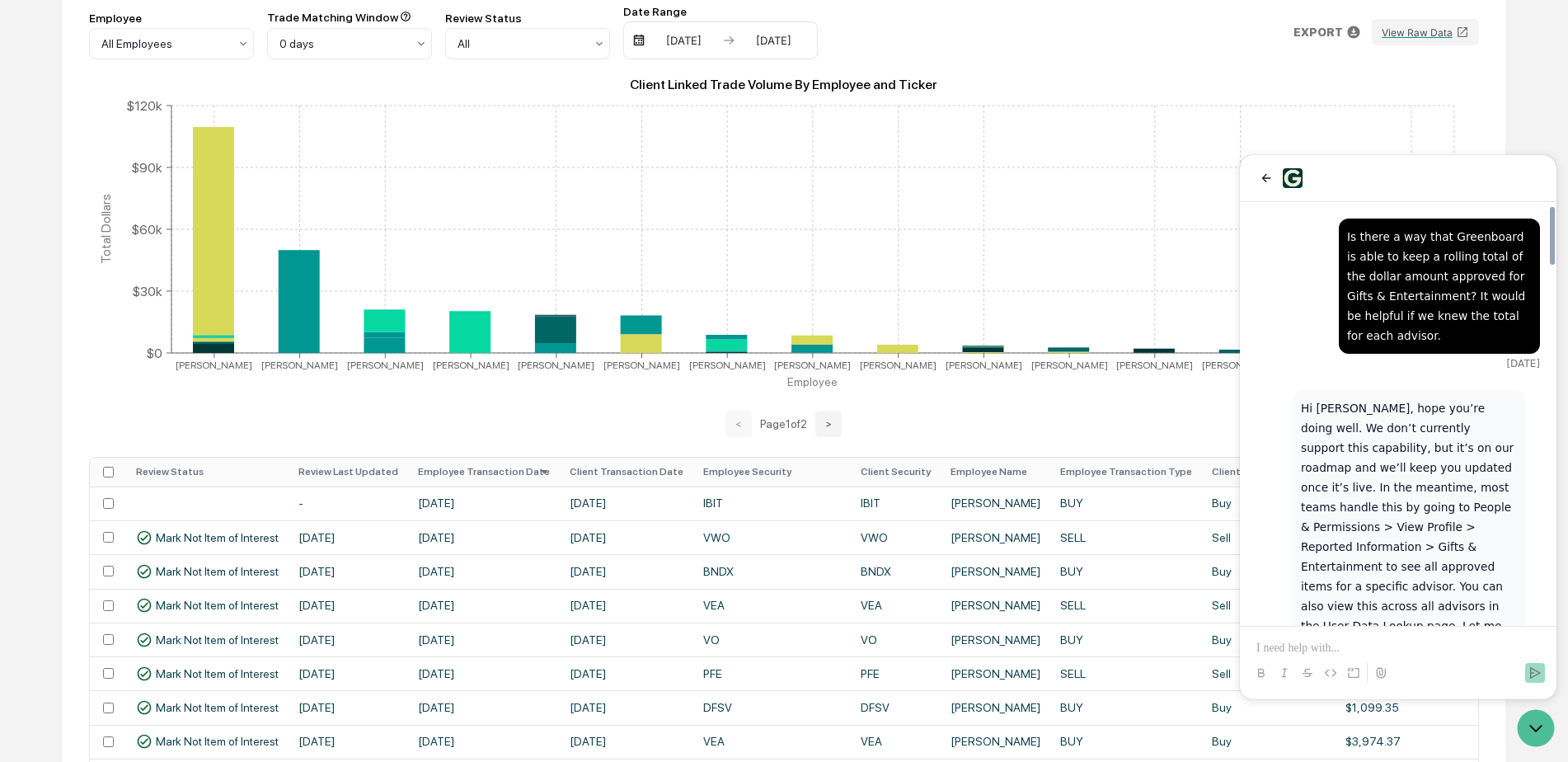
scroll to position [2629, 0]
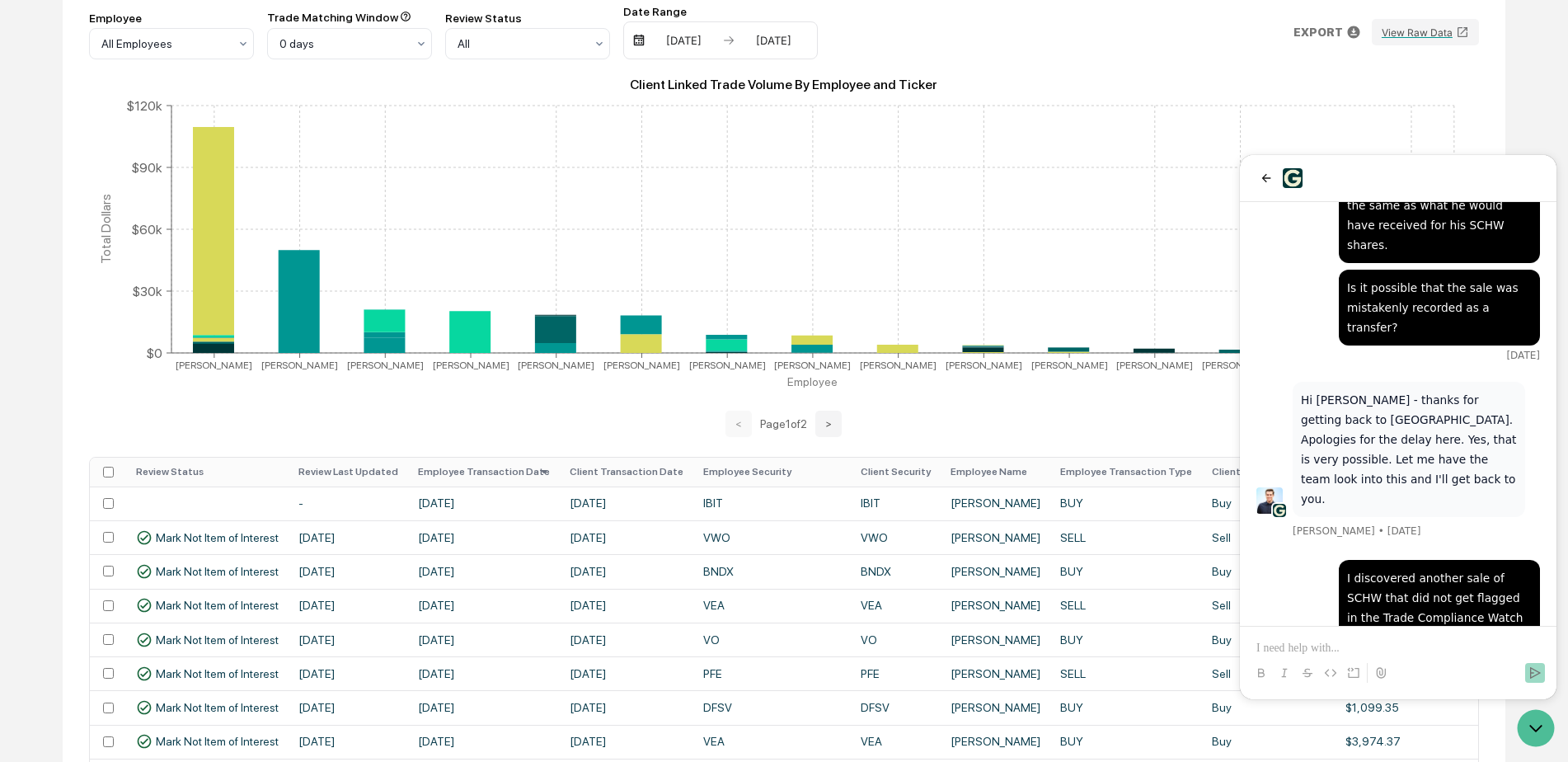
click at [1329, 638] on div at bounding box center [1398, 657] width 303 height 63
click at [1290, 648] on p at bounding box center [1398, 647] width 283 height 17
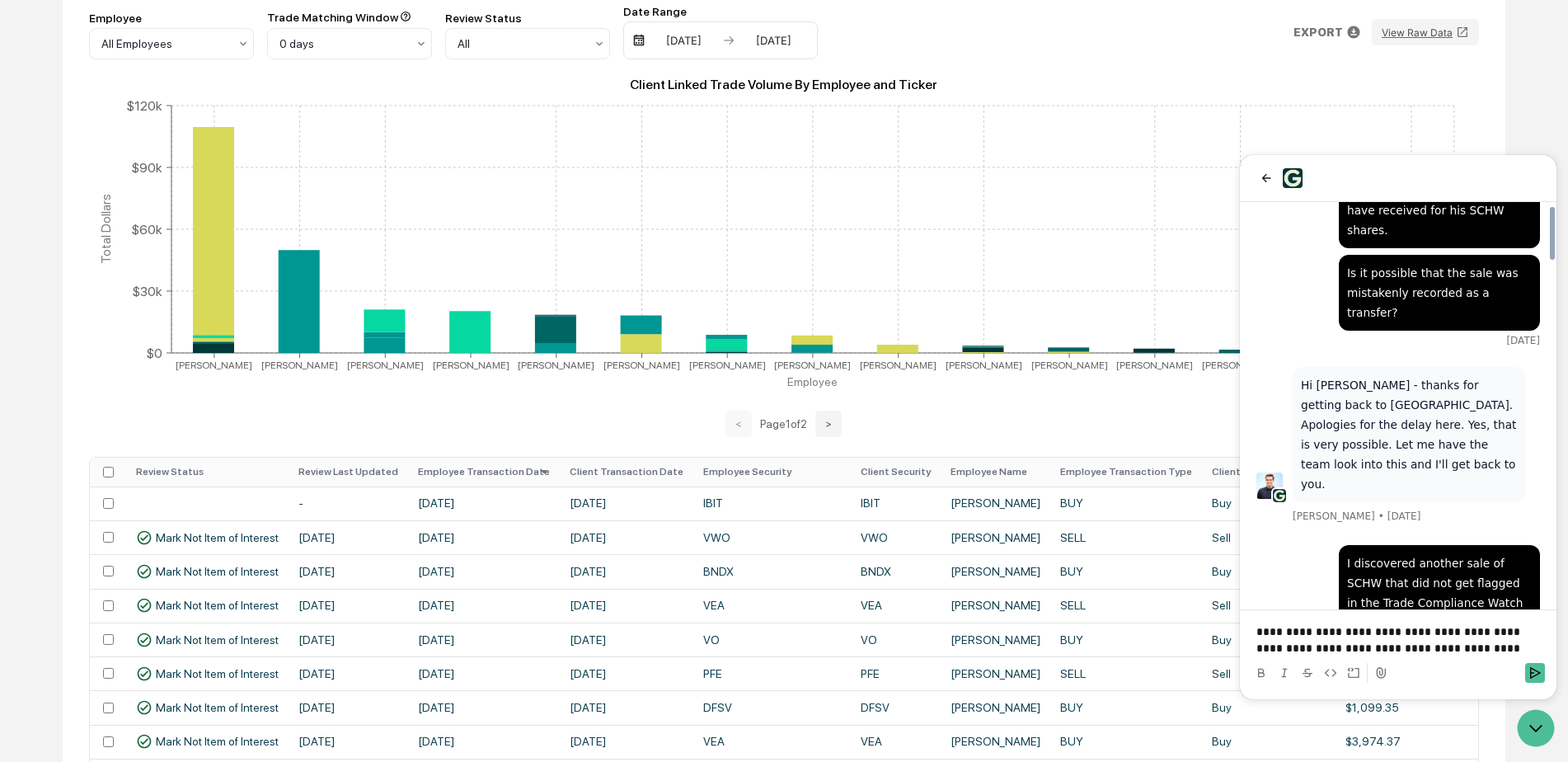
scroll to position [2646, 0]
click at [1541, 678] on icon "Send" at bounding box center [1534, 672] width 13 height 13
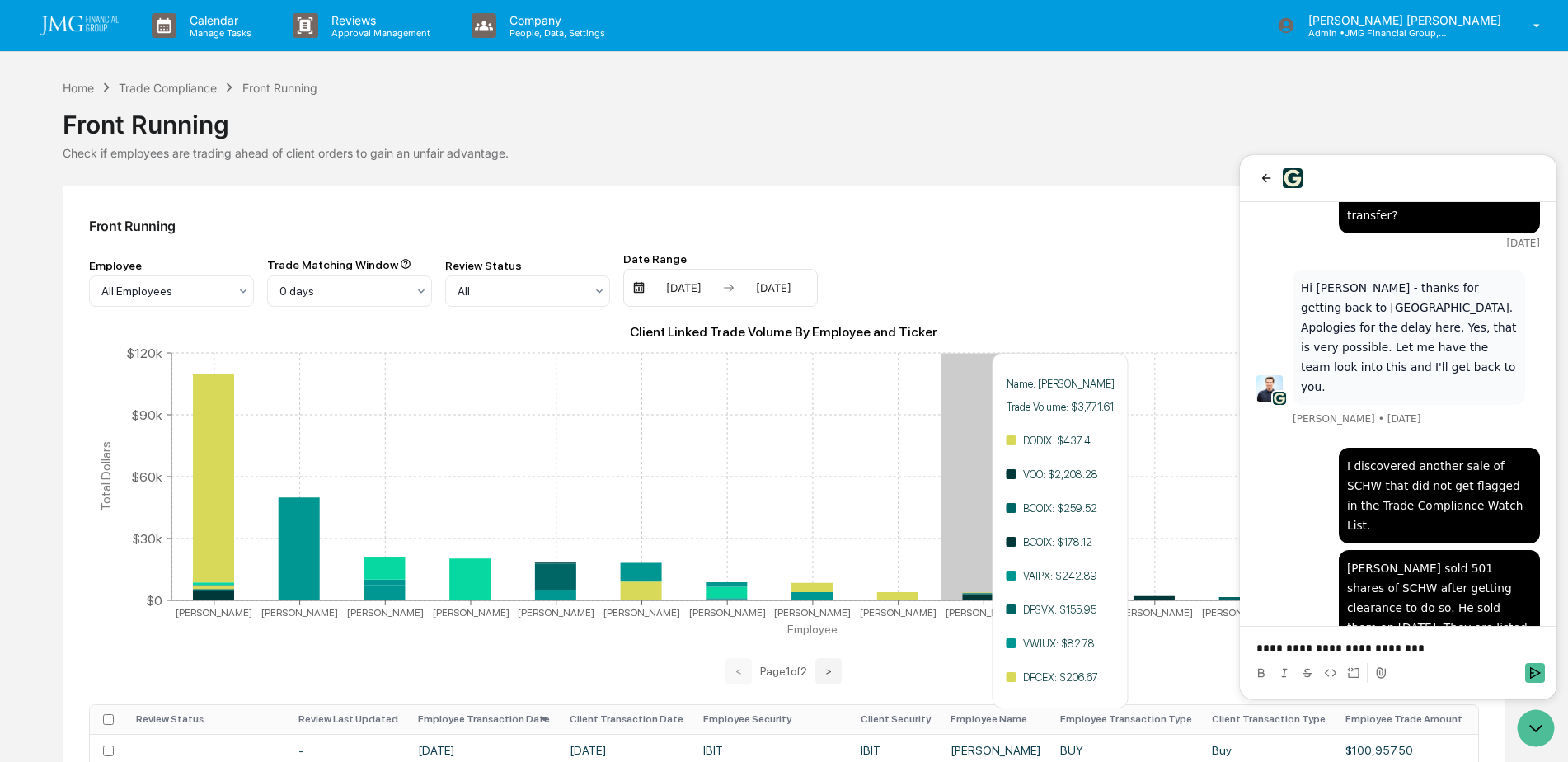
scroll to position [83, 0]
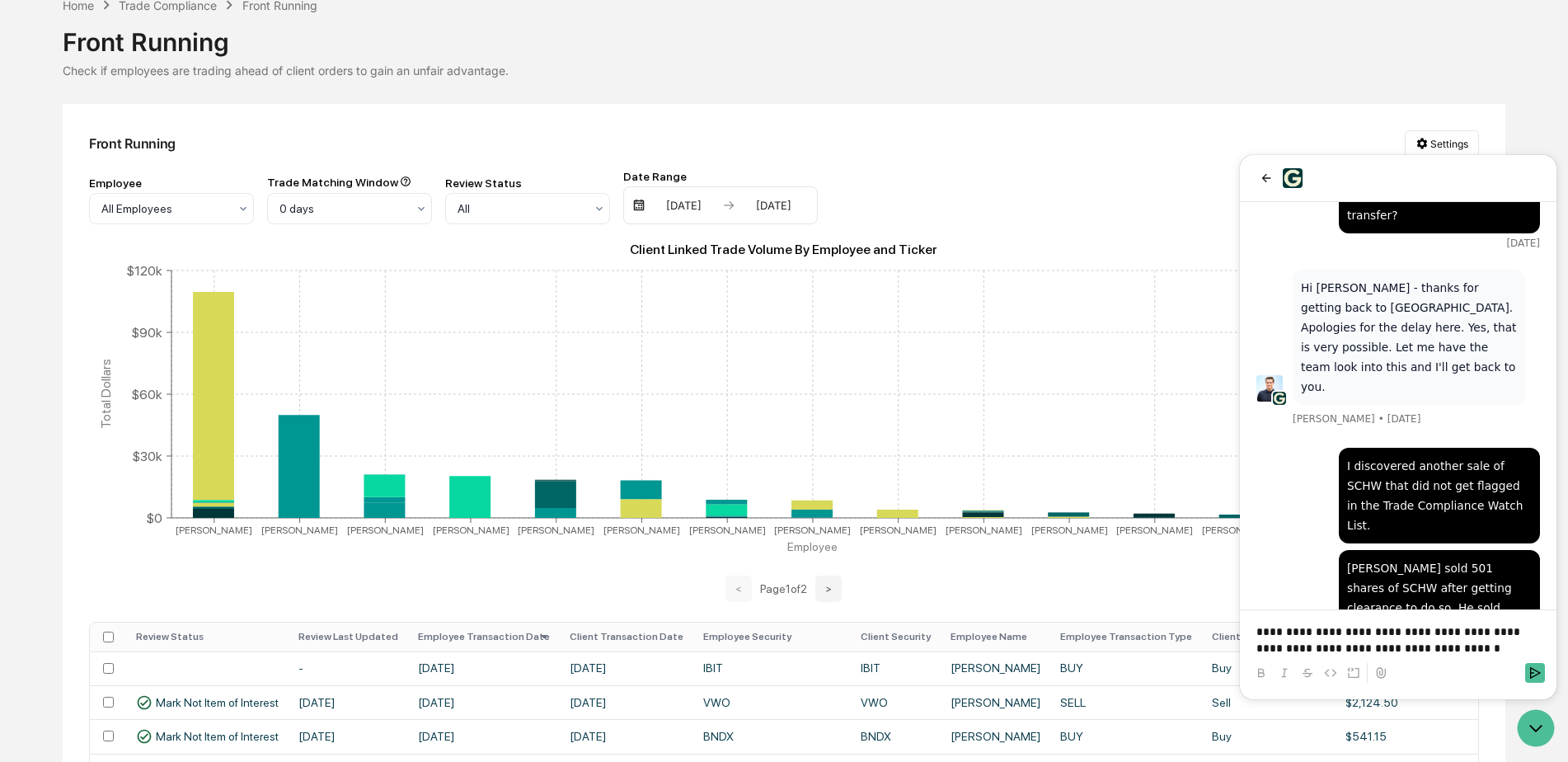
click at [1456, 652] on p "**********" at bounding box center [1398, 639] width 283 height 33
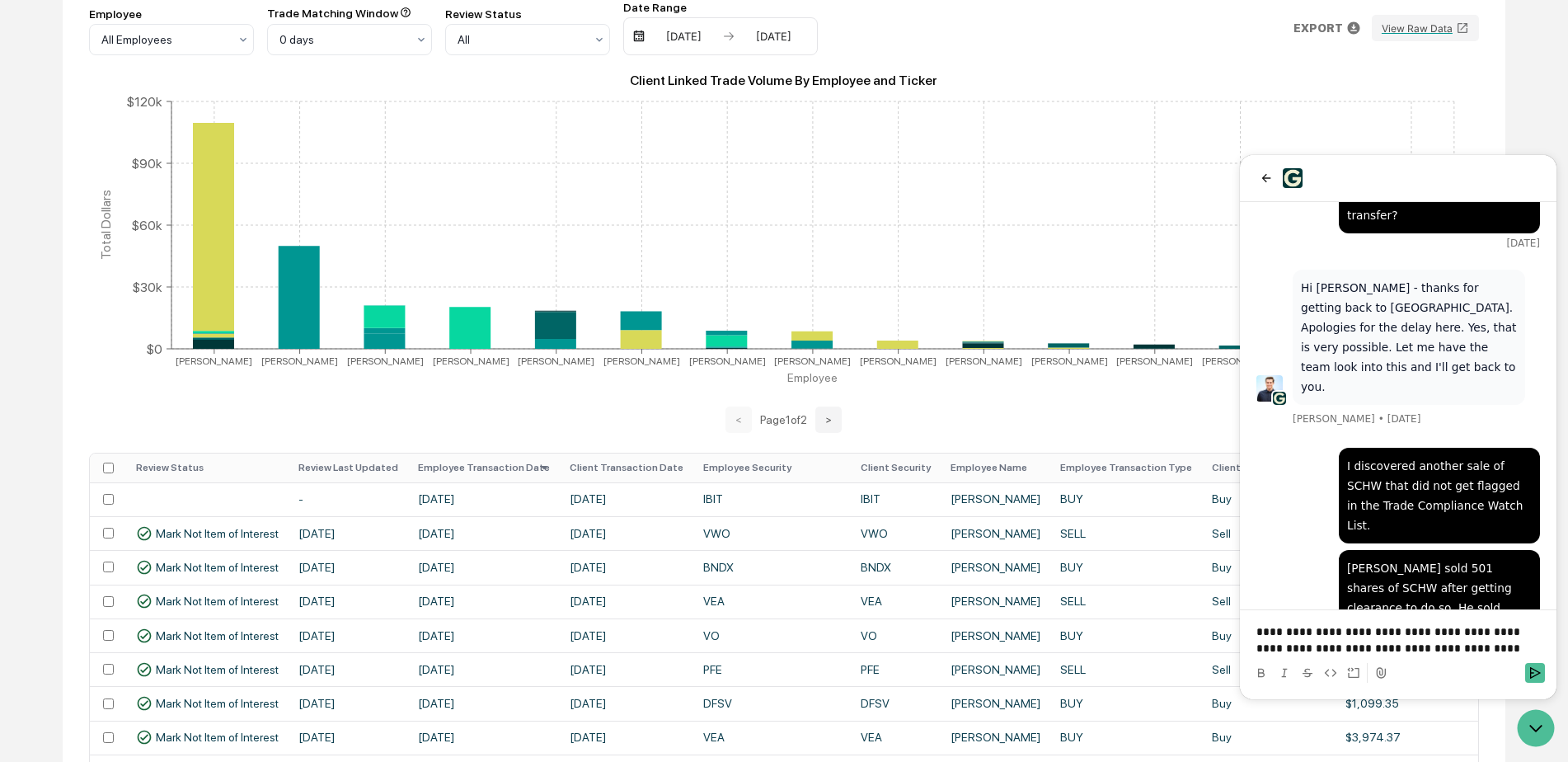
scroll to position [247, 0]
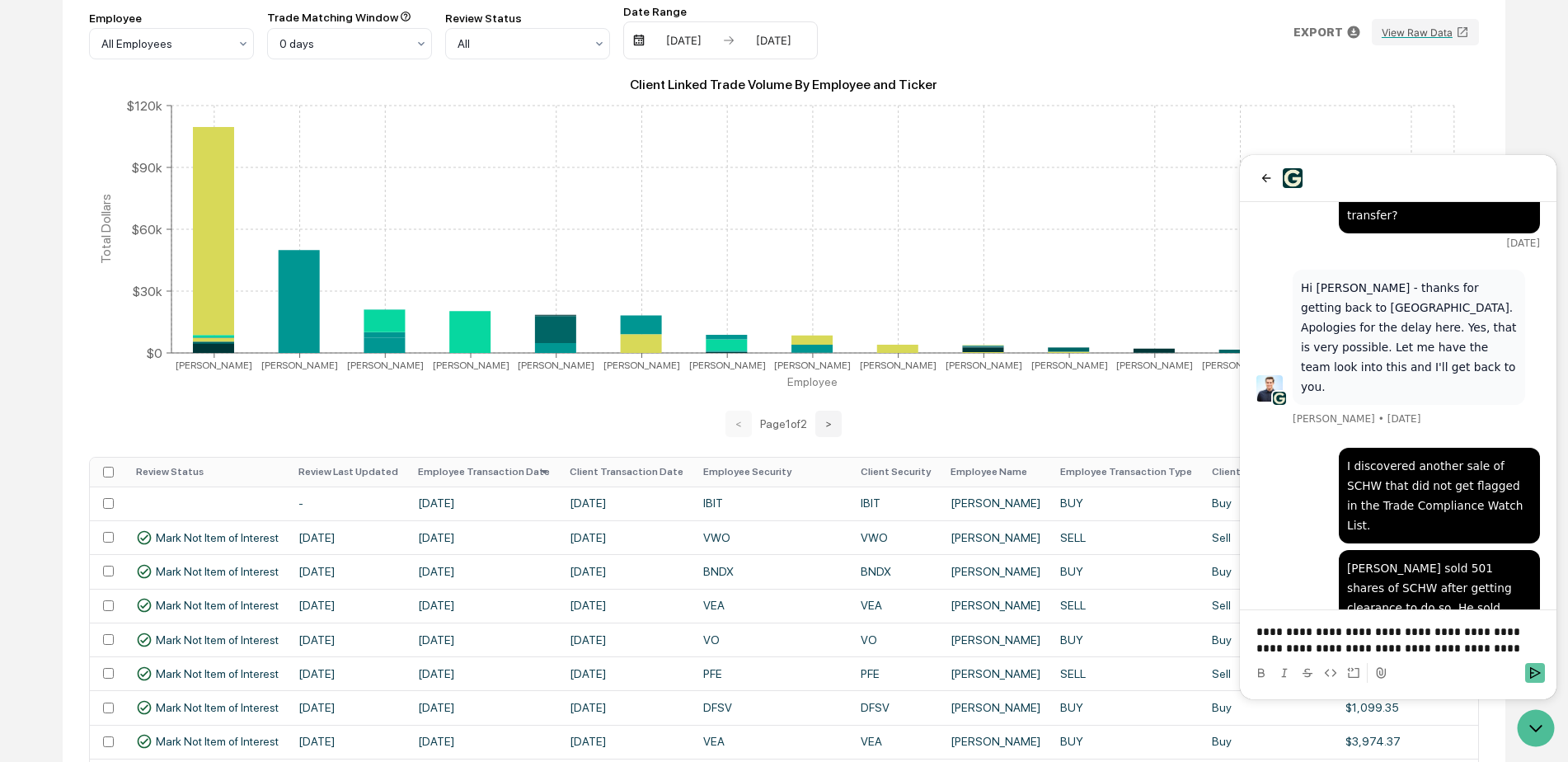
click at [1531, 667] on icon "Send" at bounding box center [1535, 673] width 11 height 12
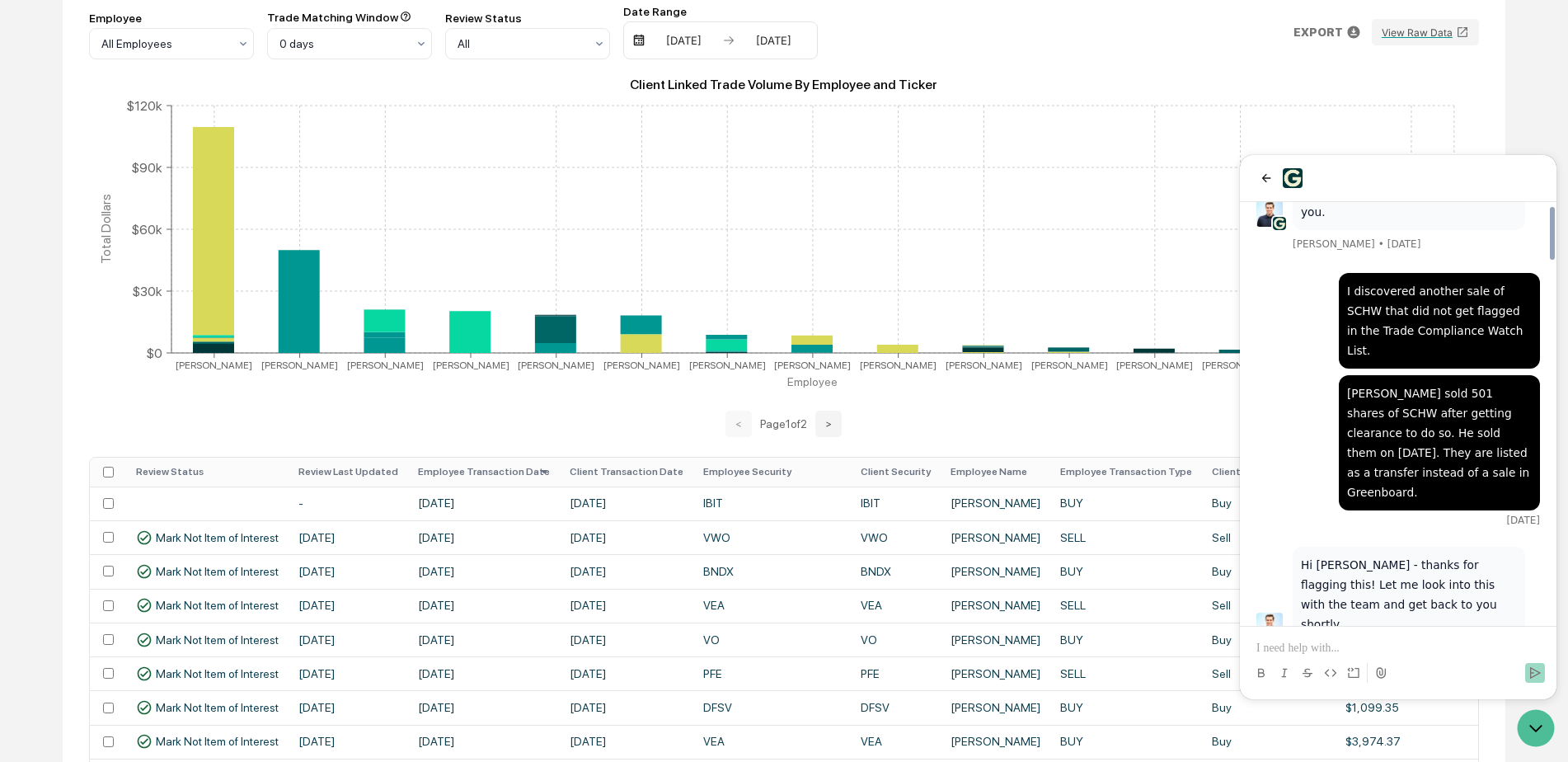
scroll to position [2886, 0]
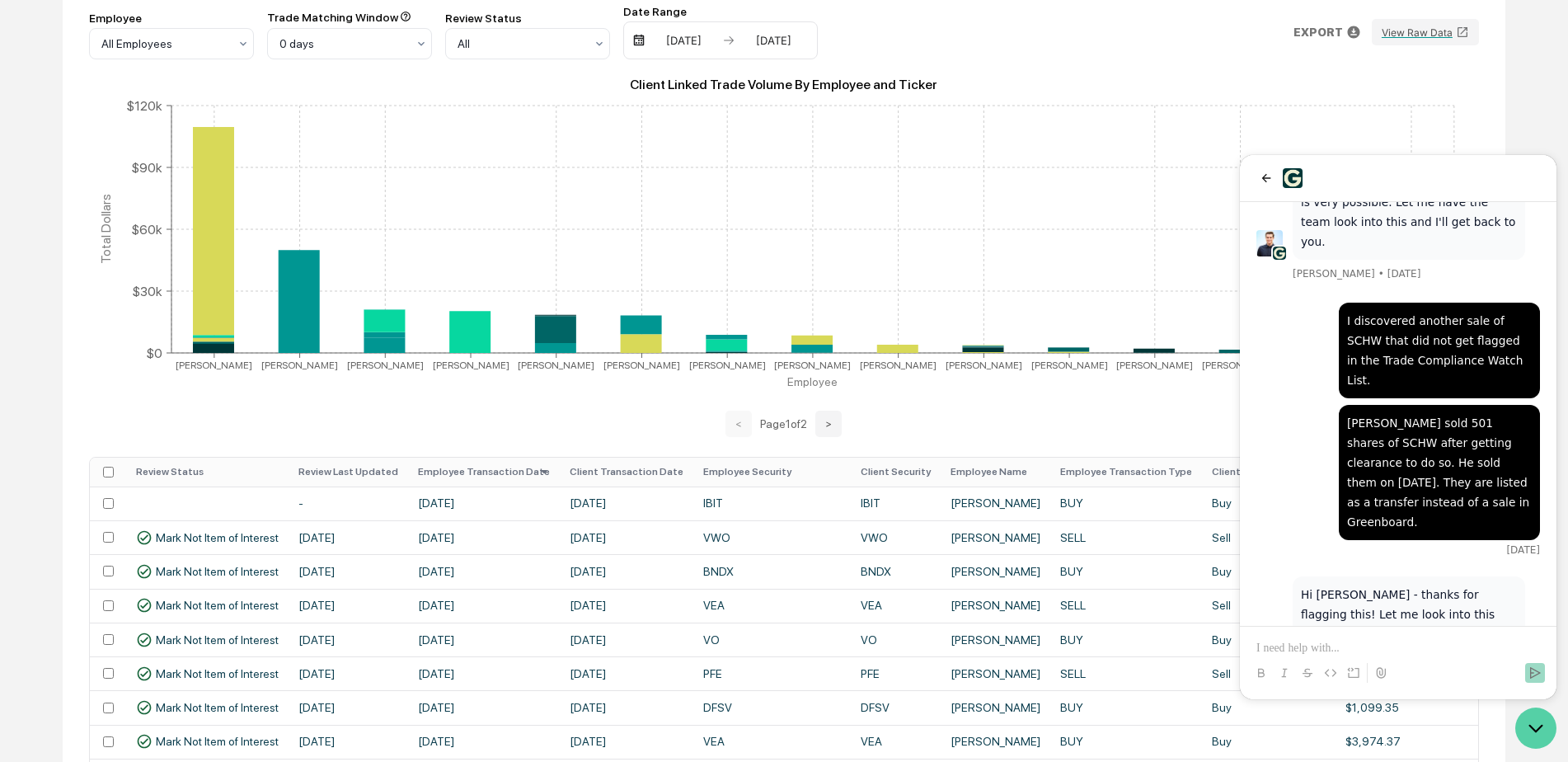
click at [1529, 726] on icon "Open customer support" at bounding box center [1535, 727] width 41 height 41
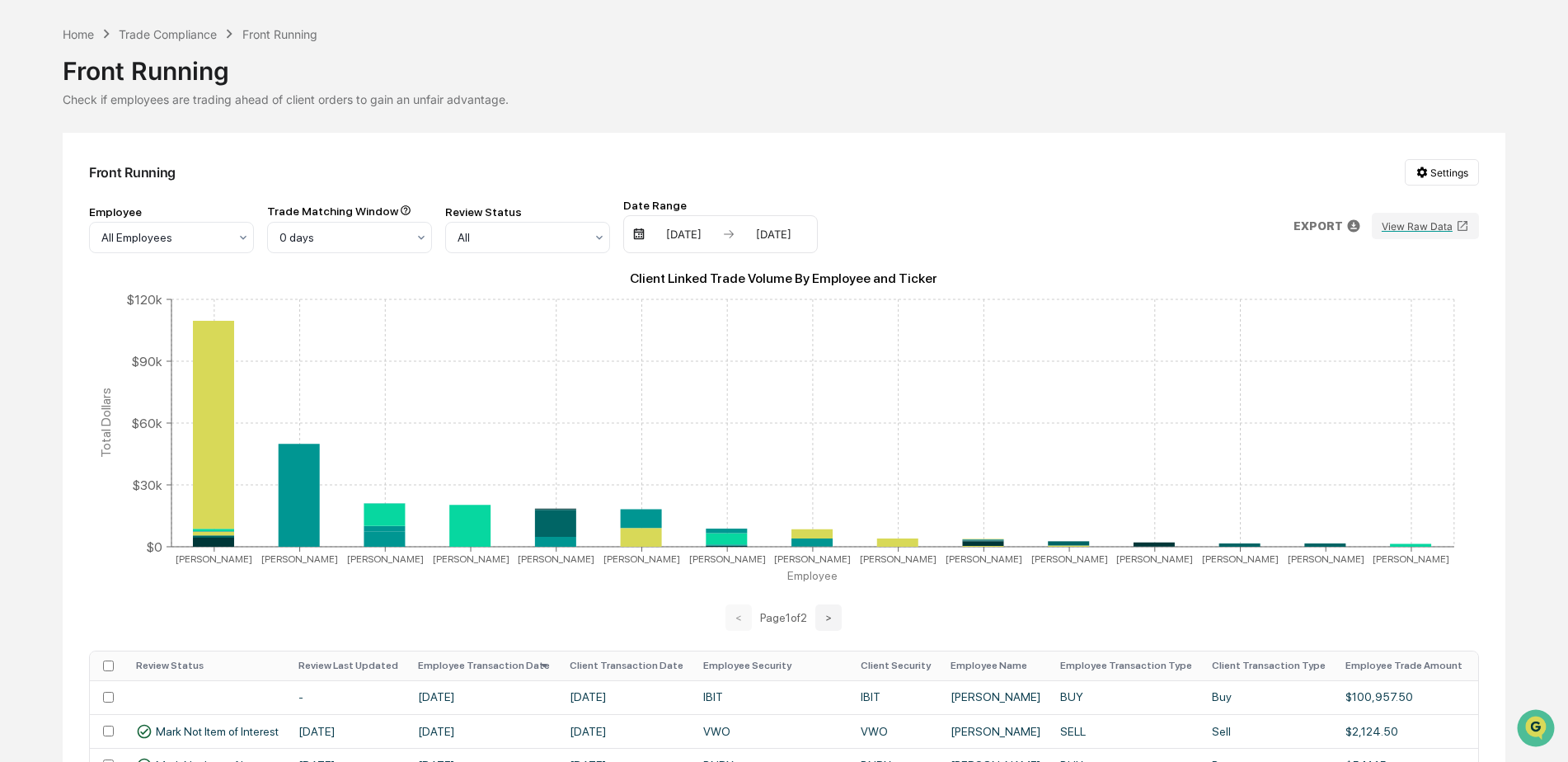
scroll to position [0, 0]
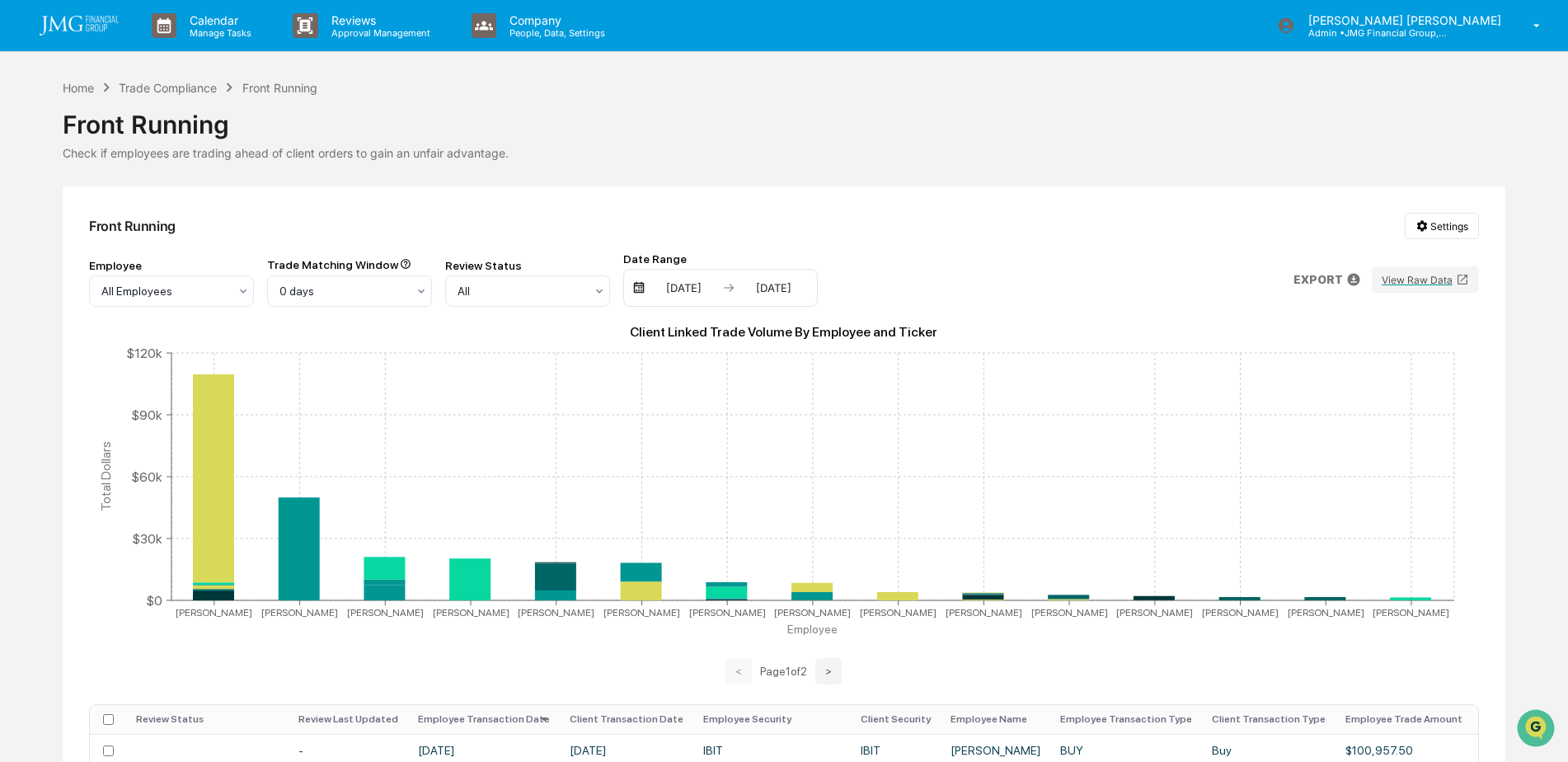
click at [106, 31] on img at bounding box center [79, 26] width 79 height 20
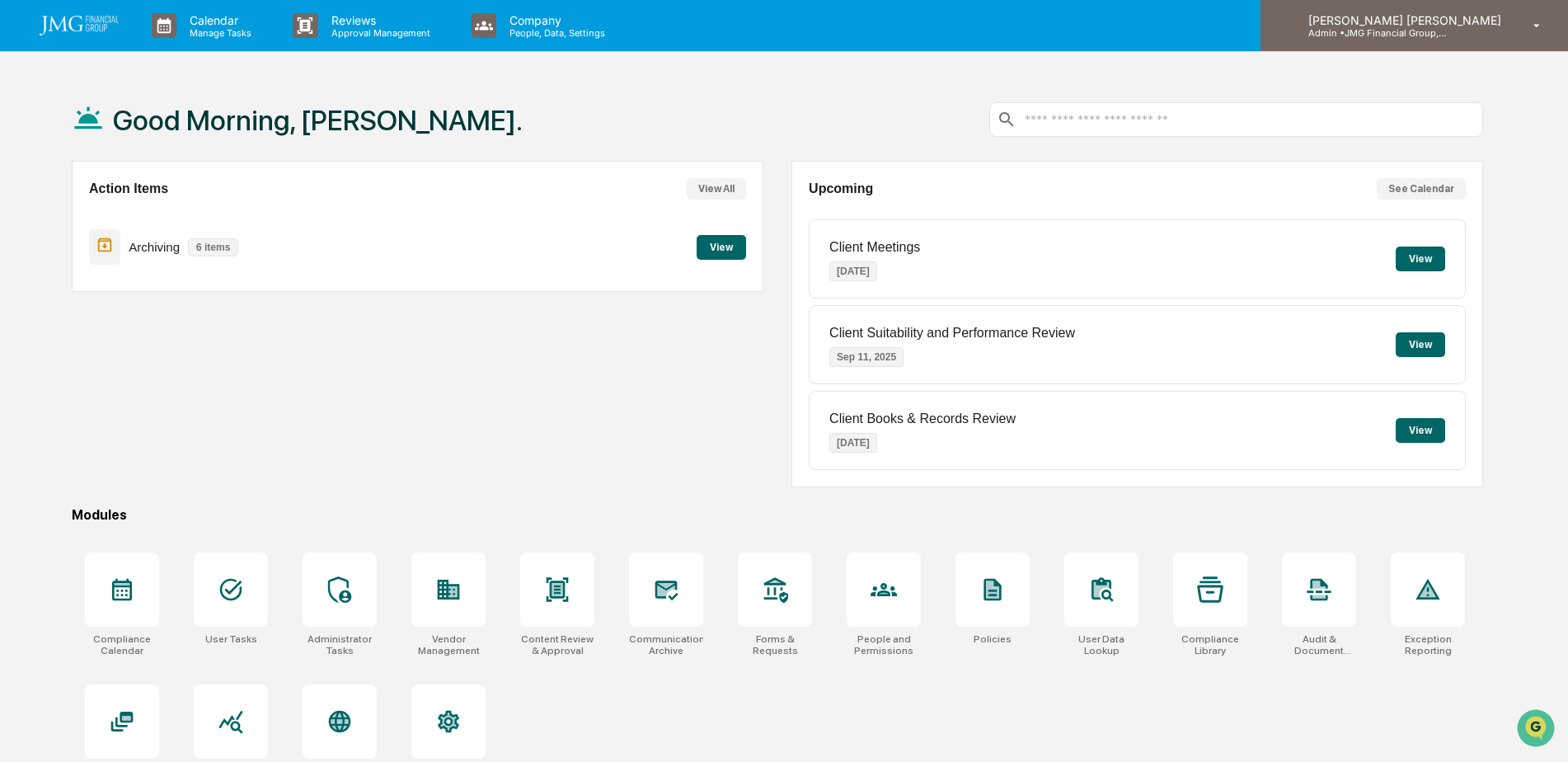
click at [1448, 38] on p "Admin • JMG Financial Group, Ltd." at bounding box center [1372, 33] width 154 height 12
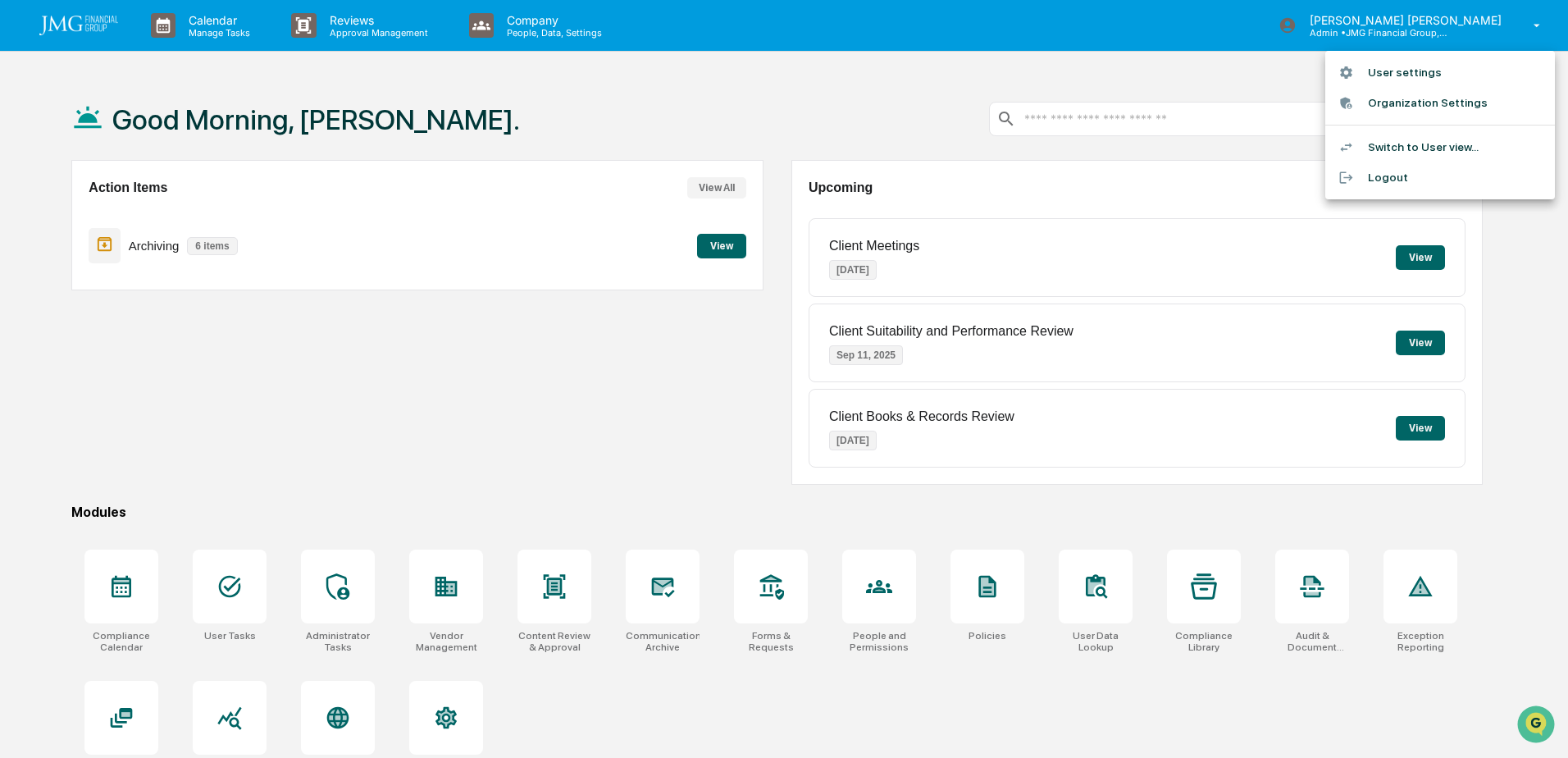
click at [1429, 154] on li "Switch to User view..." at bounding box center [1440, 147] width 229 height 31
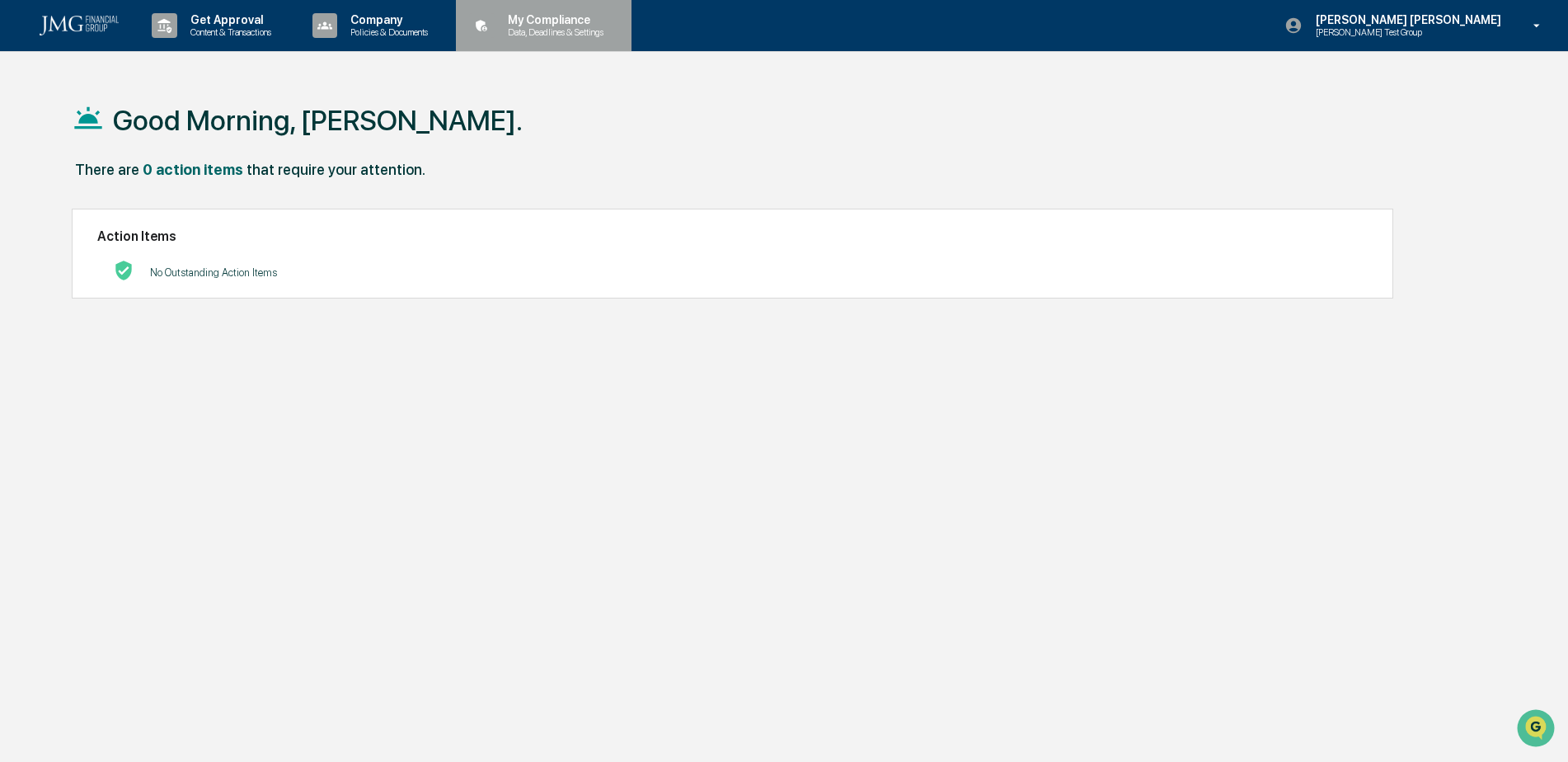
click at [562, 34] on p "Data, Deadlines & Settings" at bounding box center [553, 32] width 117 height 12
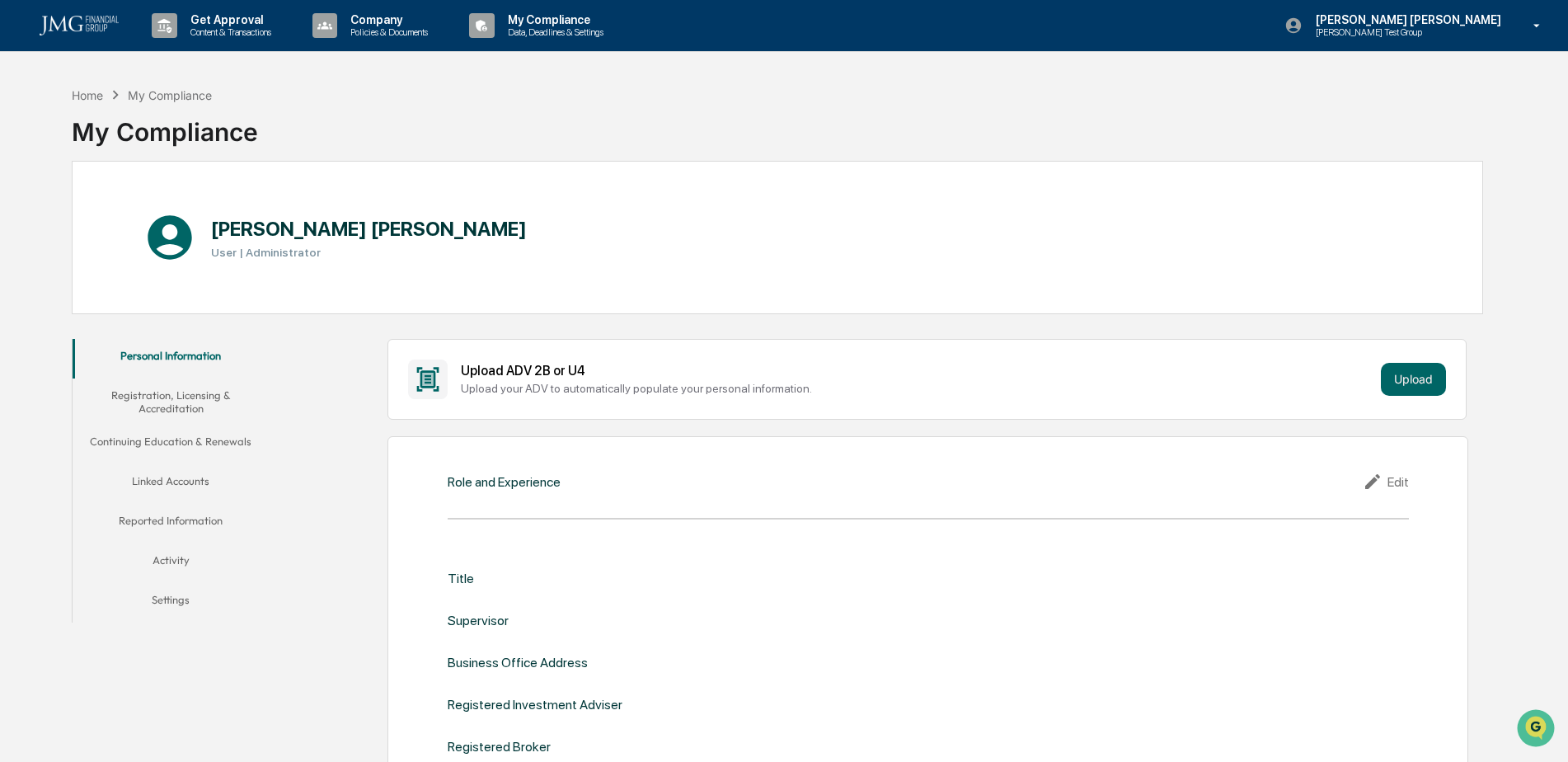
click at [197, 482] on button "Linked Accounts" at bounding box center [172, 484] width 197 height 40
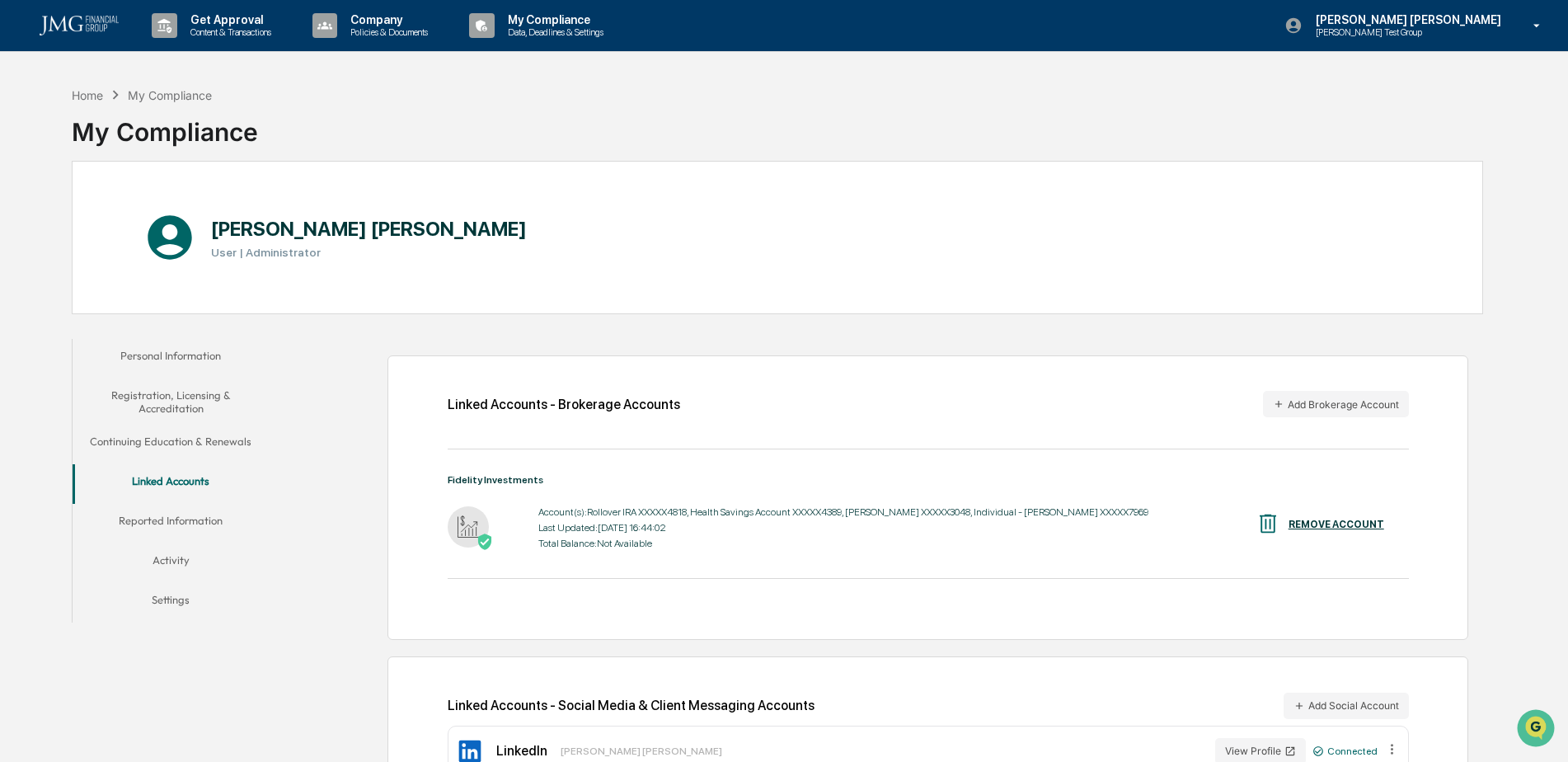
click at [182, 559] on button "Activity" at bounding box center [172, 564] width 197 height 40
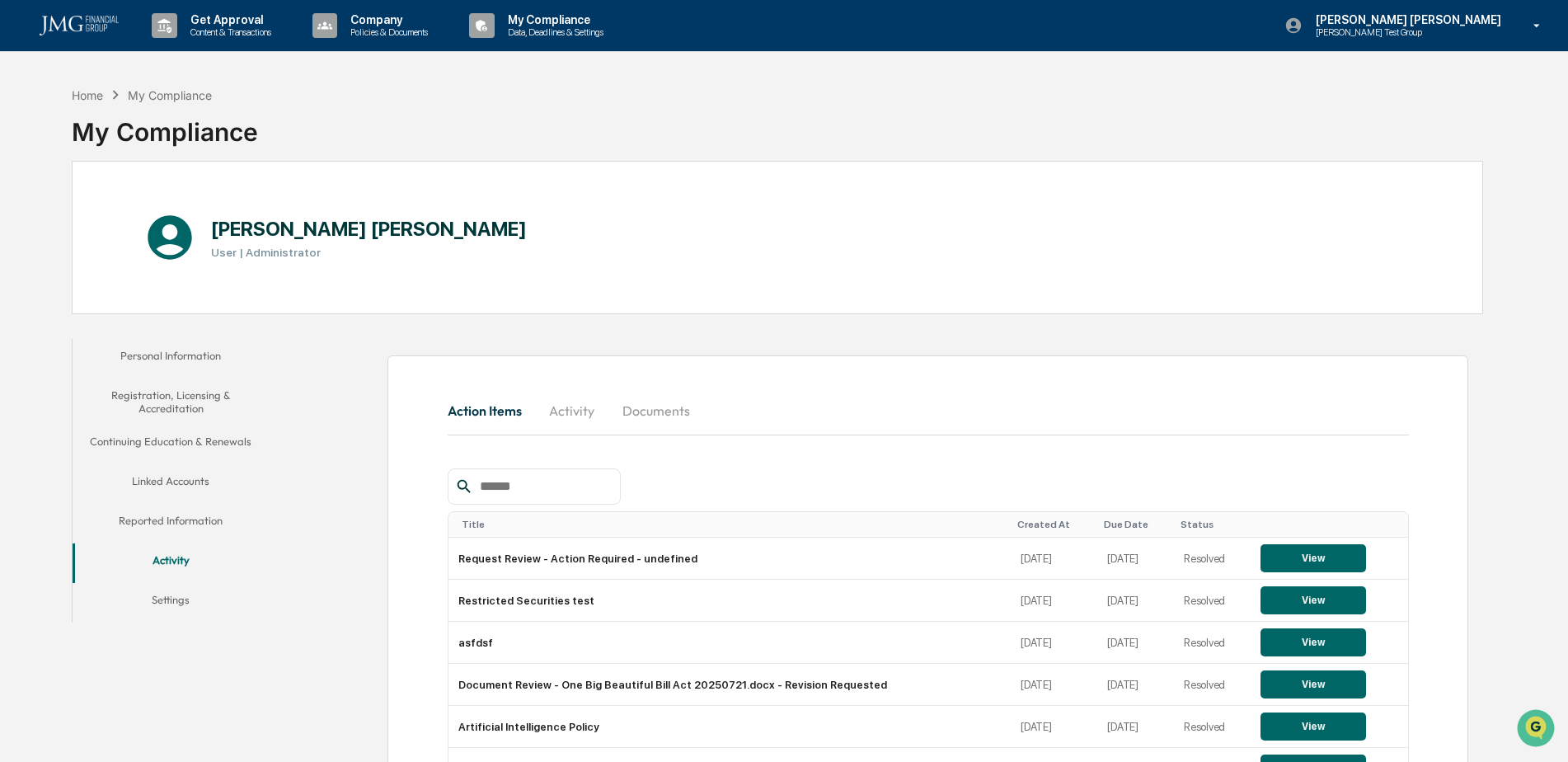
click at [204, 520] on button "Reported Information" at bounding box center [172, 524] width 197 height 40
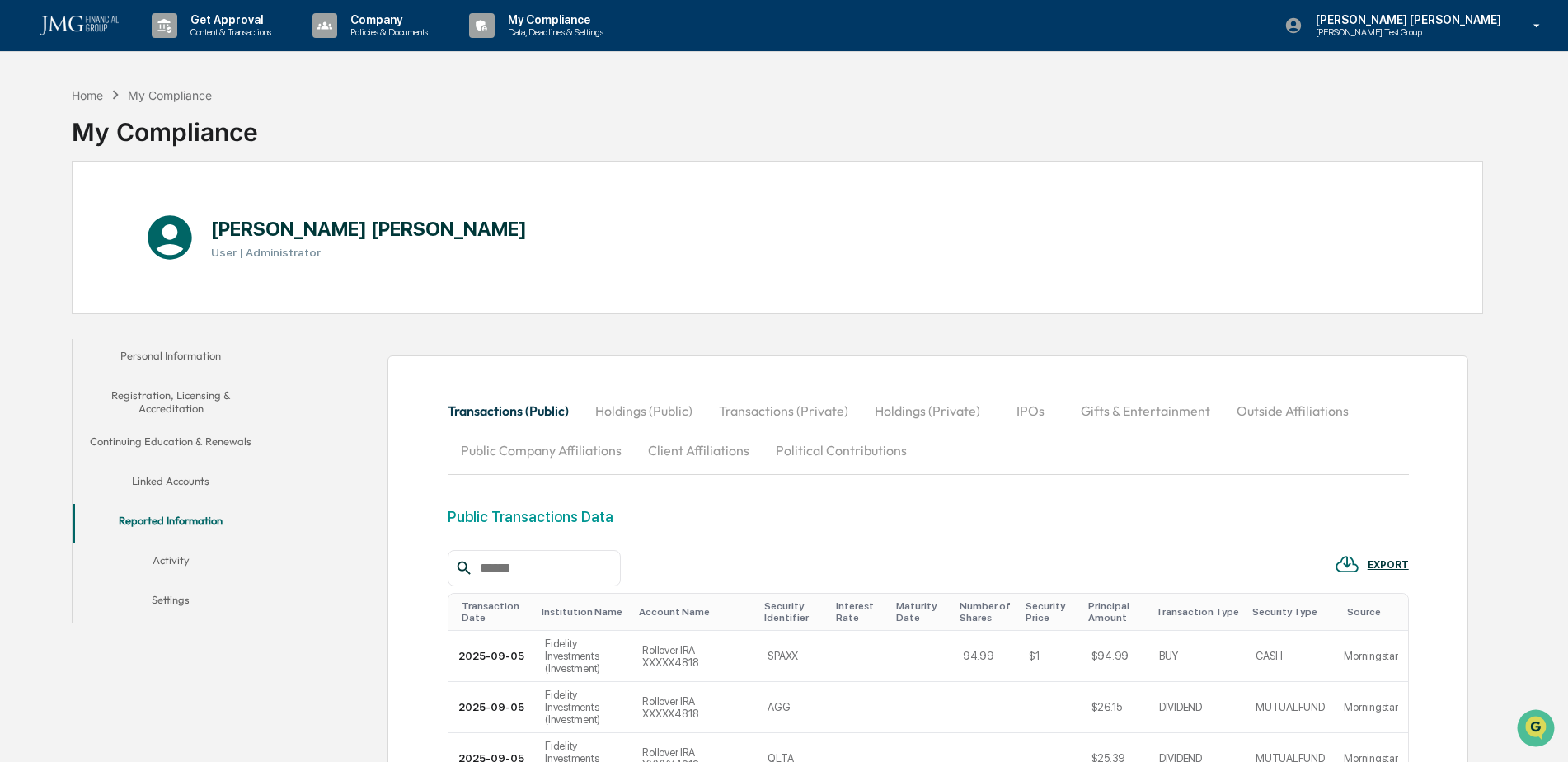
click at [185, 93] on div "My Compliance" at bounding box center [170, 95] width 84 height 14
click at [90, 96] on div "Home" at bounding box center [87, 95] width 31 height 14
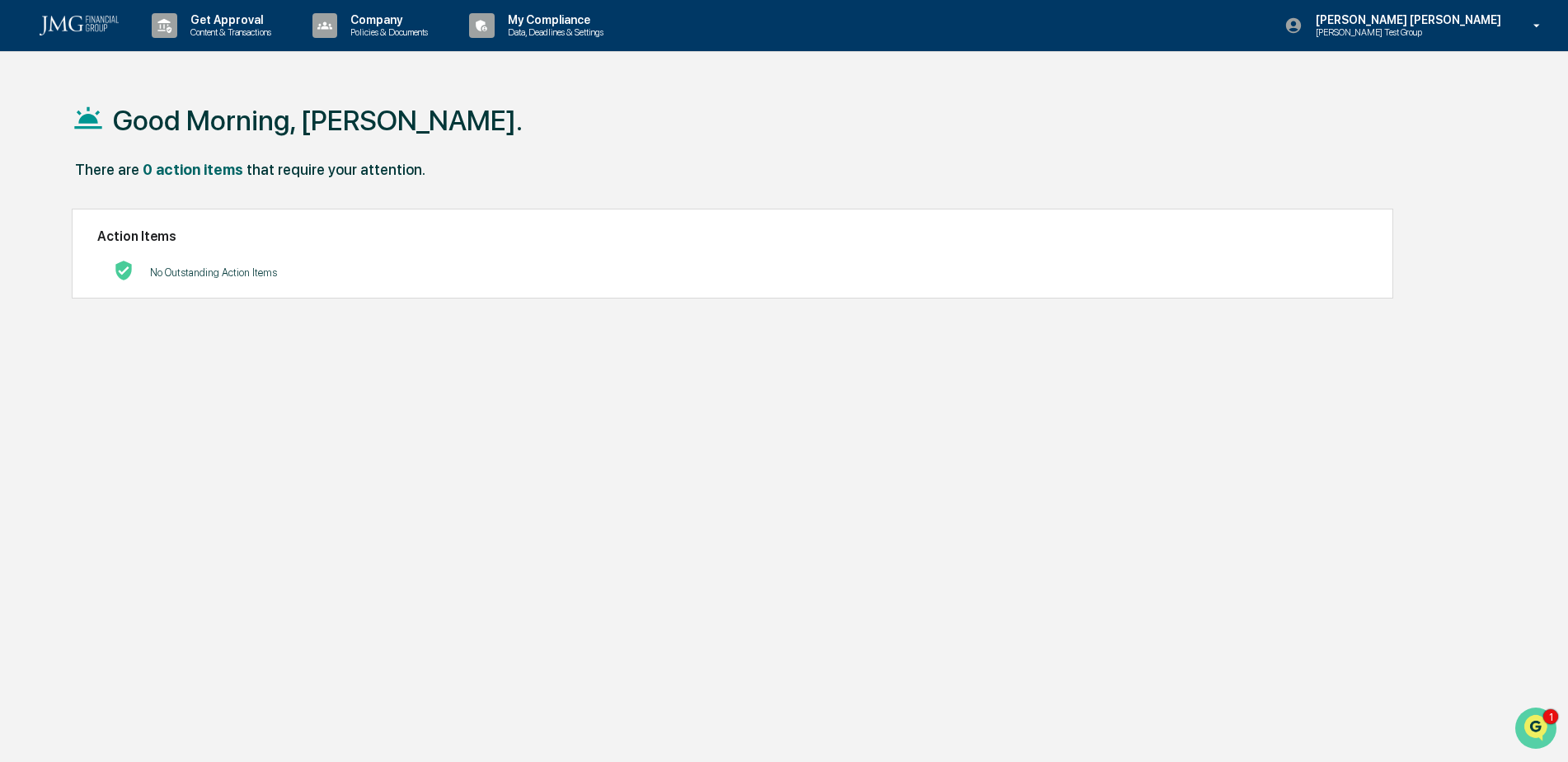
click at [1544, 724] on img "Open customer support" at bounding box center [1535, 727] width 41 height 33
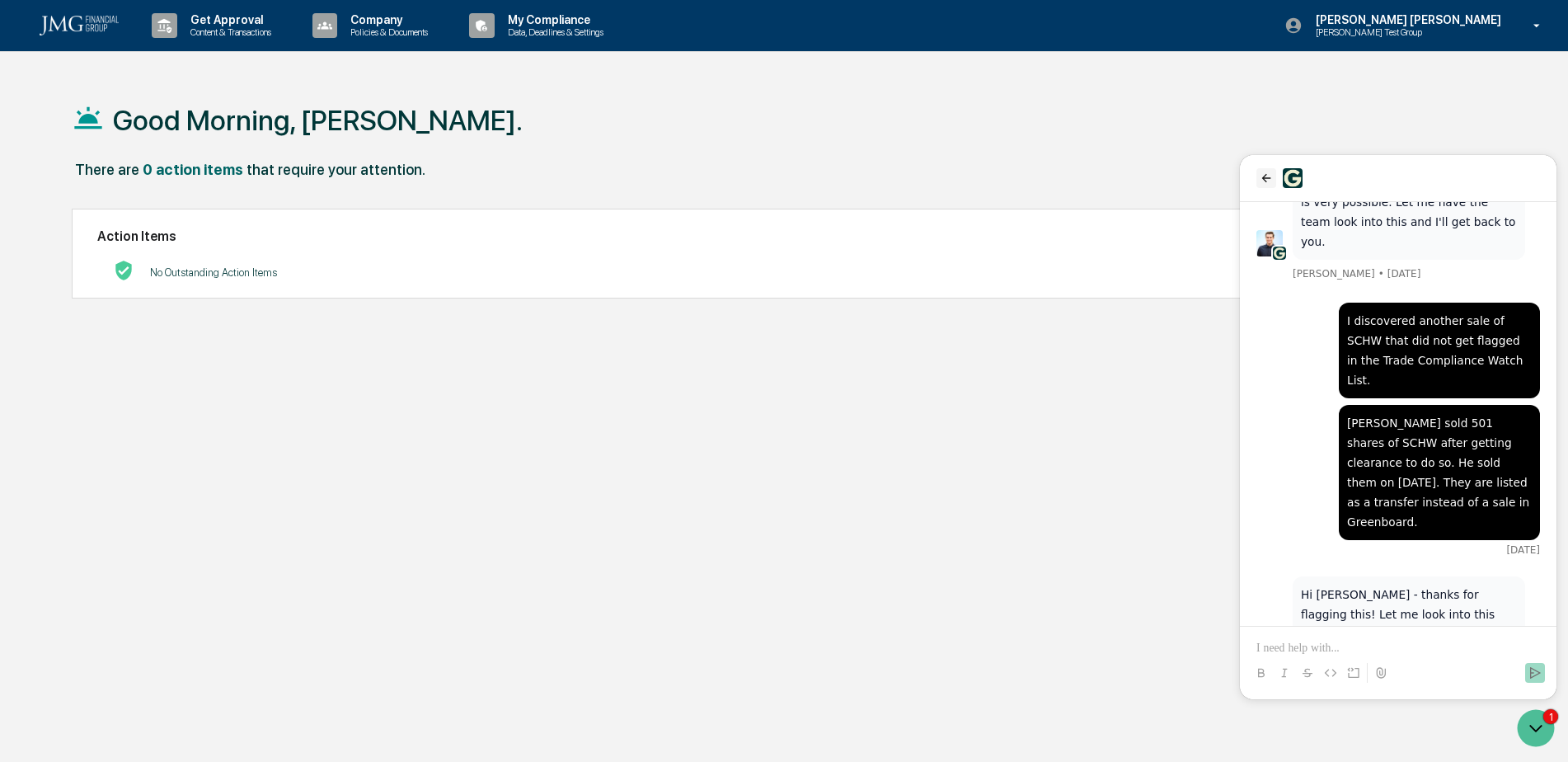
click at [1258, 177] on button "back" at bounding box center [1267, 179] width 20 height 20
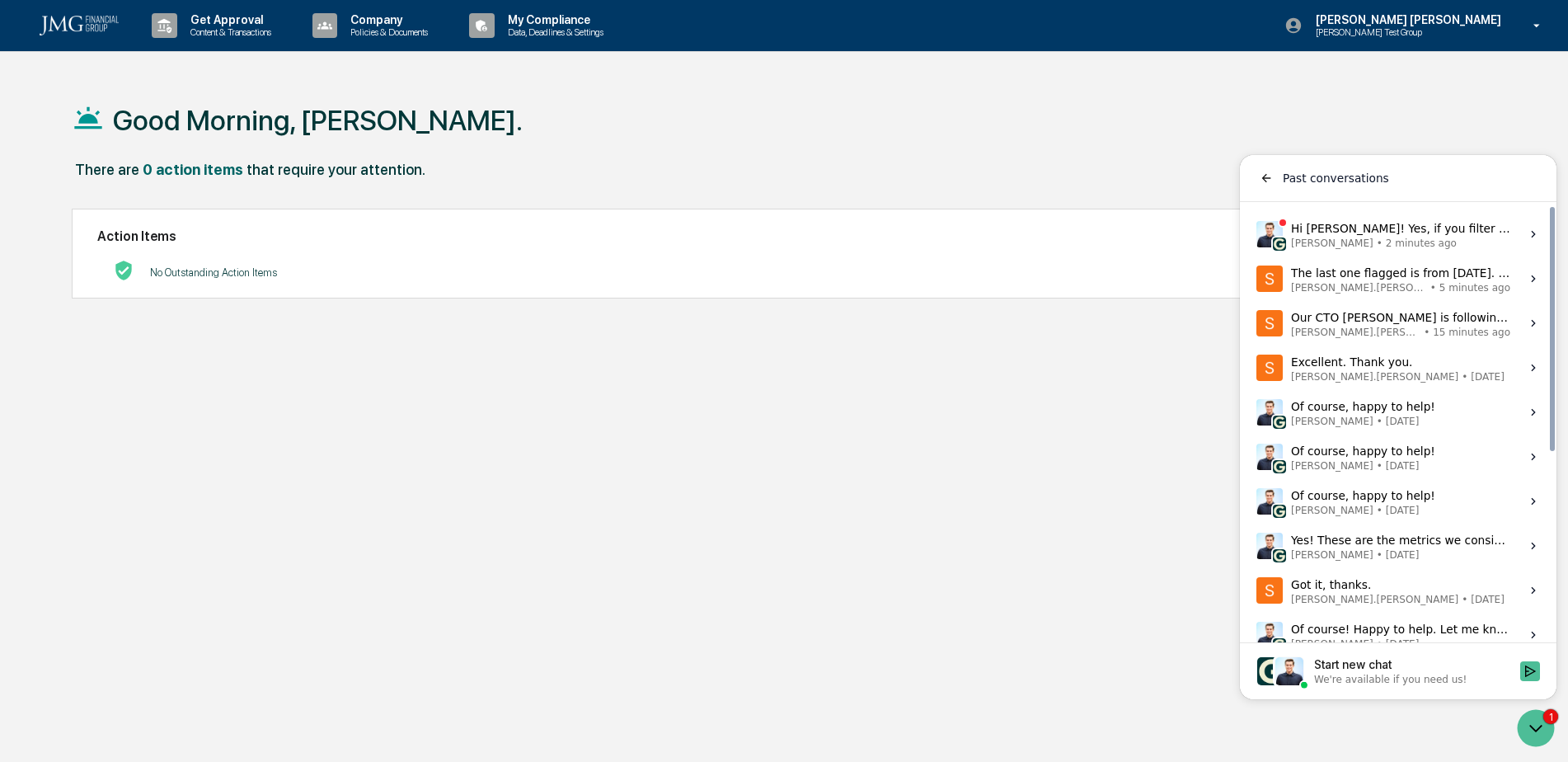
click at [1418, 235] on div "Hi Steve! Yes, if you filter by LinkedIn Posts, I'm seeing it come up for 8/25/…" at bounding box center [1400, 233] width 219 height 31
click at [1257, 235] on button "View issue" at bounding box center [1256, 234] width 1 height 1
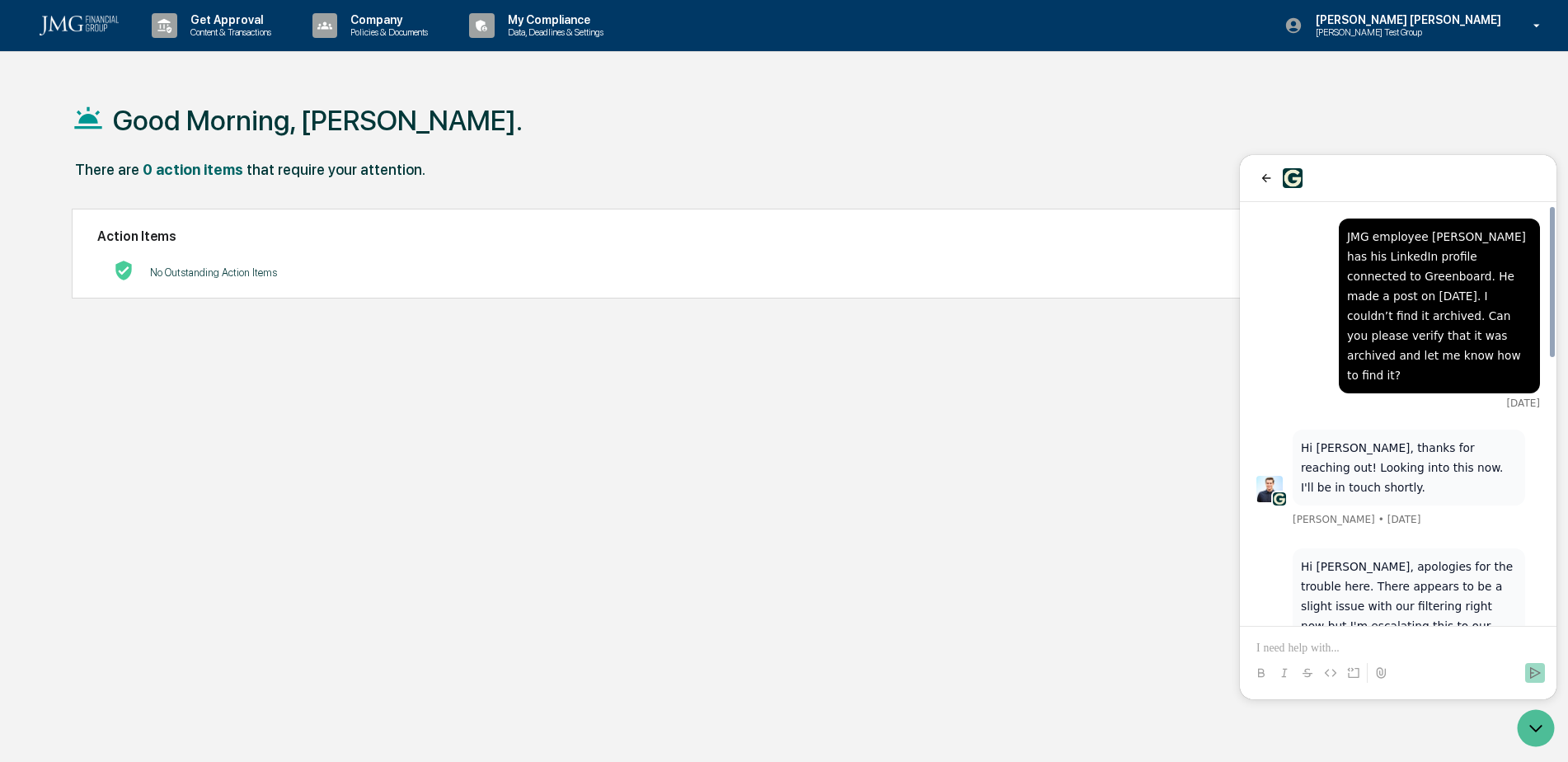
scroll to position [746, 0]
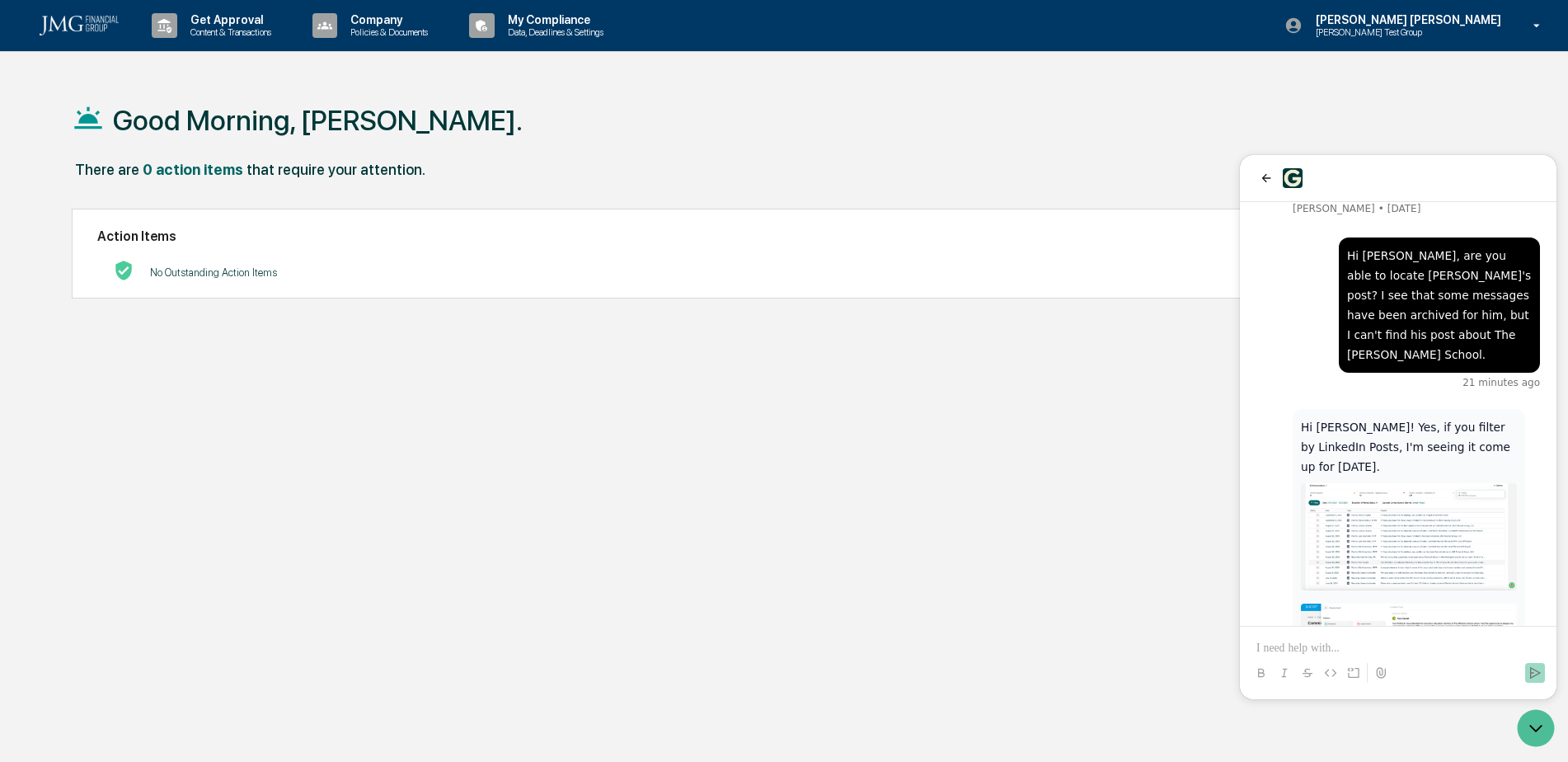
click at [1442, 603] on img at bounding box center [1408, 656] width 216 height 107
click at [1422, 483] on img at bounding box center [1408, 536] width 216 height 107
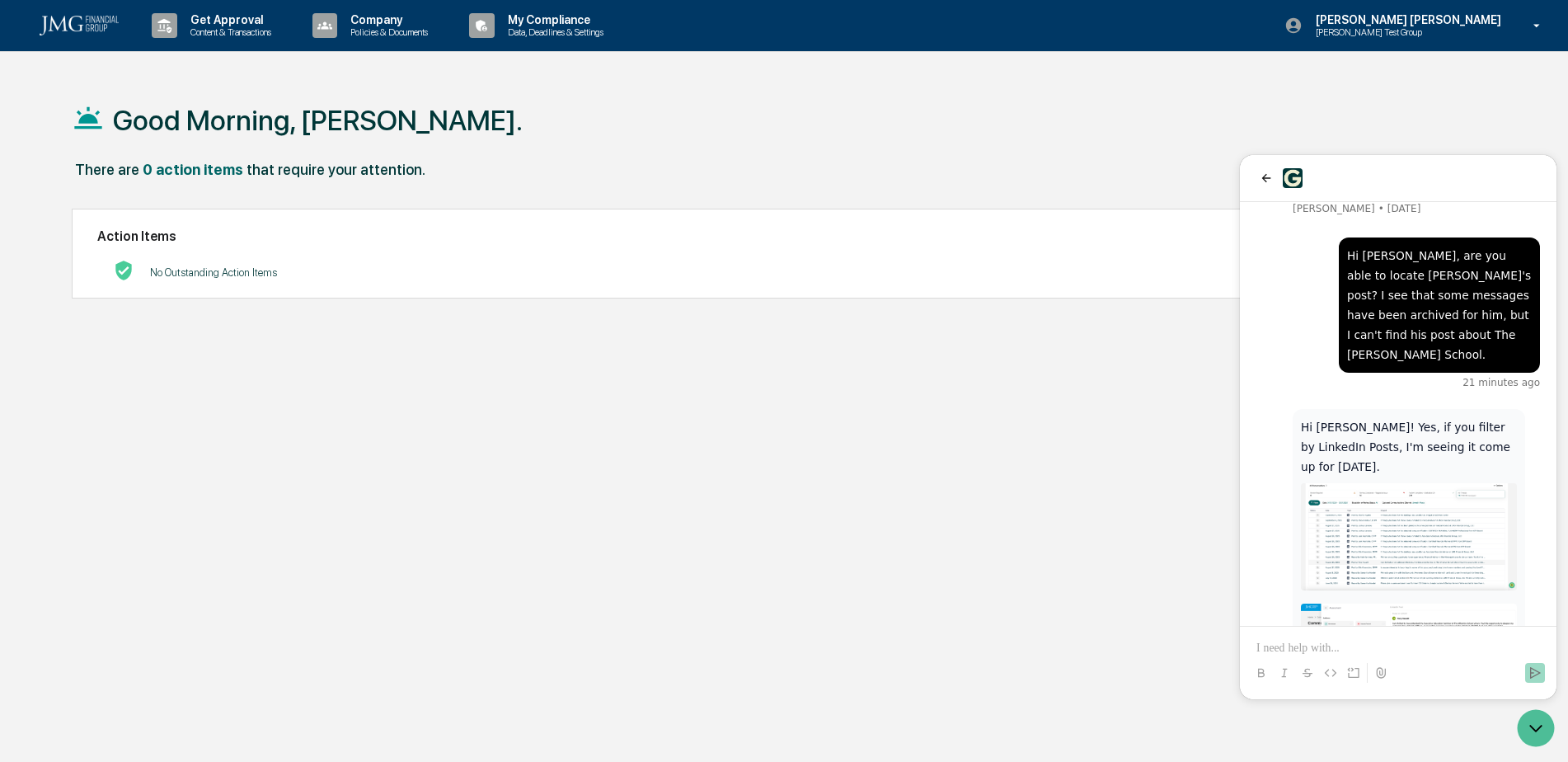
click at [1448, 603] on img at bounding box center [1408, 656] width 216 height 107
click at [1453, 483] on img at bounding box center [1408, 536] width 216 height 107
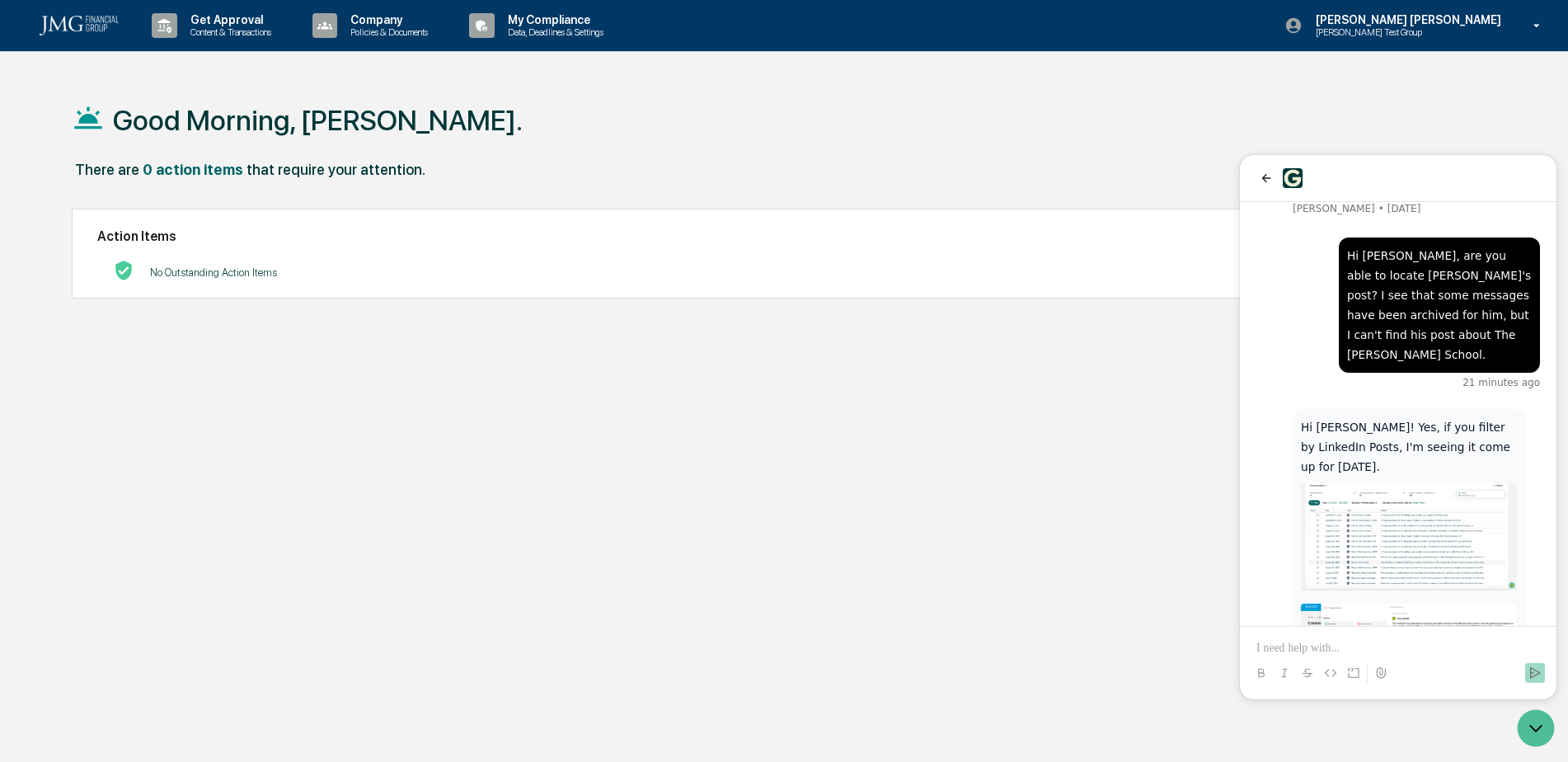
click at [1450, 603] on img at bounding box center [1408, 656] width 216 height 107
click at [1451, 483] on img at bounding box center [1408, 536] width 216 height 107
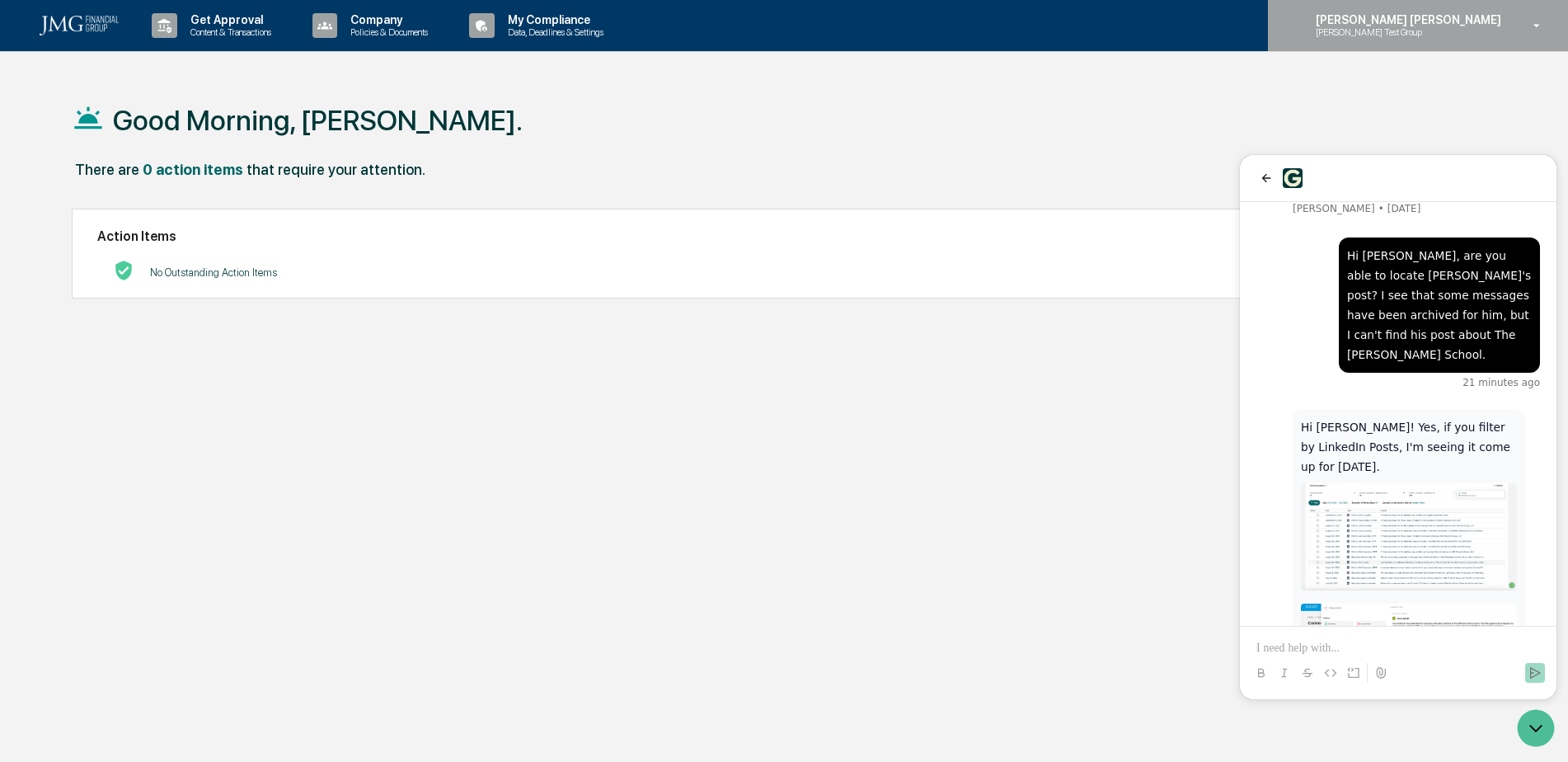
click at [1471, 41] on div "Steven Lennart Steve Test Group" at bounding box center [1417, 25] width 300 height 51
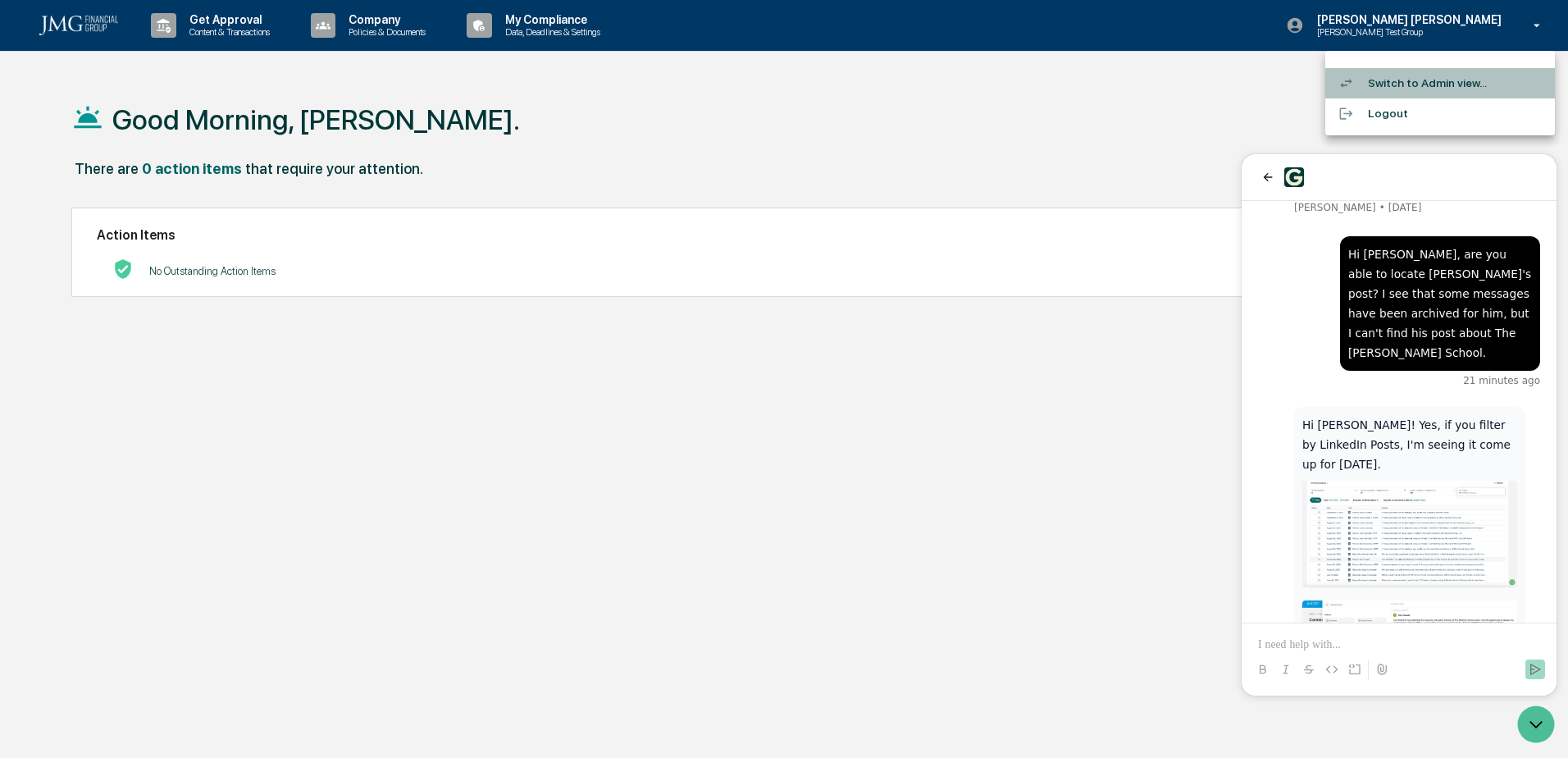
click at [1453, 83] on li "Switch to Admin view..." at bounding box center [1440, 83] width 229 height 31
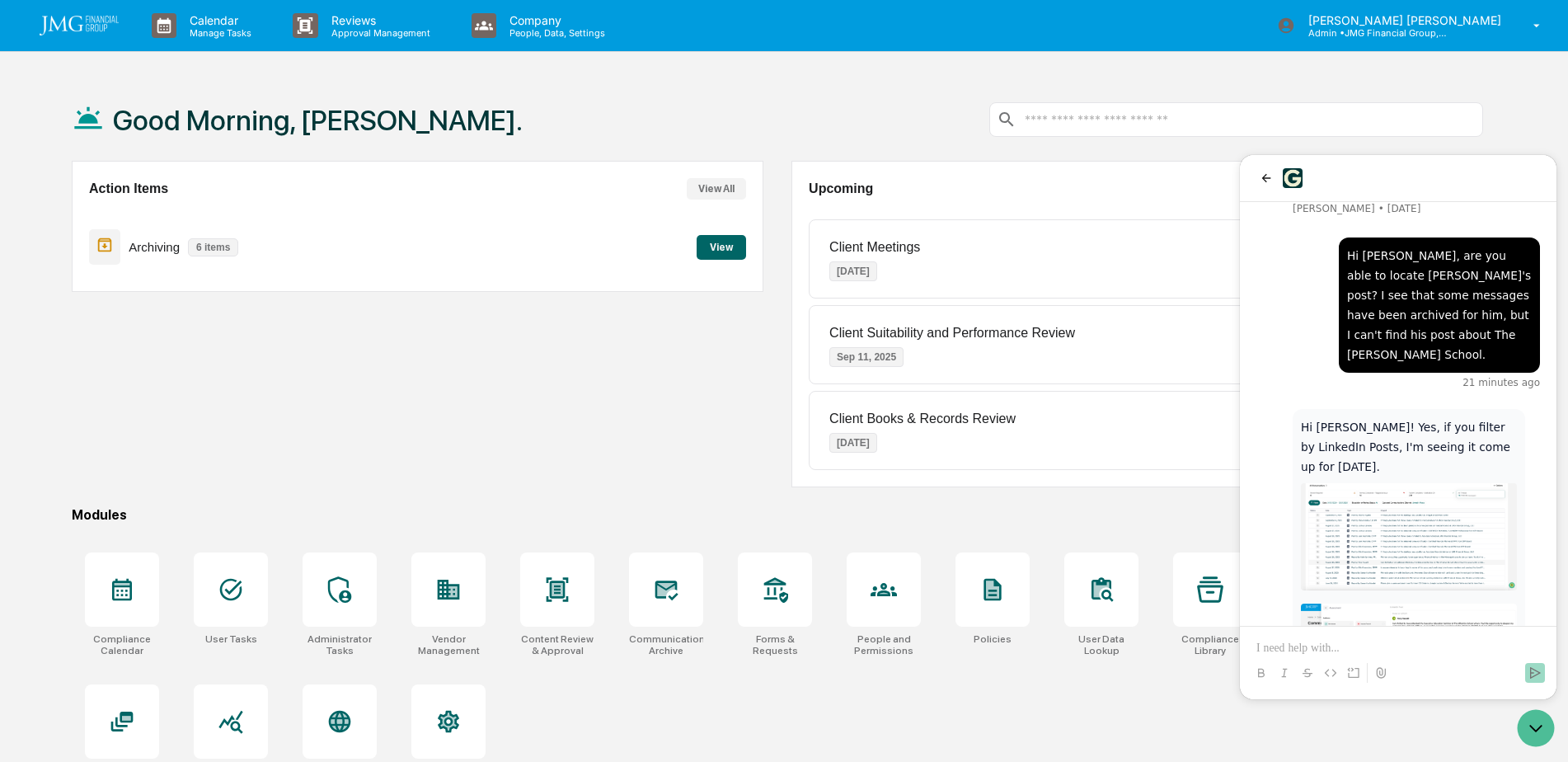
scroll to position [79, 0]
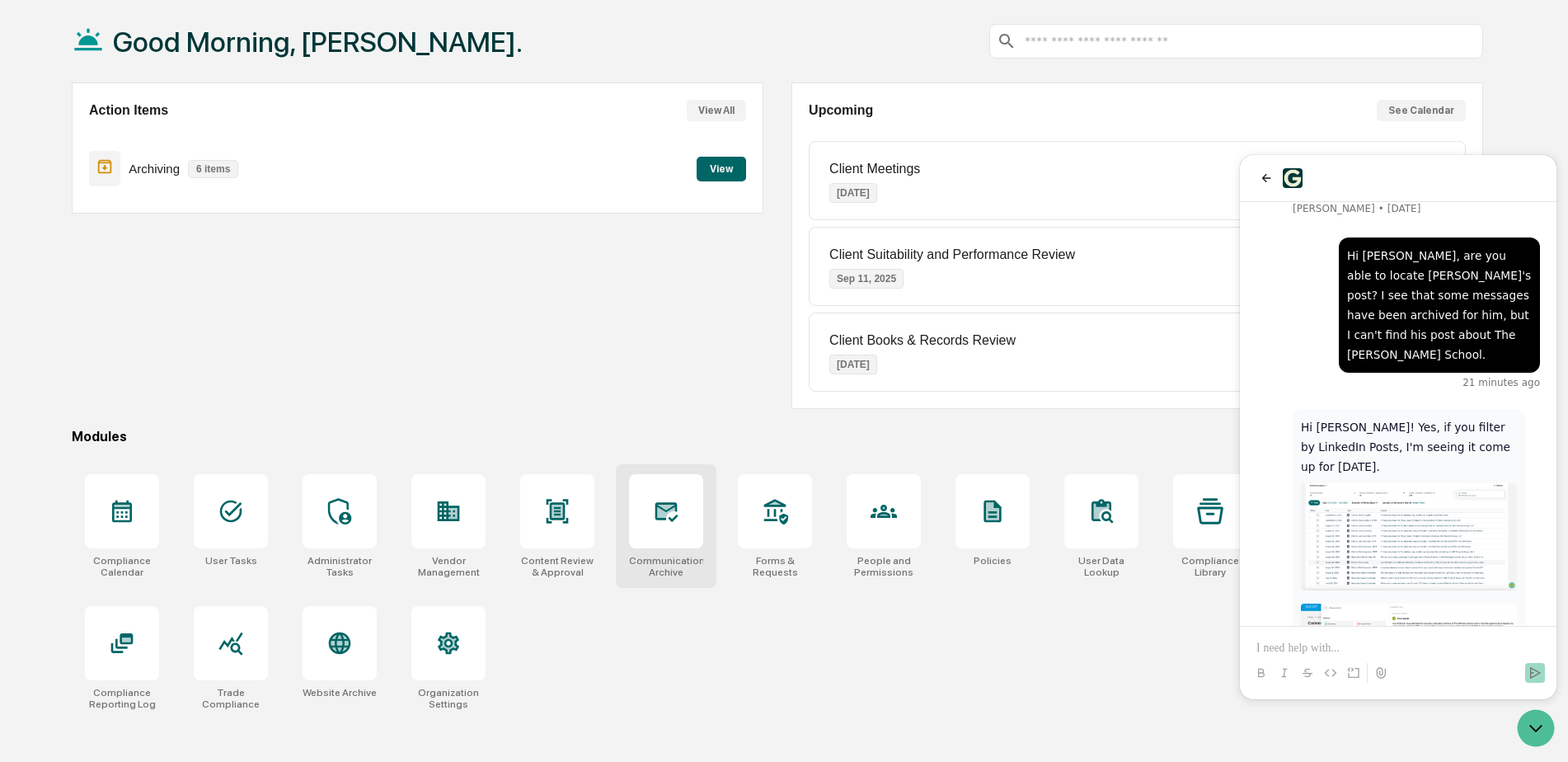
click at [696, 509] on div at bounding box center [666, 511] width 74 height 74
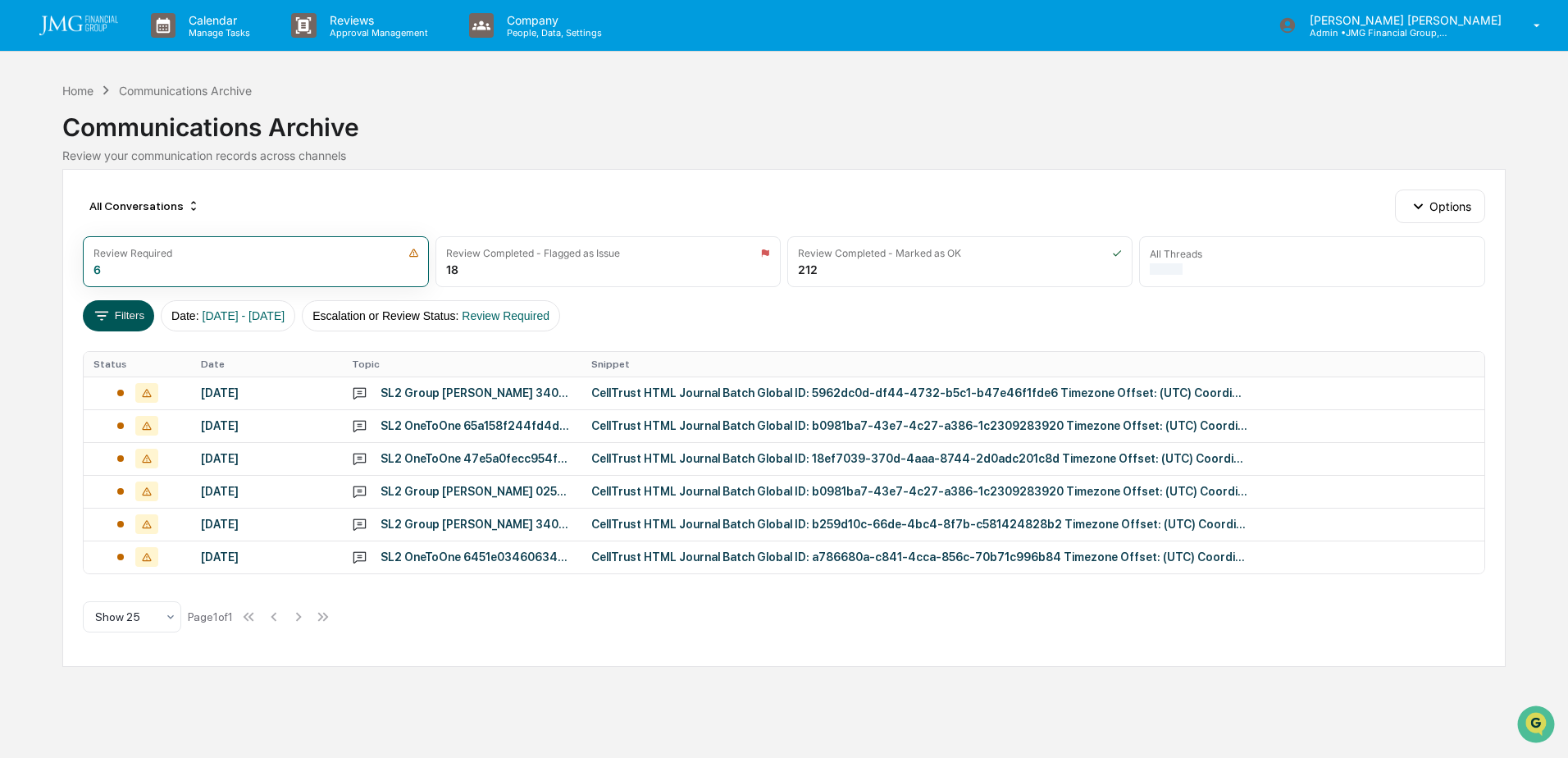
click at [101, 315] on icon at bounding box center [101, 316] width 18 height 18
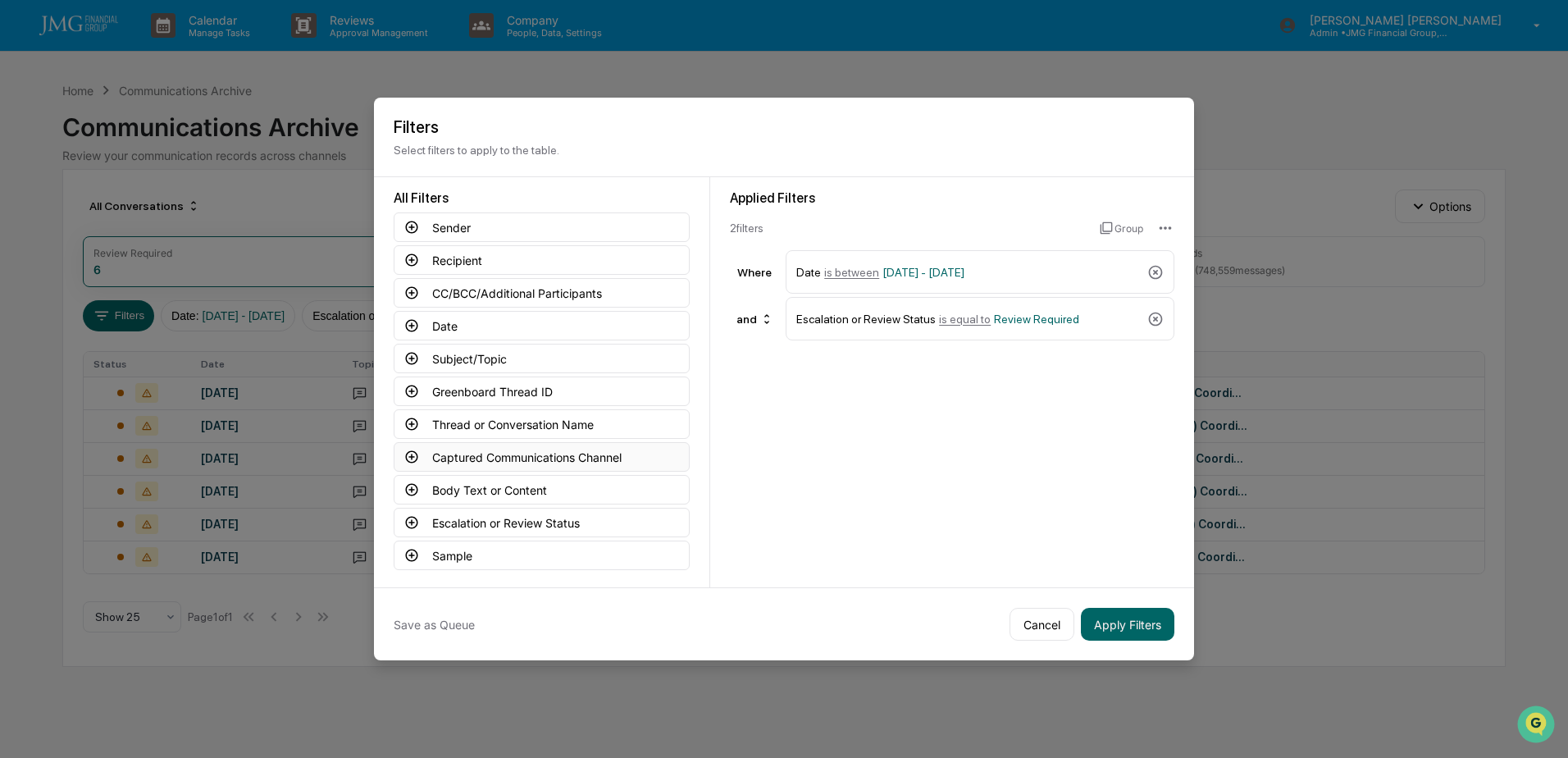
click at [552, 459] on button "Captured Communications Channel" at bounding box center [542, 456] width 296 height 30
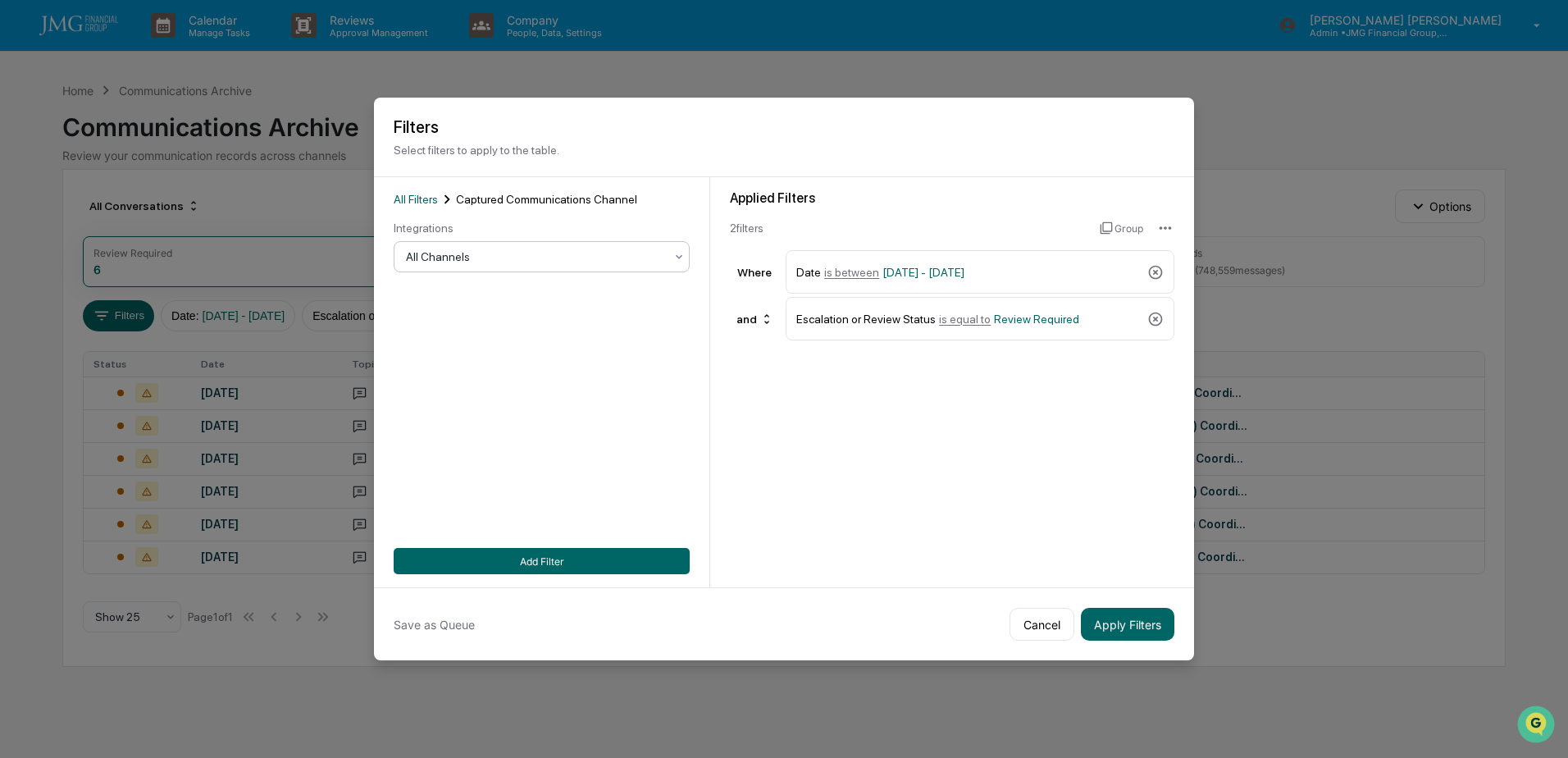
click at [610, 265] on div "All Channels" at bounding box center [535, 256] width 275 height 23
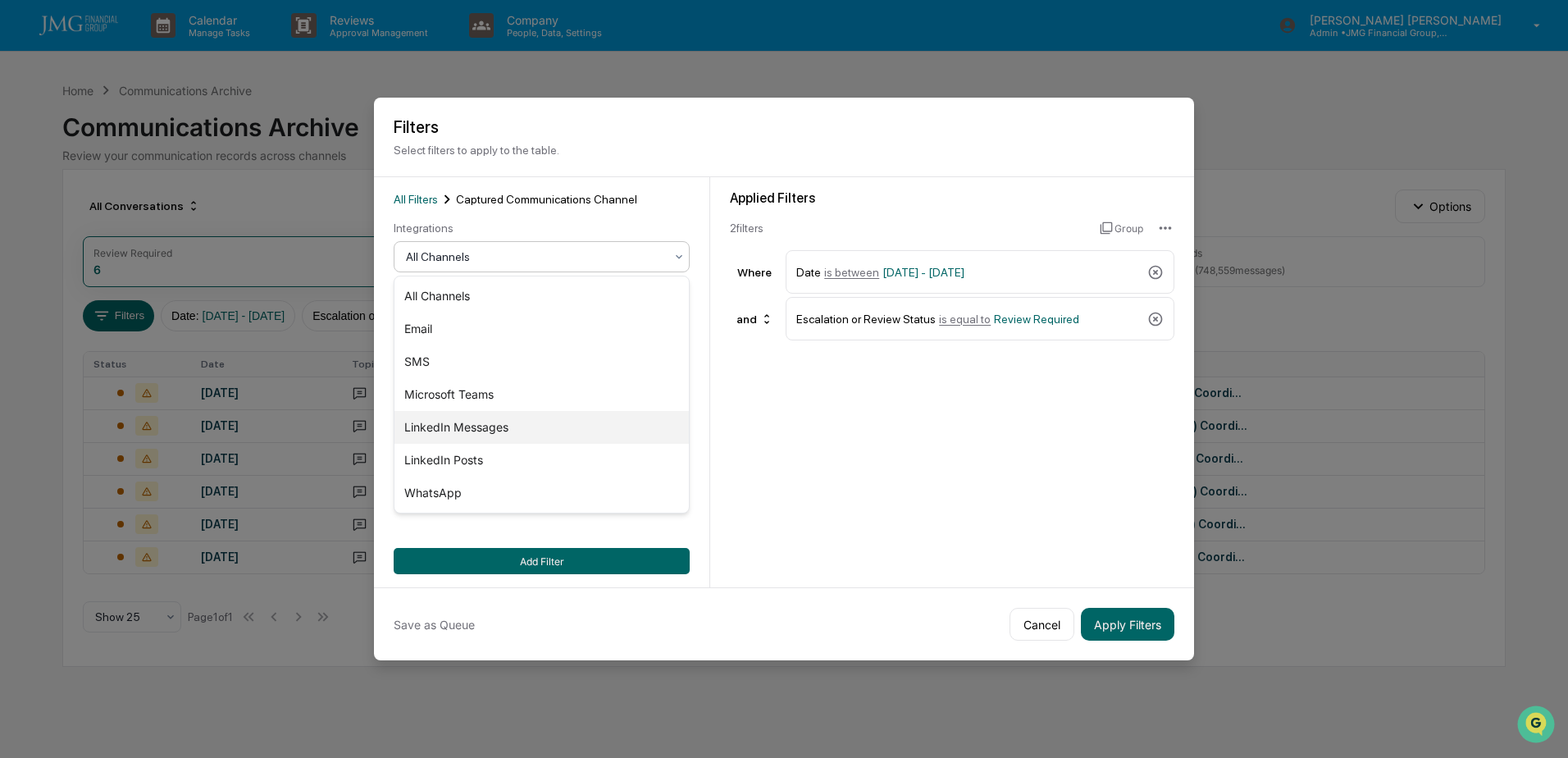
click at [523, 423] on div "LinkedIn Messages" at bounding box center [542, 427] width 295 height 33
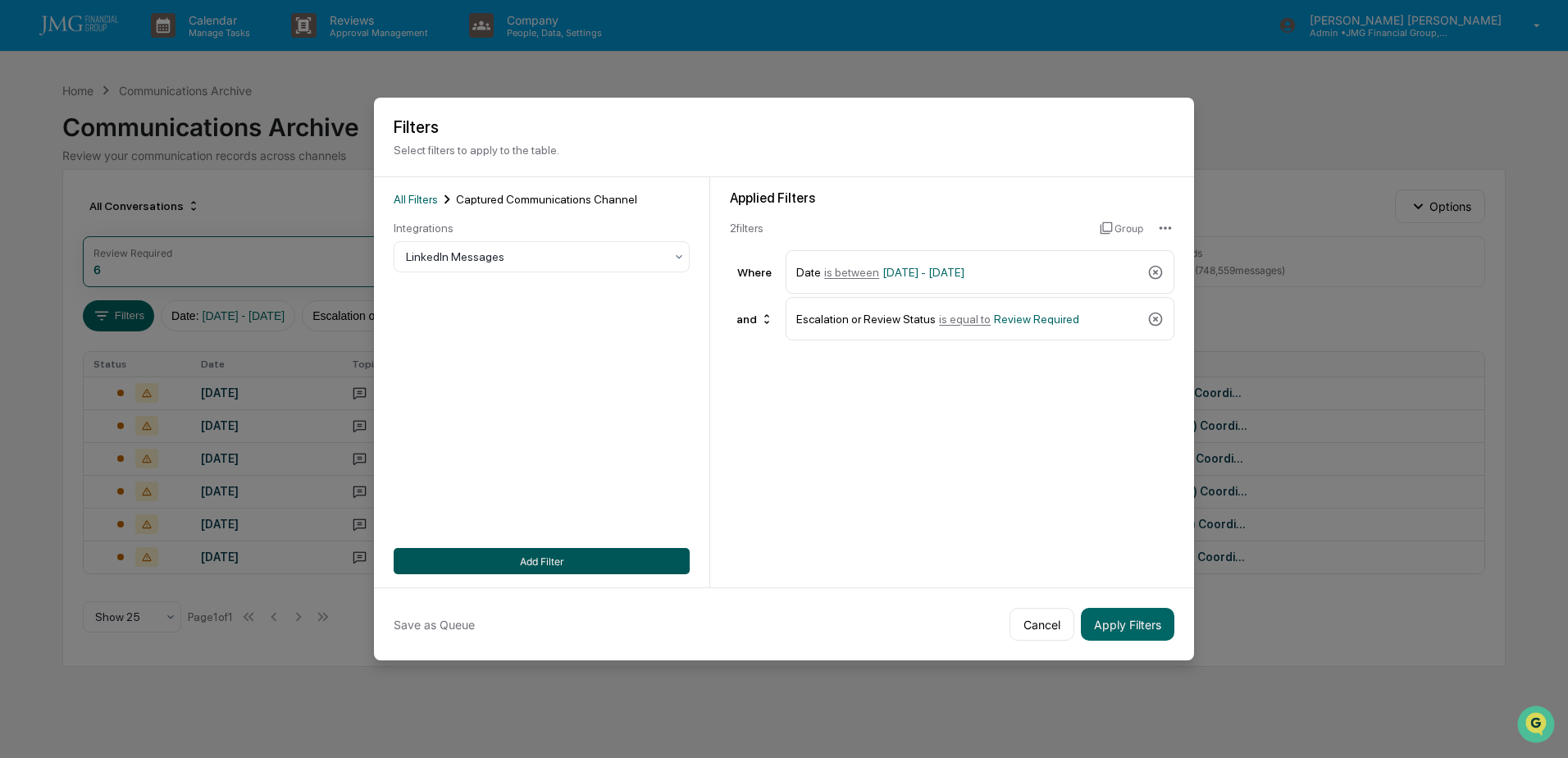
click at [563, 560] on button "Add Filter" at bounding box center [542, 561] width 296 height 26
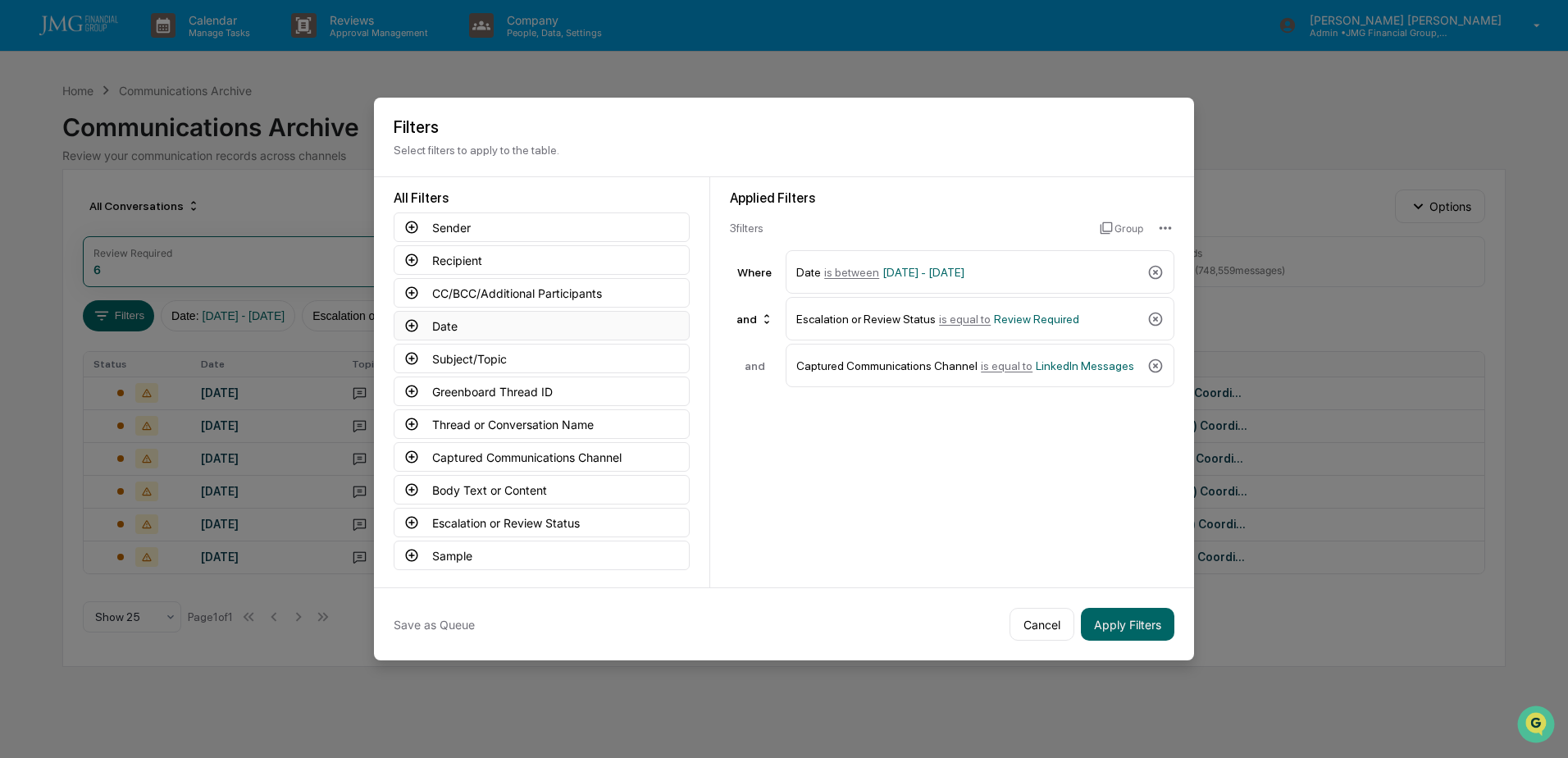
click at [504, 329] on button "Date" at bounding box center [542, 325] width 296 height 30
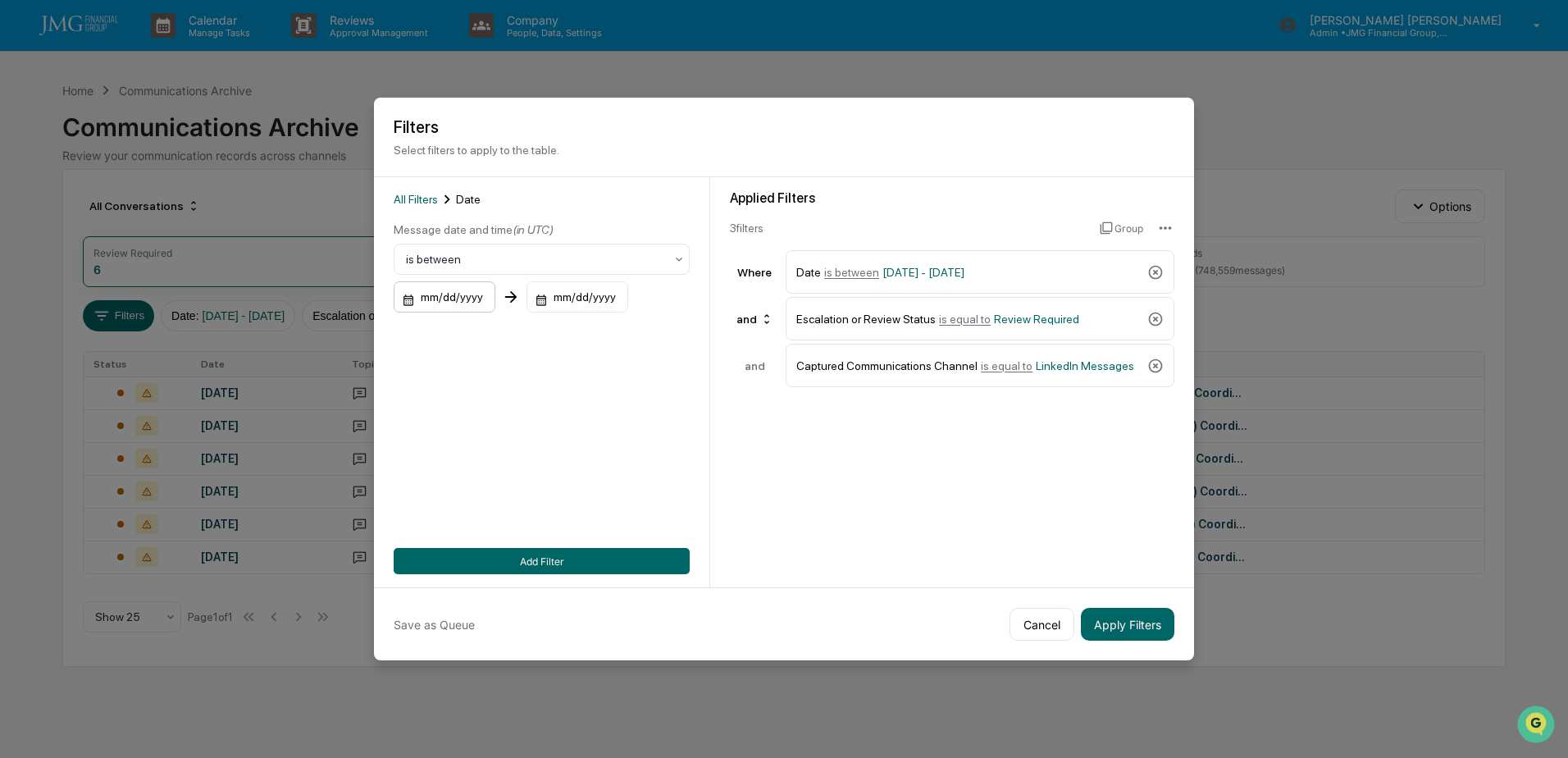
click at [475, 305] on div "mm/dd/yyyy" at bounding box center [445, 296] width 101 height 31
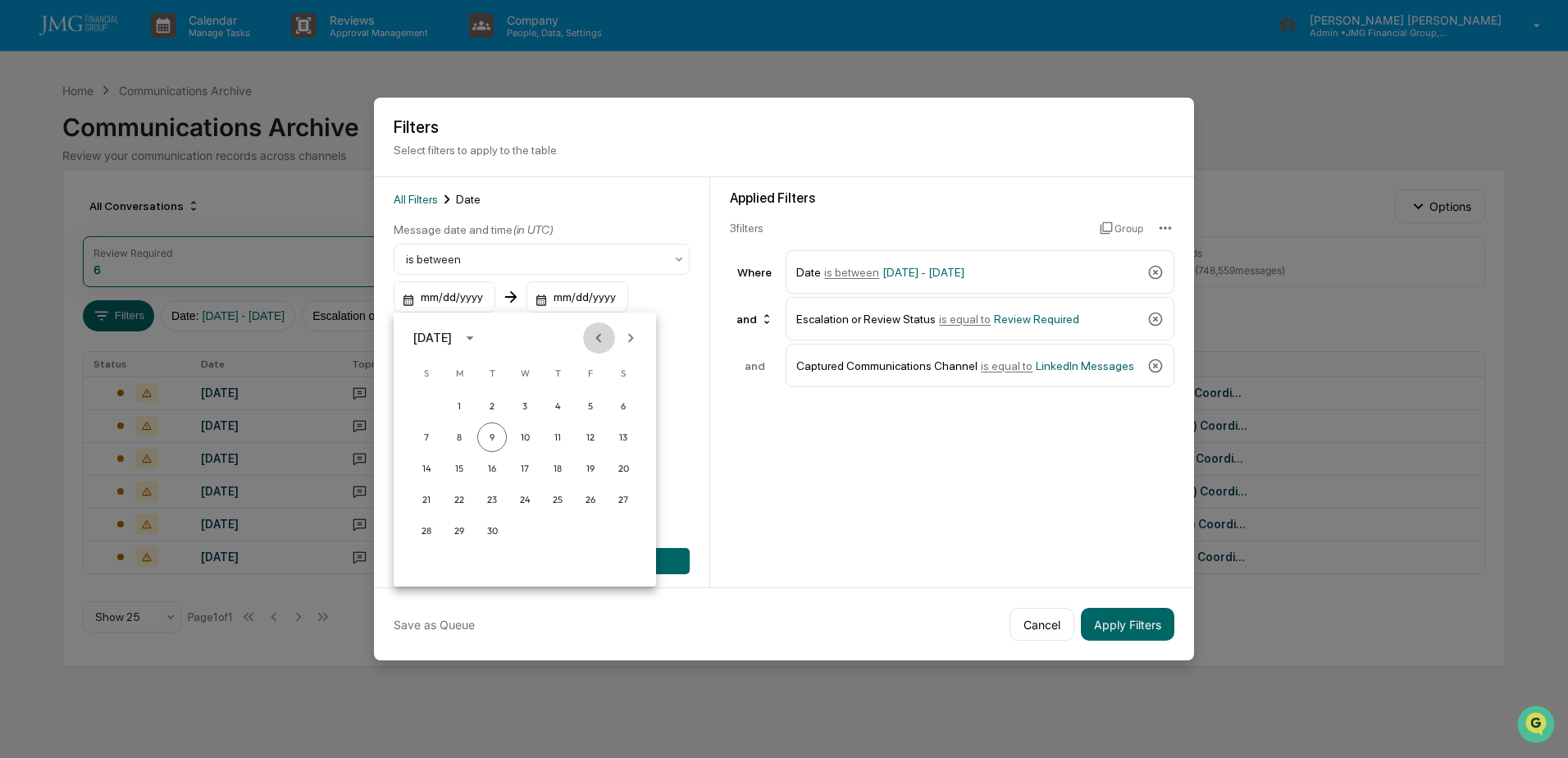
click at [594, 335] on icon "Previous month" at bounding box center [598, 337] width 18 height 18
click at [462, 532] on button "25" at bounding box center [459, 531] width 30 height 30
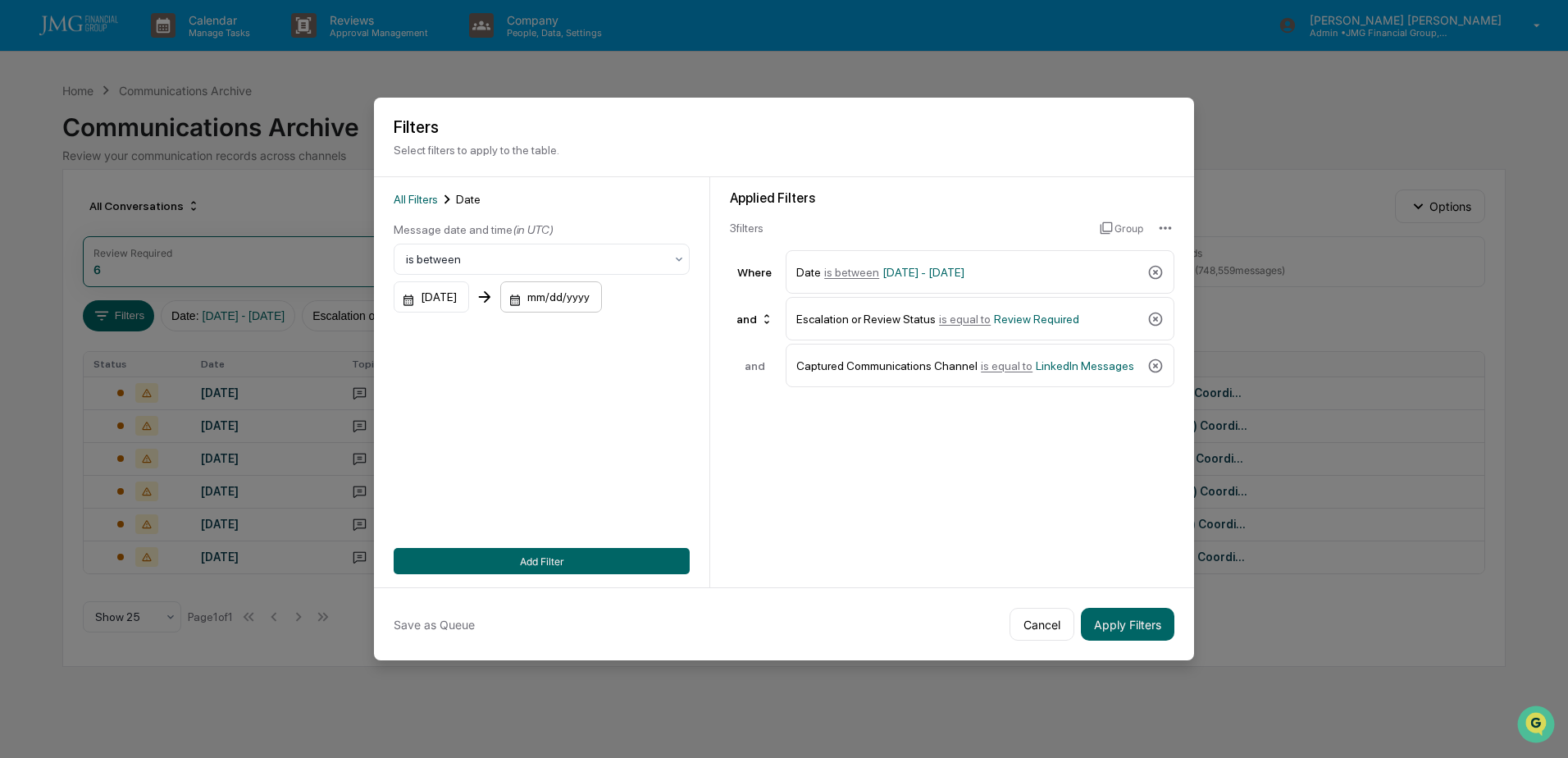
click at [582, 292] on div "mm/dd/yyyy" at bounding box center [551, 296] width 101 height 31
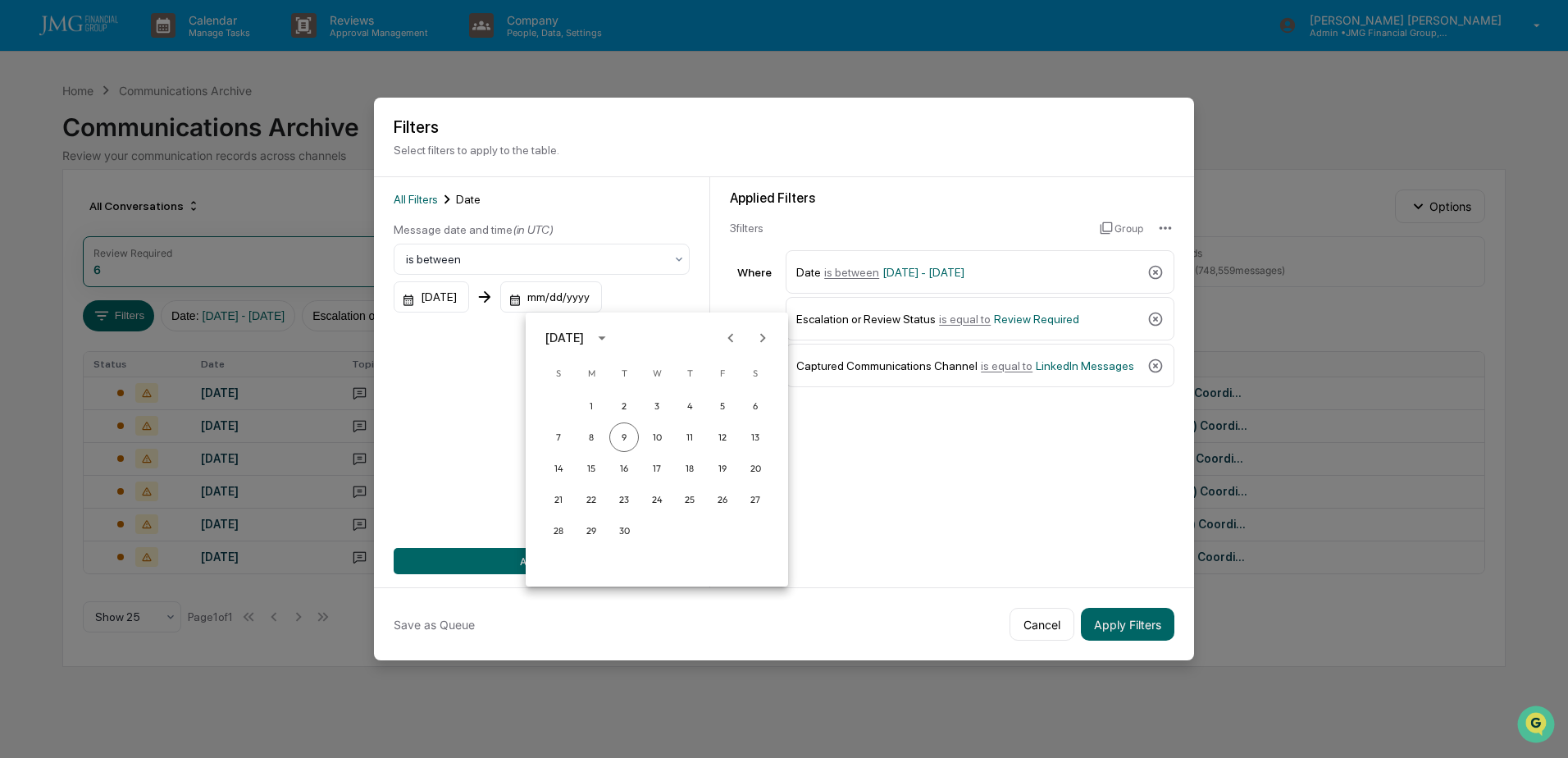
click at [725, 334] on icon "Previous month" at bounding box center [730, 337] width 18 height 18
click at [588, 535] on button "25" at bounding box center [591, 531] width 30 height 30
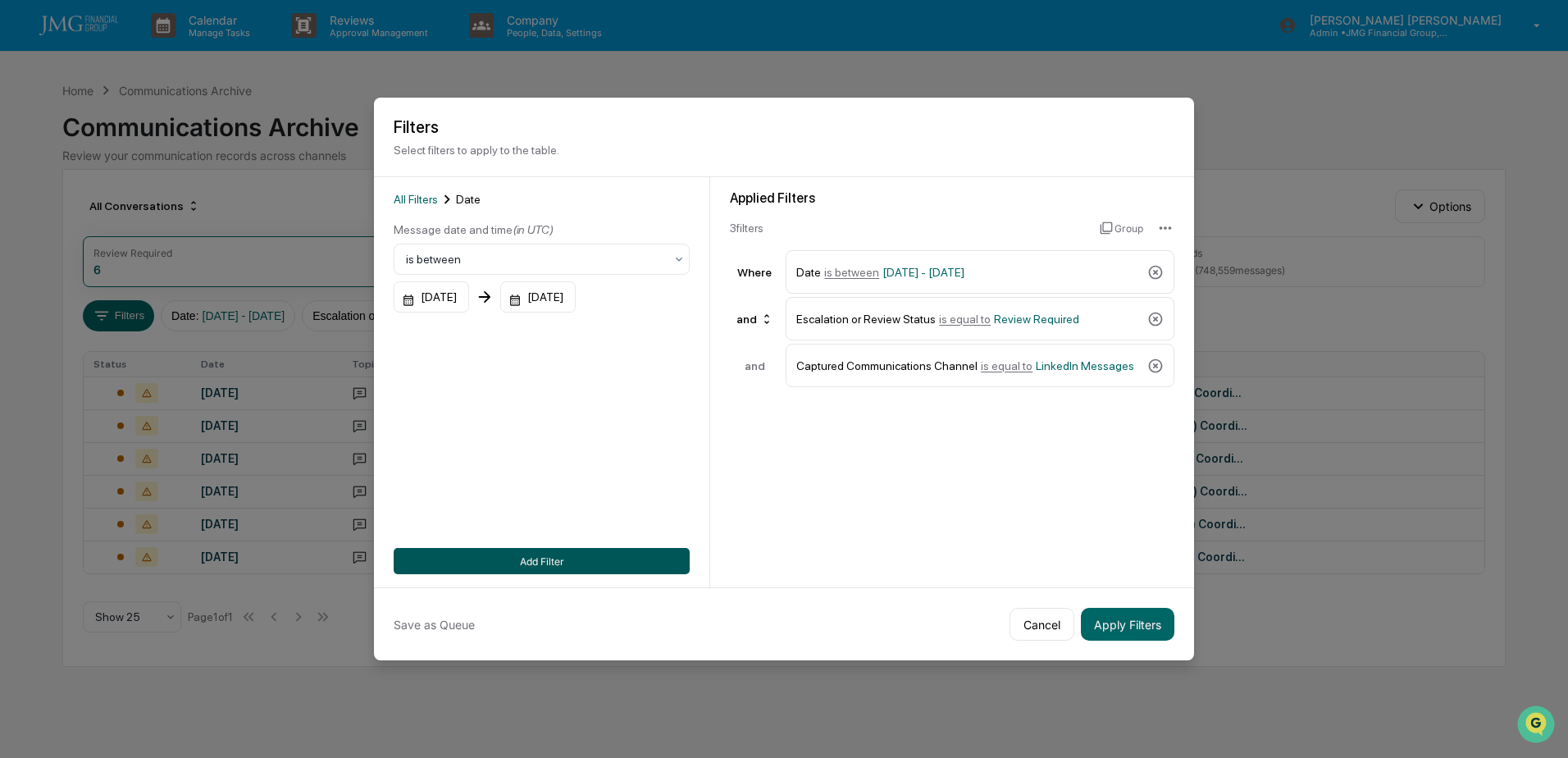
click at [557, 562] on button "Add Filter" at bounding box center [542, 561] width 296 height 26
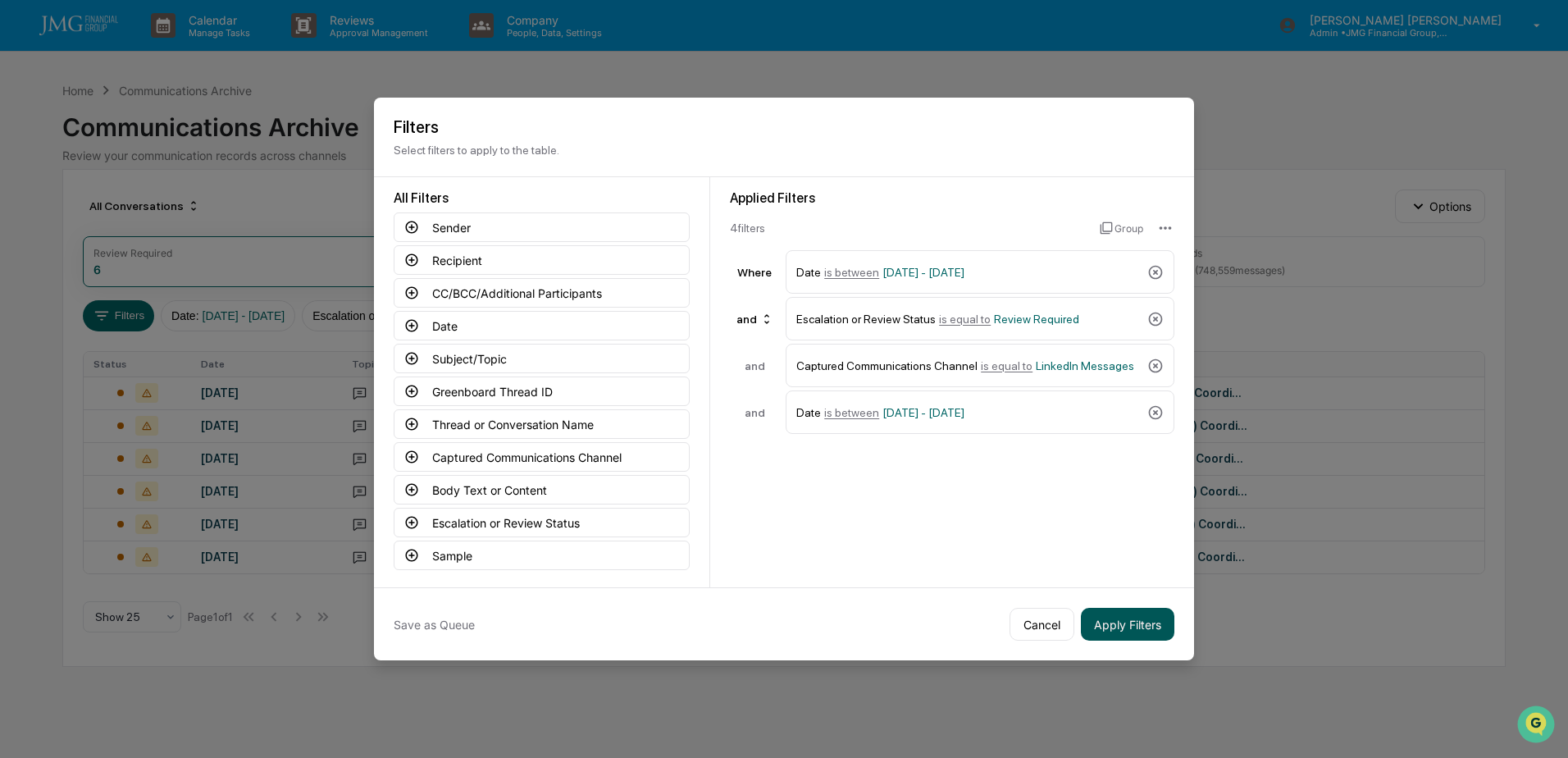
click at [1110, 625] on button "Apply Filters" at bounding box center [1127, 623] width 93 height 33
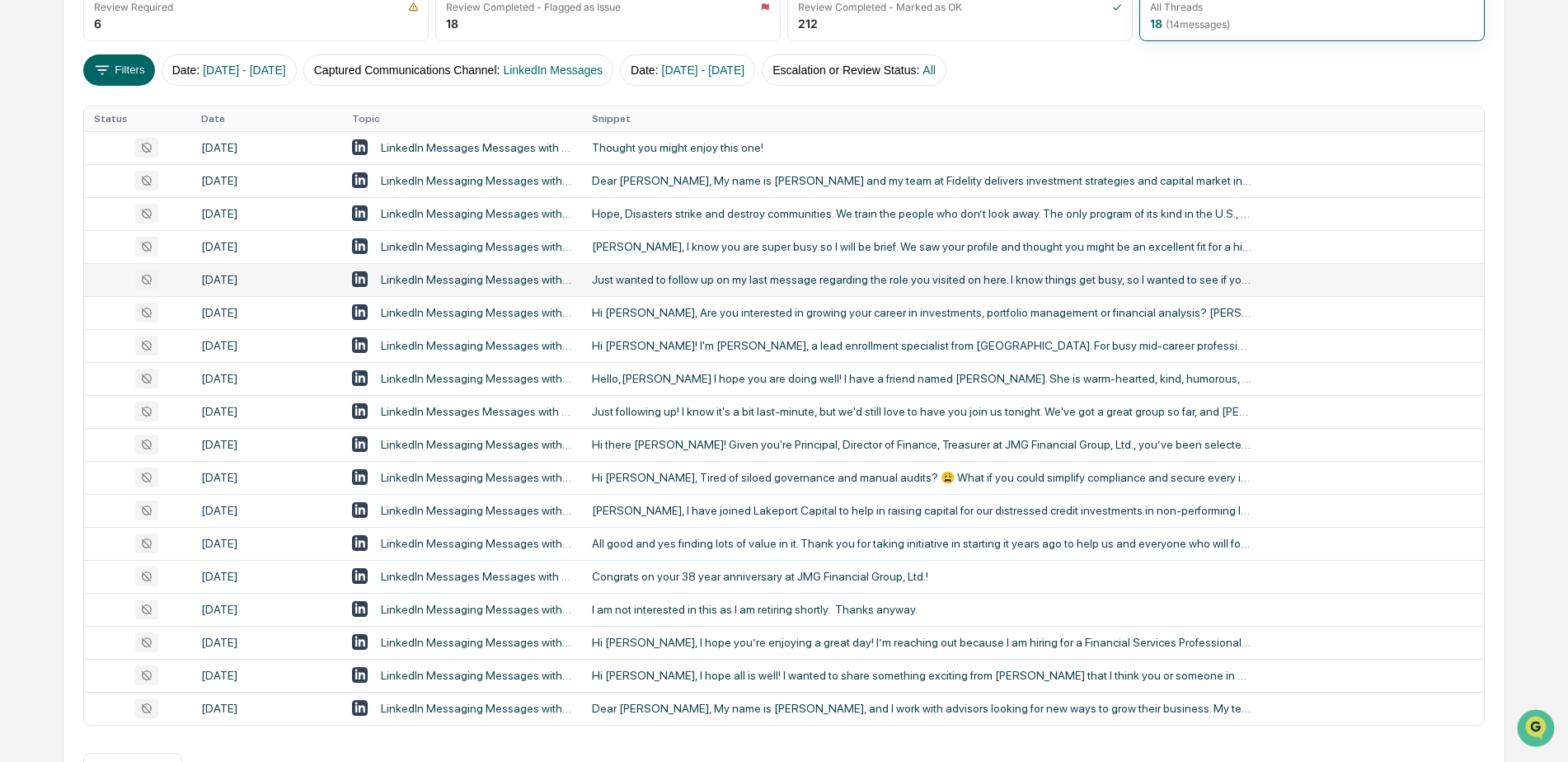
scroll to position [304, 0]
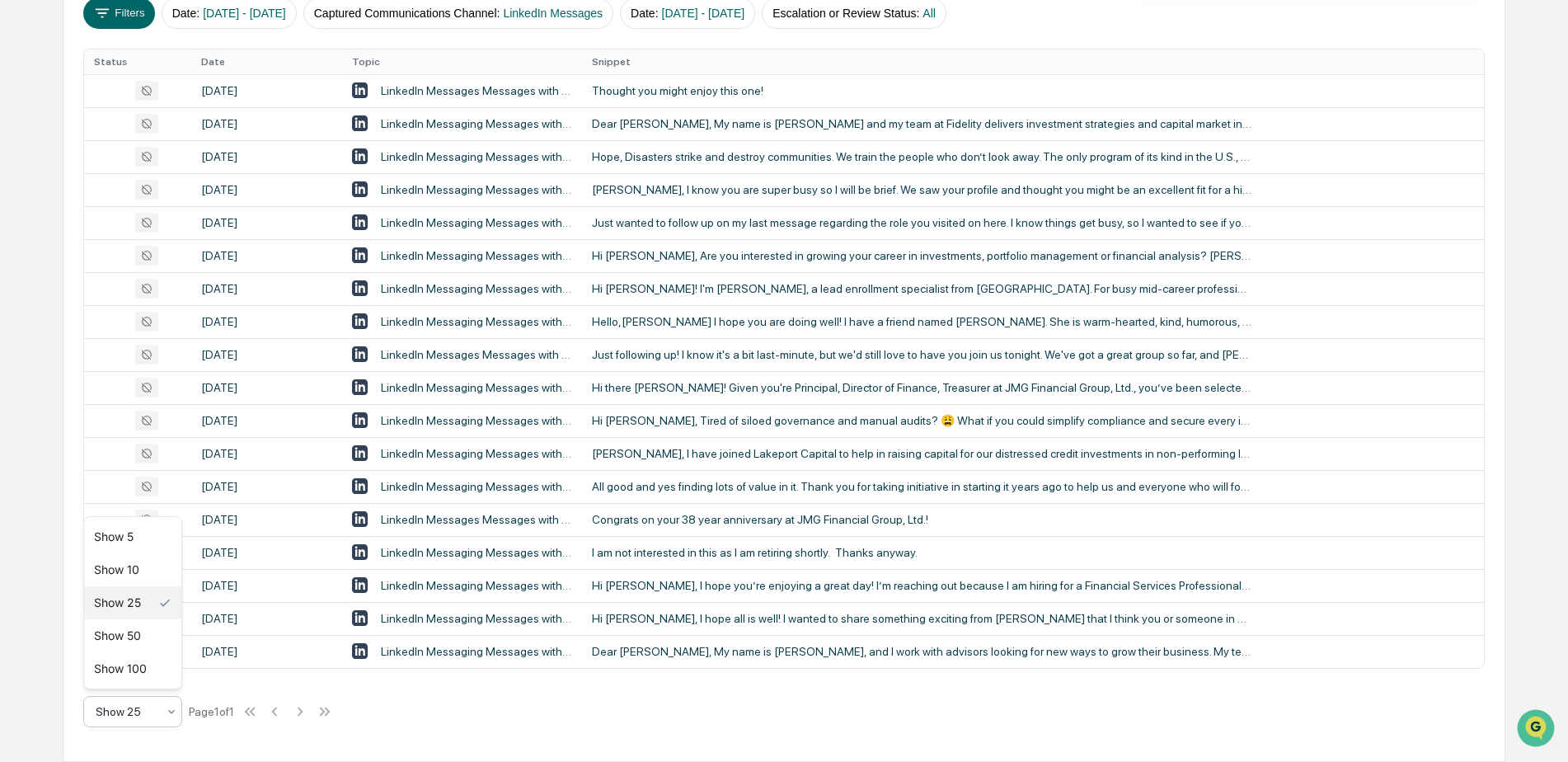
click at [168, 720] on div at bounding box center [171, 711] width 13 height 30
click at [160, 678] on div "Show 100" at bounding box center [133, 668] width 98 height 33
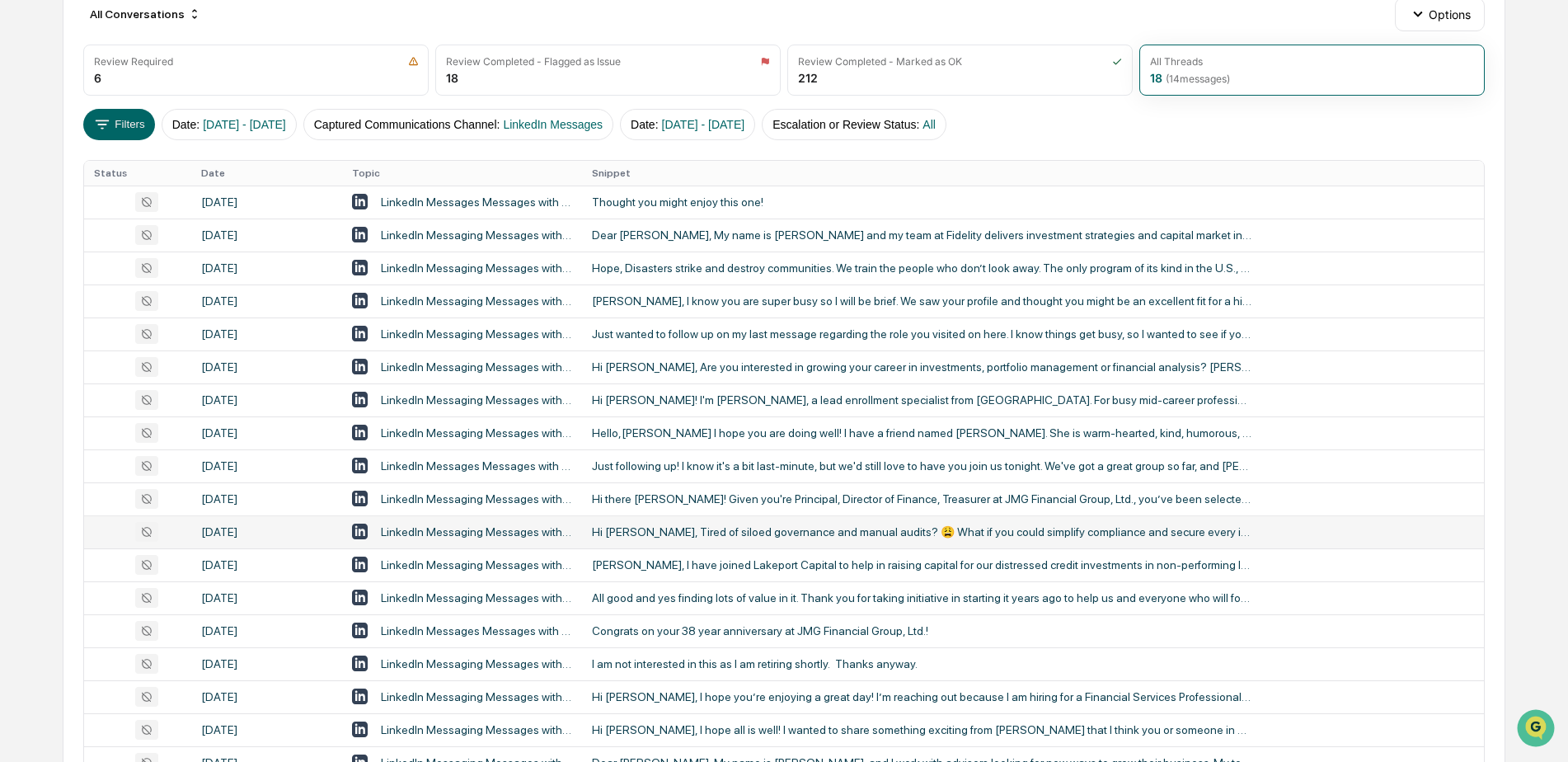
scroll to position [221, 0]
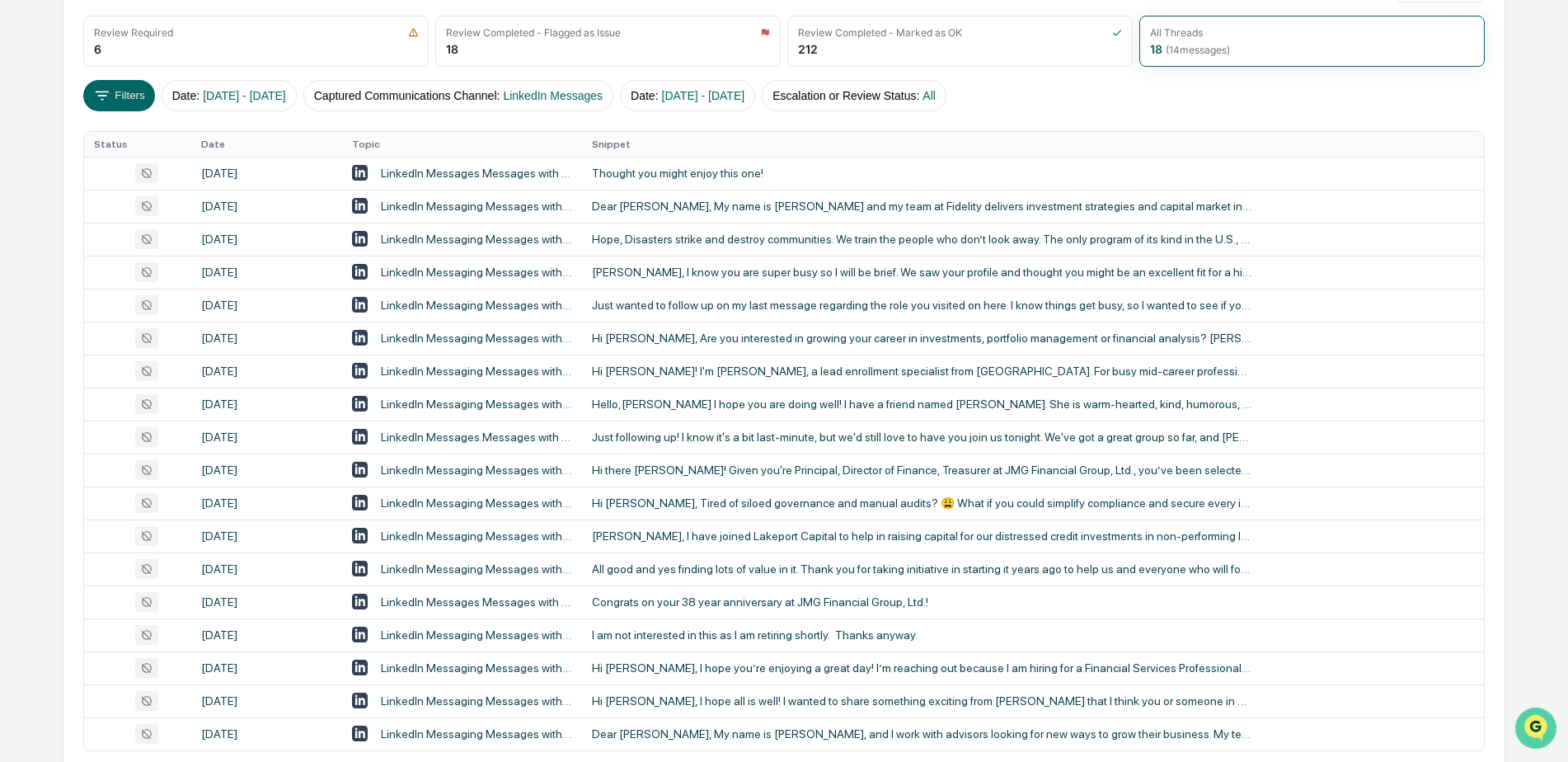
click at [1527, 728] on icon "Open customer support" at bounding box center [1535, 748] width 41 height 41
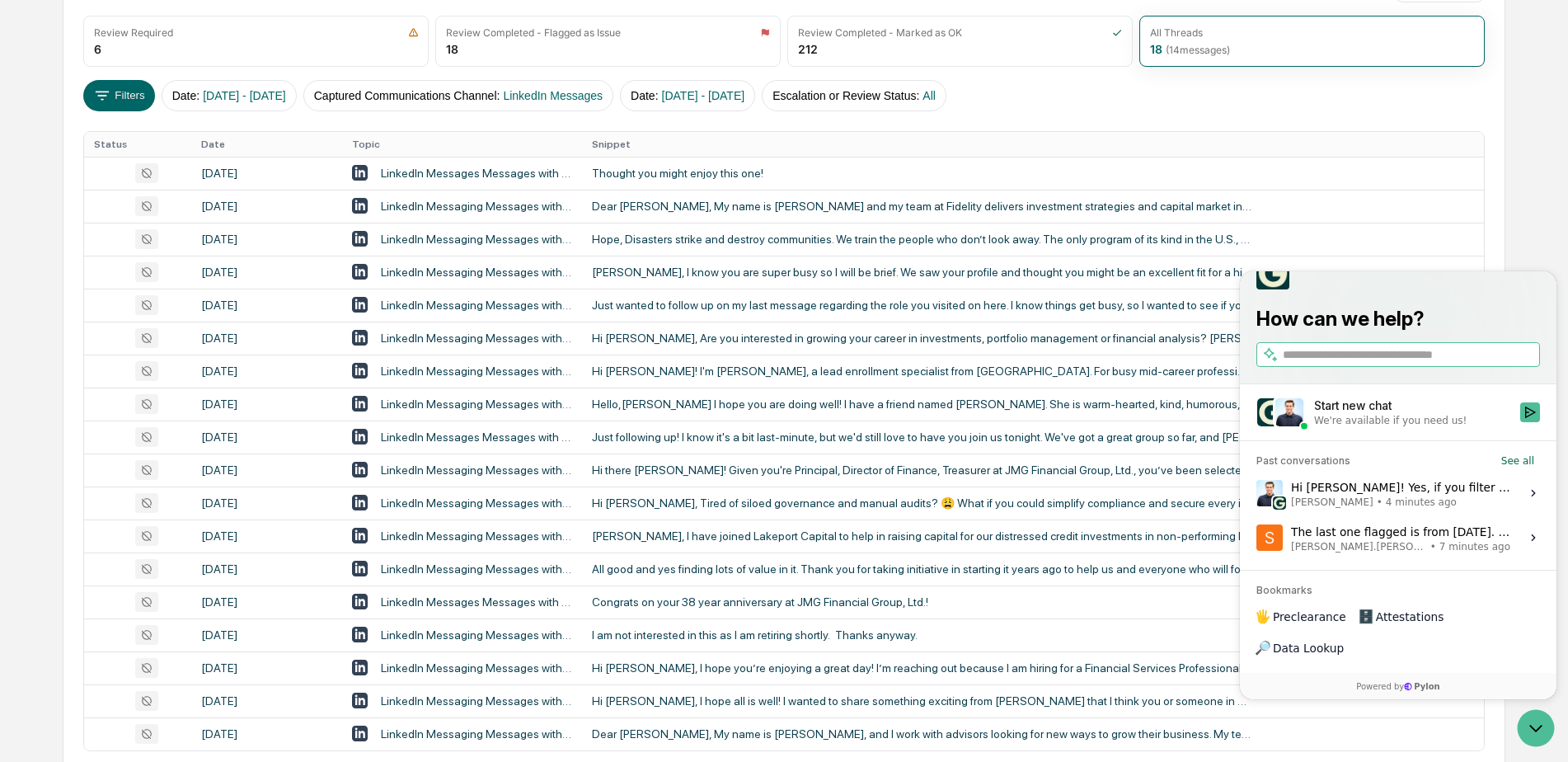
click at [1446, 509] on div "Hi Steve! Yes, if you filter by LinkedIn Posts, I'm seeing it come up for 8/25/…" at bounding box center [1400, 493] width 219 height 31
click at [1257, 494] on button "View issue" at bounding box center [1256, 493] width 1 height 1
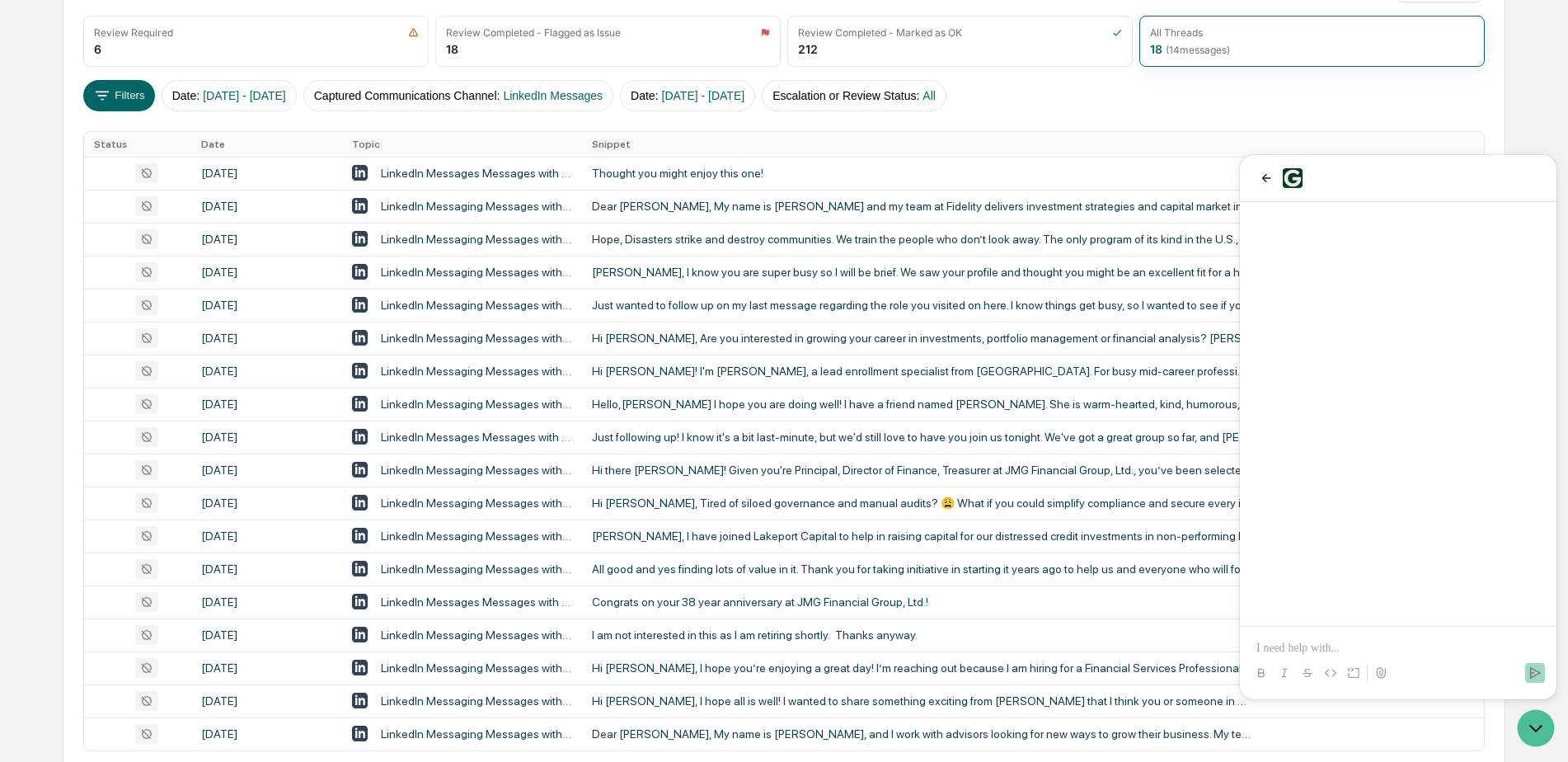
scroll to position [746, 0]
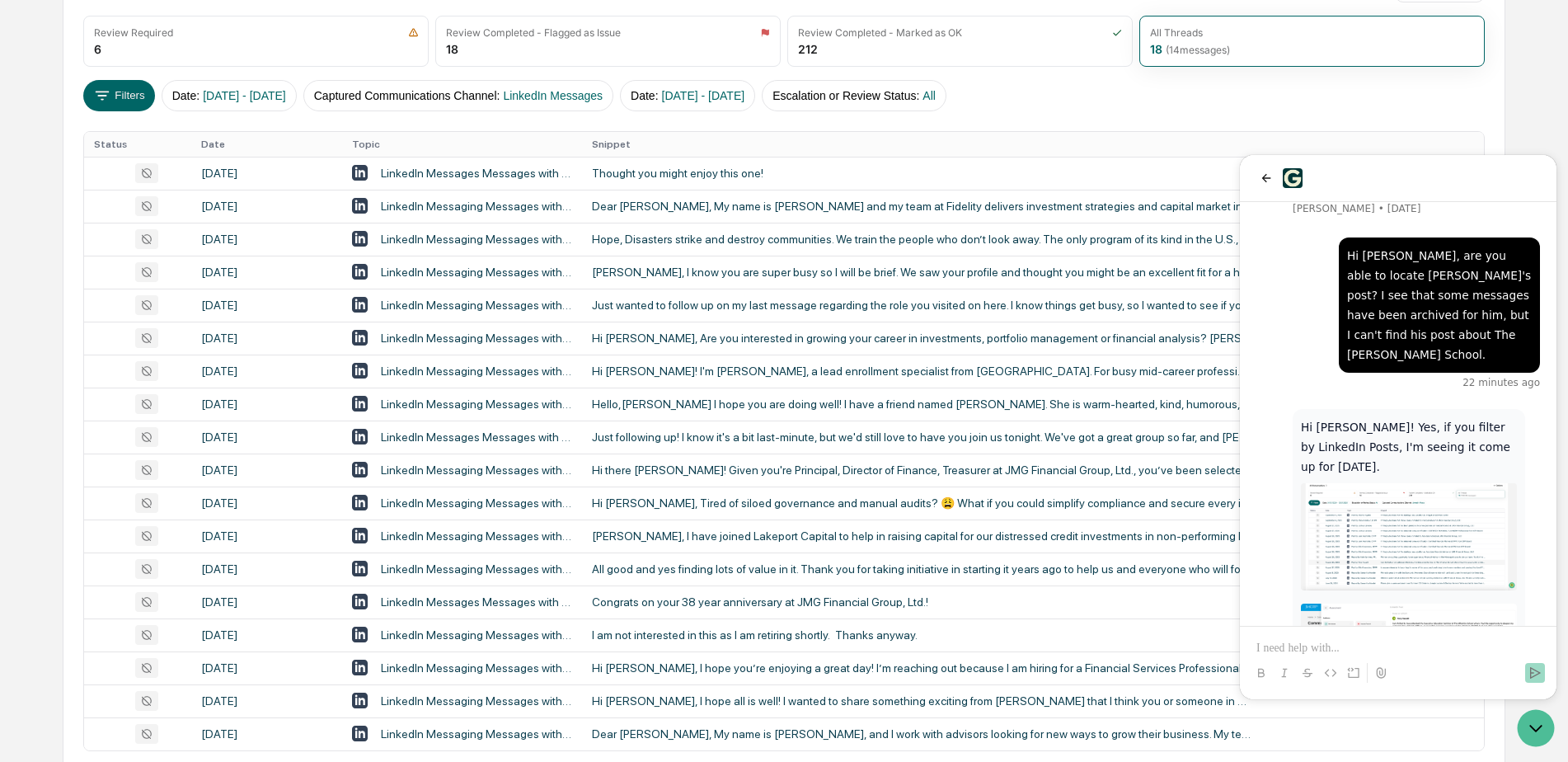
click at [1403, 603] on img at bounding box center [1408, 656] width 216 height 107
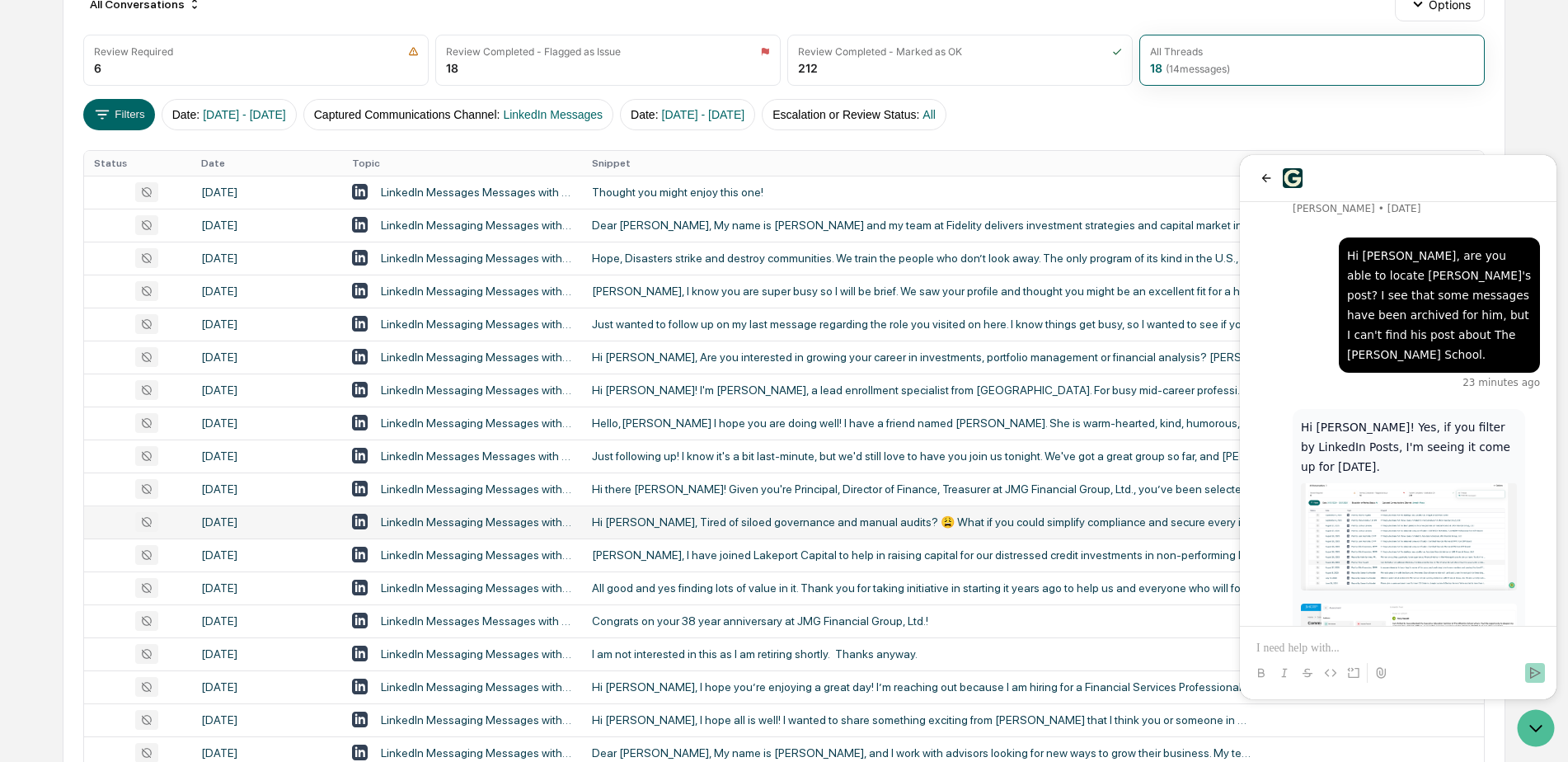
scroll to position [221, 0]
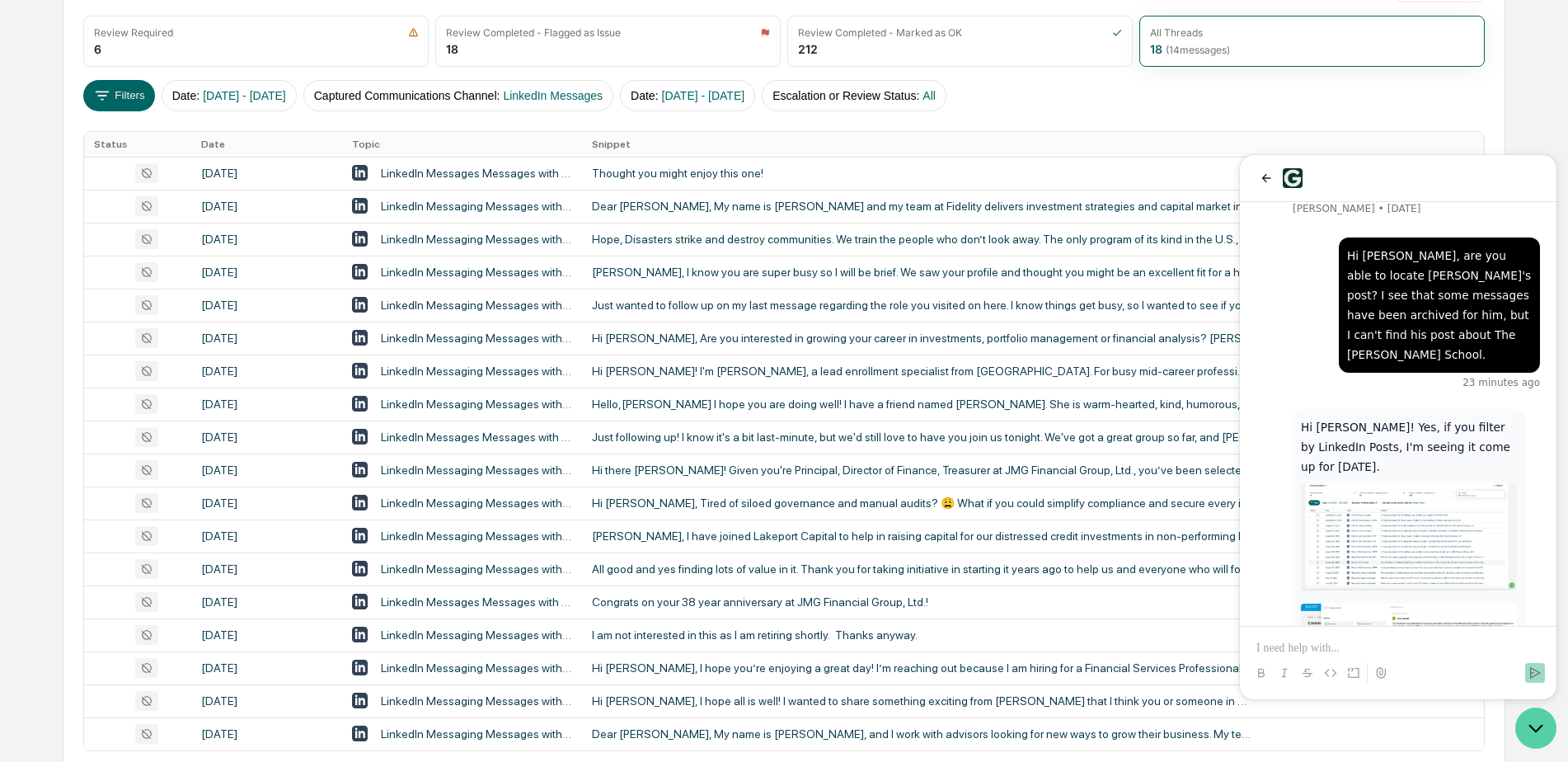
click at [1536, 728] on icon "Open customer support" at bounding box center [1535, 727] width 41 height 41
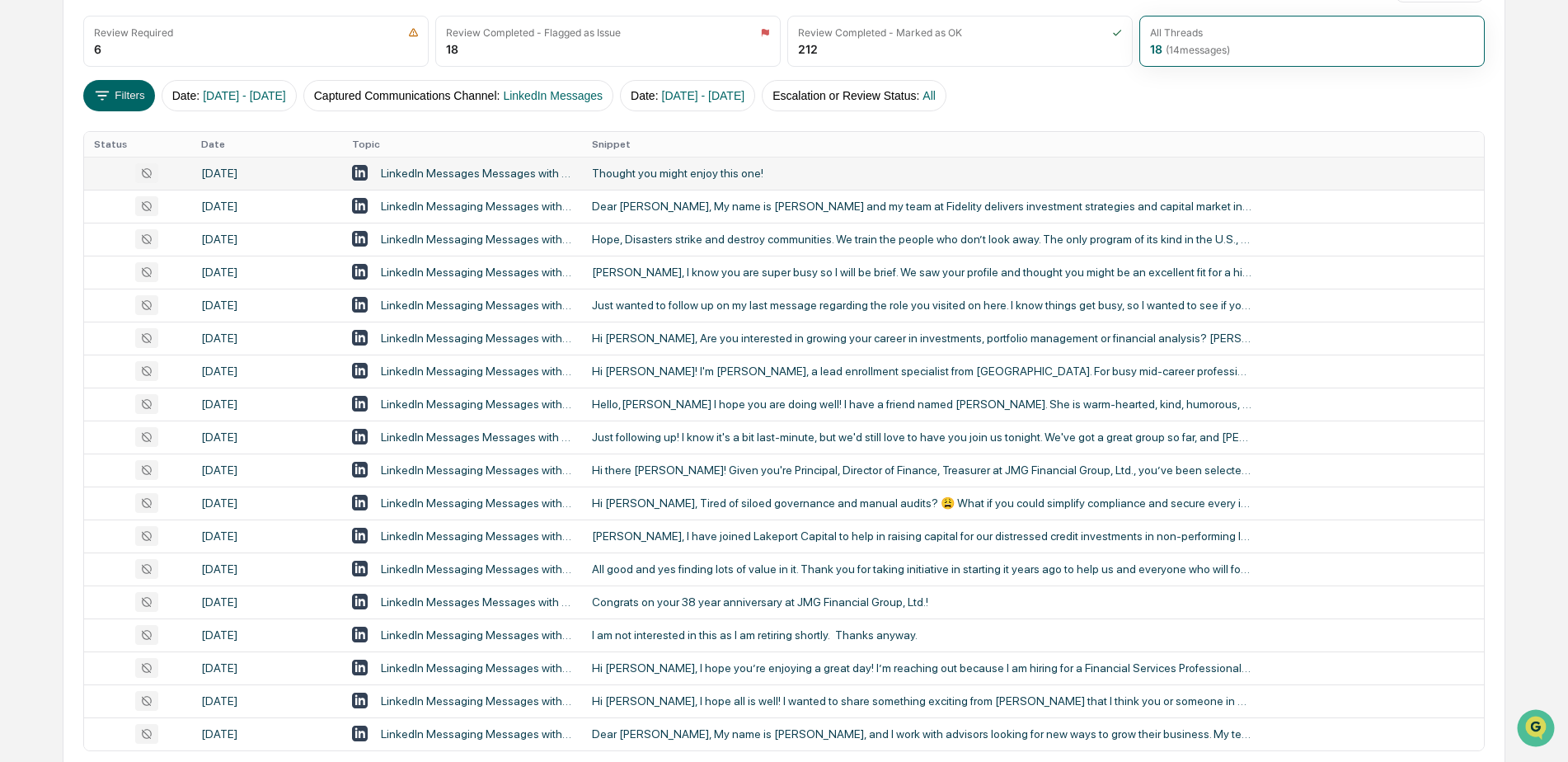
click at [783, 169] on div "Thought you might enjoy this one!" at bounding box center [921, 173] width 659 height 13
click at [25, 268] on div "Calendar Manage Tasks Reviews Approval Management Company People, Data, Setting…" at bounding box center [784, 311] width 1568 height 1066
click at [628, 213] on td "Dear Michael, My name is Krista Scalzo and my team at Fidelity delivers investm…" at bounding box center [1032, 205] width 902 height 33
click at [31, 344] on div "Calendar Manage Tasks Reviews Approval Management Company People, Data, Setting…" at bounding box center [784, 311] width 1568 height 1066
click at [647, 251] on td "Hope, Disasters strike and destroy communities. We train the people who don’t l…" at bounding box center [1032, 238] width 902 height 33
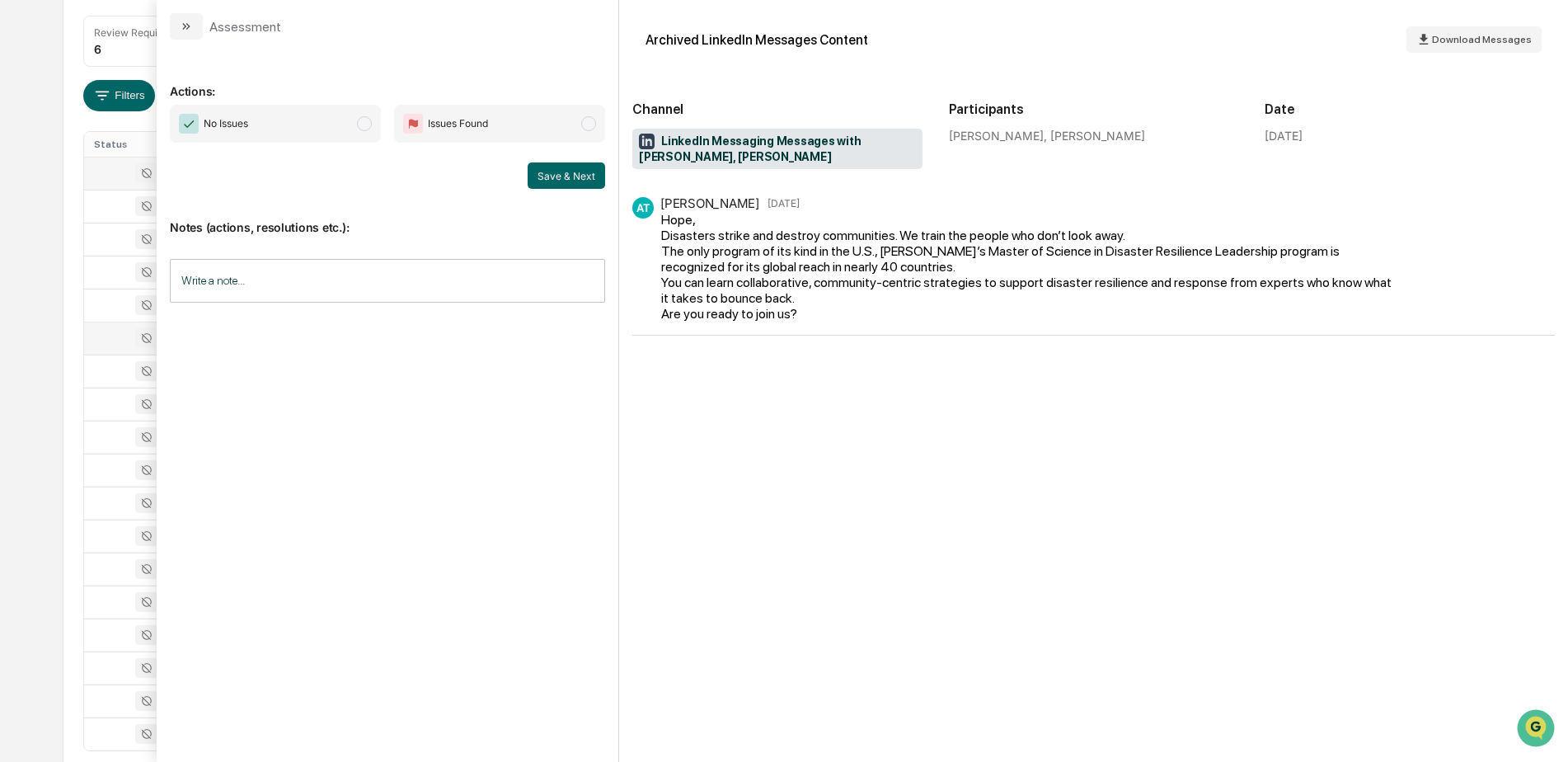
drag, startPoint x: 38, startPoint y: 343, endPoint x: 237, endPoint y: 320, distance: 200.3
click at [38, 344] on div "Calendar Manage Tasks Reviews Approval Management Company People, Data, Setting…" at bounding box center [784, 311] width 1568 height 1066
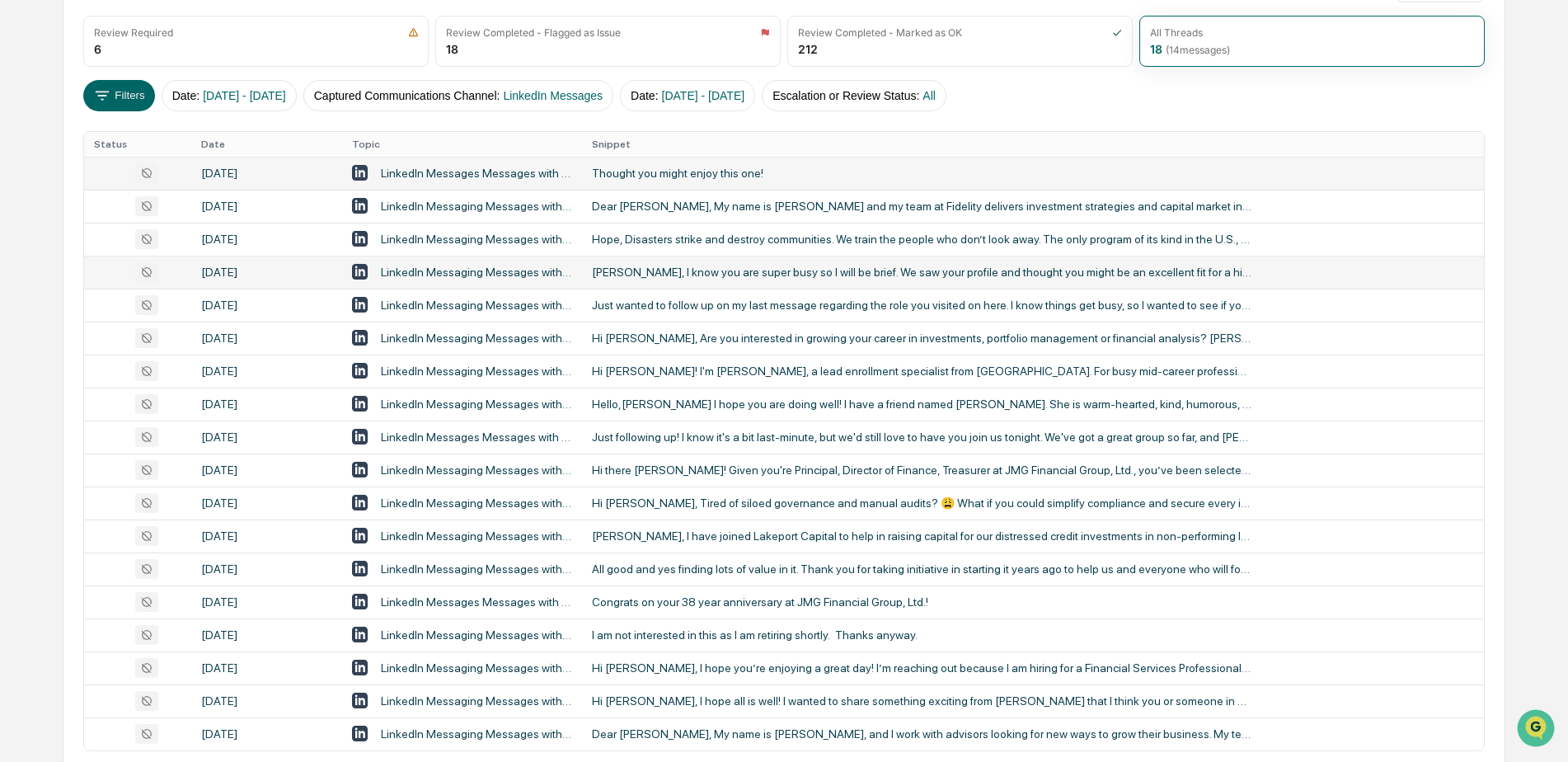
click at [653, 273] on div "Edward, I know you are super busy so I will be brief. We saw your profile and t…" at bounding box center [921, 271] width 659 height 13
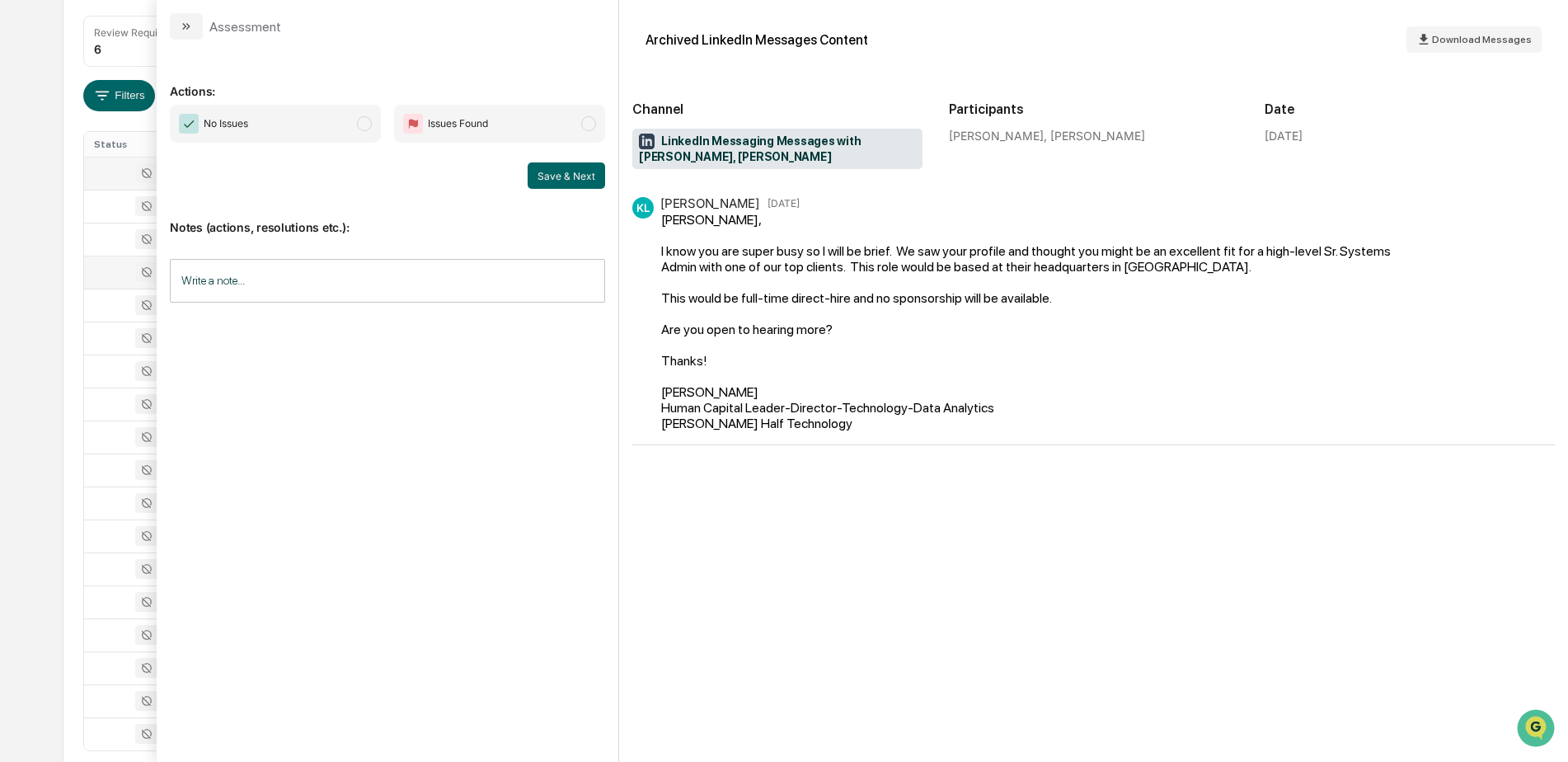
click at [34, 350] on div "Calendar Manage Tasks Reviews Approval Management Company People, Data, Setting…" at bounding box center [784, 311] width 1568 height 1066
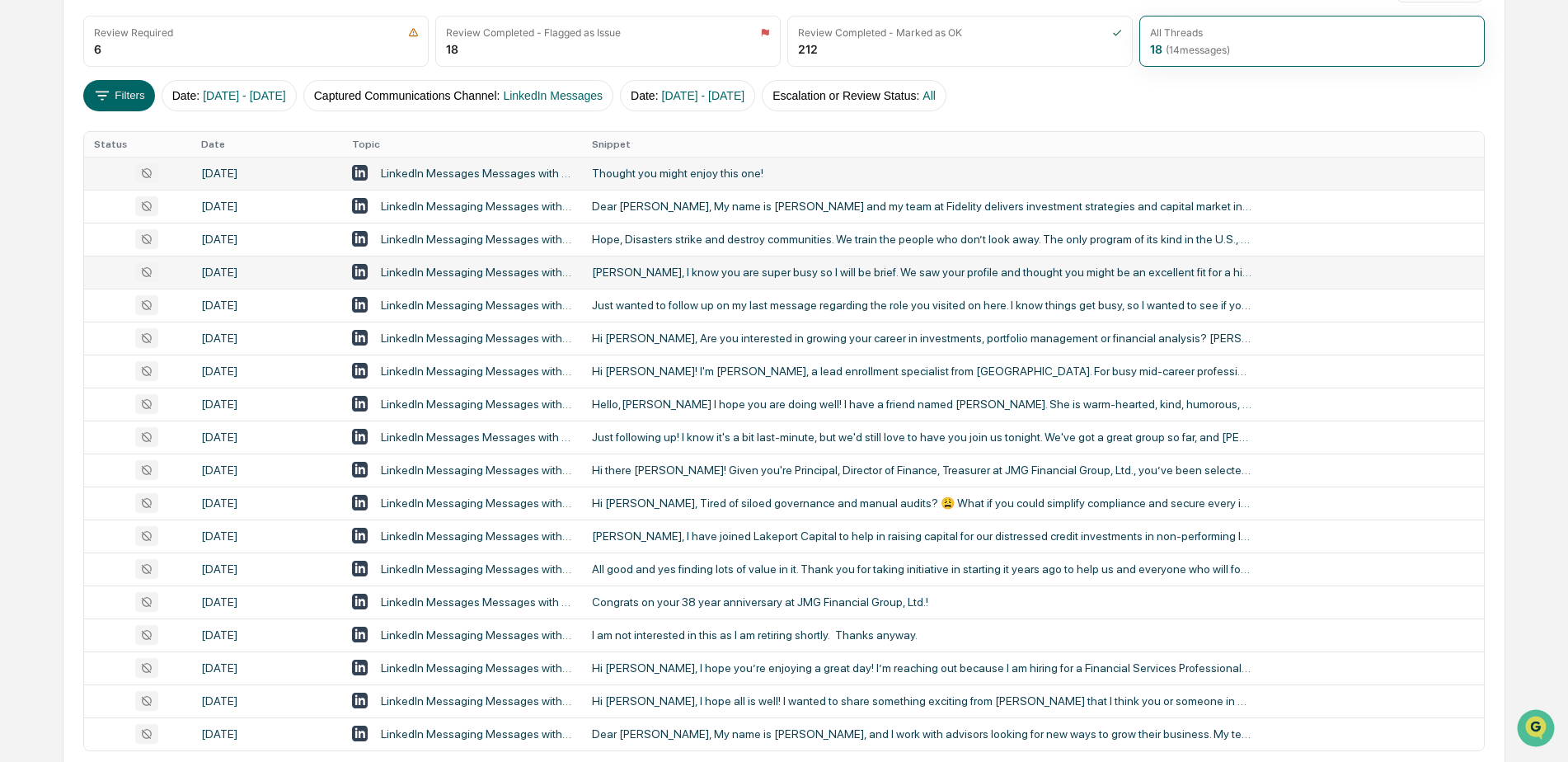
click at [640, 282] on td "Edward, I know you are super busy so I will be brief. We saw your profile and t…" at bounding box center [1032, 271] width 902 height 33
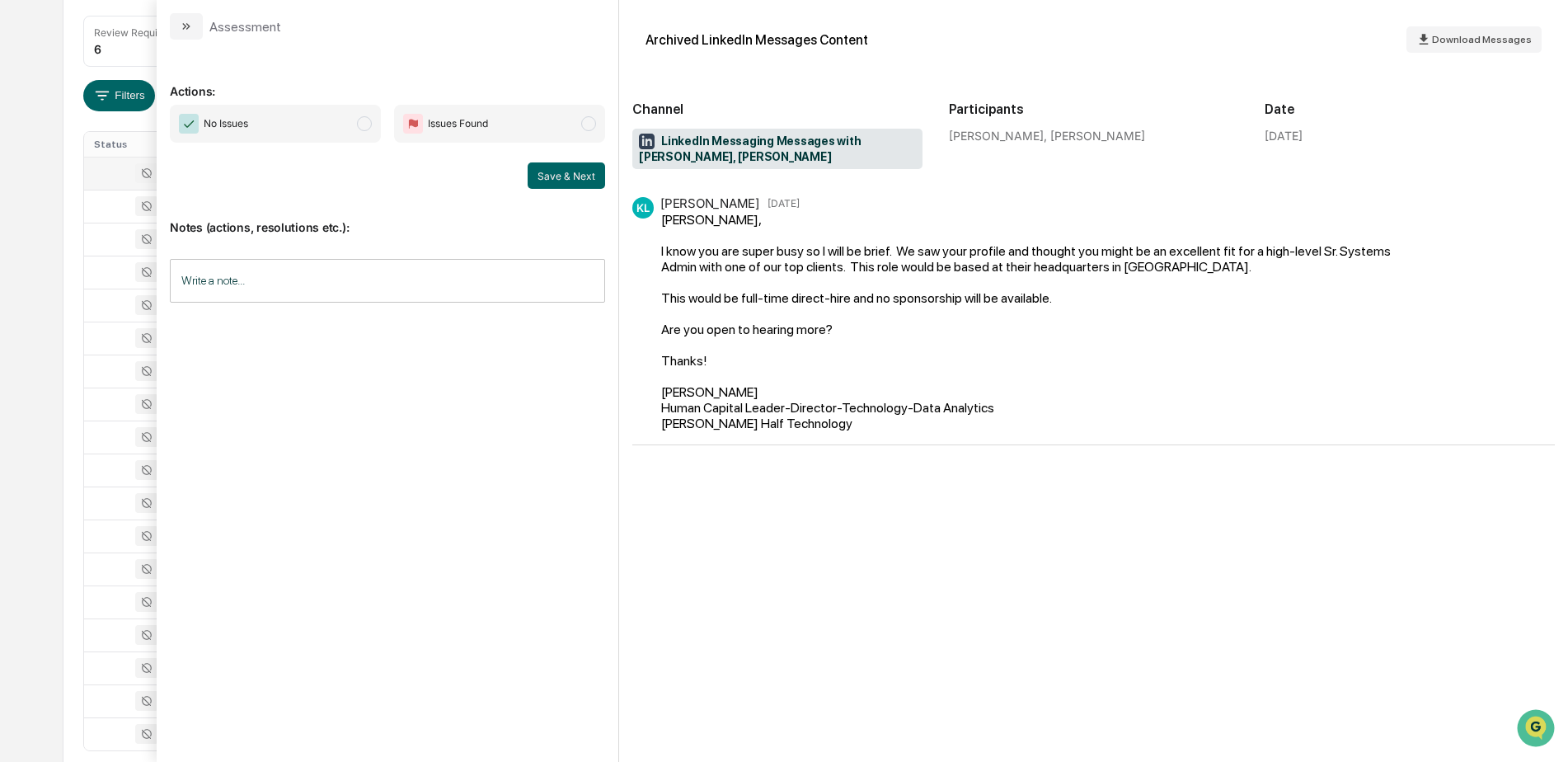
click at [37, 385] on div "Calendar Manage Tasks Reviews Approval Management Company People, Data, Setting…" at bounding box center [784, 311] width 1568 height 1066
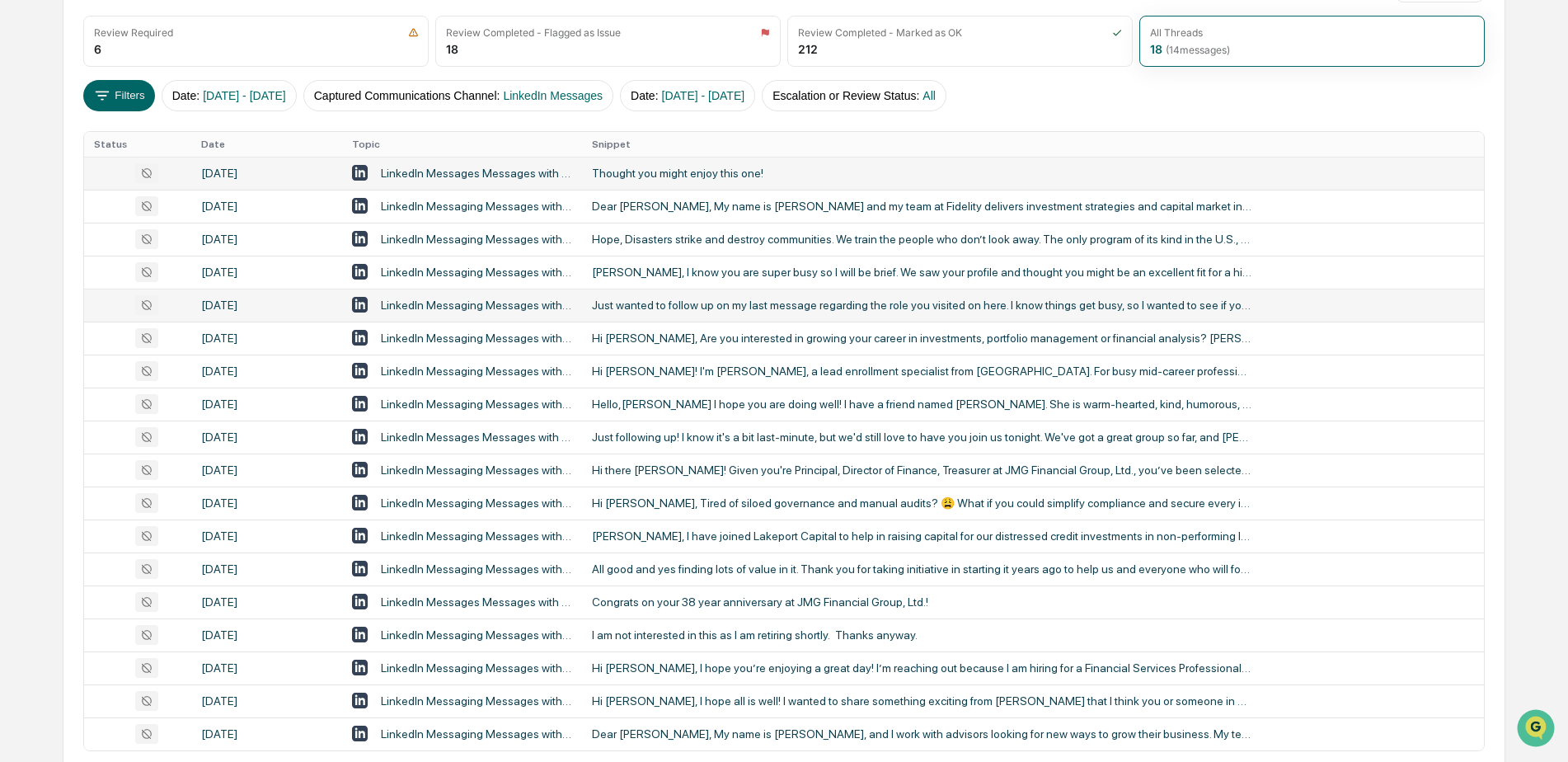
click at [707, 302] on div "Just wanted to follow up on my last message regarding the role you visited on h…" at bounding box center [921, 304] width 659 height 13
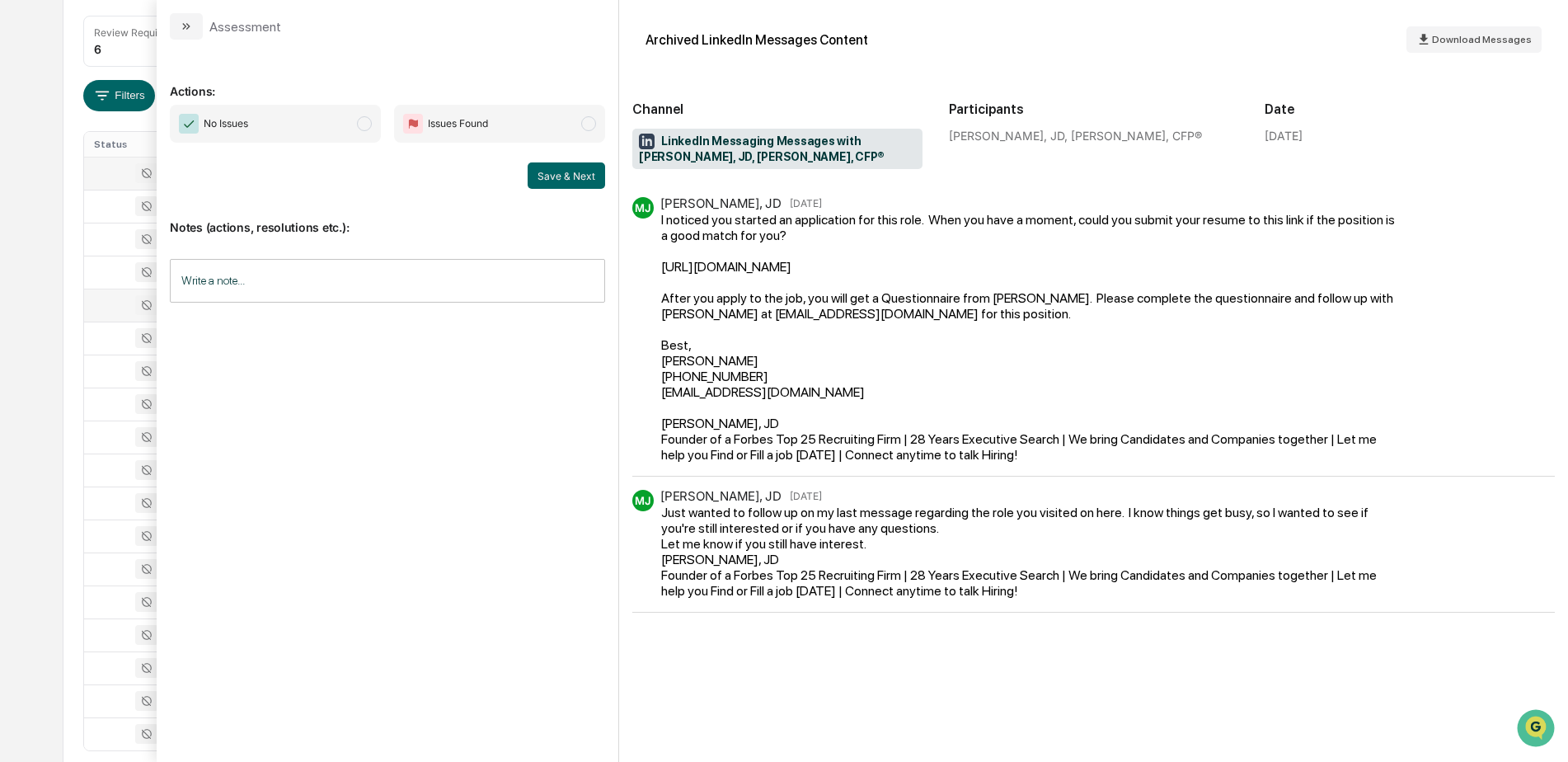
click at [50, 430] on div "Calendar Manage Tasks Reviews Approval Management Company People, Data, Setting…" at bounding box center [784, 311] width 1568 height 1066
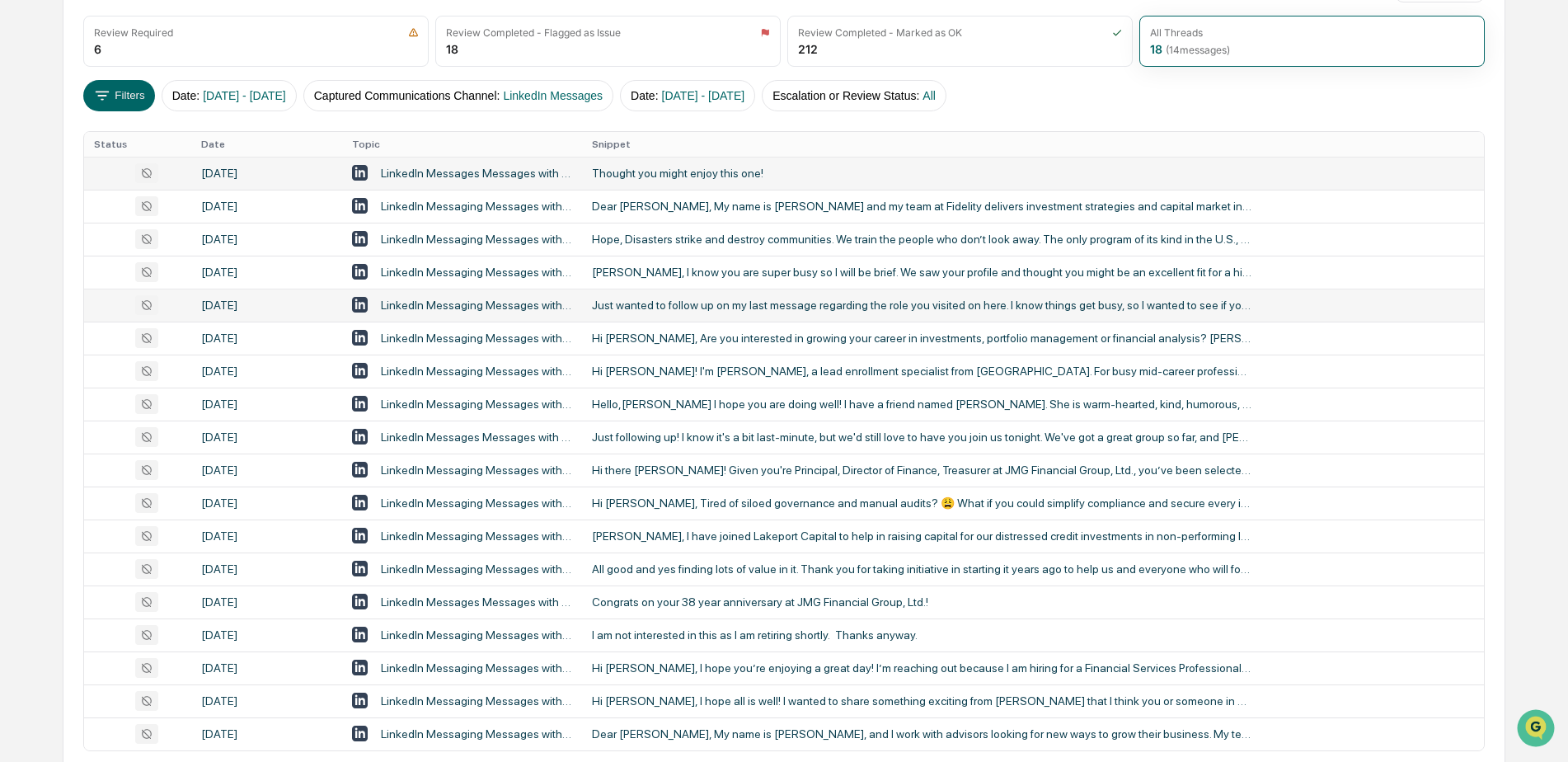
click at [672, 299] on div "Just wanted to follow up on my last message regarding the role you visited on h…" at bounding box center [921, 304] width 659 height 13
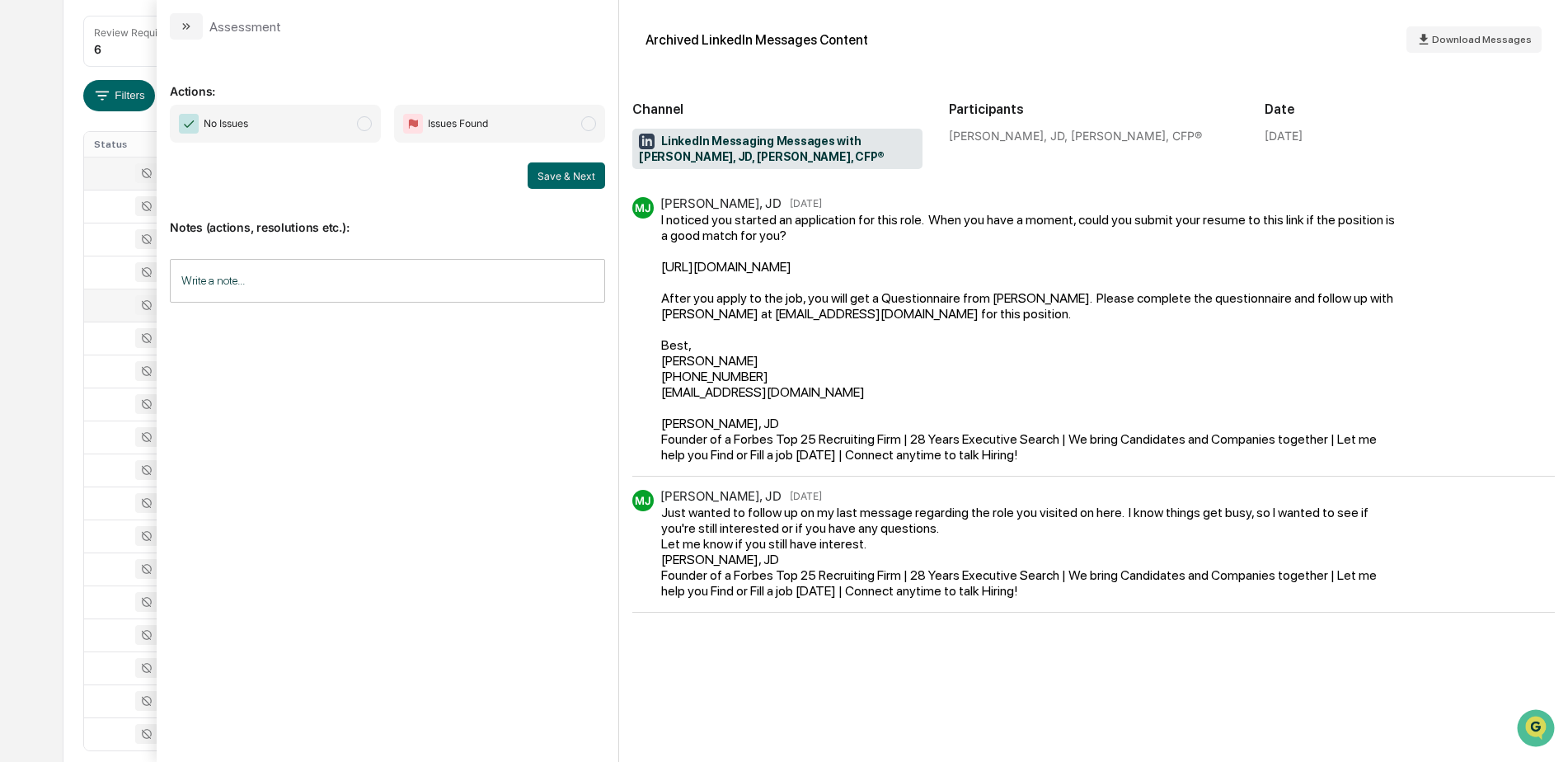
click at [31, 435] on div "Calendar Manage Tasks Reviews Approval Management Company People, Data, Setting…" at bounding box center [784, 311] width 1568 height 1066
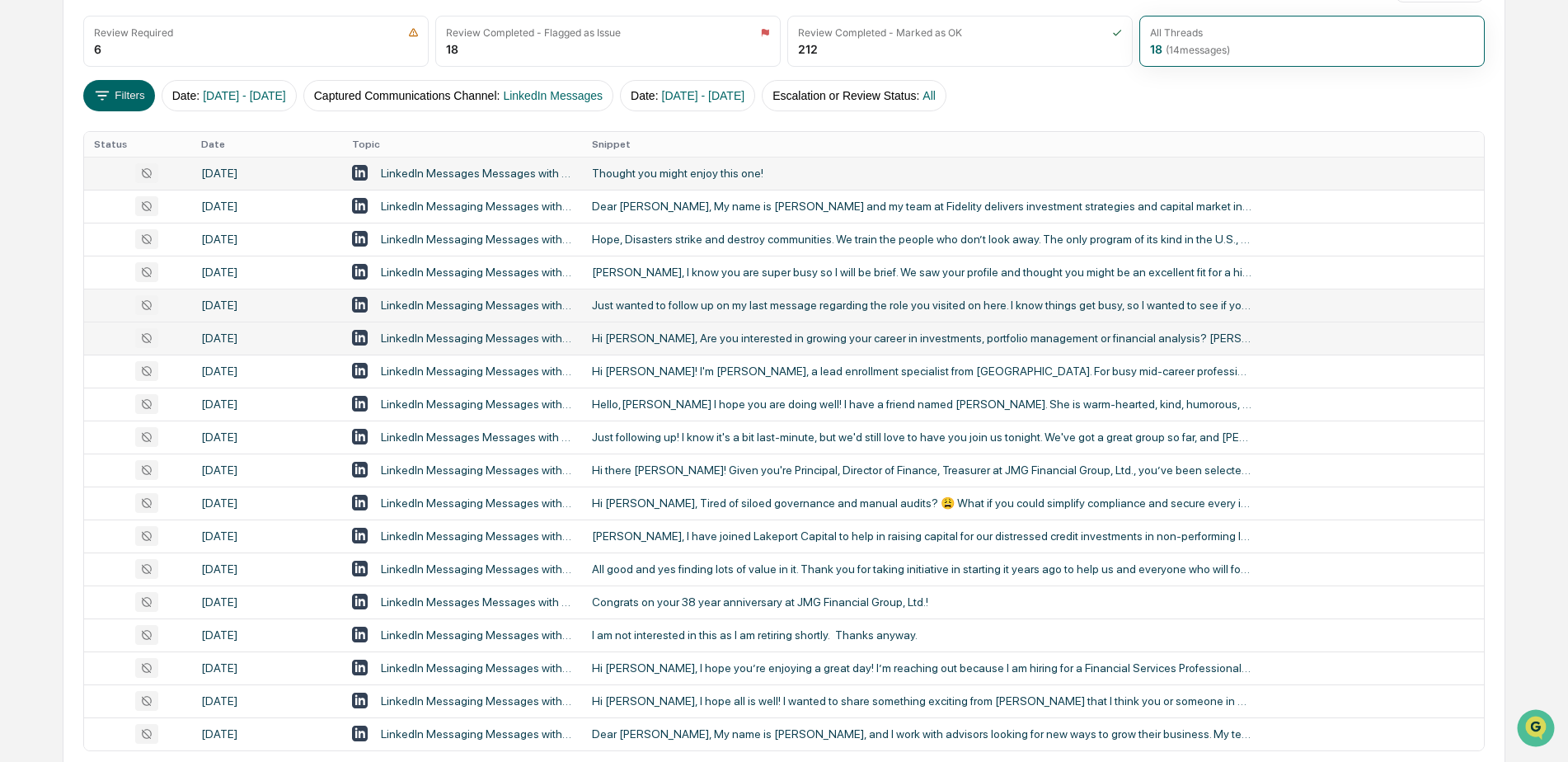
click at [629, 341] on div "Hi Samuel, Are you interested in growing your career in investments, portfolio …" at bounding box center [921, 337] width 659 height 13
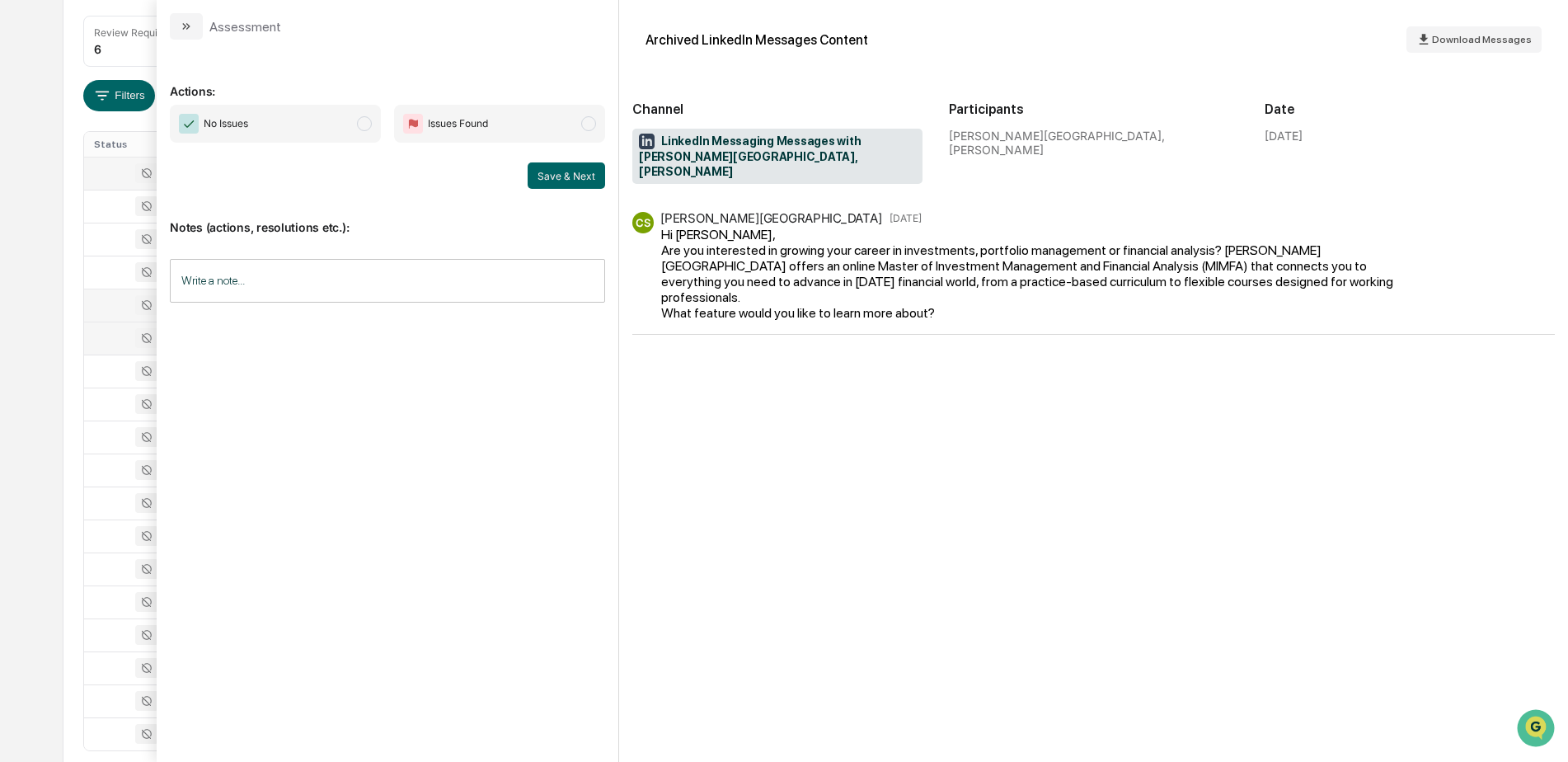
click at [19, 458] on div "Calendar Manage Tasks Reviews Approval Management Company People, Data, Setting…" at bounding box center [784, 311] width 1568 height 1066
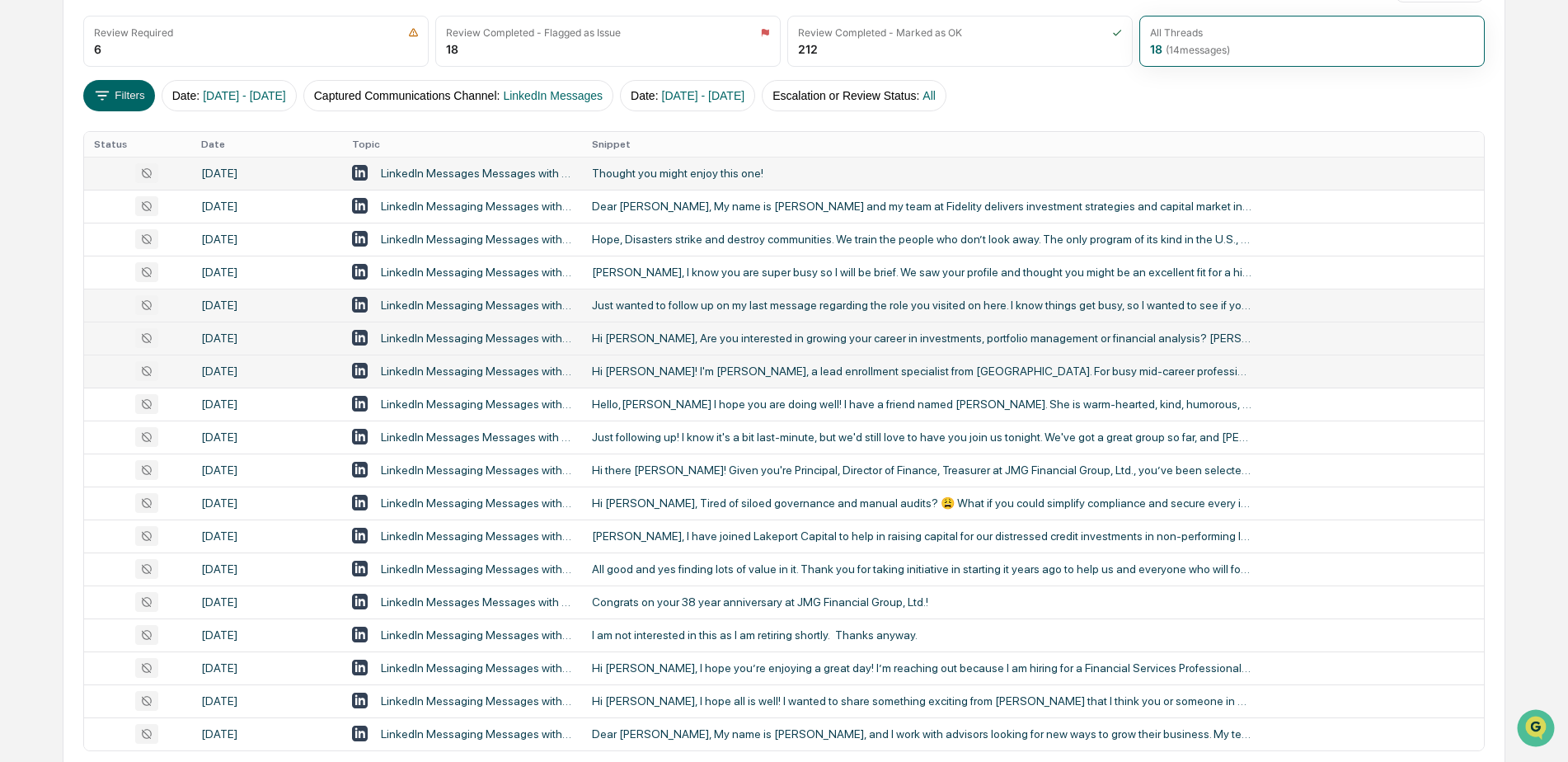
click at [644, 372] on div "Hi Kevin! I'm Sara Nolte, a lead enrollment specialist from UIC Business Gradua…" at bounding box center [921, 370] width 659 height 13
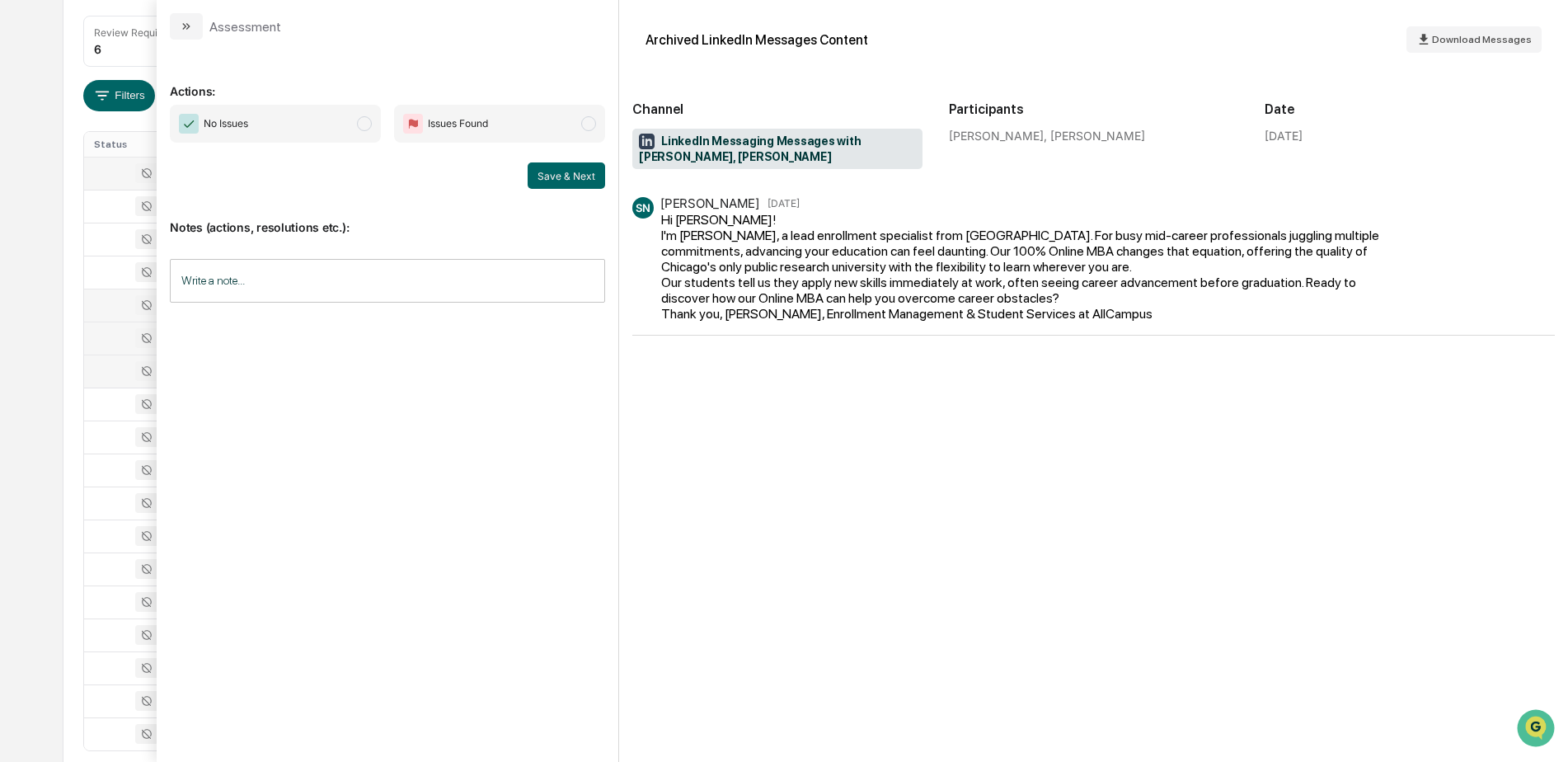
click at [50, 441] on div "Calendar Manage Tasks Reviews Approval Management Company People, Data, Setting…" at bounding box center [784, 311] width 1568 height 1066
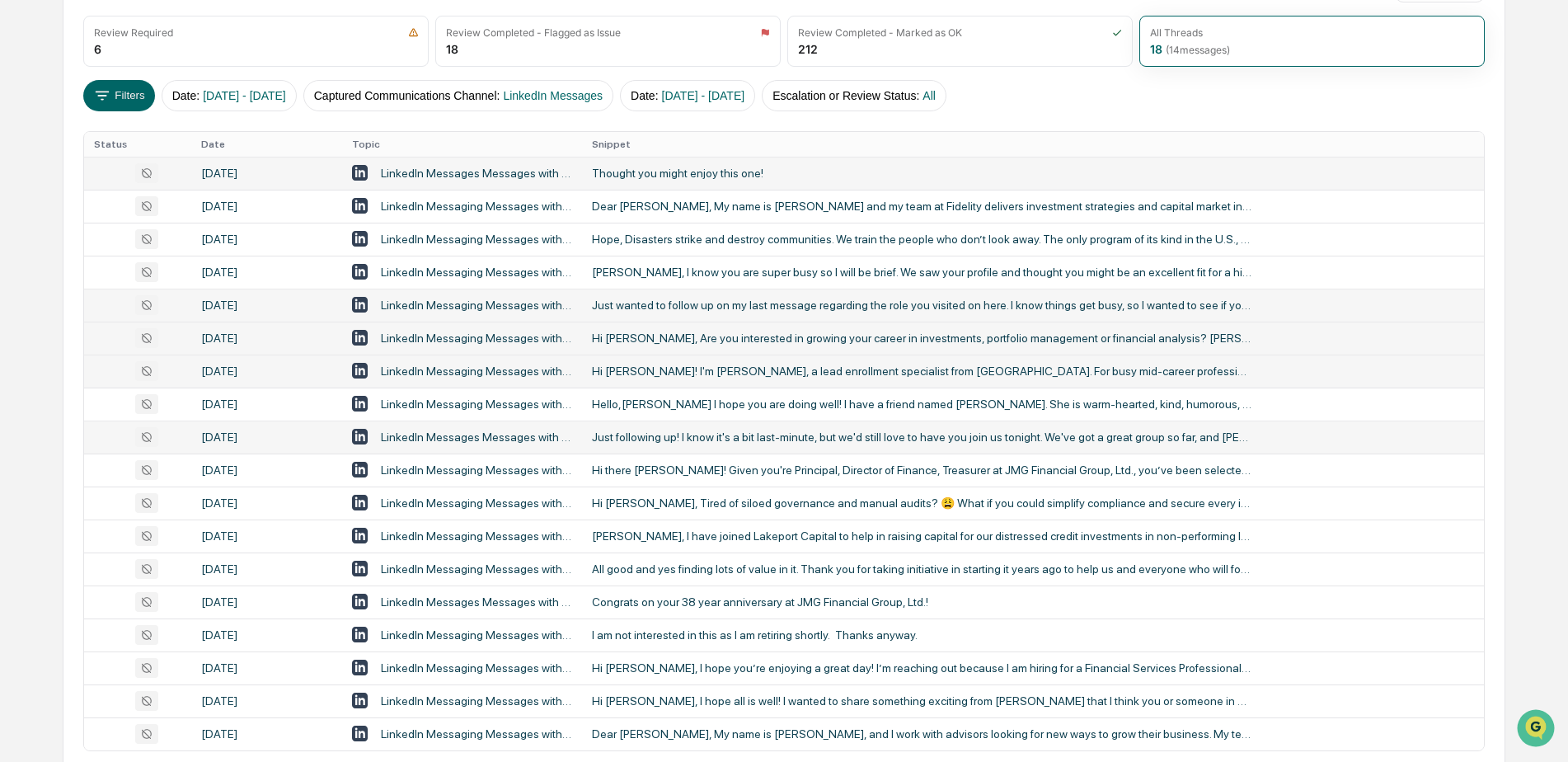
click at [657, 430] on div "Just following up! I know it's a bit last-minute, but we'd still love to have y…" at bounding box center [921, 436] width 659 height 13
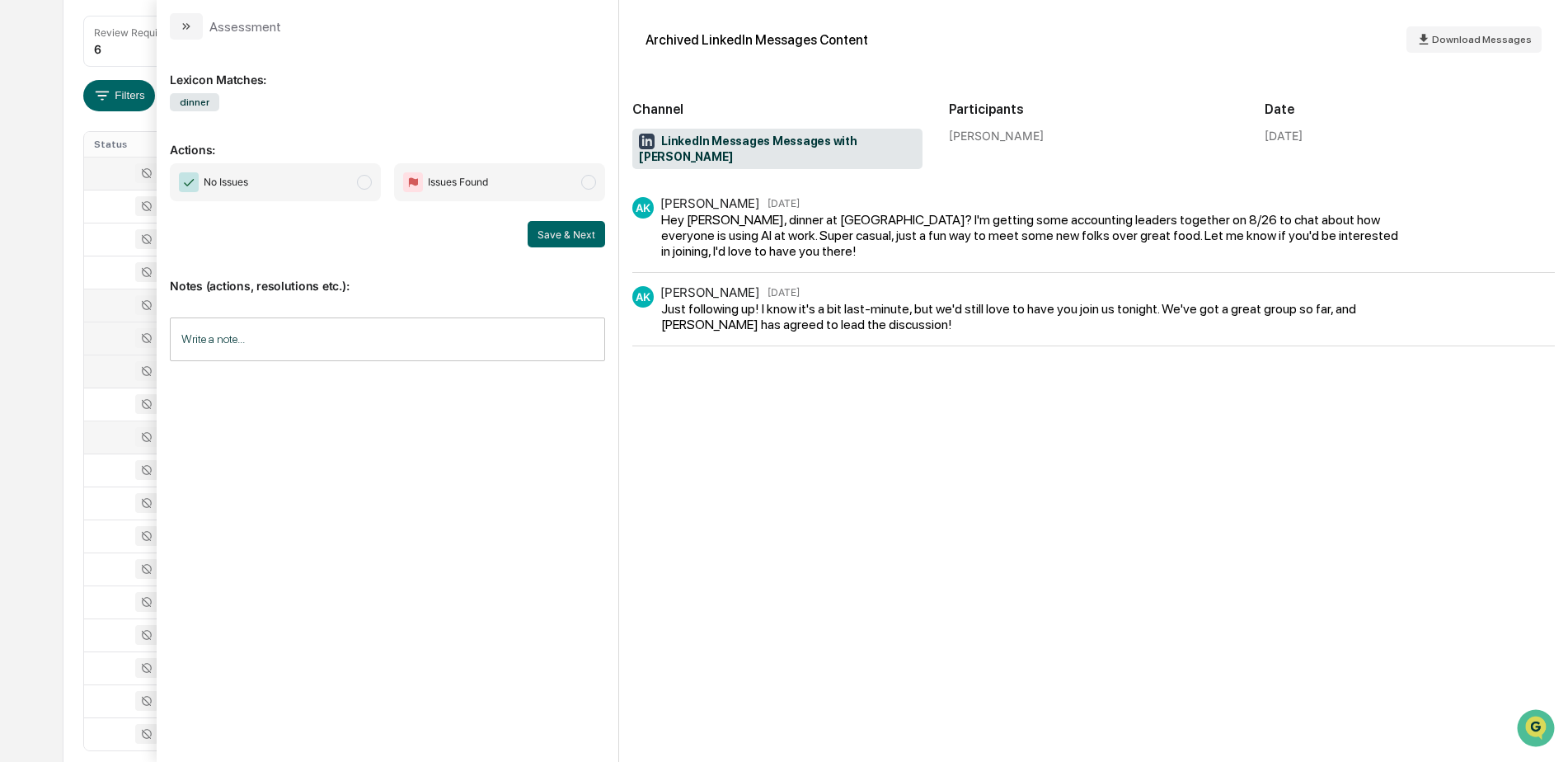
click at [36, 421] on div "Calendar Manage Tasks Reviews Approval Management Company People, Data, Setting…" at bounding box center [784, 311] width 1568 height 1066
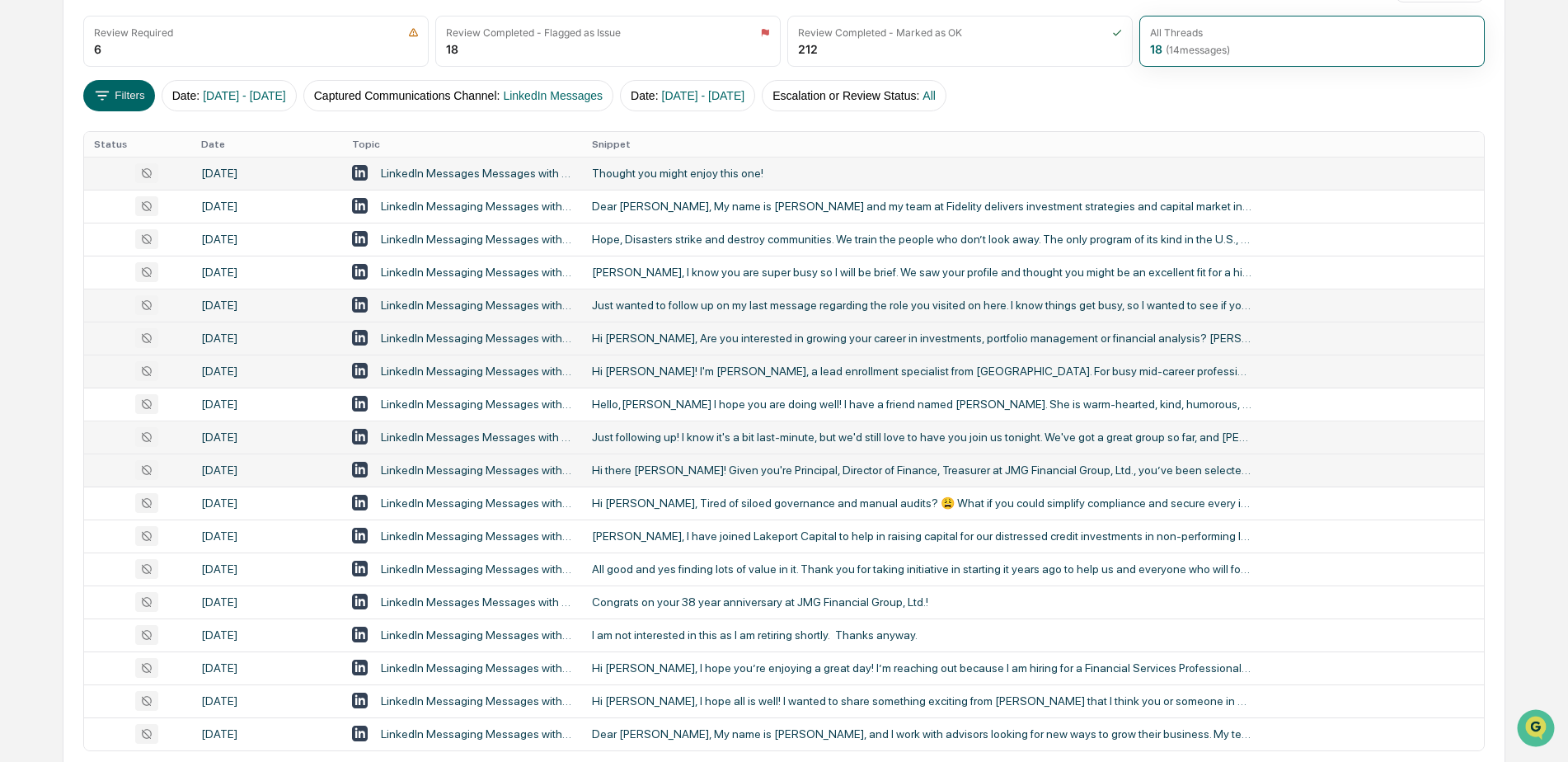
click at [654, 465] on div "Hi there Melissa! Given you're Principal, Director of Finance, Treasurer at JMG…" at bounding box center [921, 469] width 659 height 13
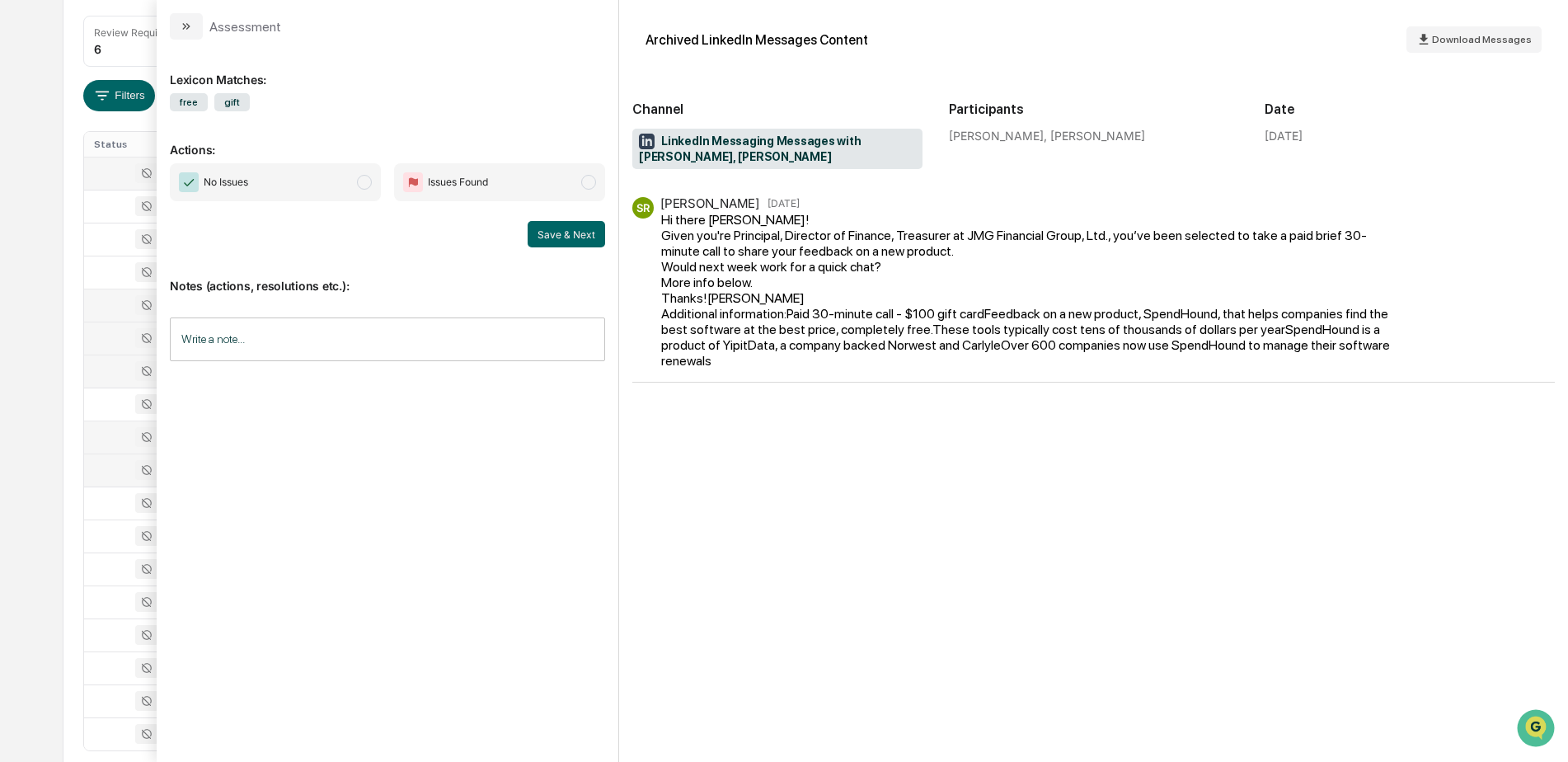
click at [76, 411] on div "All Conversations Options Review Required 6 Review Completed - Flagged as Issue…" at bounding box center [784, 396] width 1442 height 896
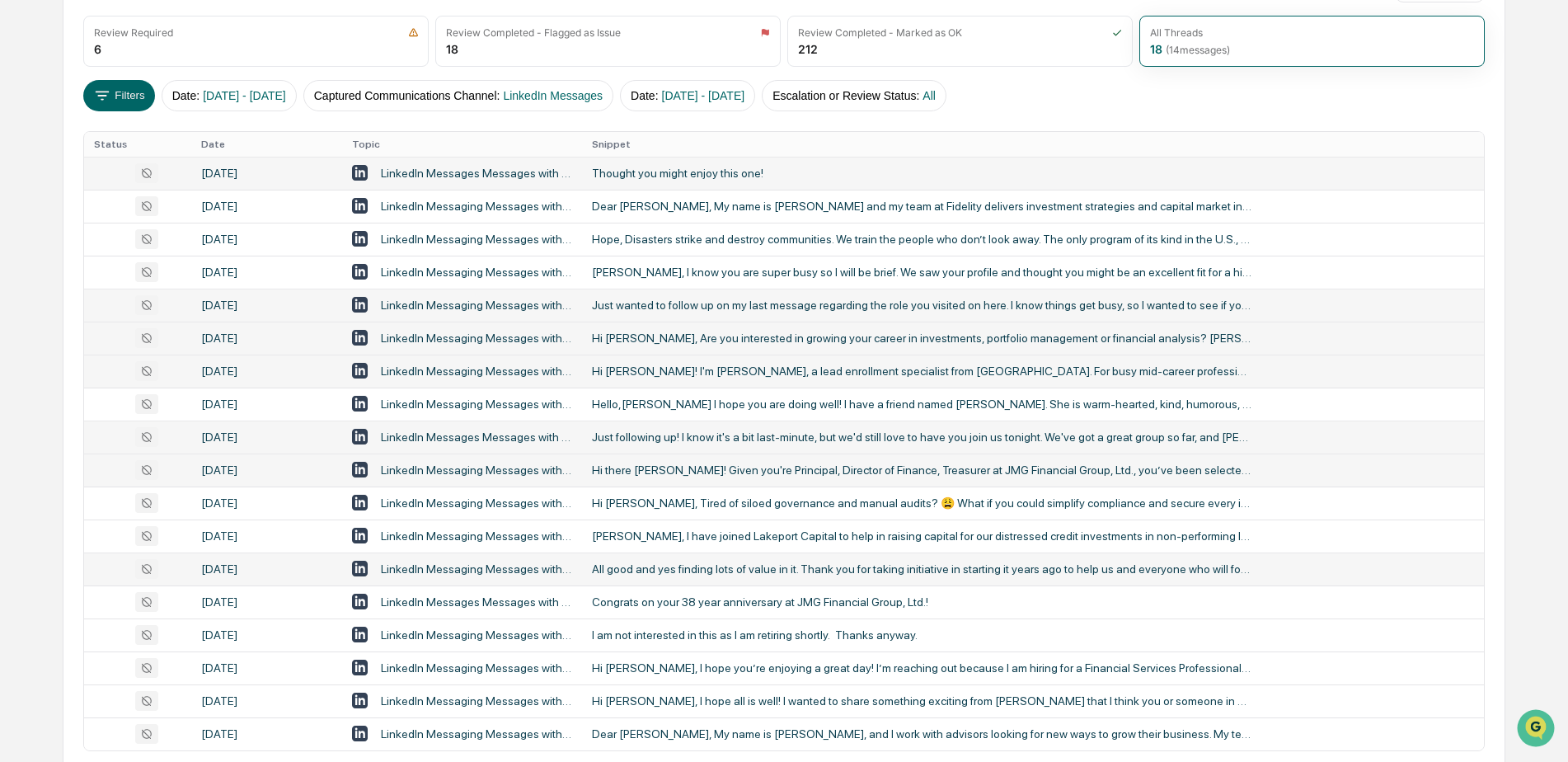
click at [787, 568] on div "All good and yes finding lots of value in it. Thank you for taking initiative i…" at bounding box center [921, 569] width 659 height 13
click at [45, 500] on div "Calendar Manage Tasks Reviews Approval Management Company People, Data, Setting…" at bounding box center [784, 311] width 1568 height 1066
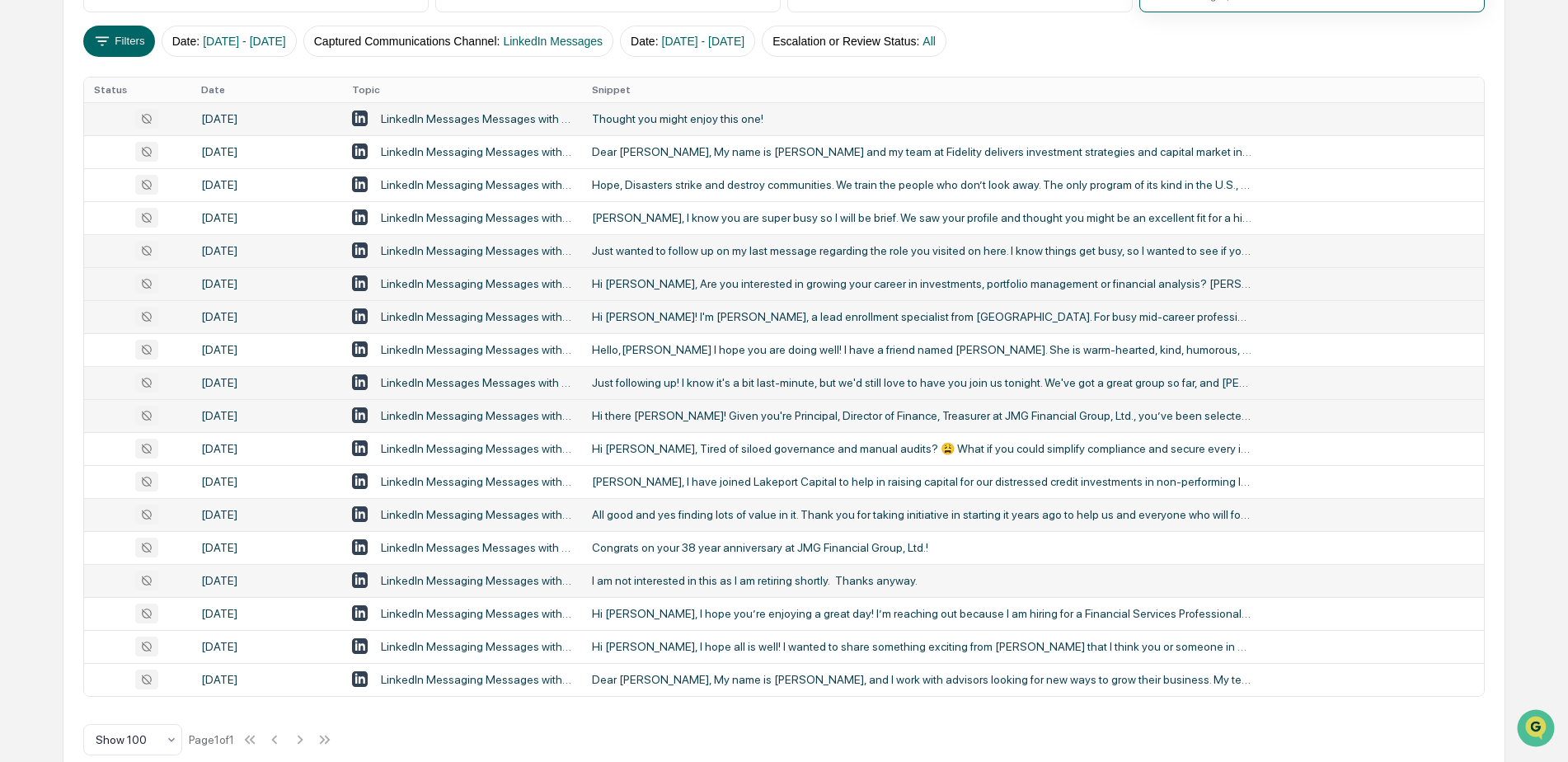
scroll to position [304, 0]
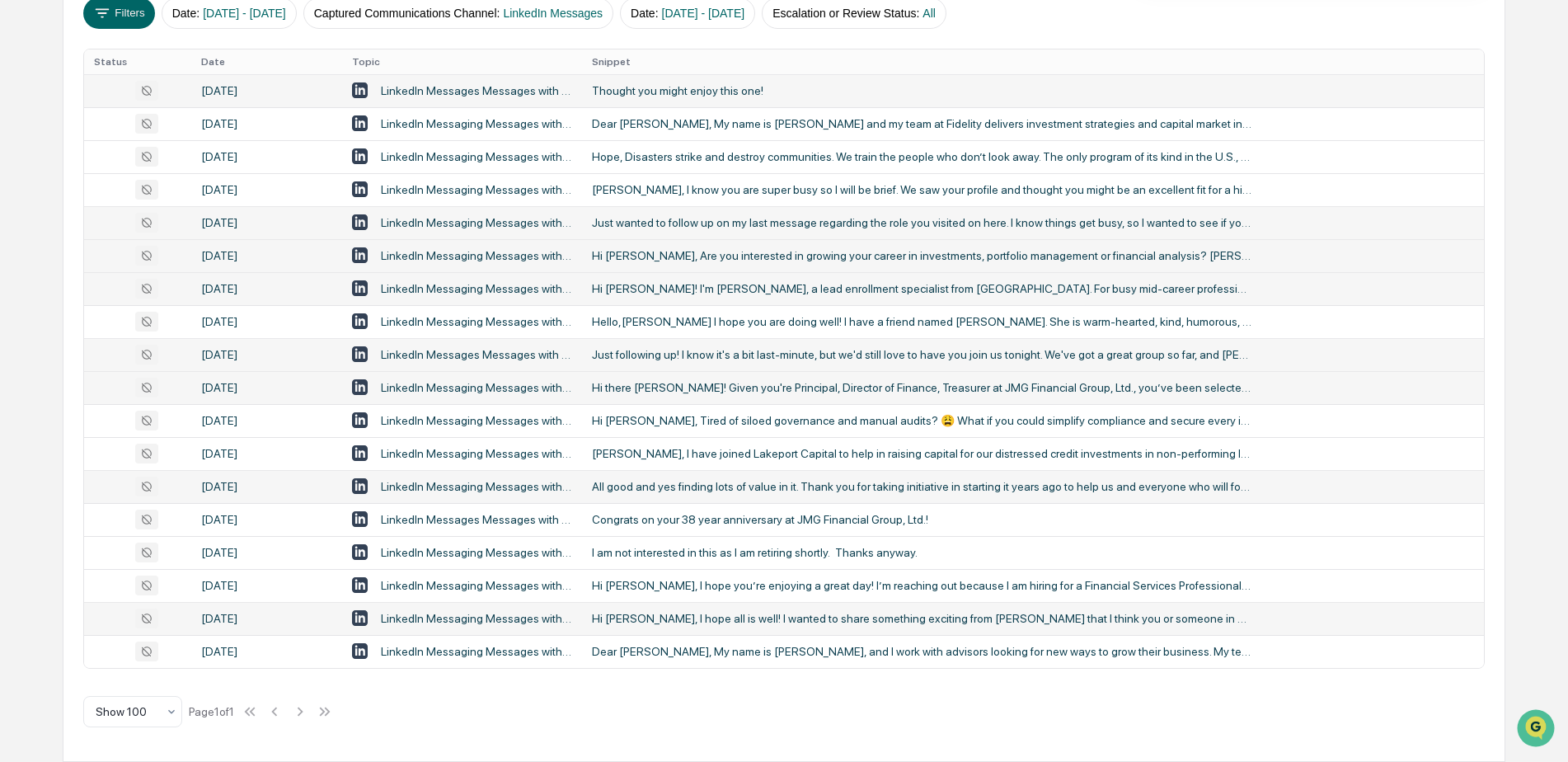
click at [741, 617] on div "Hi Charlie, I hope all is well! I wanted to share something exciting from Embry…" at bounding box center [921, 617] width 659 height 13
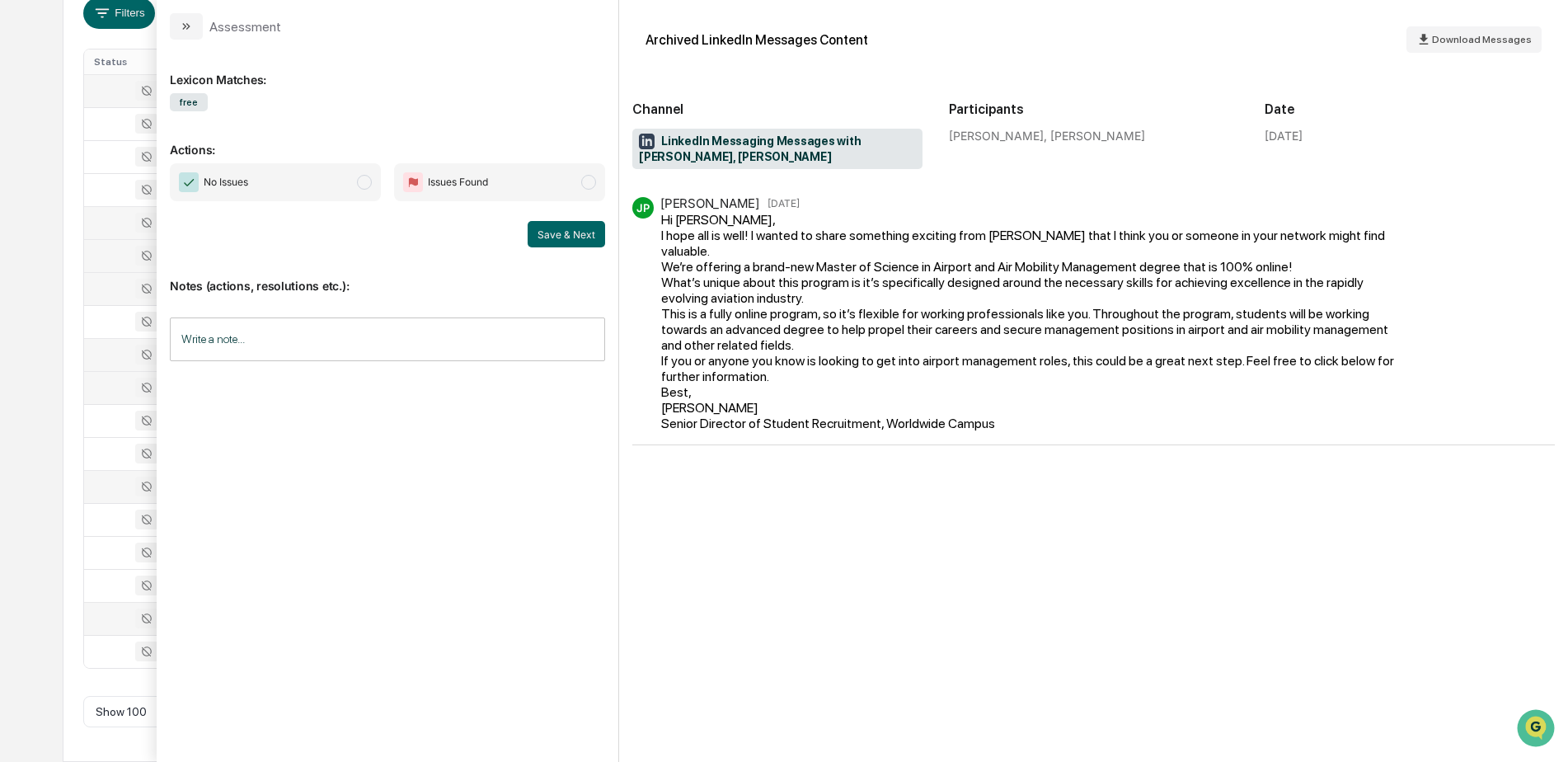
drag, startPoint x: 25, startPoint y: 366, endPoint x: 45, endPoint y: 392, distance: 32.8
click at [25, 366] on div "Calendar Manage Tasks Reviews Approval Management Company People, Data, Setting…" at bounding box center [784, 228] width 1568 height 1066
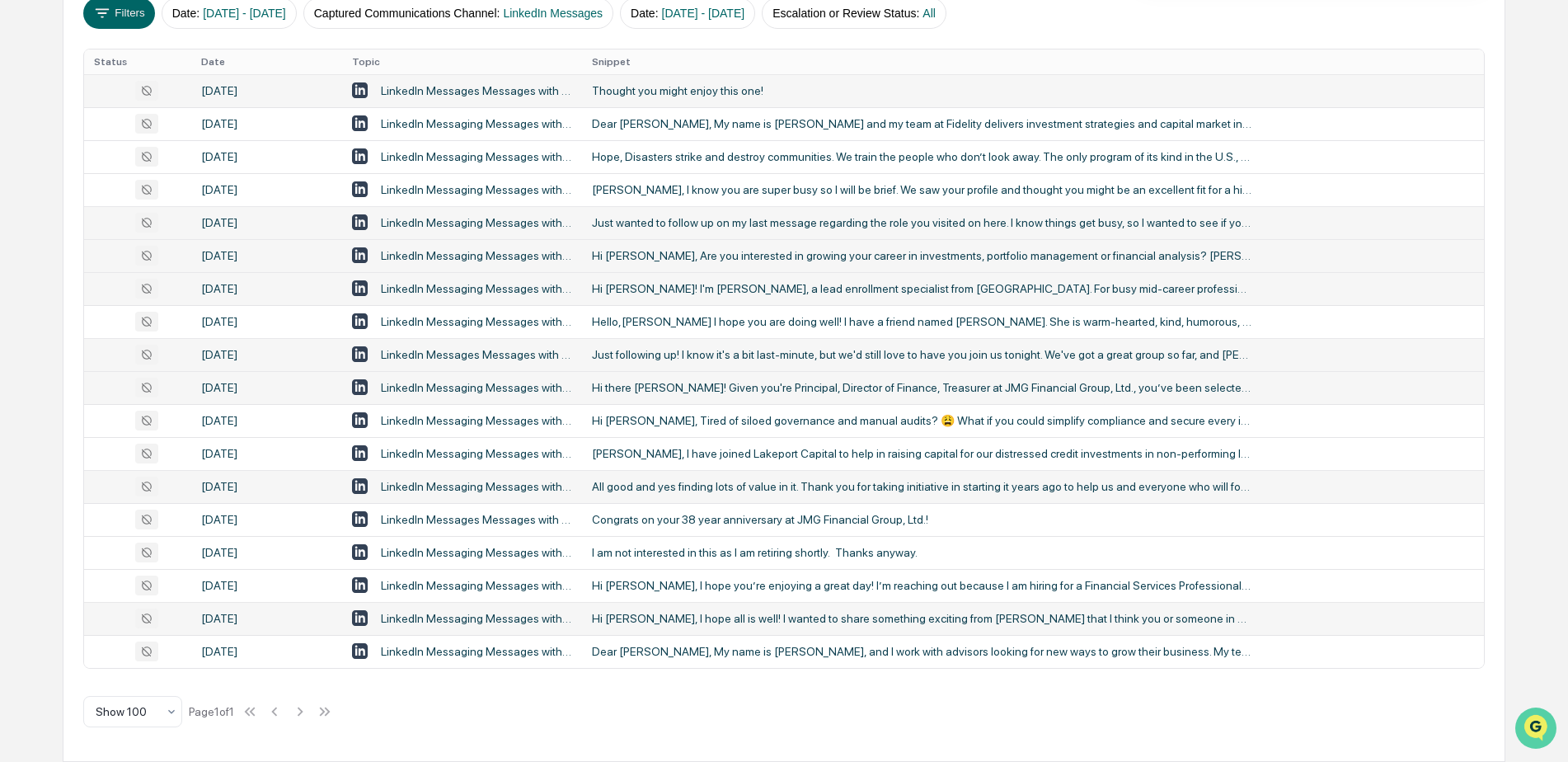
click at [1527, 725] on img "Open customer support" at bounding box center [1535, 727] width 41 height 33
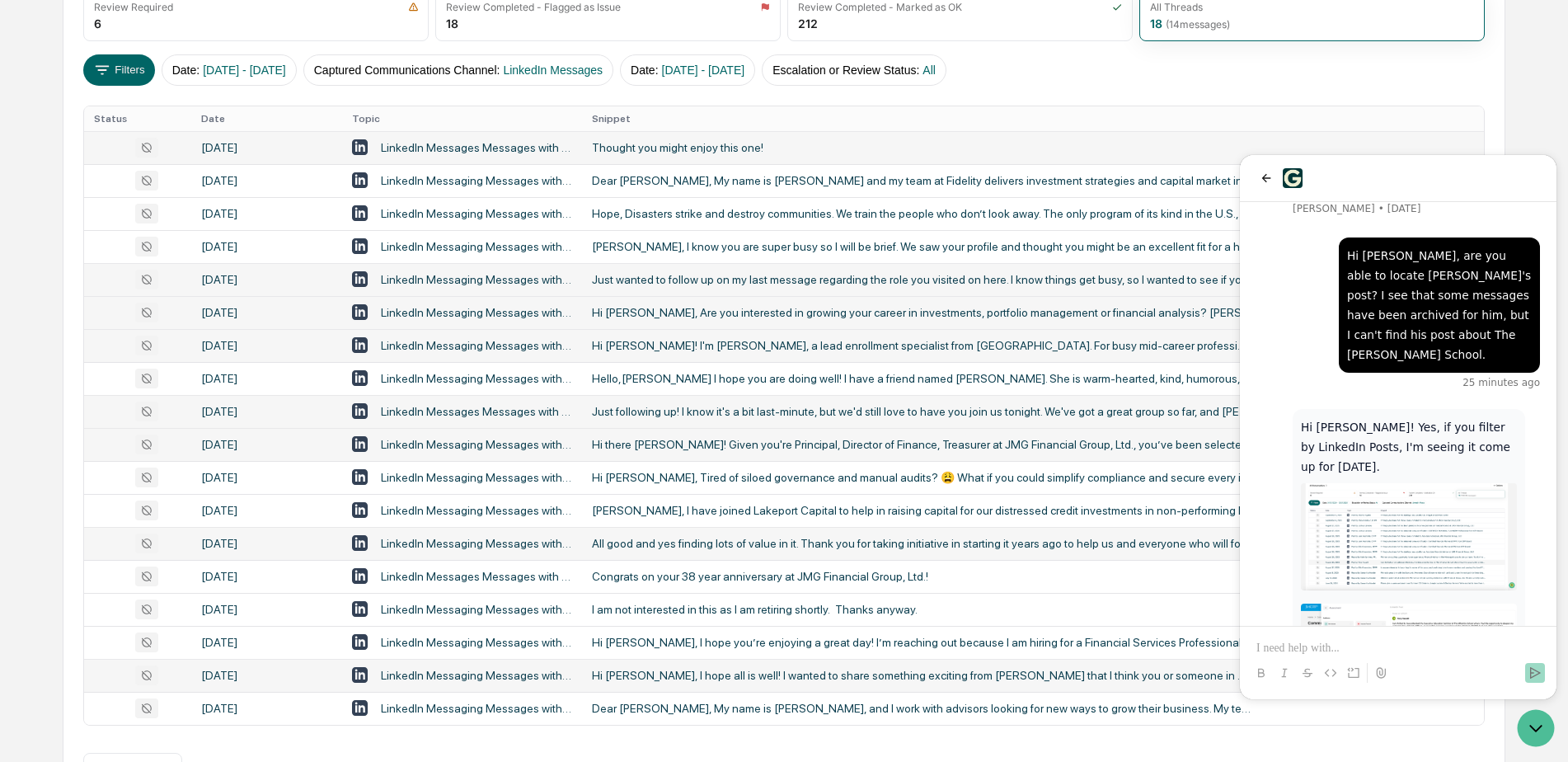
scroll to position [221, 0]
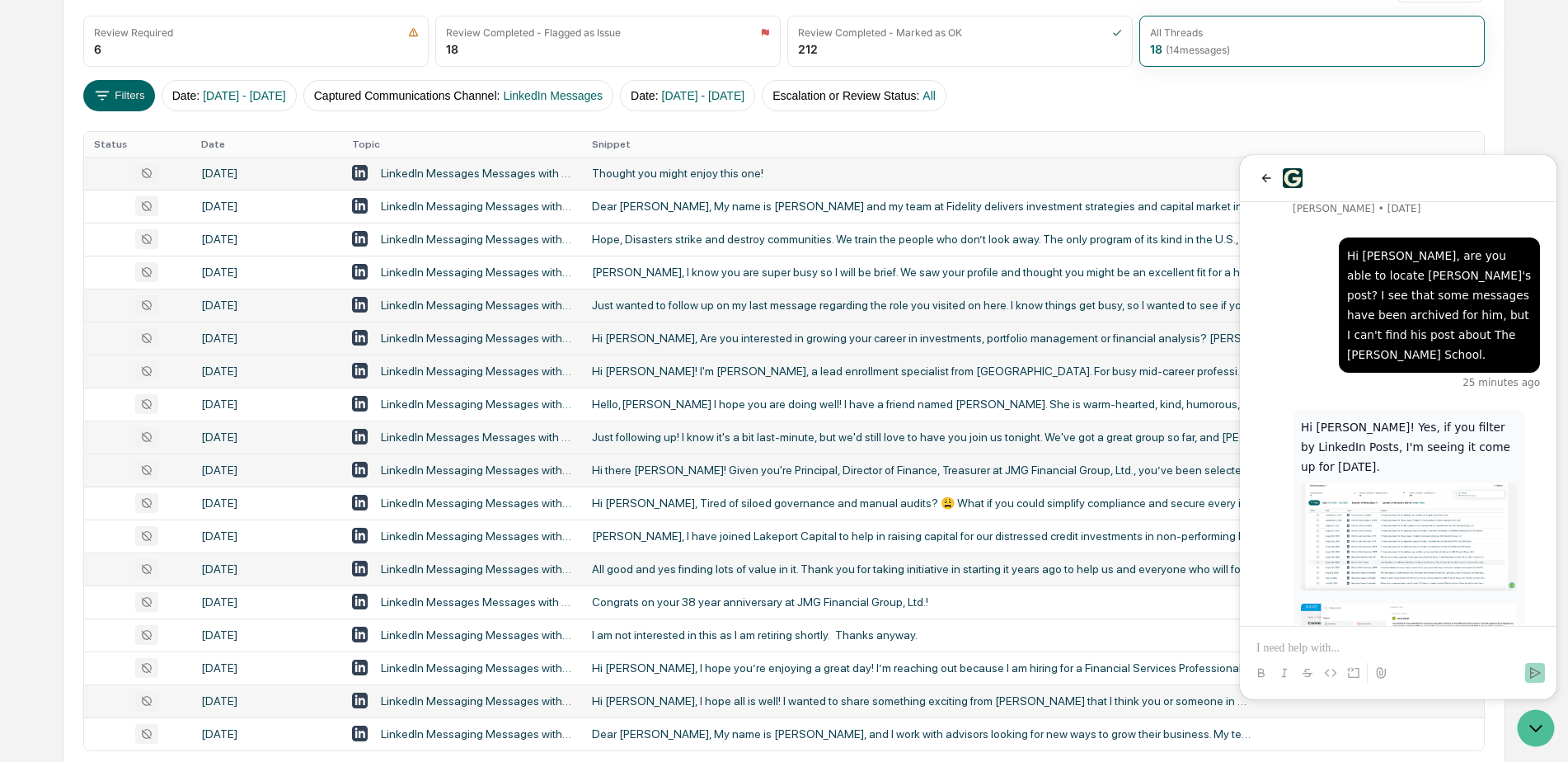
click at [1109, 127] on div "All Conversations Options Review Required 6 Review Completed - Flagged as Issue…" at bounding box center [784, 396] width 1442 height 896
click at [1094, 99] on div "Filters Date : 01/01/2024 - 12/31/2025 Captured Communications Channel : Linked…" at bounding box center [783, 95] width 1401 height 31
drag, startPoint x: 1537, startPoint y: 729, endPoint x: 1600, endPoint y: 1244, distance: 518.8
click at [1537, 729] on icon "Open customer support" at bounding box center [1536, 728] width 12 height 6
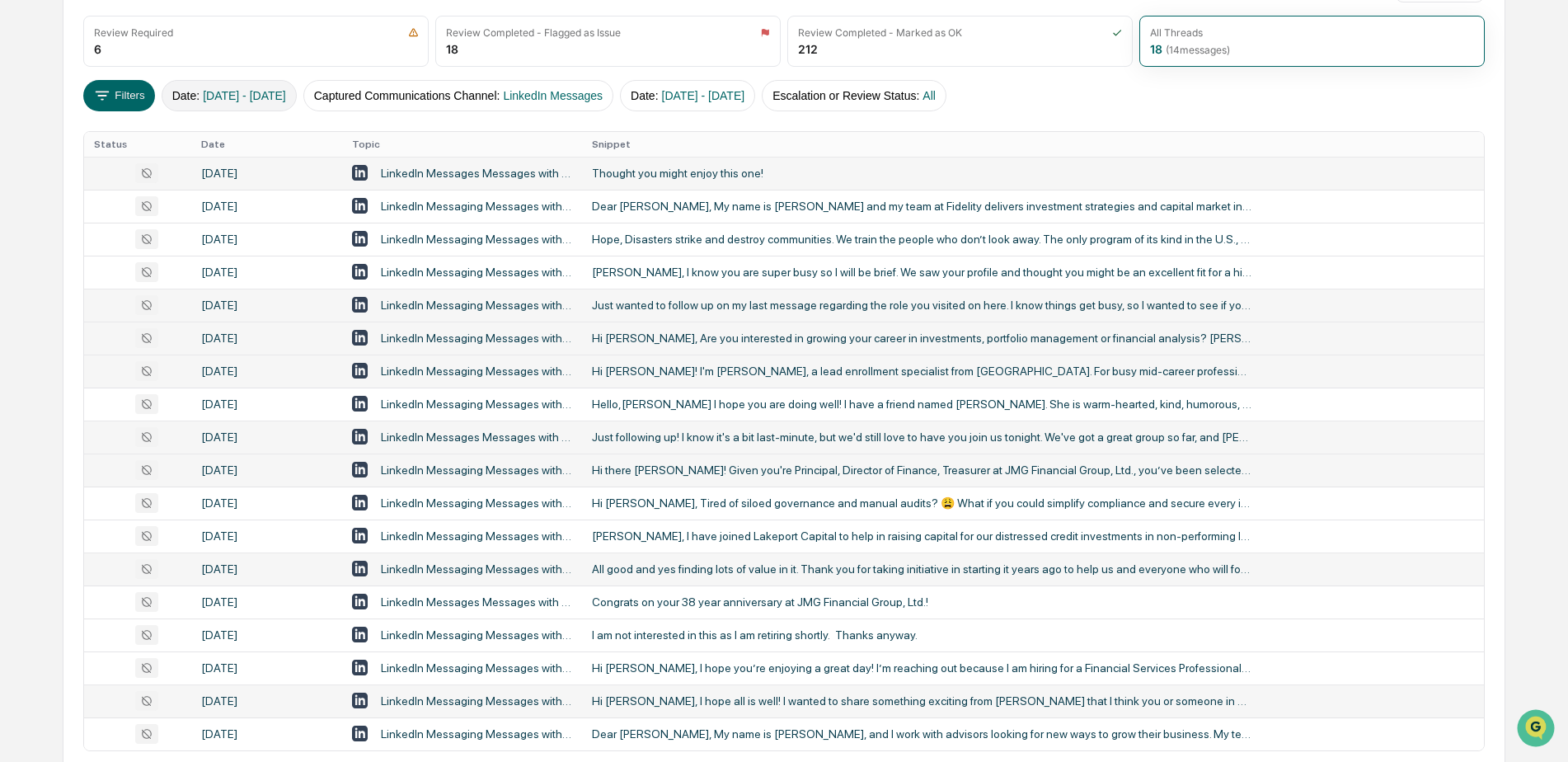
click at [297, 106] on button "Date : 01/01/2024 - 12/31/2025" at bounding box center [229, 95] width 136 height 31
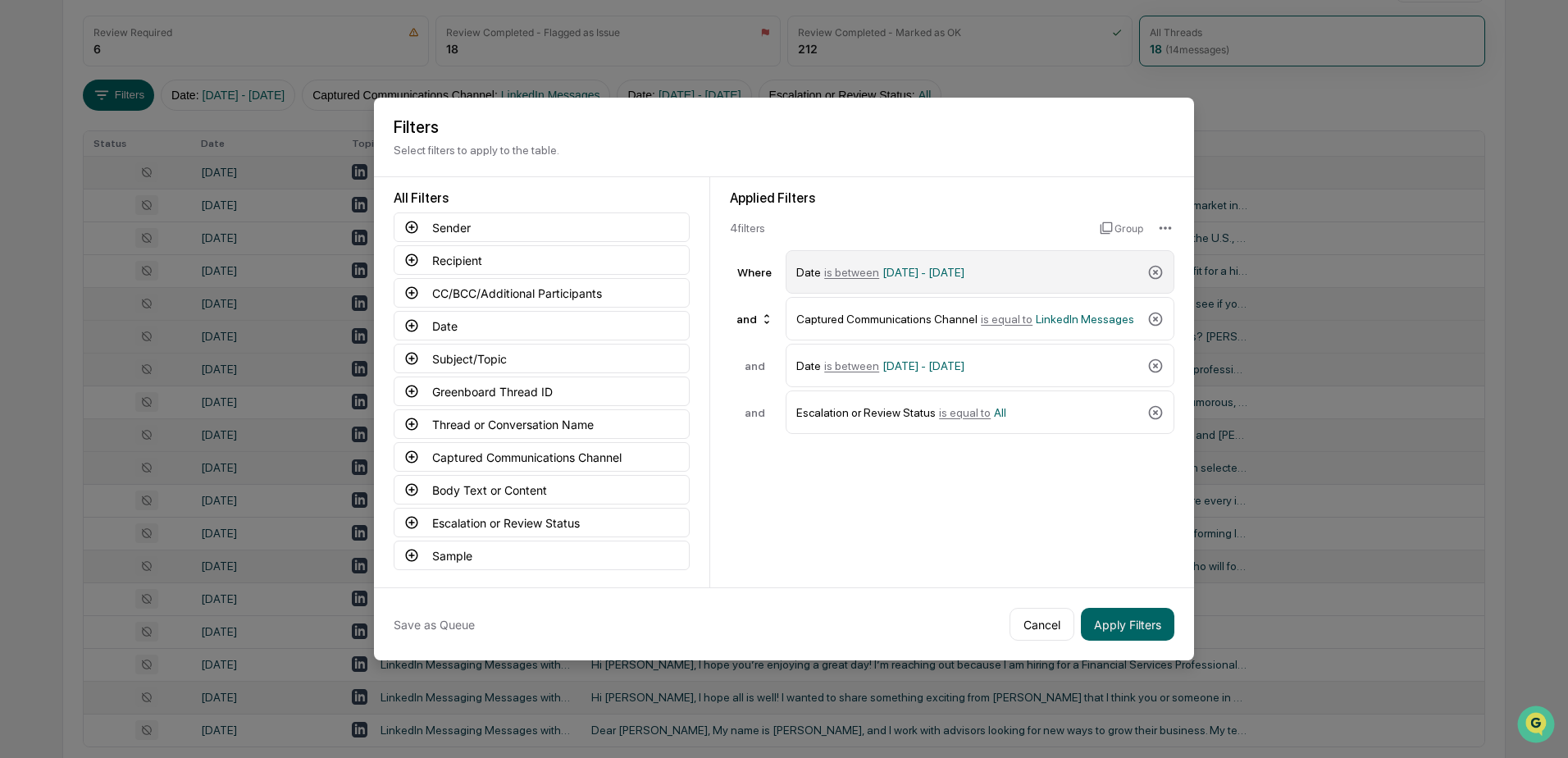
click at [965, 272] on span "01/01/2024 - 12/31/2025" at bounding box center [923, 272] width 82 height 13
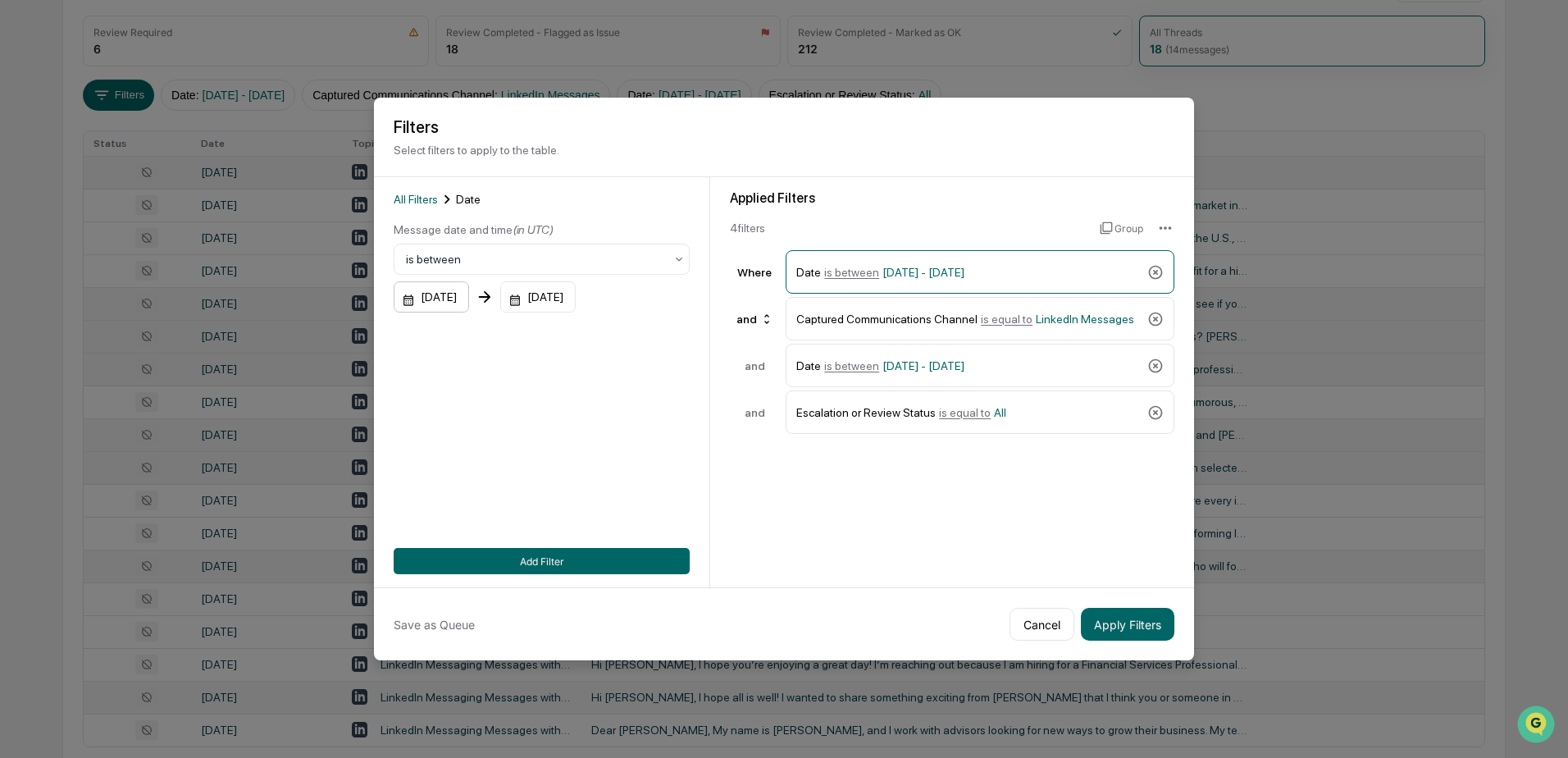
click at [469, 297] on div "01/01/2024" at bounding box center [432, 296] width 75 height 31
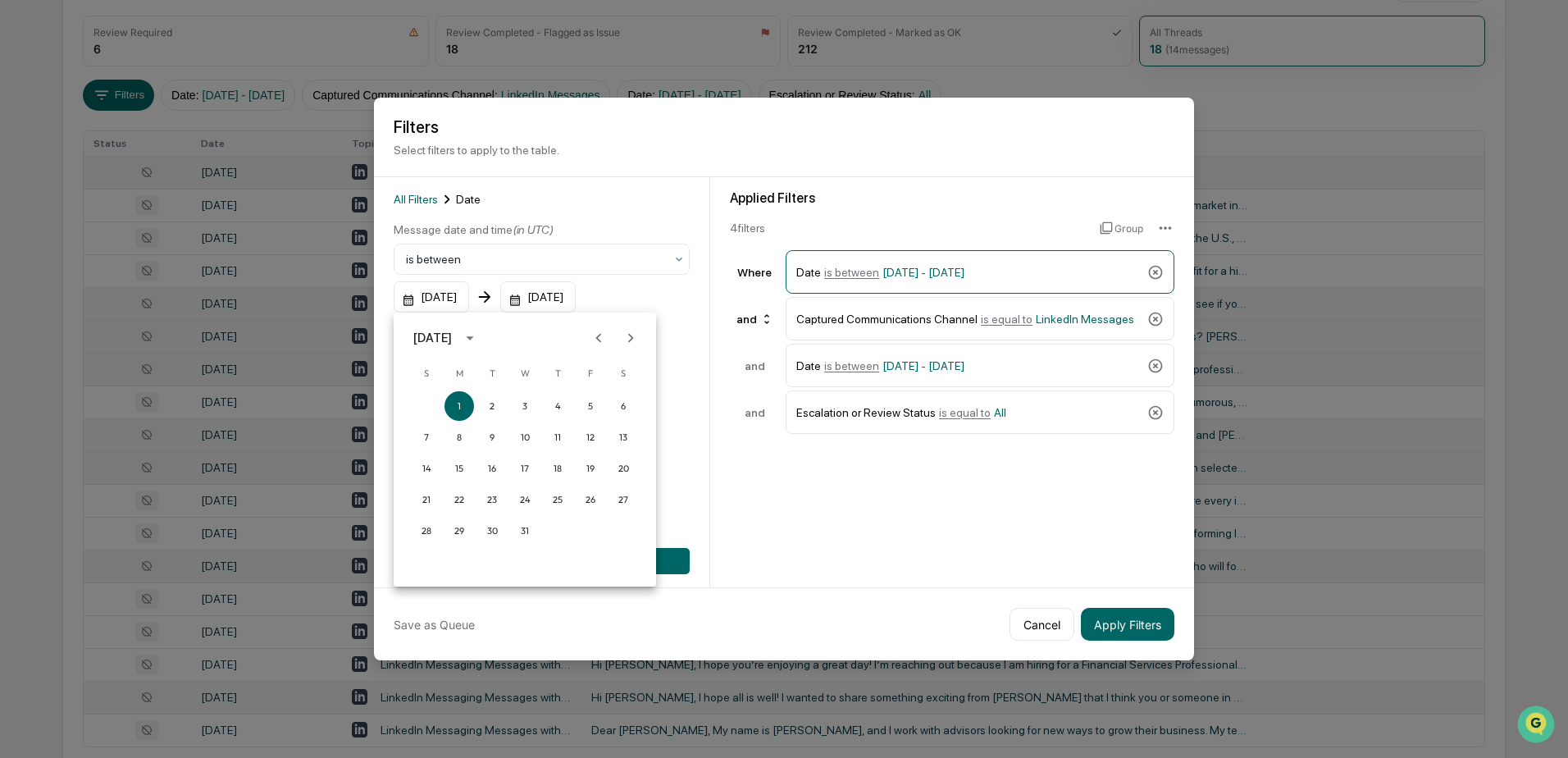
click at [631, 333] on icon "Next month" at bounding box center [630, 337] width 18 height 18
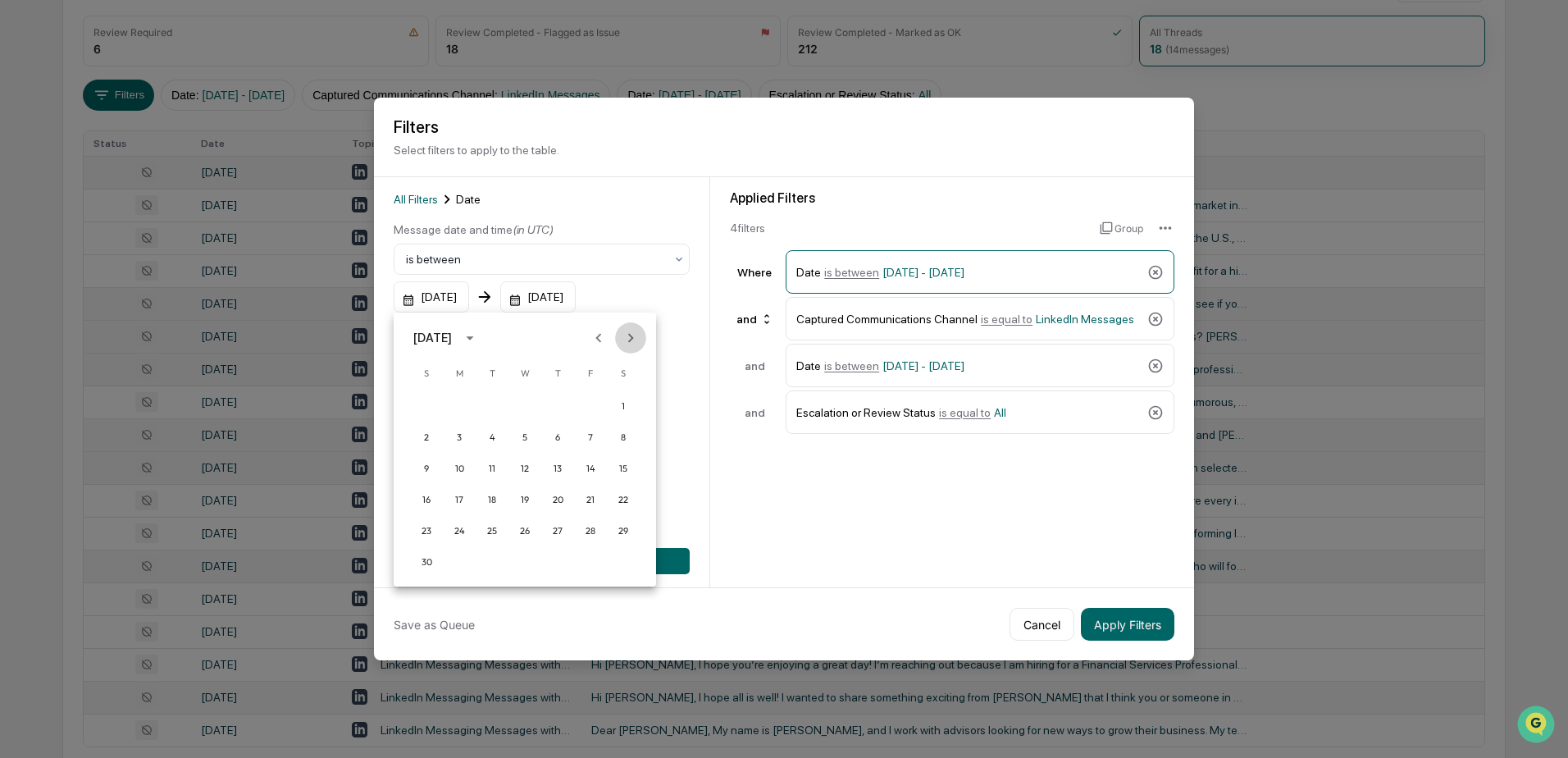
click at [631, 333] on icon "Next month" at bounding box center [630, 337] width 18 height 18
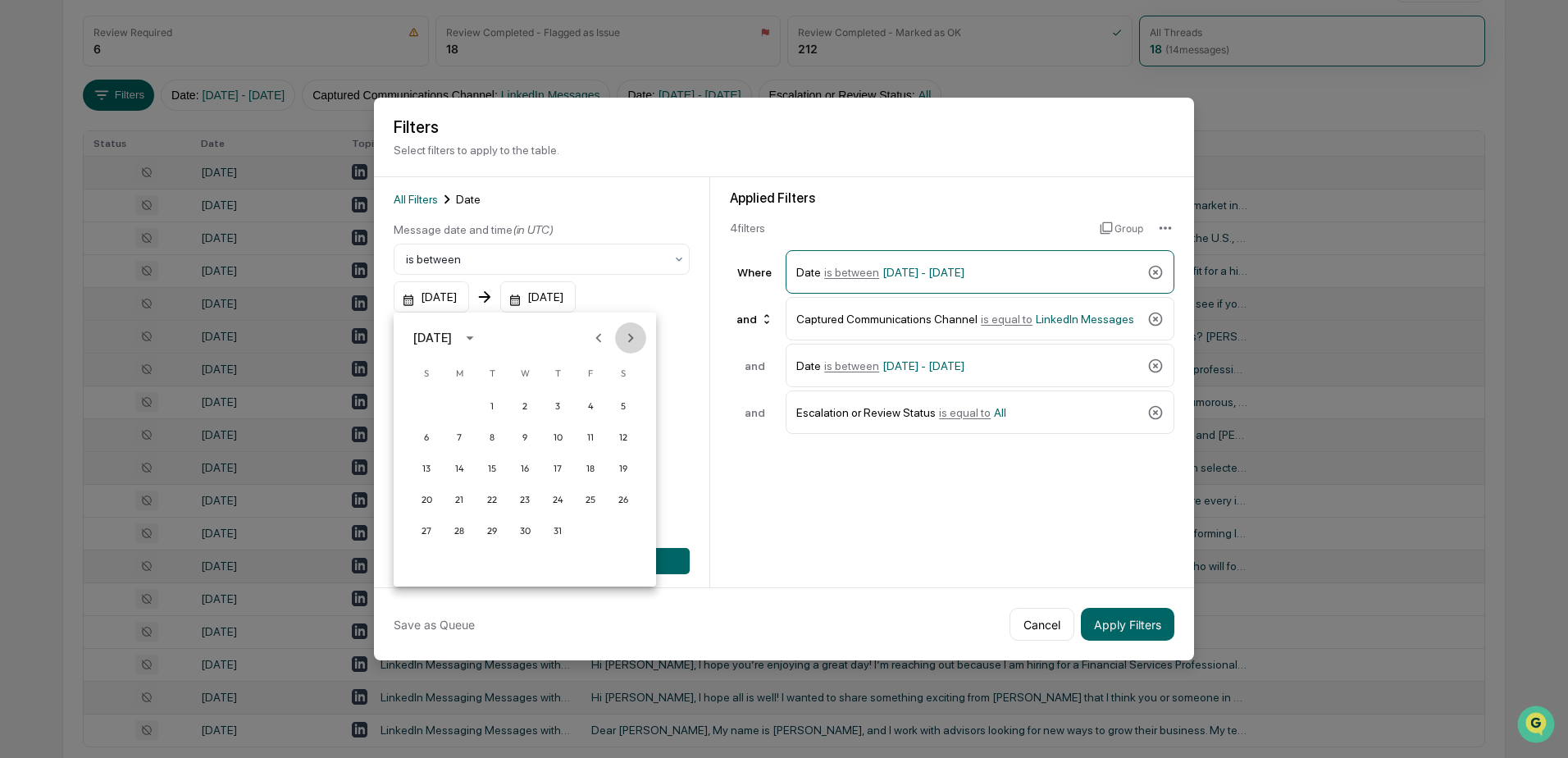
click at [631, 333] on icon "Next month" at bounding box center [630, 337] width 18 height 18
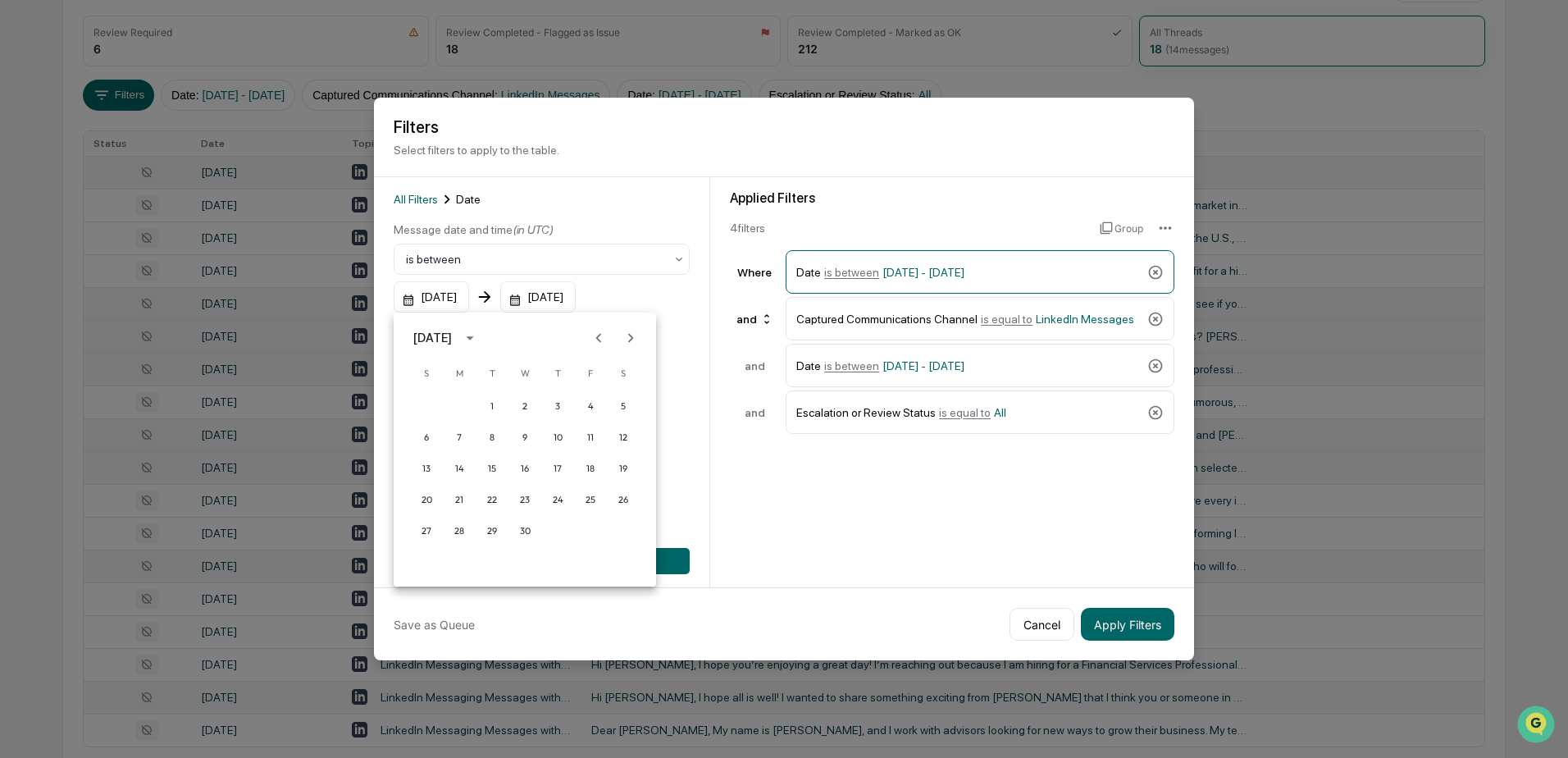
click at [631, 333] on icon "Next month" at bounding box center [630, 337] width 18 height 18
click at [462, 536] on button "25" at bounding box center [459, 531] width 30 height 30
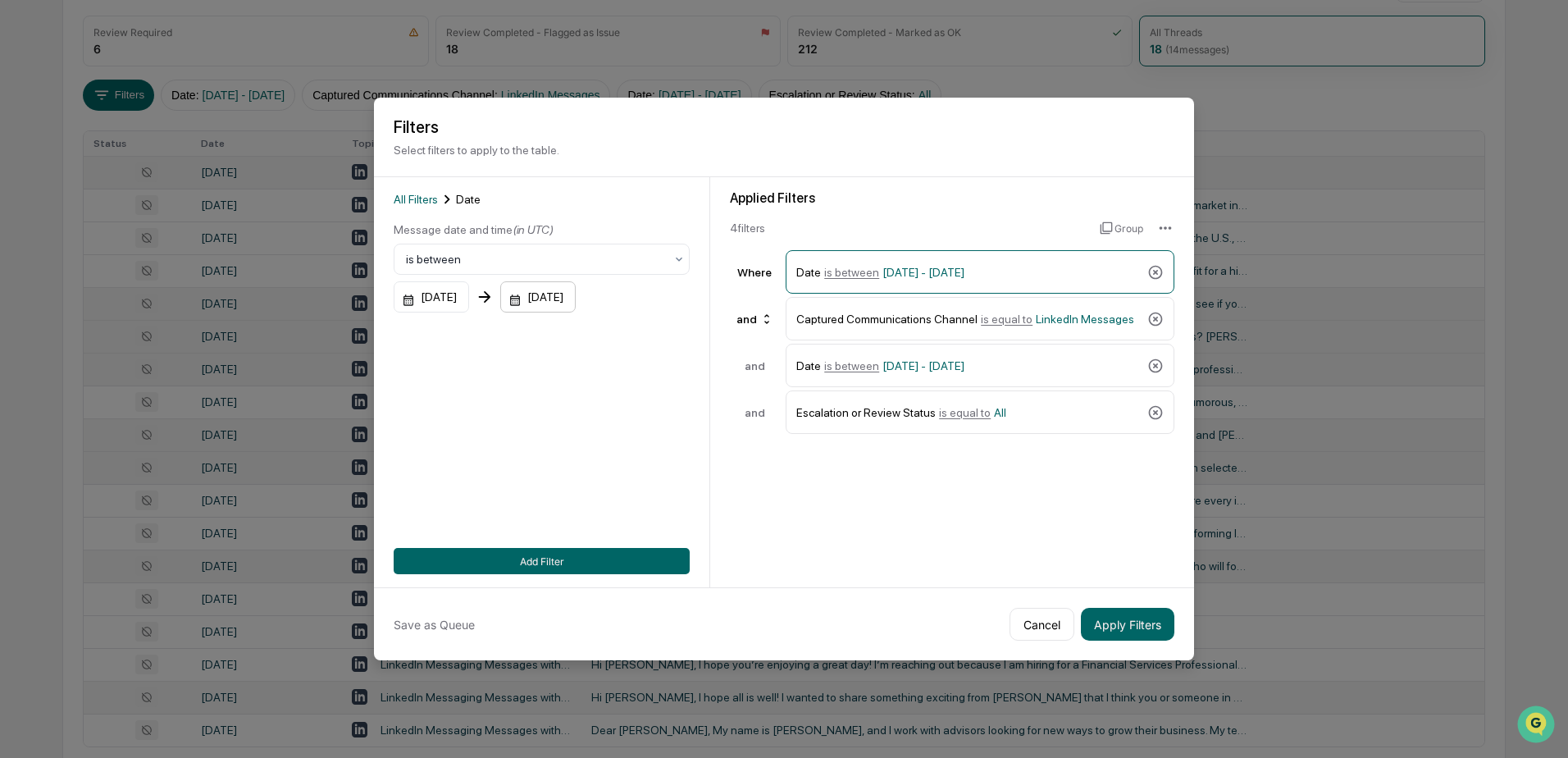
click at [576, 302] on div "12/31/2025" at bounding box center [538, 296] width 75 height 31
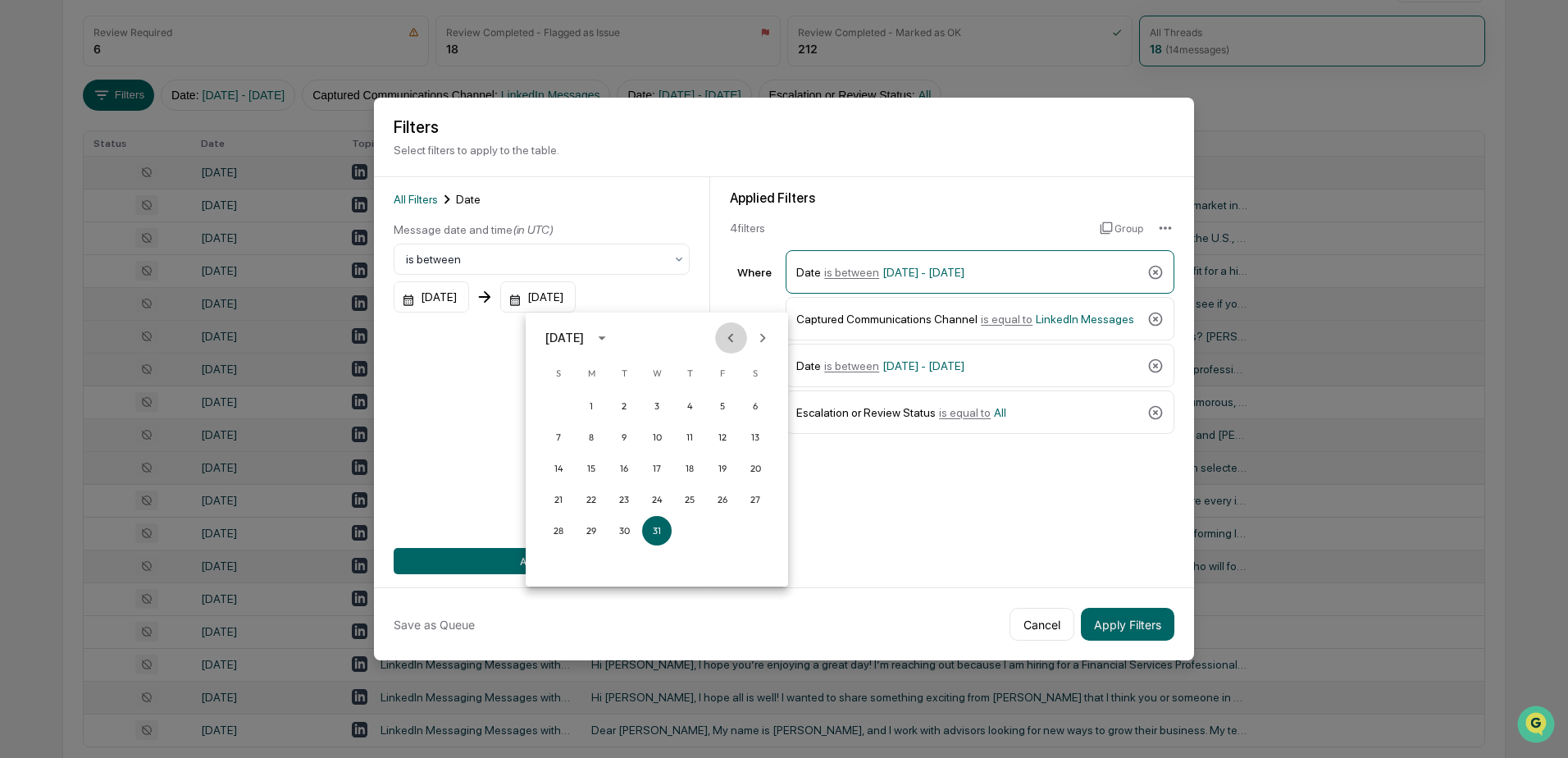
click at [728, 337] on icon "Previous month" at bounding box center [731, 337] width 6 height 9
click at [593, 531] on button "25" at bounding box center [591, 531] width 30 height 30
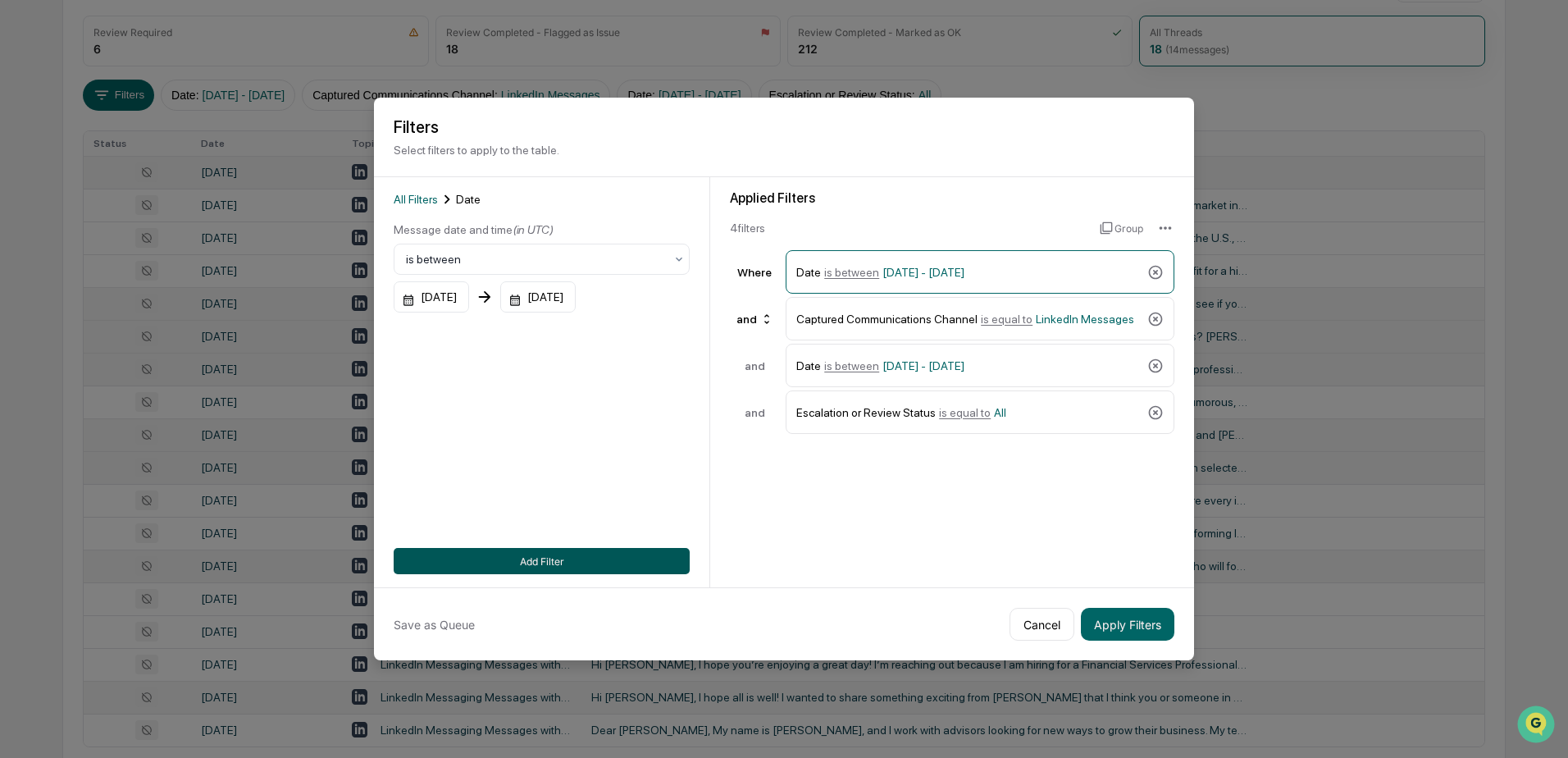
click at [544, 562] on button "Add Filter" at bounding box center [542, 561] width 296 height 26
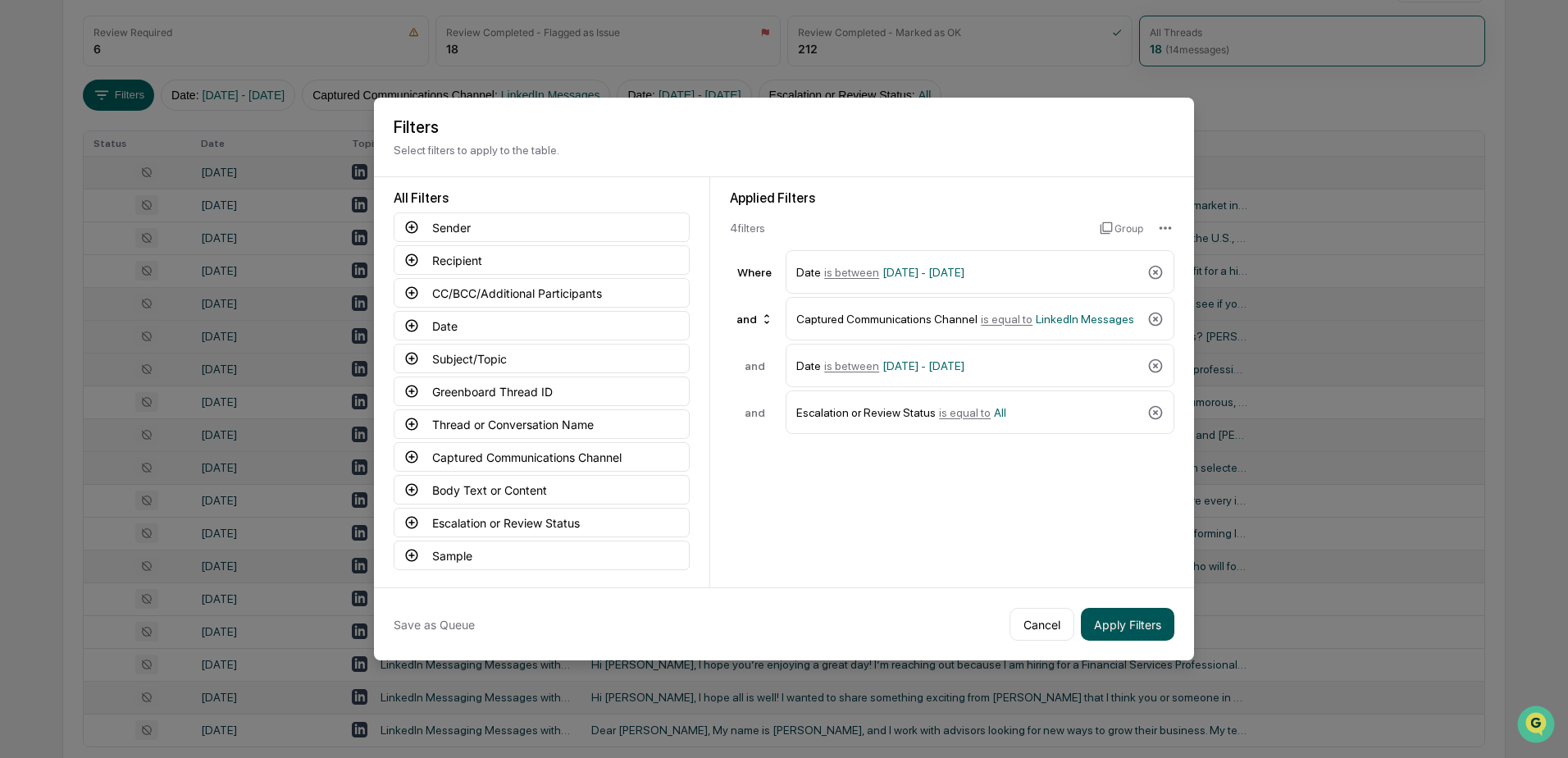
click at [1117, 619] on button "Apply Filters" at bounding box center [1127, 623] width 93 height 33
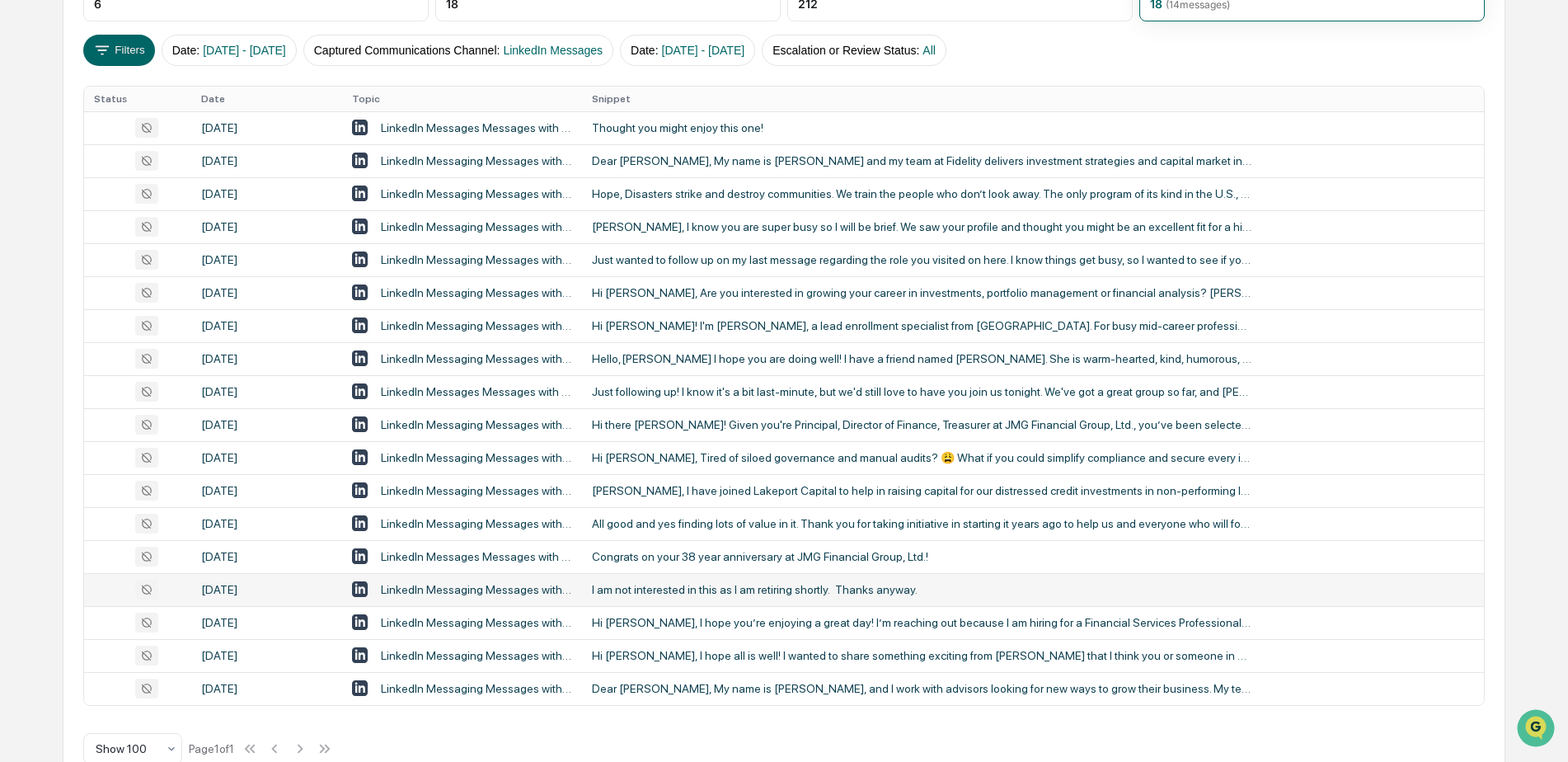
scroll to position [304, 0]
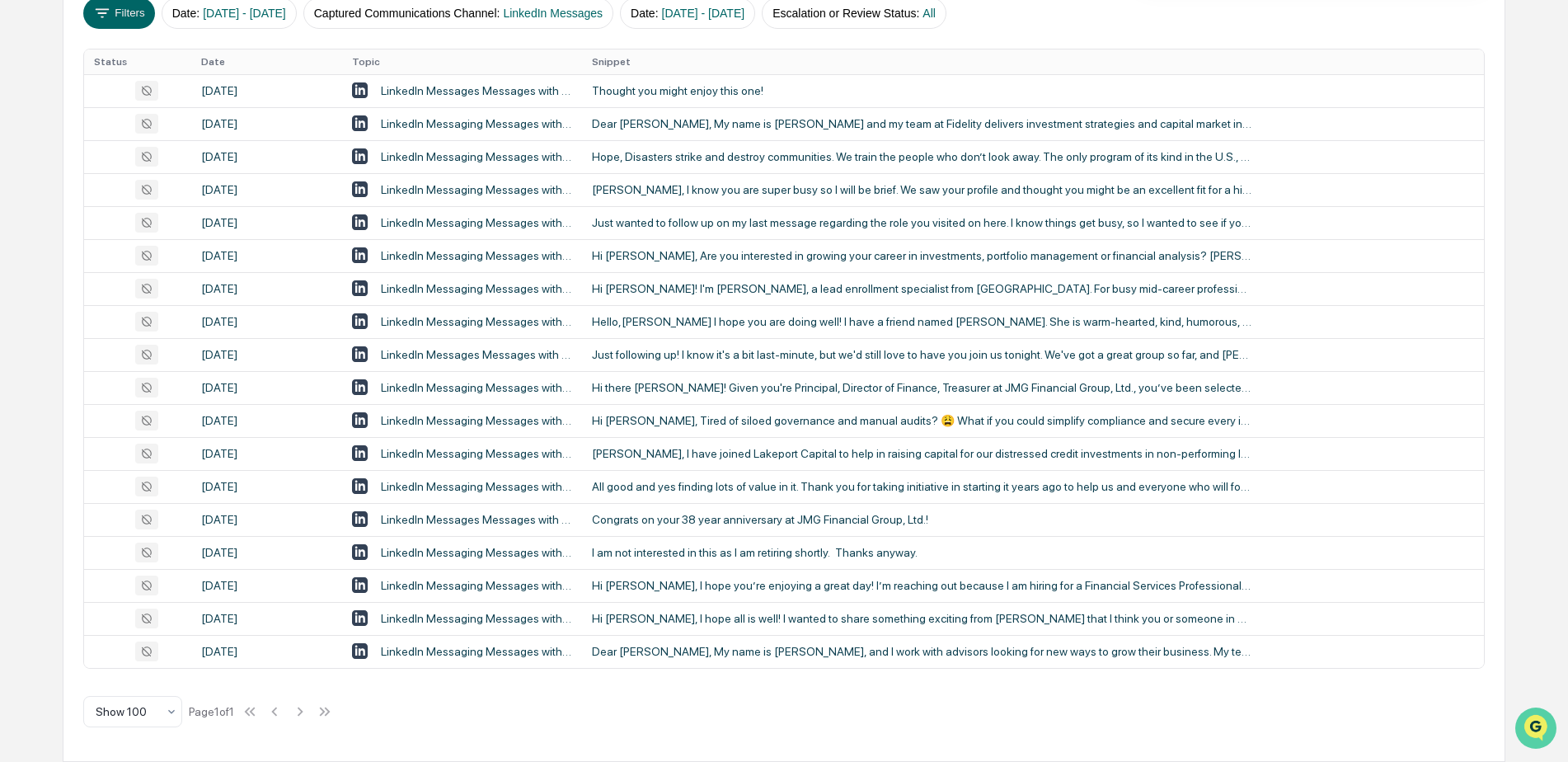
click at [1517, 735] on icon "Open customer support" at bounding box center [1535, 748] width 41 height 41
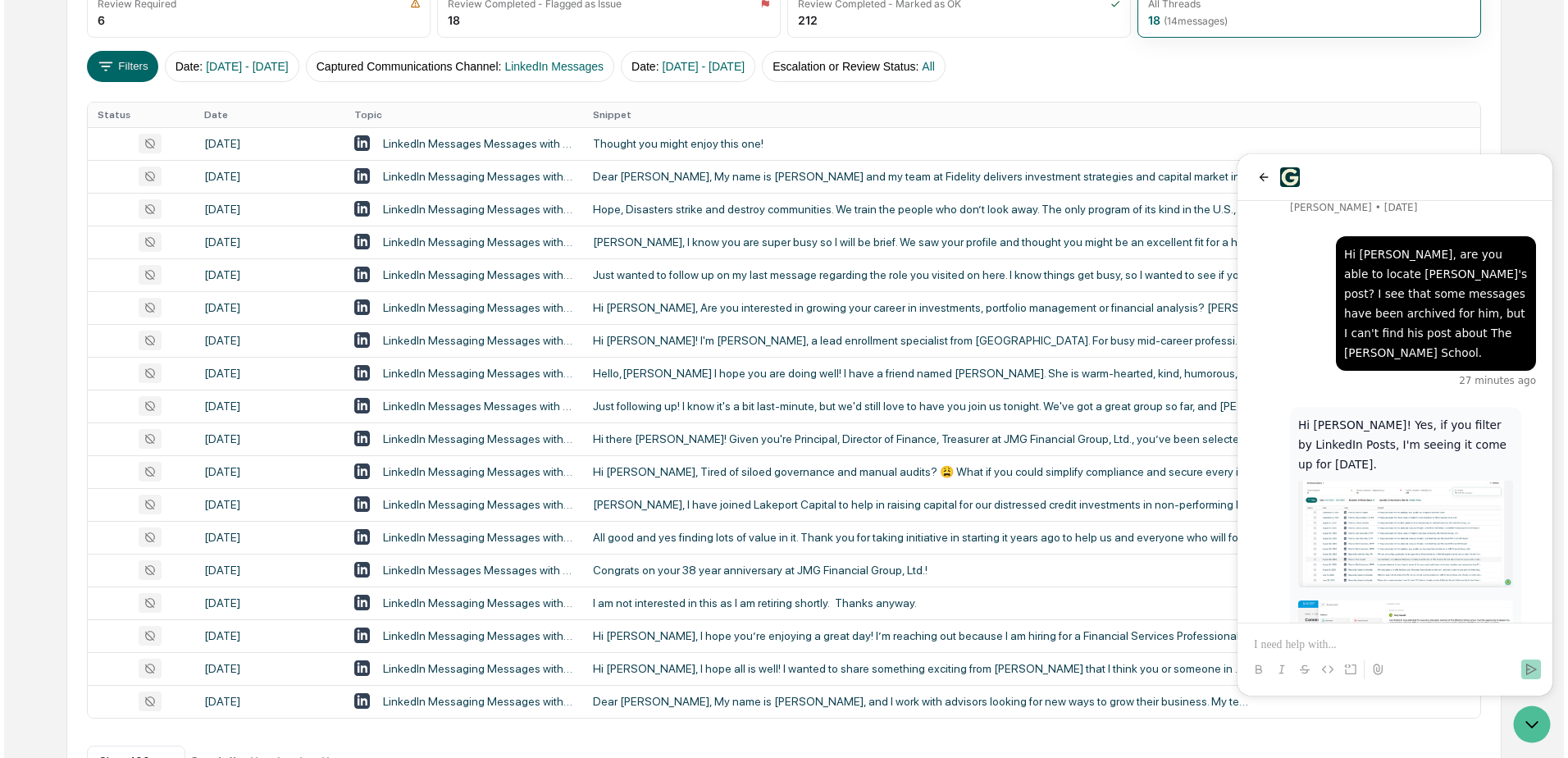
scroll to position [220, 0]
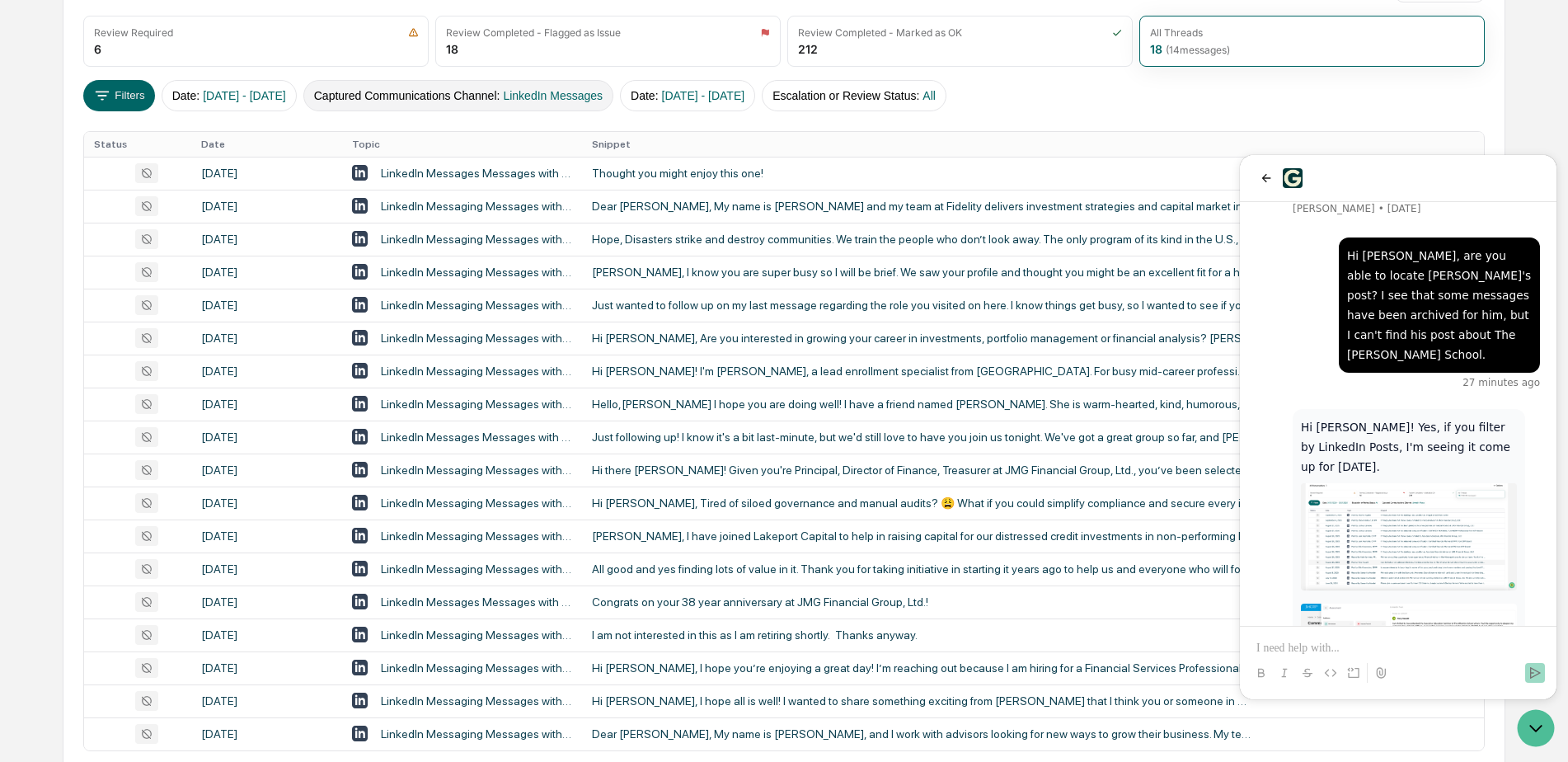
click at [569, 91] on span "LinkedIn Messages" at bounding box center [553, 95] width 100 height 13
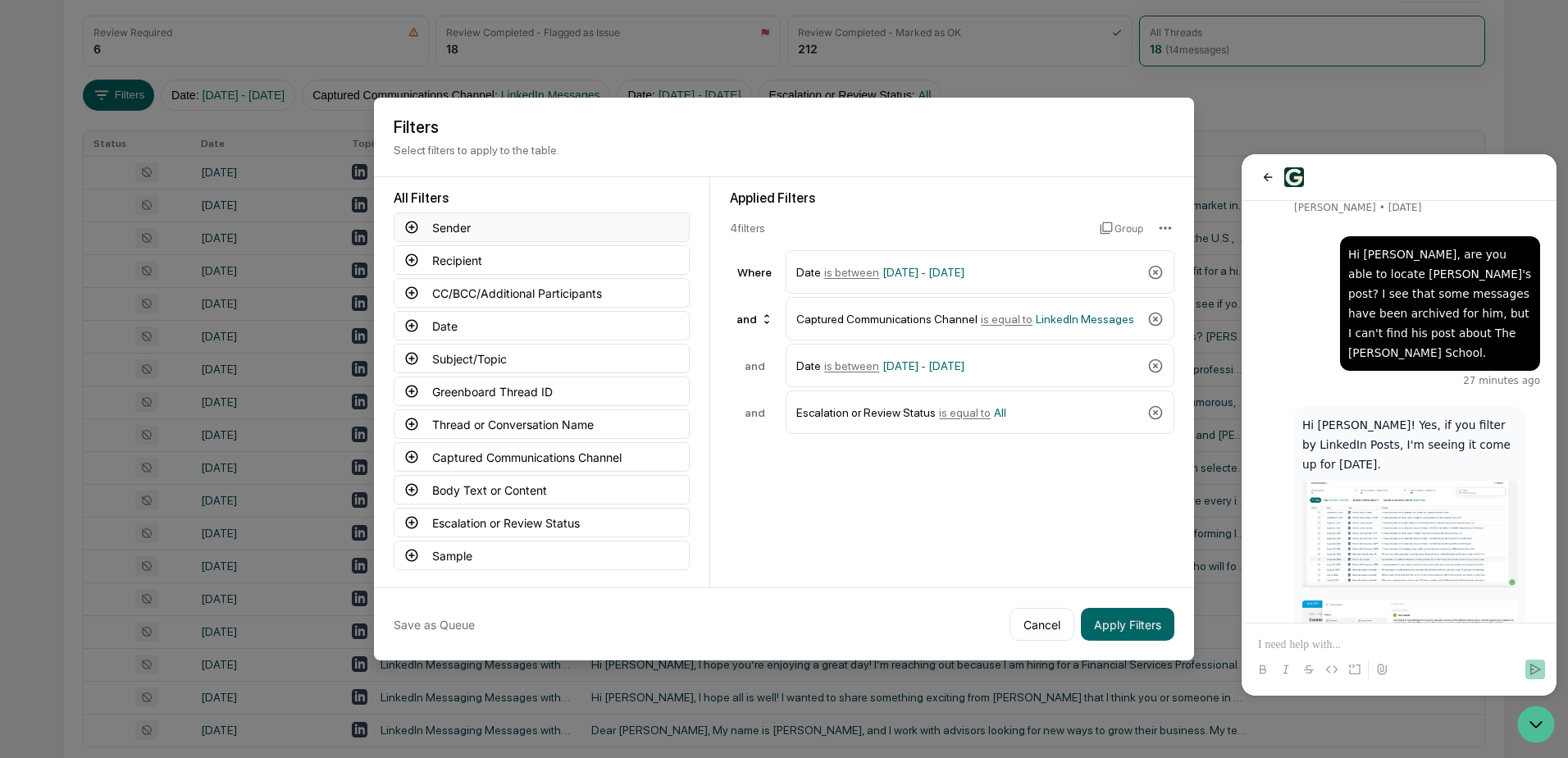
click at [529, 229] on button "Sender" at bounding box center [542, 227] width 296 height 30
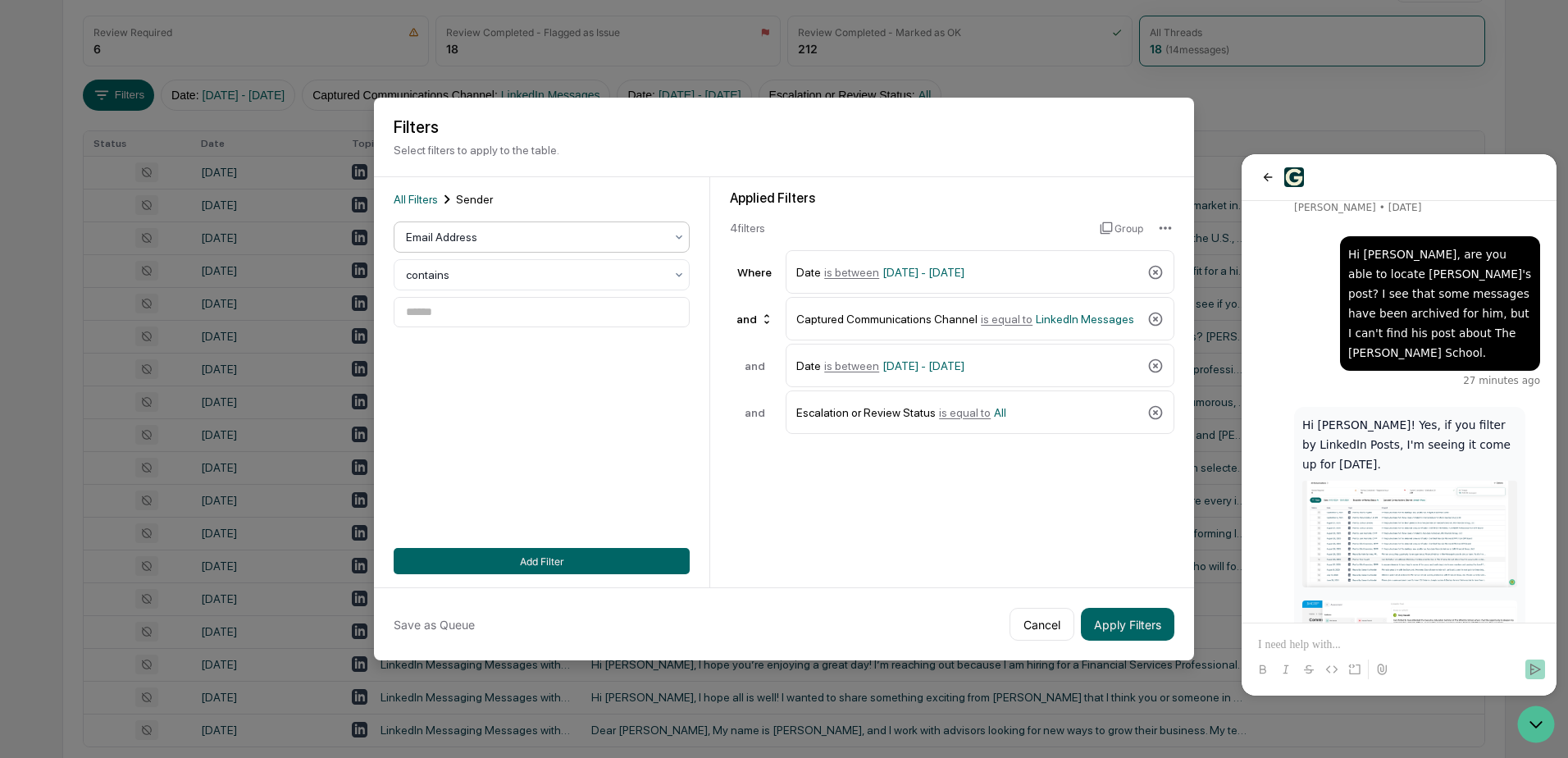
click at [554, 230] on div at bounding box center [535, 237] width 258 height 17
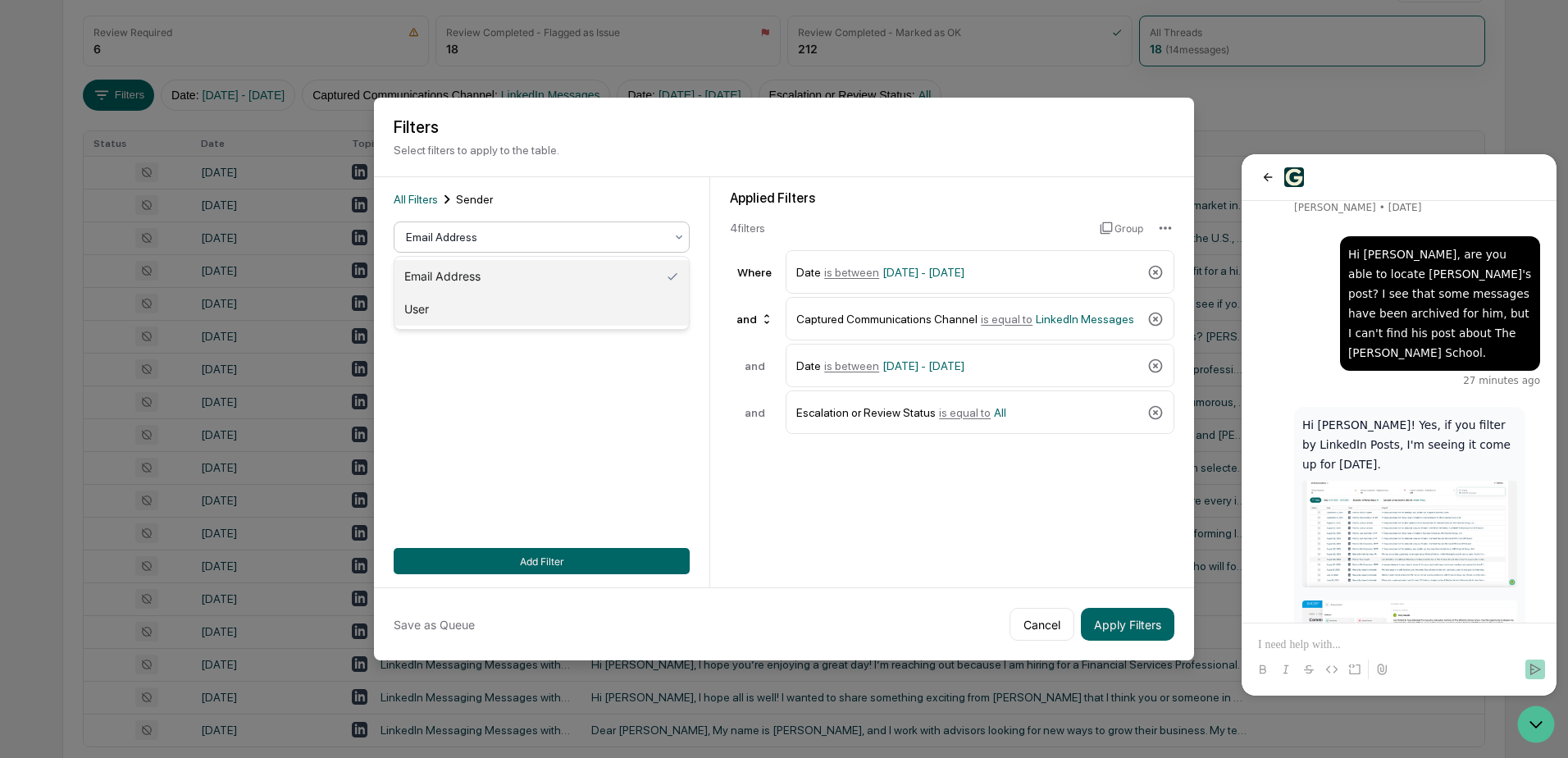
click at [534, 323] on div "User" at bounding box center [542, 309] width 295 height 33
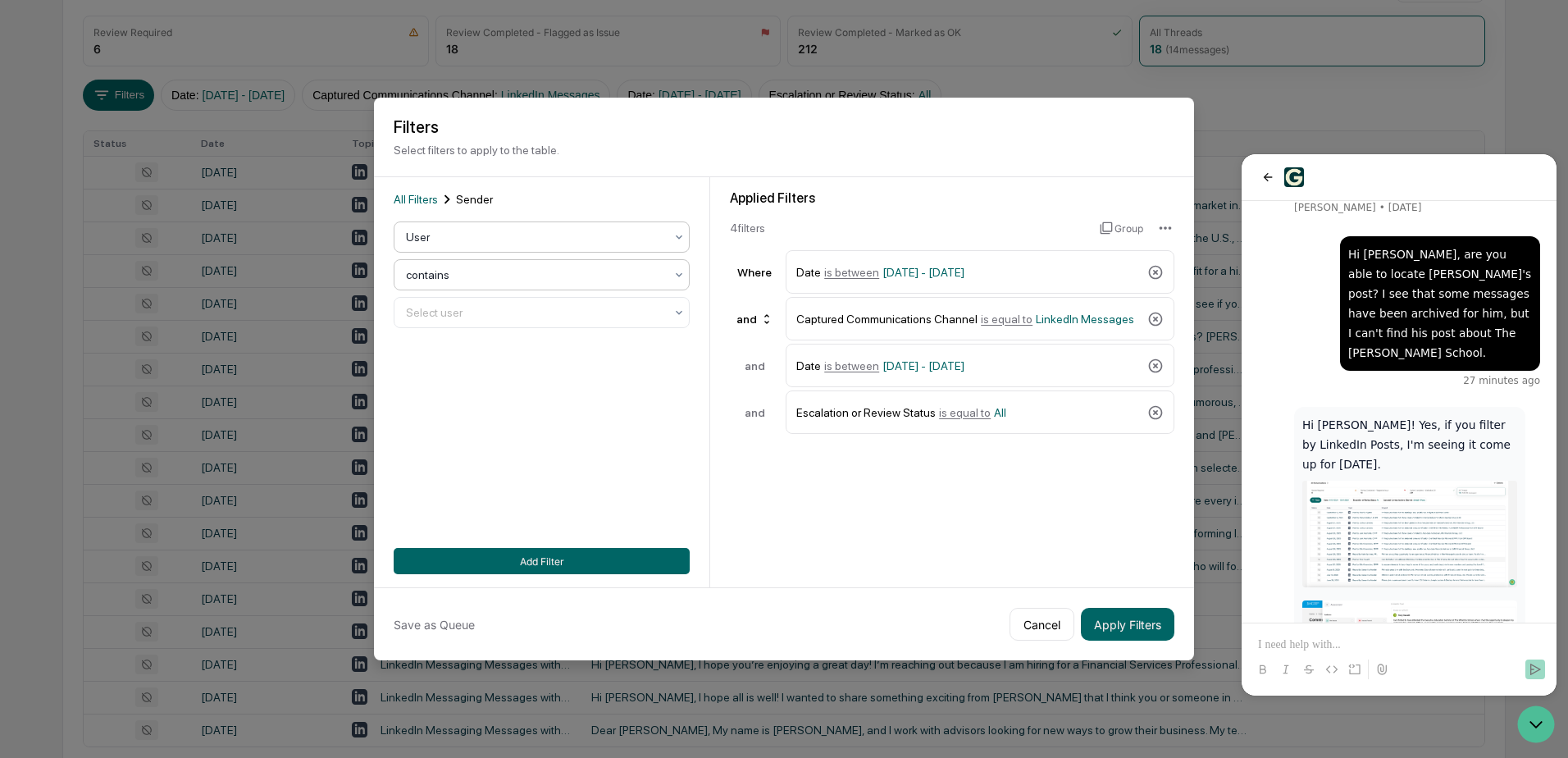
click at [669, 271] on div "contains" at bounding box center [535, 274] width 275 height 23
click at [657, 465] on div "All Filters Sender User contains Select user Add Filter" at bounding box center [542, 382] width 296 height 384
click at [621, 324] on div "Select user" at bounding box center [542, 312] width 296 height 31
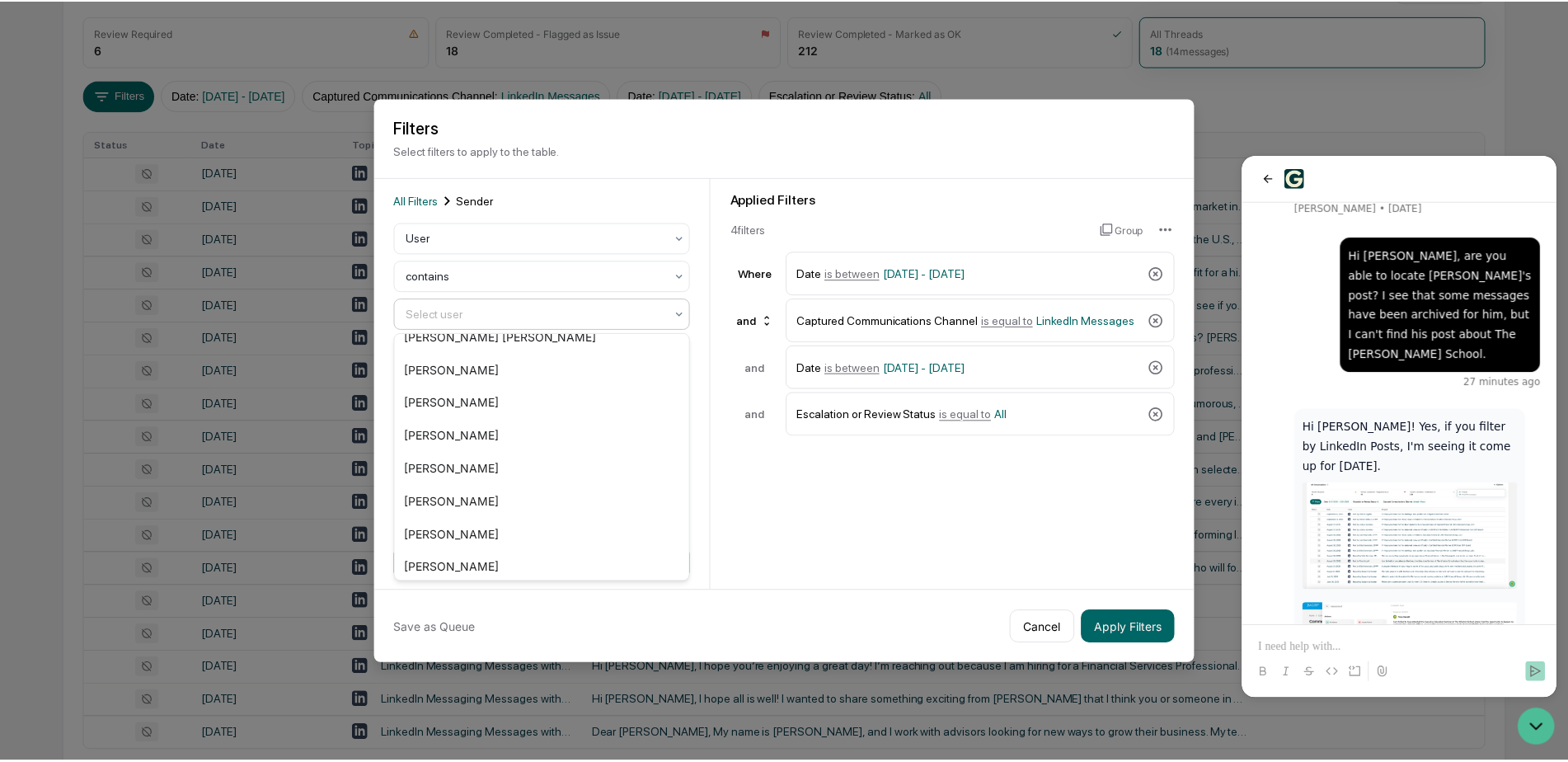
scroll to position [2885, 0]
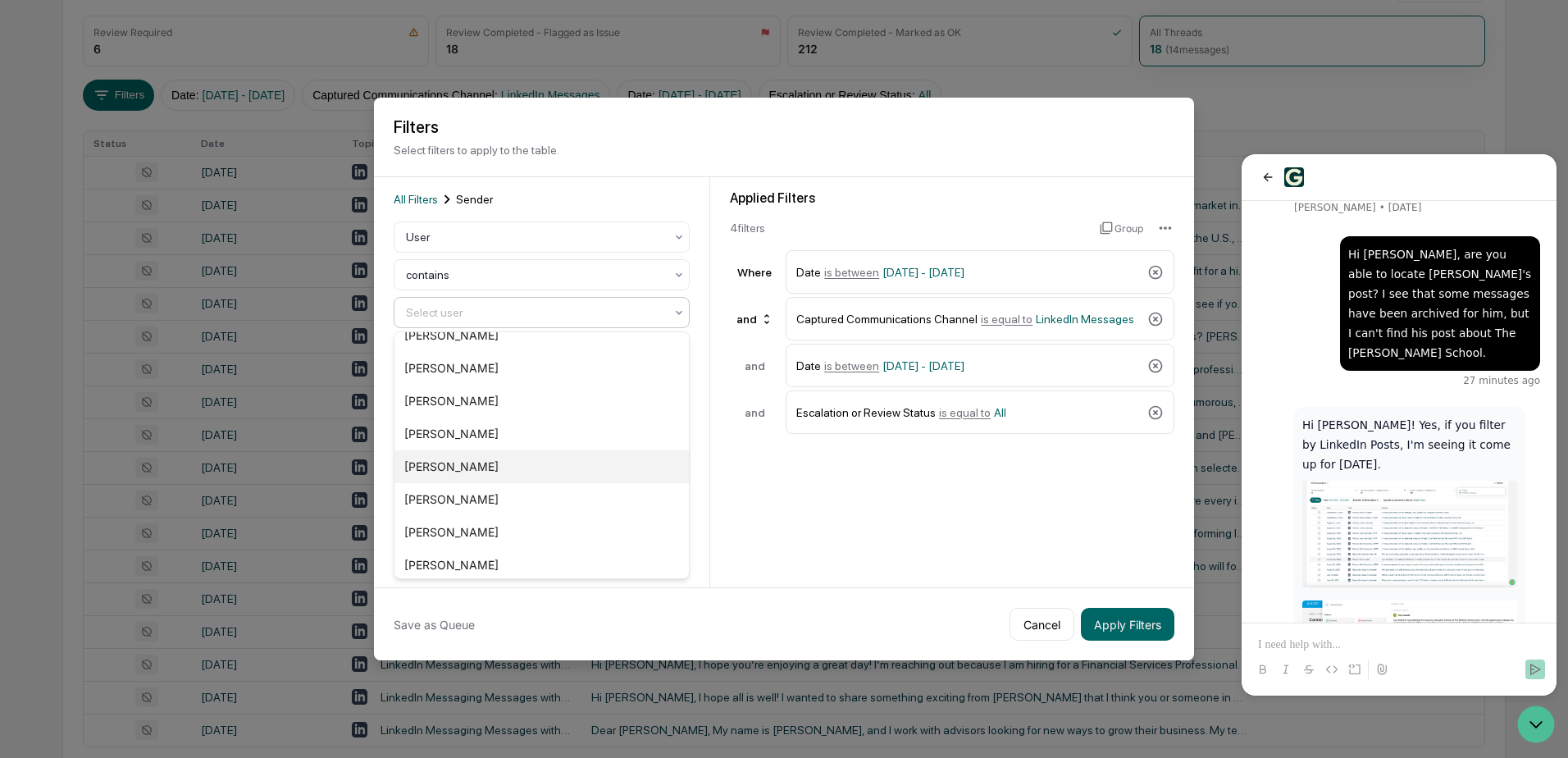
click at [498, 470] on div "Tony Kozaili" at bounding box center [542, 466] width 295 height 33
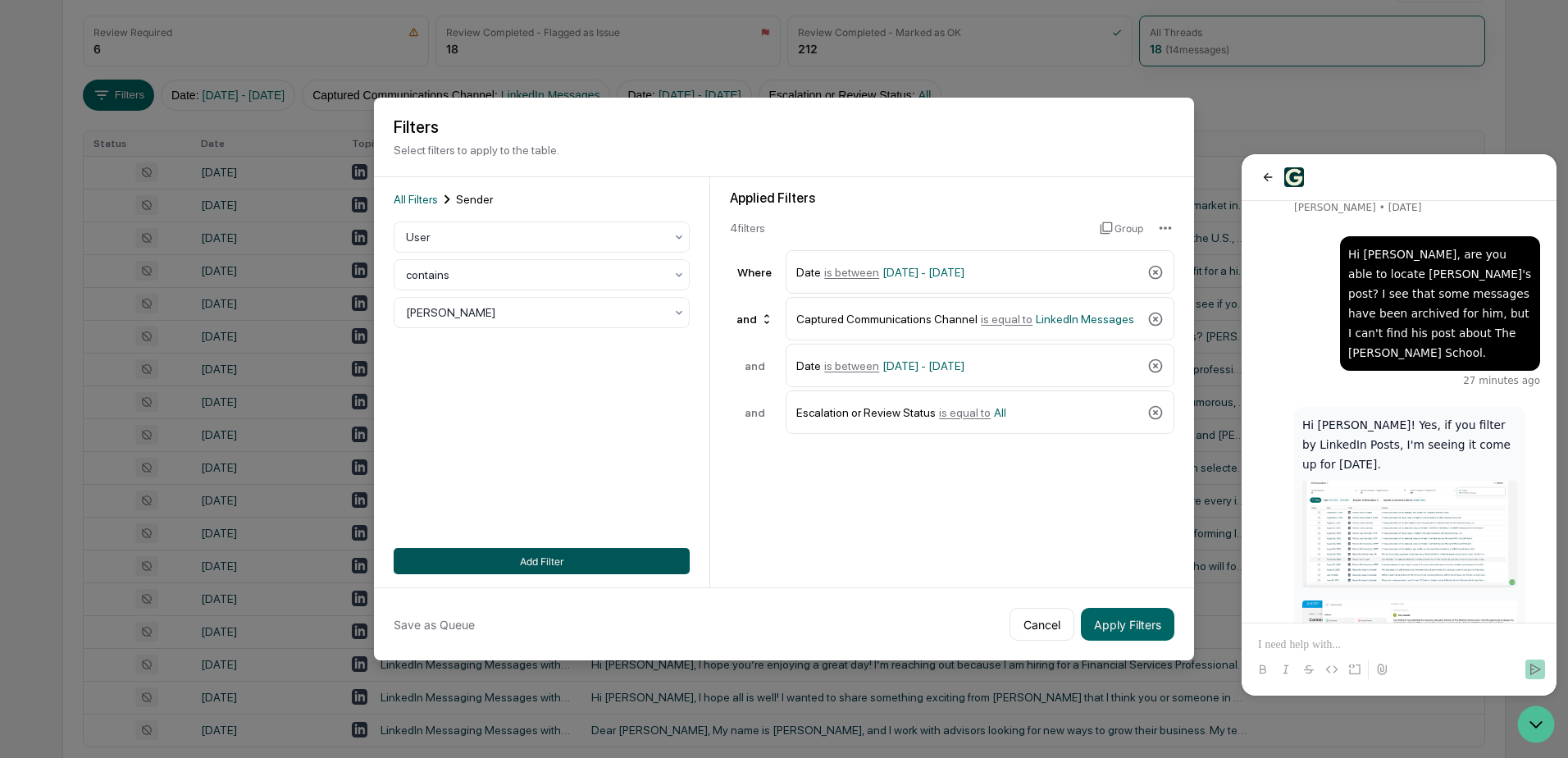
click at [539, 562] on button "Add Filter" at bounding box center [542, 561] width 296 height 26
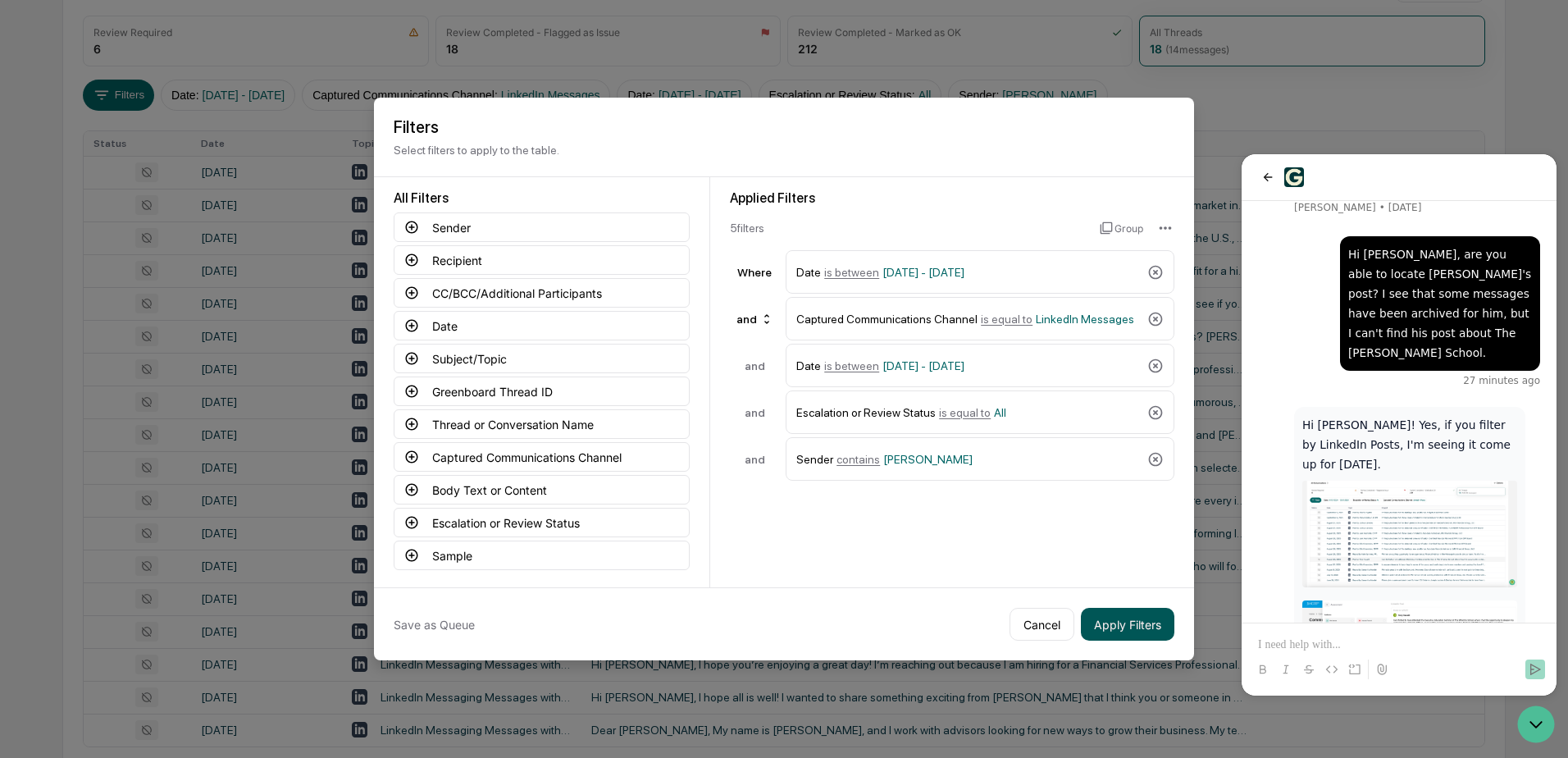
click at [1117, 631] on button "Apply Filters" at bounding box center [1127, 623] width 93 height 33
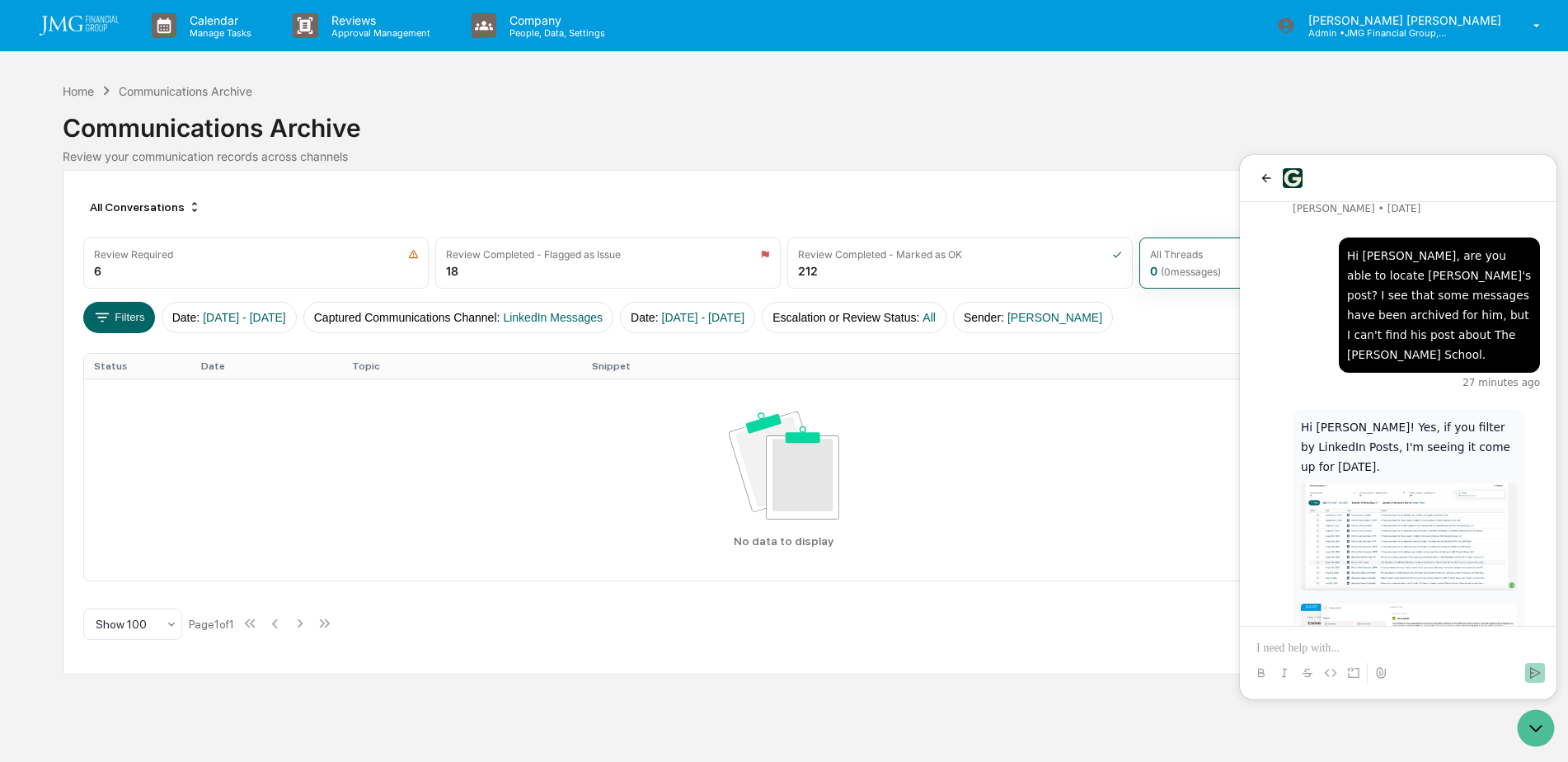
scroll to position [0, 0]
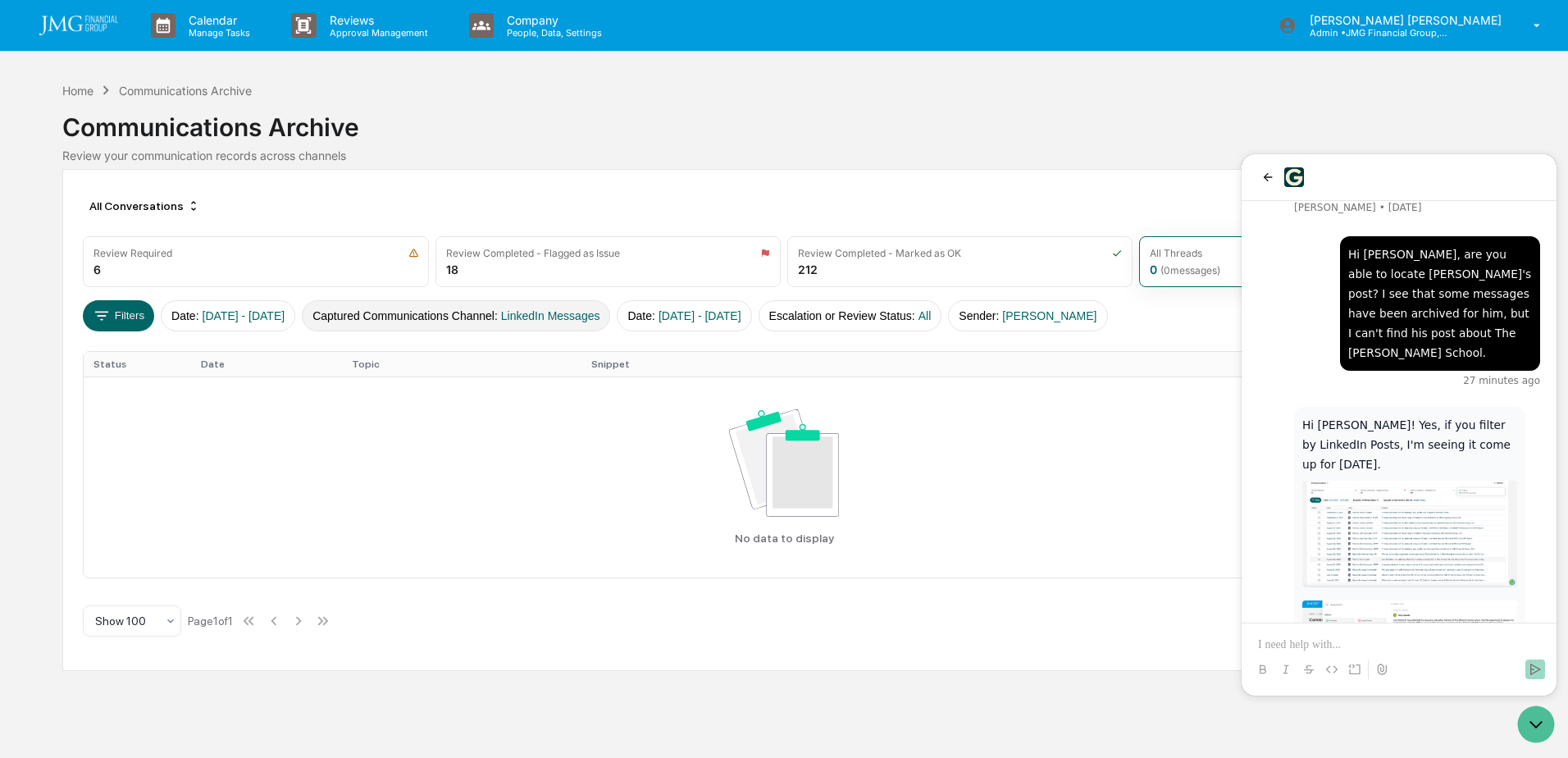
click at [600, 317] on span "LinkedIn Messages" at bounding box center [551, 316] width 99 height 13
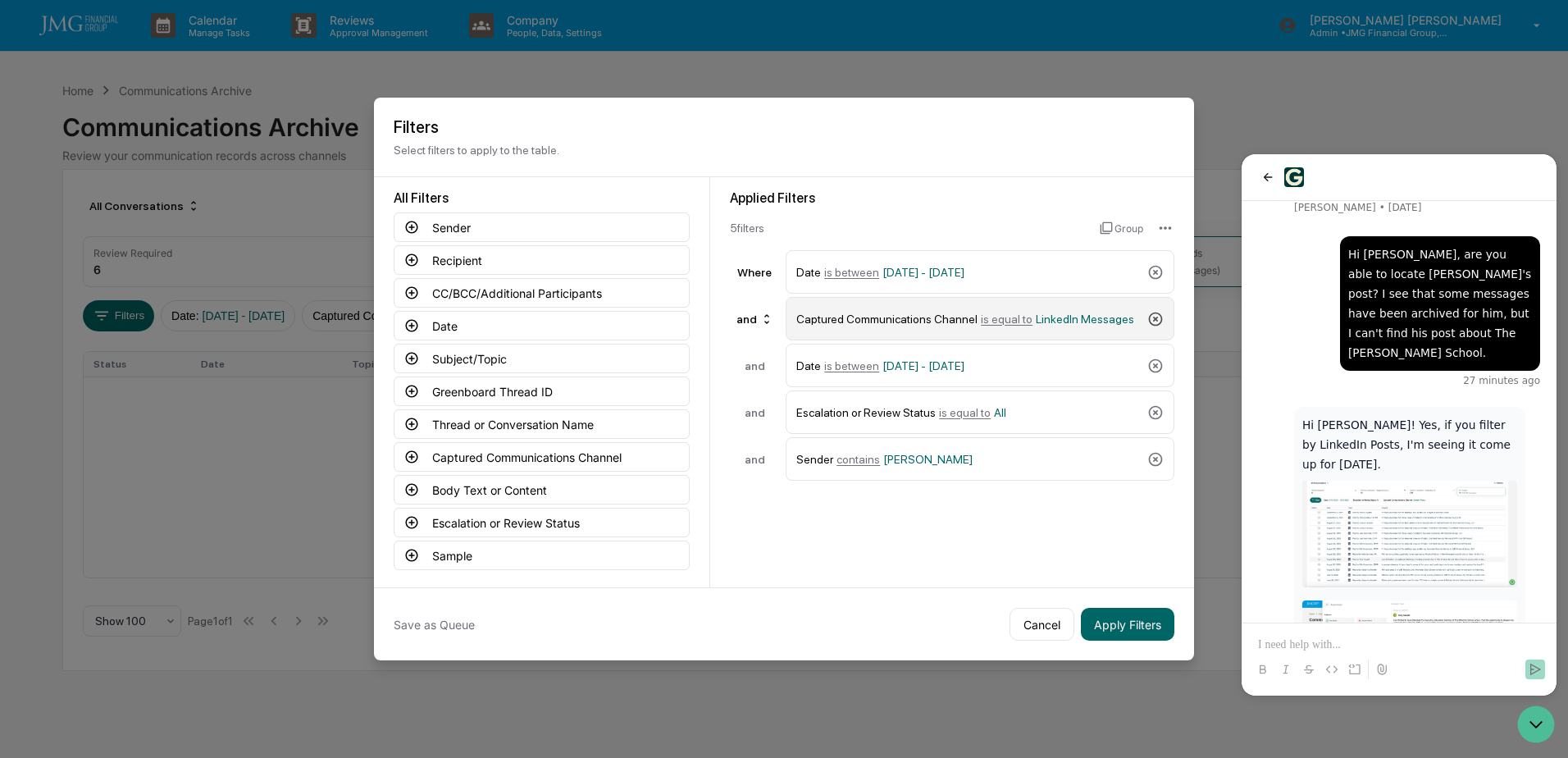
click at [1152, 316] on icon at bounding box center [1155, 318] width 17 height 17
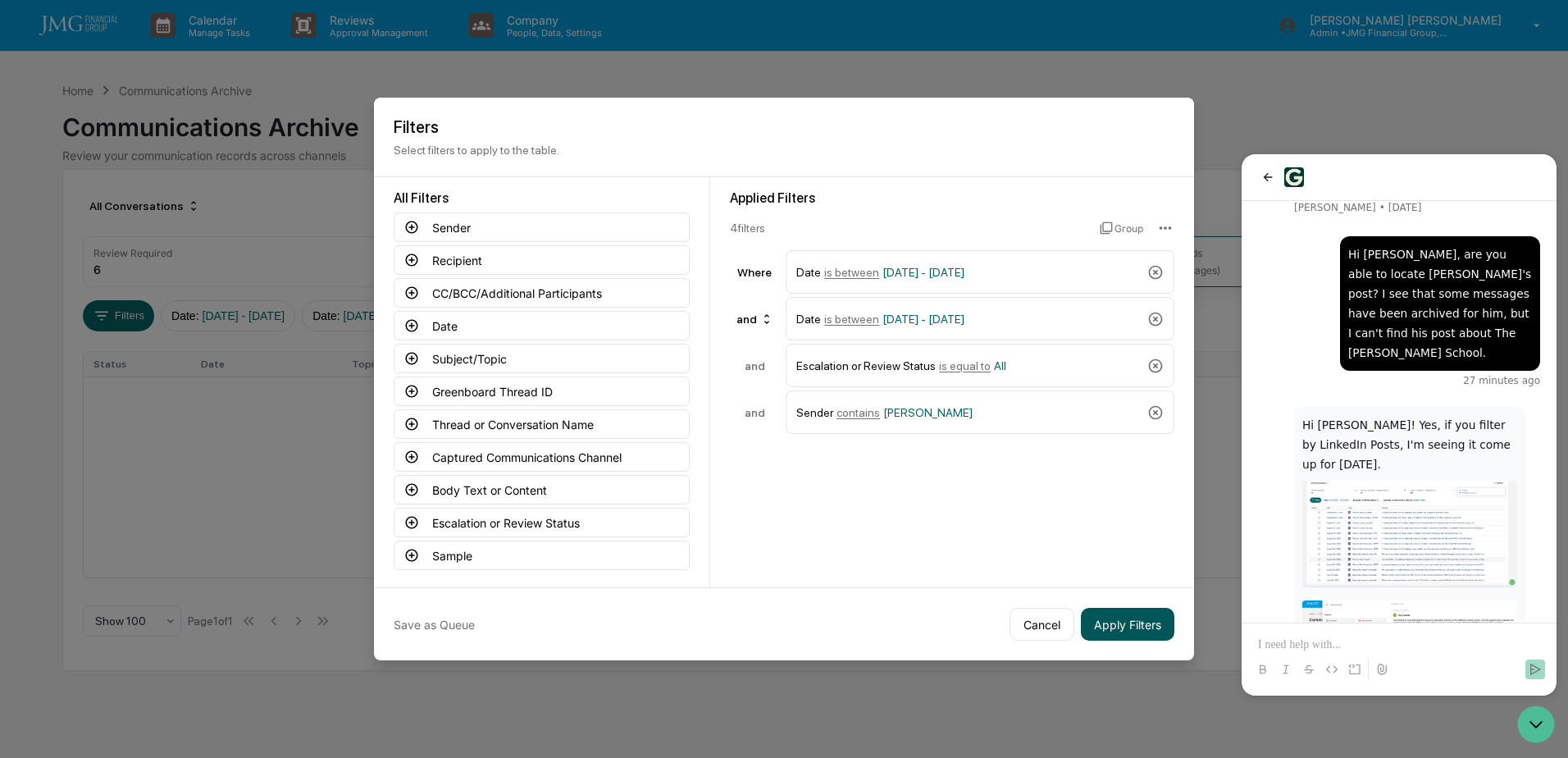
click at [1148, 622] on button "Apply Filters" at bounding box center [1127, 623] width 93 height 33
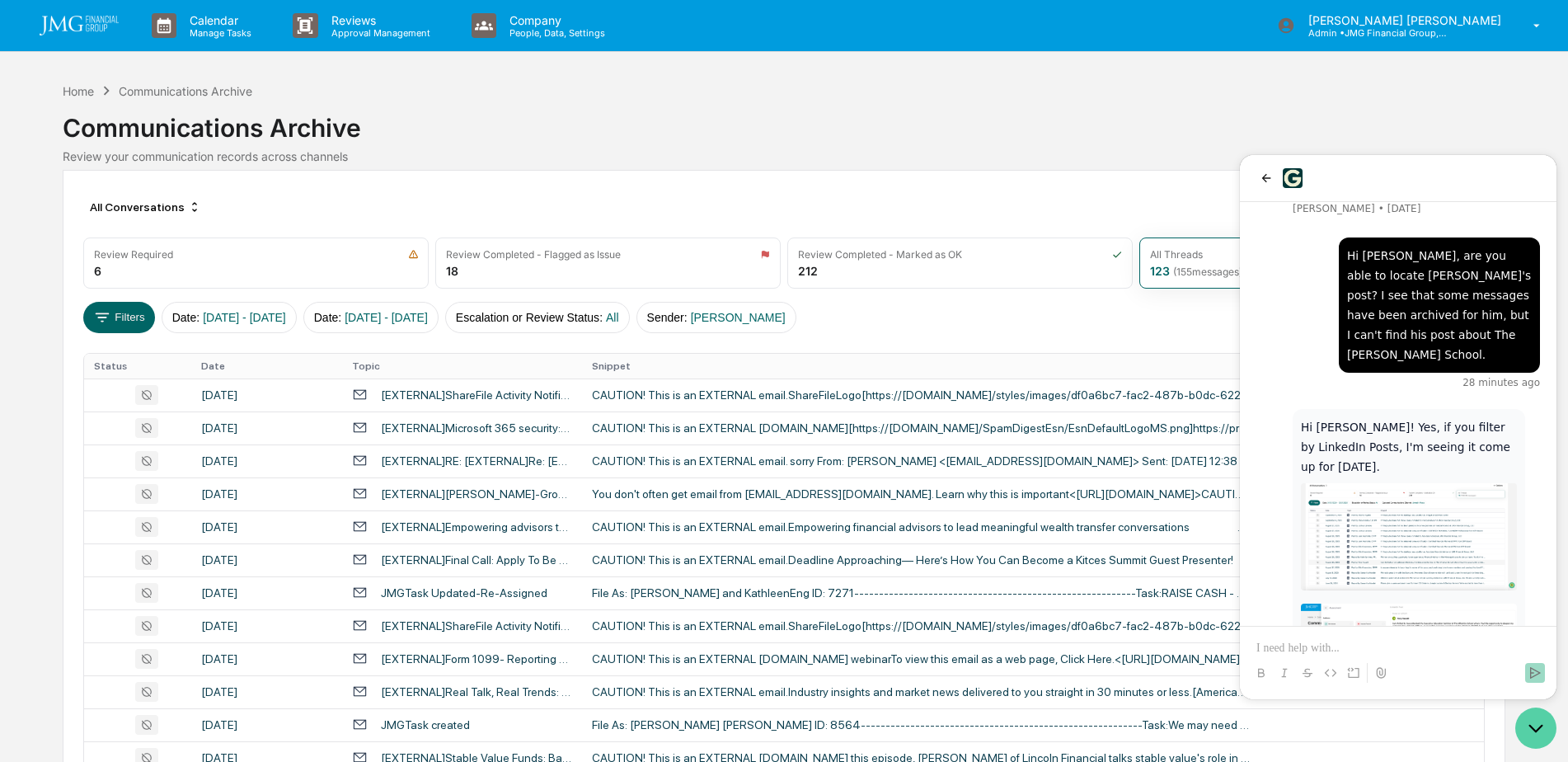
click at [1519, 724] on icon "Open customer support" at bounding box center [1535, 727] width 41 height 41
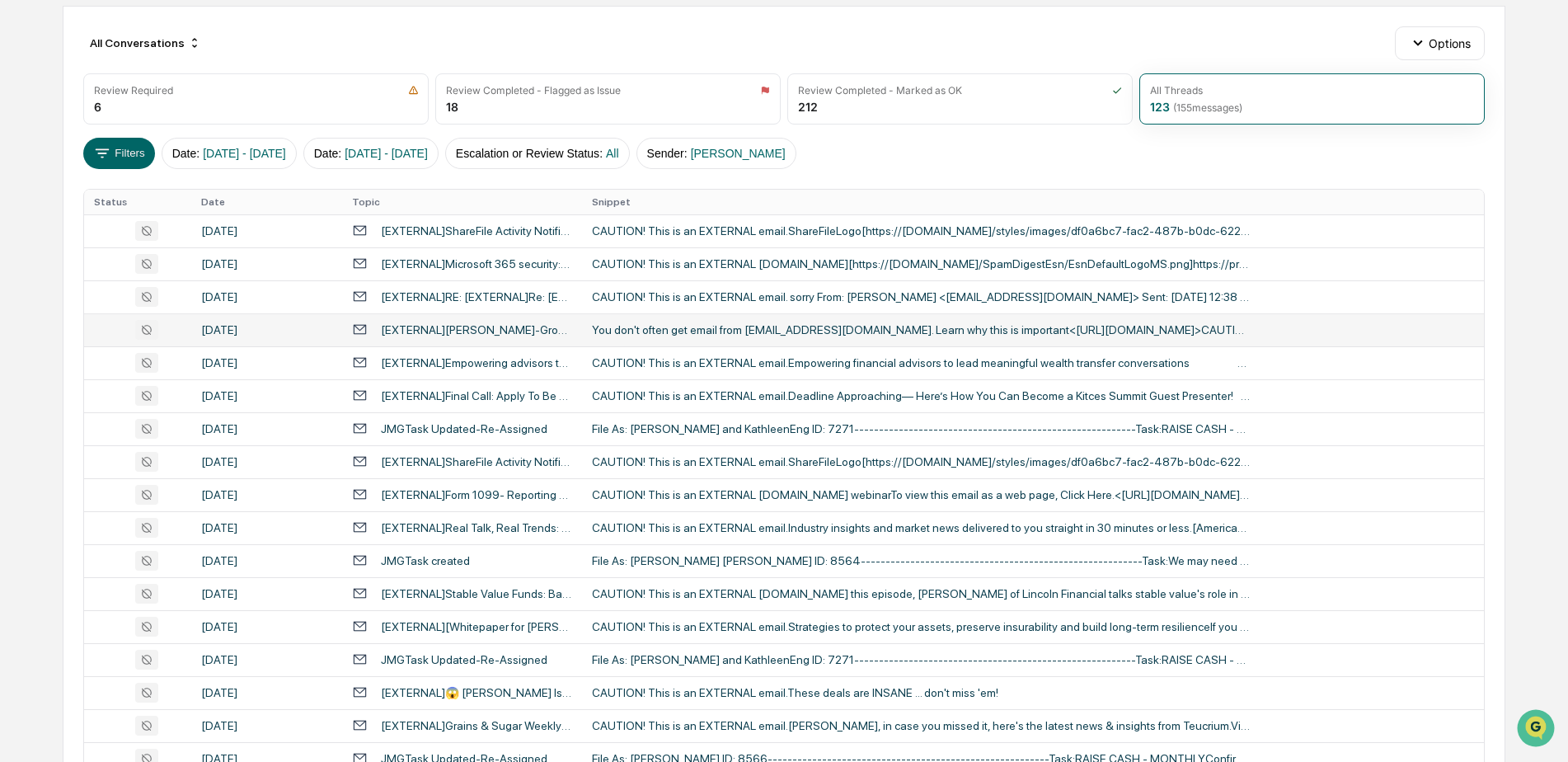
scroll to position [165, 0]
click at [615, 331] on div "You don't often get email from noreply-comments@greenboard.com. Learn why this …" at bounding box center [921, 328] width 659 height 13
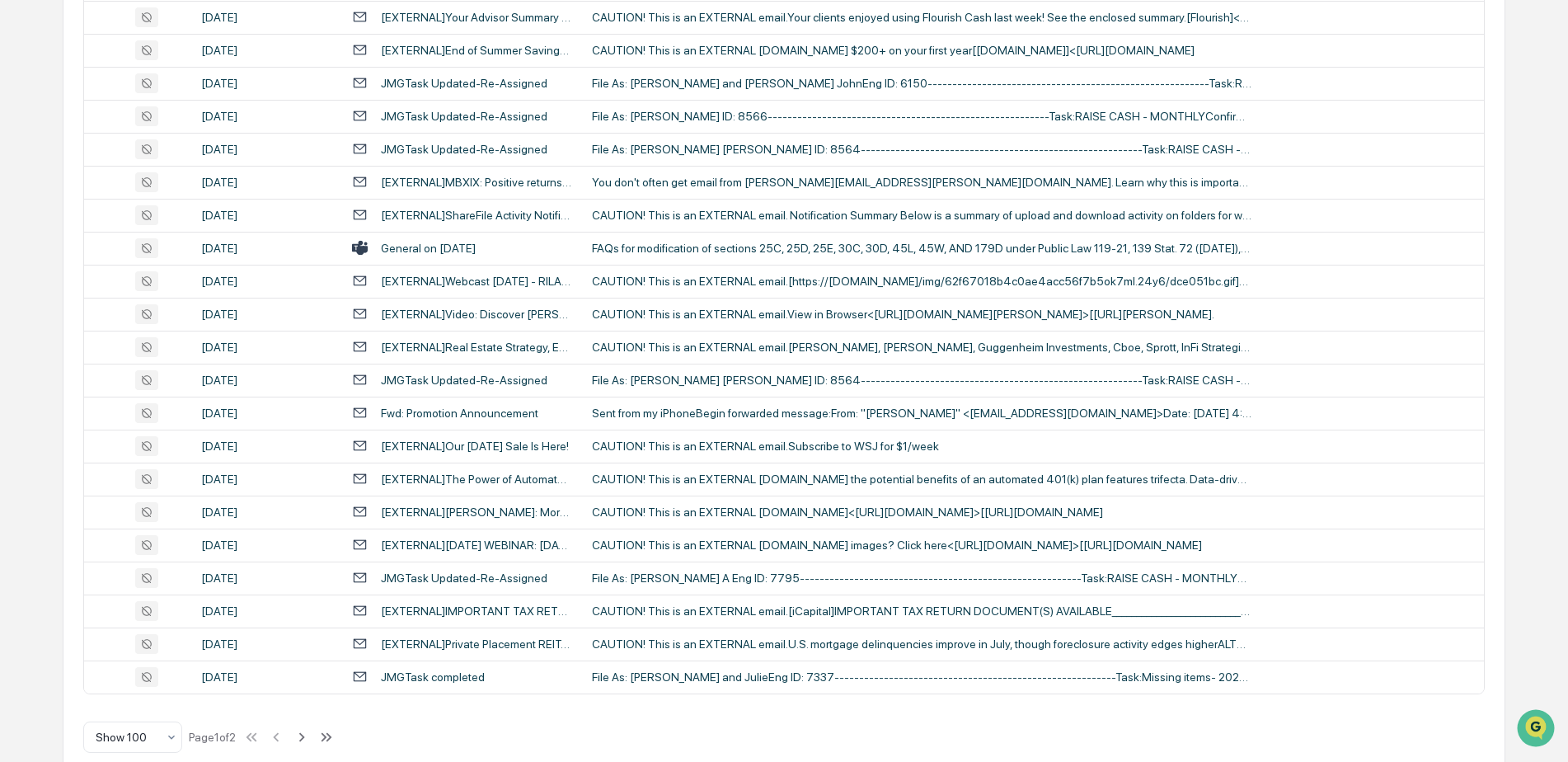
scroll to position [2975, 0]
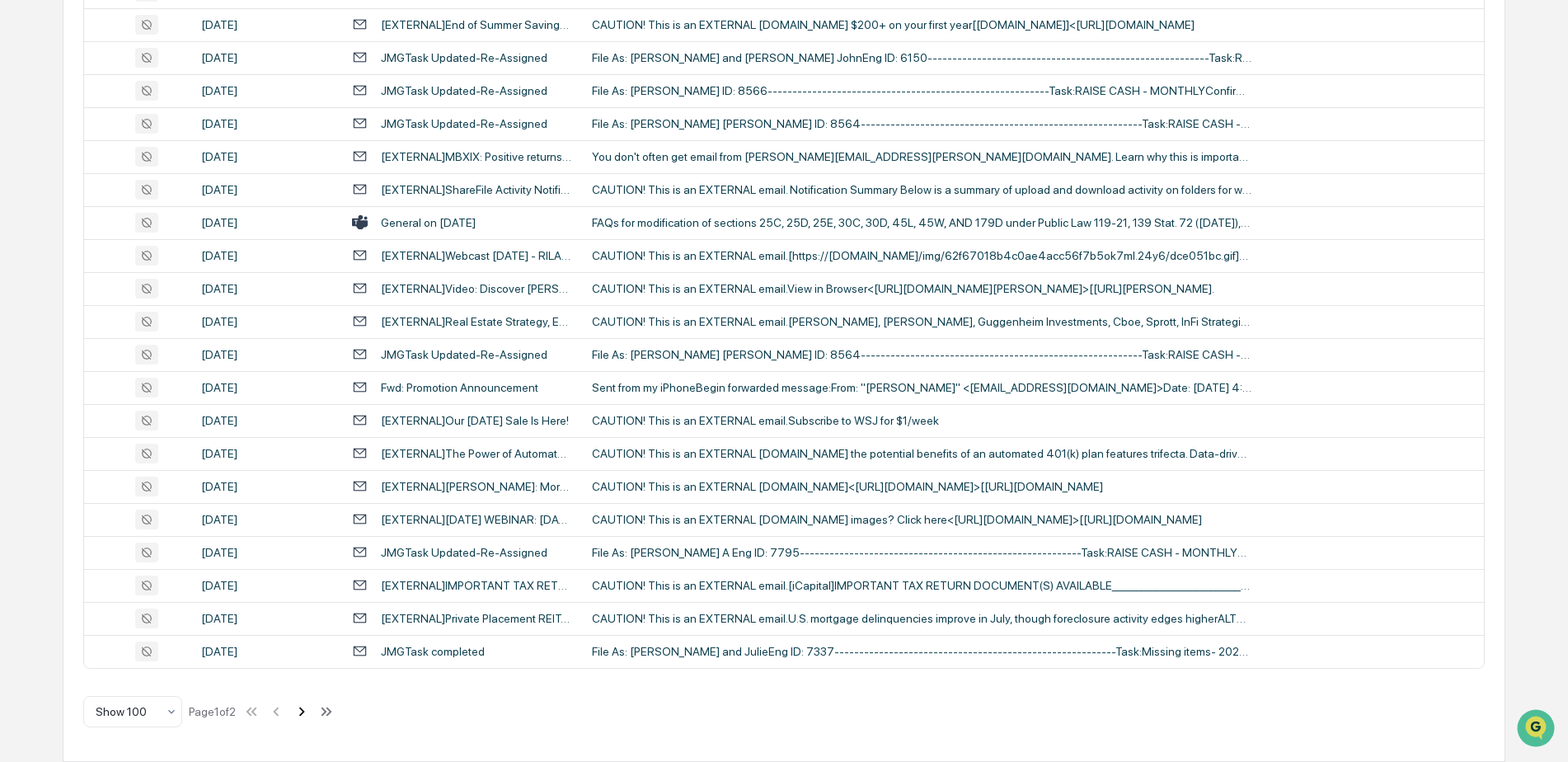
click at [303, 716] on icon at bounding box center [301, 711] width 18 height 18
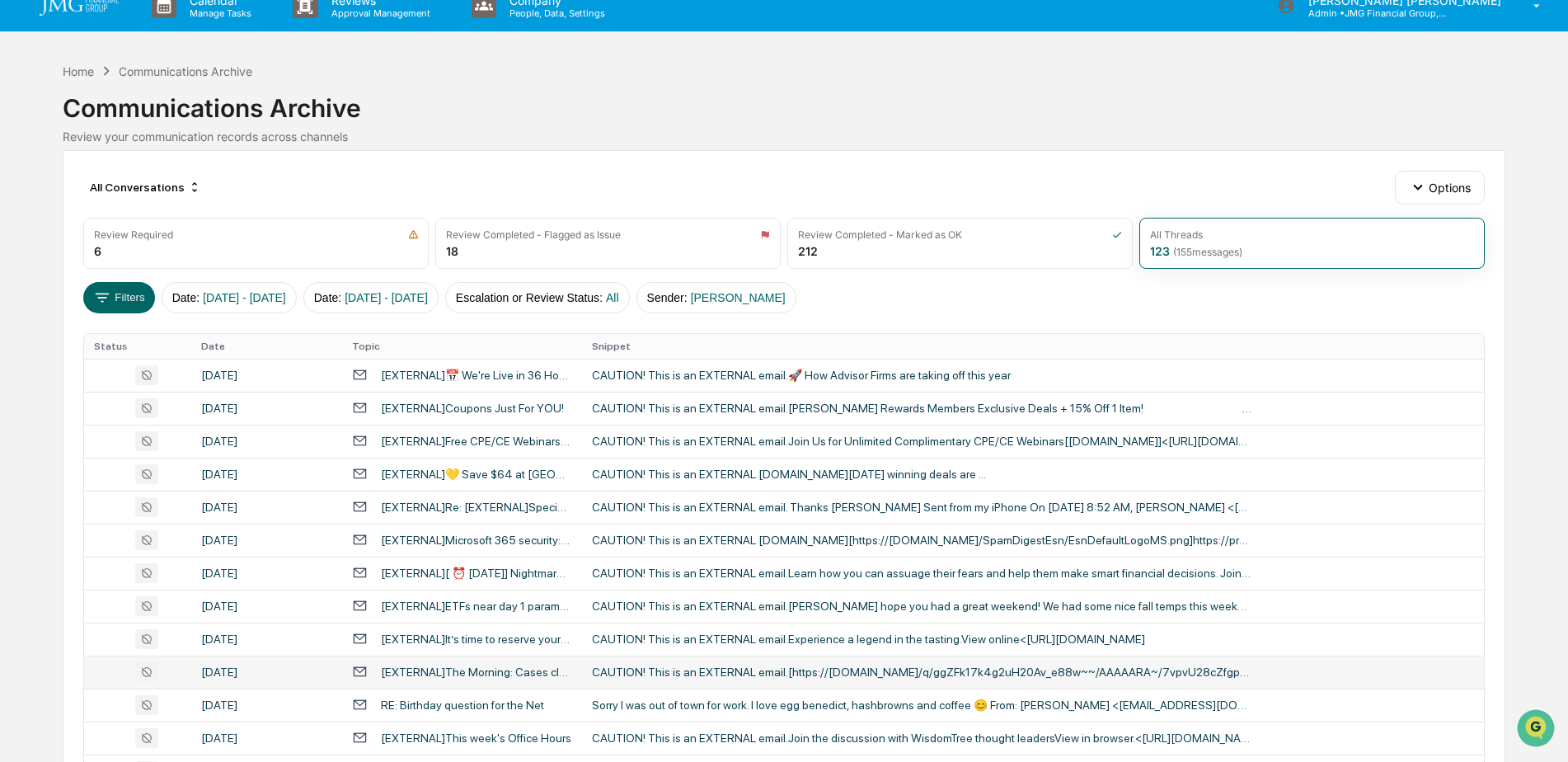
scroll to position [0, 0]
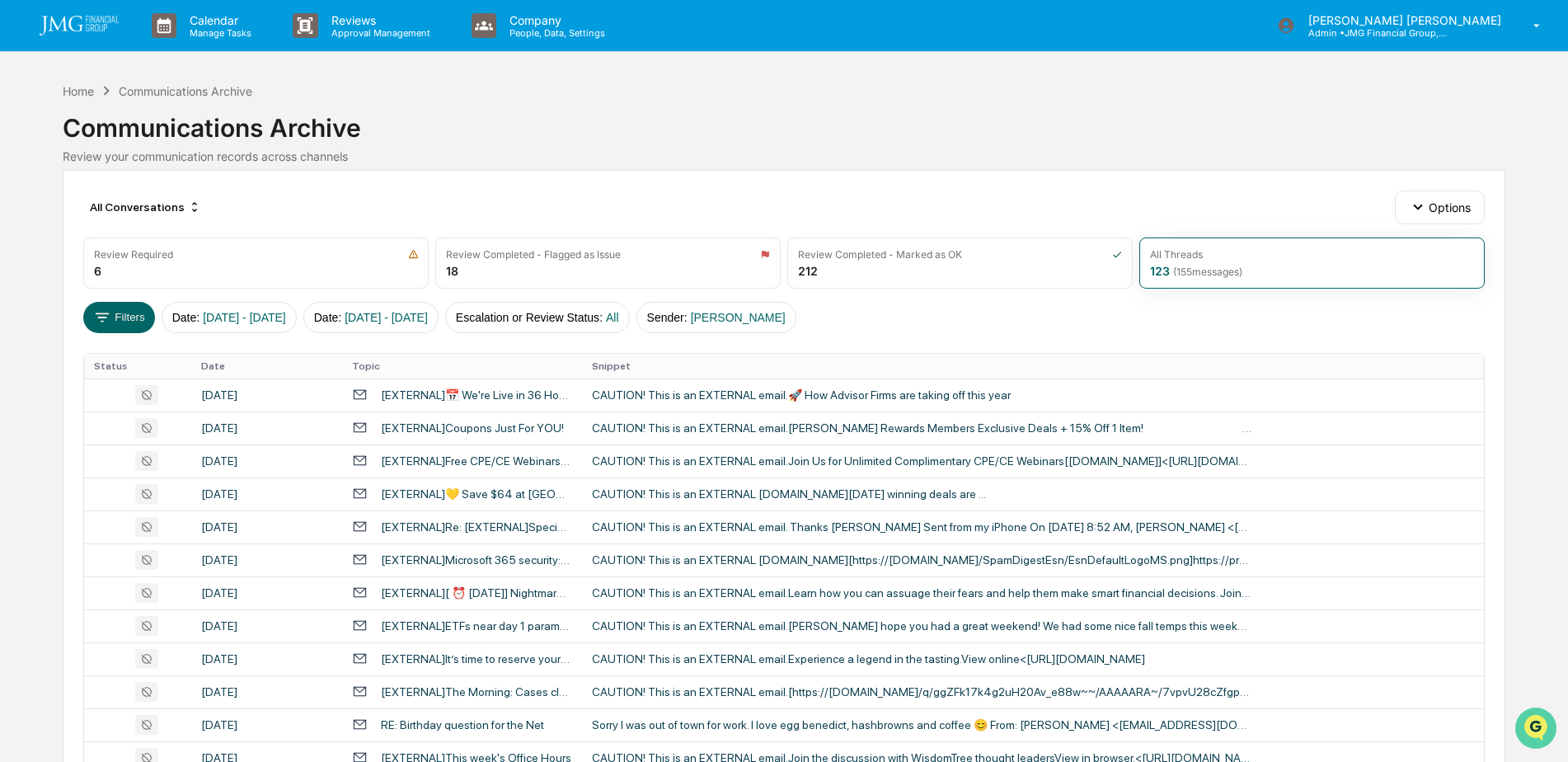
click at [1549, 728] on icon "Open customer support" at bounding box center [1535, 748] width 41 height 41
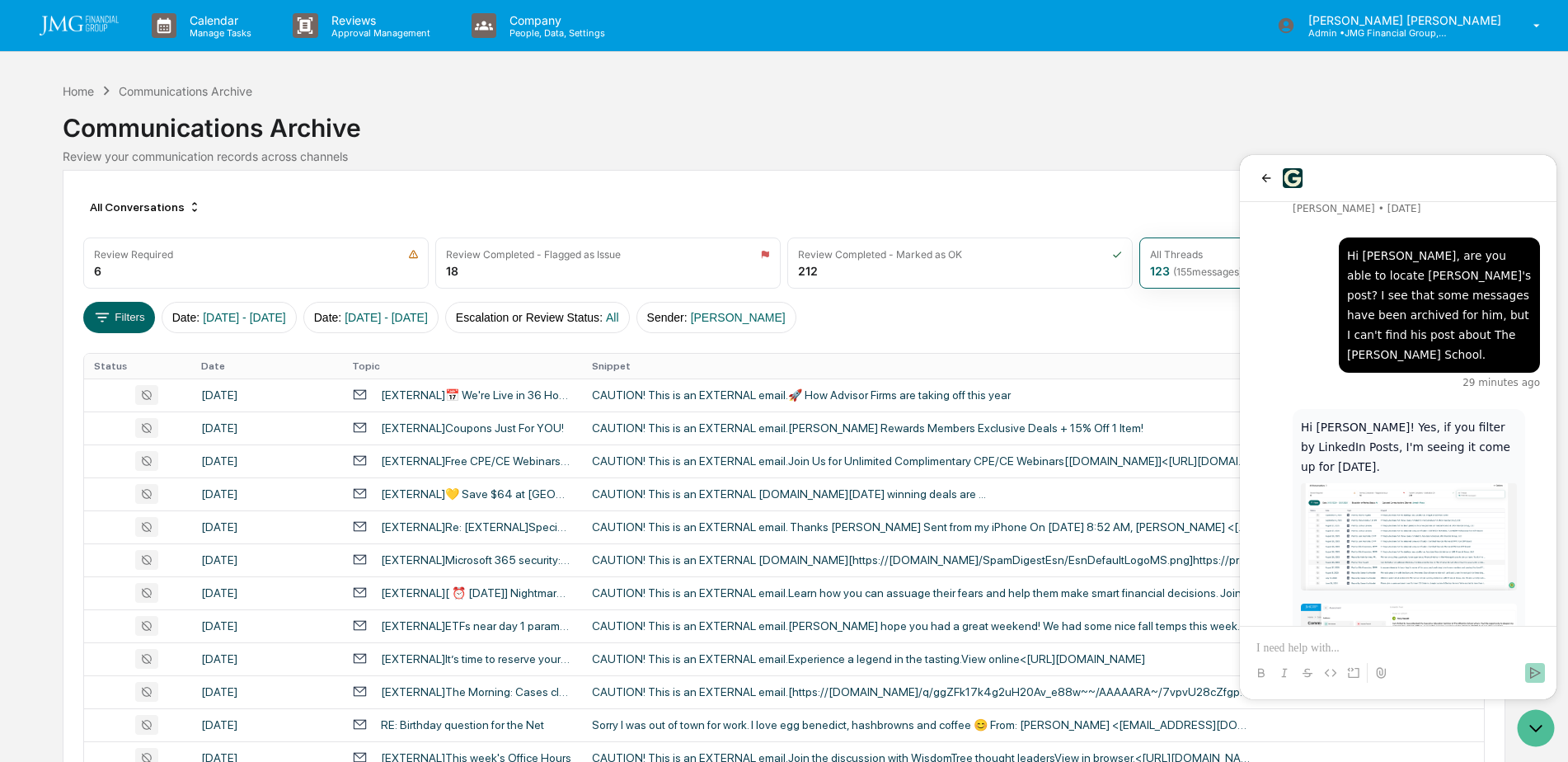
click at [1086, 344] on div "All Conversations Options Review Required 6 Review Completed - Flagged as Issue…" at bounding box center [784, 700] width 1442 height 1061
click at [1079, 345] on div "All Conversations Options Review Required 6 Review Completed - Flagged as Issue…" at bounding box center [784, 700] width 1442 height 1061
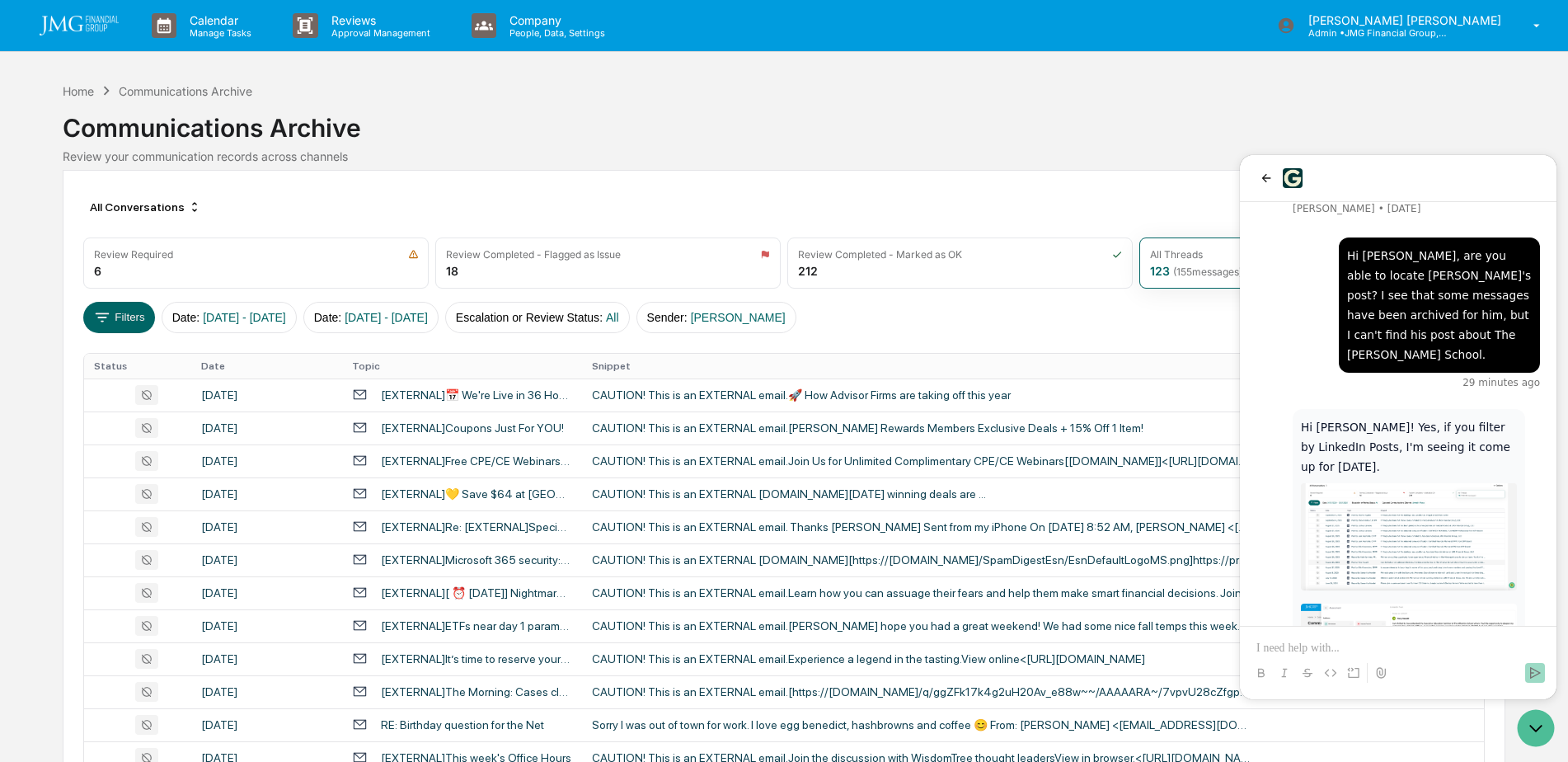
click at [1079, 345] on div "All Conversations Options Review Required 6 Review Completed - Flagged as Issue…" at bounding box center [784, 700] width 1442 height 1061
click at [1536, 729] on icon "Open customer support" at bounding box center [1535, 727] width 41 height 41
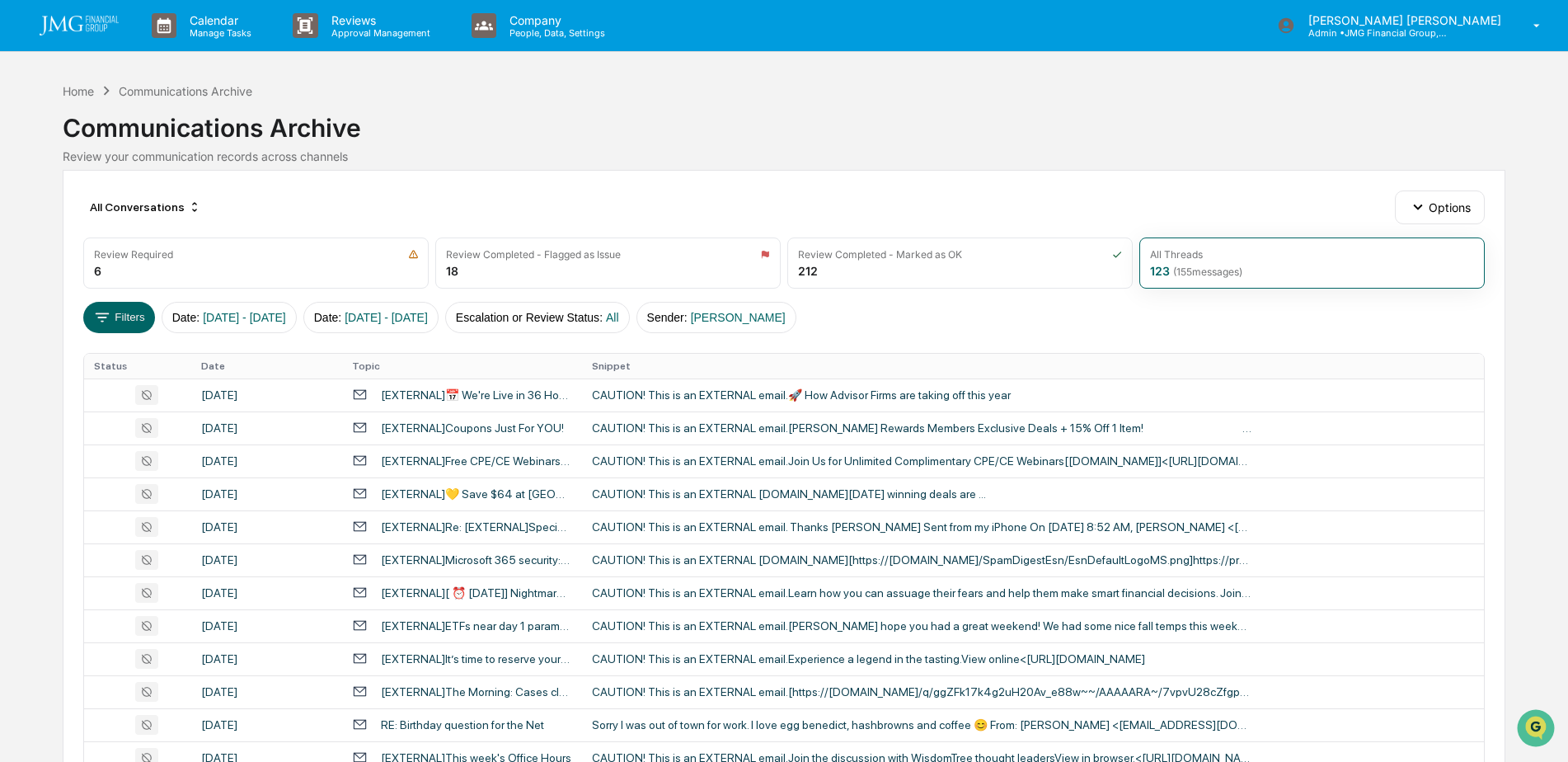
click at [134, 88] on div "Communications Archive" at bounding box center [186, 91] width 134 height 14
click at [93, 90] on div "Home" at bounding box center [78, 91] width 31 height 14
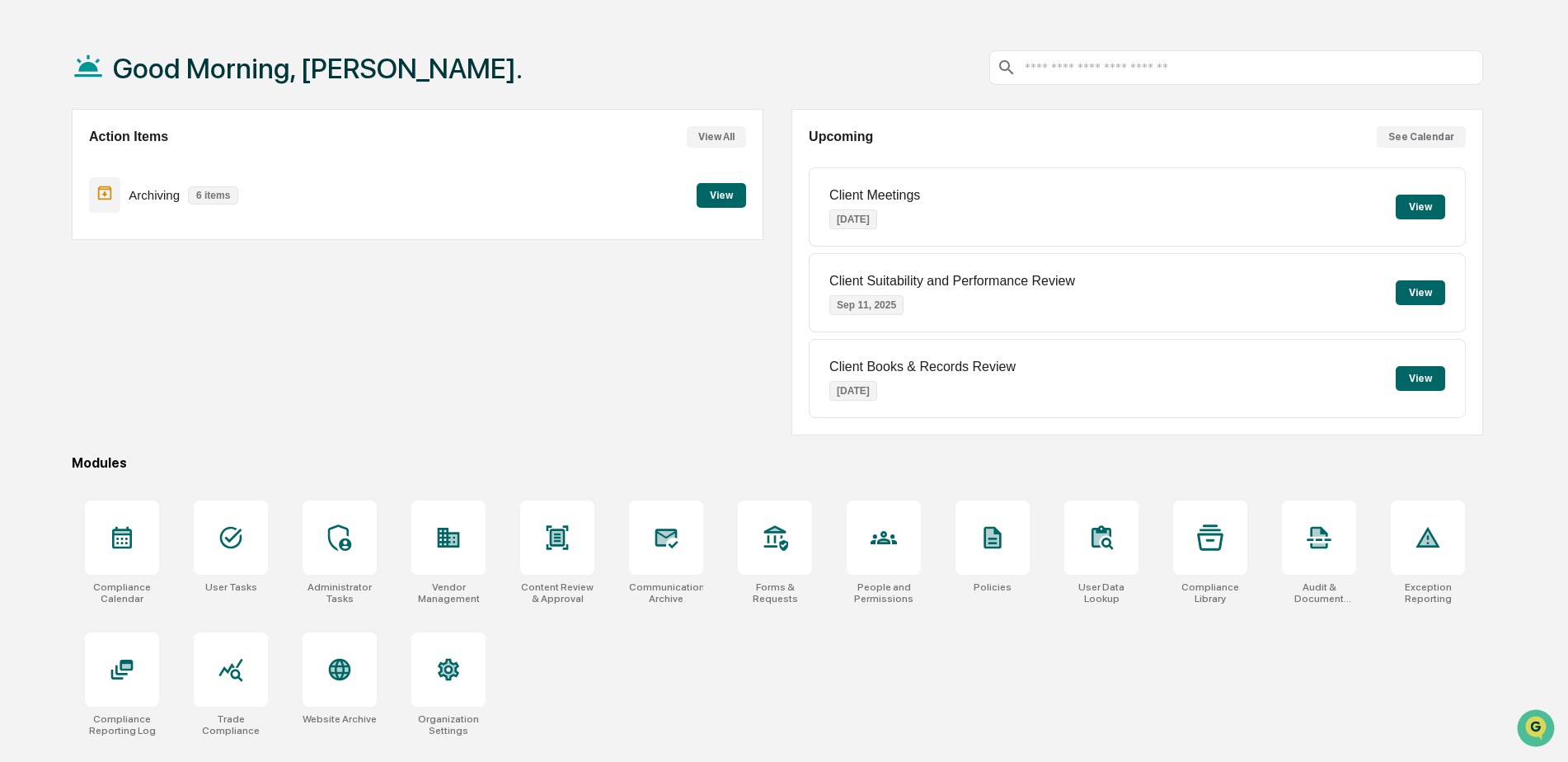
scroll to position [79, 0]
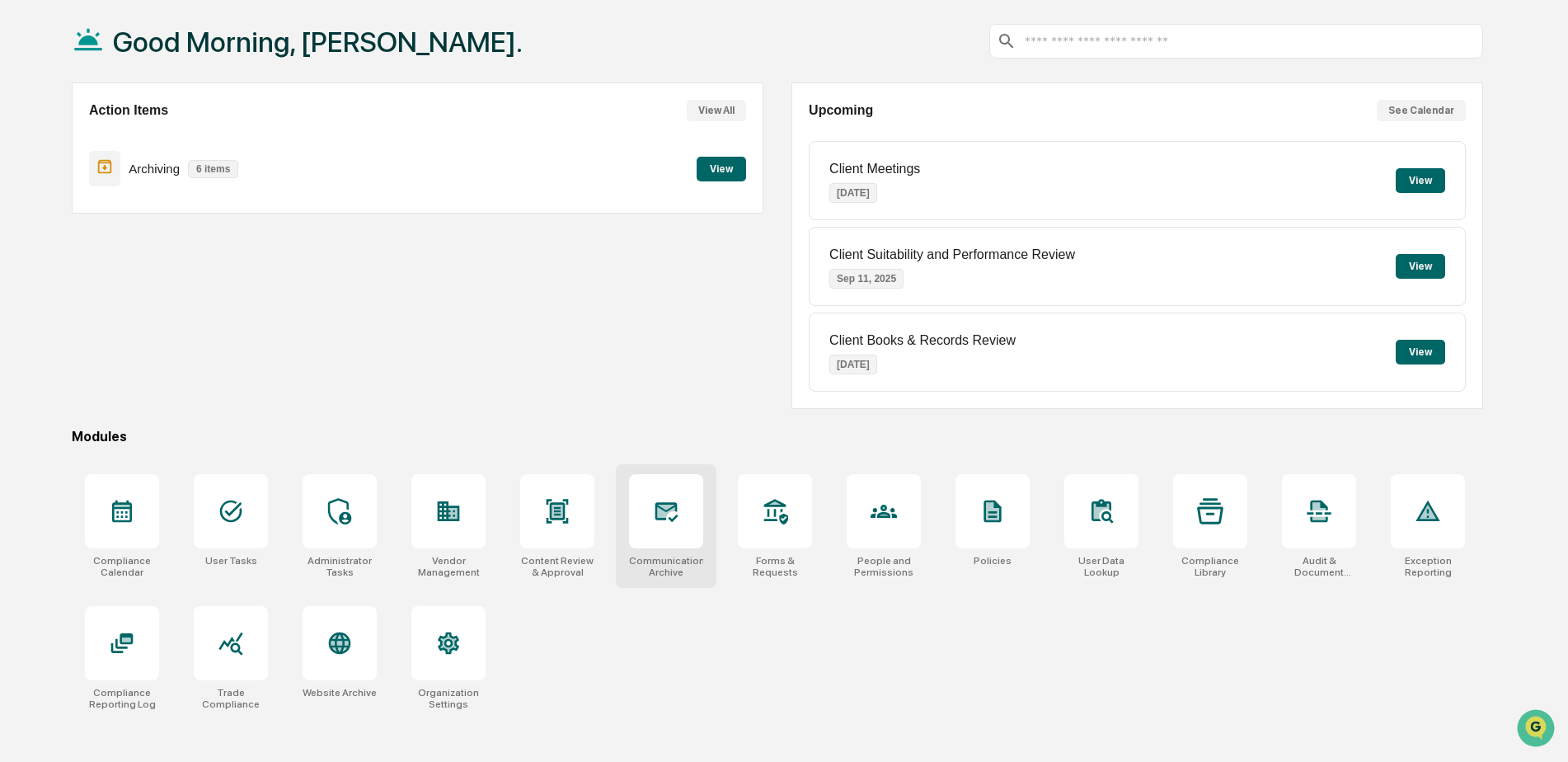
click at [701, 502] on div at bounding box center [666, 511] width 74 height 74
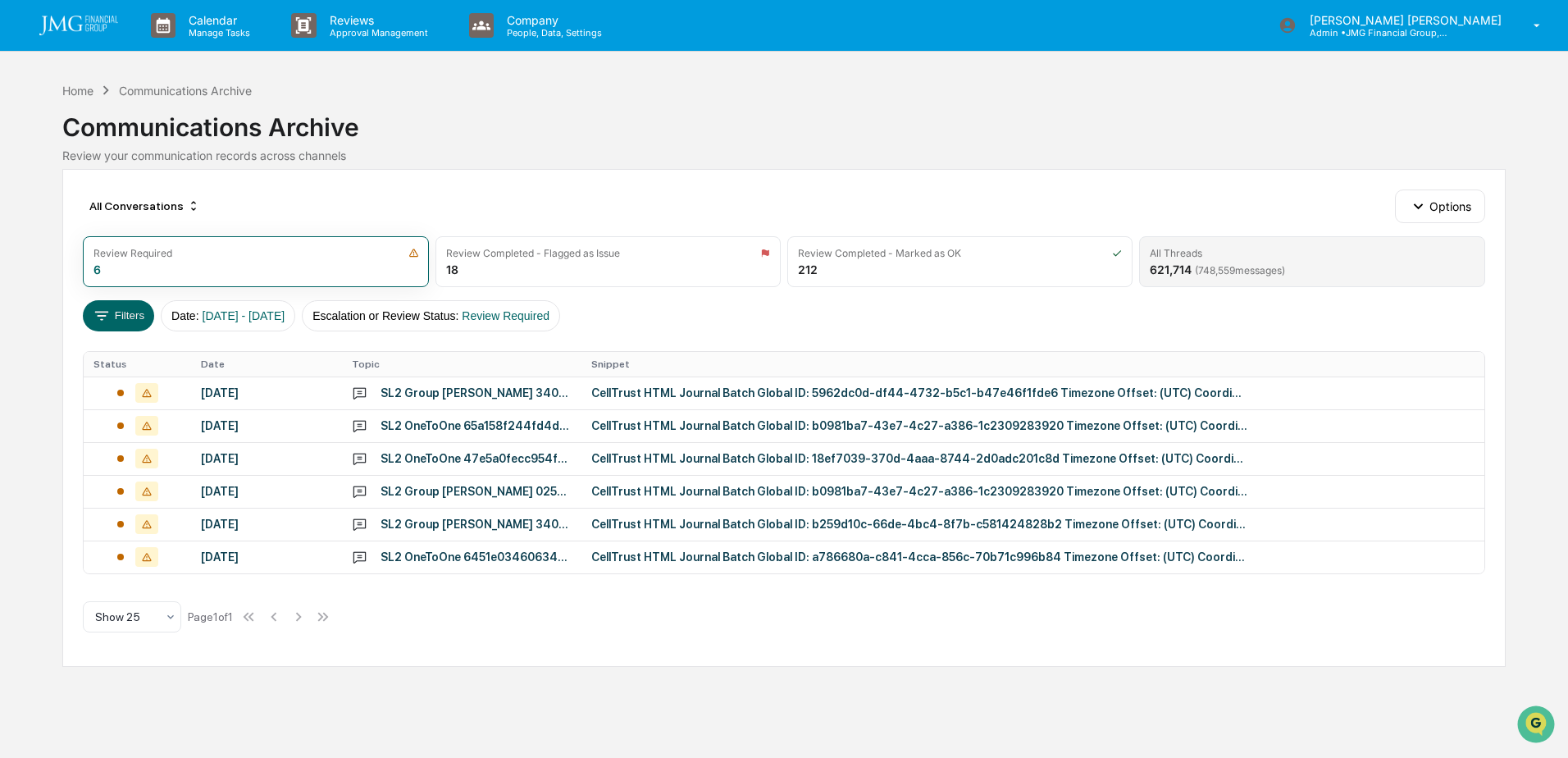
click at [1231, 267] on span "( 748,559 messages)" at bounding box center [1240, 270] width 90 height 12
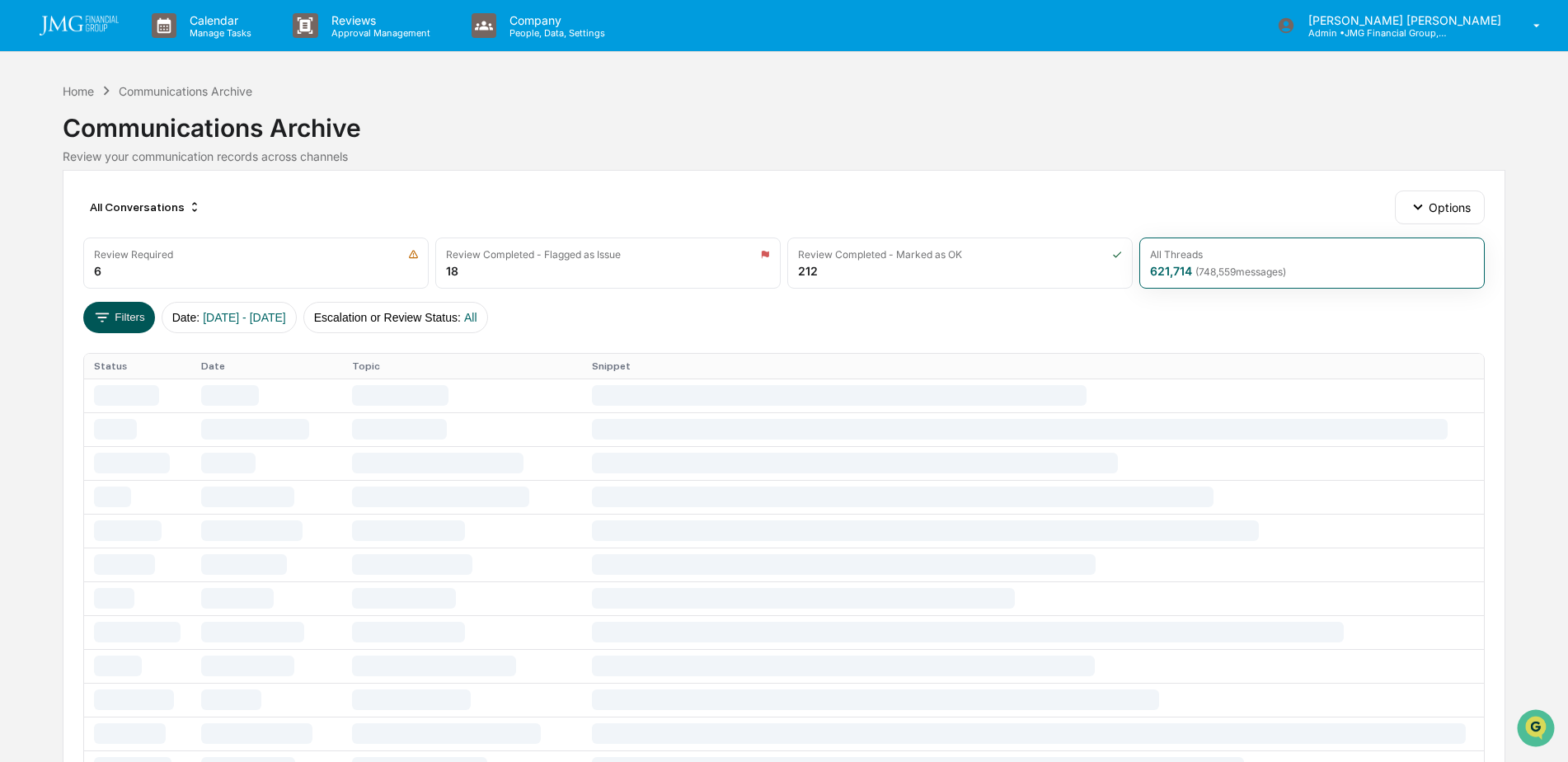
click at [113, 315] on button "Filters" at bounding box center [119, 316] width 72 height 31
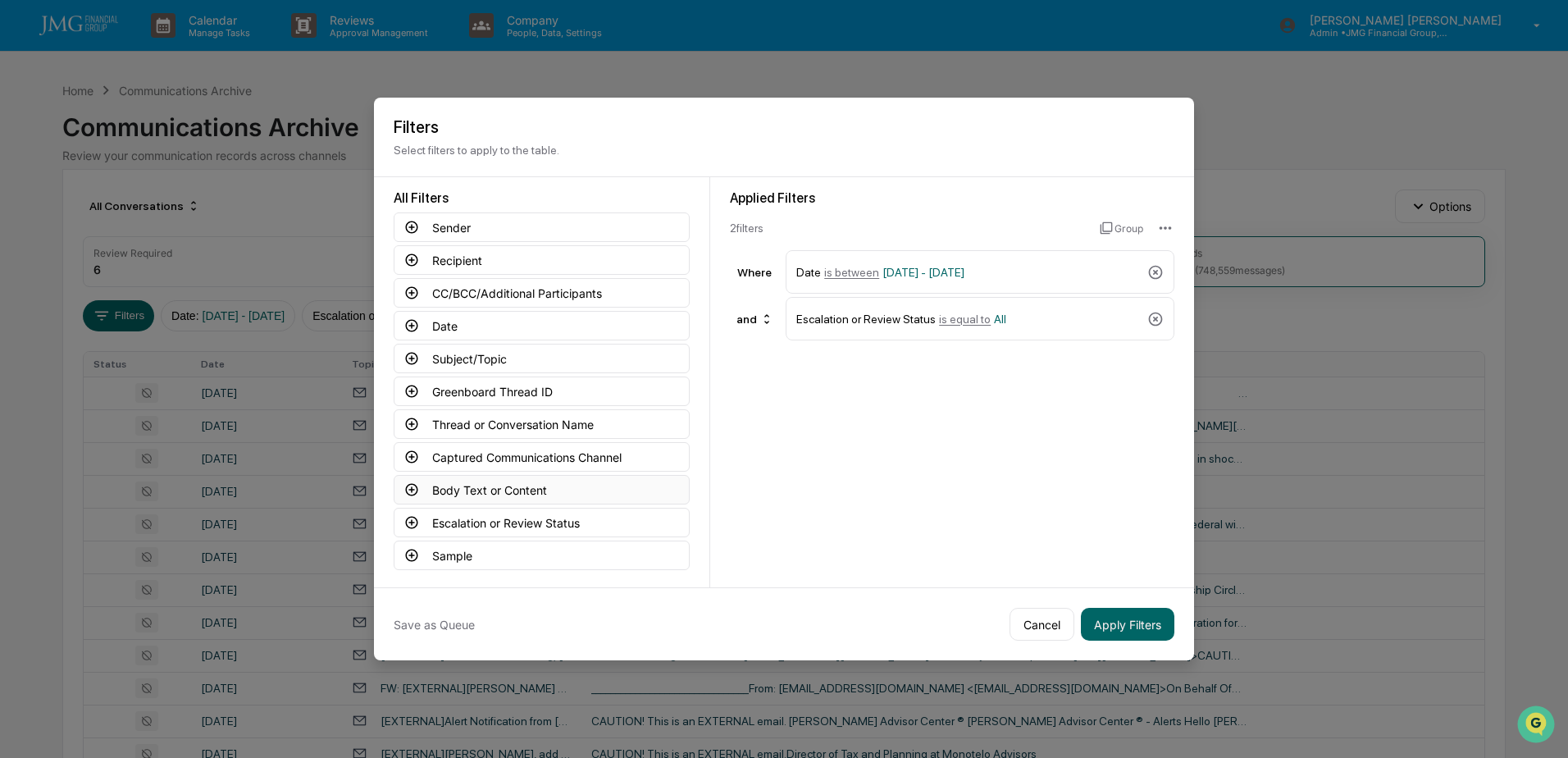
click at [544, 489] on button "Body Text or Content" at bounding box center [542, 490] width 296 height 30
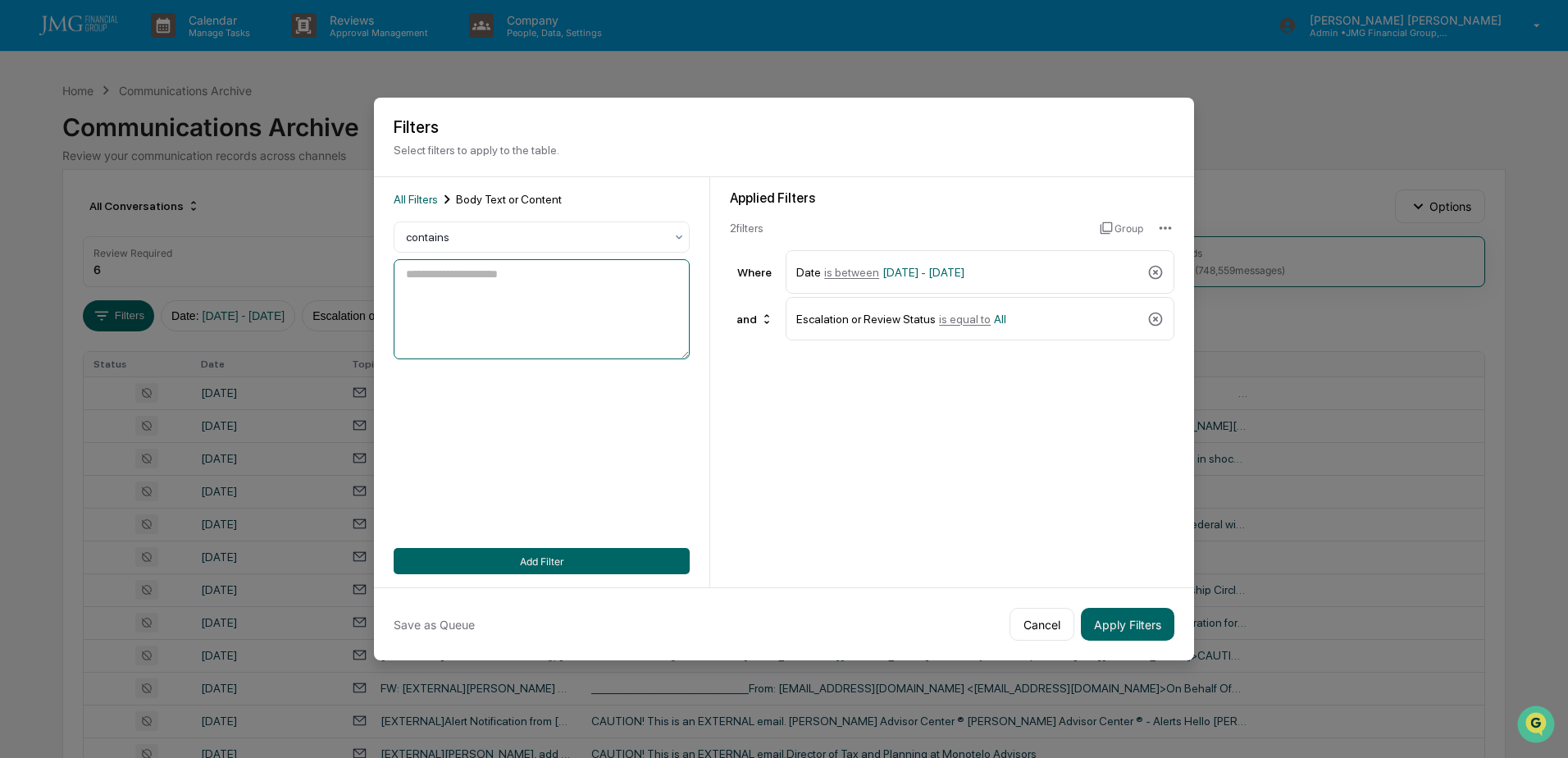
click at [467, 291] on textarea at bounding box center [542, 309] width 296 height 100
type textarea "**********"
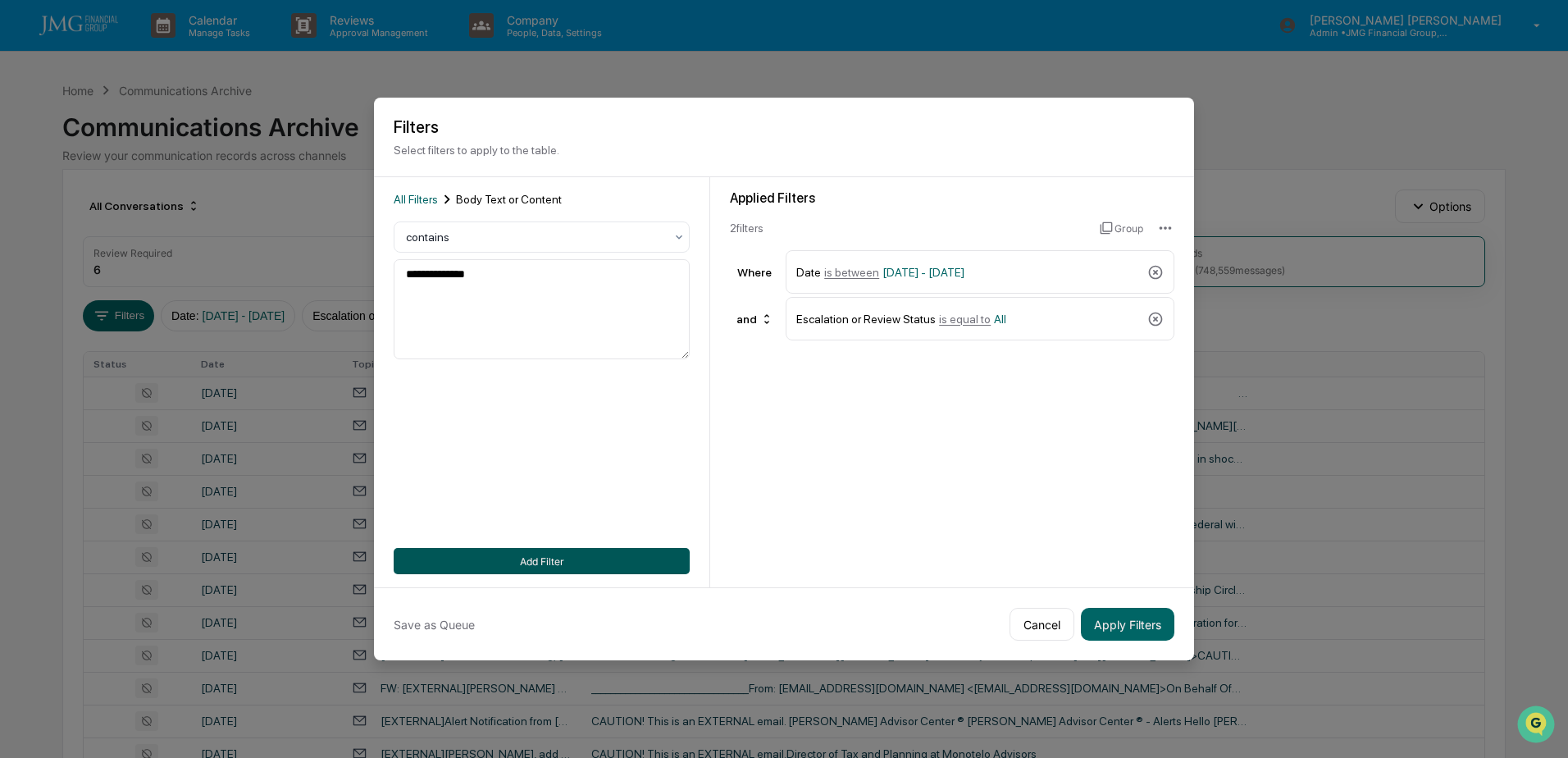
click at [532, 562] on button "Add Filter" at bounding box center [542, 561] width 296 height 26
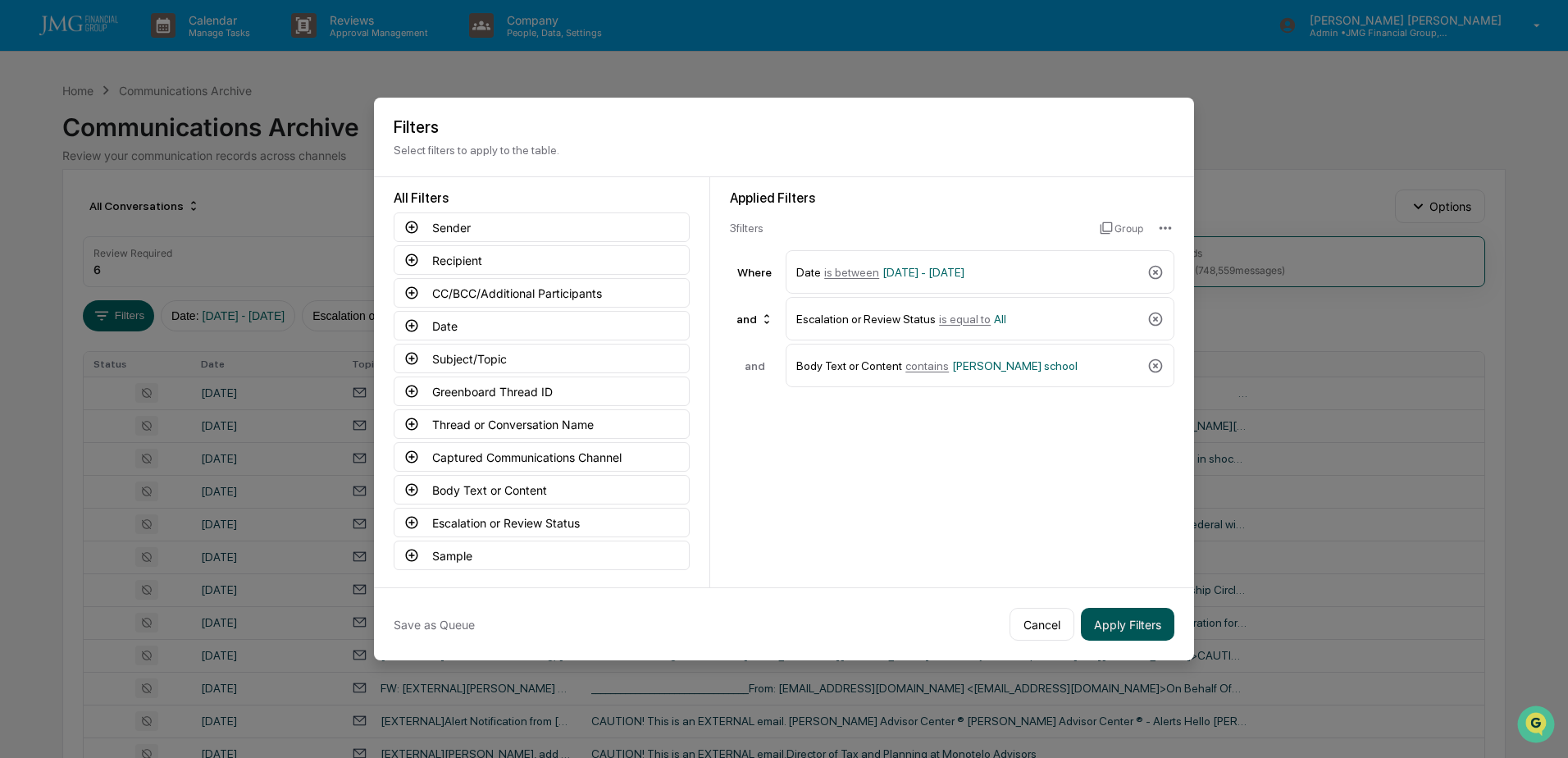
click at [1141, 617] on button "Apply Filters" at bounding box center [1127, 623] width 93 height 33
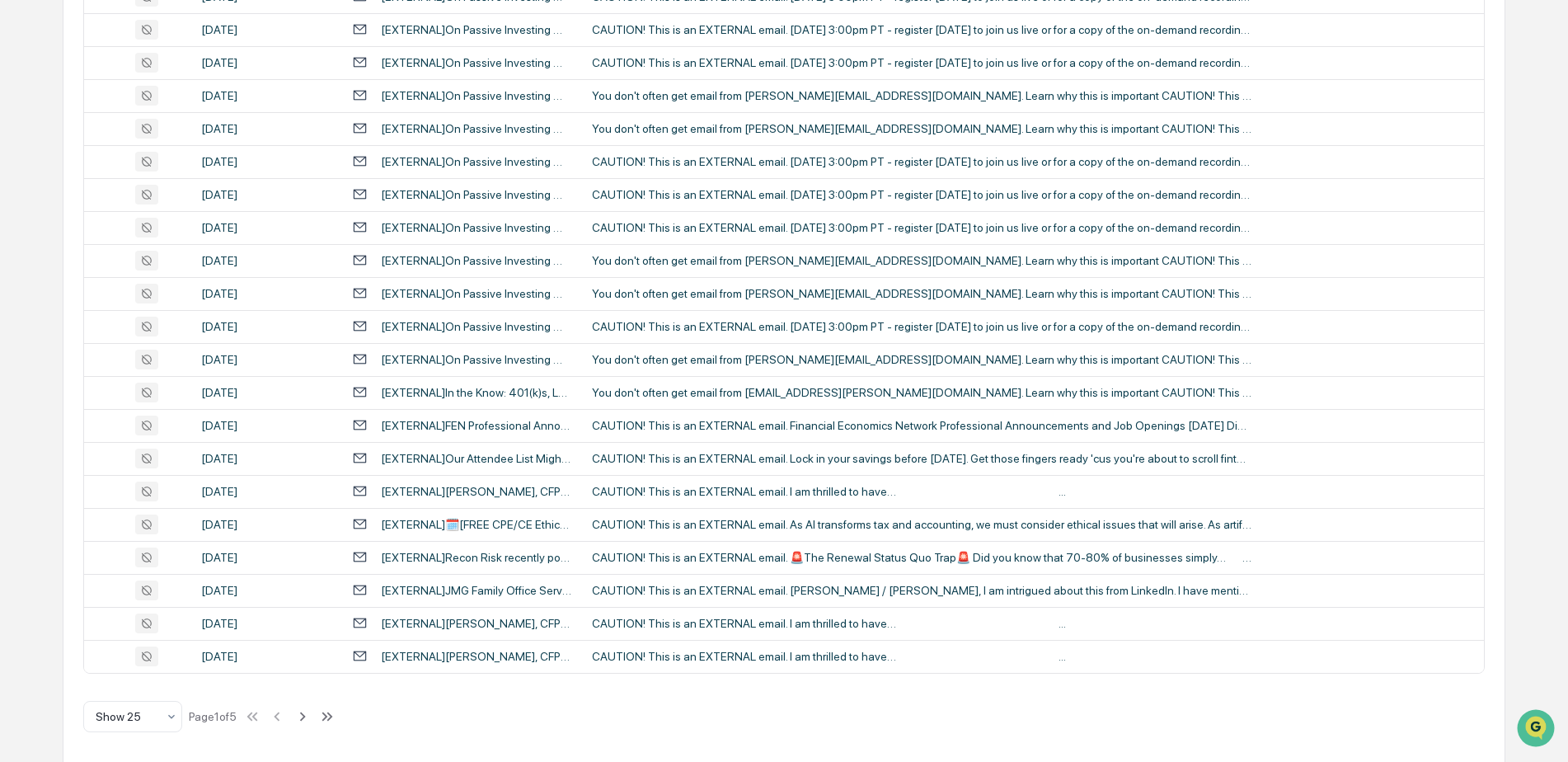
scroll to position [535, 0]
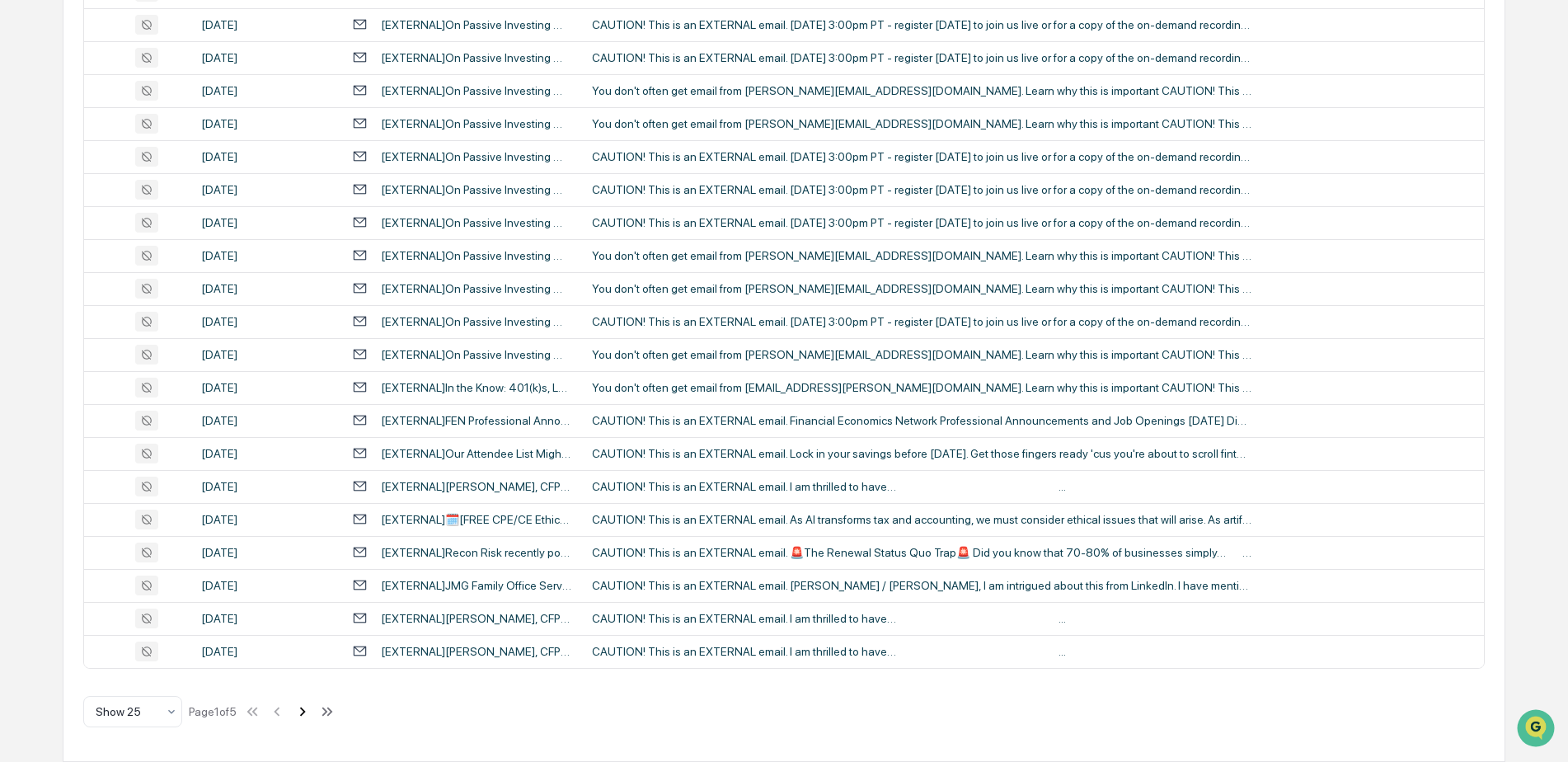
click at [306, 715] on icon at bounding box center [303, 710] width 6 height 9
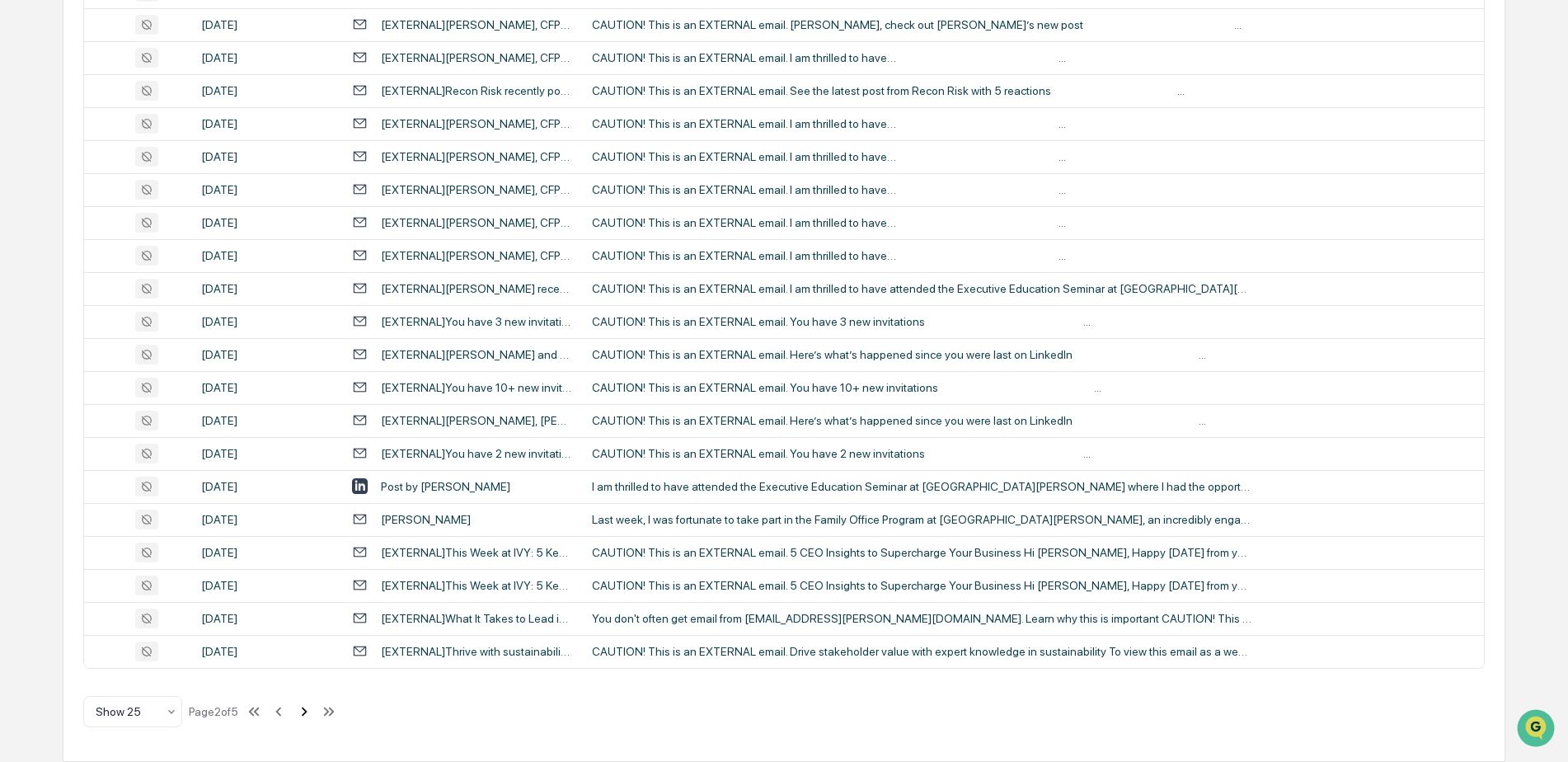
click at [308, 712] on icon at bounding box center [304, 711] width 18 height 18
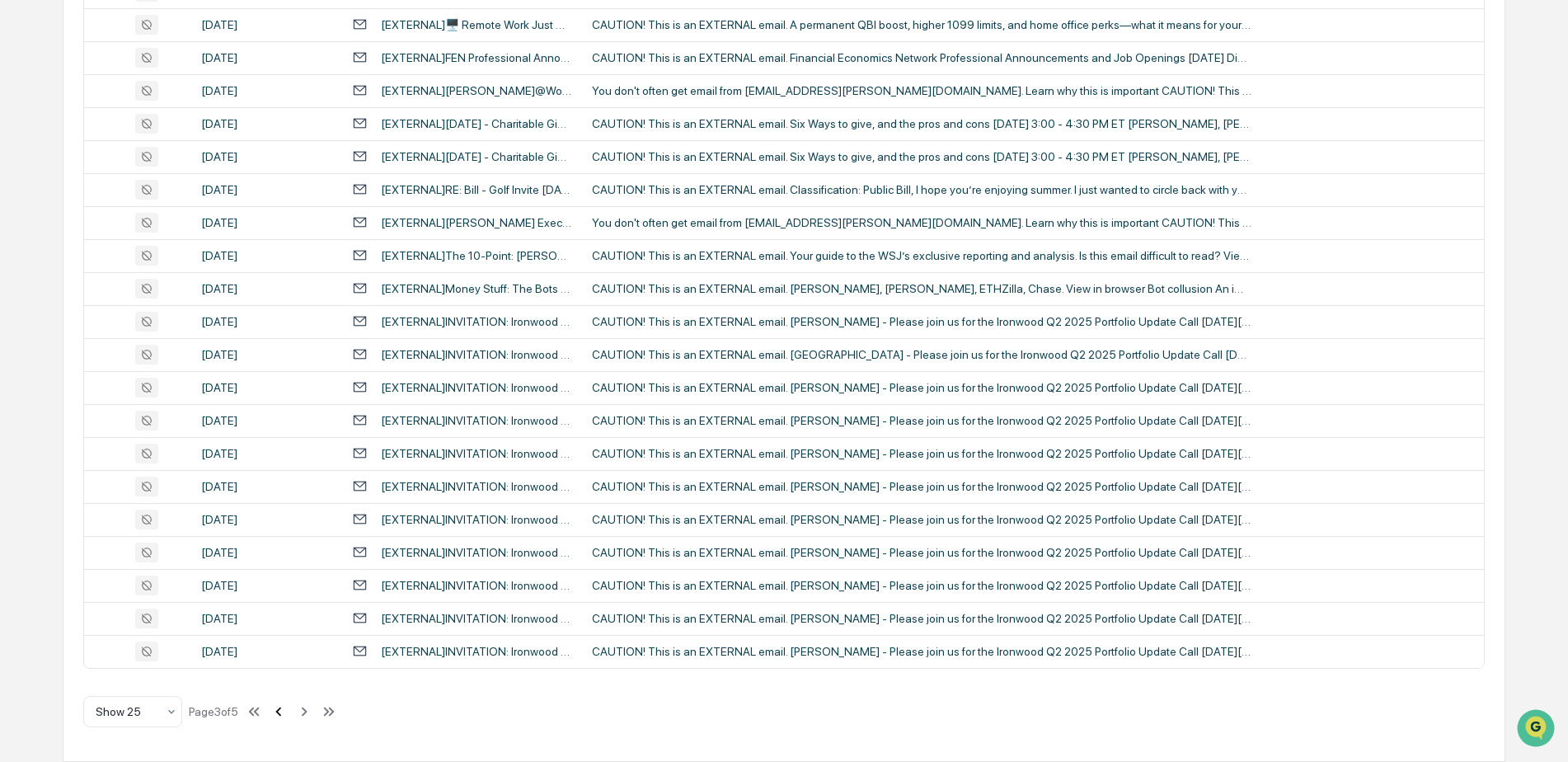
click at [287, 712] on icon at bounding box center [278, 711] width 18 height 18
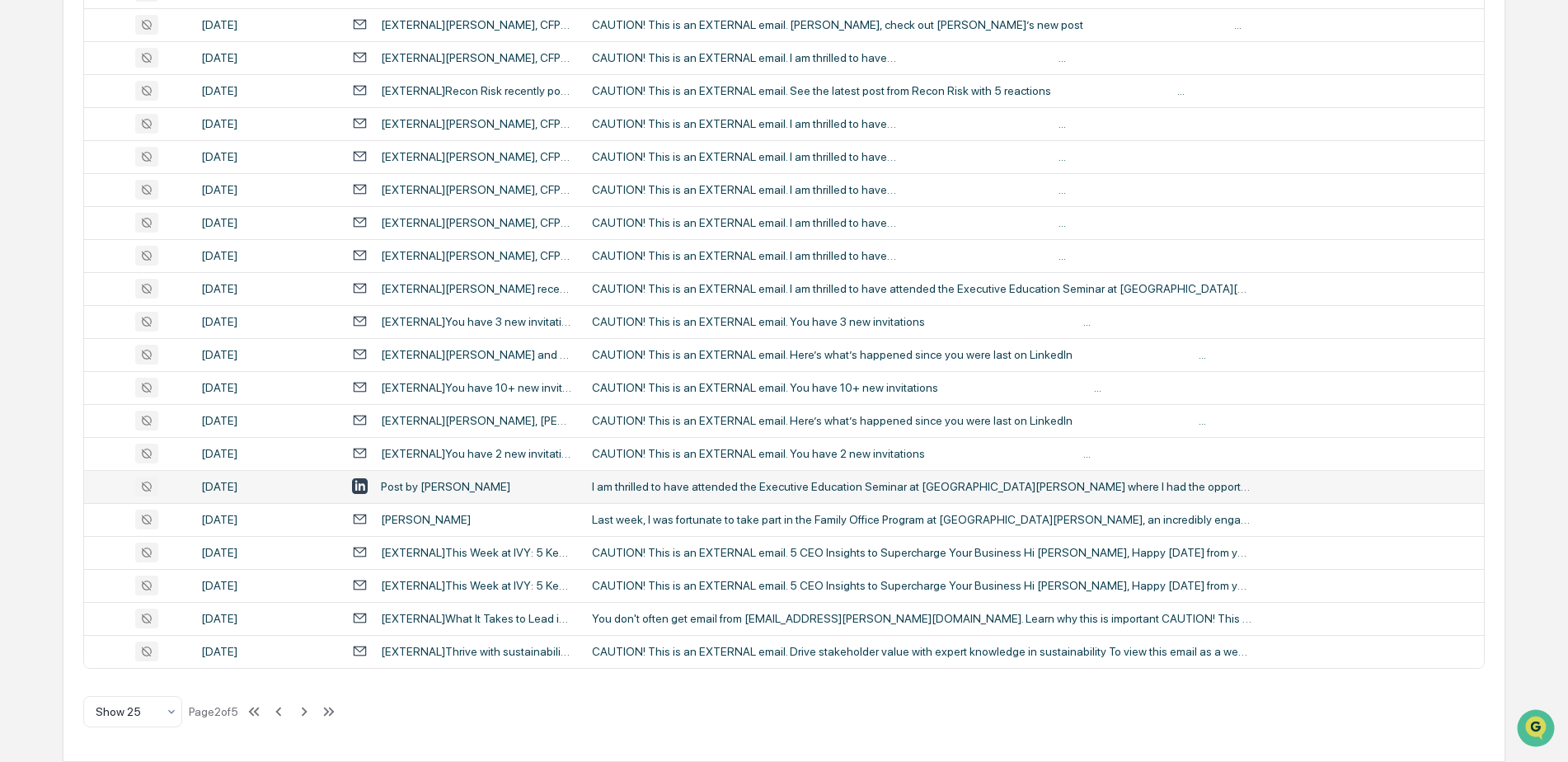
click at [944, 482] on div "I am thrilled to have attended the Executive Education Seminar at [GEOGRAPHIC_D…" at bounding box center [921, 486] width 659 height 13
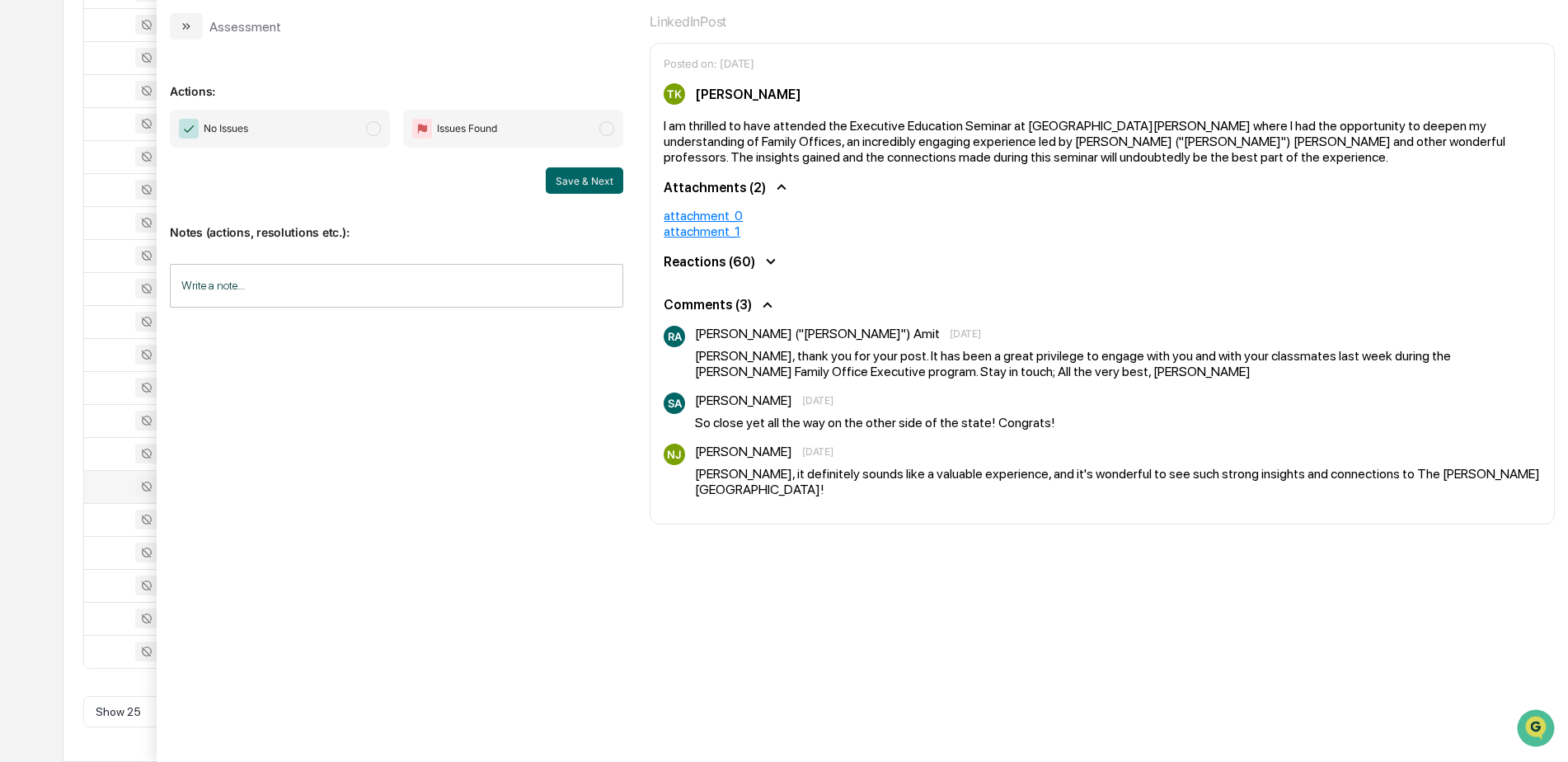
click at [48, 444] on div "Calendar Manage Tasks Reviews Approval Management Company People, Data, Setting…" at bounding box center [784, 114] width 1568 height 1297
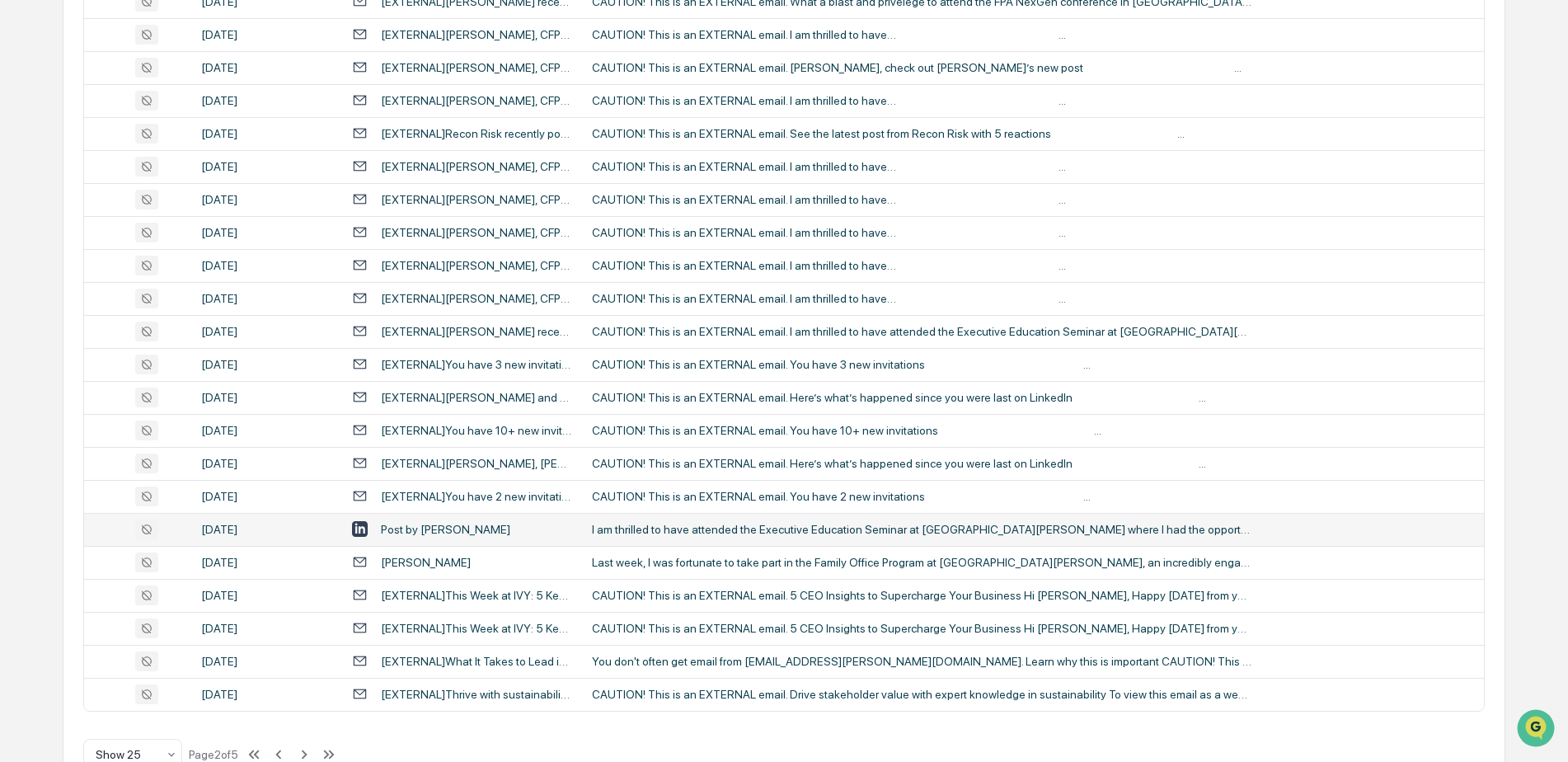
scroll to position [535, 0]
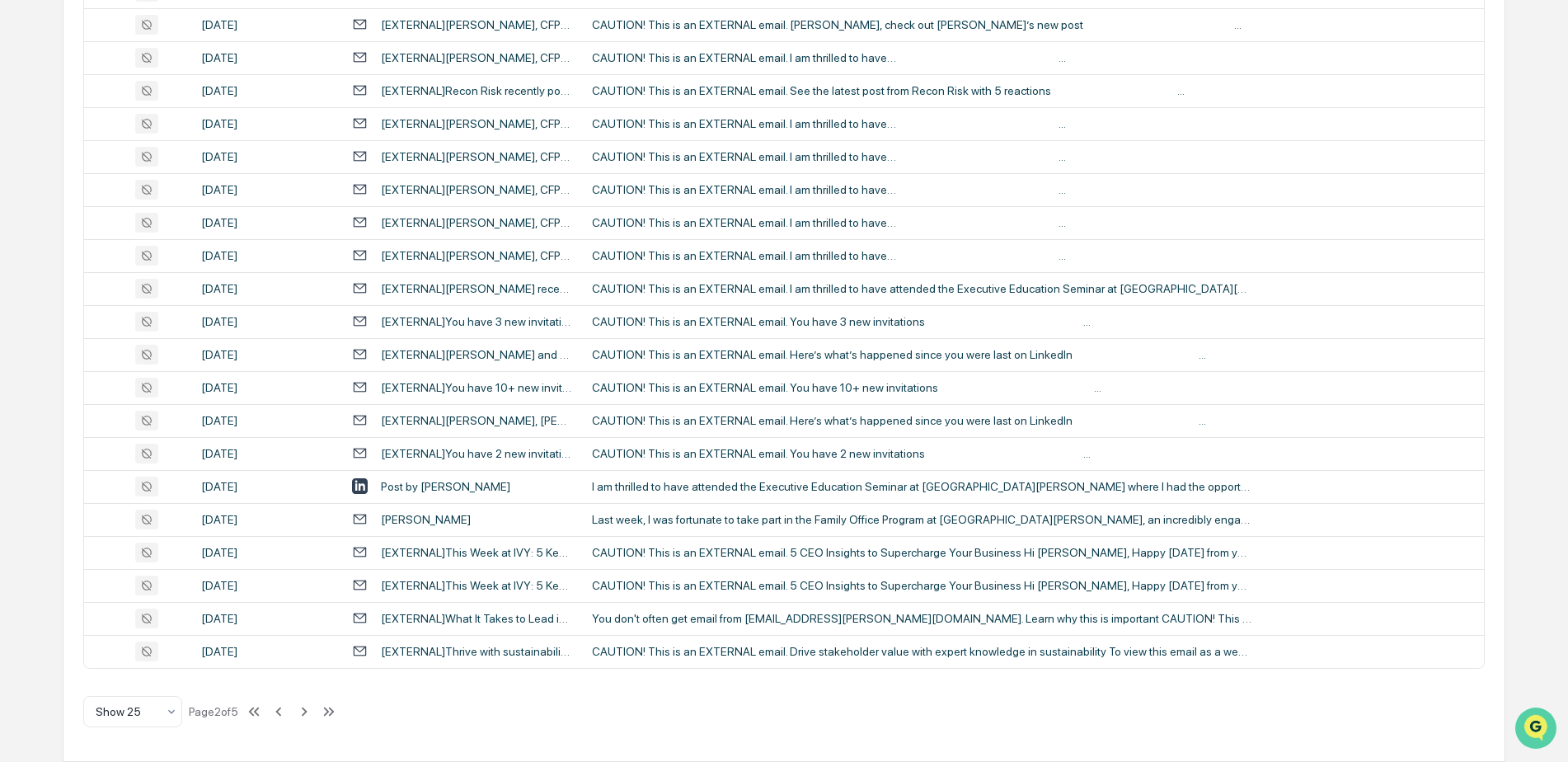
click at [1539, 731] on icon "Open customer support" at bounding box center [1535, 748] width 41 height 41
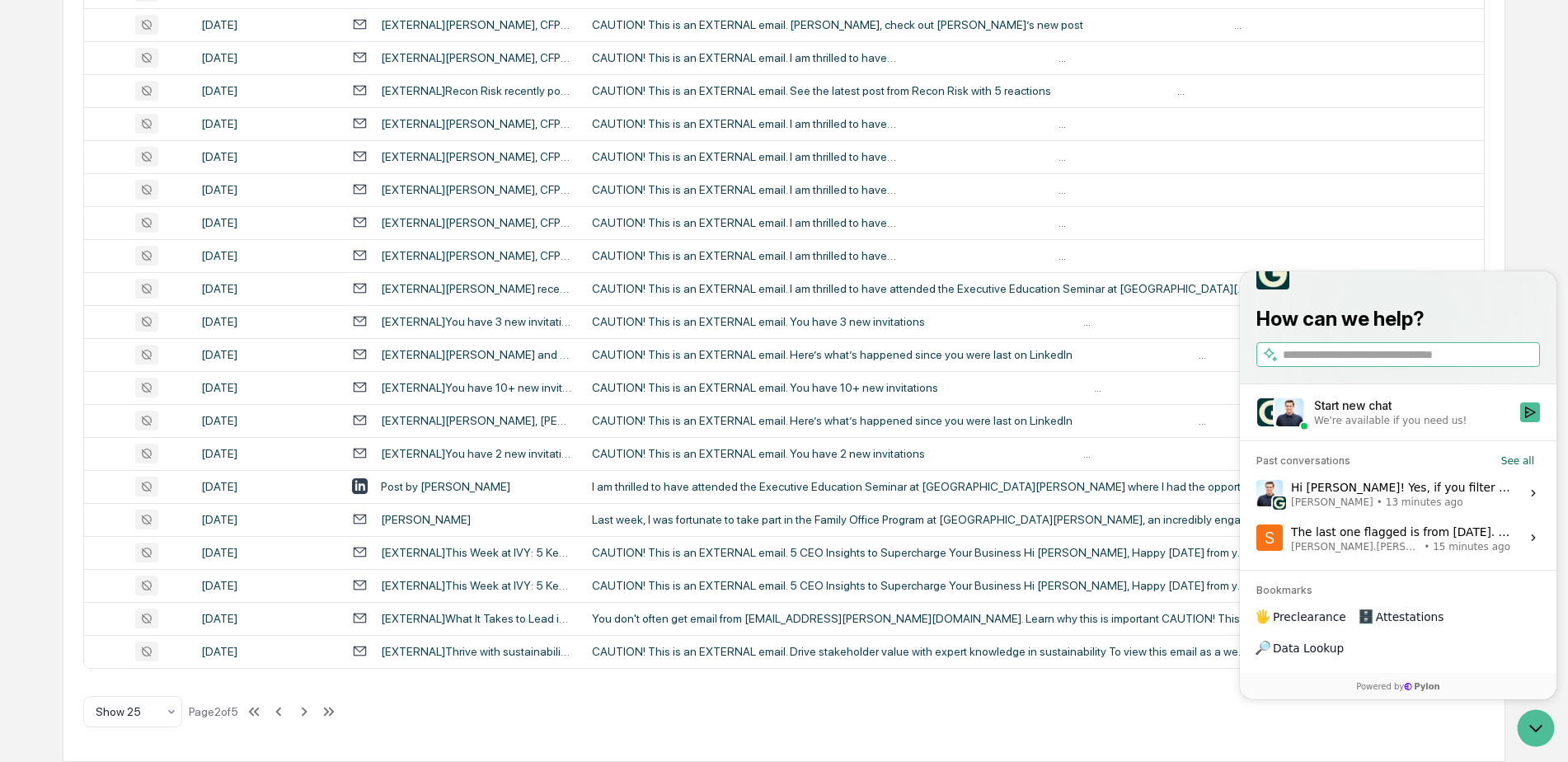
click at [1481, 509] on div "Hi [PERSON_NAME]! Yes, if you filter by LinkedIn Posts, I'm seeing it come up f…" at bounding box center [1400, 493] width 219 height 31
click at [1257, 494] on button "View issue" at bounding box center [1256, 493] width 1 height 1
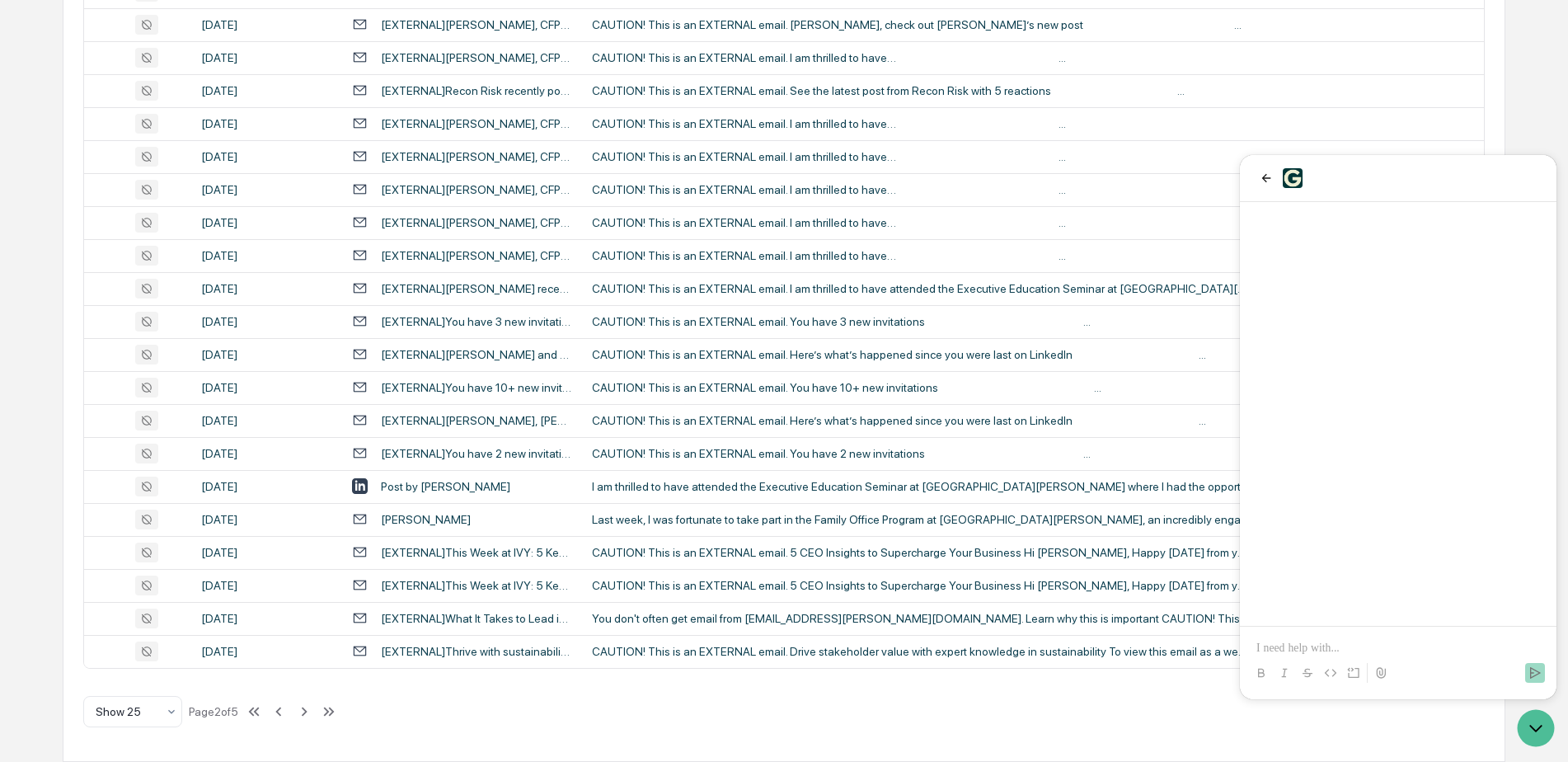
scroll to position [746, 0]
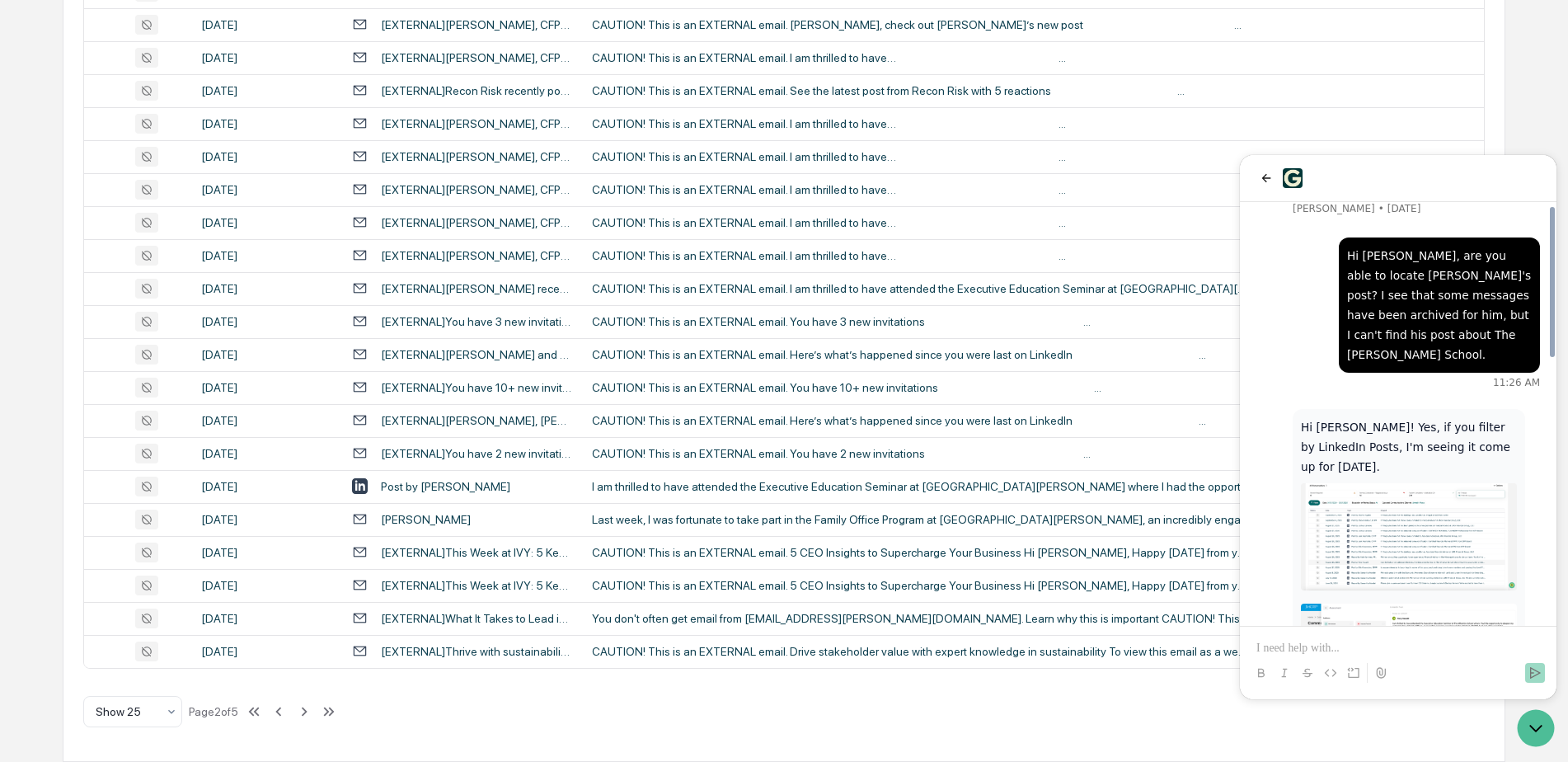
click at [1338, 643] on p at bounding box center [1398, 647] width 283 height 17
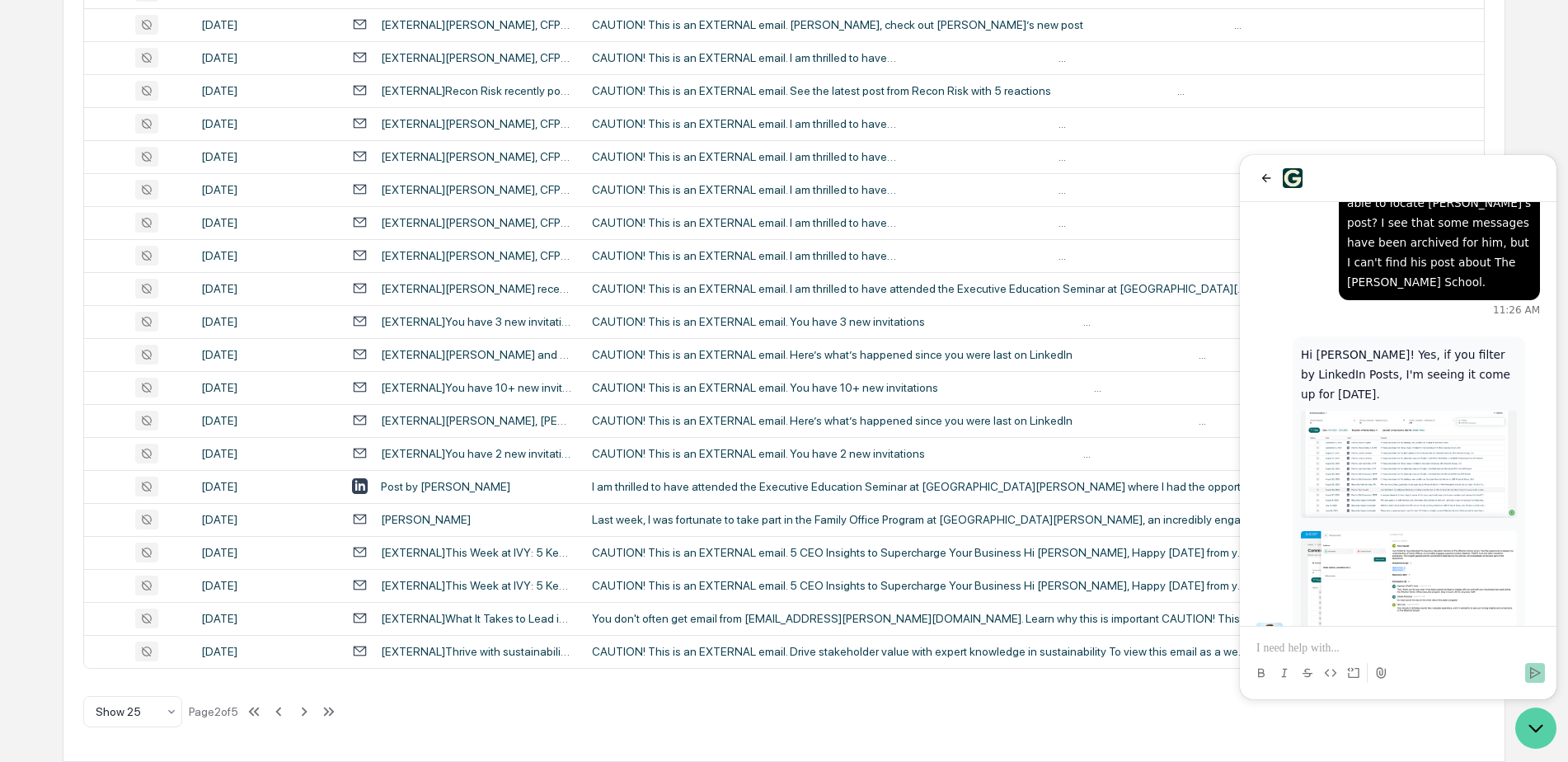
click at [1546, 731] on icon "Open customer support" at bounding box center [1535, 727] width 41 height 41
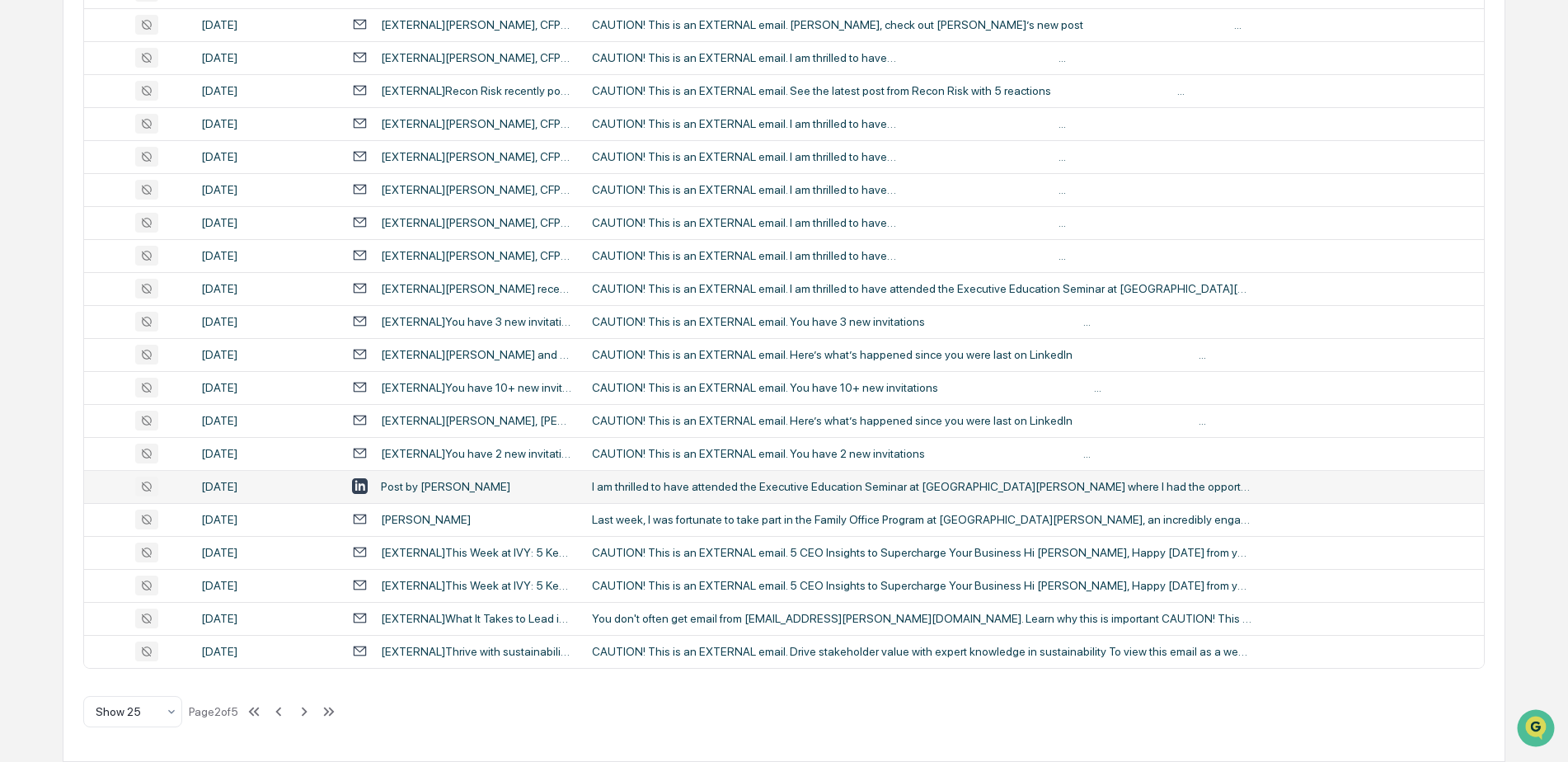
click at [444, 483] on div "Post by [PERSON_NAME]" at bounding box center [446, 486] width 130 height 13
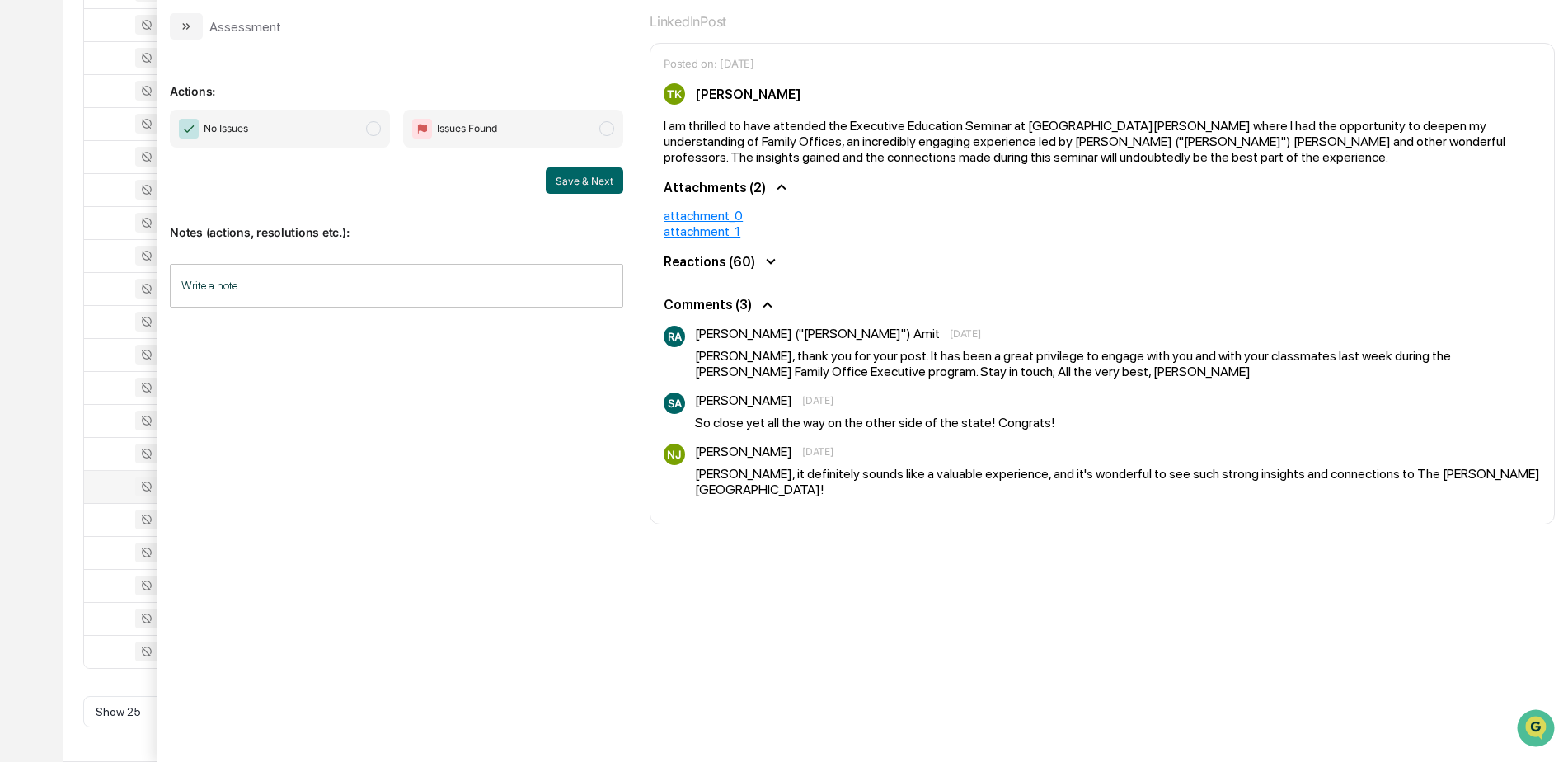
click at [24, 503] on div "Calendar Manage Tasks Reviews Approval Management Company People, Data, Setting…" at bounding box center [784, 114] width 1568 height 1297
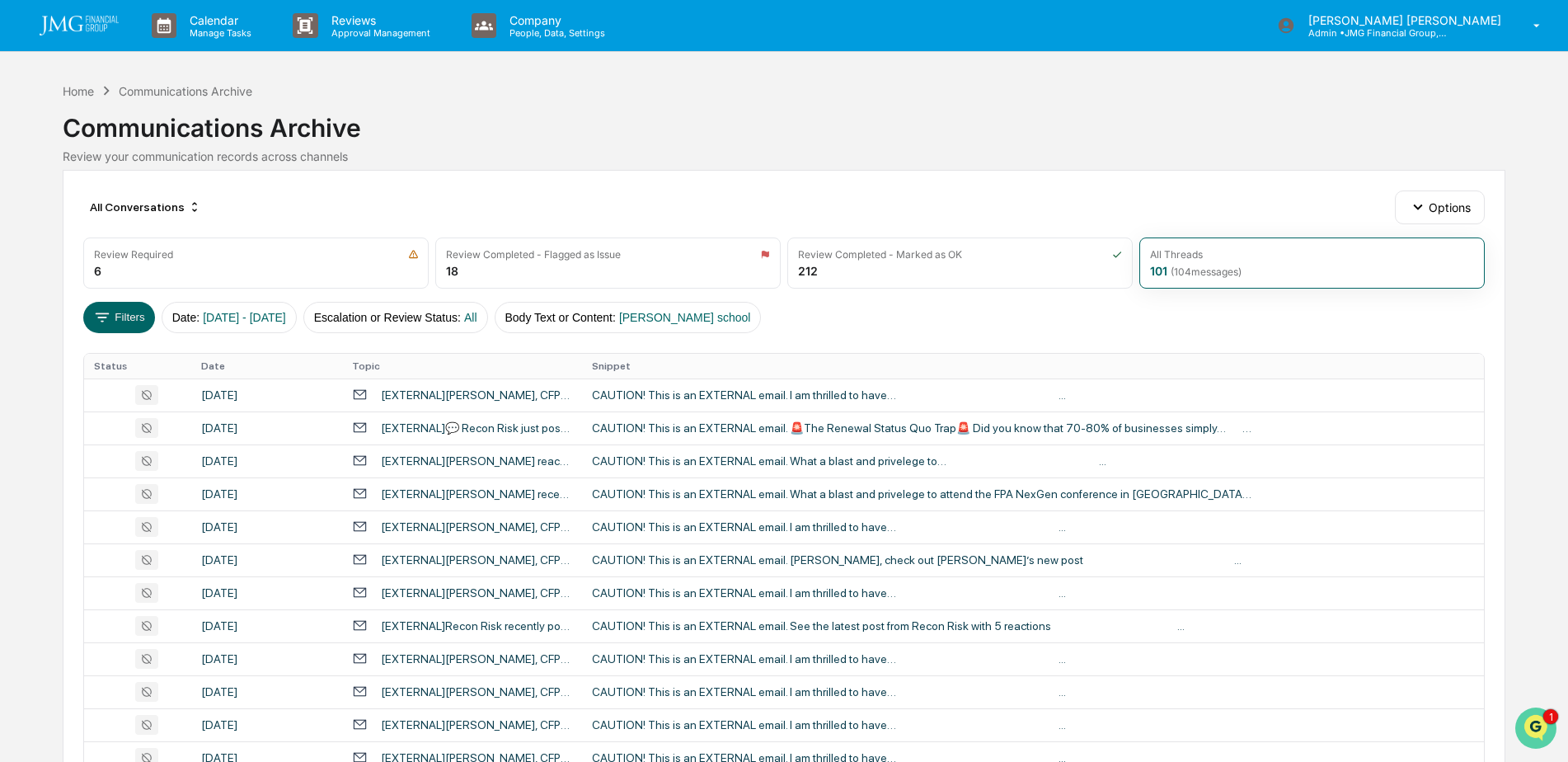
click at [1544, 719] on img "Open customer support" at bounding box center [1535, 727] width 41 height 33
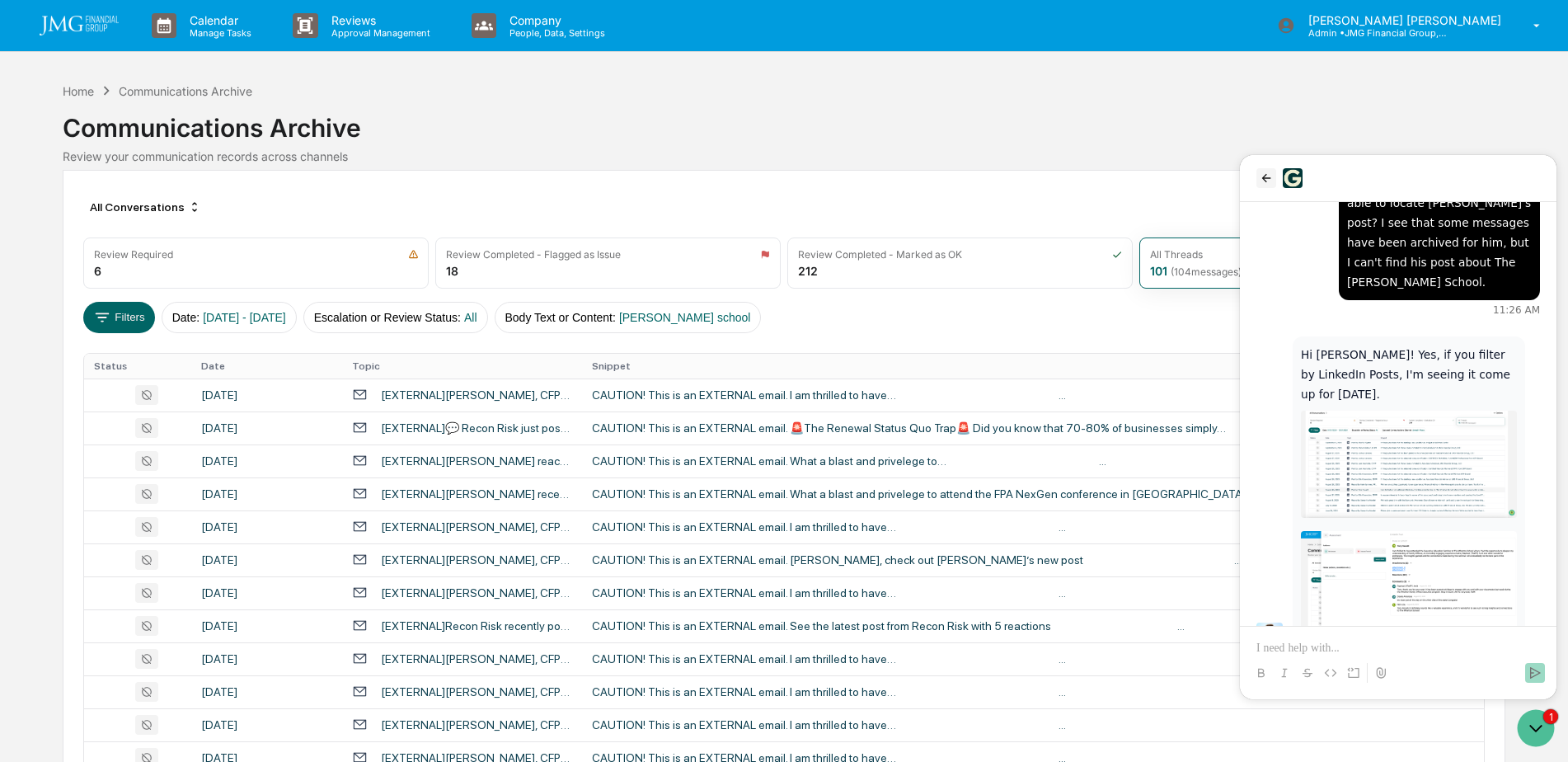
click at [1262, 188] on button "back" at bounding box center [1267, 179] width 20 height 20
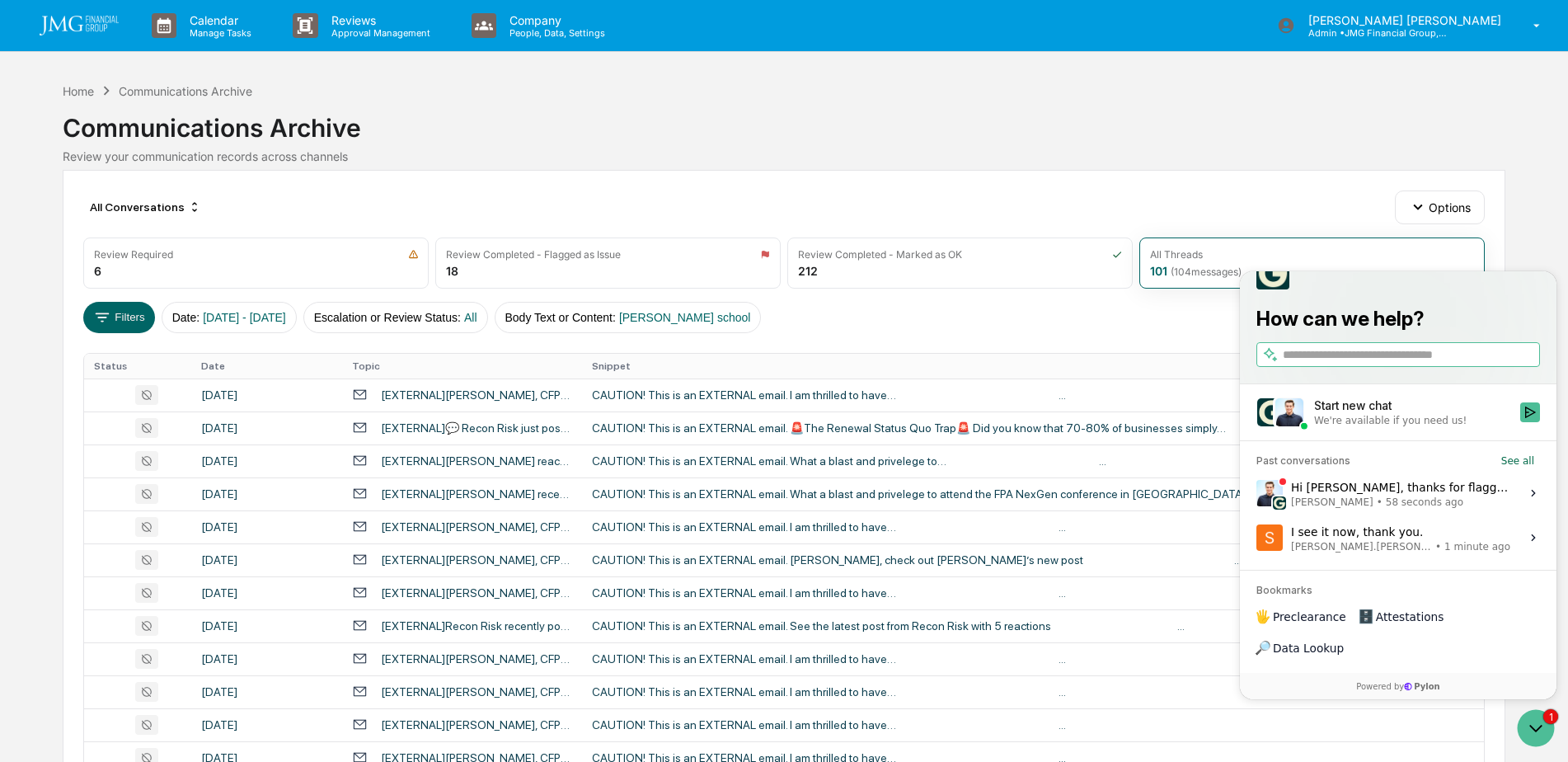
click at [1431, 509] on div "Hi [PERSON_NAME], thanks for flagging this. We identified that in the raw data …" at bounding box center [1400, 493] width 219 height 31
click at [1257, 494] on button "View issue" at bounding box center [1256, 493] width 1 height 1
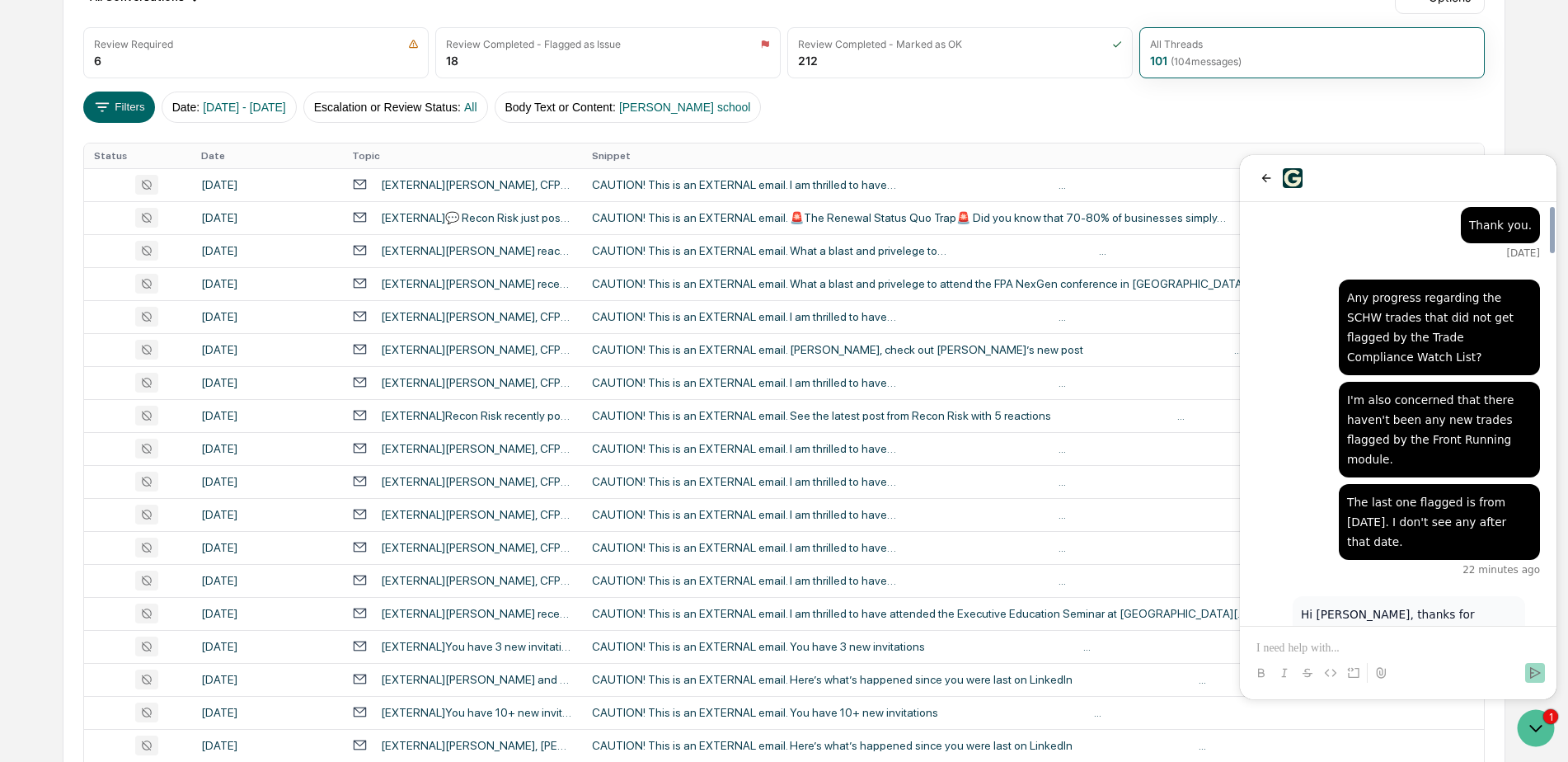
scroll to position [330, 0]
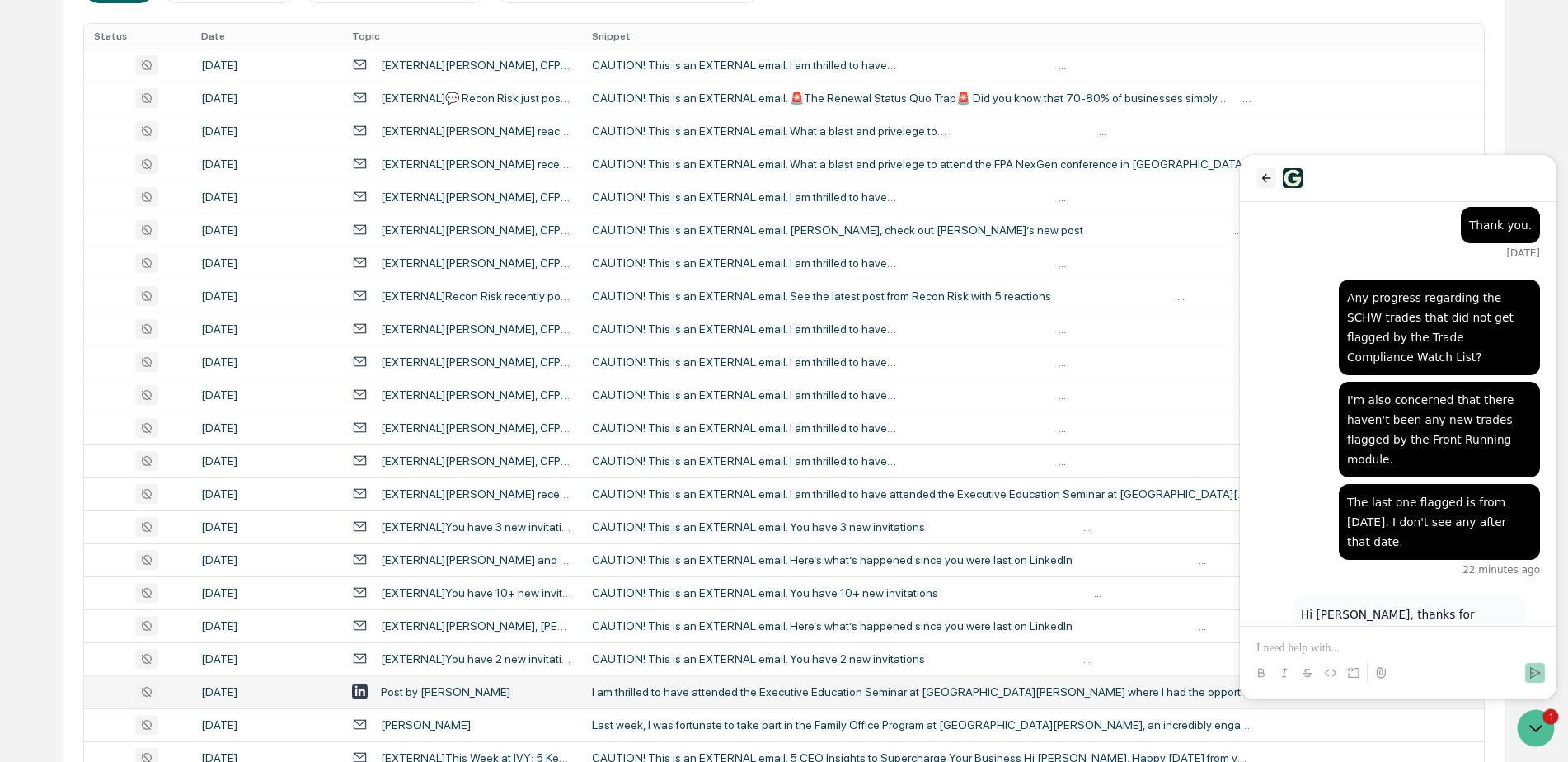
click at [1271, 173] on icon "back" at bounding box center [1266, 178] width 13 height 13
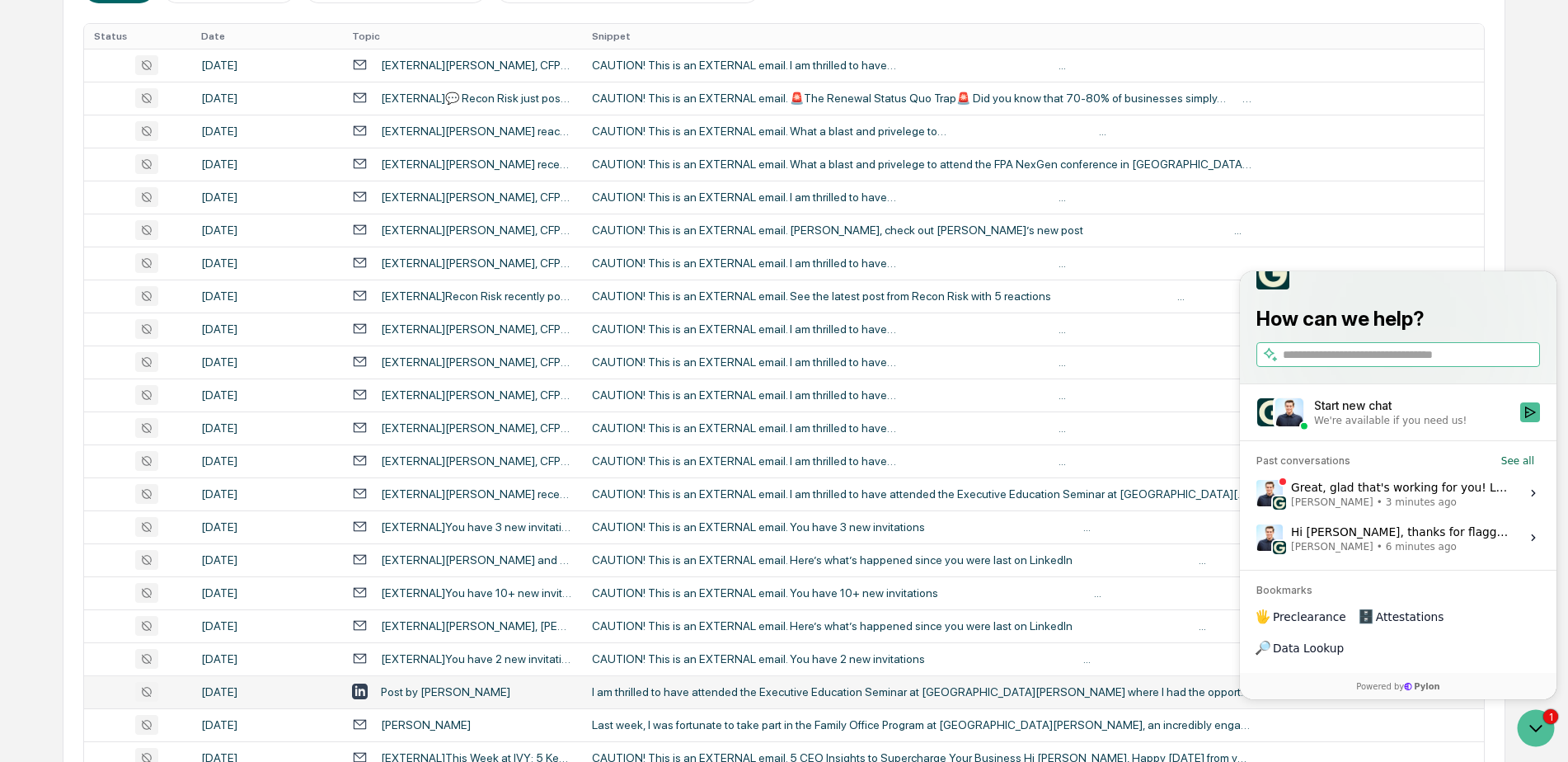
click at [1413, 509] on div "Great, glad that's working for you! Let me know if anything else comes up. [PER…" at bounding box center [1400, 493] width 219 height 31
click at [1257, 494] on button "View issue" at bounding box center [1256, 493] width 1 height 1
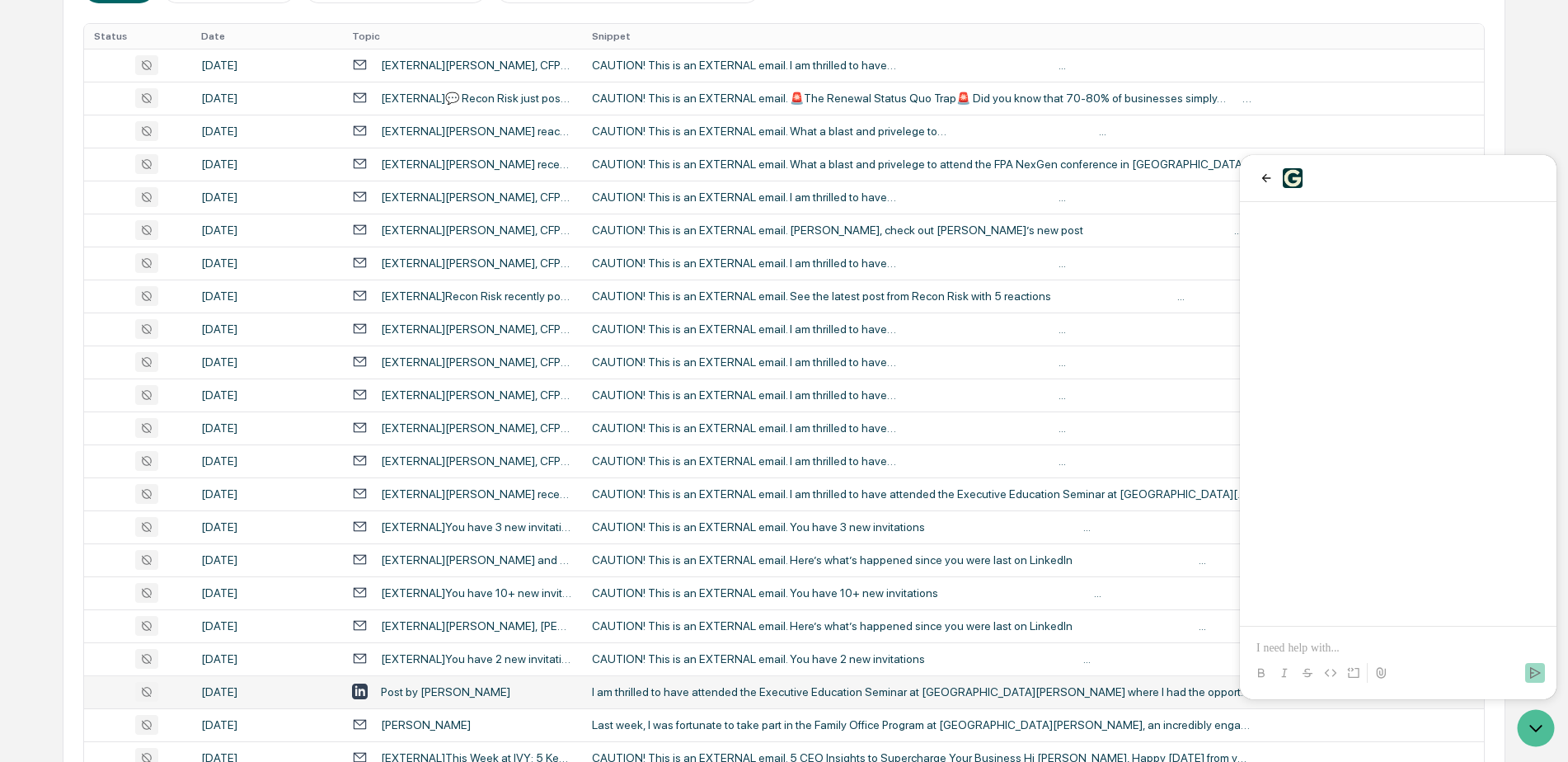
scroll to position [918, 0]
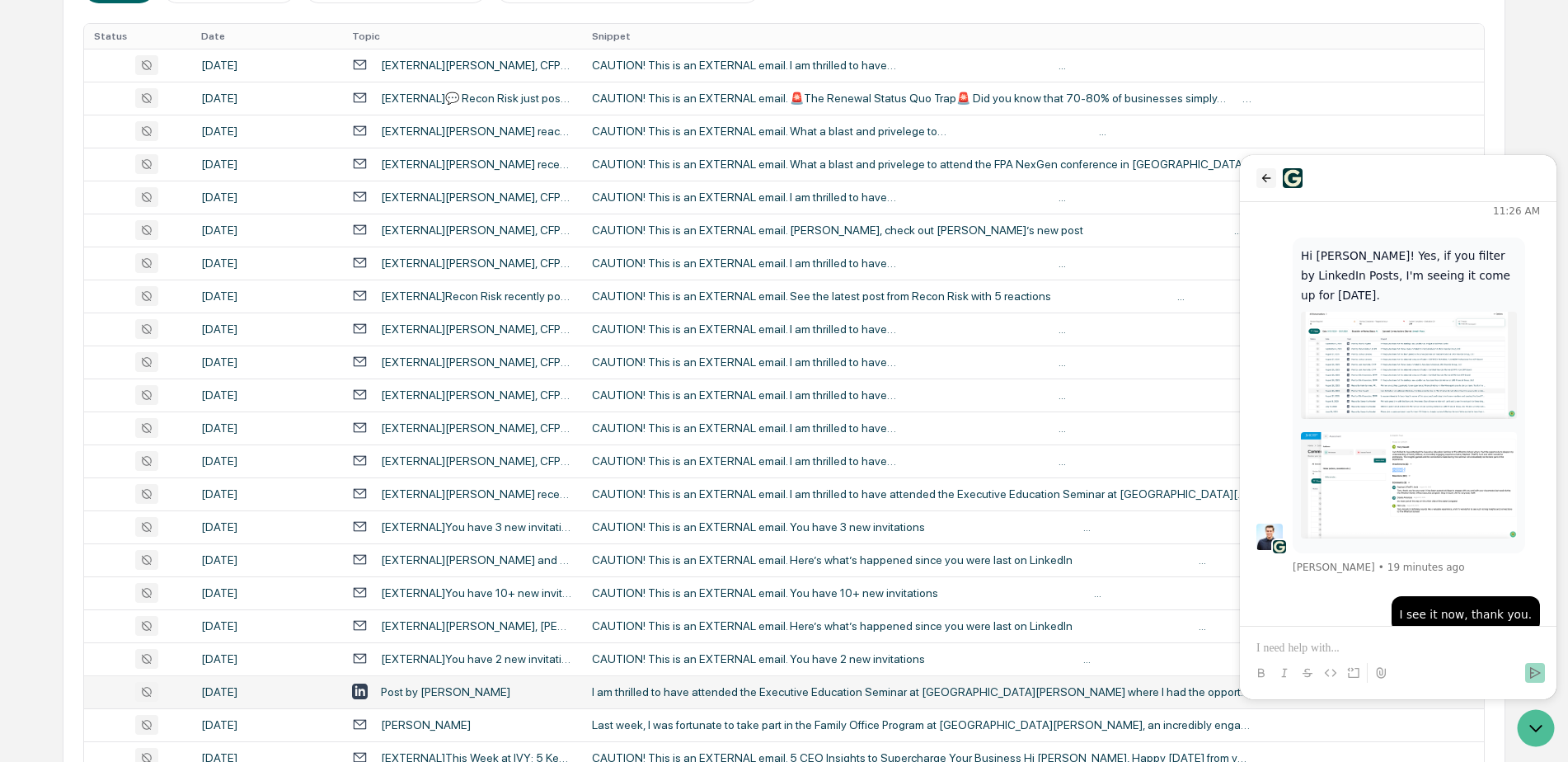
click at [1271, 179] on icon "back" at bounding box center [1266, 178] width 13 height 13
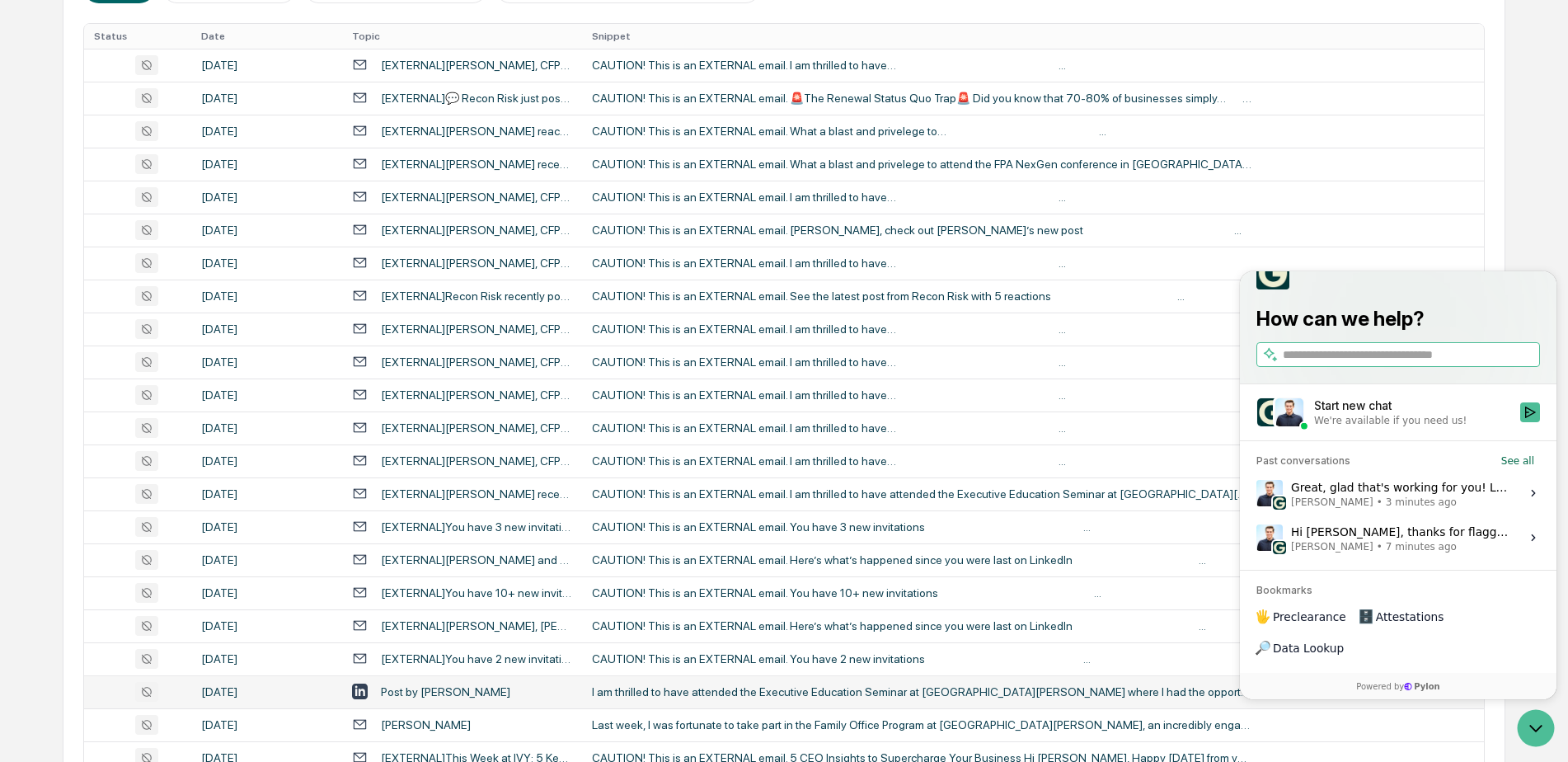
click at [1470, 554] on span "[PERSON_NAME] • 7 minutes ago" at bounding box center [1400, 546] width 219 height 13
click at [1257, 539] on button "View issue" at bounding box center [1256, 538] width 1 height 1
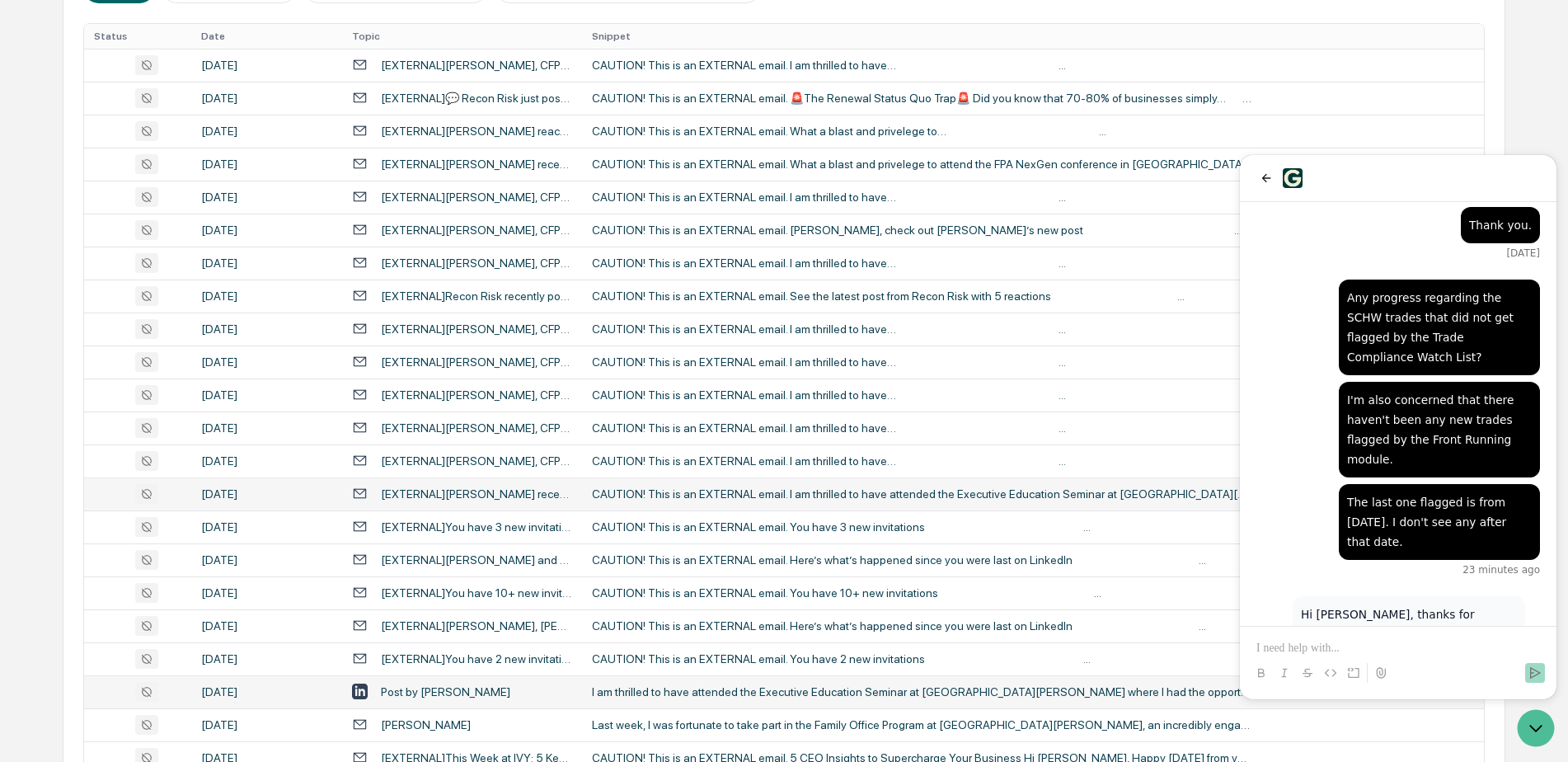
scroll to position [0, 0]
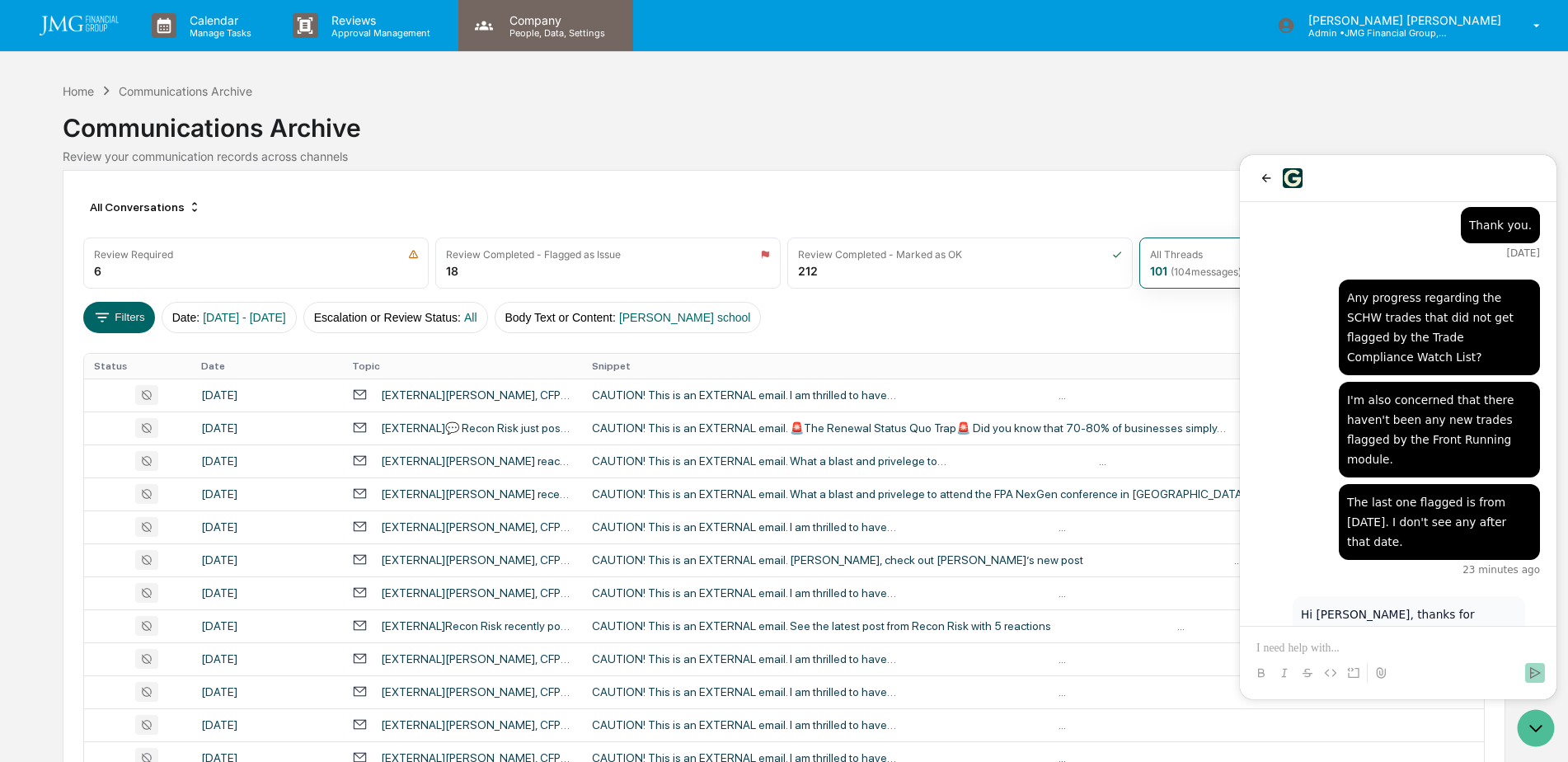
click at [575, 39] on div "Company People, Data, Settings" at bounding box center [546, 25] width 175 height 51
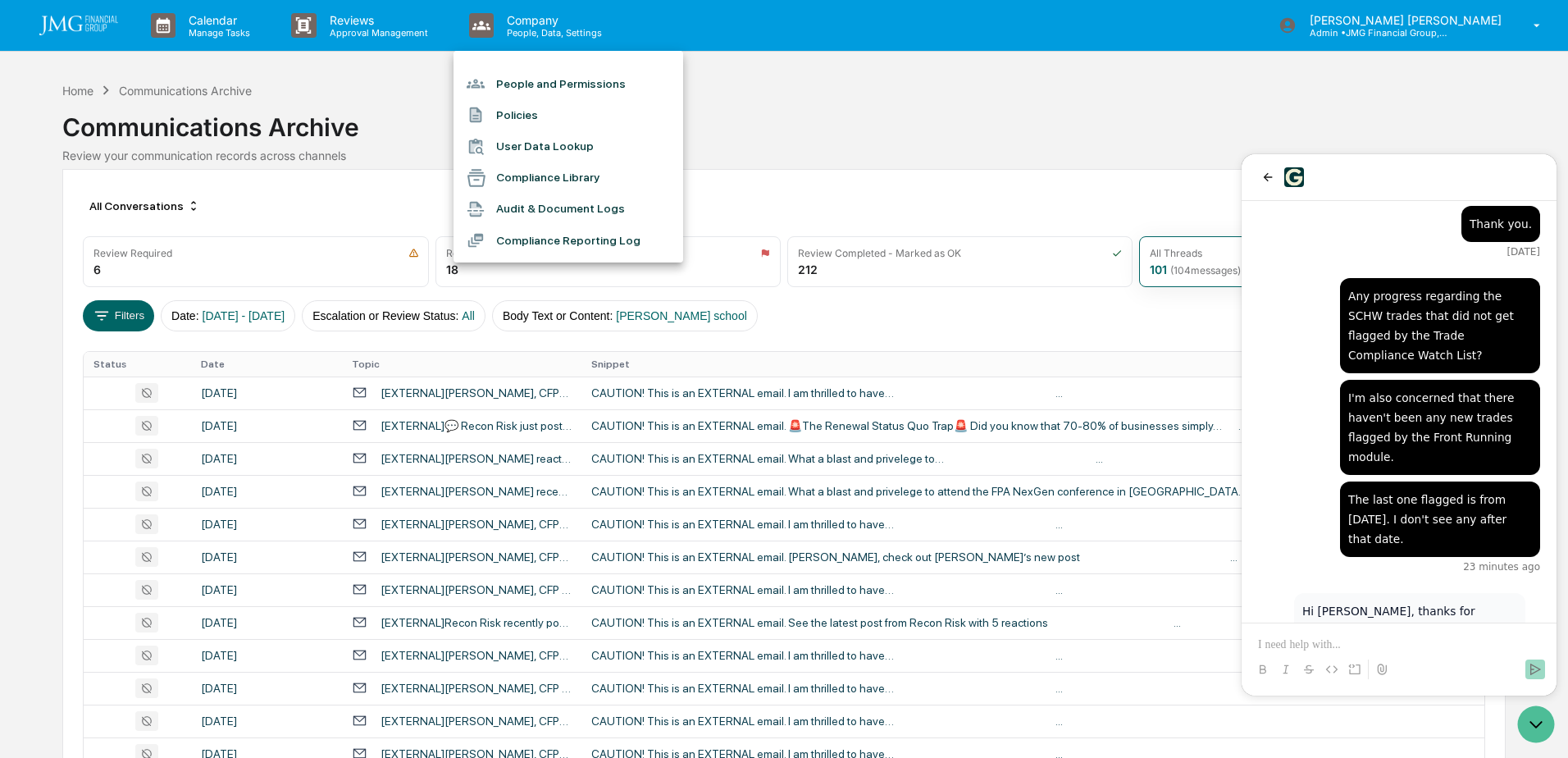
click at [822, 139] on div at bounding box center [784, 379] width 1568 height 758
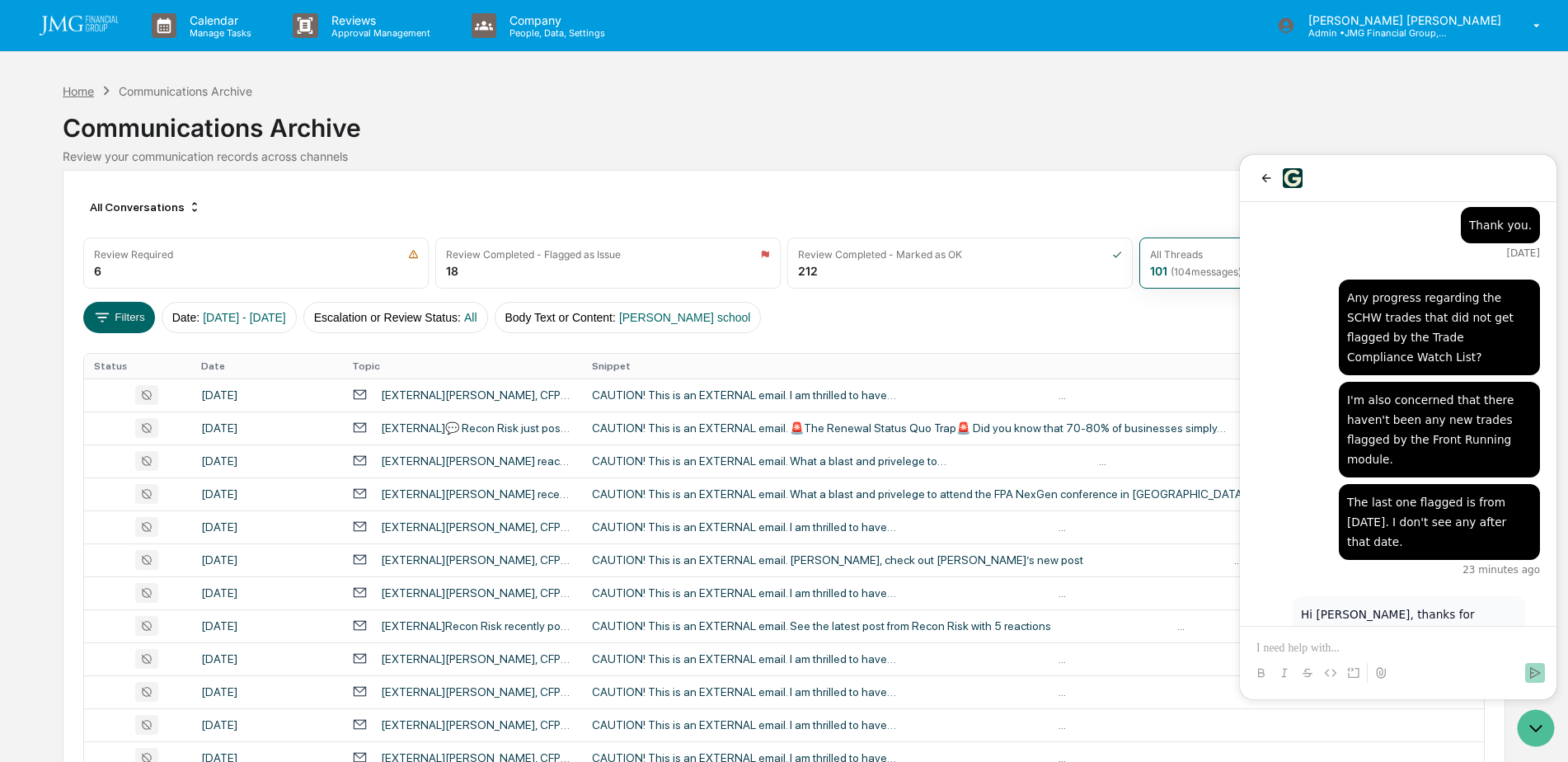
click at [93, 92] on div "Home" at bounding box center [78, 91] width 31 height 14
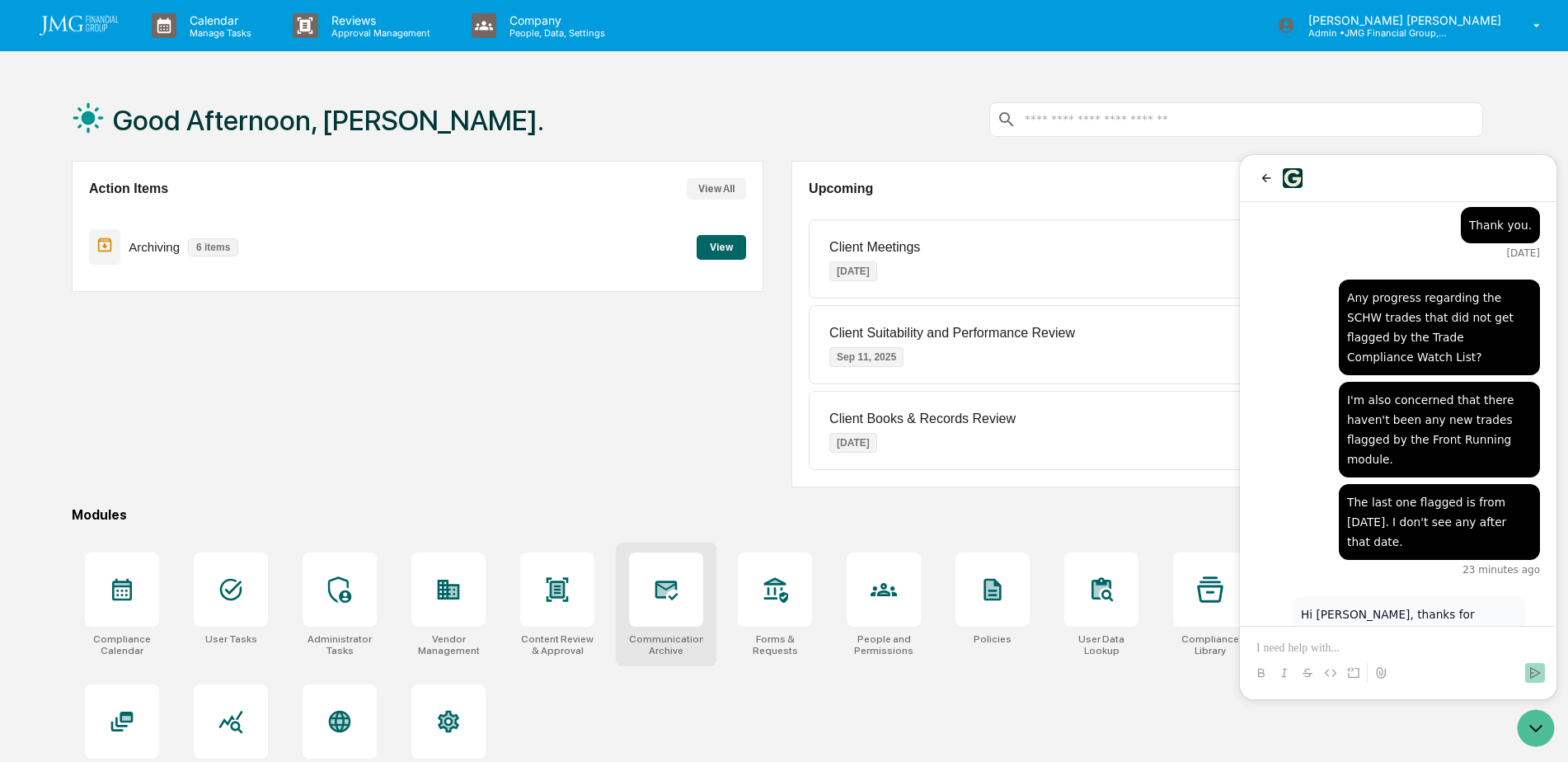
scroll to position [79, 0]
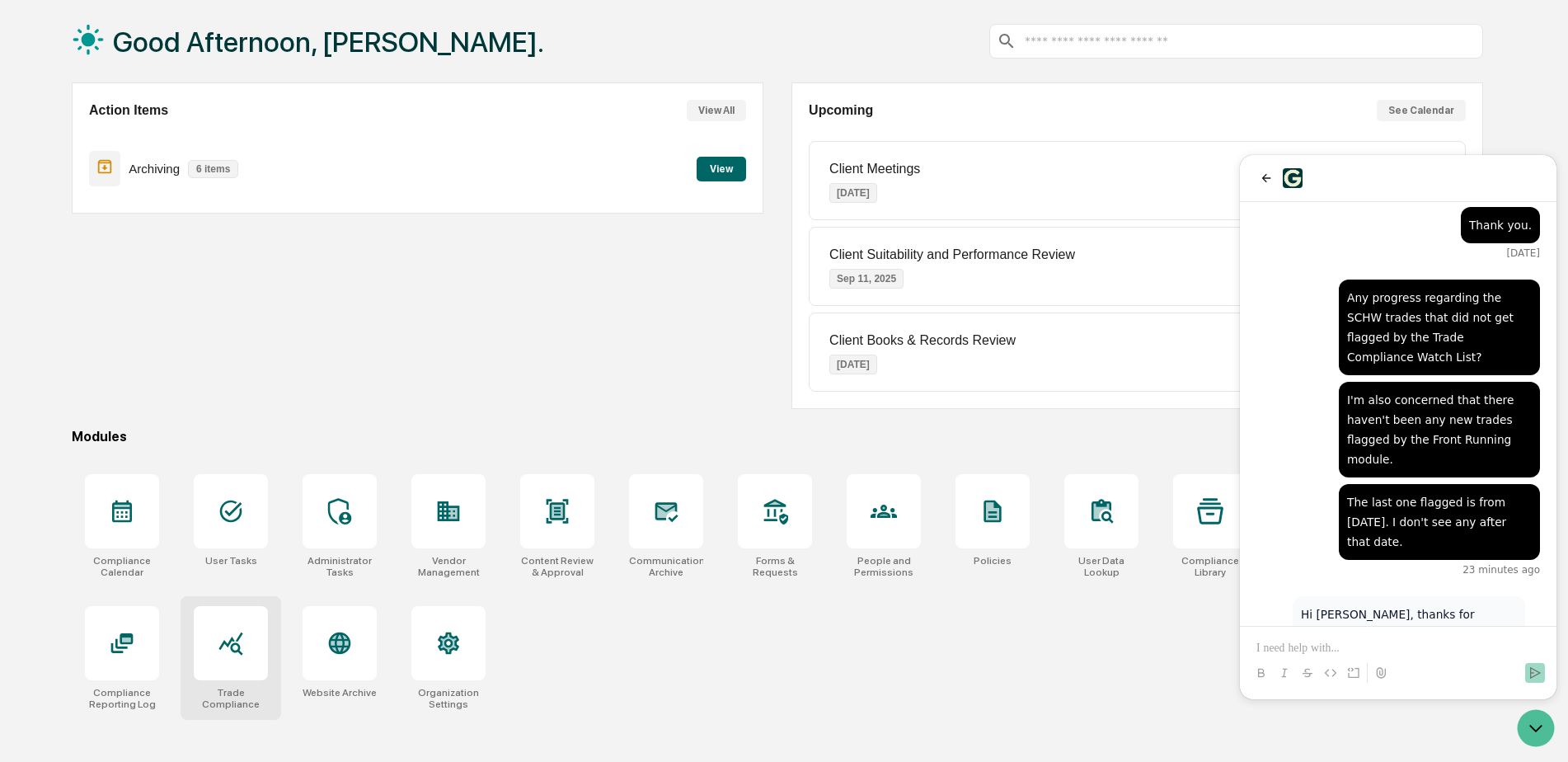
click at [219, 642] on icon at bounding box center [230, 642] width 26 height 26
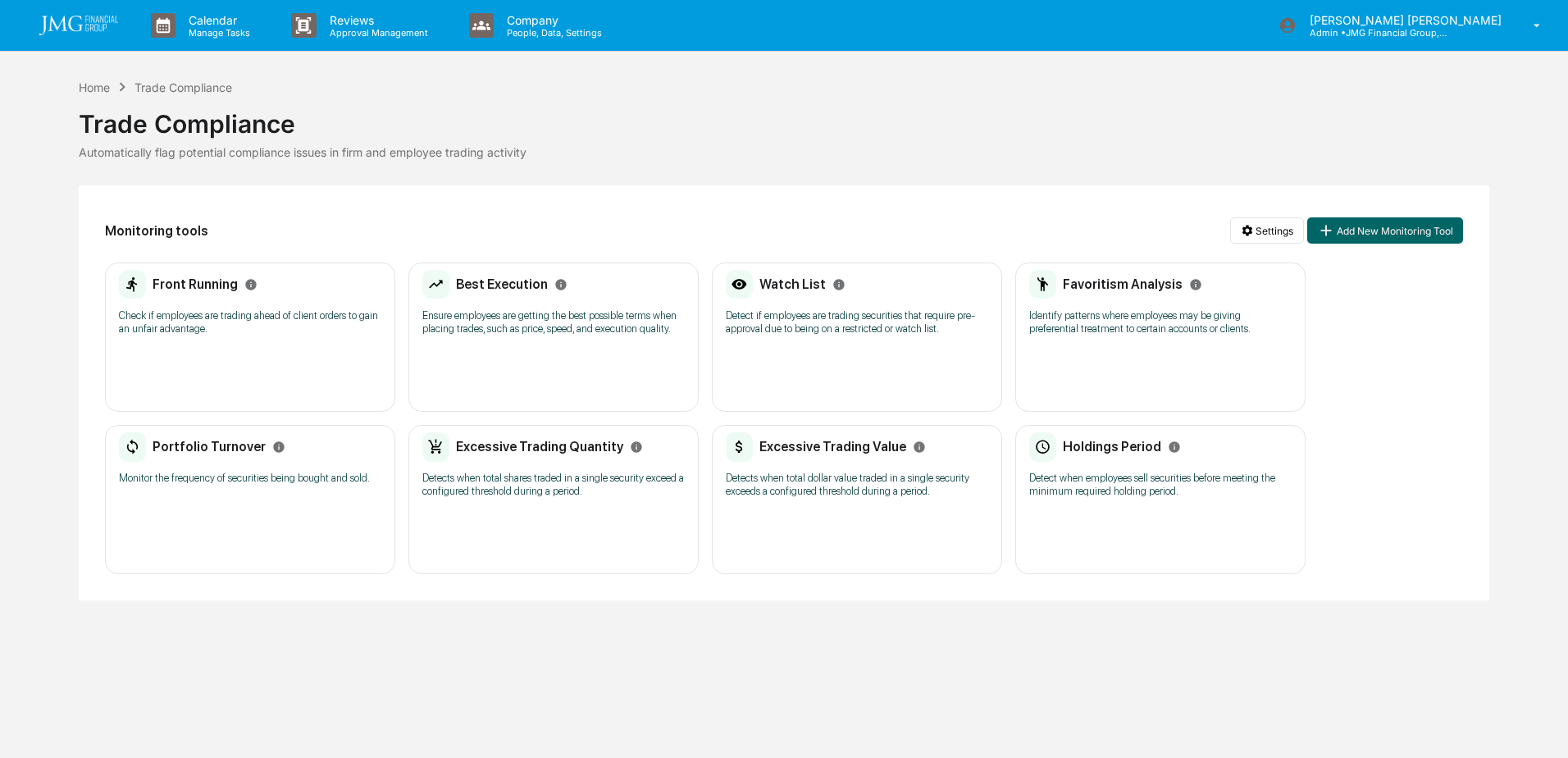
click at [248, 323] on p "Check if employees are trading ahead of client orders to gain an unfair advanta…" at bounding box center [250, 322] width 262 height 26
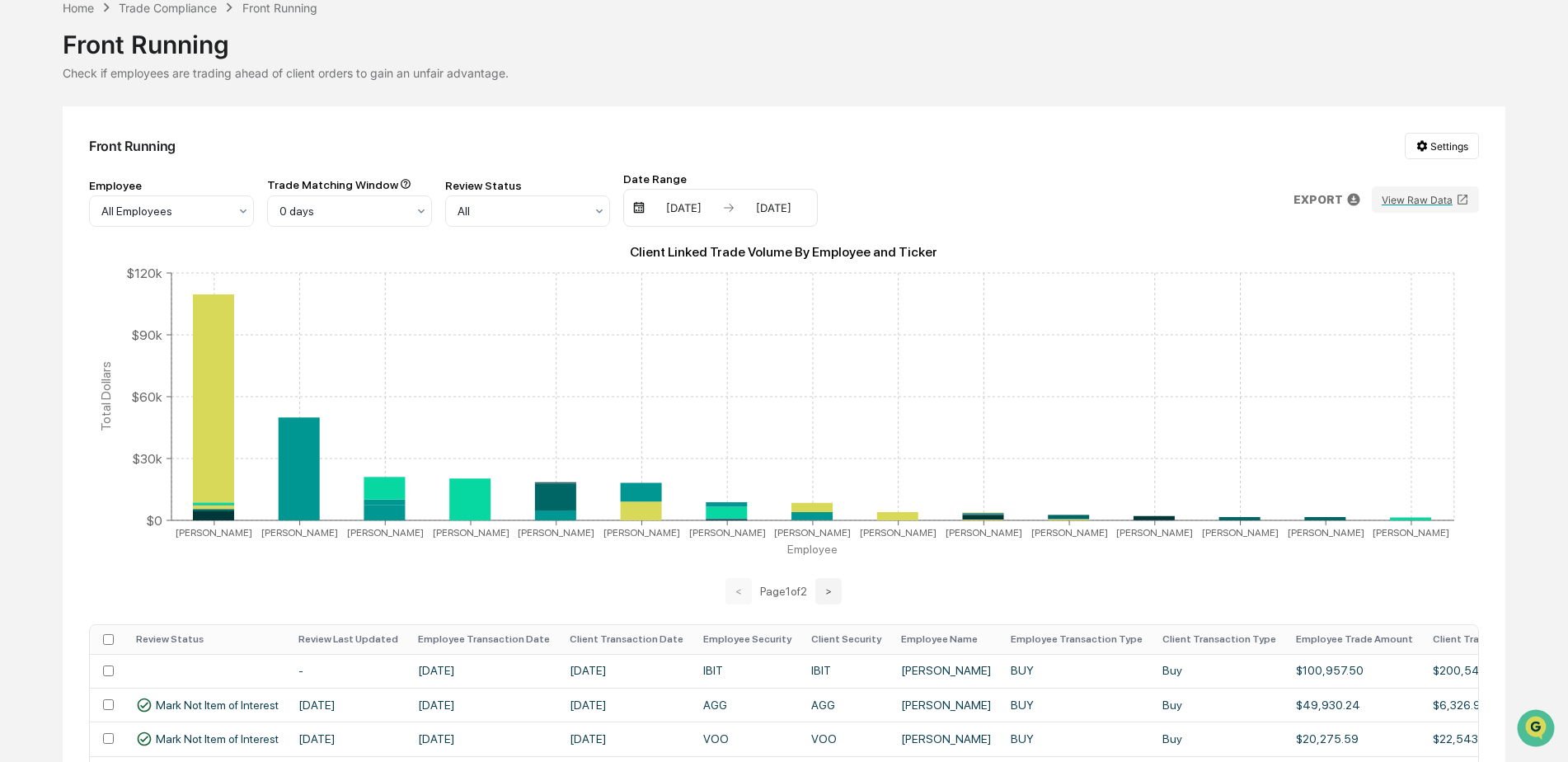
scroll to position [83, 0]
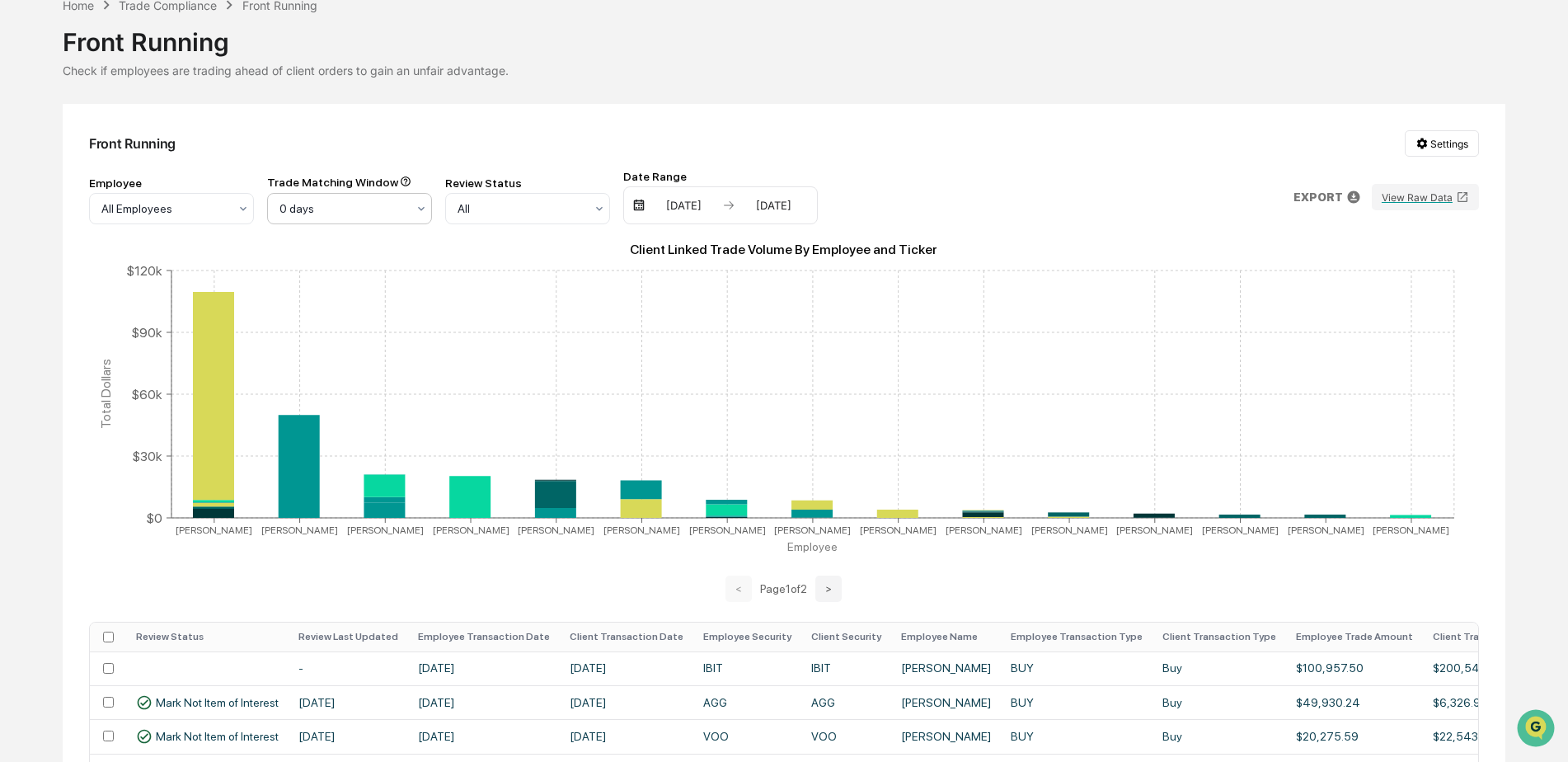
click at [427, 205] on icon at bounding box center [421, 207] width 13 height 13
click at [375, 307] on div "5 days" at bounding box center [350, 313] width 164 height 33
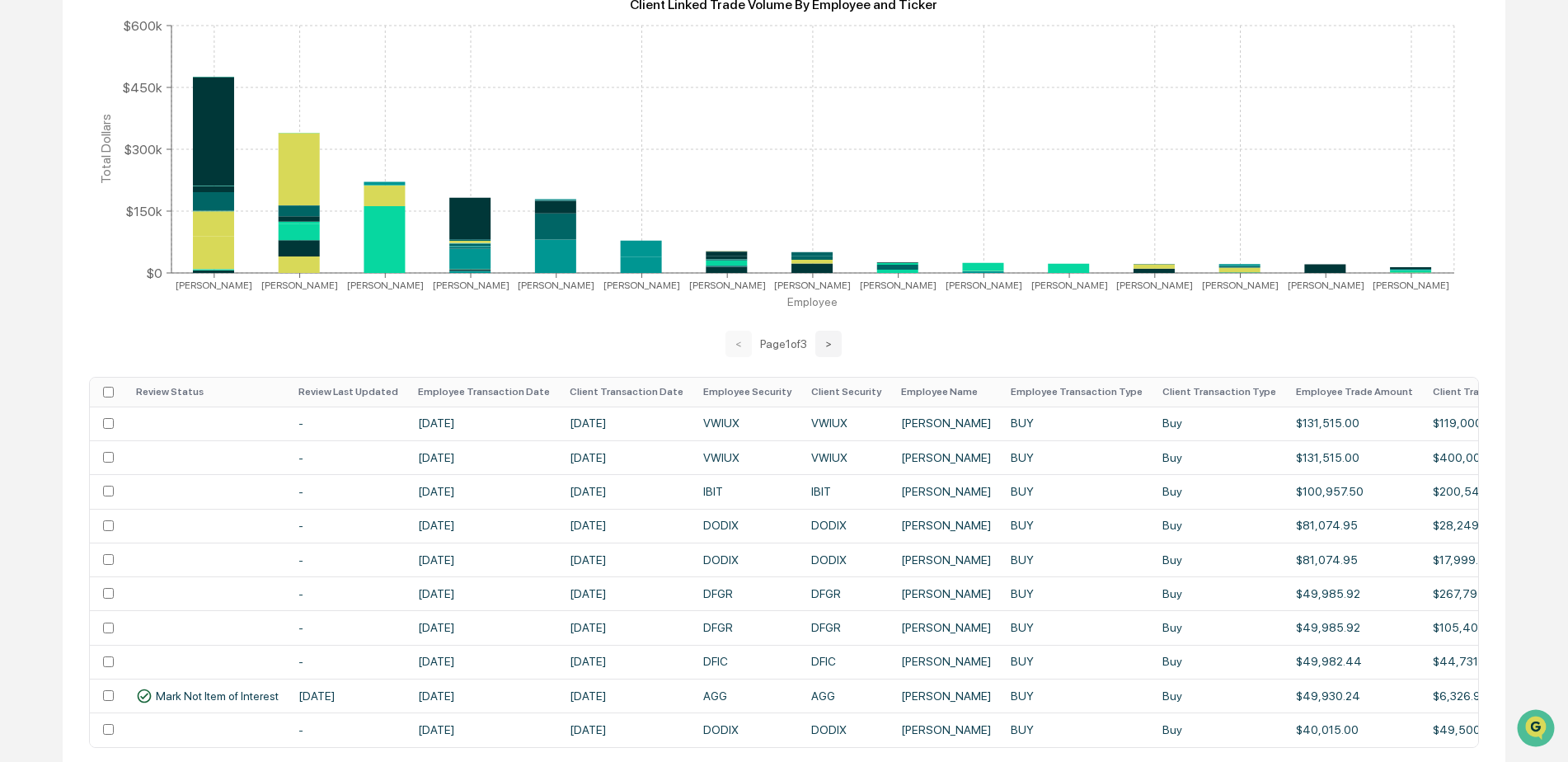
scroll to position [330, 0]
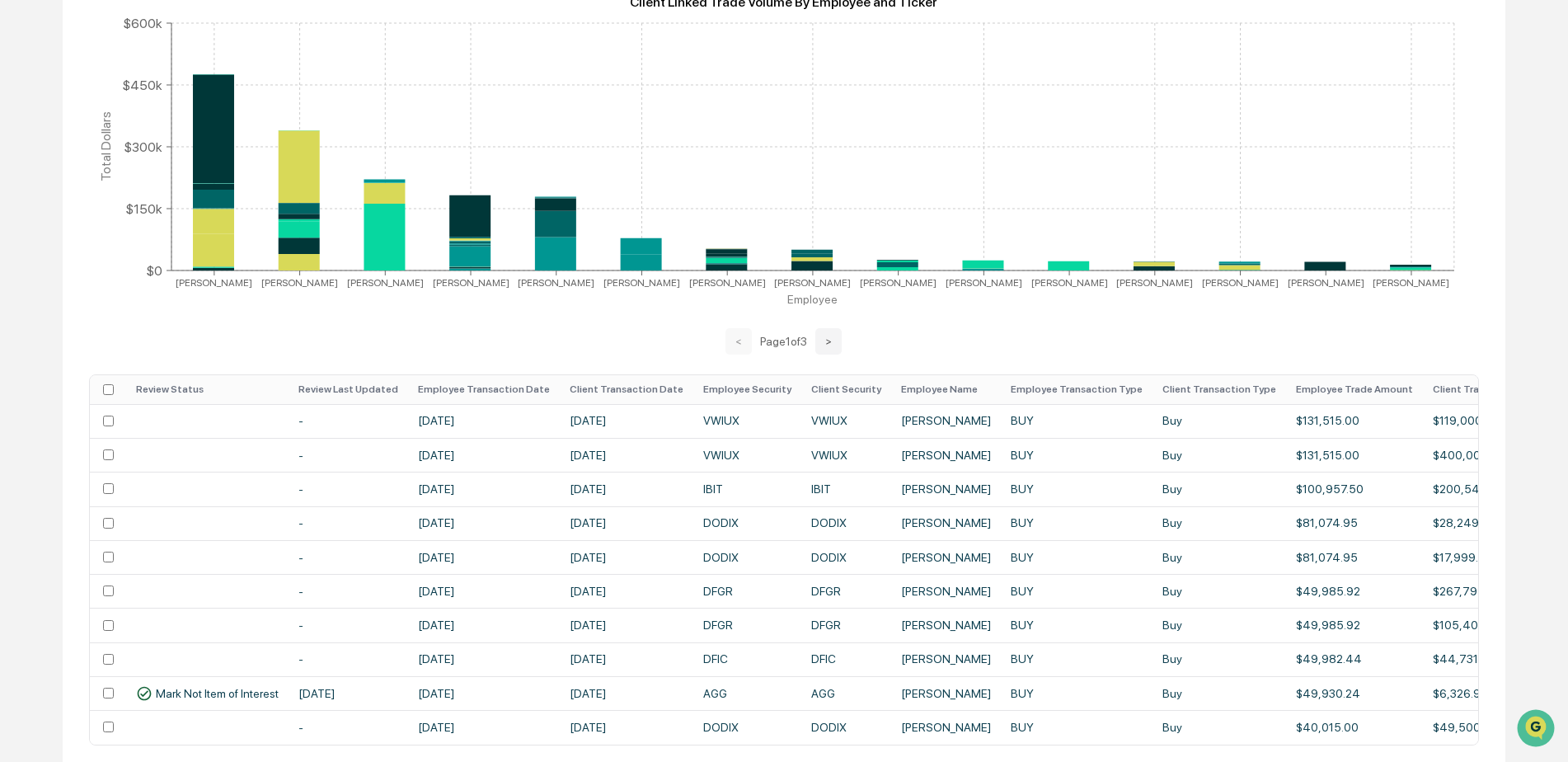
click at [492, 393] on th "Employee Transaction Date" at bounding box center [484, 389] width 152 height 29
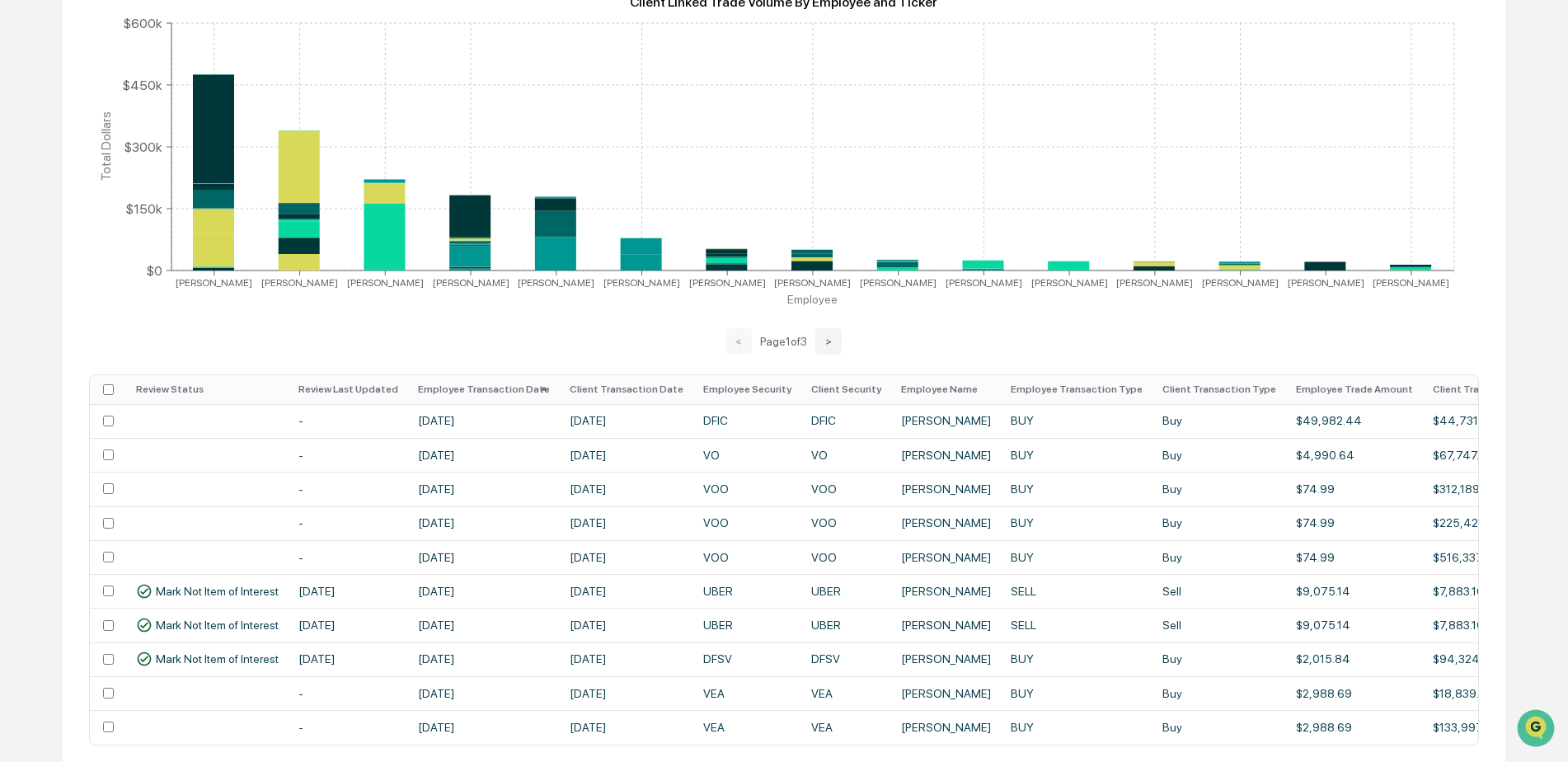
click at [492, 393] on th "Employee Transaction Date" at bounding box center [484, 389] width 152 height 29
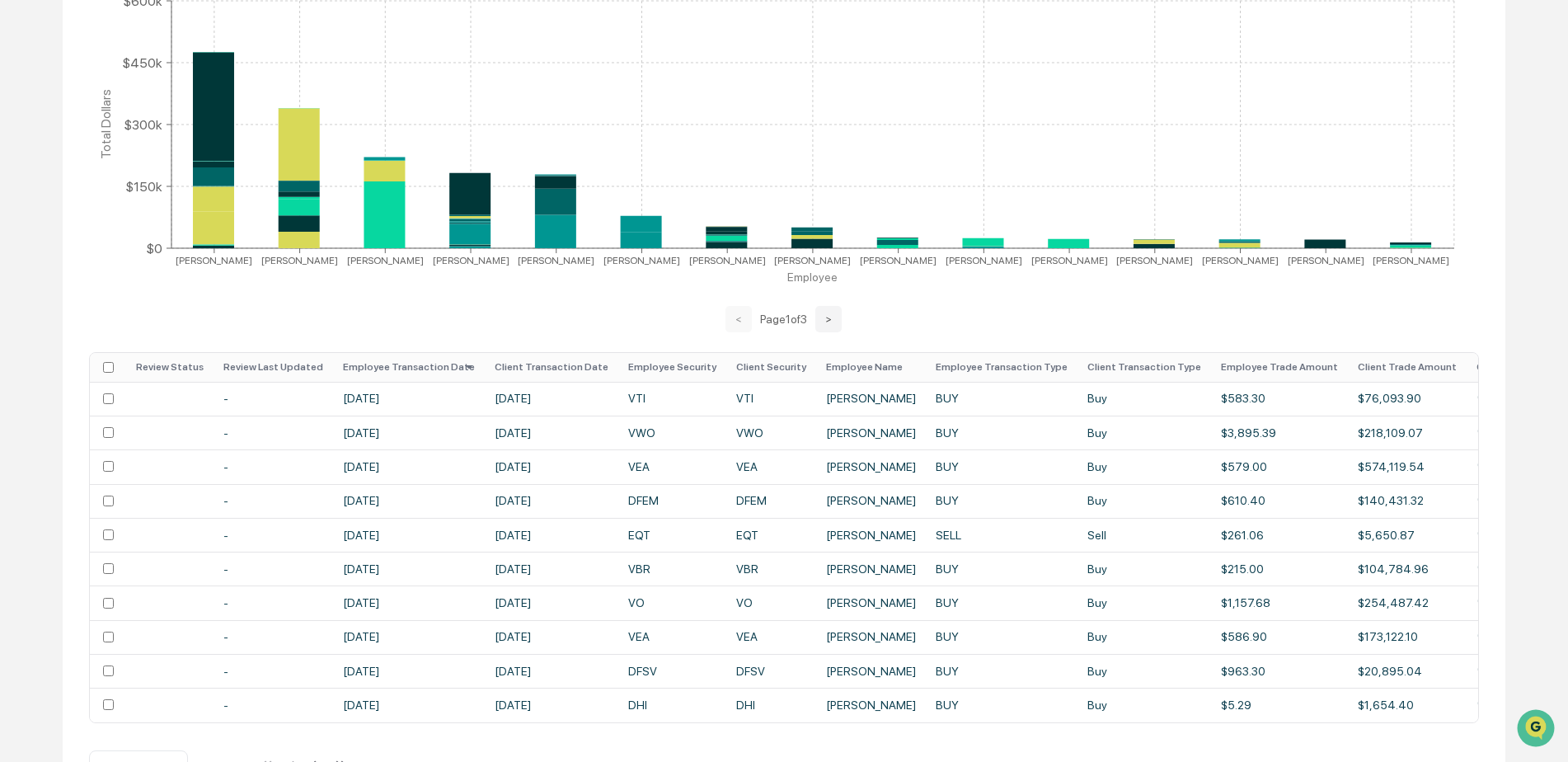
scroll to position [406, 0]
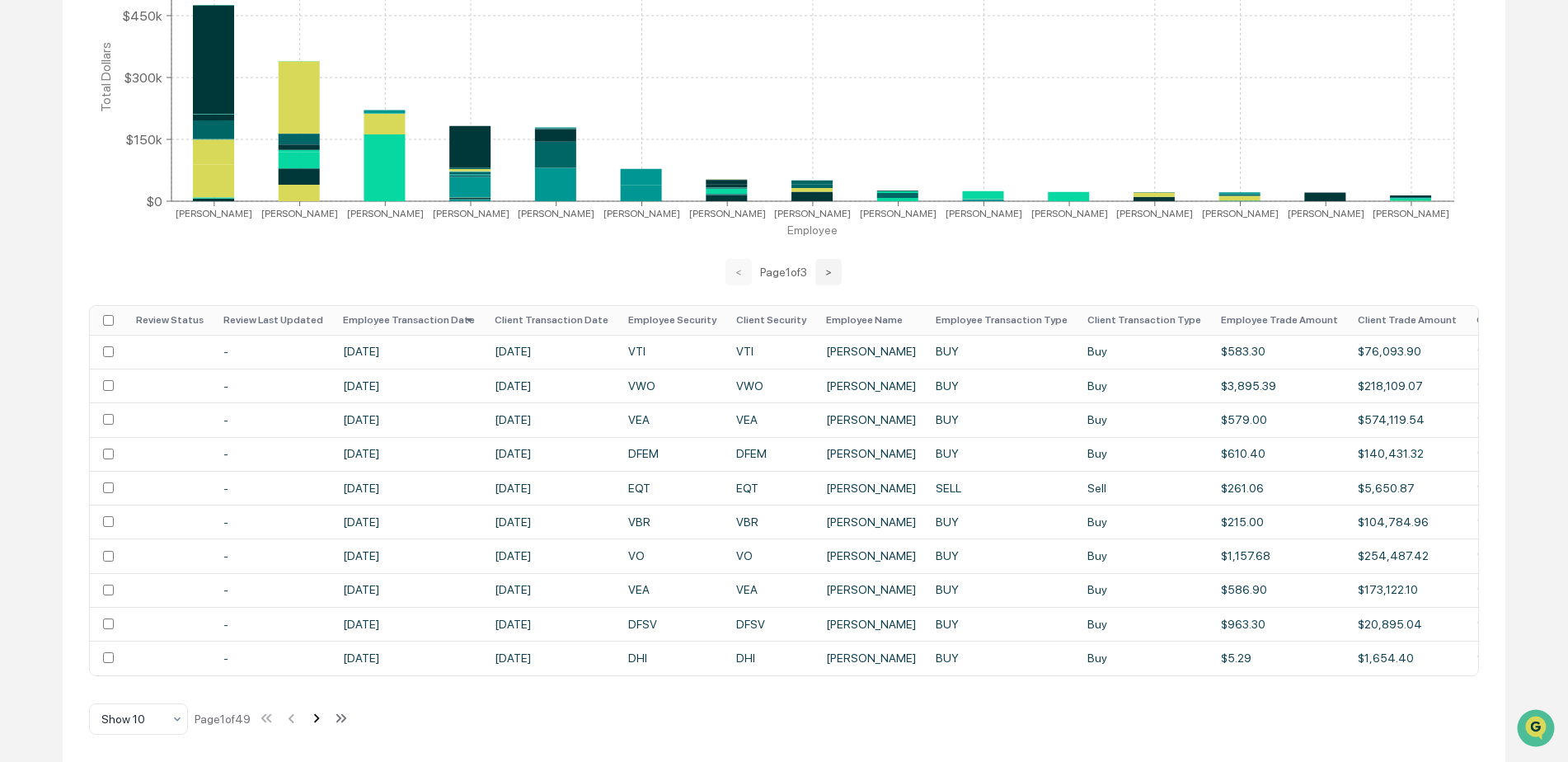
click at [320, 724] on icon at bounding box center [316, 718] width 18 height 18
click at [320, 724] on icon at bounding box center [318, 718] width 18 height 18
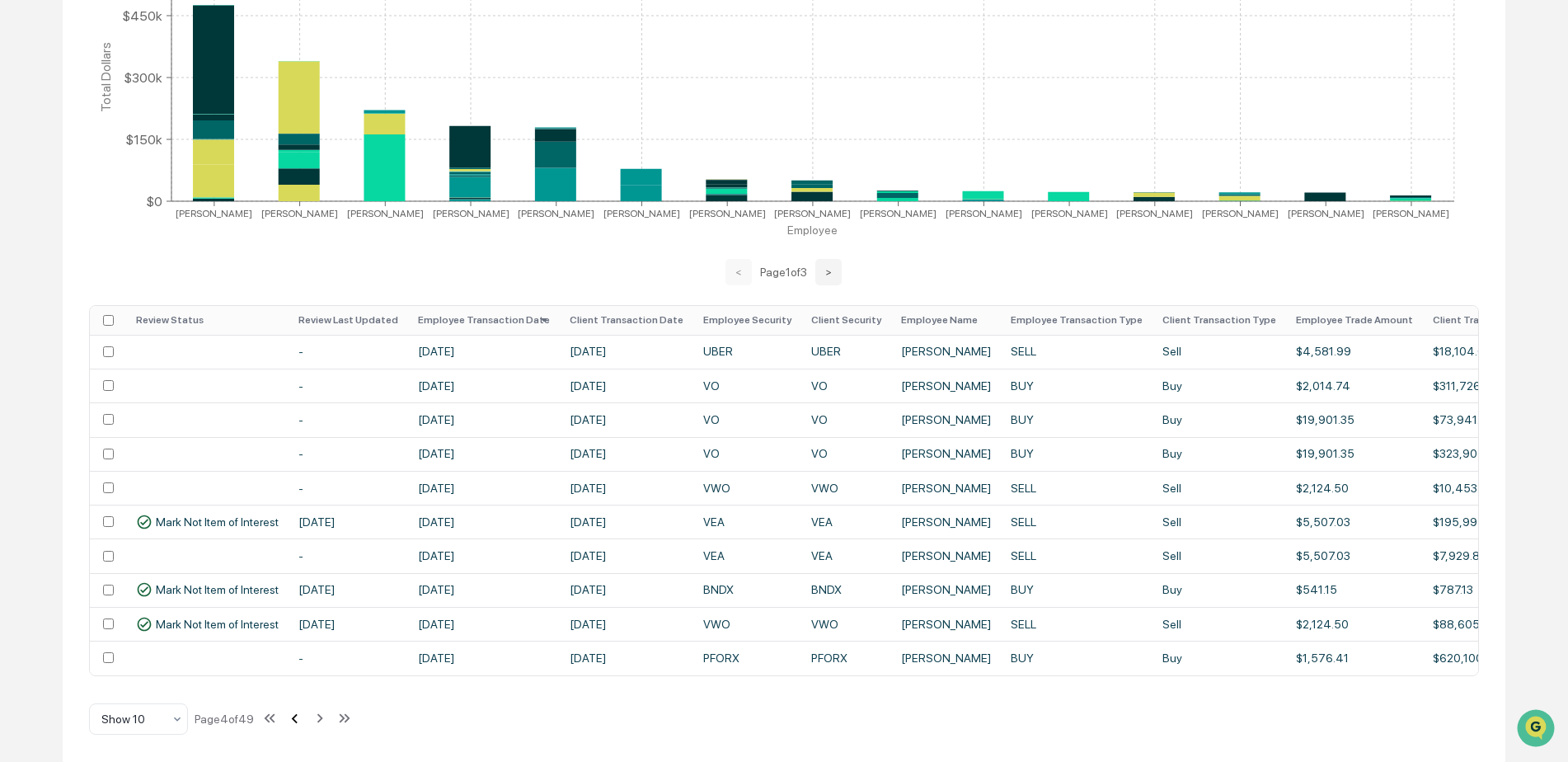
click at [296, 717] on icon at bounding box center [295, 718] width 6 height 9
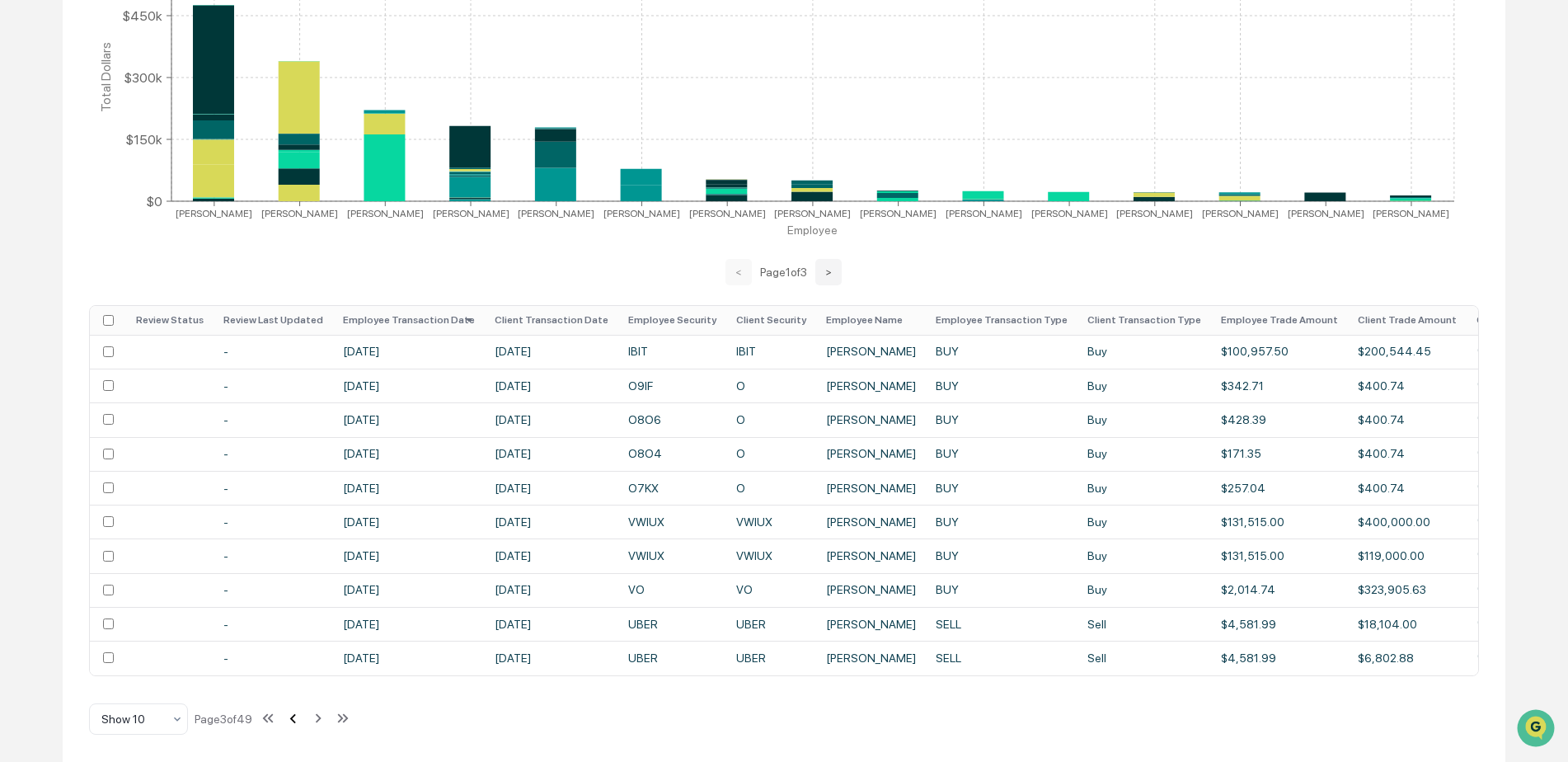
click at [296, 717] on icon at bounding box center [293, 718] width 6 height 9
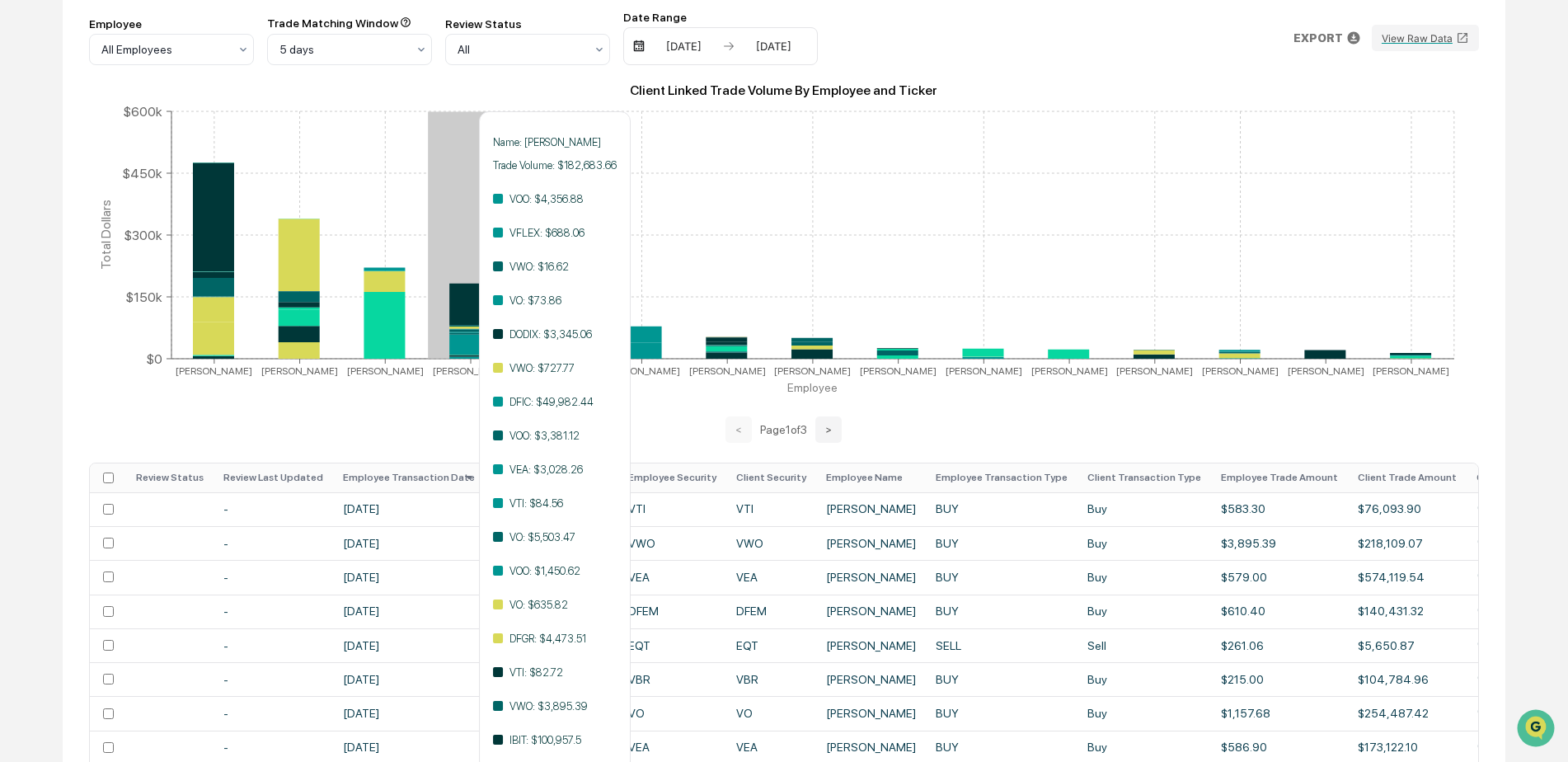
scroll to position [240, 0]
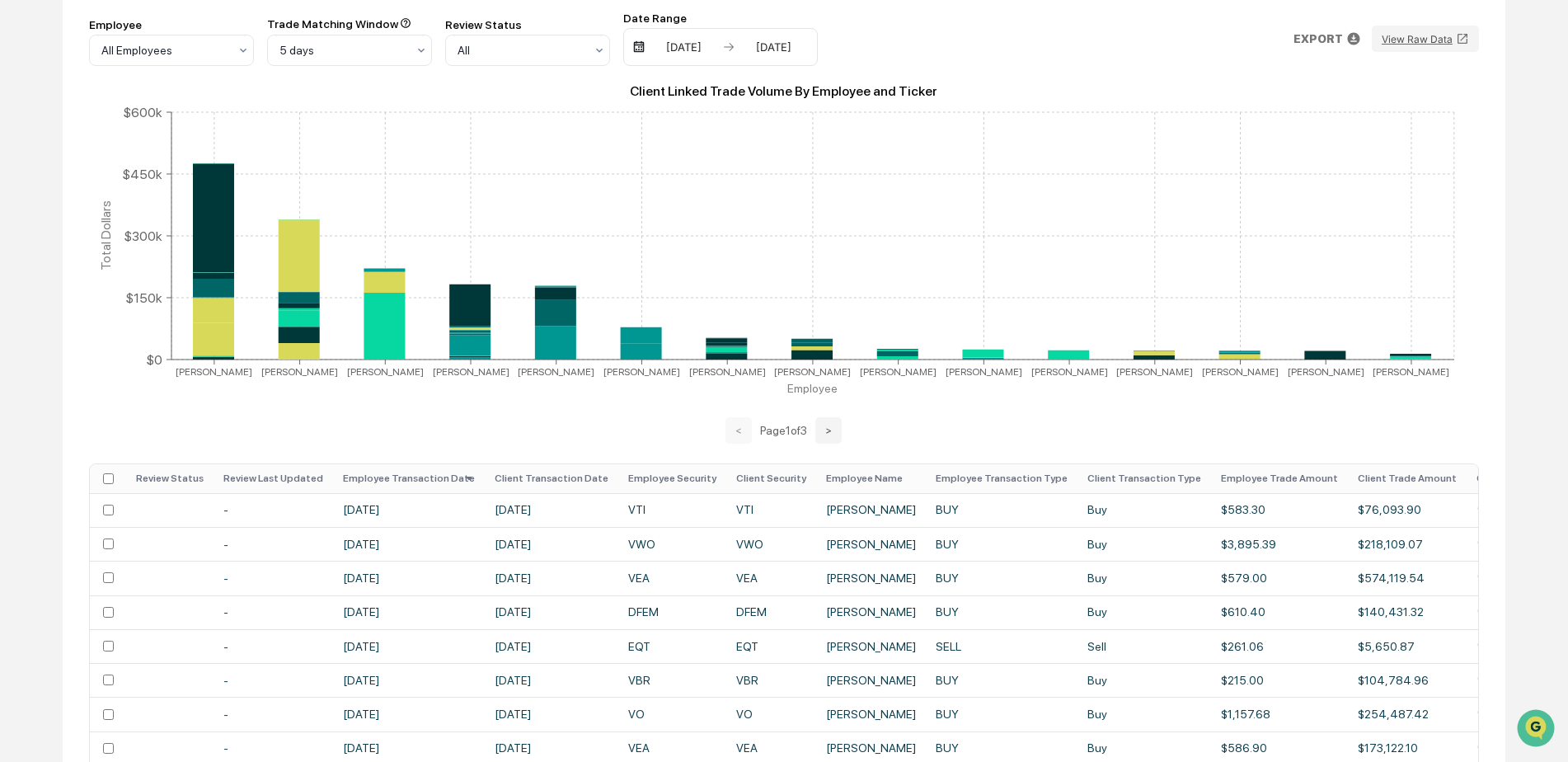
click at [1075, 425] on div "< Page 1 of 3 >" at bounding box center [783, 430] width 1389 height 26
click at [1533, 723] on img "Open customer support" at bounding box center [1535, 727] width 41 height 33
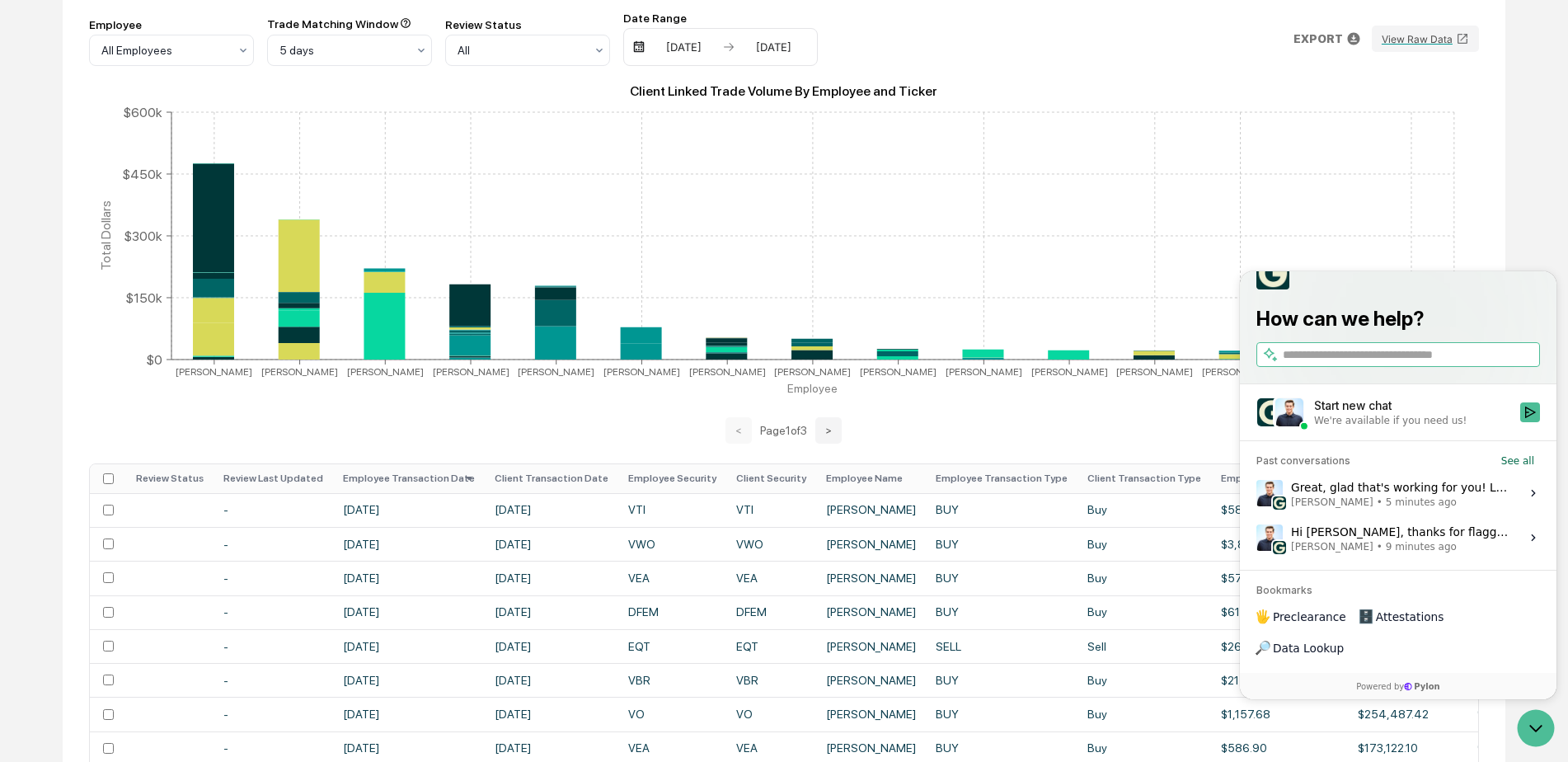
click at [1459, 509] on div "Great, glad that's working for you! Let me know if anything else comes up. [PER…" at bounding box center [1400, 493] width 219 height 31
click at [1257, 494] on button "View issue" at bounding box center [1256, 493] width 1 height 1
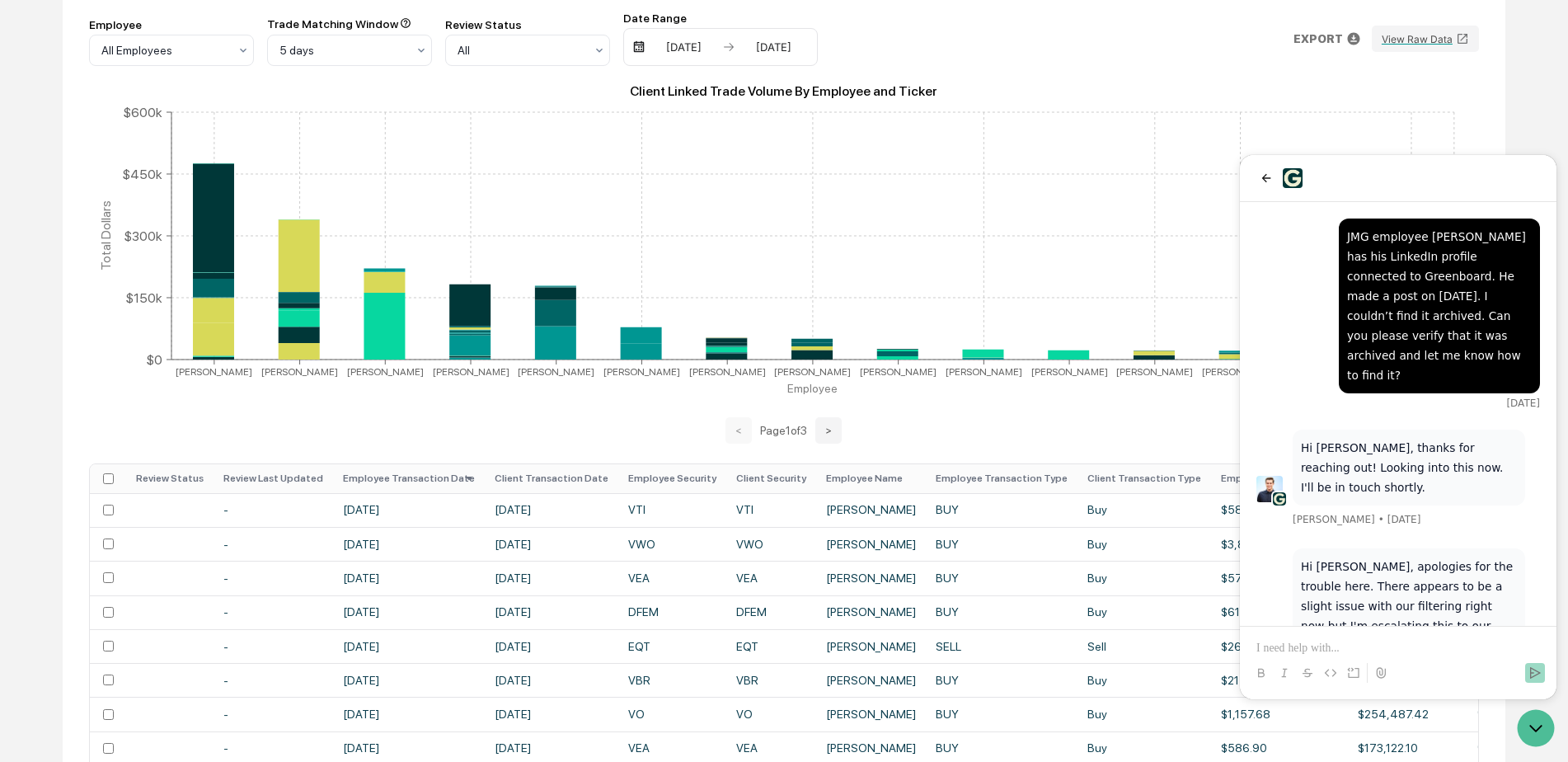
scroll to position [918, 0]
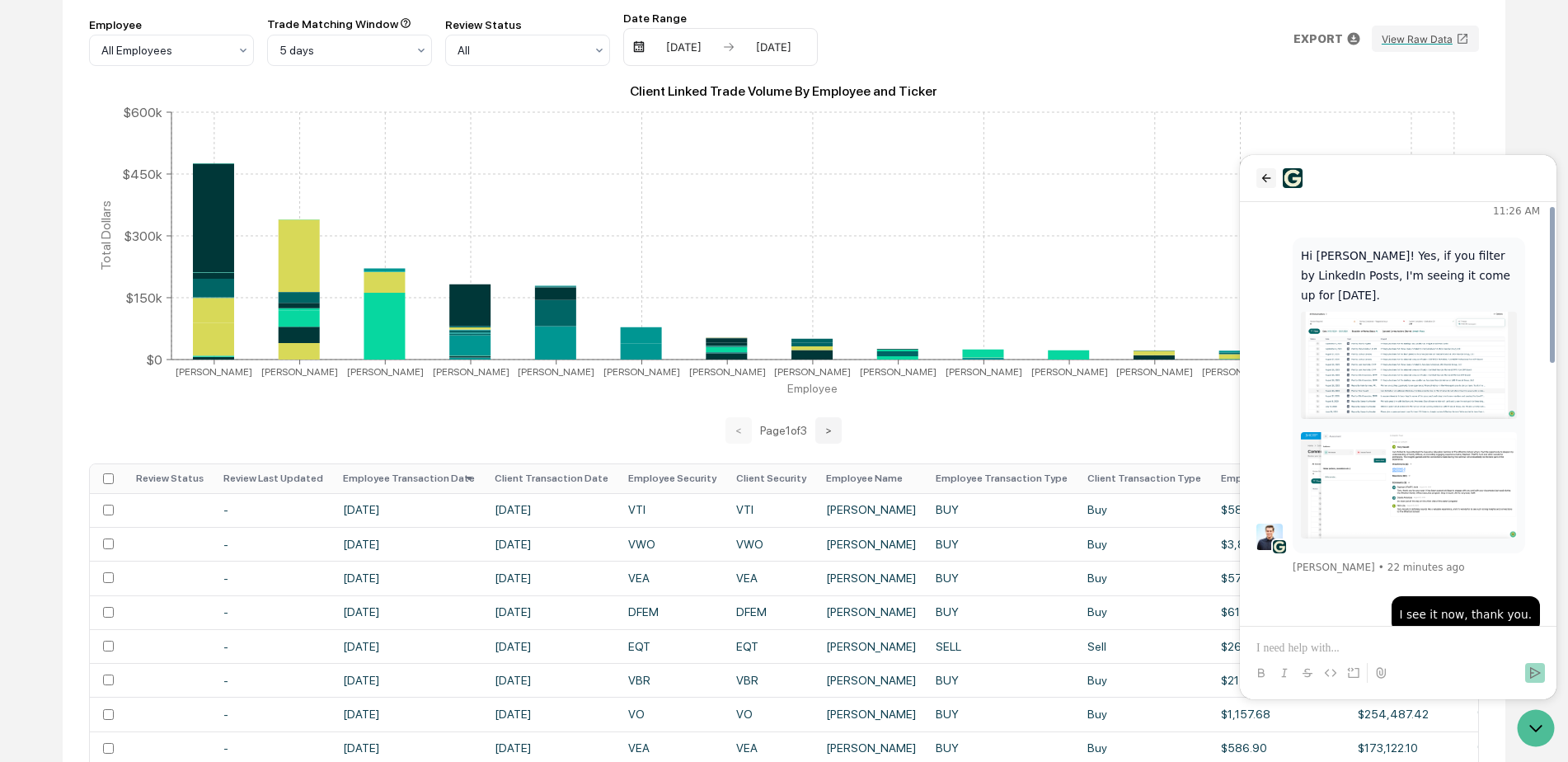
click at [1265, 181] on icon "back" at bounding box center [1266, 178] width 9 height 8
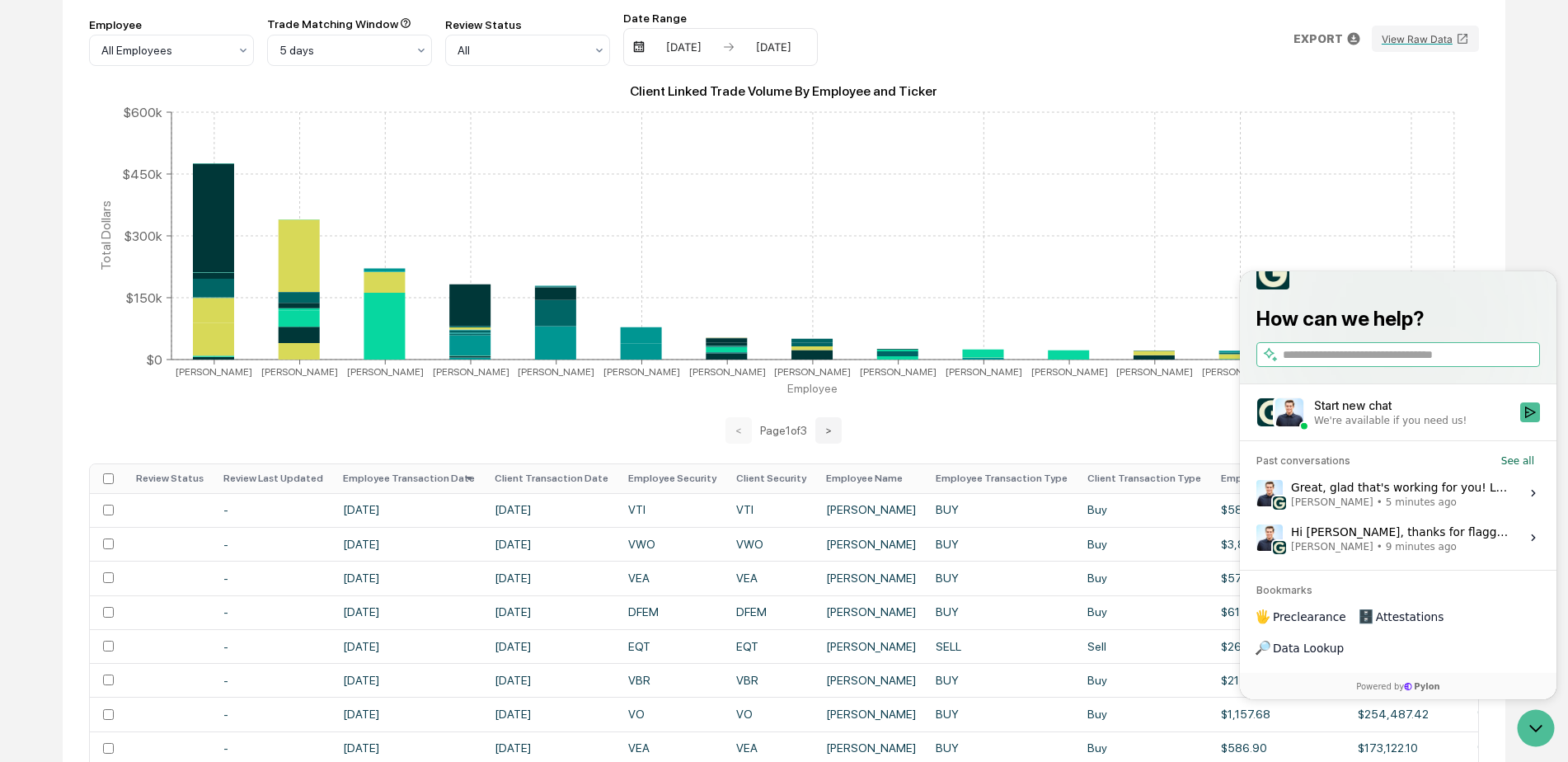
click at [1448, 554] on div "Hi [PERSON_NAME], thanks for flagging this. We identified that in the raw data …" at bounding box center [1400, 537] width 219 height 31
click at [1257, 539] on button "View issue" at bounding box center [1256, 538] width 1 height 1
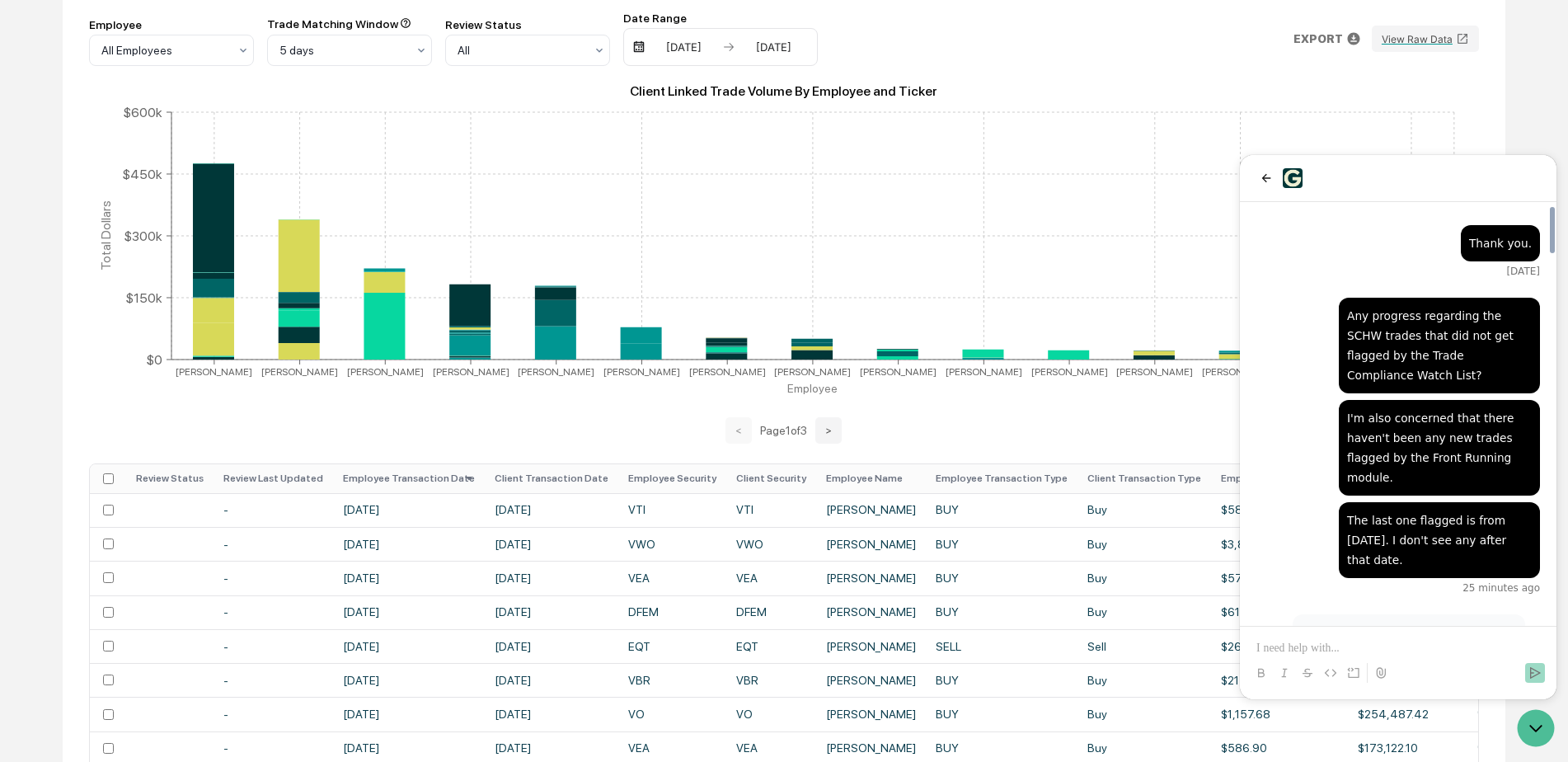
scroll to position [3394, 0]
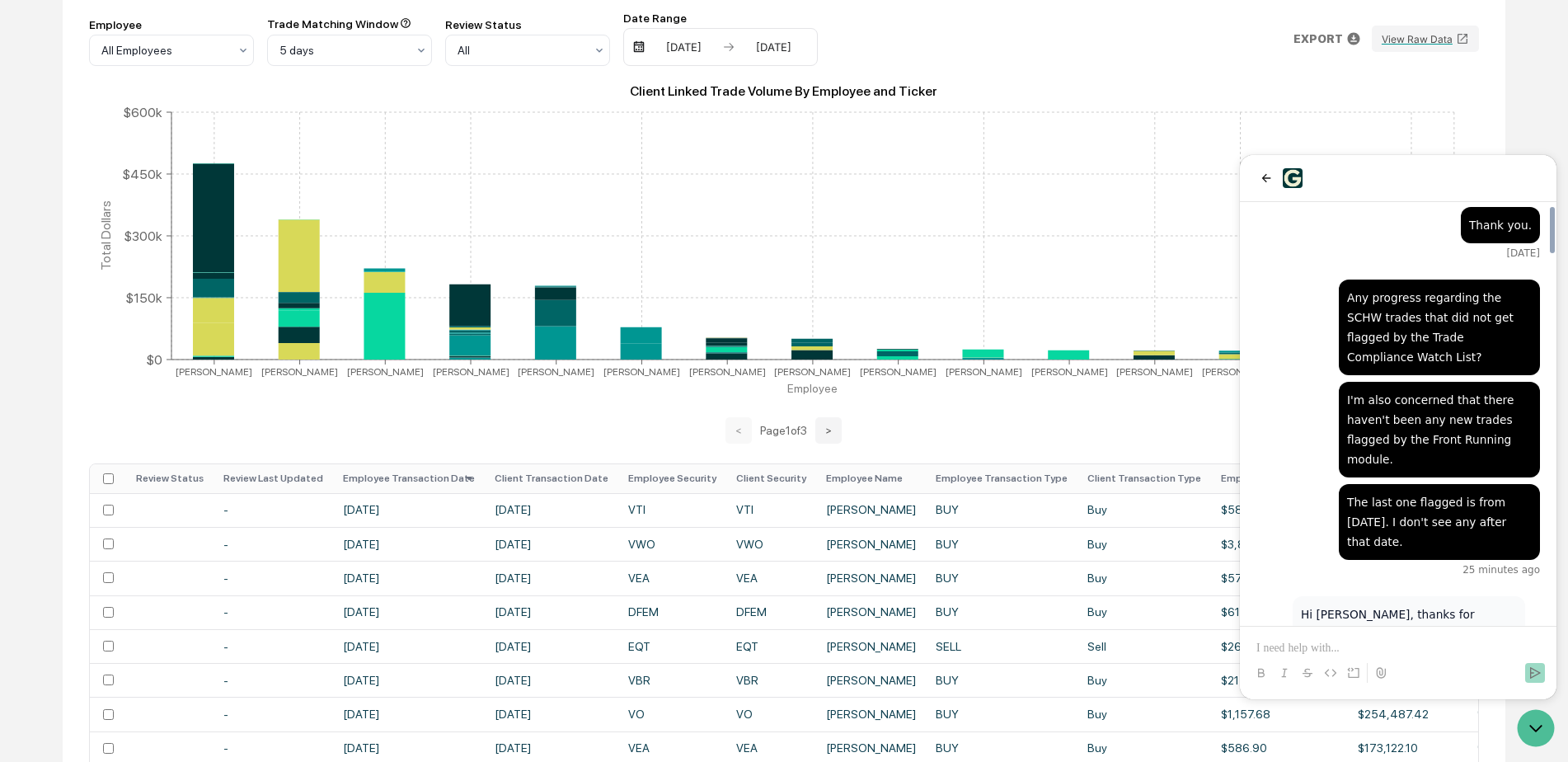
click at [1357, 640] on p at bounding box center [1398, 647] width 283 height 17
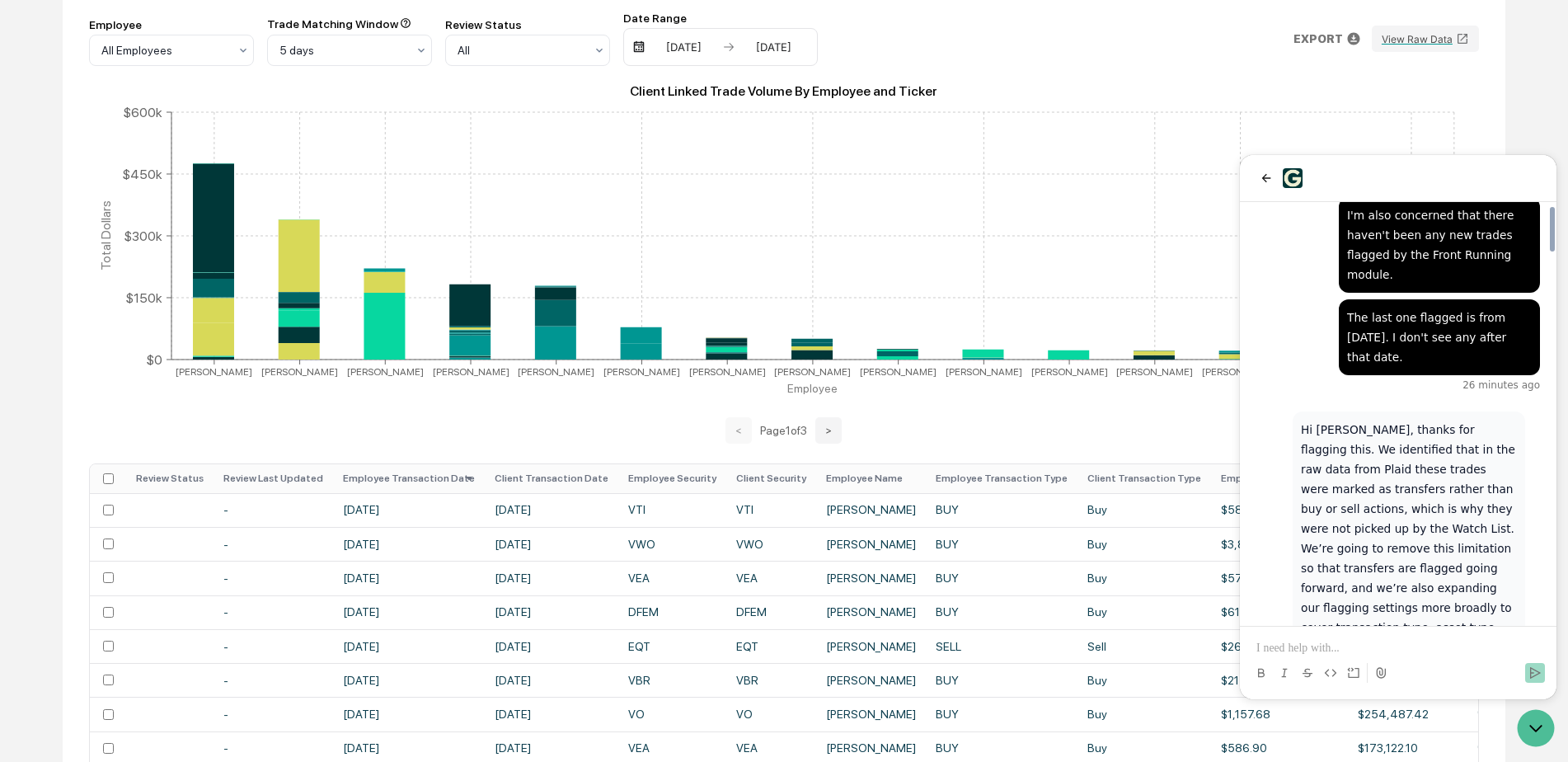
scroll to position [3550, 0]
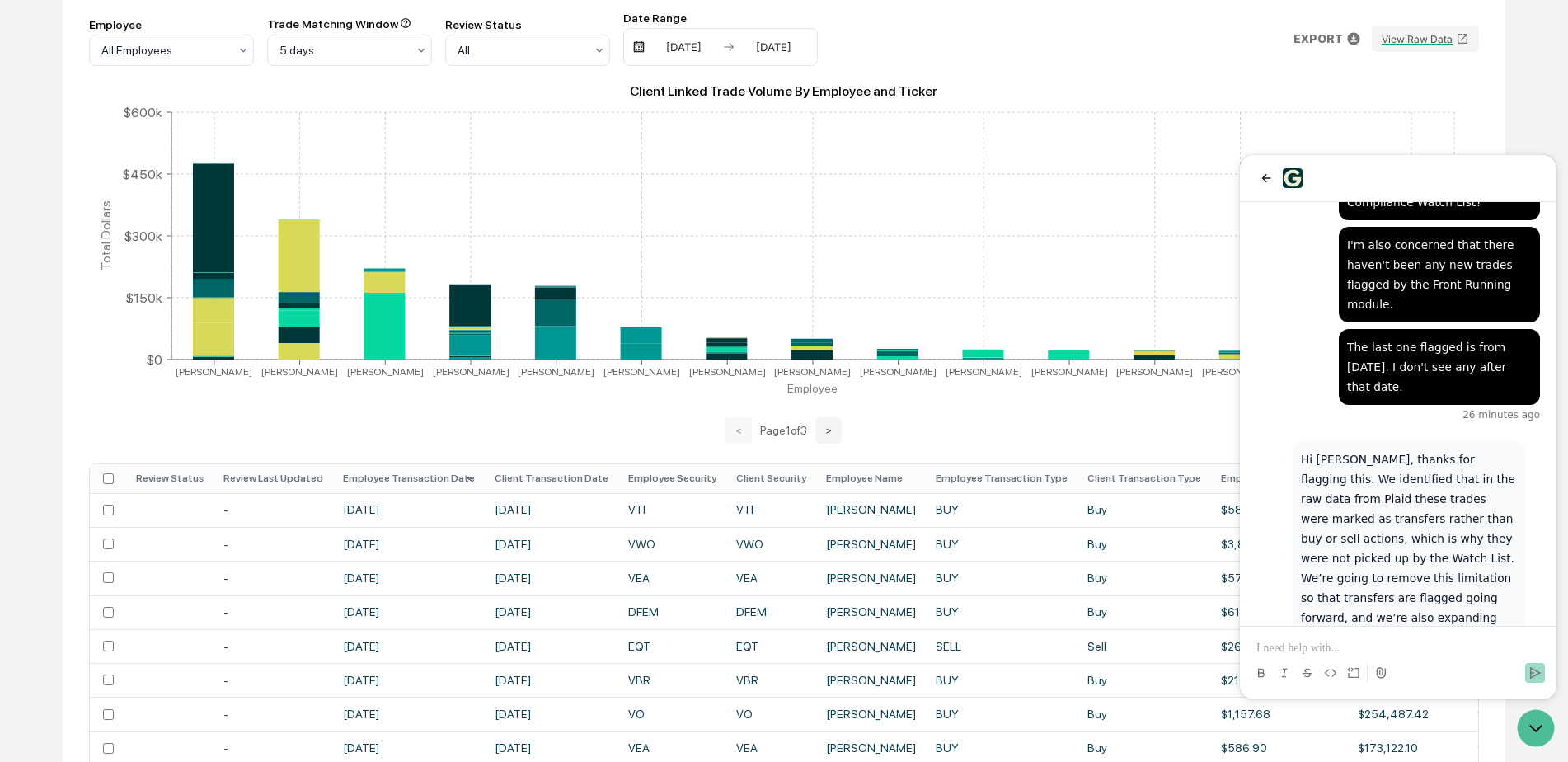
click at [1514, 739] on div "Calendar Manage Tasks Reviews Approval Management Company People, Data, Setting…" at bounding box center [784, 340] width 1568 height 1161
click at [1545, 722] on icon "Open customer support" at bounding box center [1535, 727] width 41 height 41
